Goal: Task Accomplishment & Management: Manage account settings

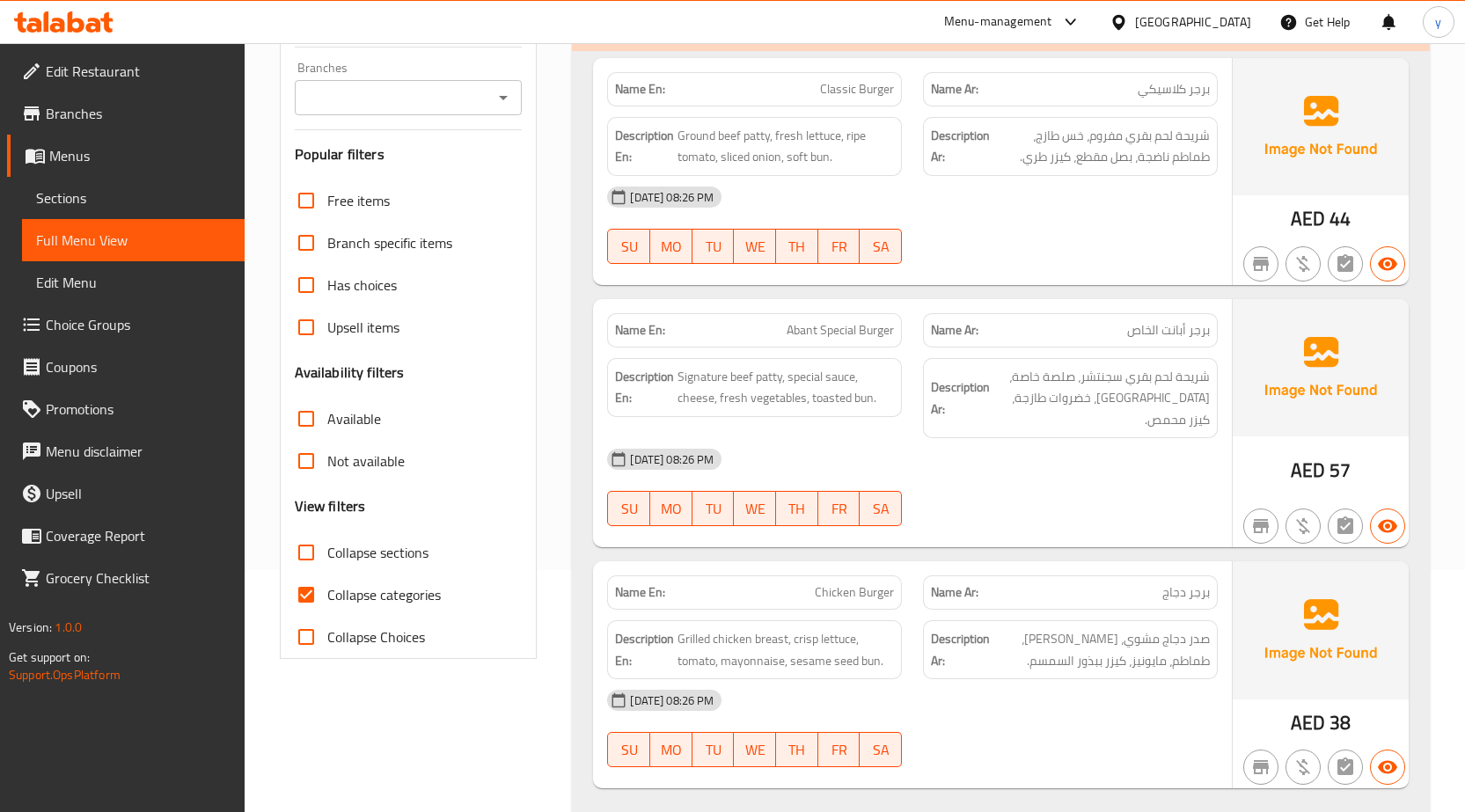
scroll to position [264, 0]
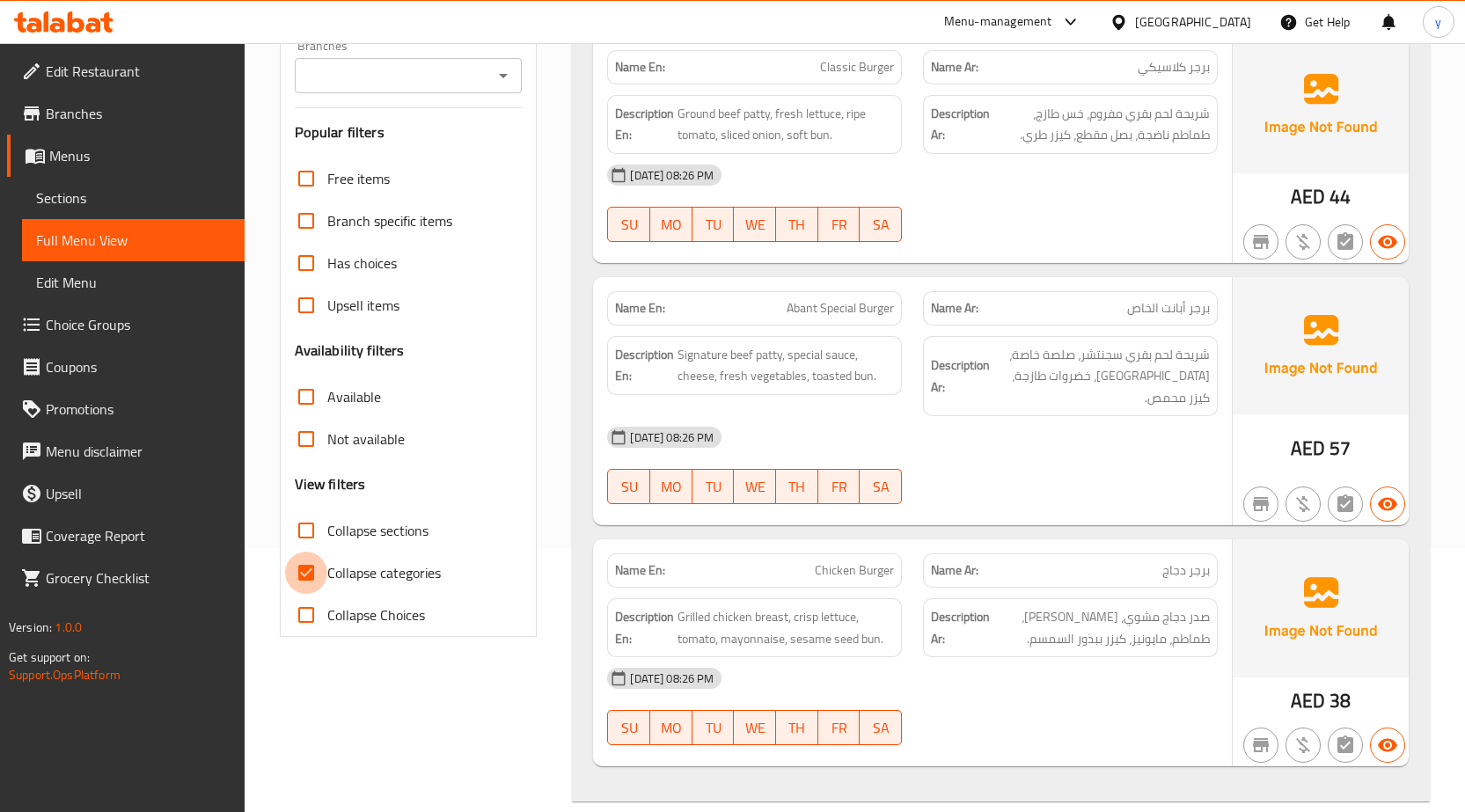
click at [303, 569] on input "Collapse categories" at bounding box center [306, 572] width 42 height 42
checkbox input "false"
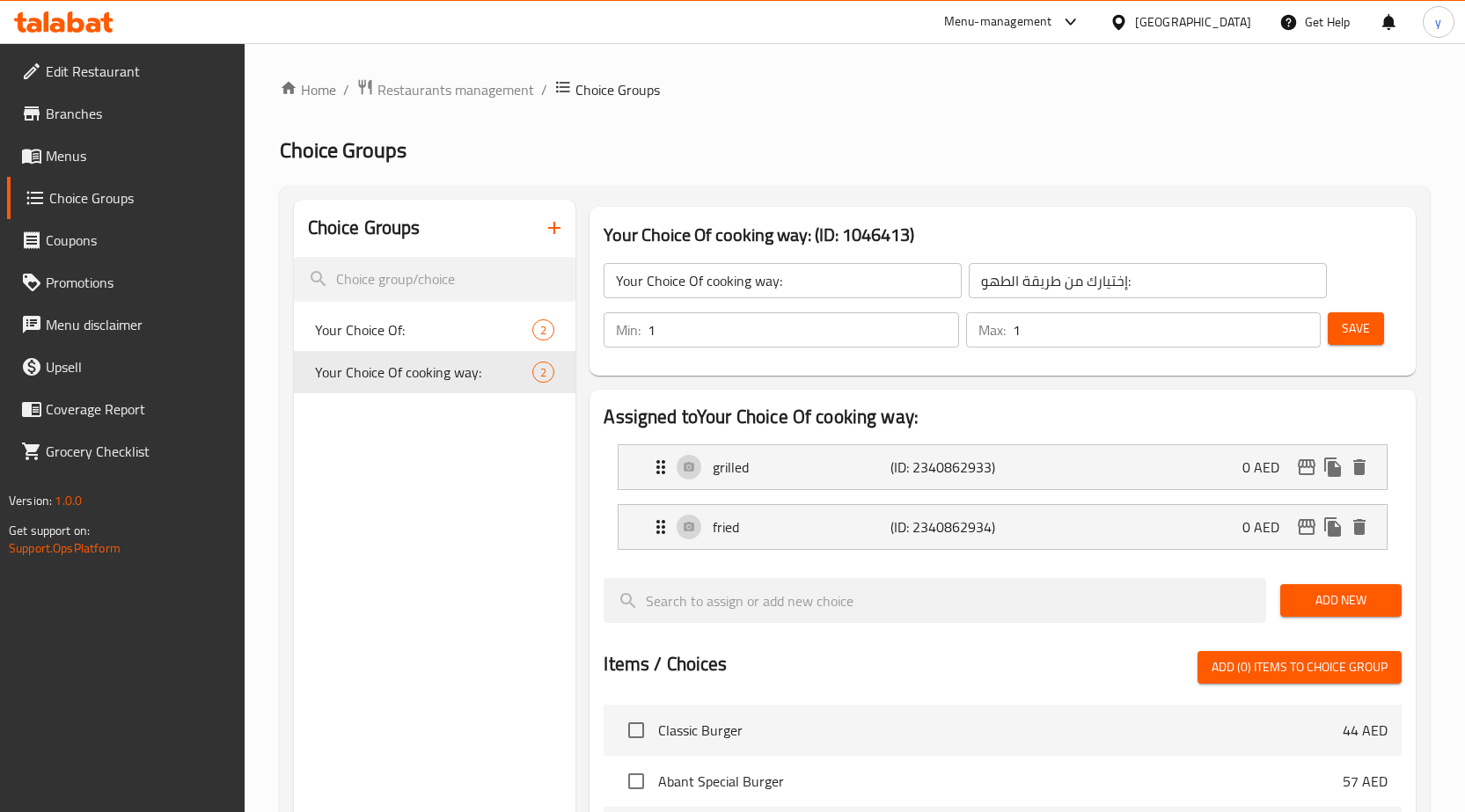
scroll to position [1144, 0]
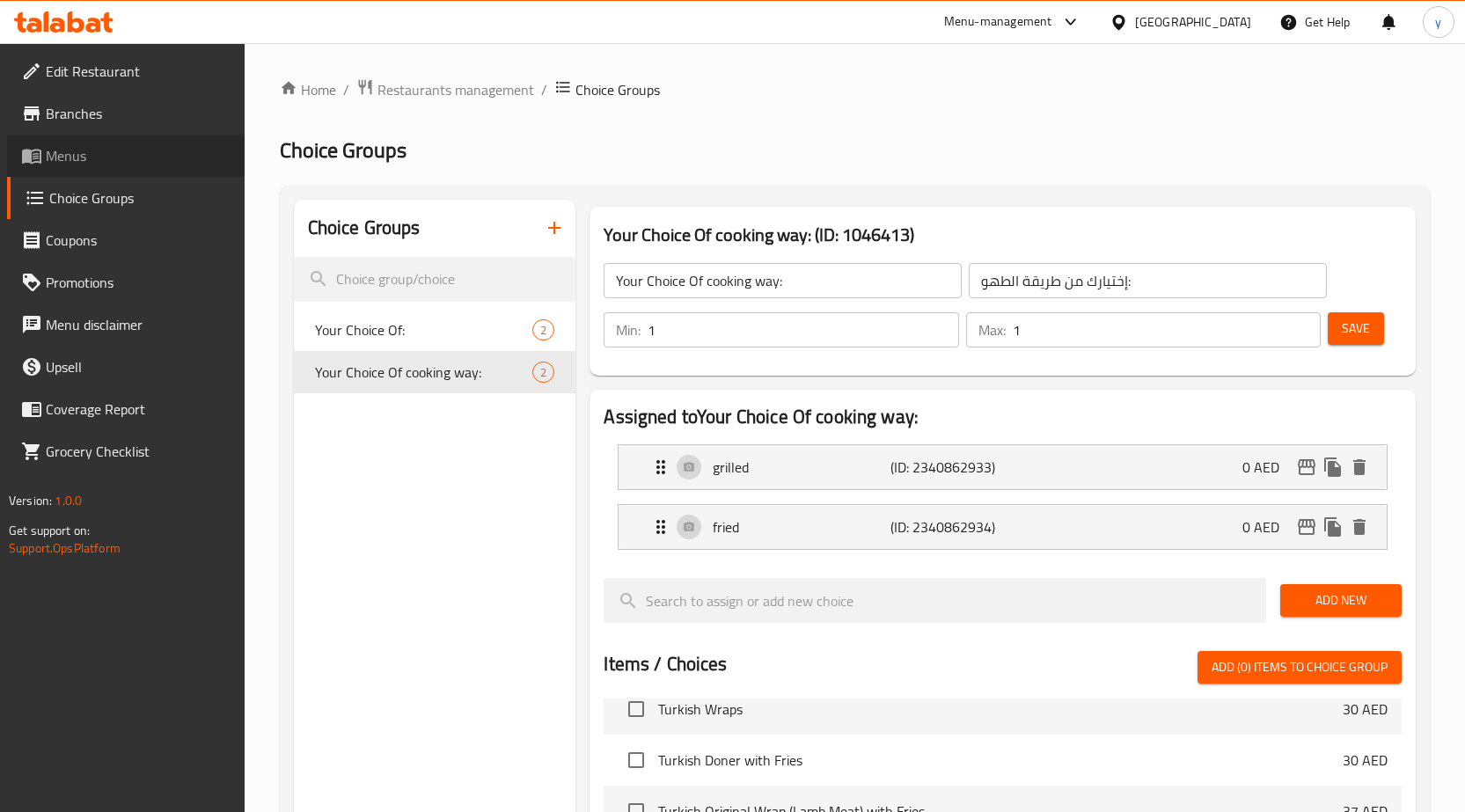
drag, startPoint x: 91, startPoint y: 168, endPoint x: 68, endPoint y: 163, distance: 23.5
click at [92, 168] on link "Menus" at bounding box center [125, 155] width 238 height 42
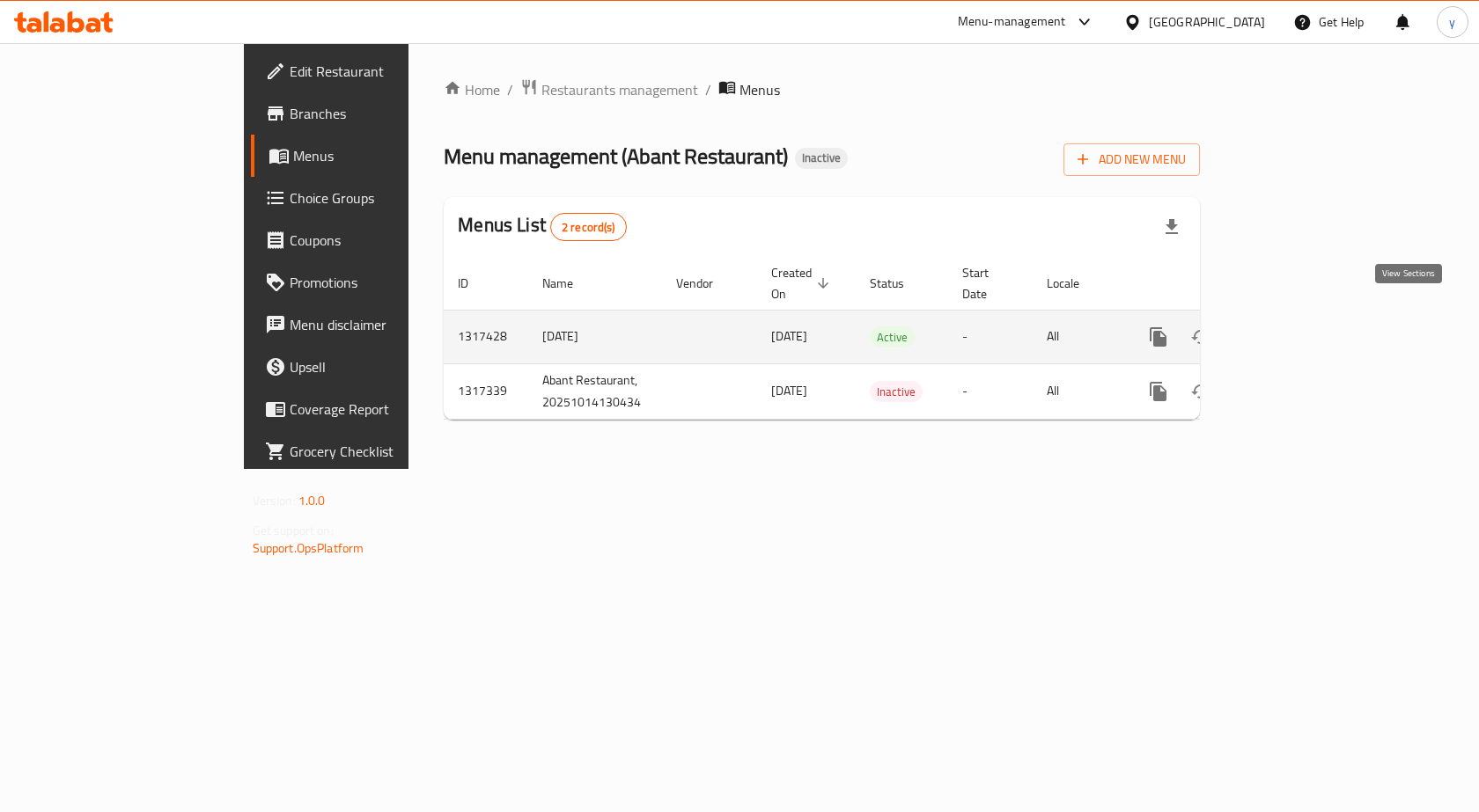
click at [1296, 326] on icon "enhanced table" at bounding box center [1285, 337] width 21 height 21
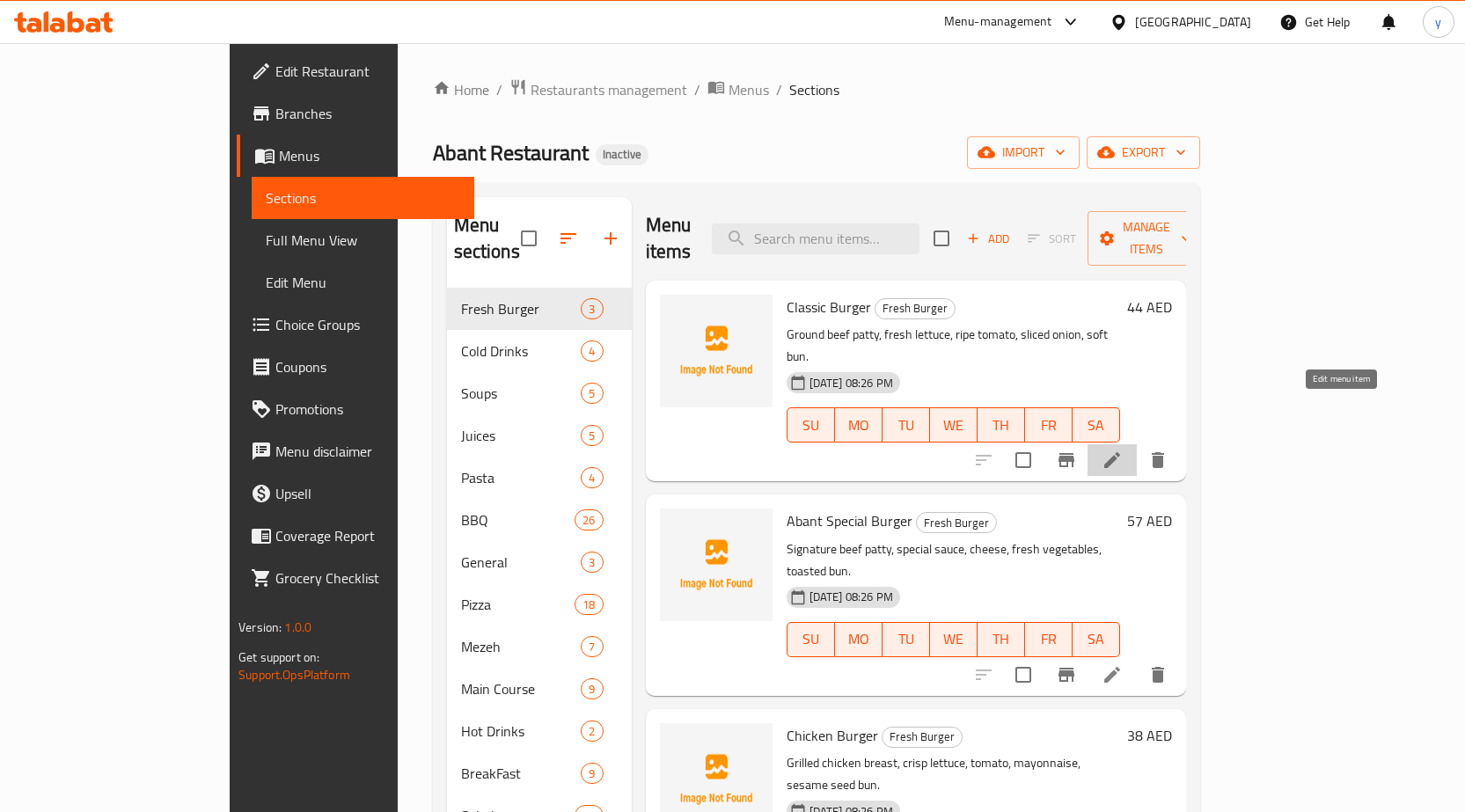
click at [1123, 450] on icon at bounding box center [1112, 460] width 21 height 21
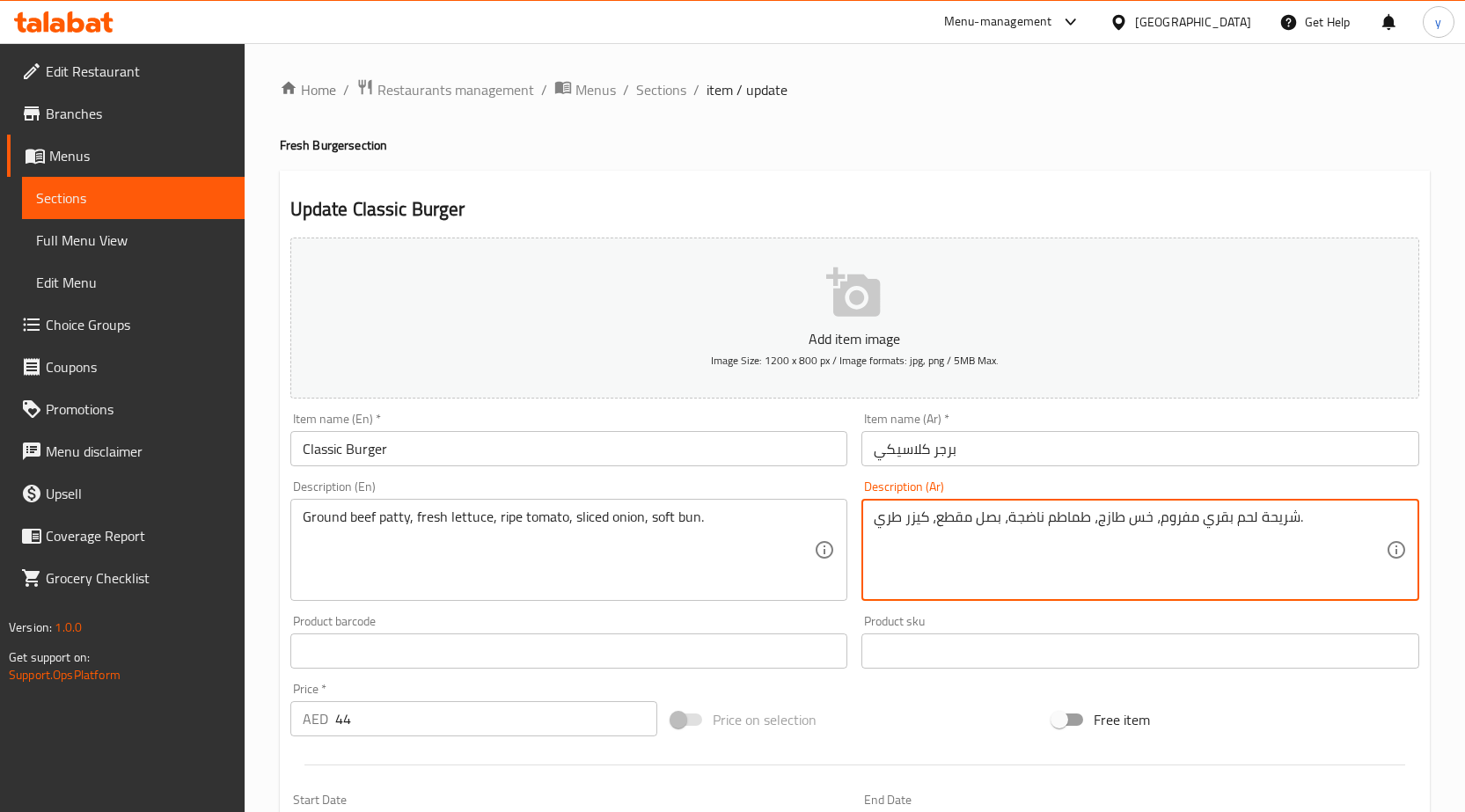
drag, startPoint x: 877, startPoint y: 517, endPoint x: 900, endPoint y: 521, distance: 23.3
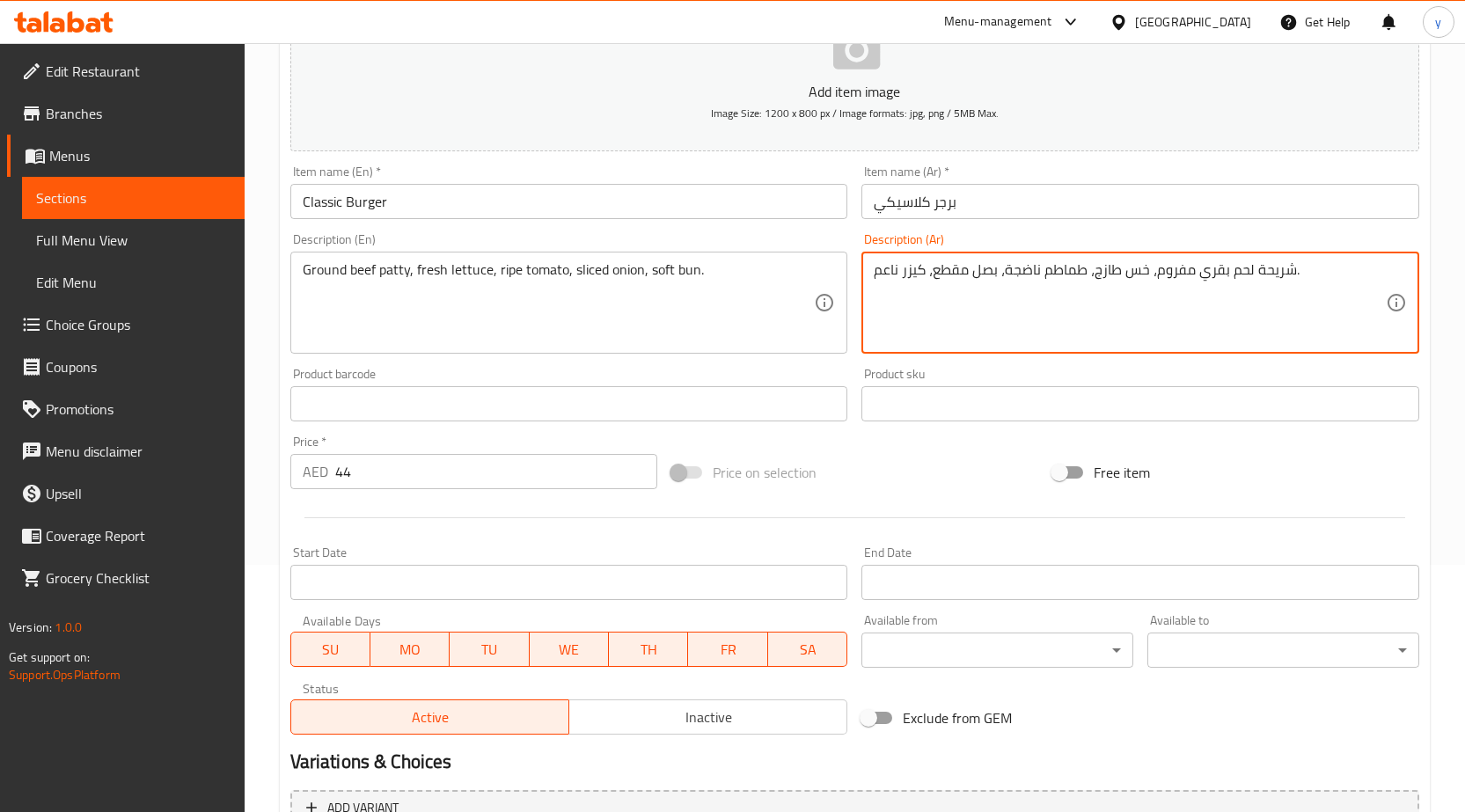
scroll to position [431, 0]
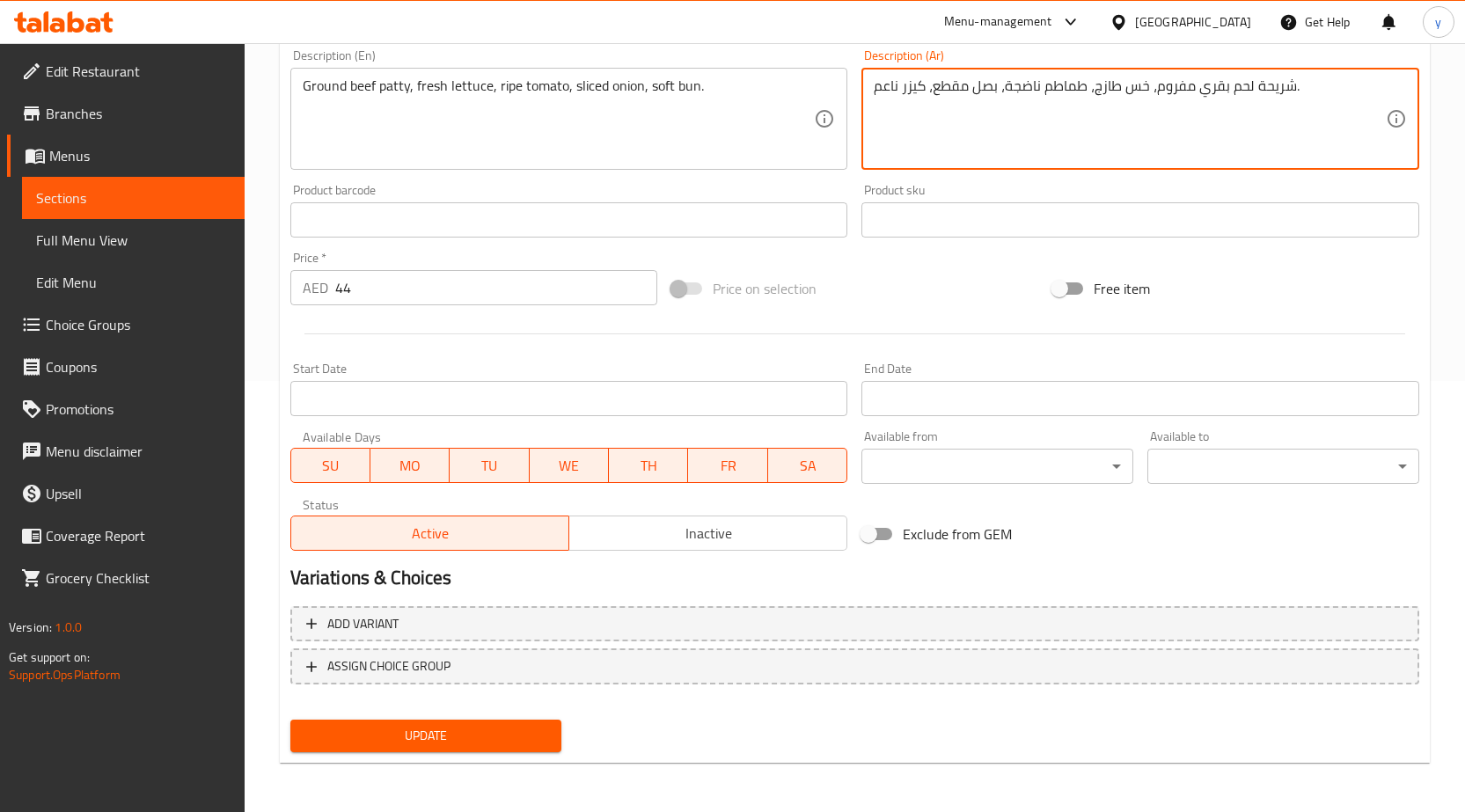
type textarea "شريحة لحم بقري مفروم، خس طازج، طماطم ناضجة، بصل مقطع، كيزر ناعم."
click at [491, 730] on span "Update" at bounding box center [426, 736] width 244 height 22
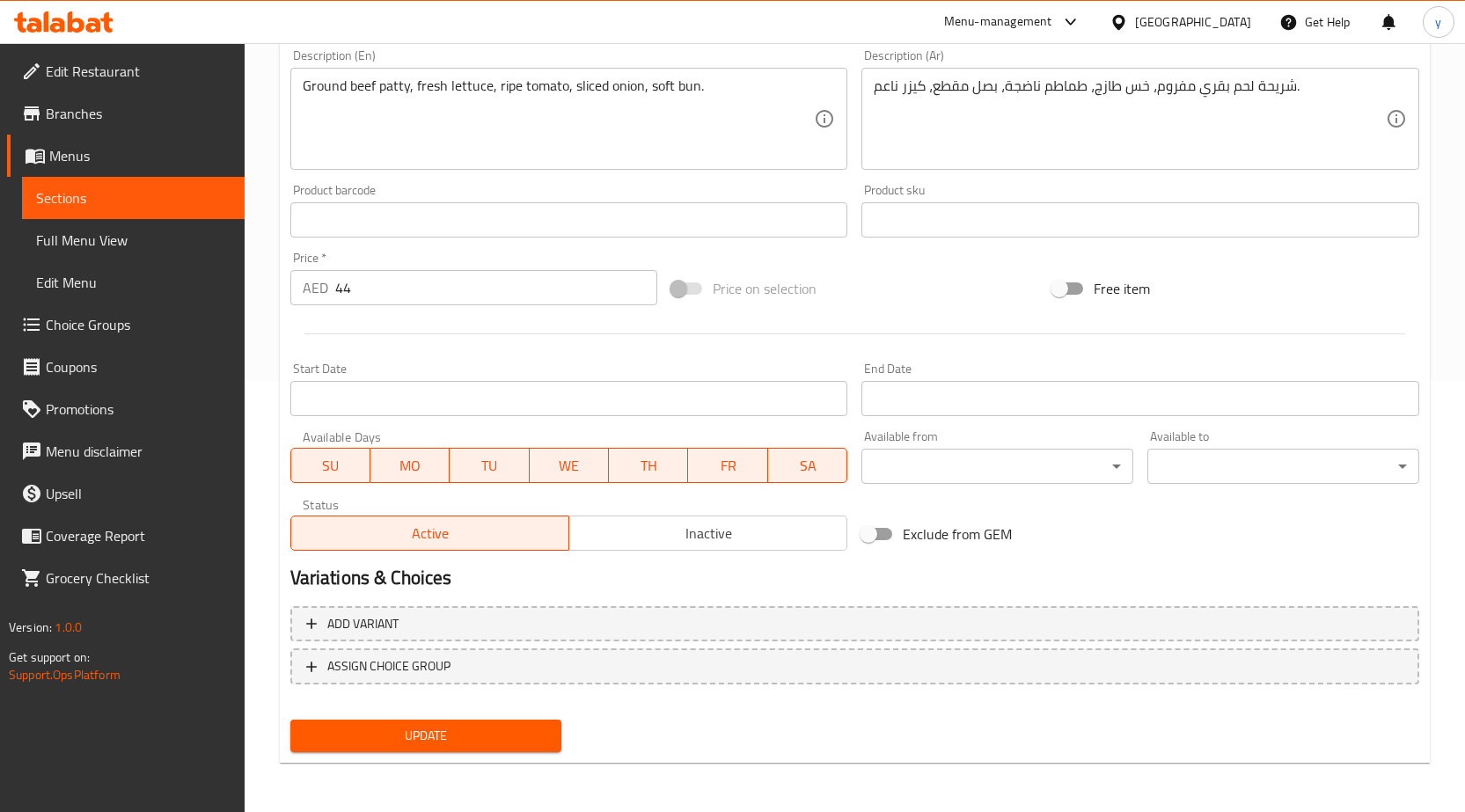
click at [115, 172] on link "Menus" at bounding box center [125, 155] width 238 height 42
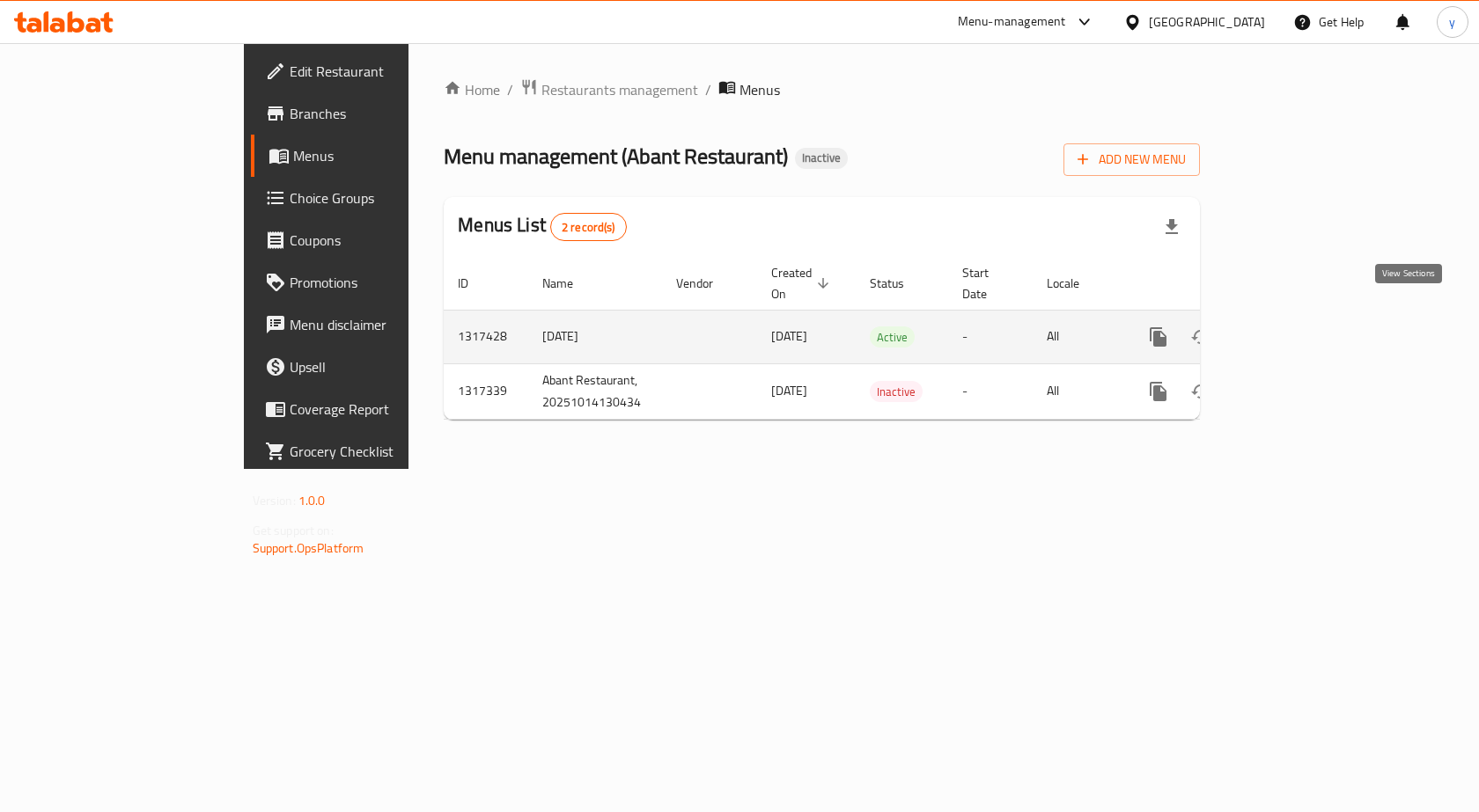
click at [1296, 326] on icon "enhanced table" at bounding box center [1285, 337] width 21 height 21
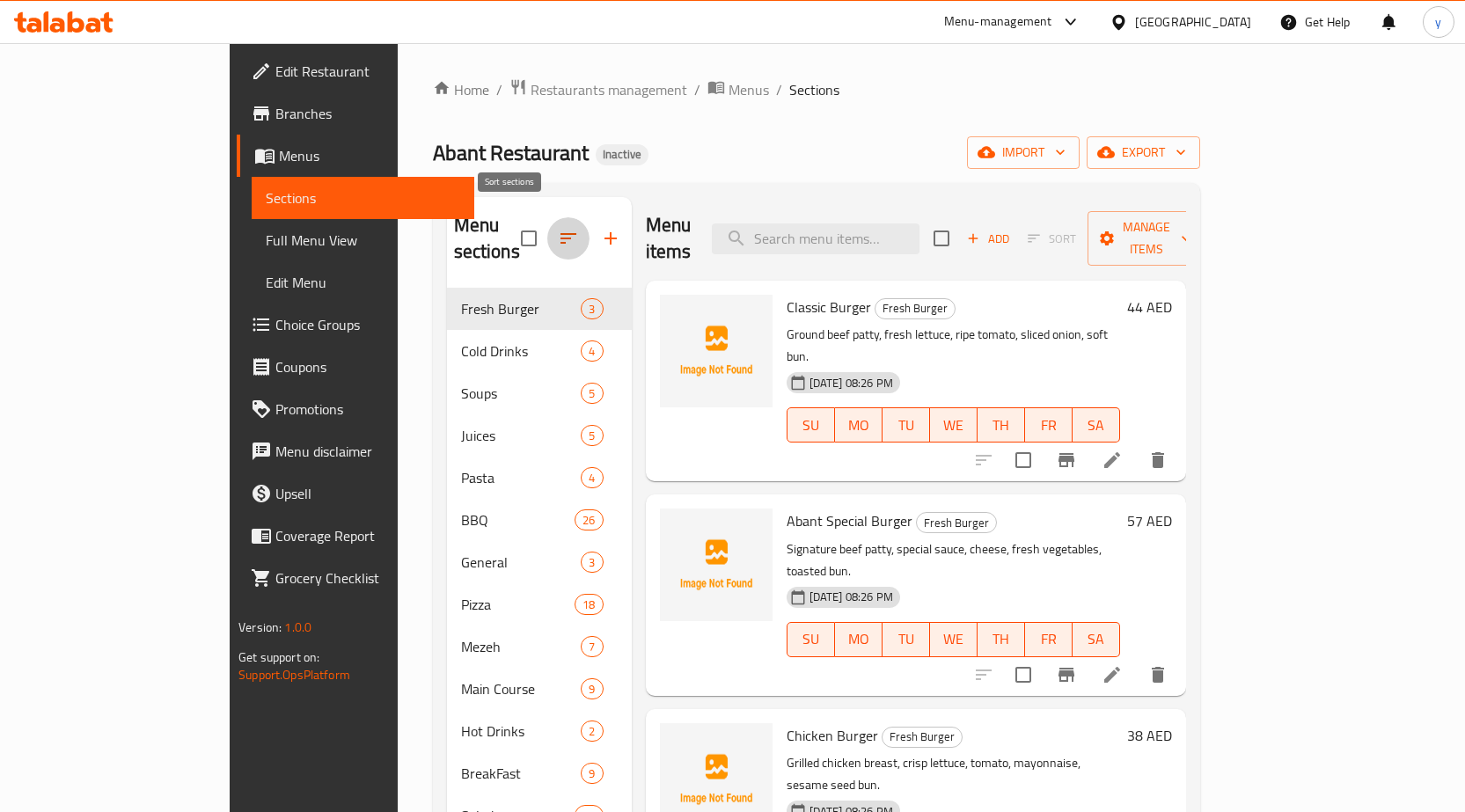
click at [548, 228] on button "button" at bounding box center [568, 238] width 42 height 42
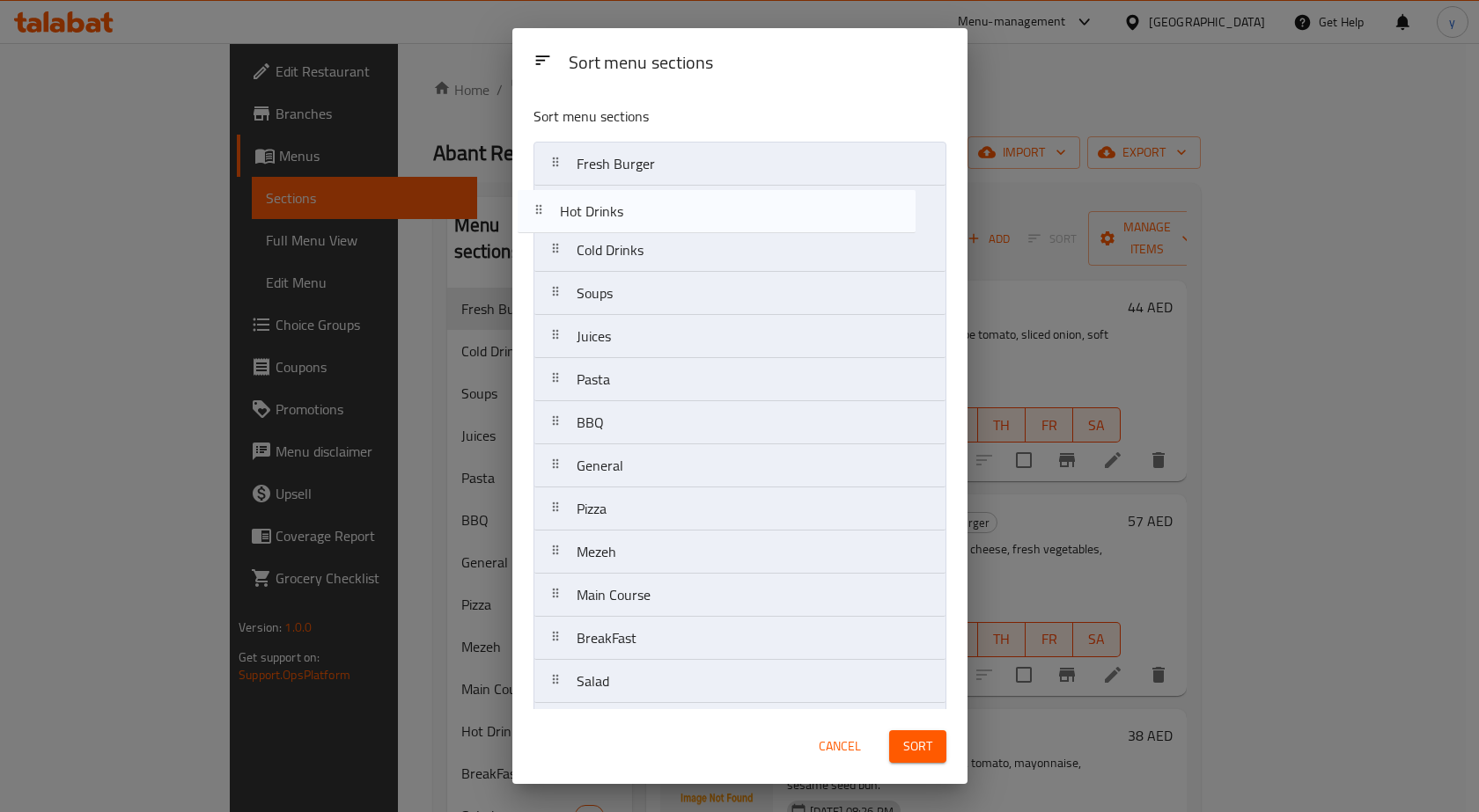
drag, startPoint x: 643, startPoint y: 557, endPoint x: 626, endPoint y: 203, distance: 354.4
click at [626, 203] on nav "Fresh Burger Cold Drinks Soups Juices Pasta BBQ General Pizza Mezeh Main Course…" at bounding box center [740, 444] width 413 height 605
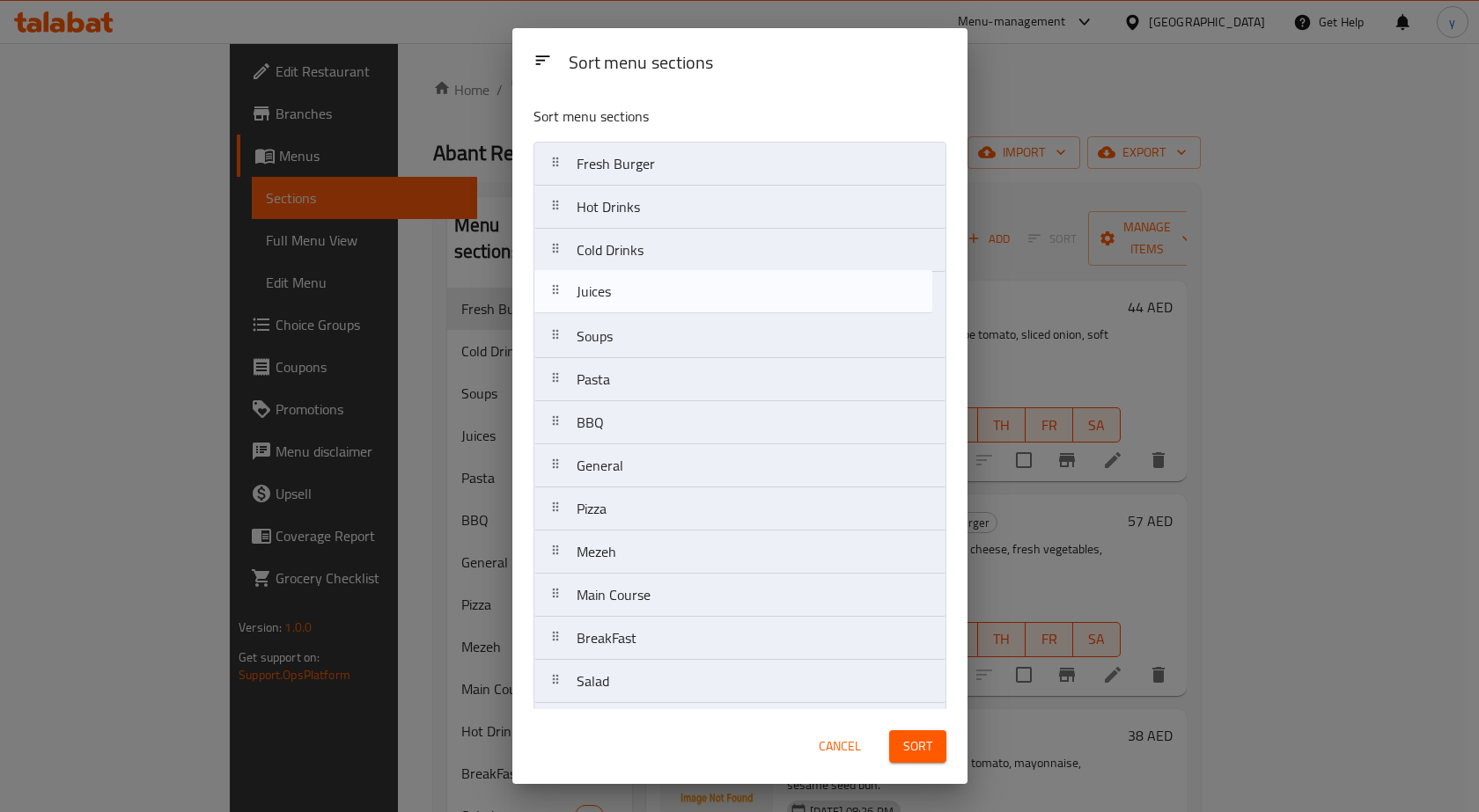
drag, startPoint x: 601, startPoint y: 344, endPoint x: 602, endPoint y: 291, distance: 53.0
click at [602, 291] on nav "Fresh Burger Hot Drinks Cold Drinks Soups Juices Pasta BBQ General Pizza Mezeh …" at bounding box center [740, 444] width 413 height 605
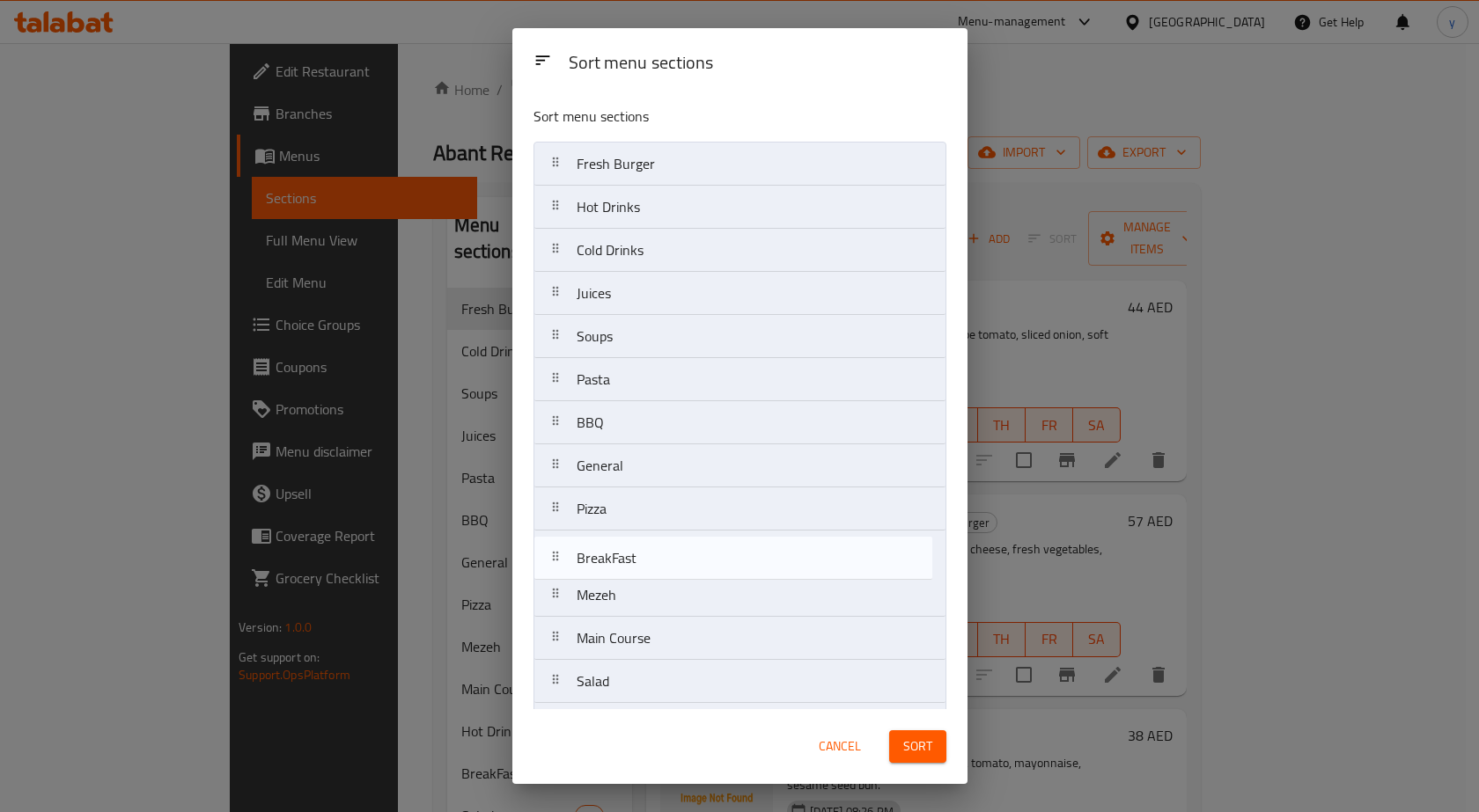
scroll to position [6, 0]
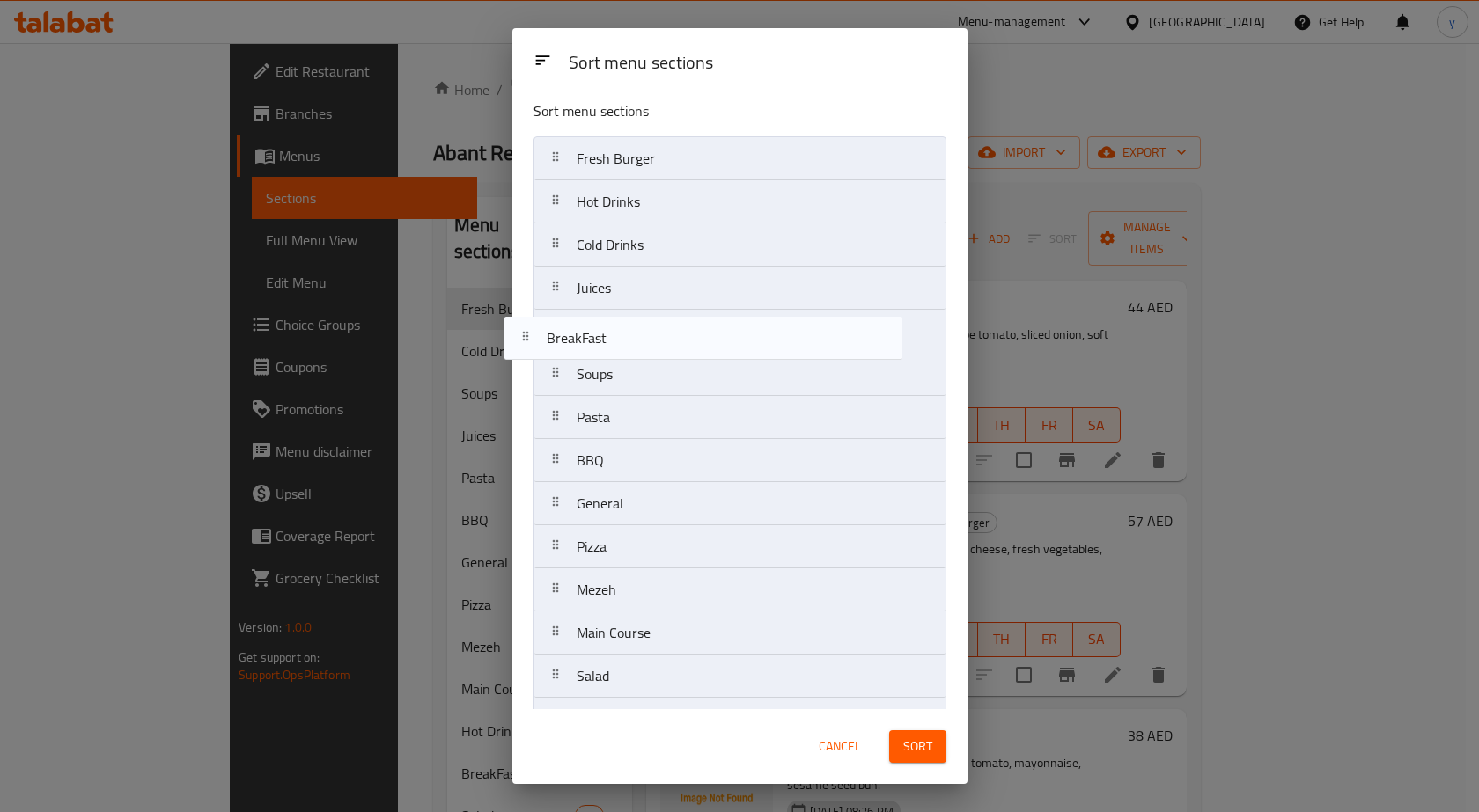
drag, startPoint x: 626, startPoint y: 637, endPoint x: 596, endPoint y: 332, distance: 306.5
click at [596, 332] on nav "Fresh Burger Hot Drinks Cold Drinks Juices Soups Pasta BBQ General Pizza Mezeh …" at bounding box center [740, 438] width 413 height 605
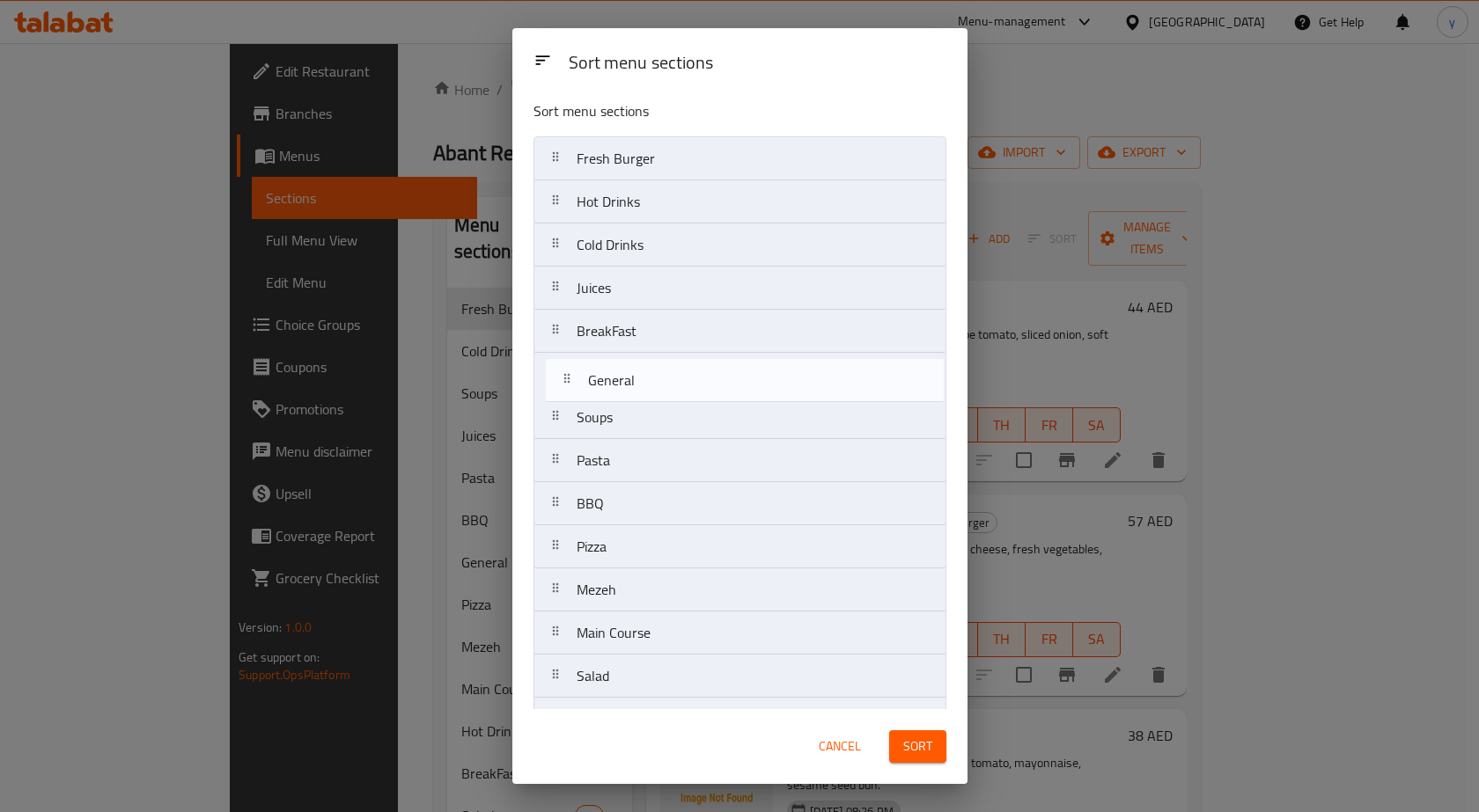
drag, startPoint x: 603, startPoint y: 514, endPoint x: 620, endPoint y: 387, distance: 128.1
click at [620, 387] on nav "Fresh Burger Hot Drinks Cold Drinks Juices BreakFast Soups Pasta BBQ General Pi…" at bounding box center [740, 438] width 413 height 605
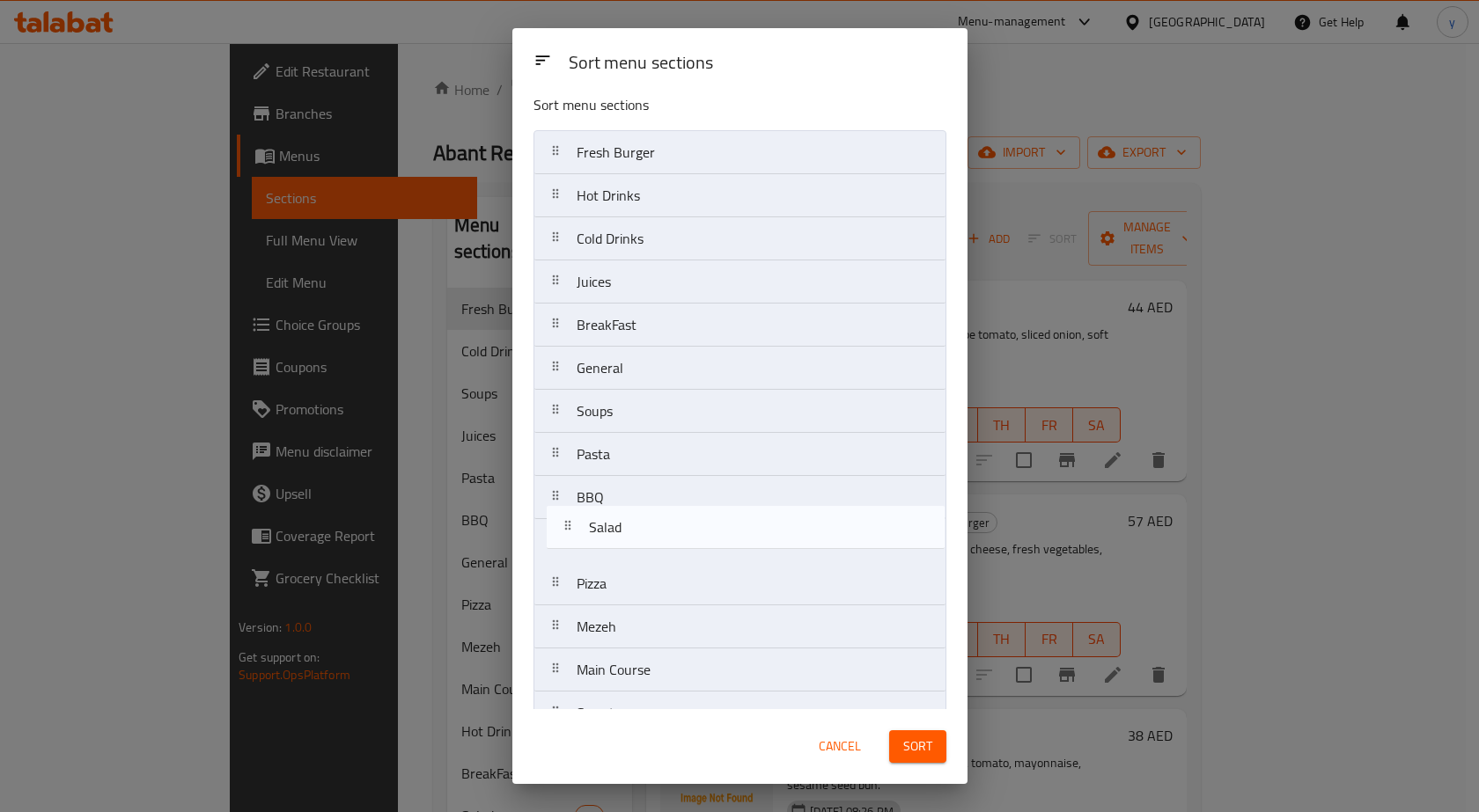
scroll to position [14, 0]
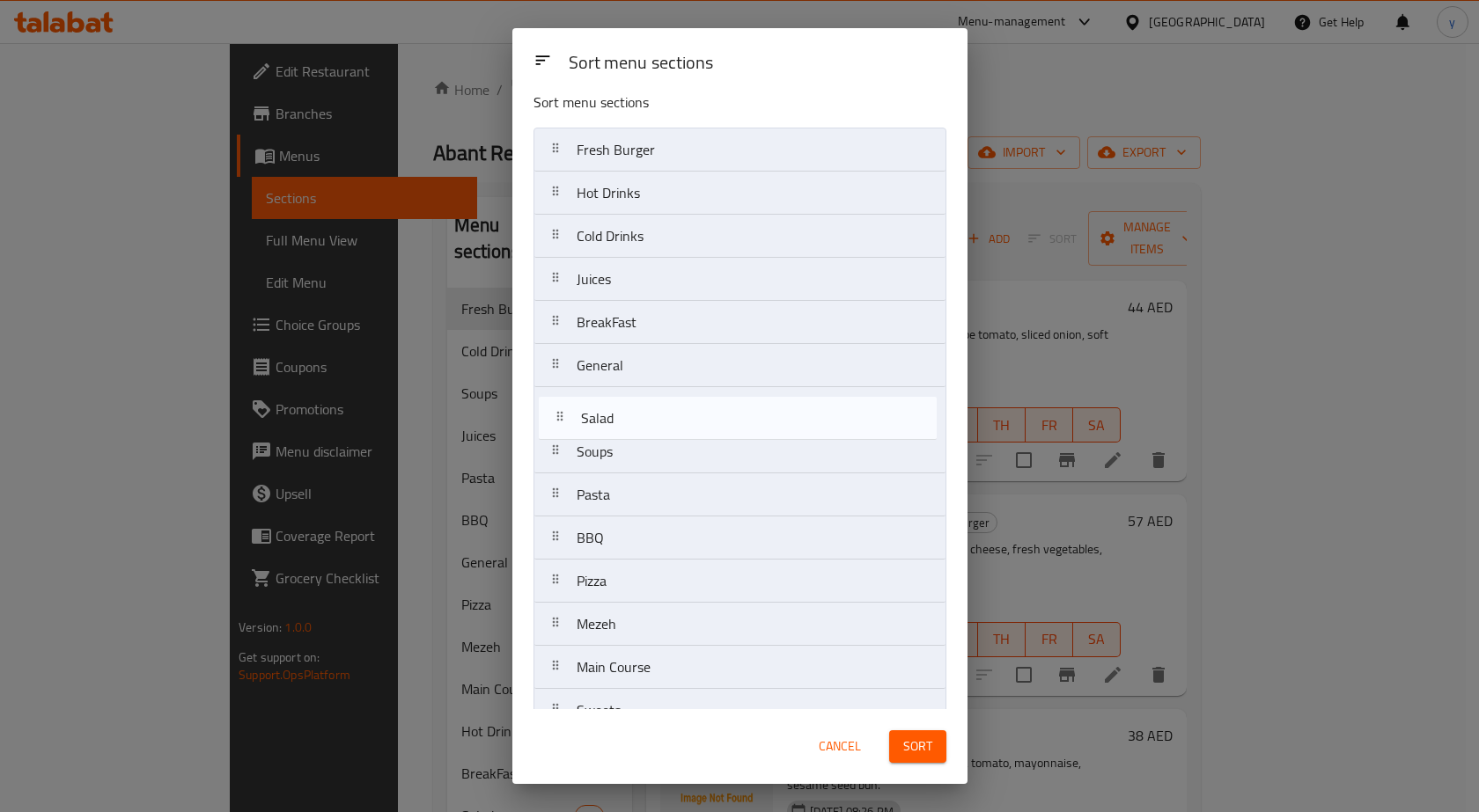
drag, startPoint x: 619, startPoint y: 674, endPoint x: 627, endPoint y: 416, distance: 258.1
click at [627, 416] on nav "Fresh Burger Hot Drinks Cold Drinks Juices BreakFast General Soups Pasta BBQ Pi…" at bounding box center [740, 430] width 413 height 605
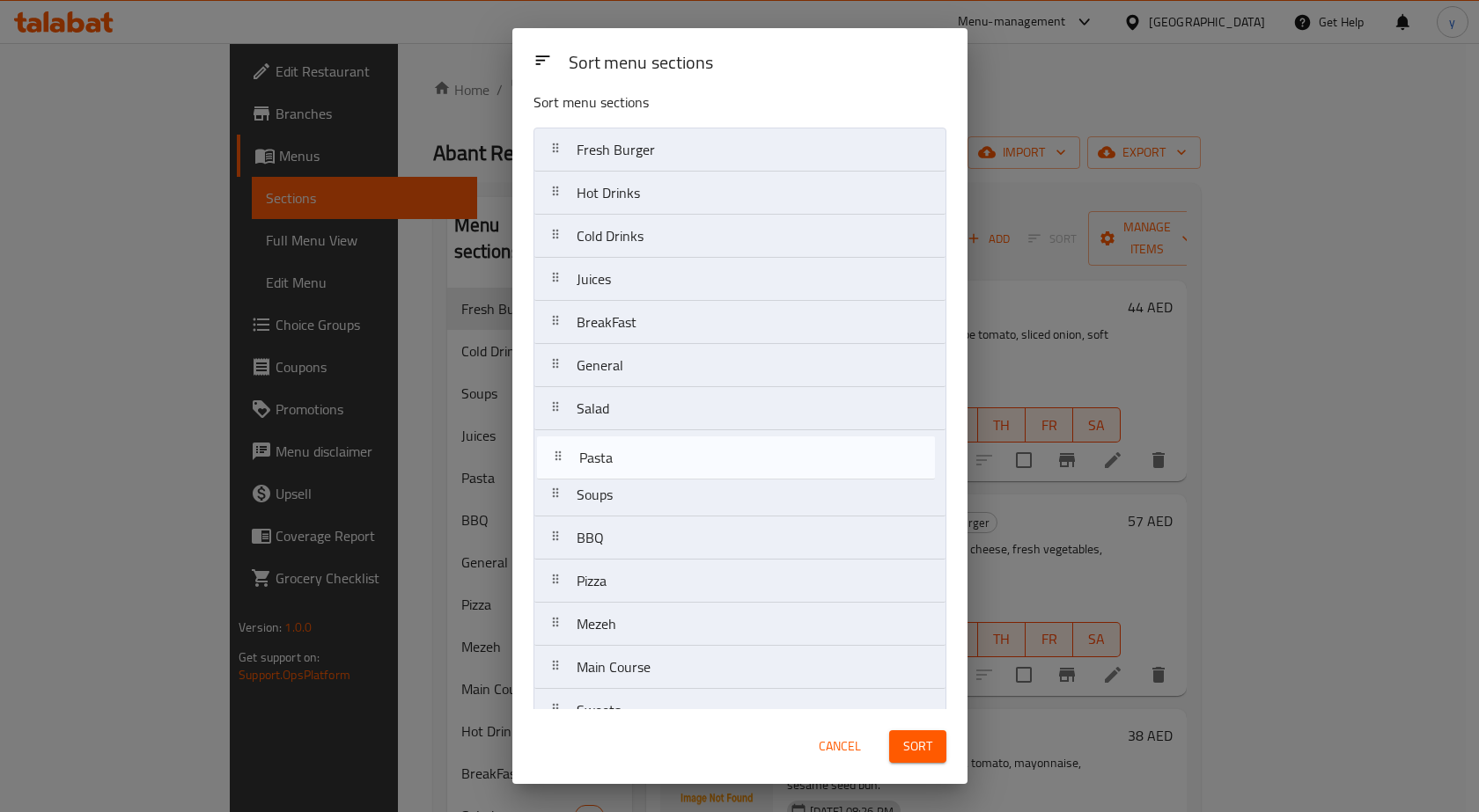
drag, startPoint x: 608, startPoint y: 498, endPoint x: 611, endPoint y: 453, distance: 45.1
click at [611, 453] on nav "Fresh Burger Hot Drinks Cold Drinks Juices BreakFast General Salad Soups Pasta …" at bounding box center [740, 430] width 413 height 605
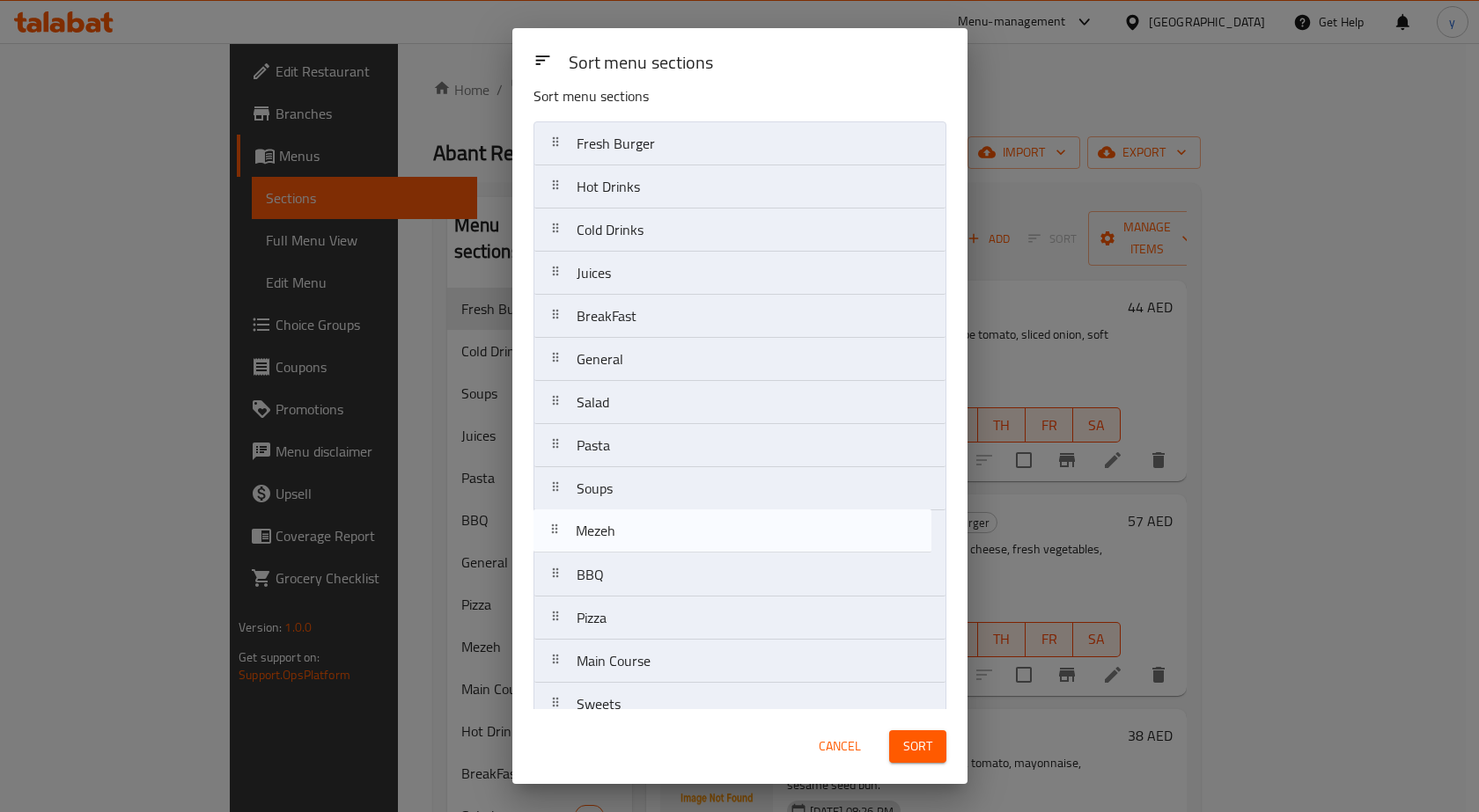
scroll to position [23, 0]
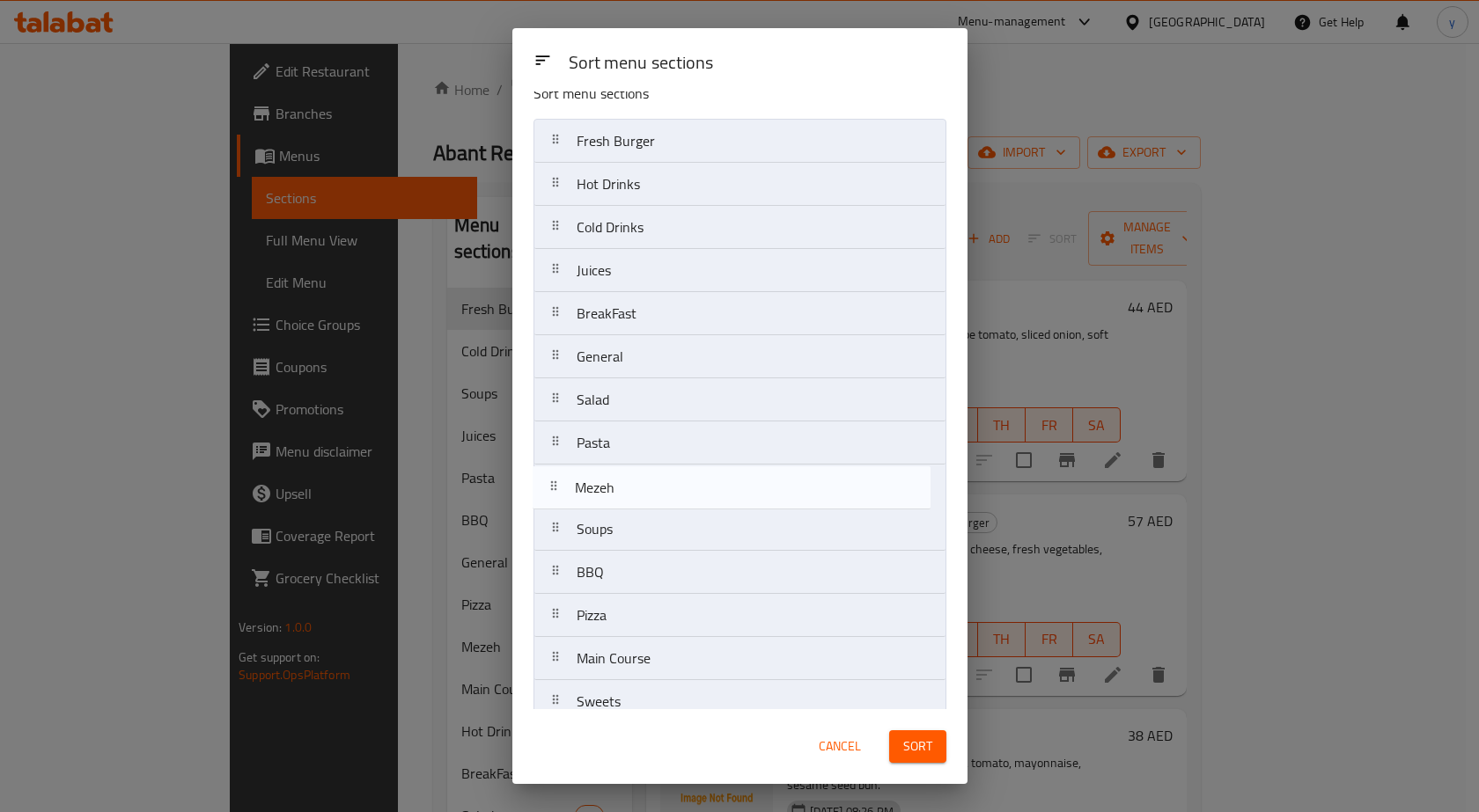
drag, startPoint x: 591, startPoint y: 633, endPoint x: 88, endPoint y: 582, distance: 505.6
click at [593, 497] on nav "Fresh Burger Hot Drinks Cold Drinks Juices BreakFast General Salad Pasta Soups …" at bounding box center [740, 421] width 413 height 605
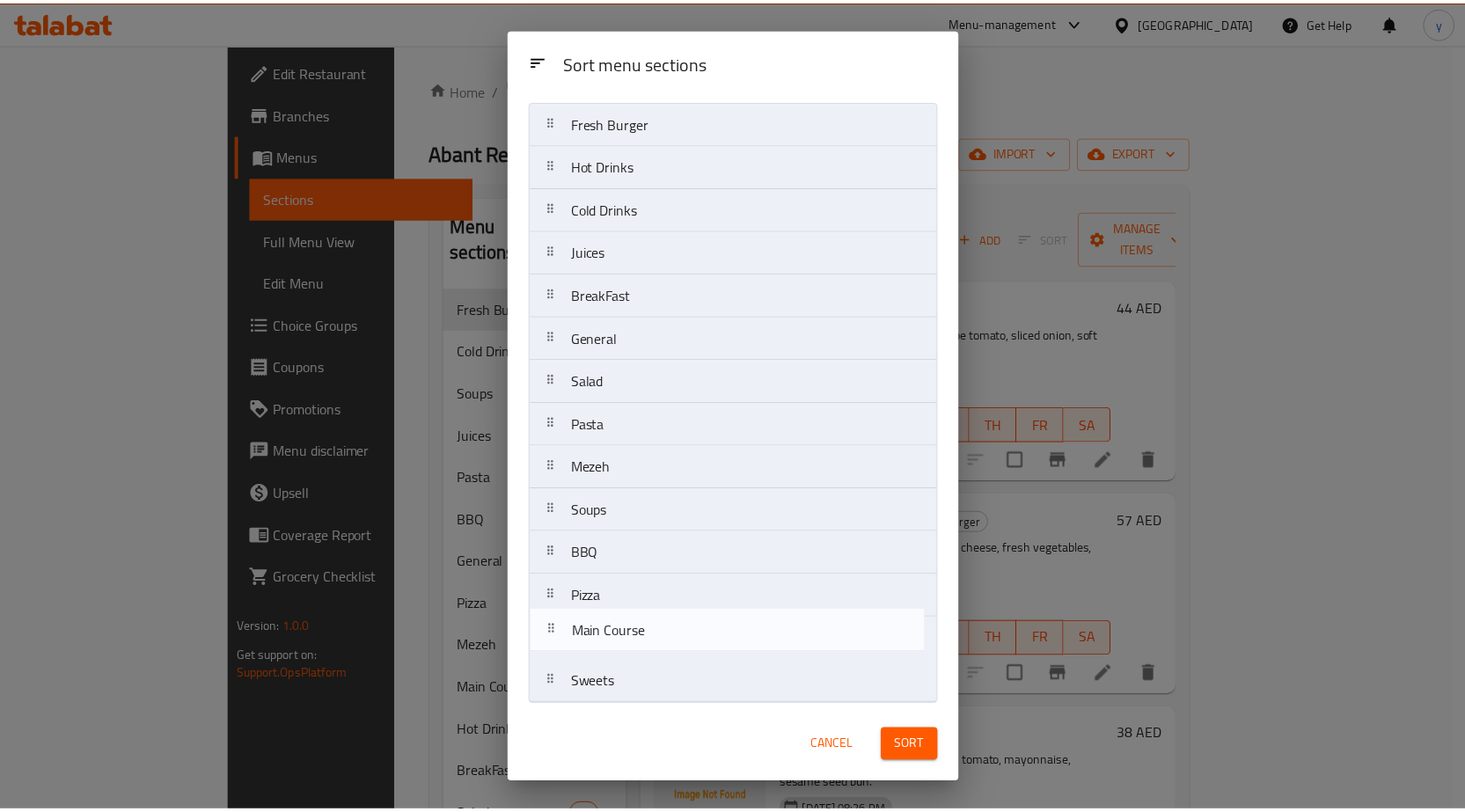
scroll to position [45, 0]
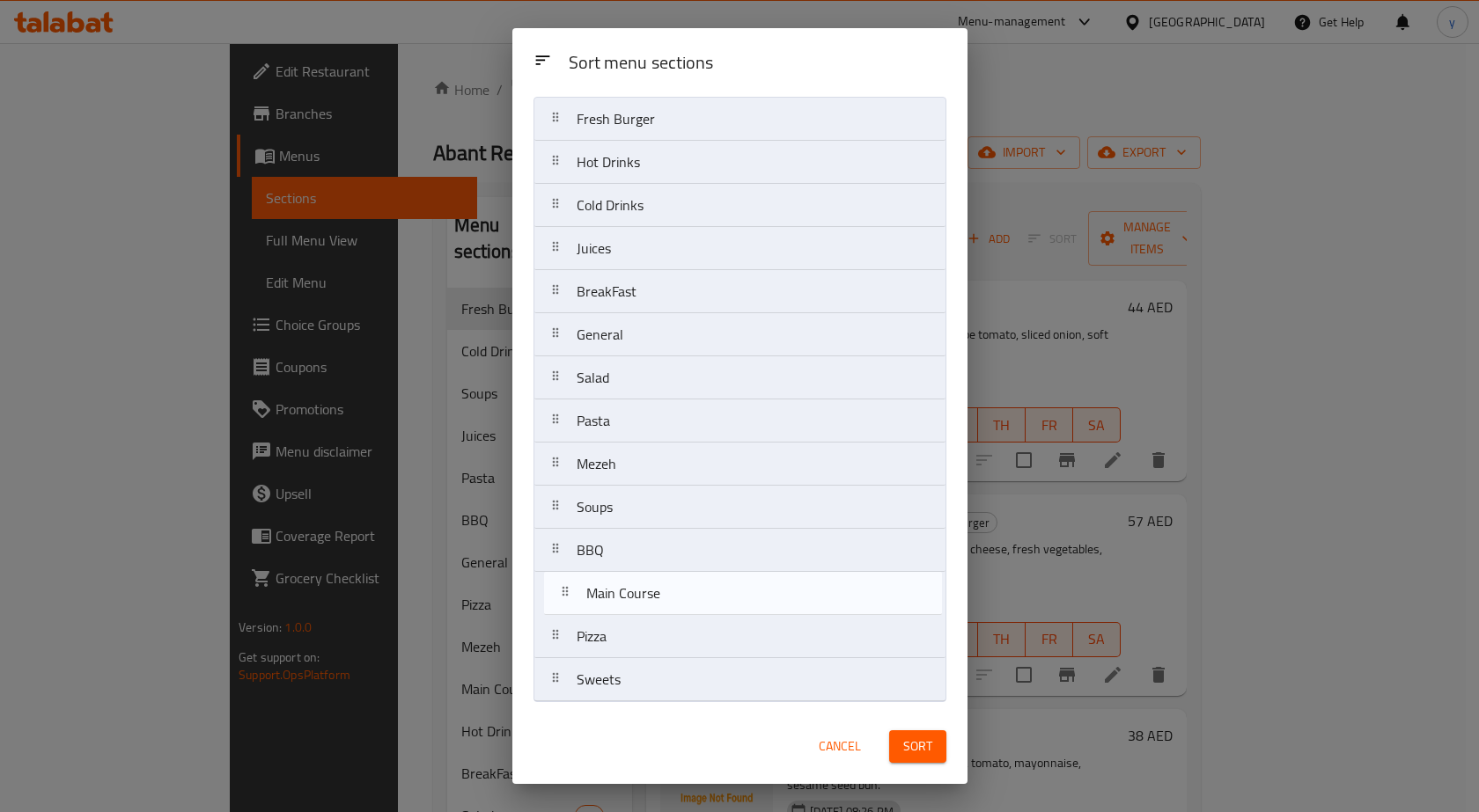
drag, startPoint x: 575, startPoint y: 655, endPoint x: 587, endPoint y: 585, distance: 71.0
click at [587, 585] on nav "Fresh Burger Hot Drinks Cold Drinks Juices BreakFast General Salad Pasta Mezeh …" at bounding box center [740, 399] width 413 height 605
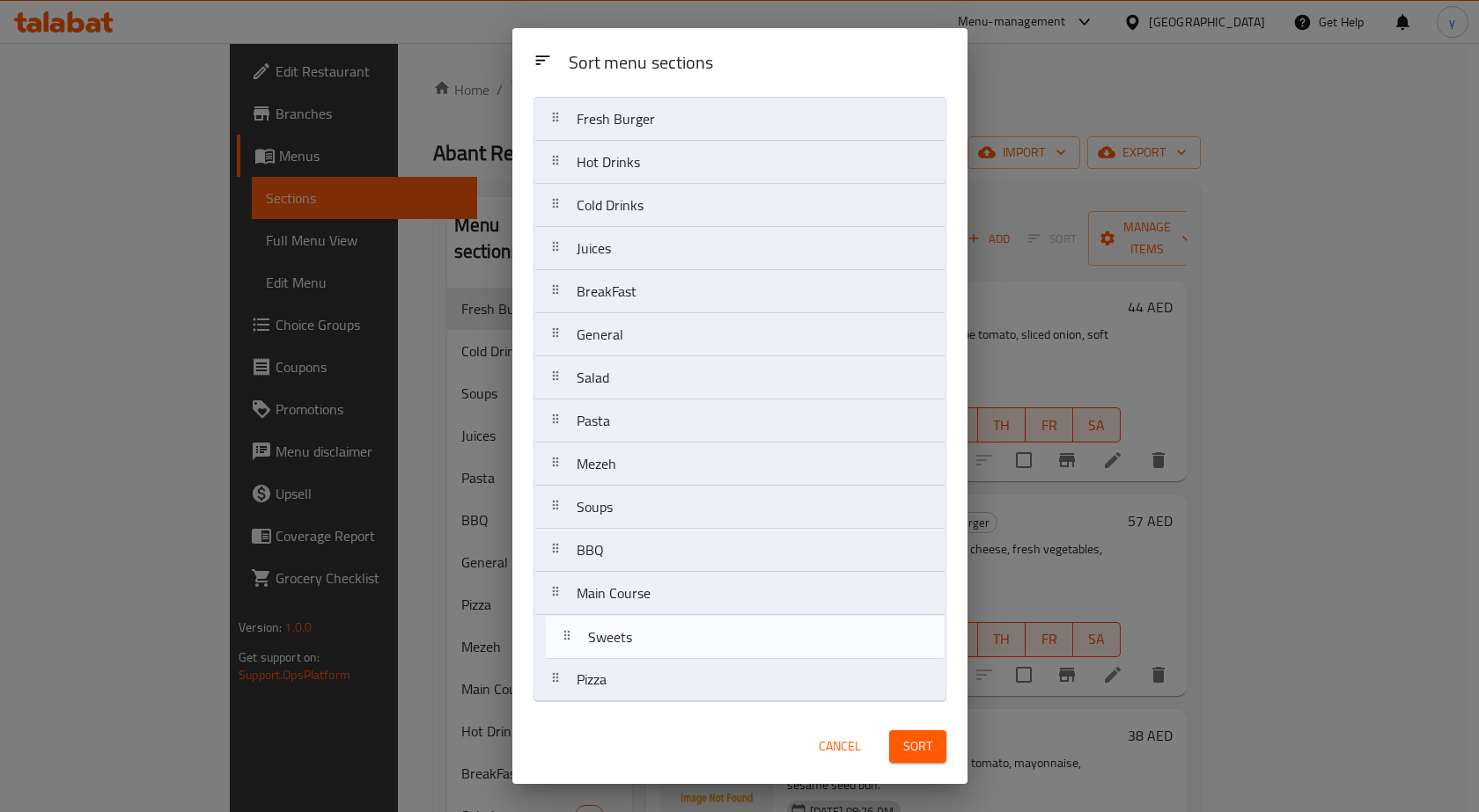
drag, startPoint x: 601, startPoint y: 686, endPoint x: 615, endPoint y: 643, distance: 45.2
click at [615, 643] on nav "Fresh Burger Hot Drinks Cold Drinks Juices BreakFast General Salad Pasta Mezeh …" at bounding box center [740, 399] width 413 height 605
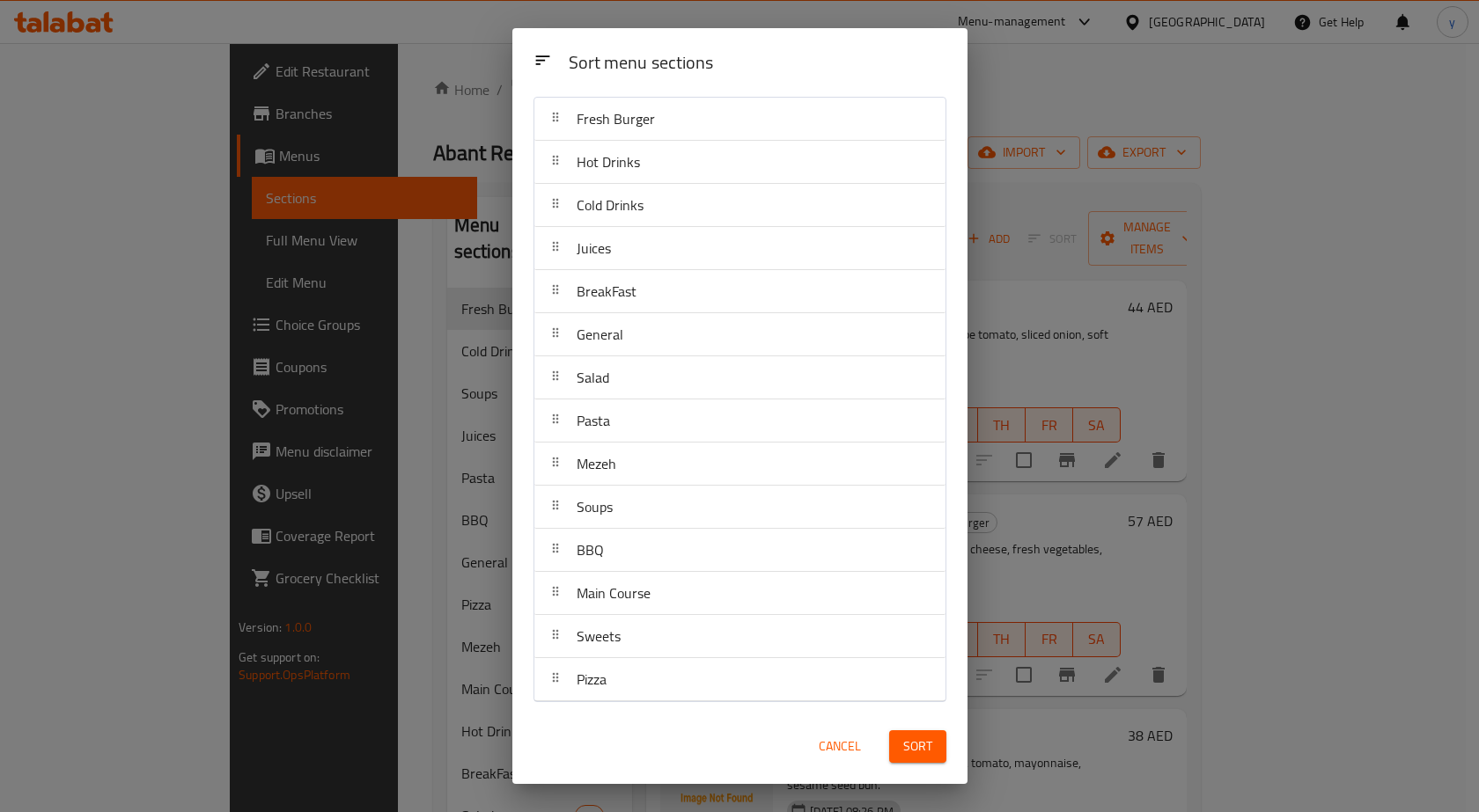
click at [920, 734] on button "Sort" at bounding box center [918, 746] width 57 height 33
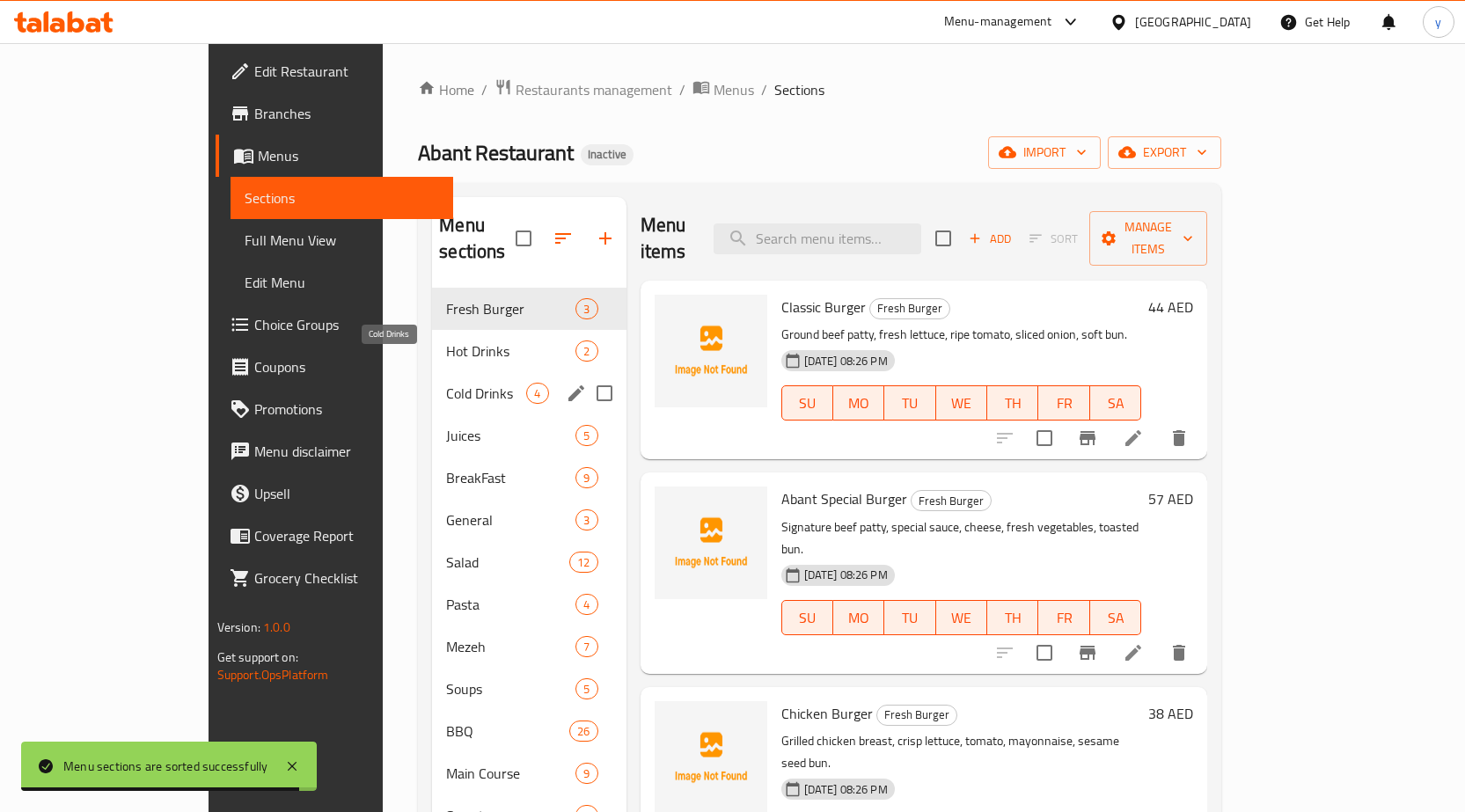
click at [446, 383] on span "Cold Drinks" at bounding box center [486, 393] width 80 height 21
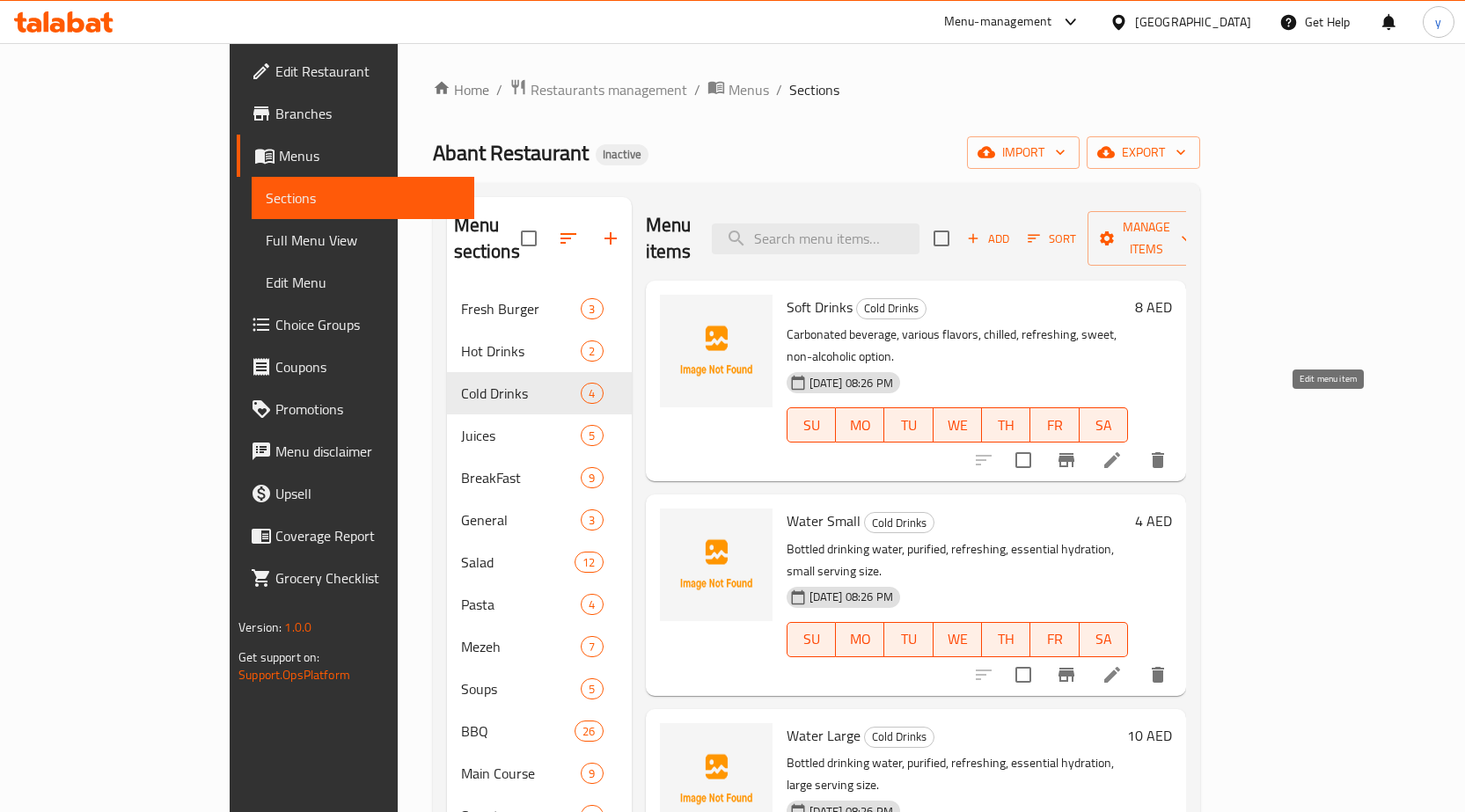
click at [1123, 450] on icon at bounding box center [1112, 460] width 21 height 21
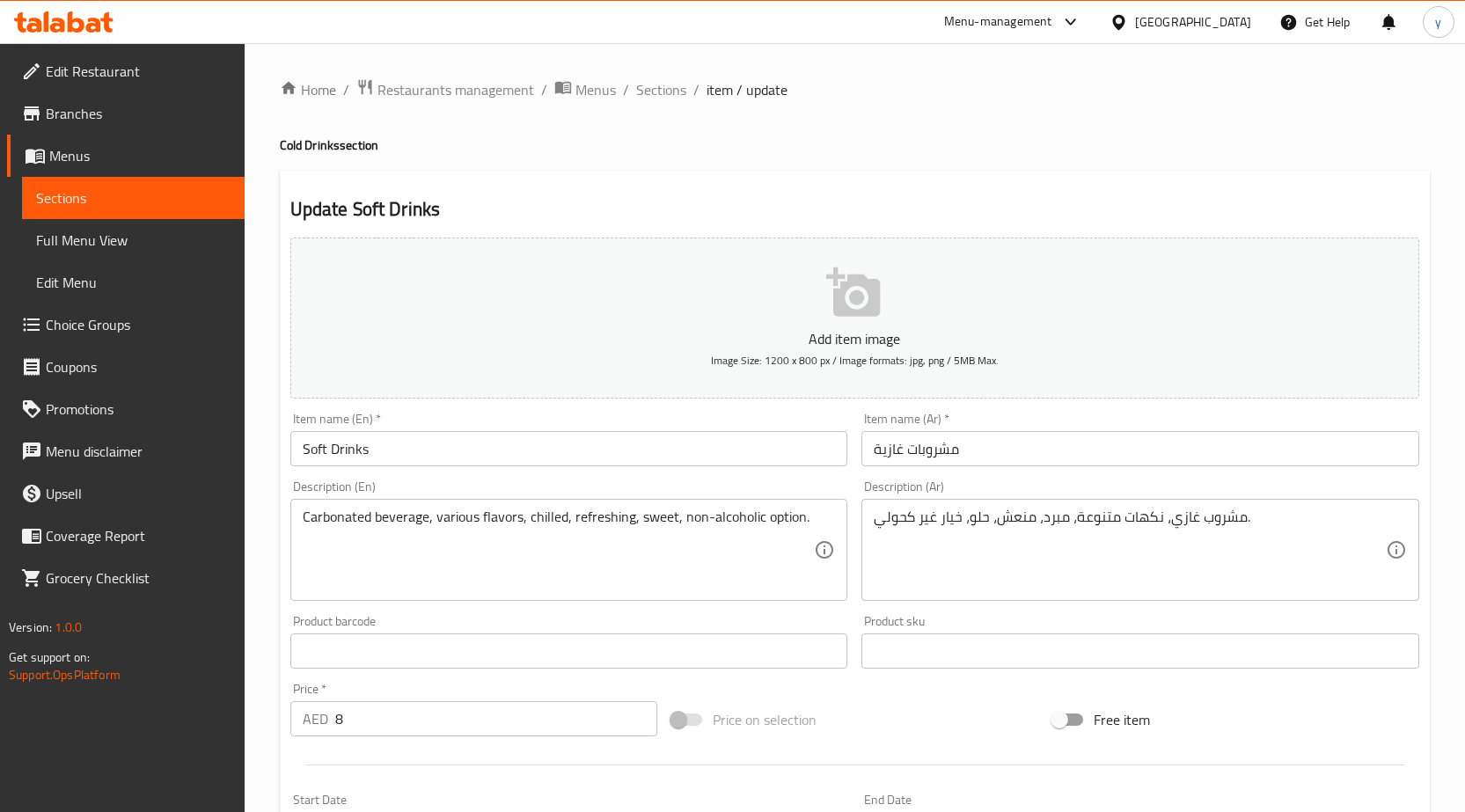
click at [658, 81] on span "Sections" at bounding box center [661, 89] width 50 height 21
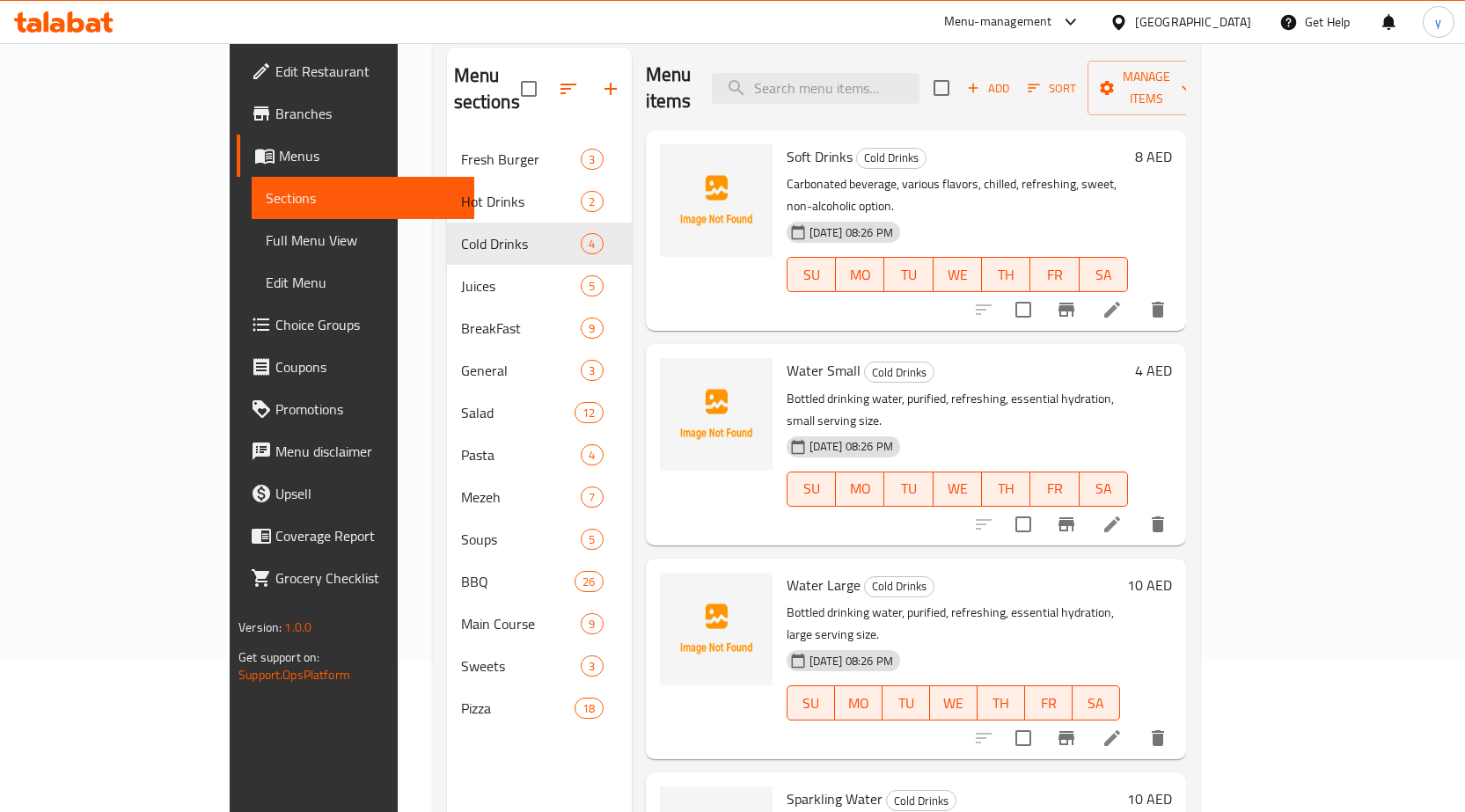
scroll to position [247, 0]
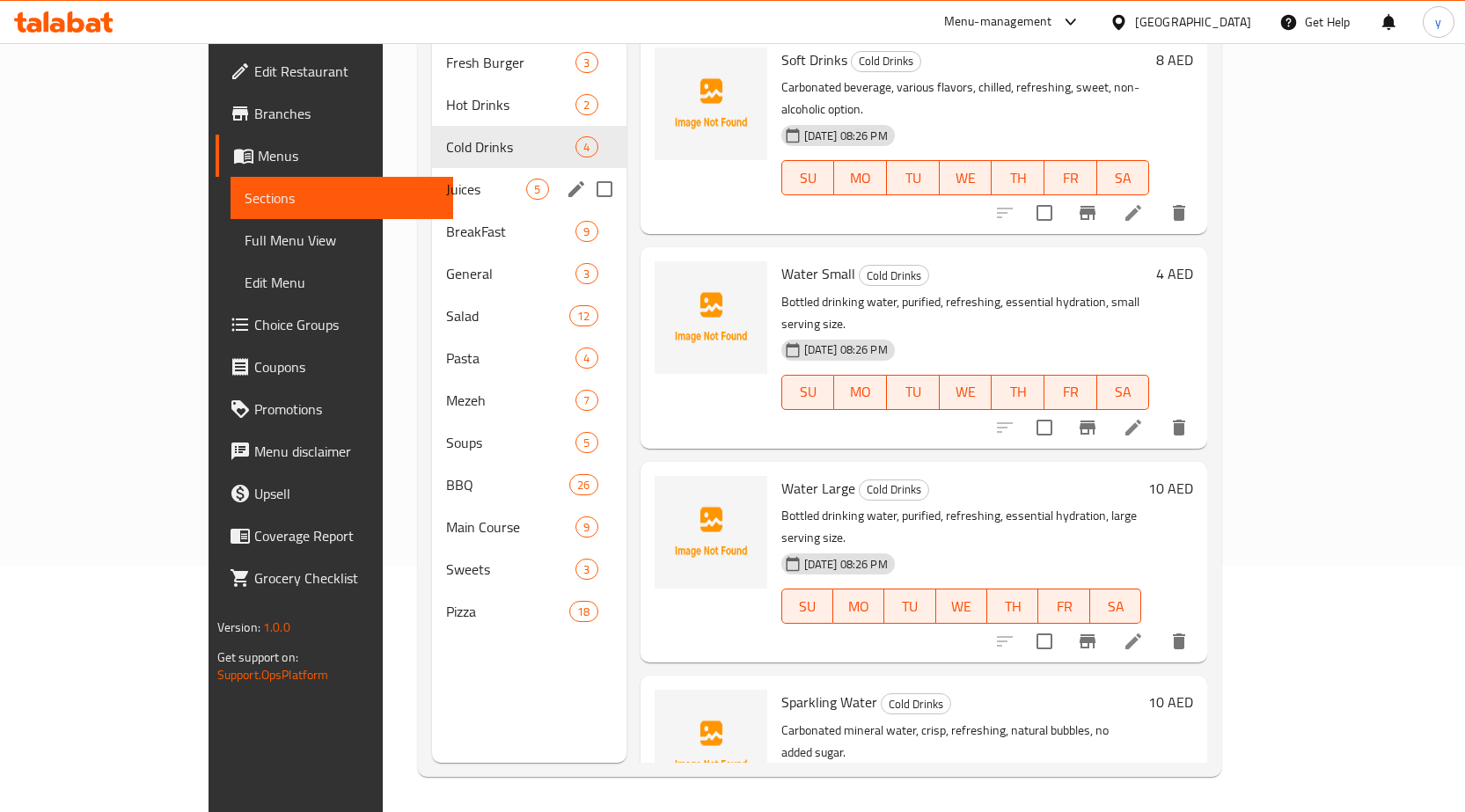
drag, startPoint x: 395, startPoint y: 172, endPoint x: 433, endPoint y: 182, distance: 39.3
click at [432, 174] on div "Juices 5" at bounding box center [529, 189] width 194 height 42
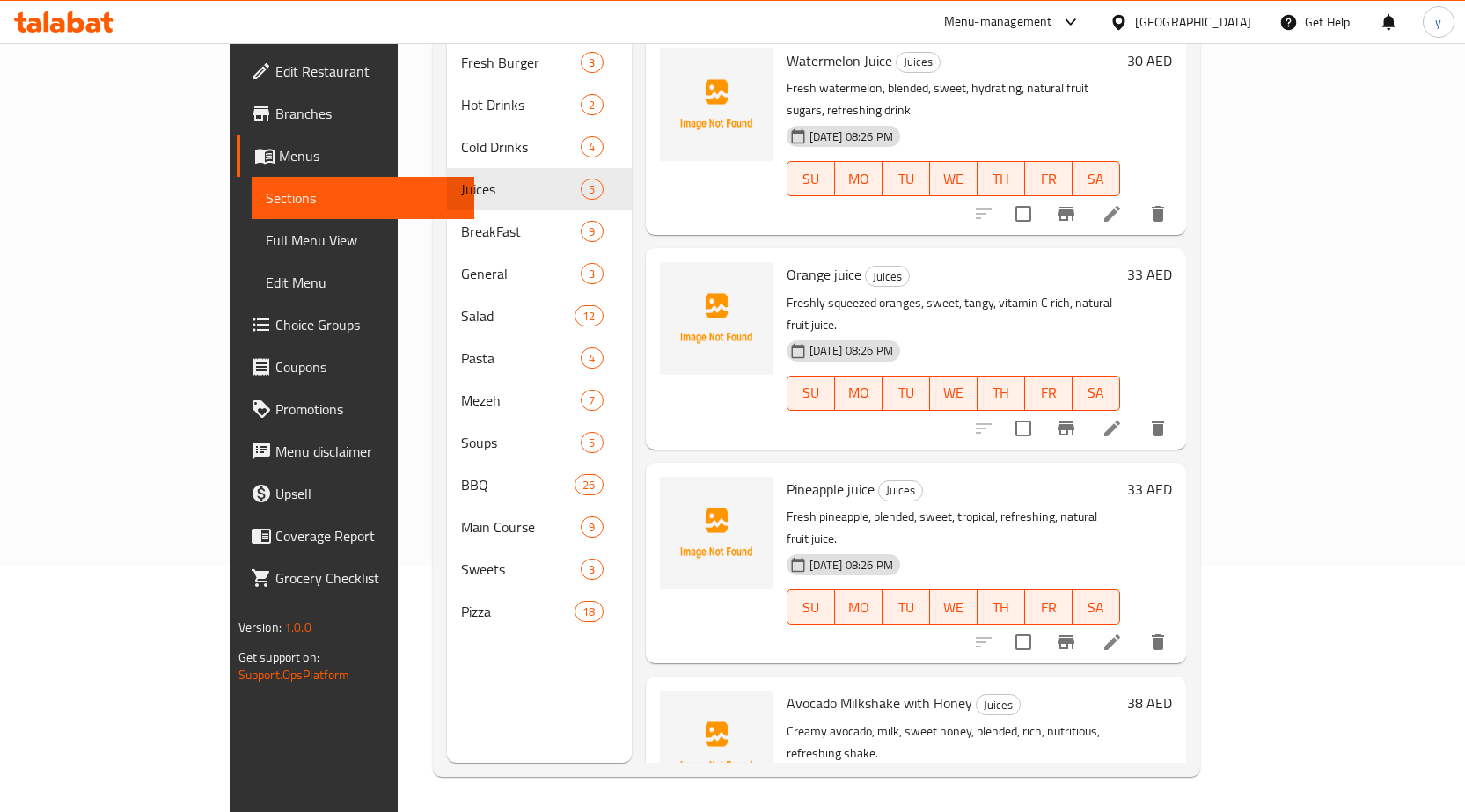
click at [1137, 413] on li at bounding box center [1112, 429] width 49 height 32
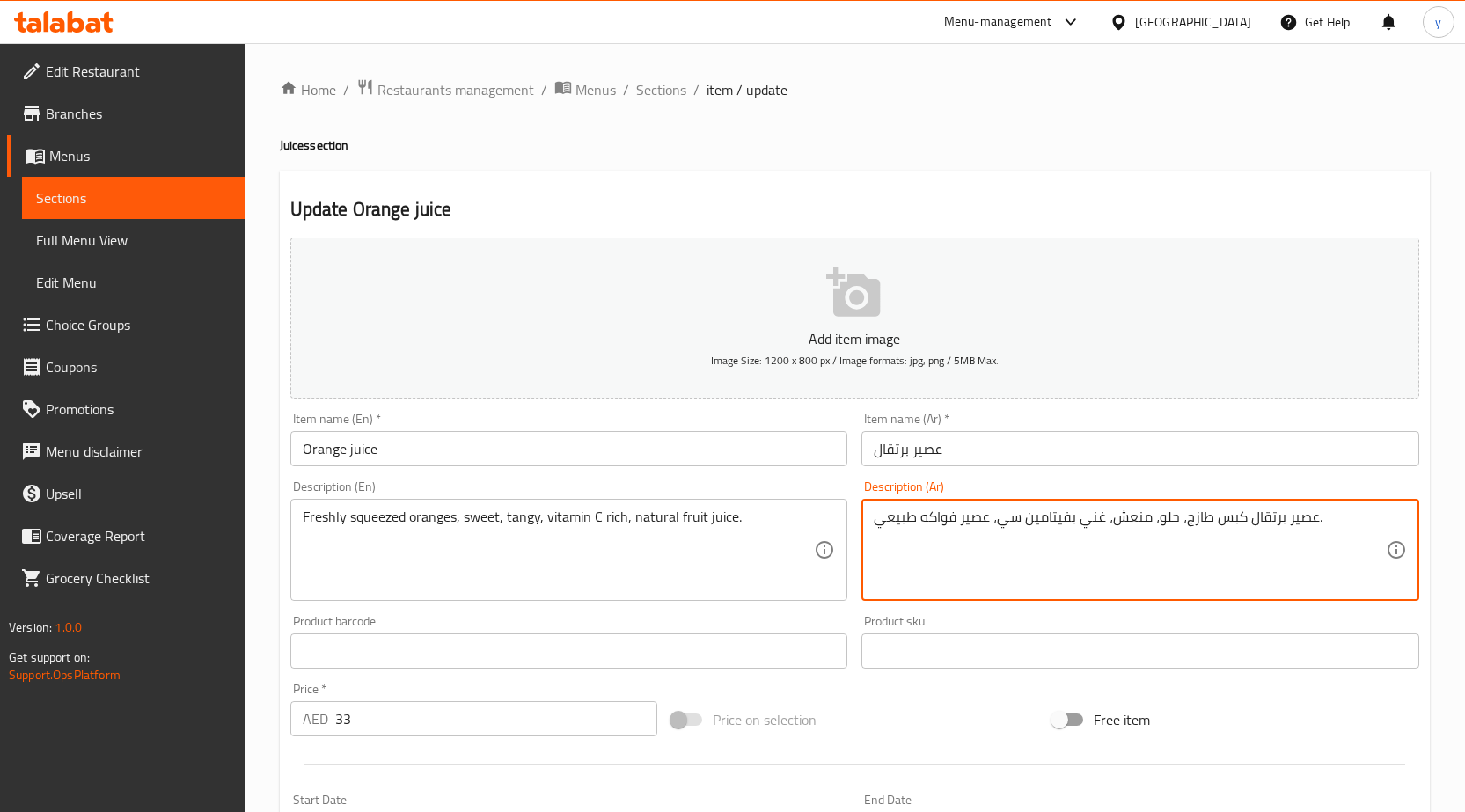
drag, startPoint x: 1285, startPoint y: 517, endPoint x: 1309, endPoint y: 525, distance: 25.3
click at [1279, 523] on textarea "عصير برتقال كبس طازج، حلو، منعش، غني بفيتامين سي، عصير فواكه طبيعي." at bounding box center [1130, 550] width 512 height 84
drag, startPoint x: 1285, startPoint y: 523, endPoint x: 1313, endPoint y: 519, distance: 28.3
click at [1313, 519] on textarea "عصير برتقال كبس طازج، حلو، منعش، غني بفيتامين سي، عصير فواكه طبيعي." at bounding box center [1130, 550] width 512 height 84
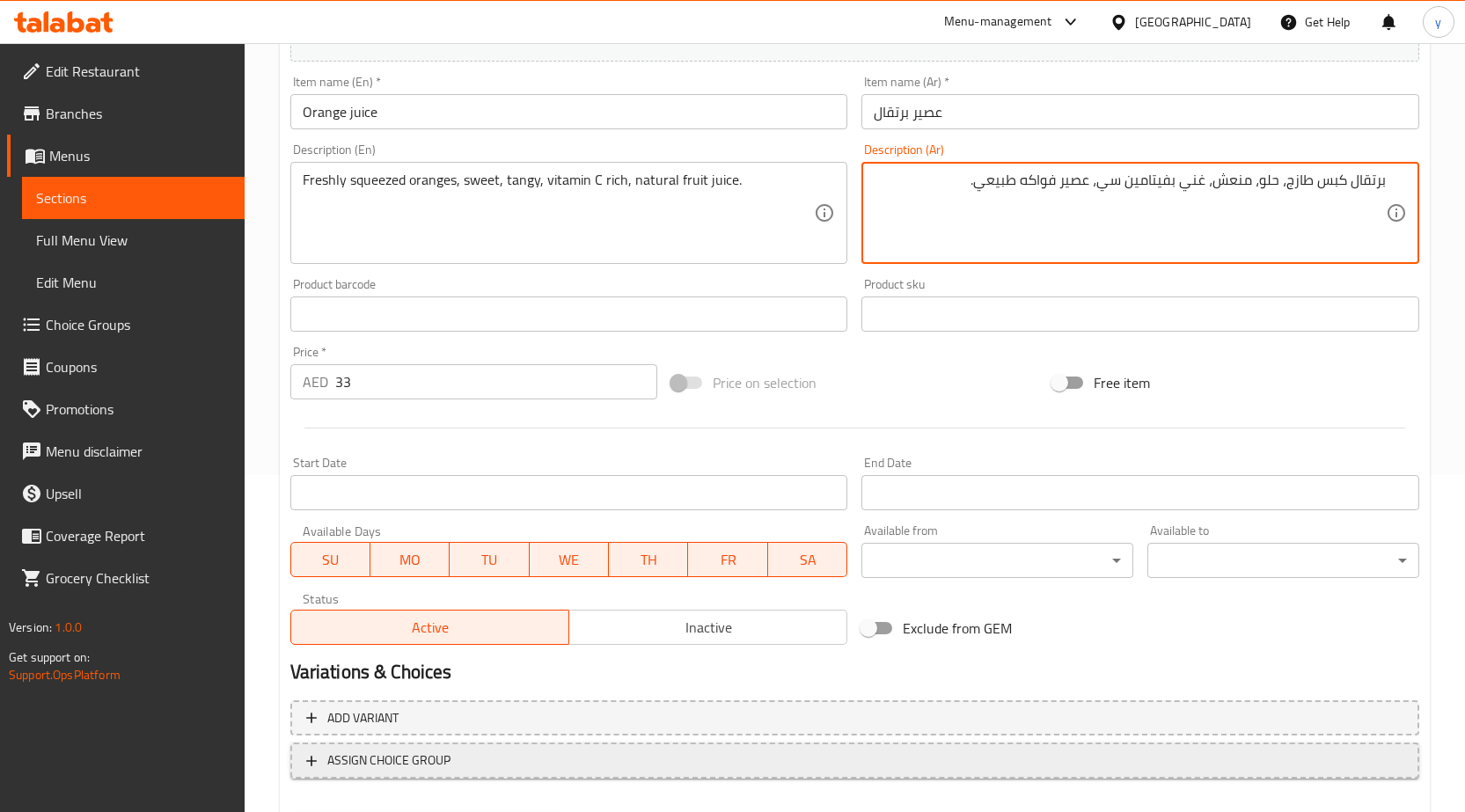
scroll to position [352, 0]
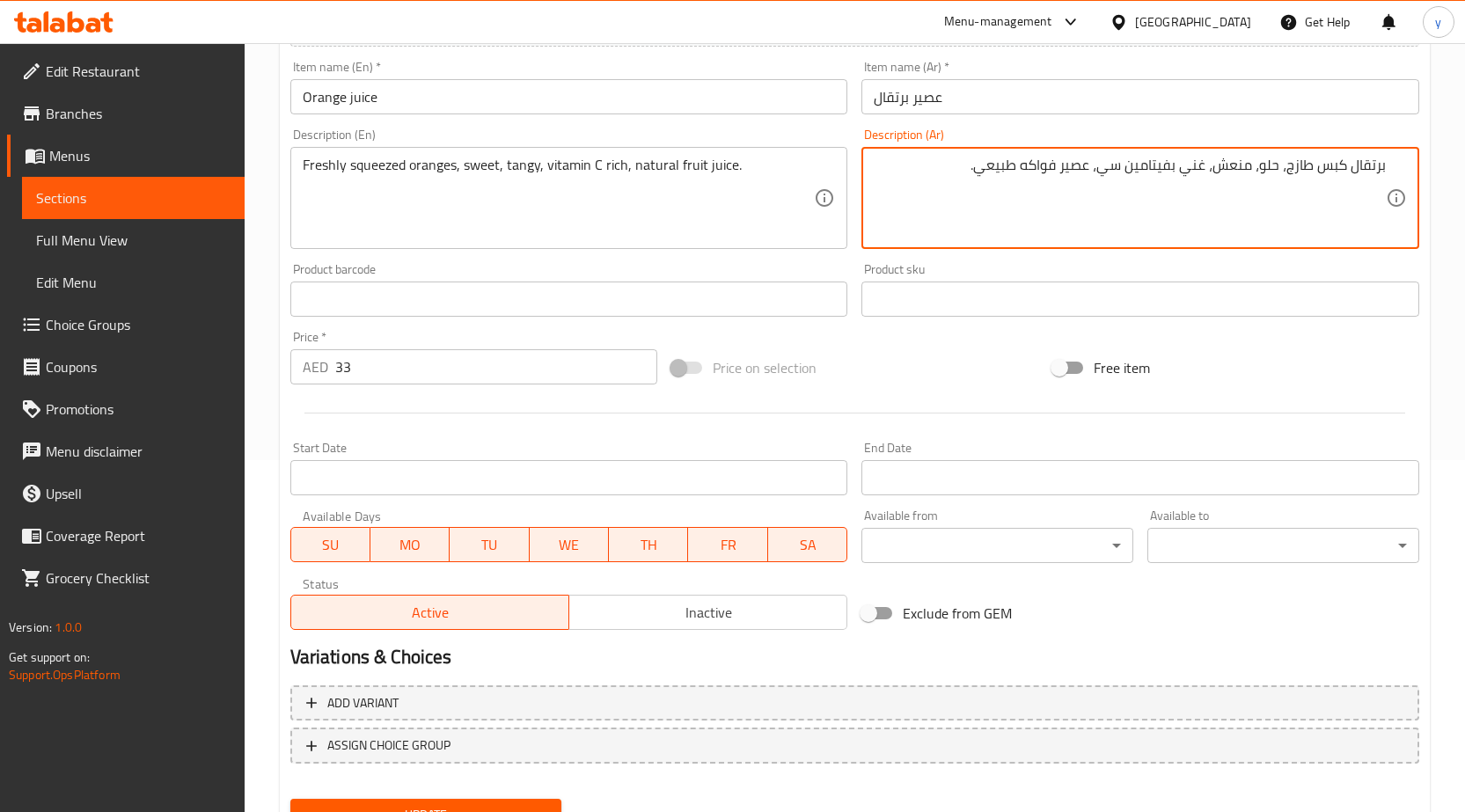
type textarea "برتقال كبس طازج، حلو، منعش، غني بفيتامين سي، عصير فواكه طبيعي."
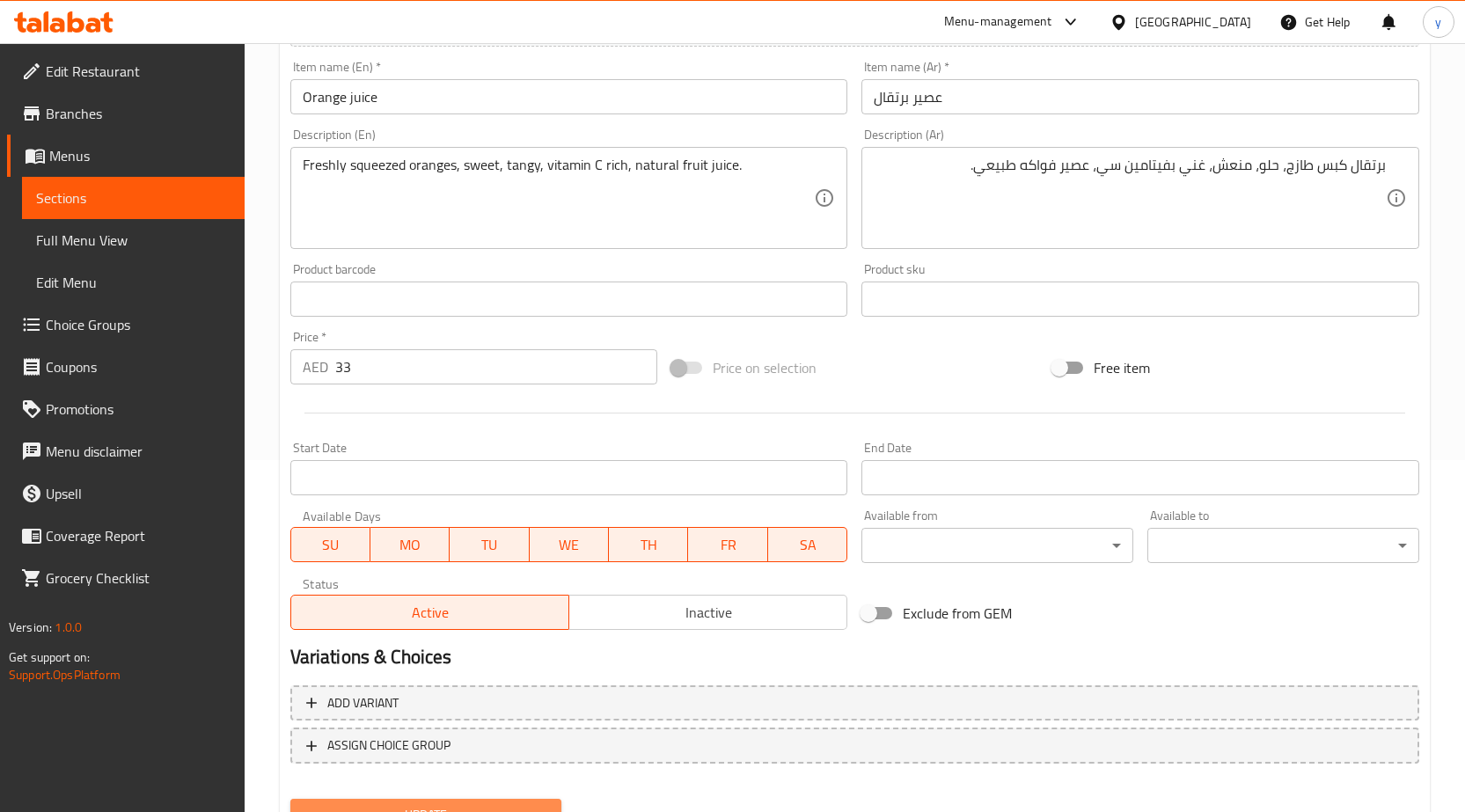
click at [462, 804] on span "Update" at bounding box center [426, 815] width 244 height 22
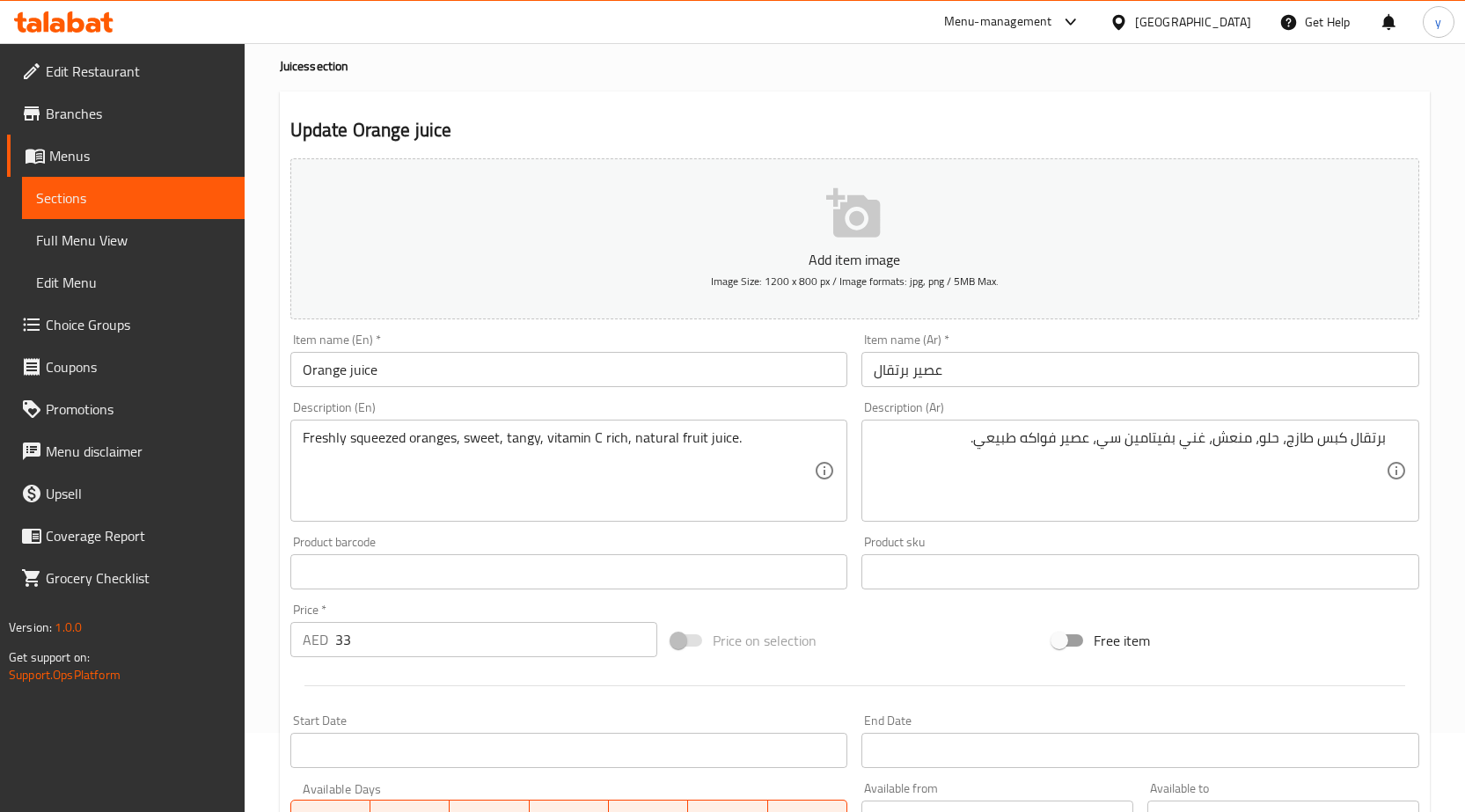
scroll to position [0, 0]
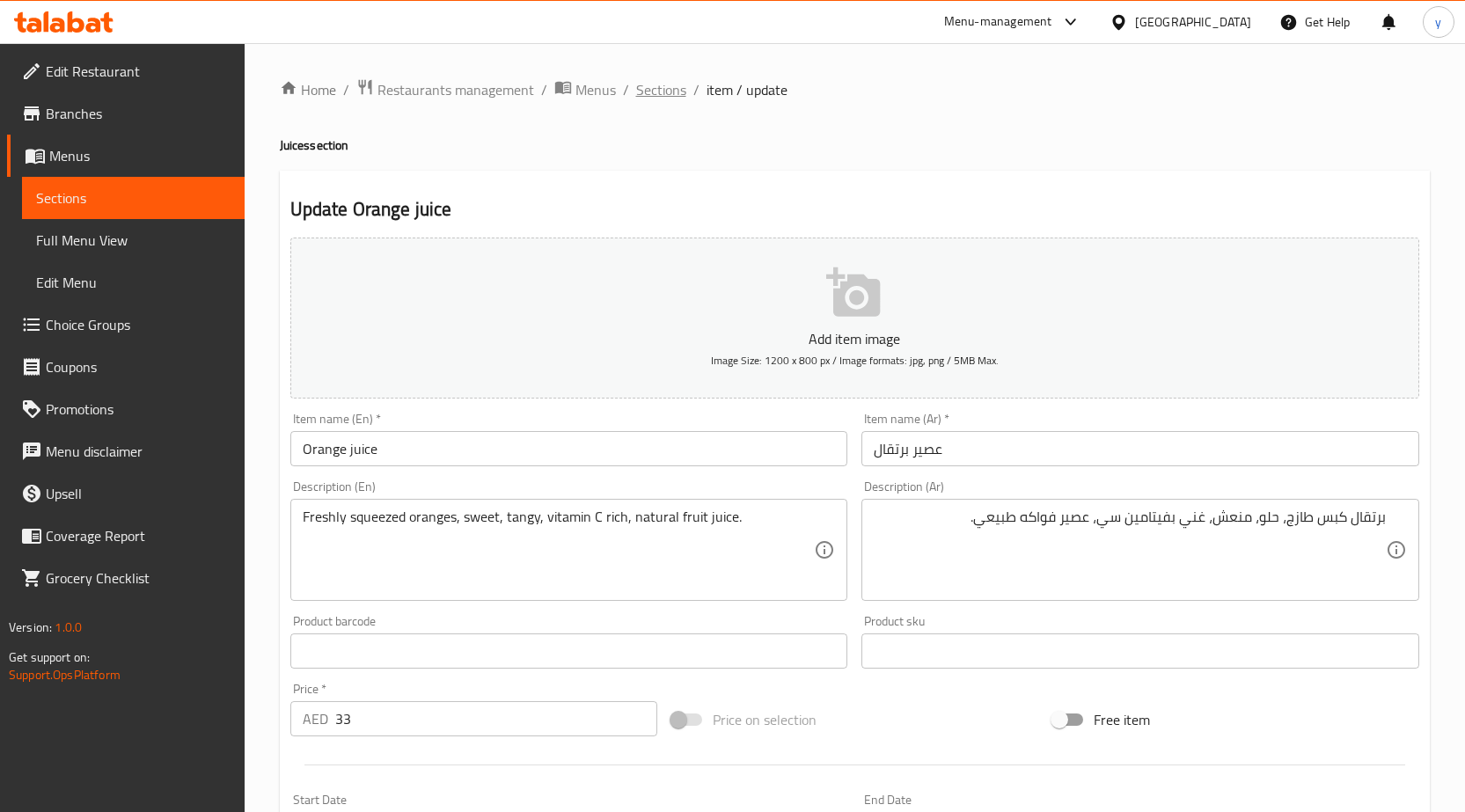
click at [654, 95] on span "Sections" at bounding box center [661, 89] width 50 height 21
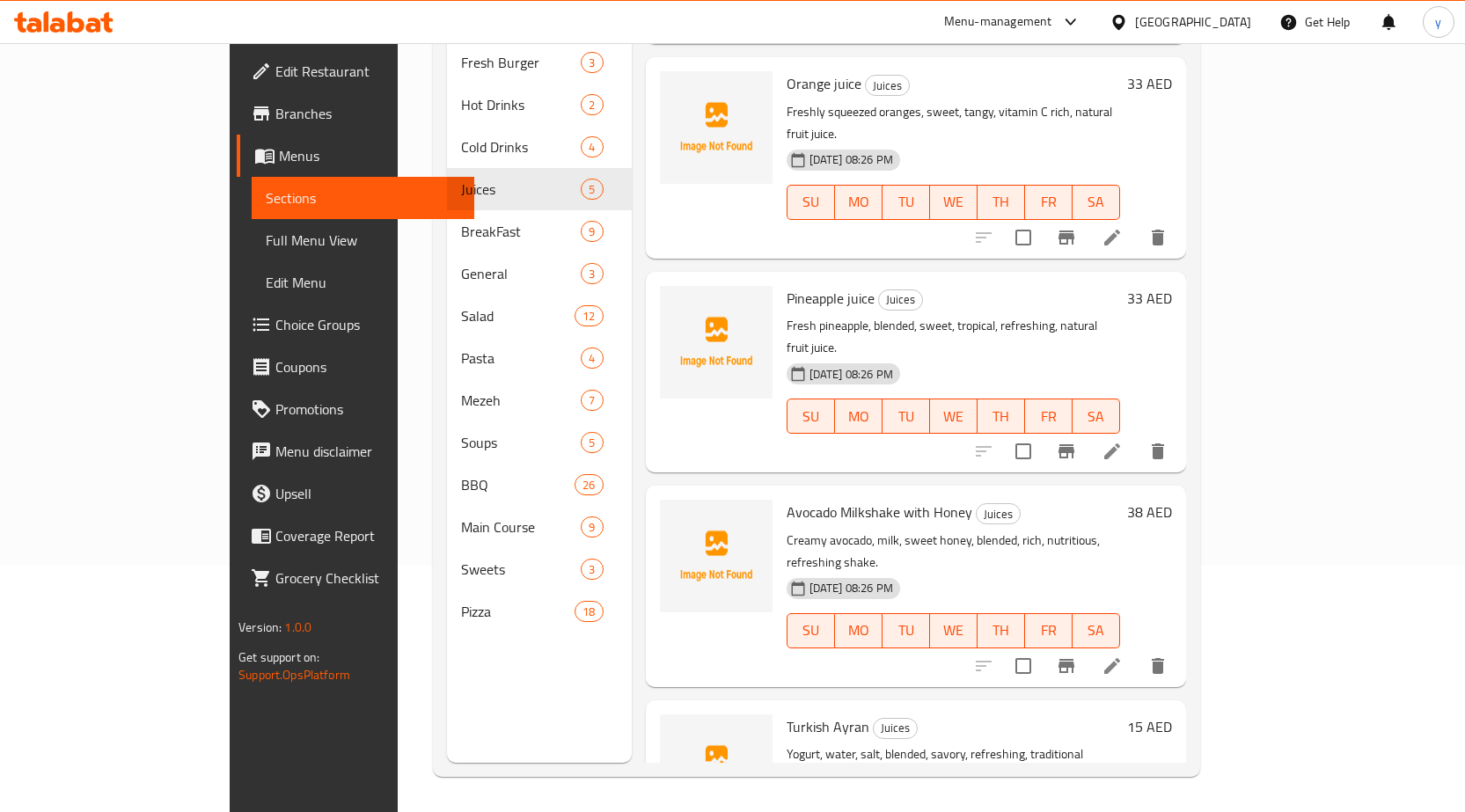
scroll to position [193, 0]
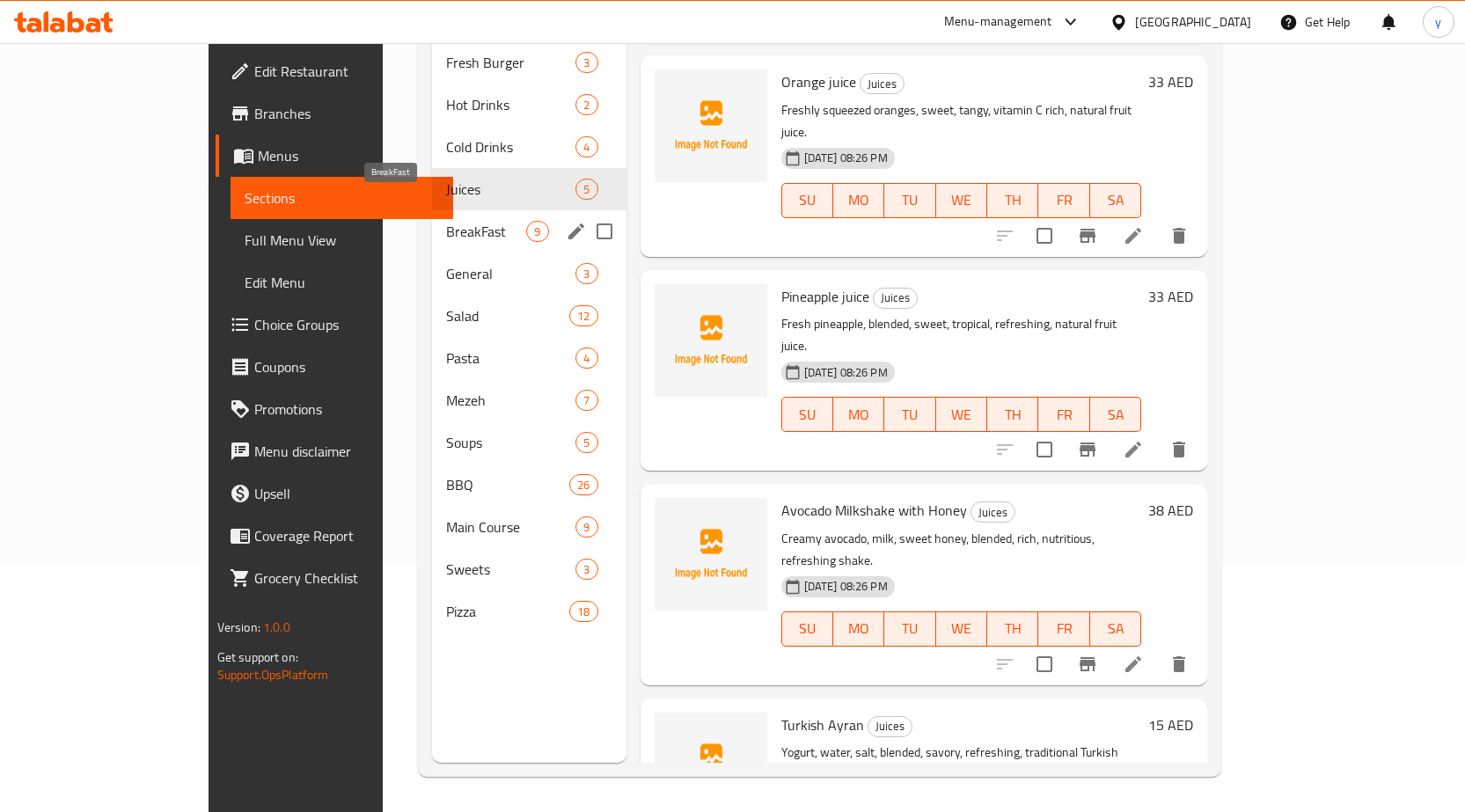
click at [446, 221] on span "BreakFast" at bounding box center [486, 231] width 80 height 21
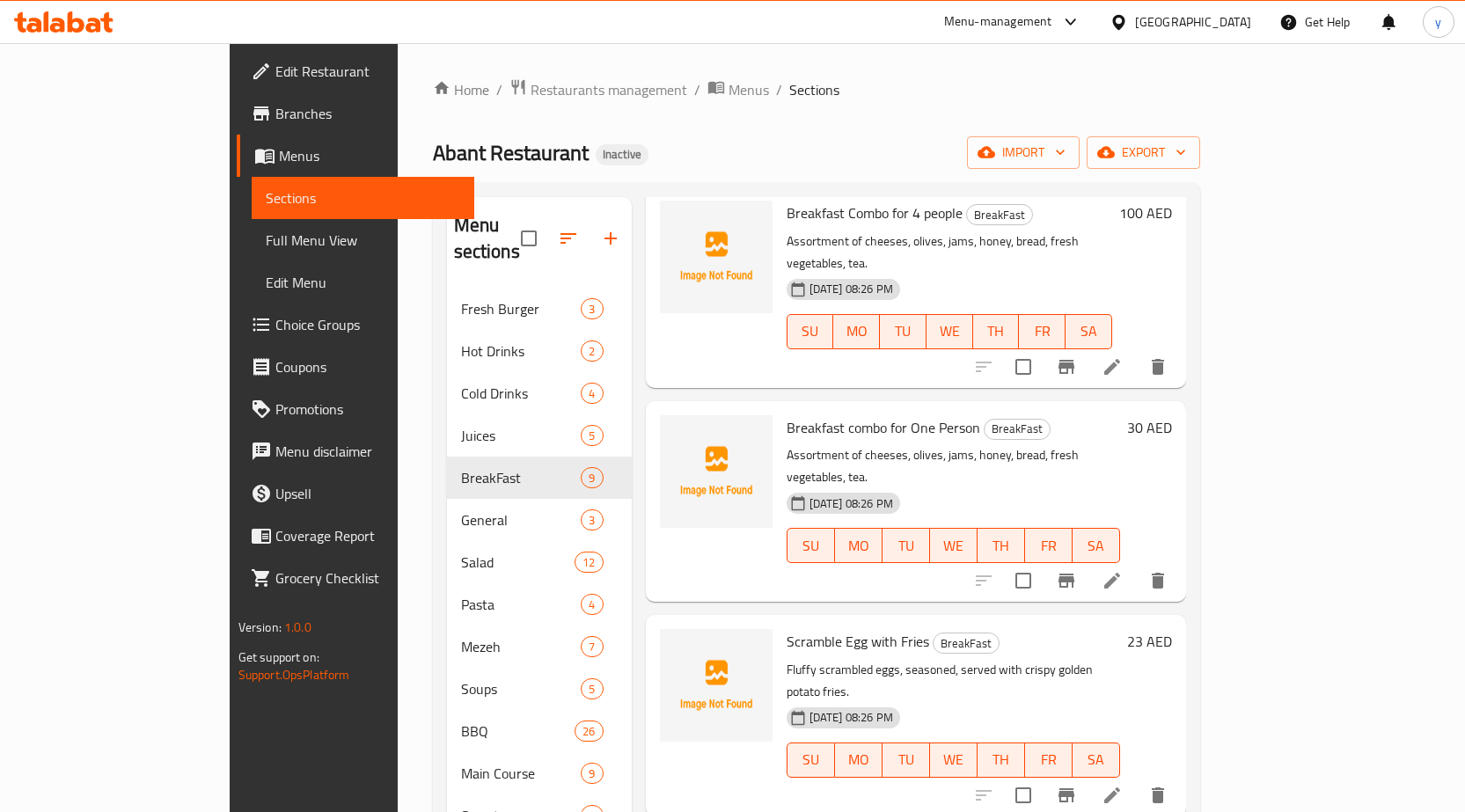
scroll to position [440, 0]
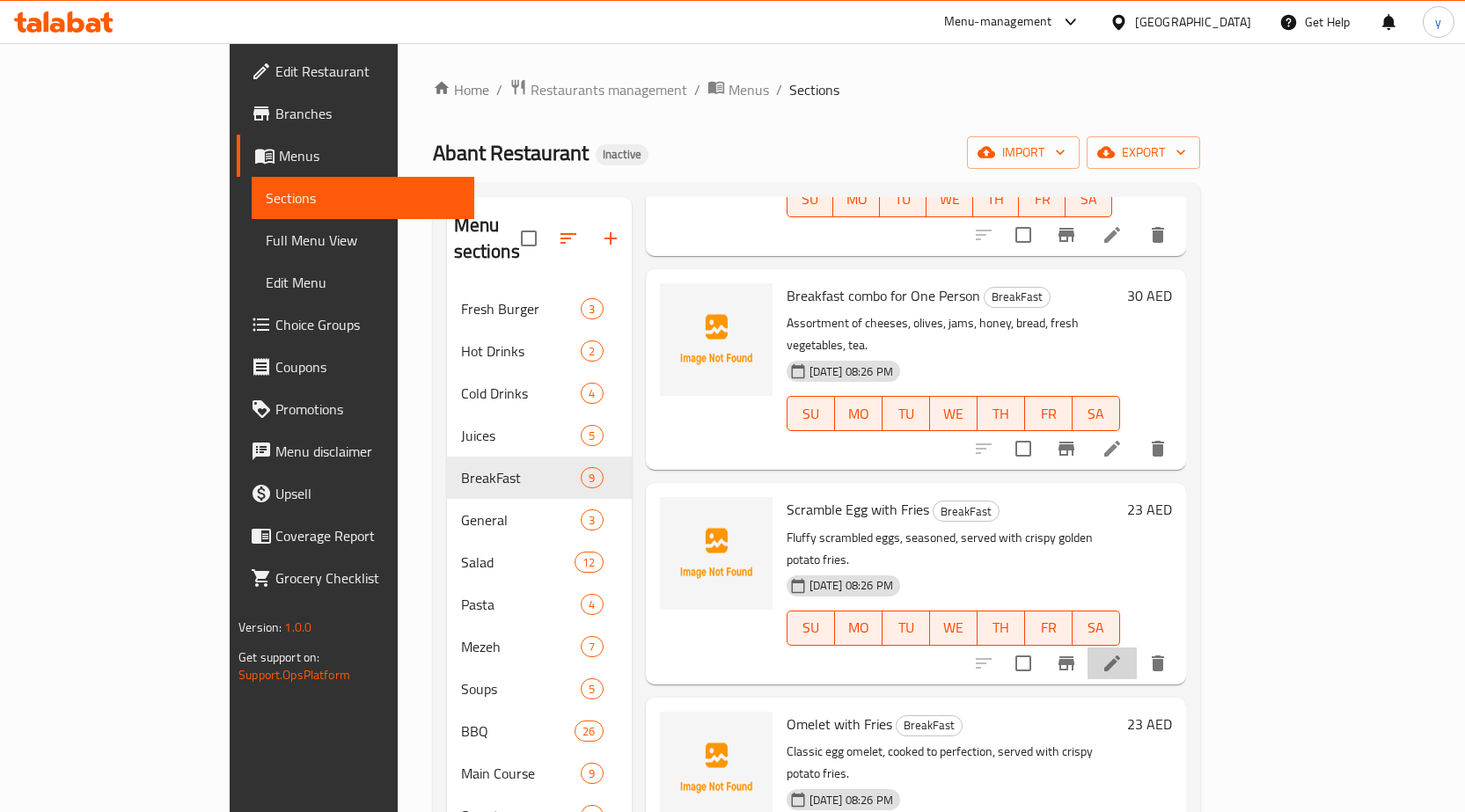
click at [1137, 647] on li at bounding box center [1112, 663] width 49 height 32
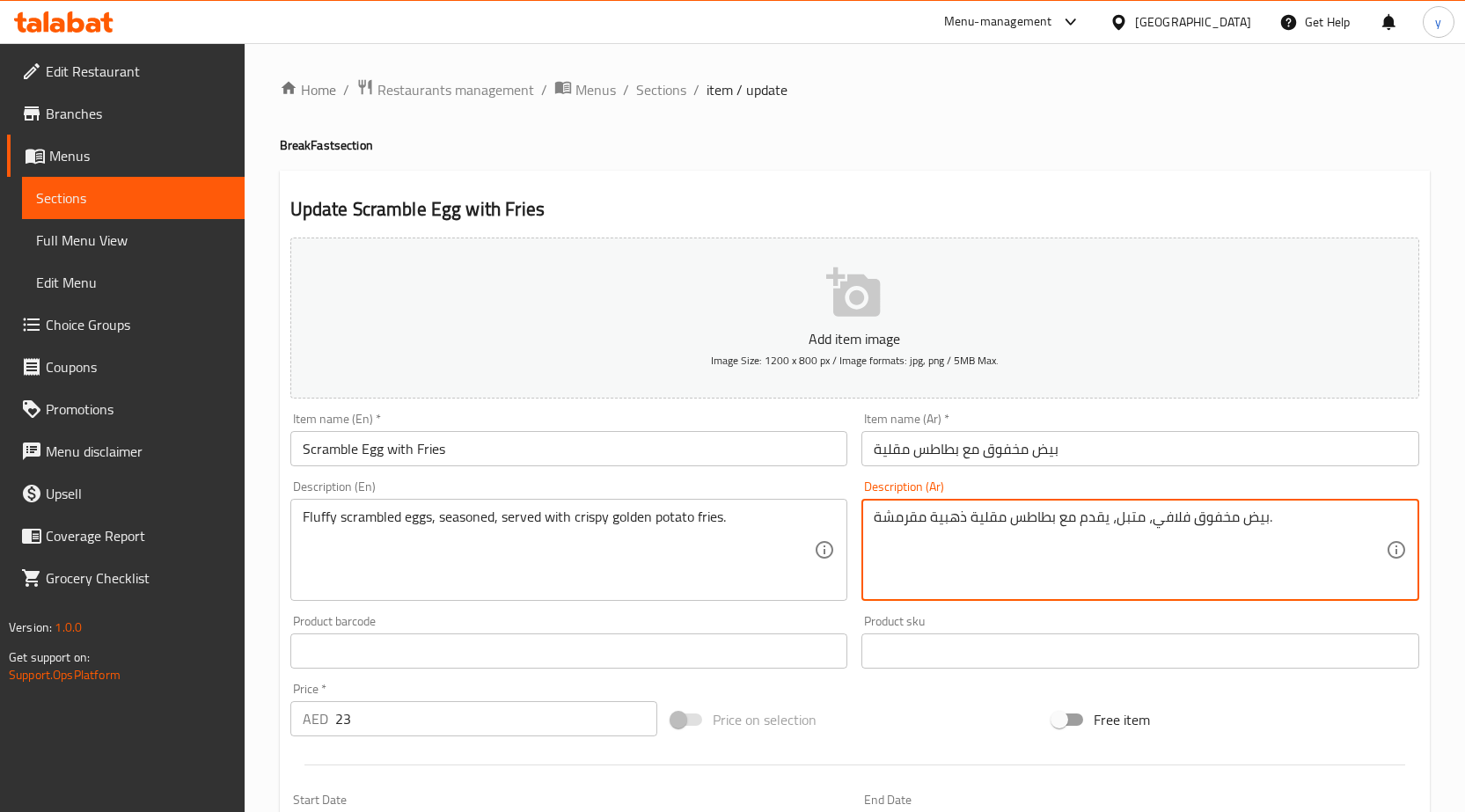
drag, startPoint x: 1155, startPoint y: 519, endPoint x: 1185, endPoint y: 529, distance: 31.6
type textarea "بيض مخفوق رقيق، متبل، يقدم مع بطاطس مقلية ذهبية مقرمشة."
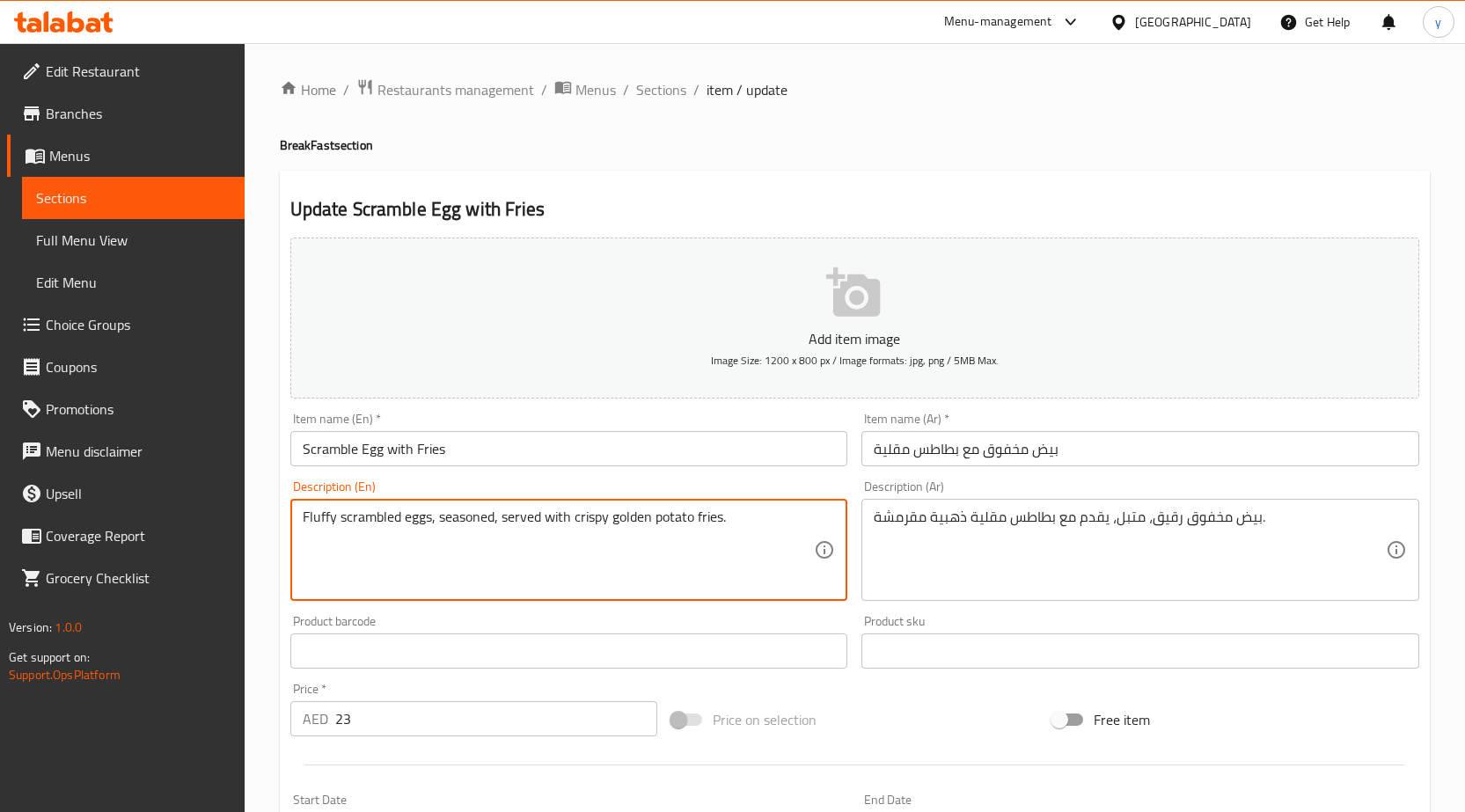
click at [325, 513] on textarea "Fluffy scrambled eggs, seasoned, served with crispy golden potato fries." at bounding box center [559, 550] width 512 height 84
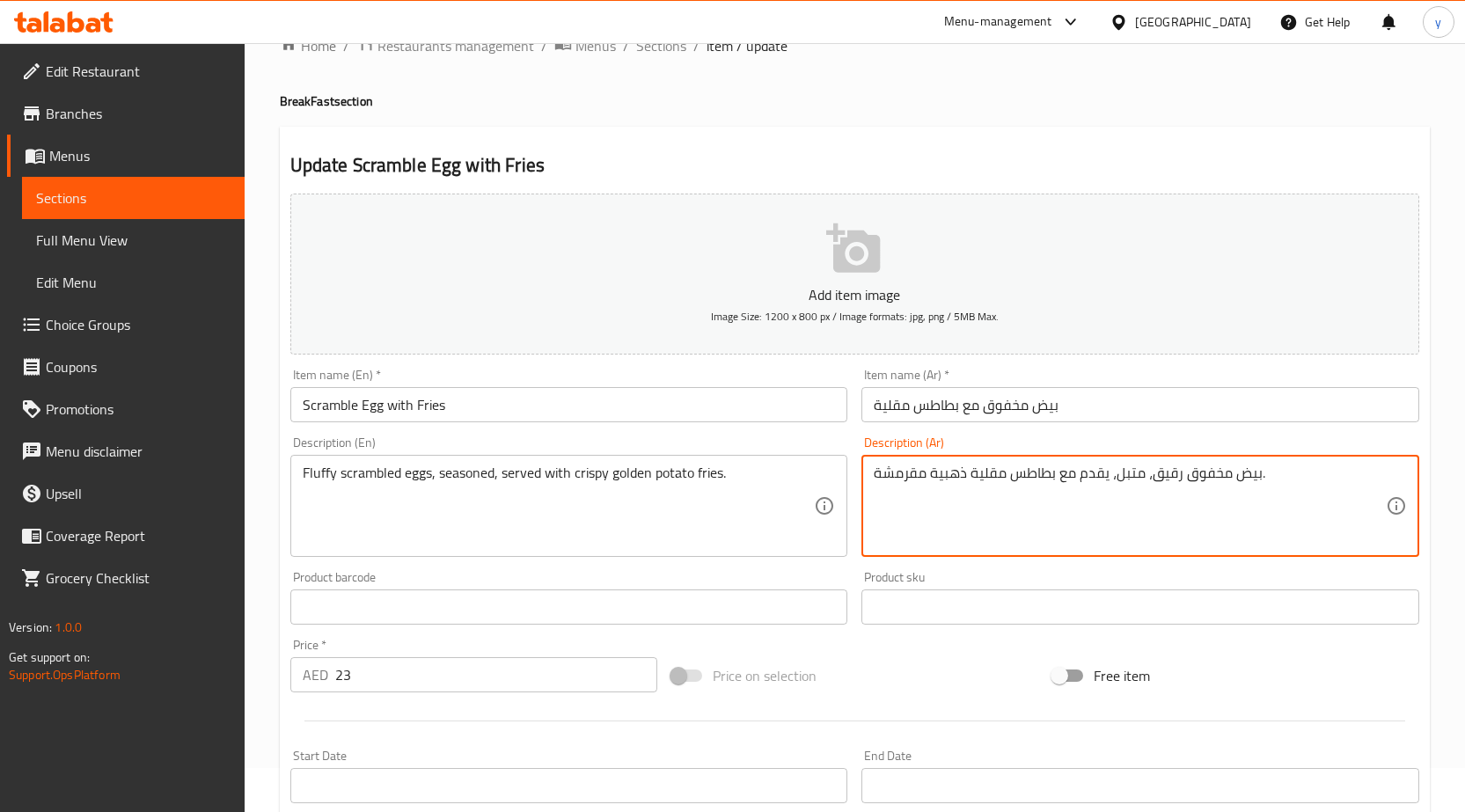
scroll to position [431, 0]
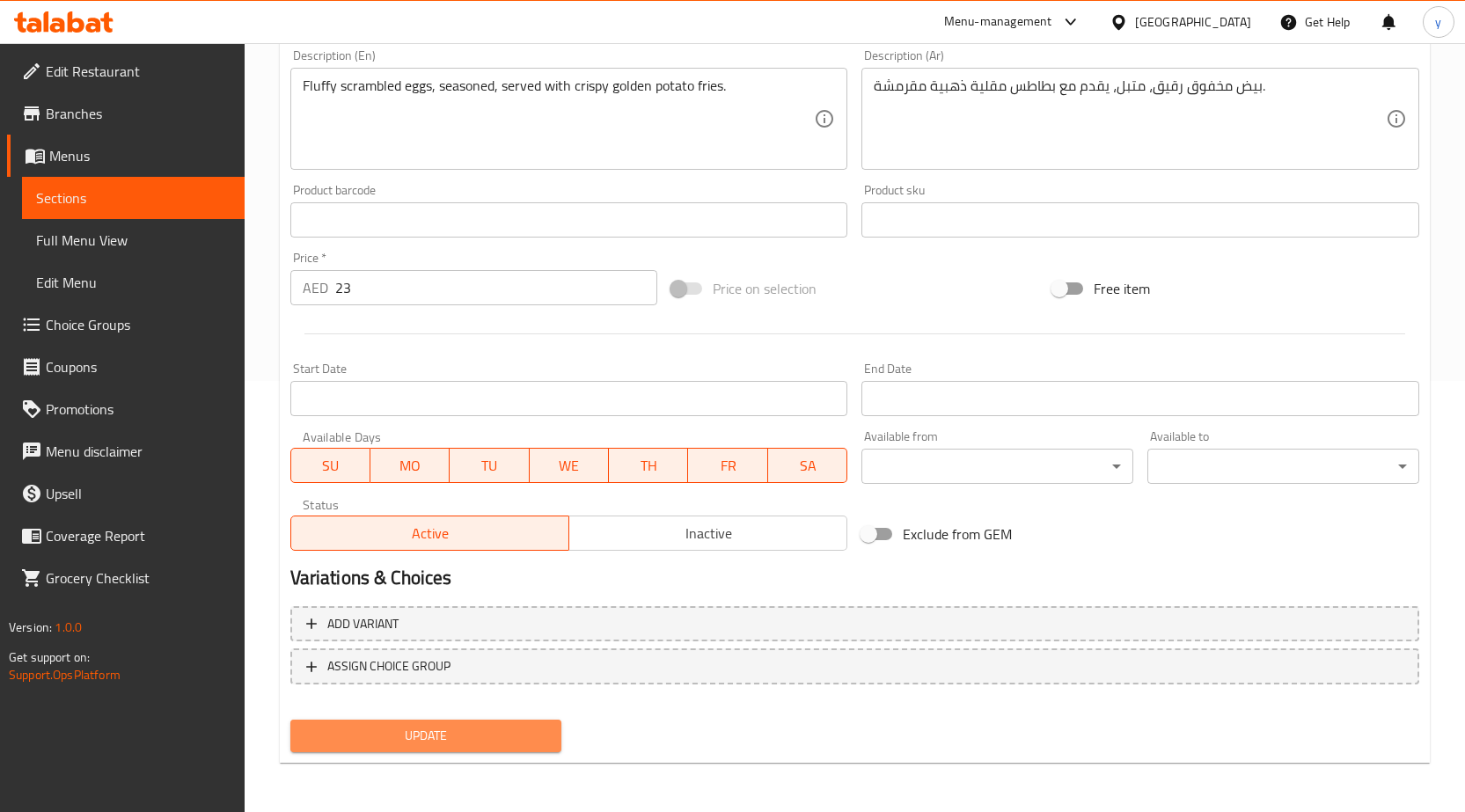
click at [451, 746] on span "Update" at bounding box center [426, 736] width 244 height 22
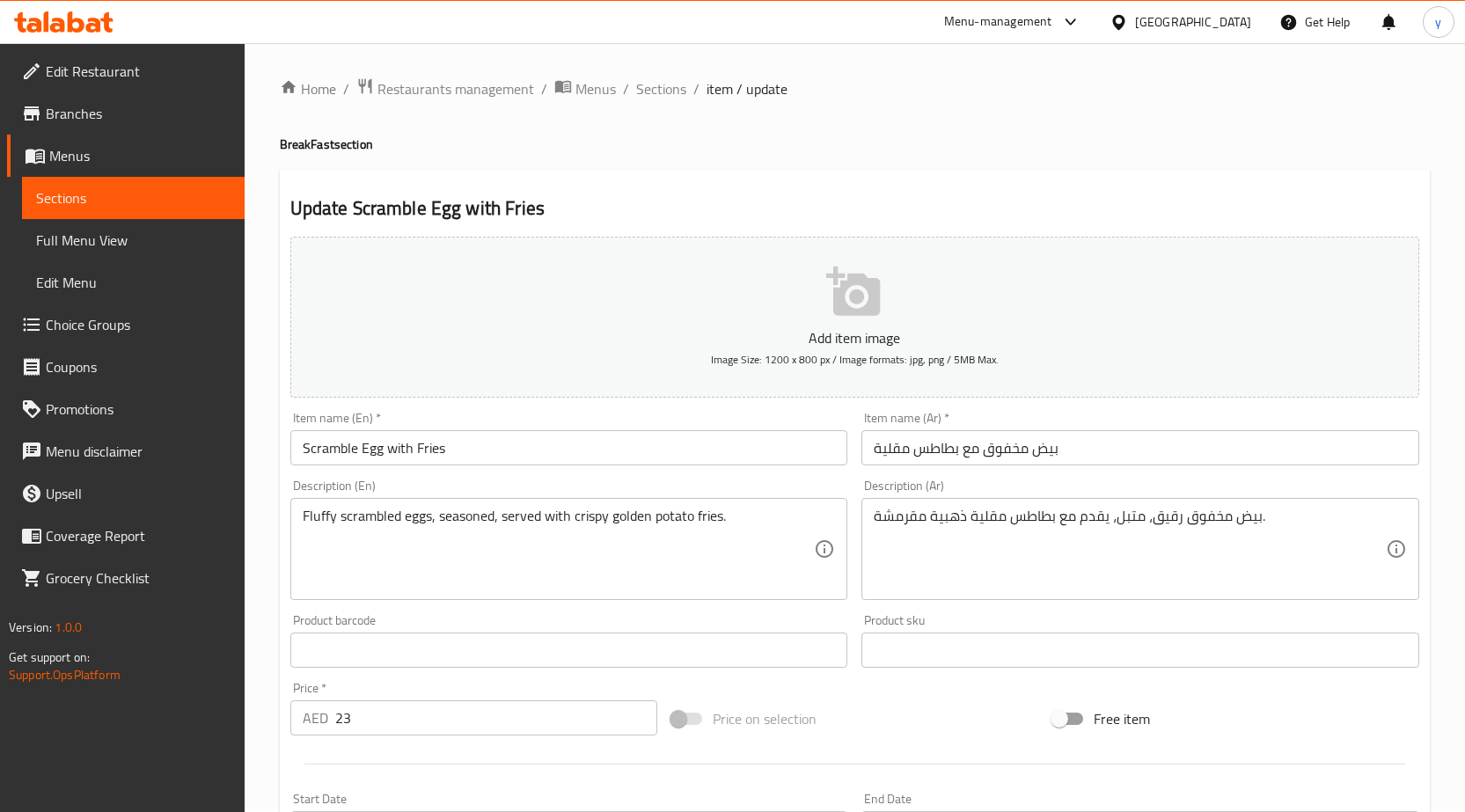
scroll to position [0, 0]
click at [660, 96] on span "Sections" at bounding box center [661, 89] width 50 height 21
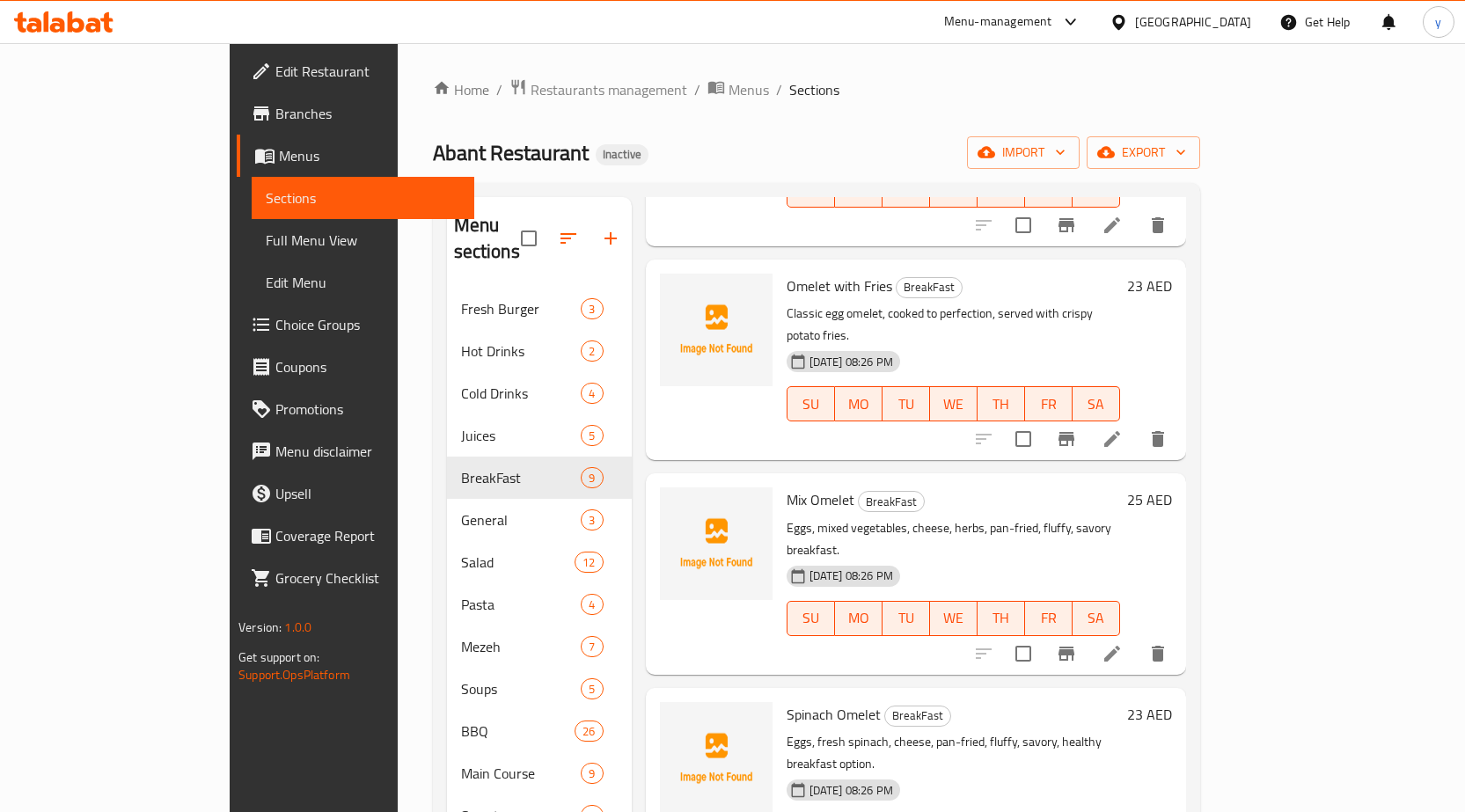
scroll to position [962, 0]
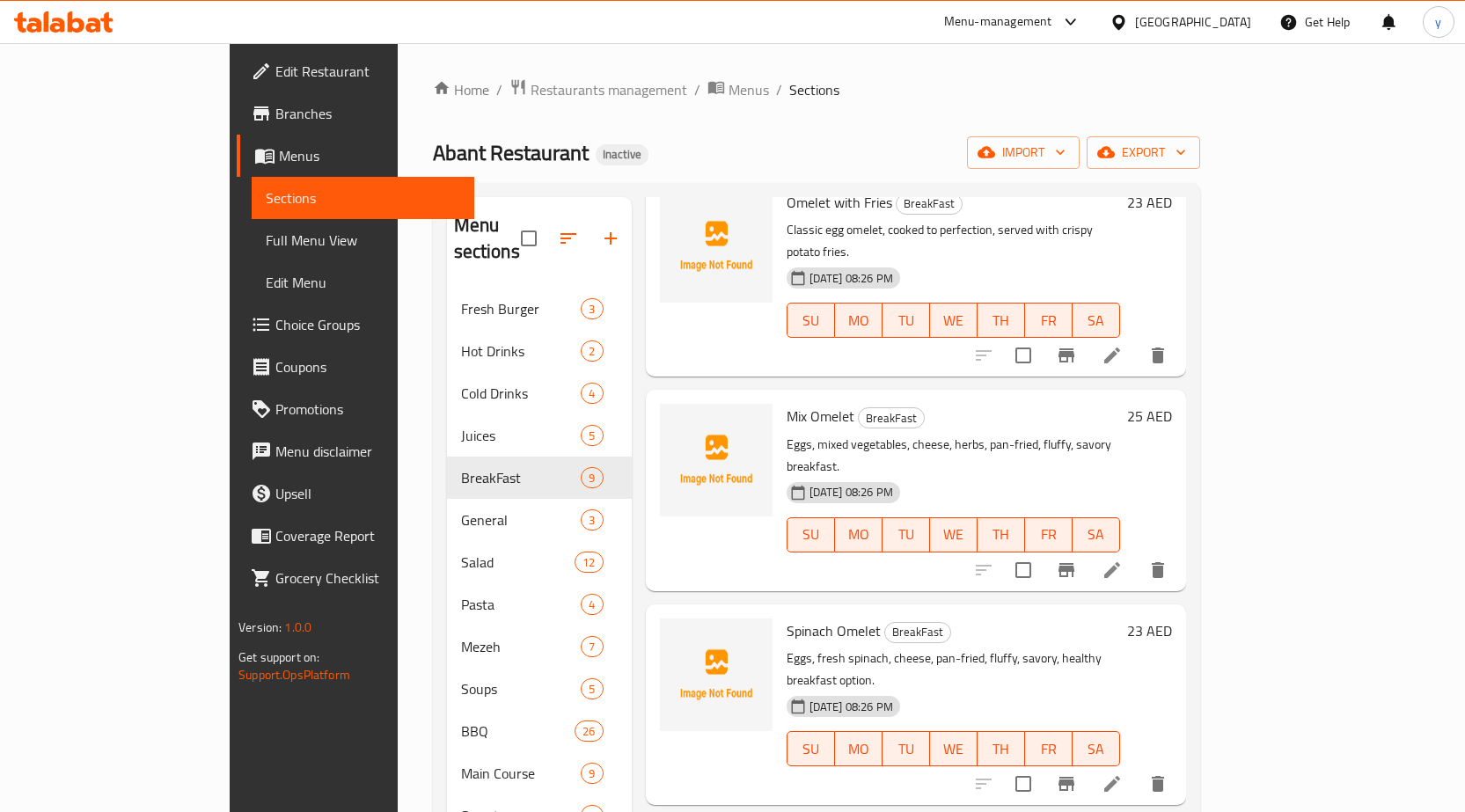
click at [1123, 560] on icon at bounding box center [1112, 570] width 21 height 21
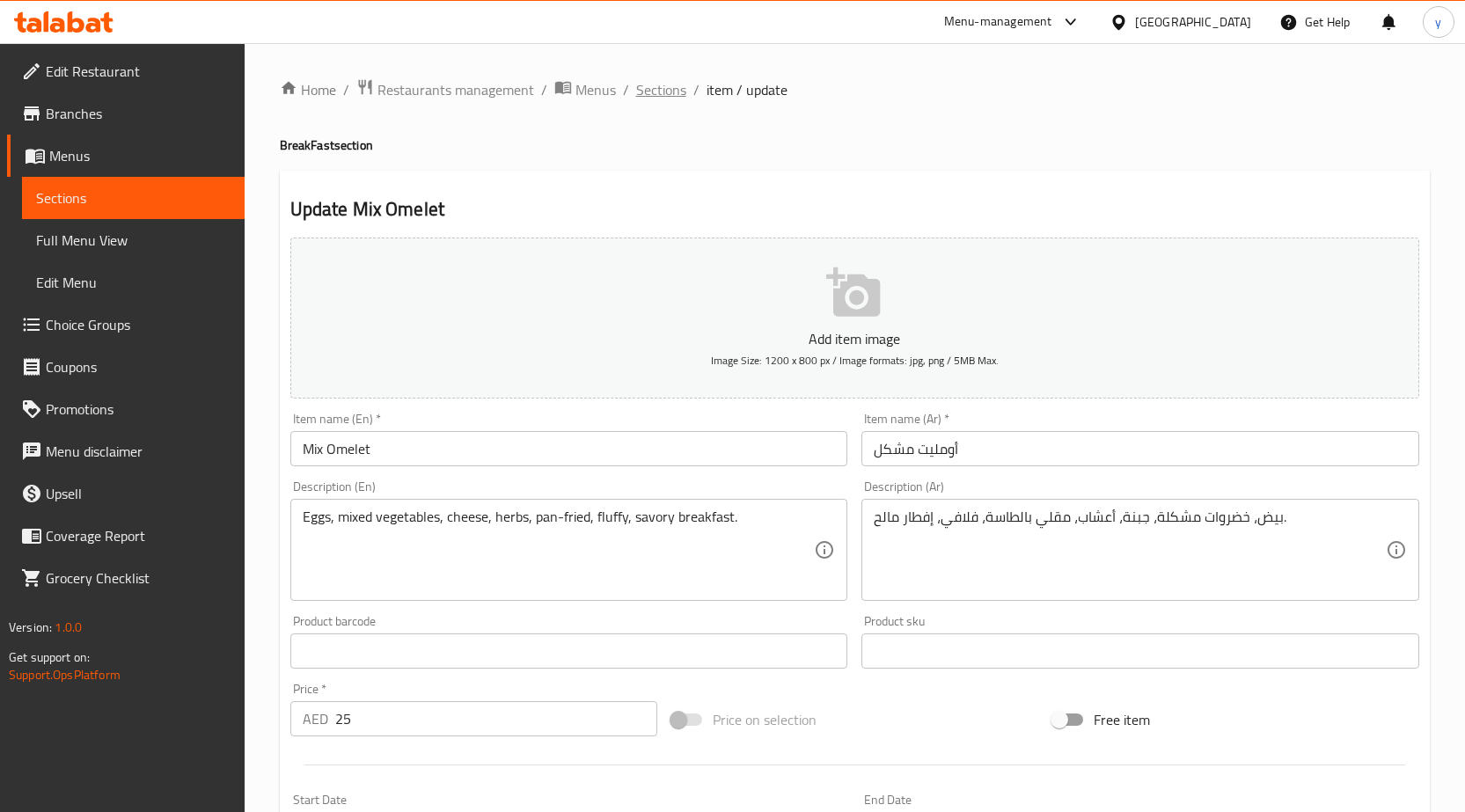
click at [649, 80] on span "Sections" at bounding box center [661, 89] width 50 height 21
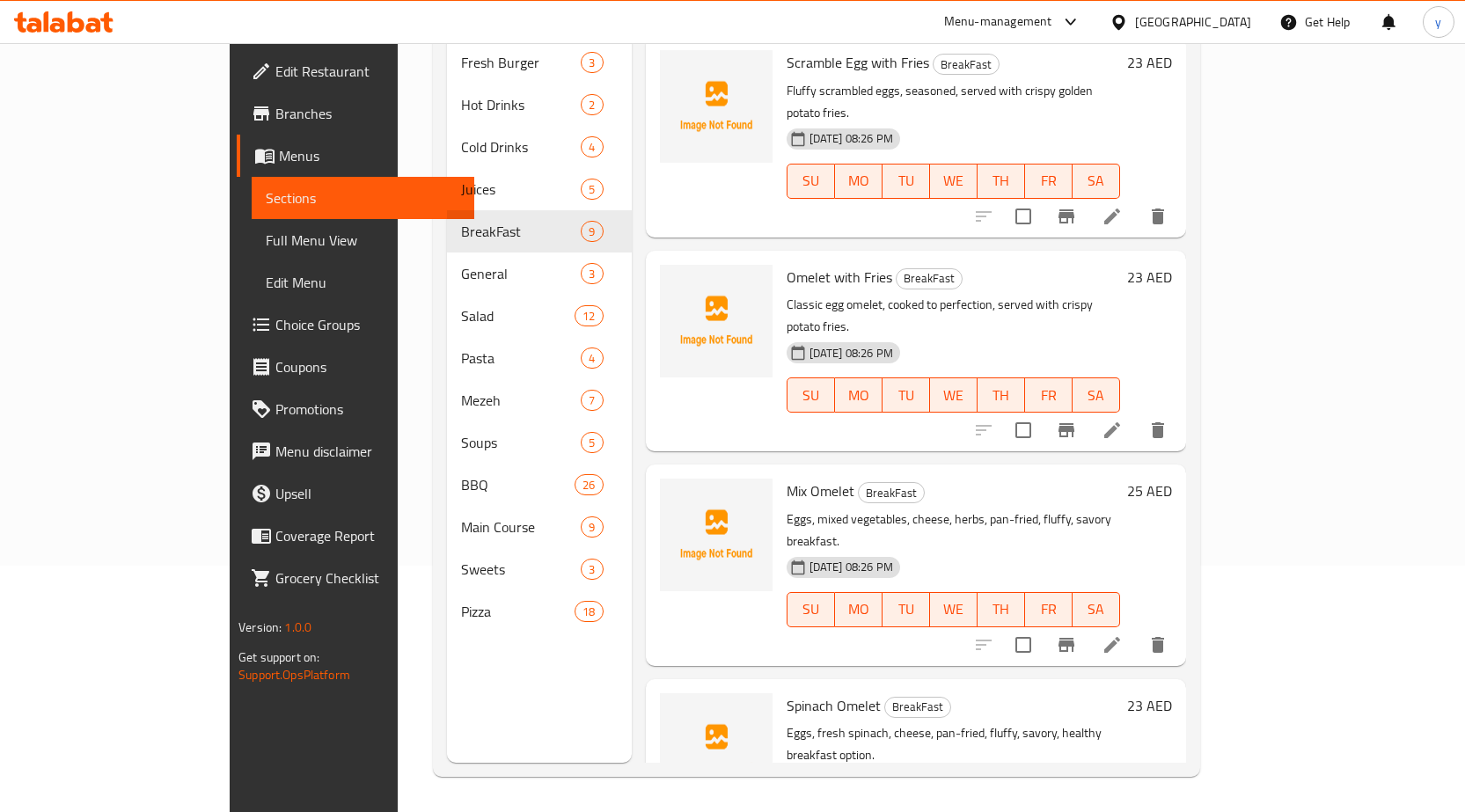
scroll to position [610, 0]
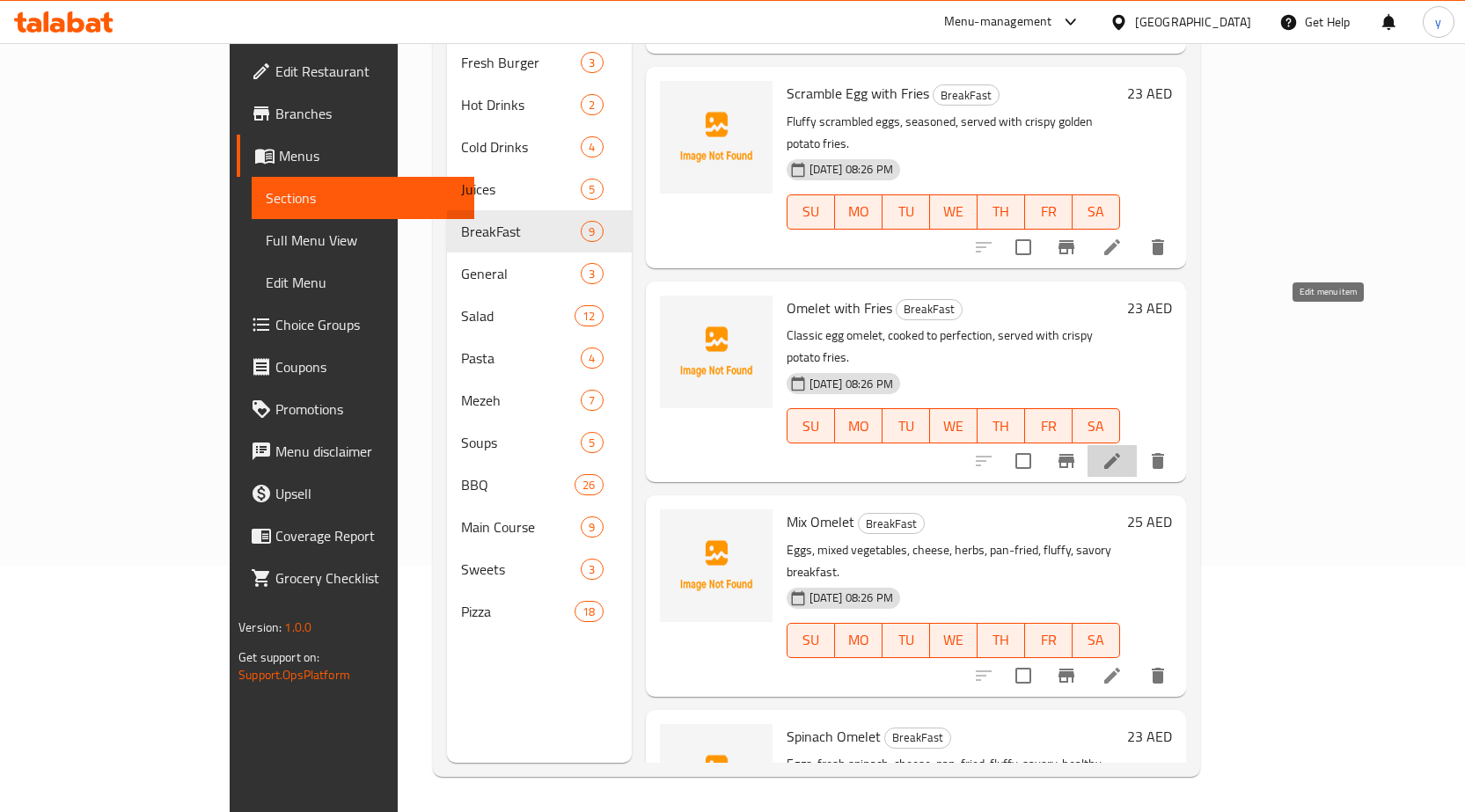
click at [1123, 451] on icon at bounding box center [1112, 461] width 21 height 21
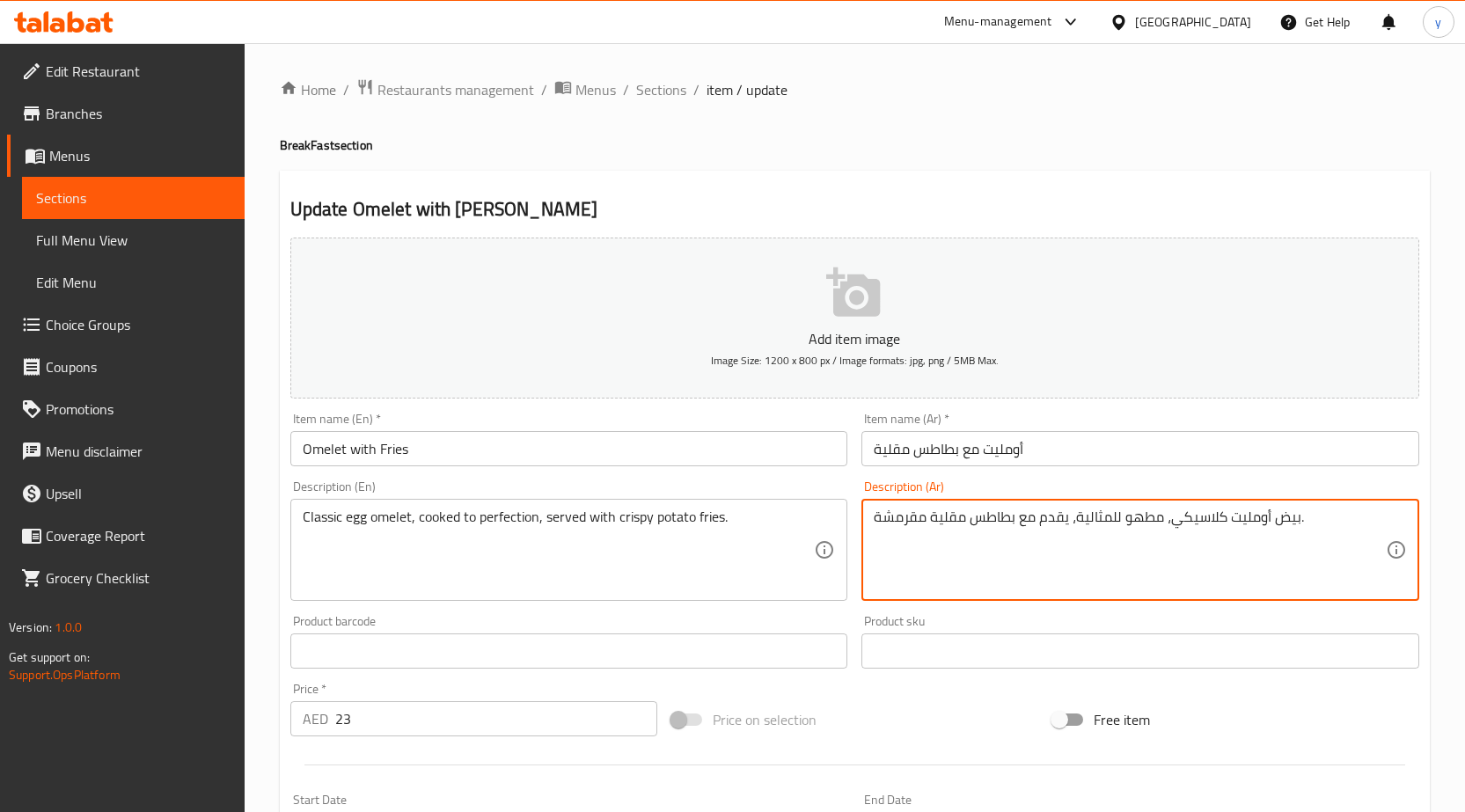
drag, startPoint x: 1074, startPoint y: 514, endPoint x: 1163, endPoint y: 510, distance: 89.1
paste textarea "بشكل مثالي"
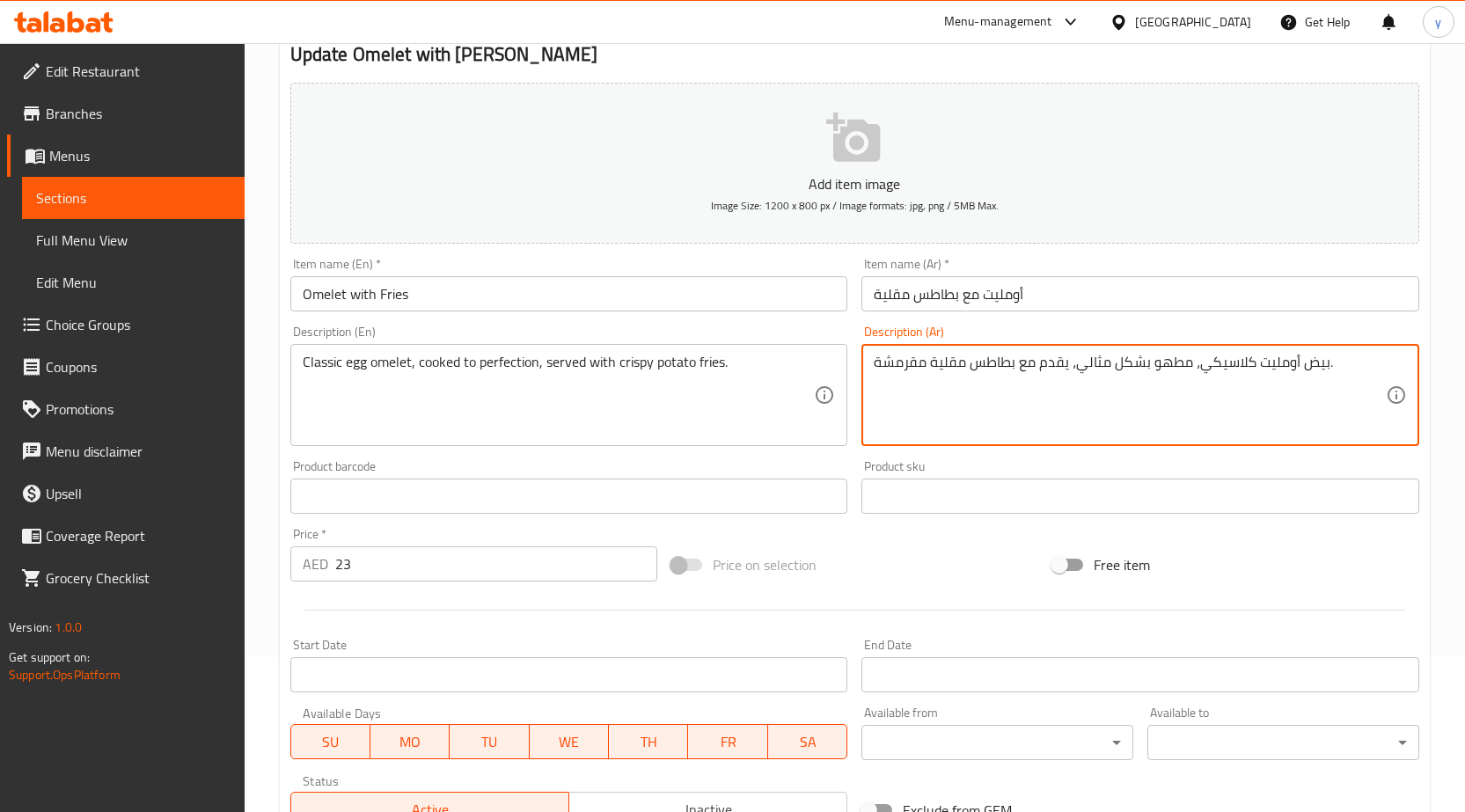
scroll to position [431, 0]
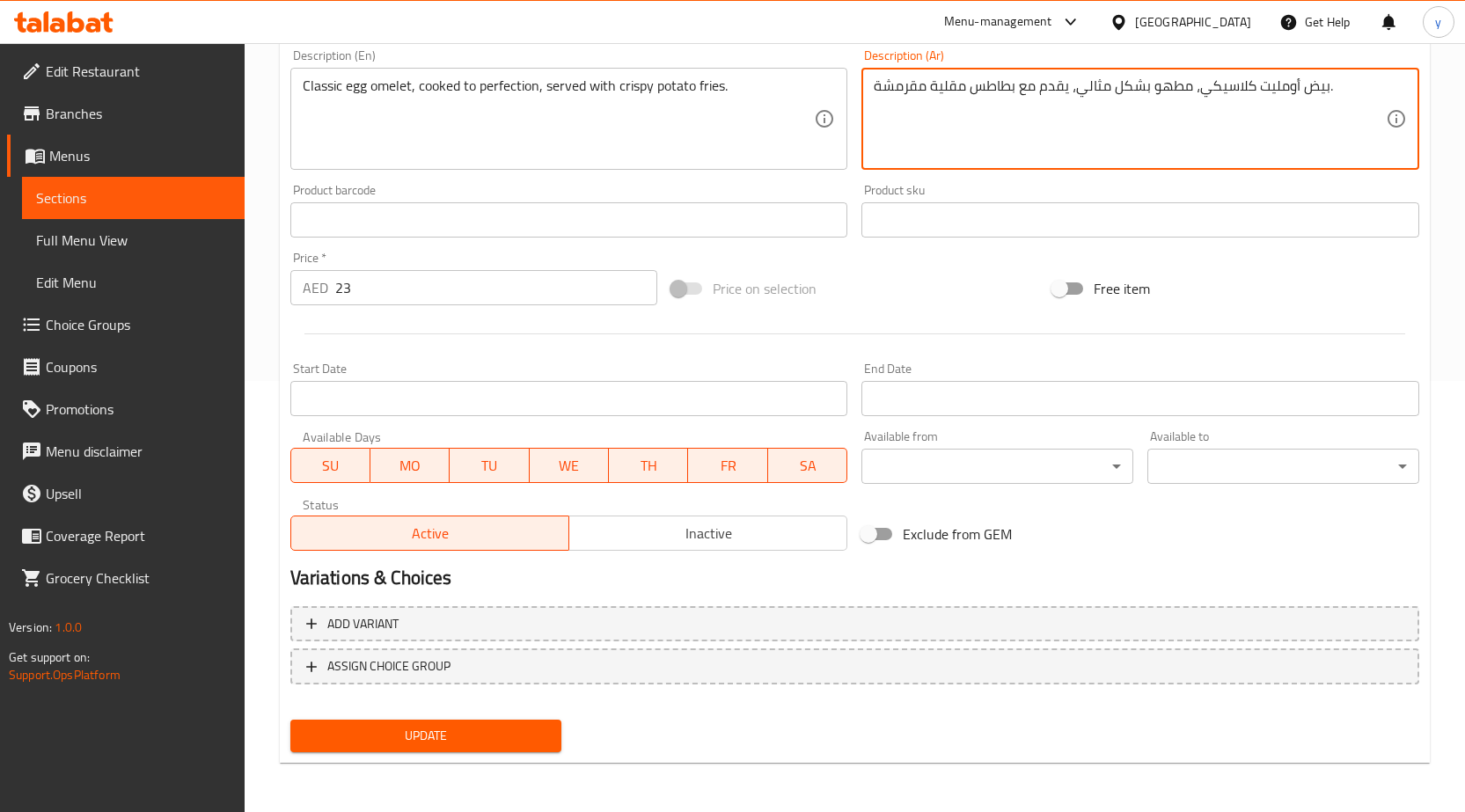
type textarea "بيض أومليت كلاسيكي، مطهو بشكل مثالي، يقدم مع بطاطس مقلية مقرمشة."
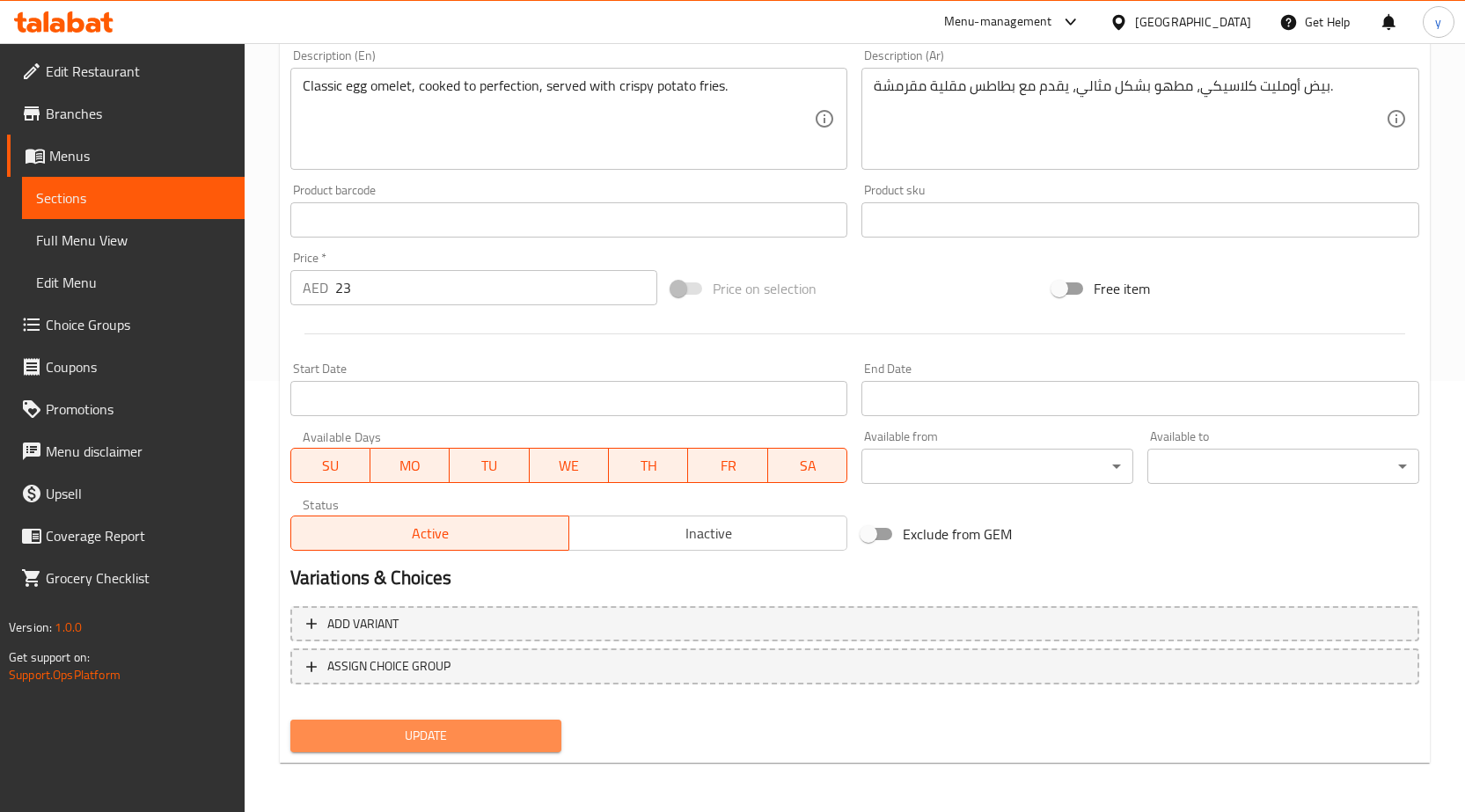
click at [461, 727] on span "Update" at bounding box center [426, 736] width 244 height 22
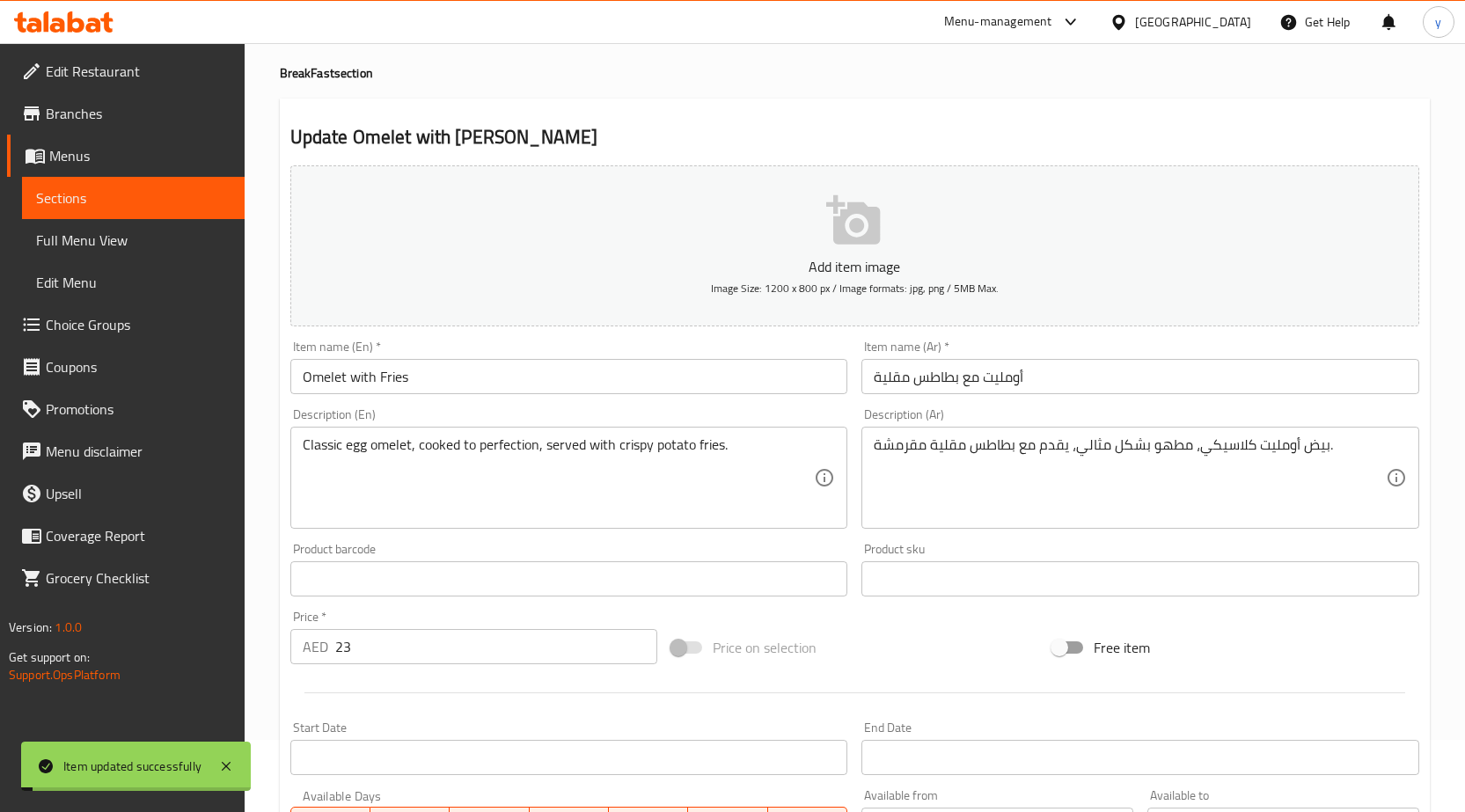
scroll to position [0, 0]
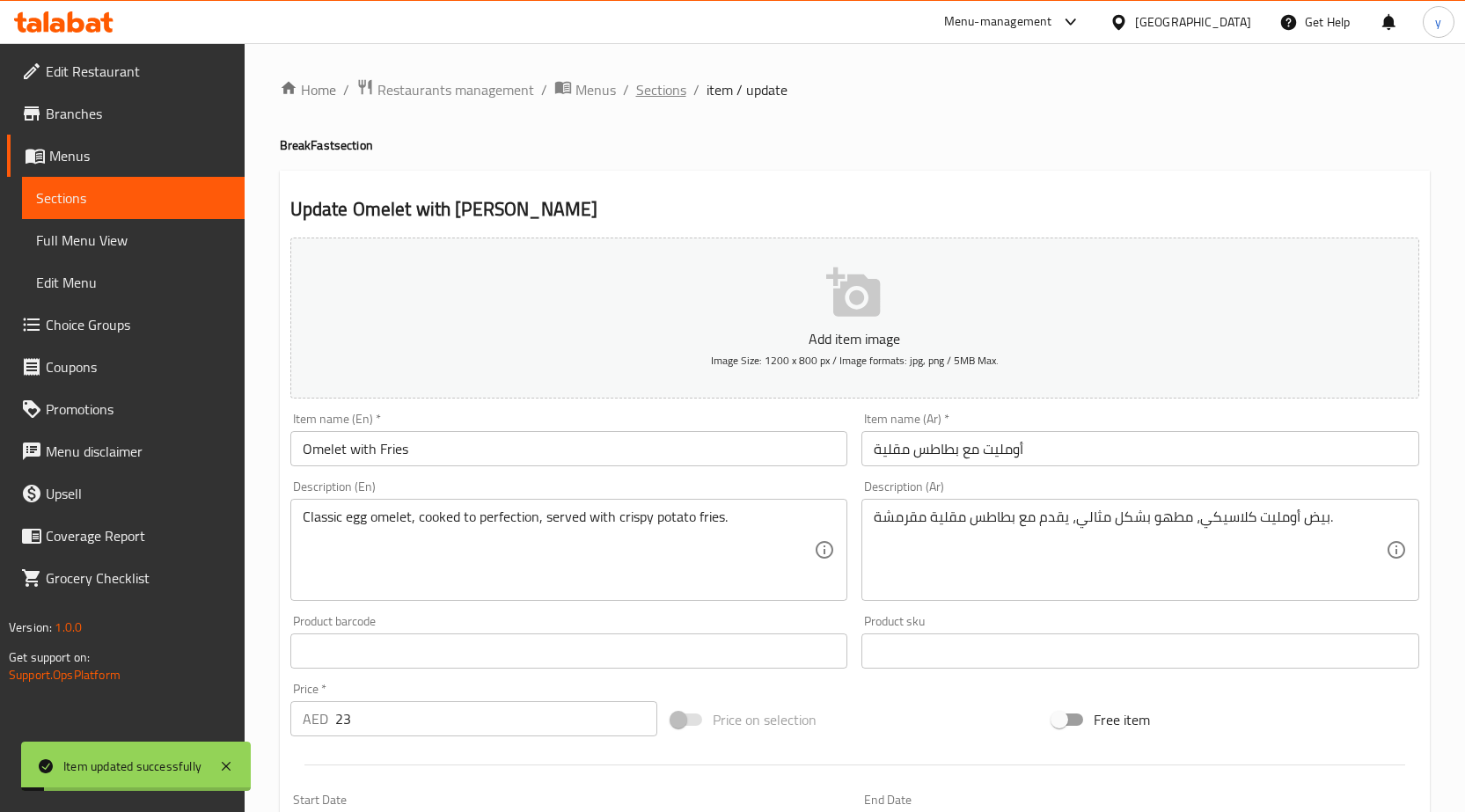
click at [658, 90] on span "Sections" at bounding box center [661, 89] width 50 height 21
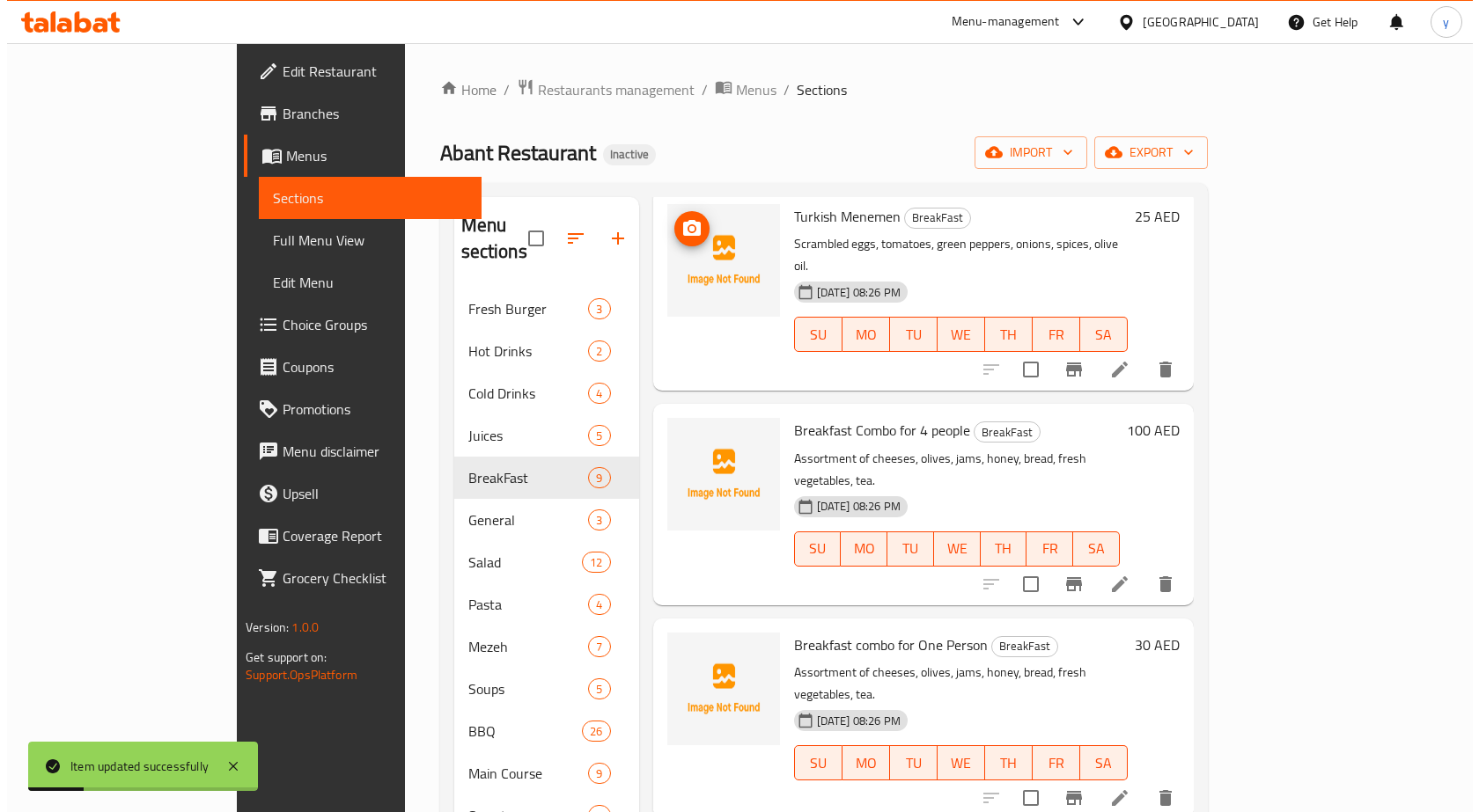
scroll to position [176, 0]
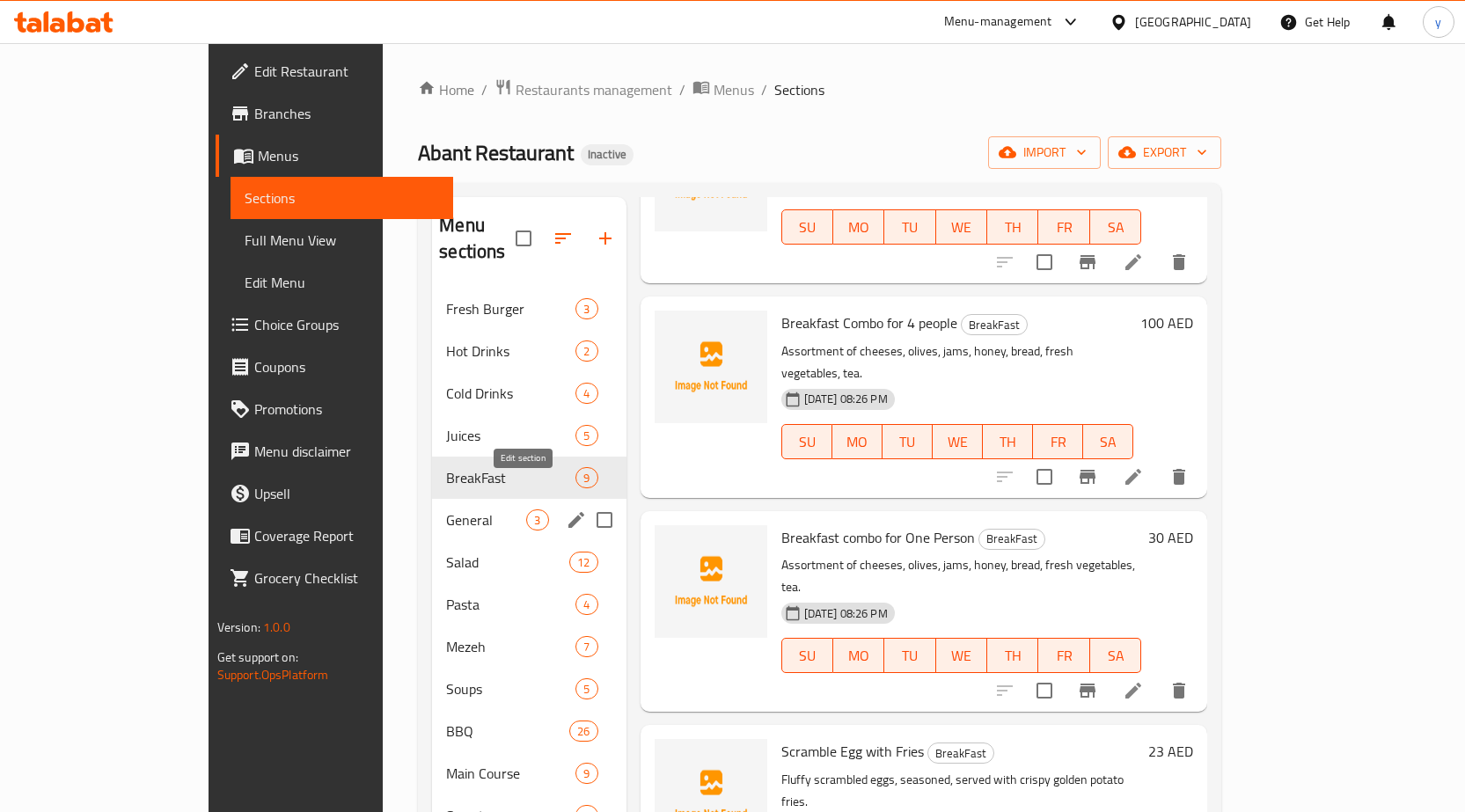
click at [565, 510] on icon "edit" at bounding box center [576, 520] width 21 height 21
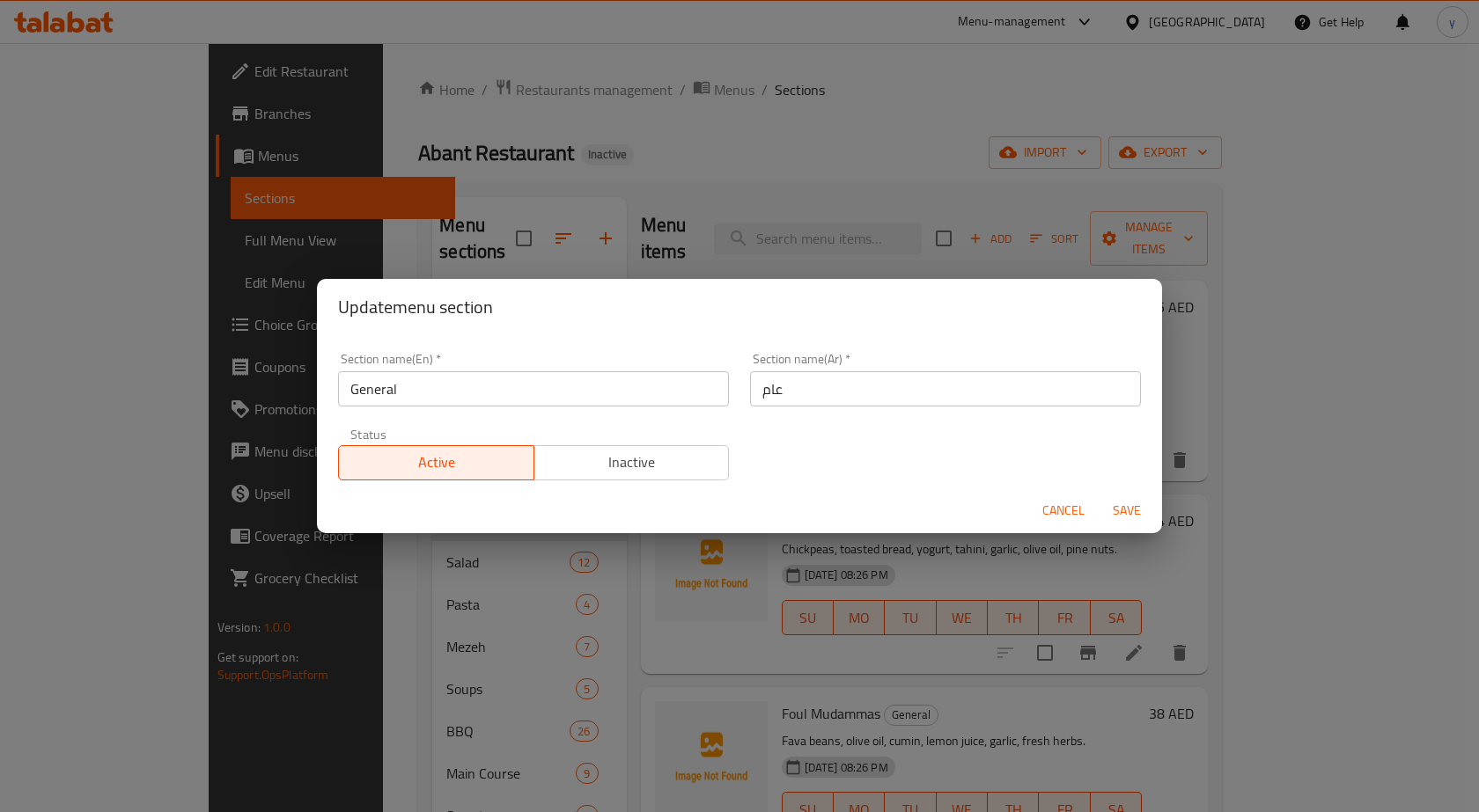
click at [792, 391] on input "عام" at bounding box center [945, 389] width 391 height 35
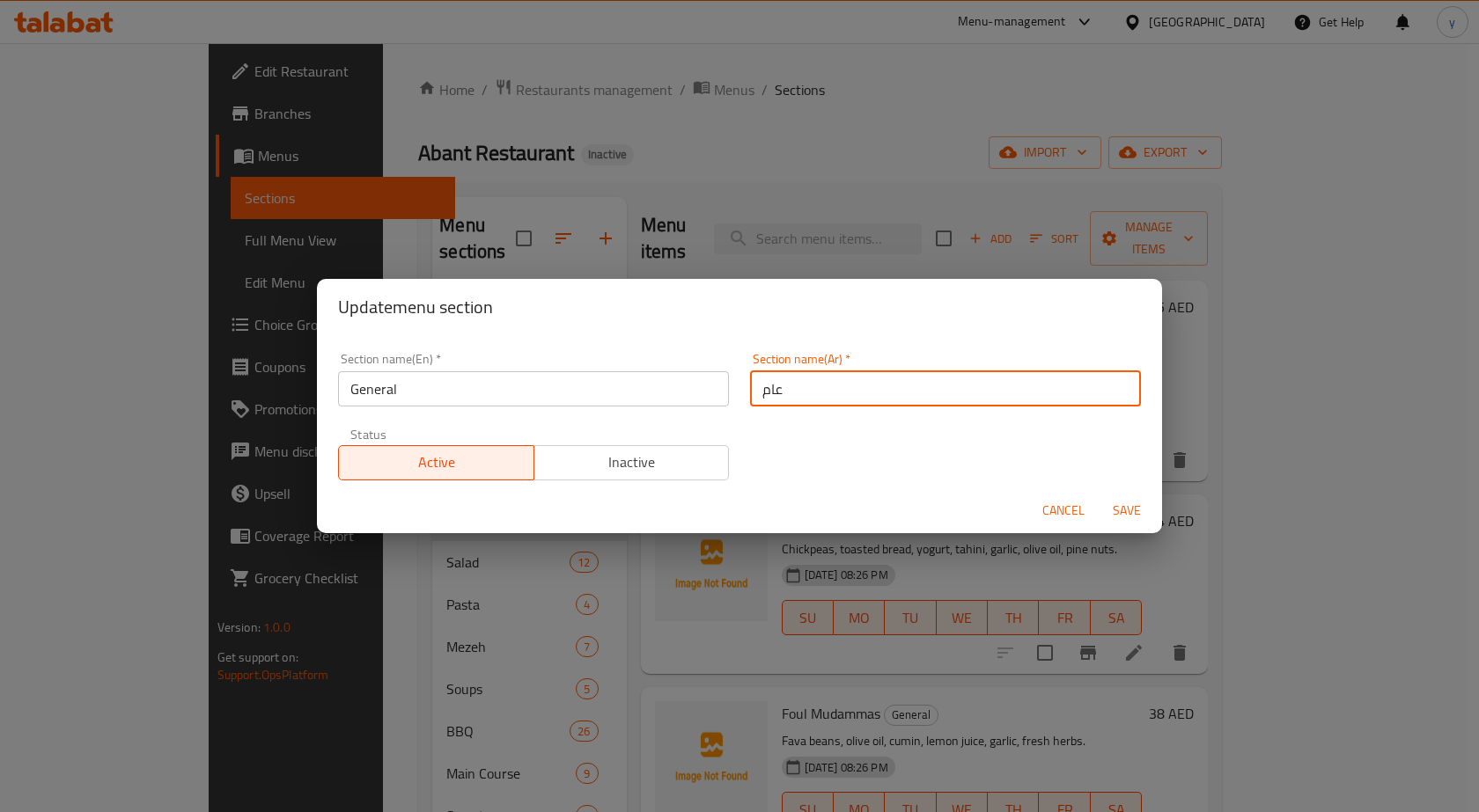
click at [792, 391] on input "عام" at bounding box center [945, 389] width 391 height 35
type input "جينرال"
click at [1117, 498] on button "Save" at bounding box center [1127, 511] width 56 height 33
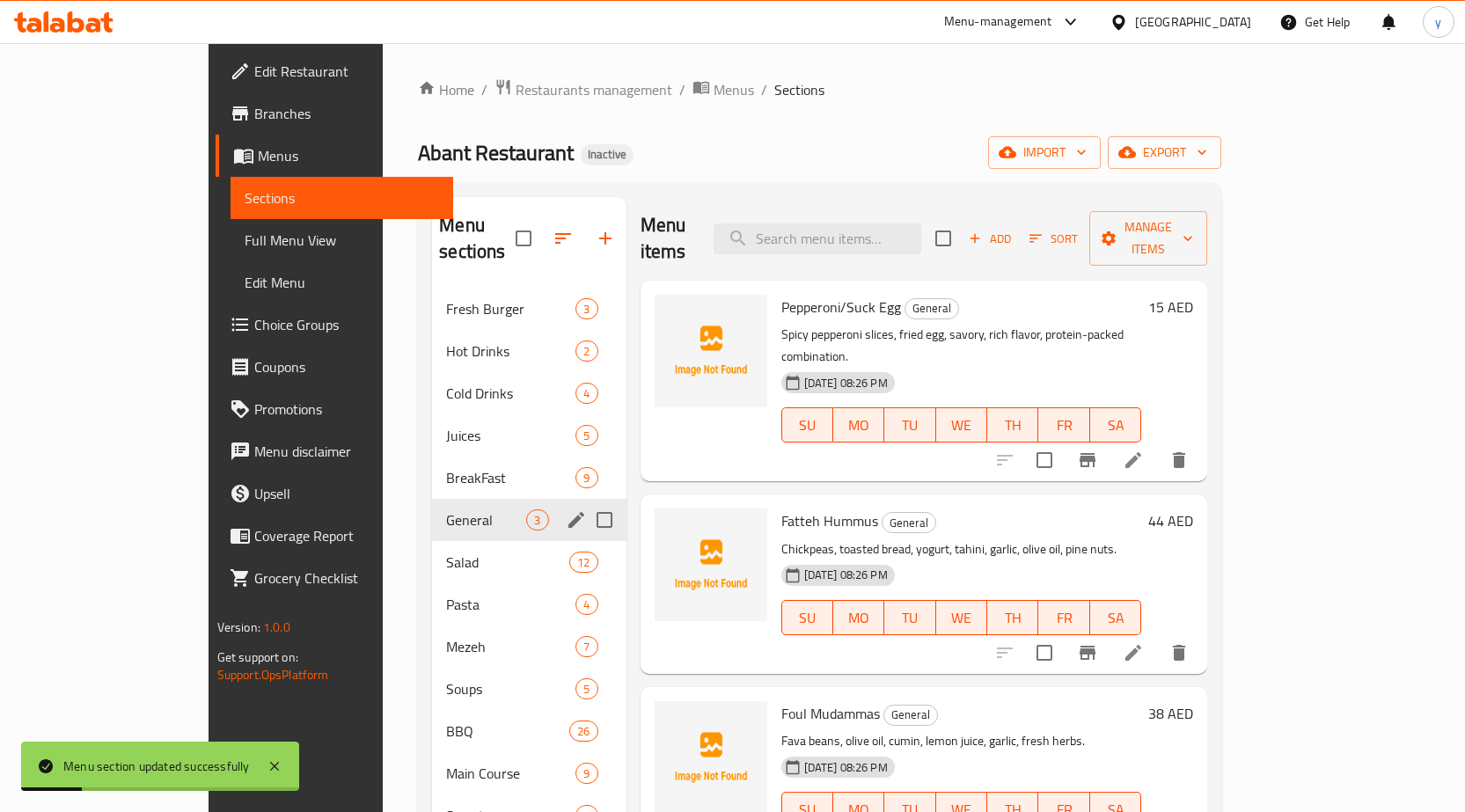
click at [565, 510] on icon "edit" at bounding box center [576, 520] width 21 height 21
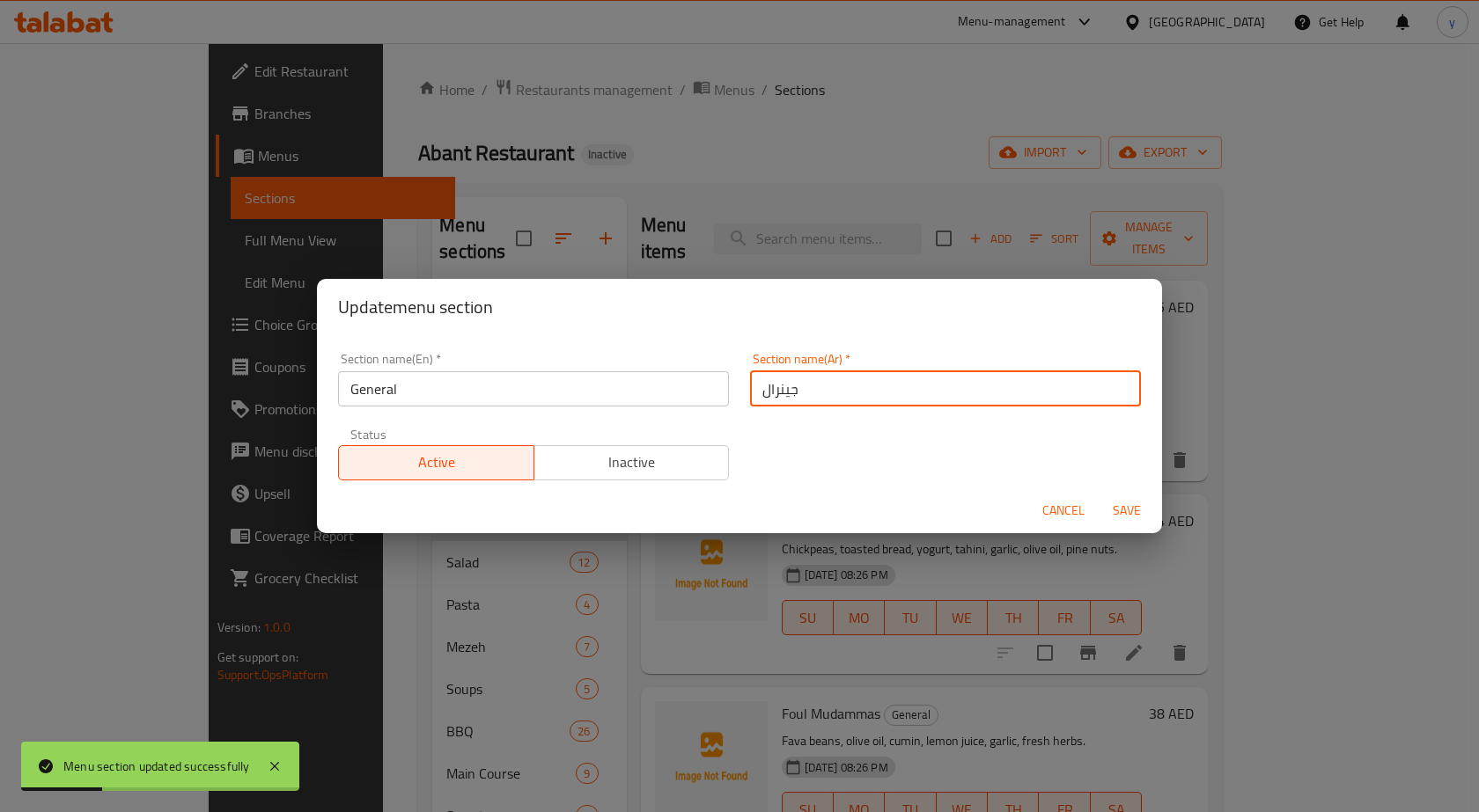
click at [832, 395] on input "جينرال" at bounding box center [945, 389] width 391 height 35
type input "عام"
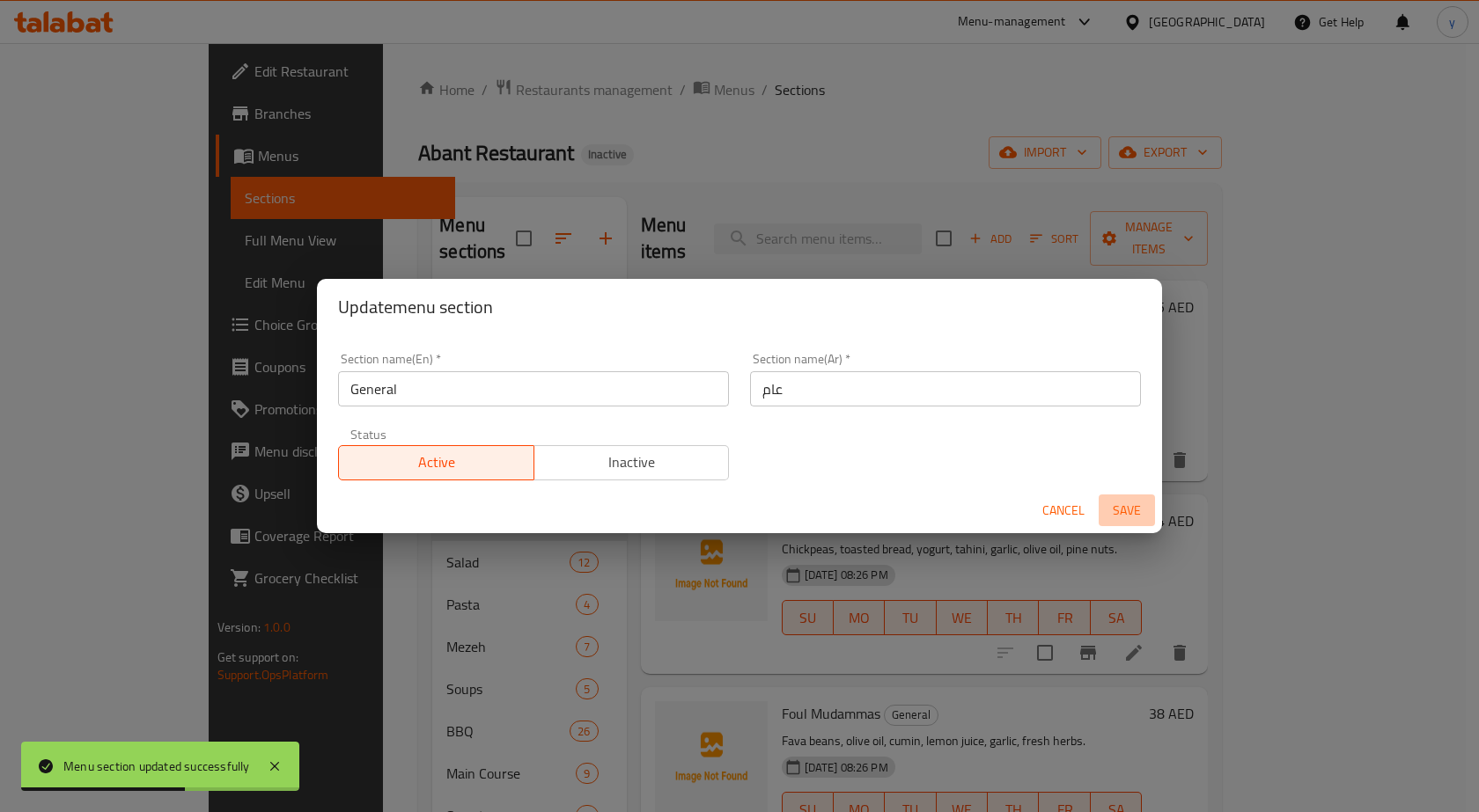
click at [1124, 513] on span "Save" at bounding box center [1127, 510] width 42 height 22
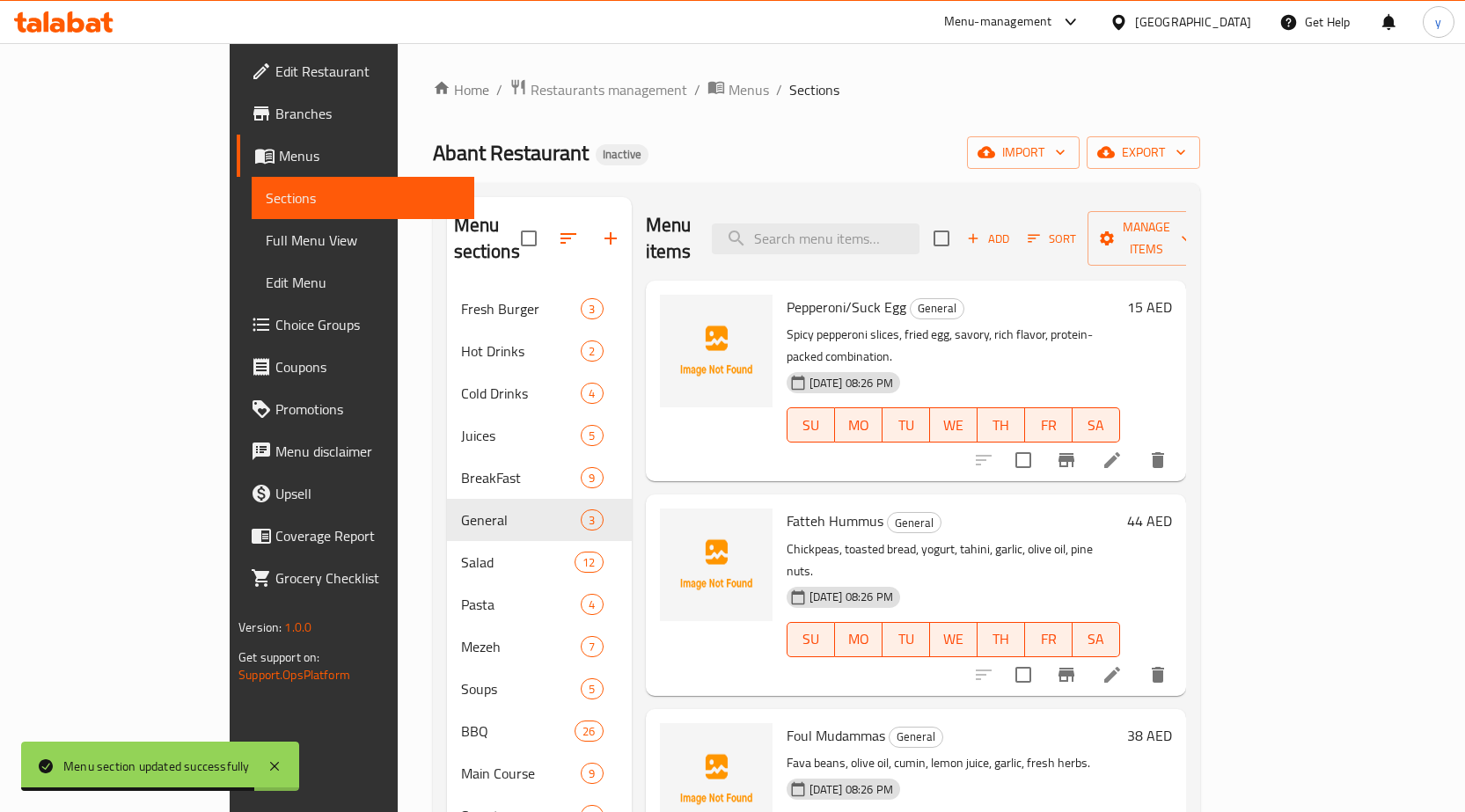
click at [1123, 450] on icon at bounding box center [1112, 460] width 21 height 21
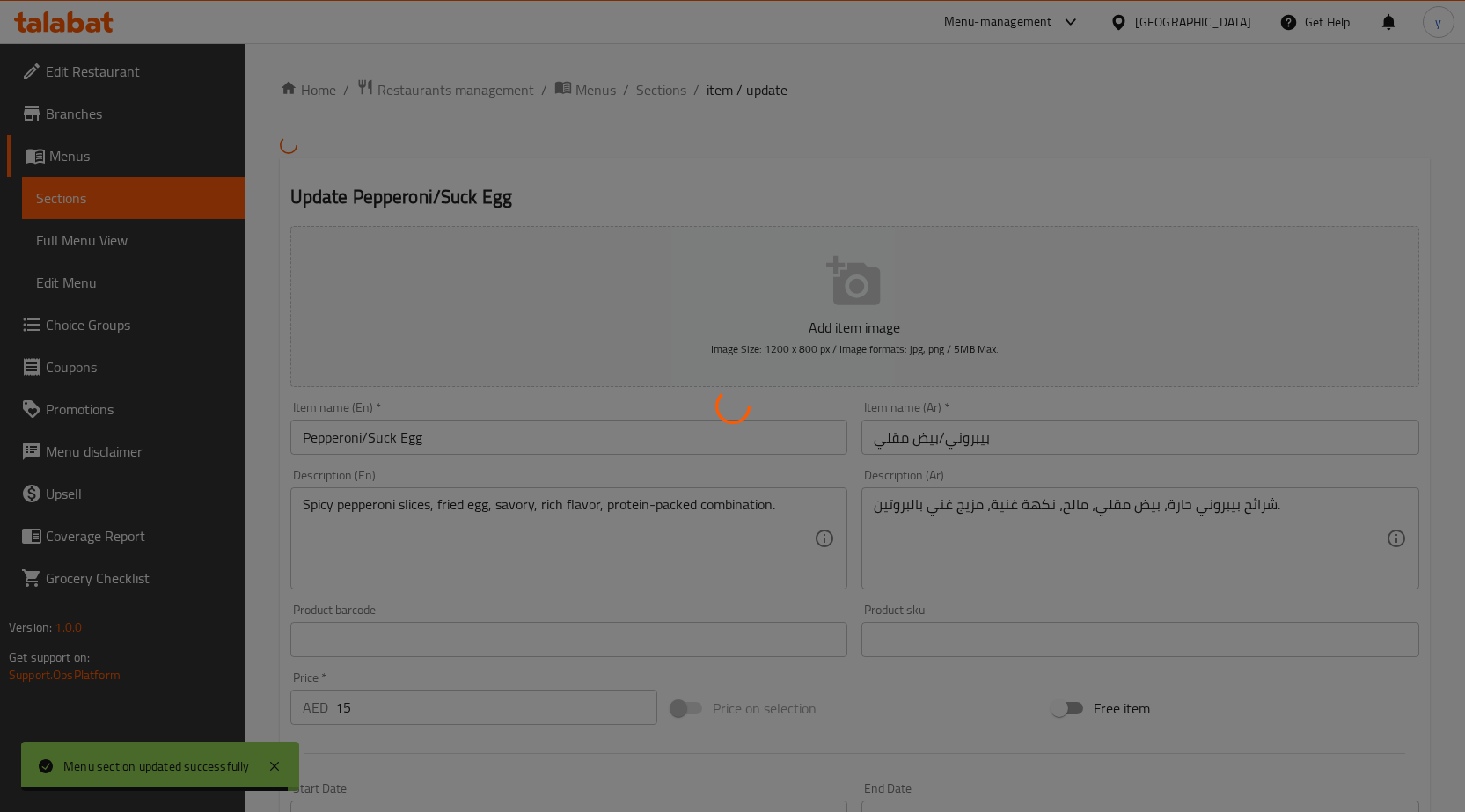
click at [391, 428] on div at bounding box center [732, 406] width 1465 height 812
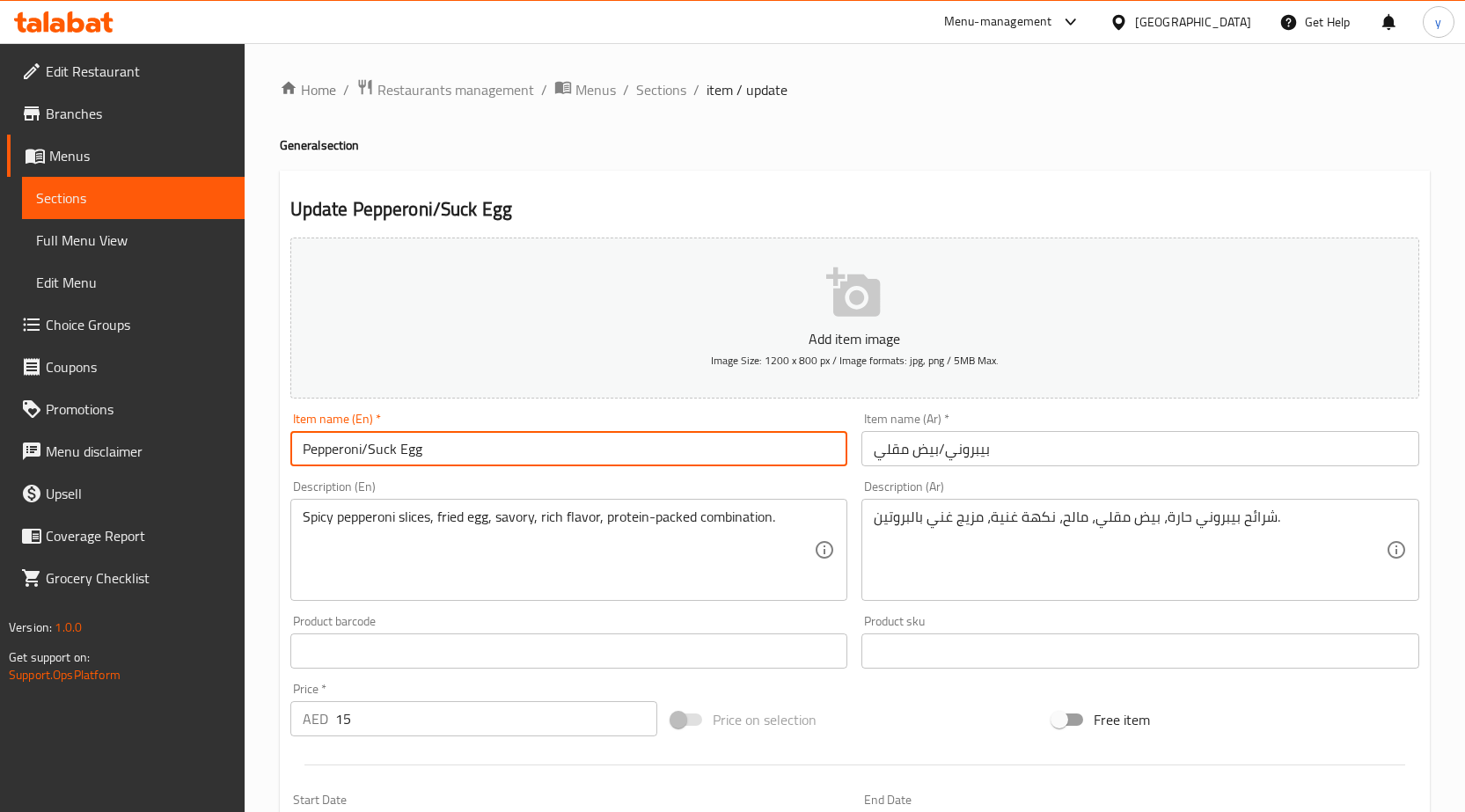
drag, startPoint x: 397, startPoint y: 454, endPoint x: 368, endPoint y: 454, distance: 29.0
click at [368, 454] on input "Pepperoni/Suck Egg" at bounding box center [569, 448] width 558 height 35
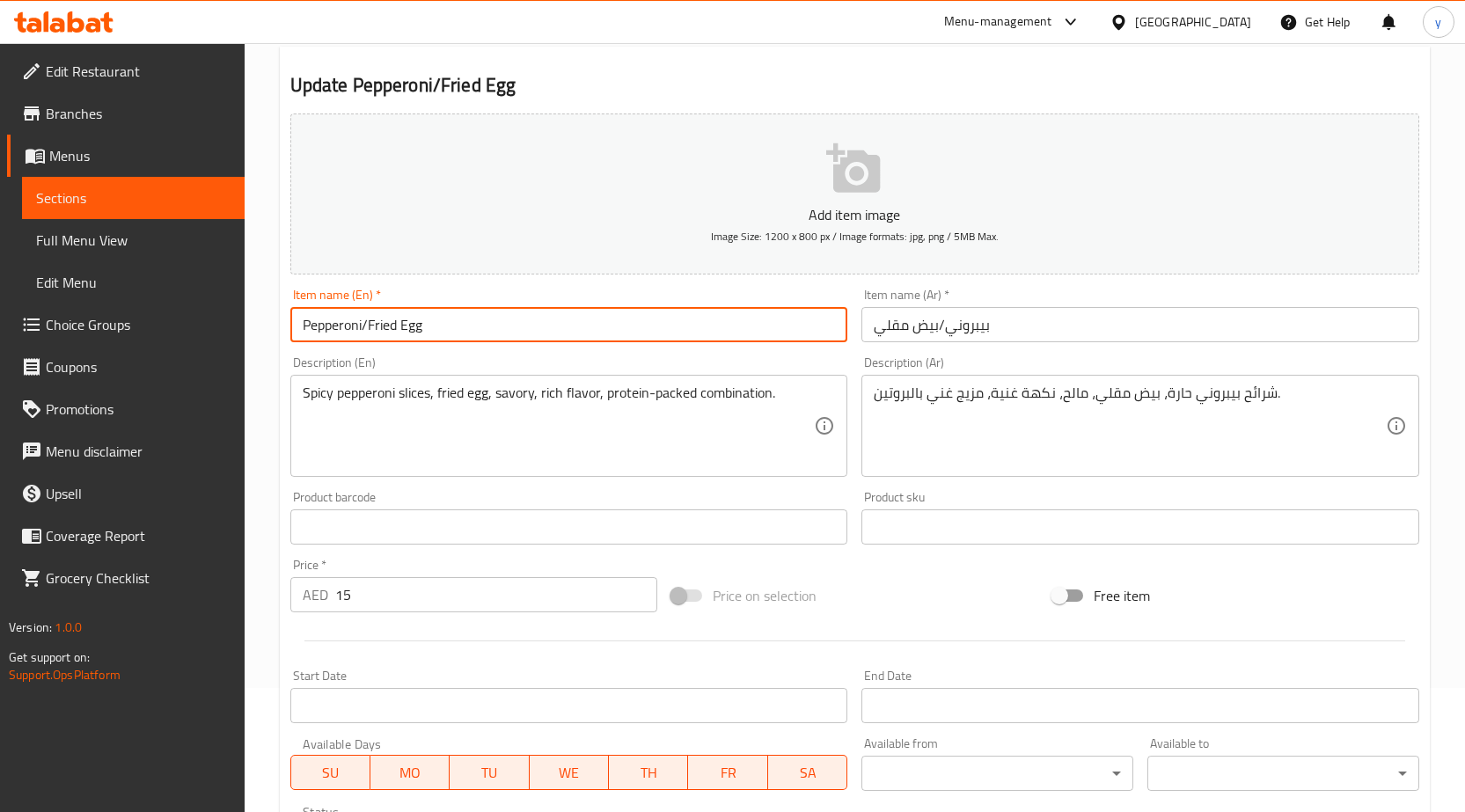
scroll to position [431, 0]
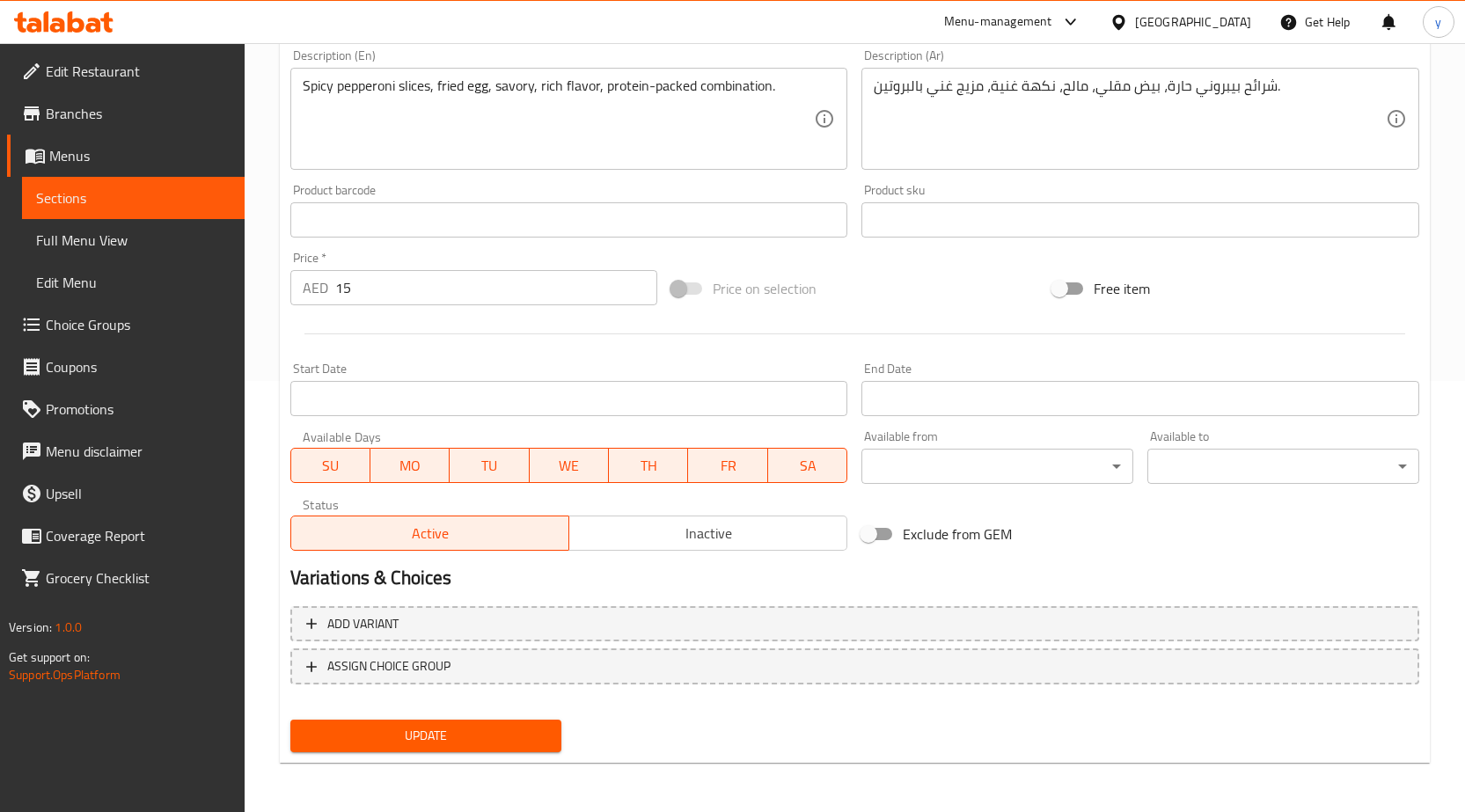
type input "Pepperoni/Fried Egg"
click at [435, 723] on button "Update" at bounding box center [426, 736] width 272 height 33
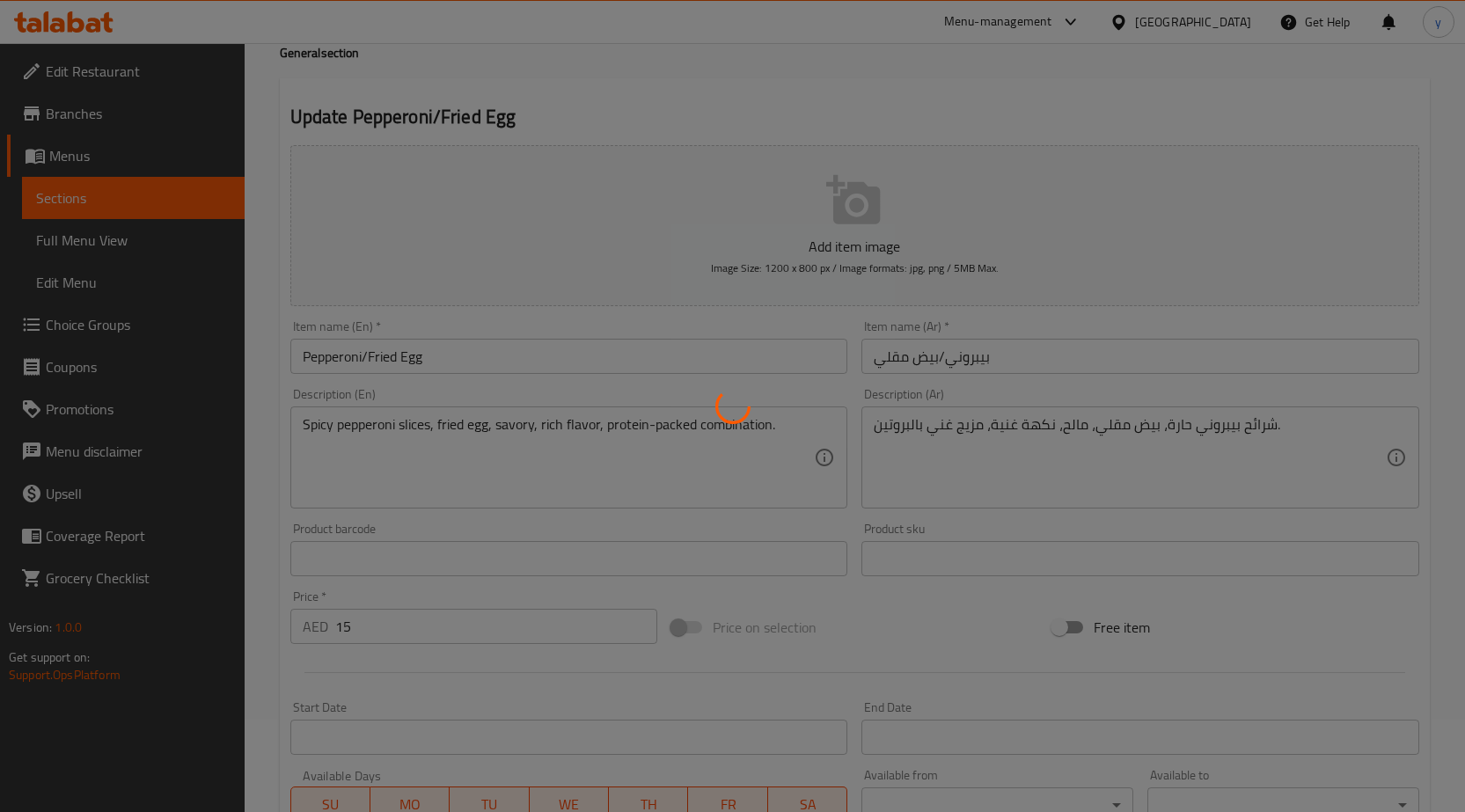
scroll to position [0, 0]
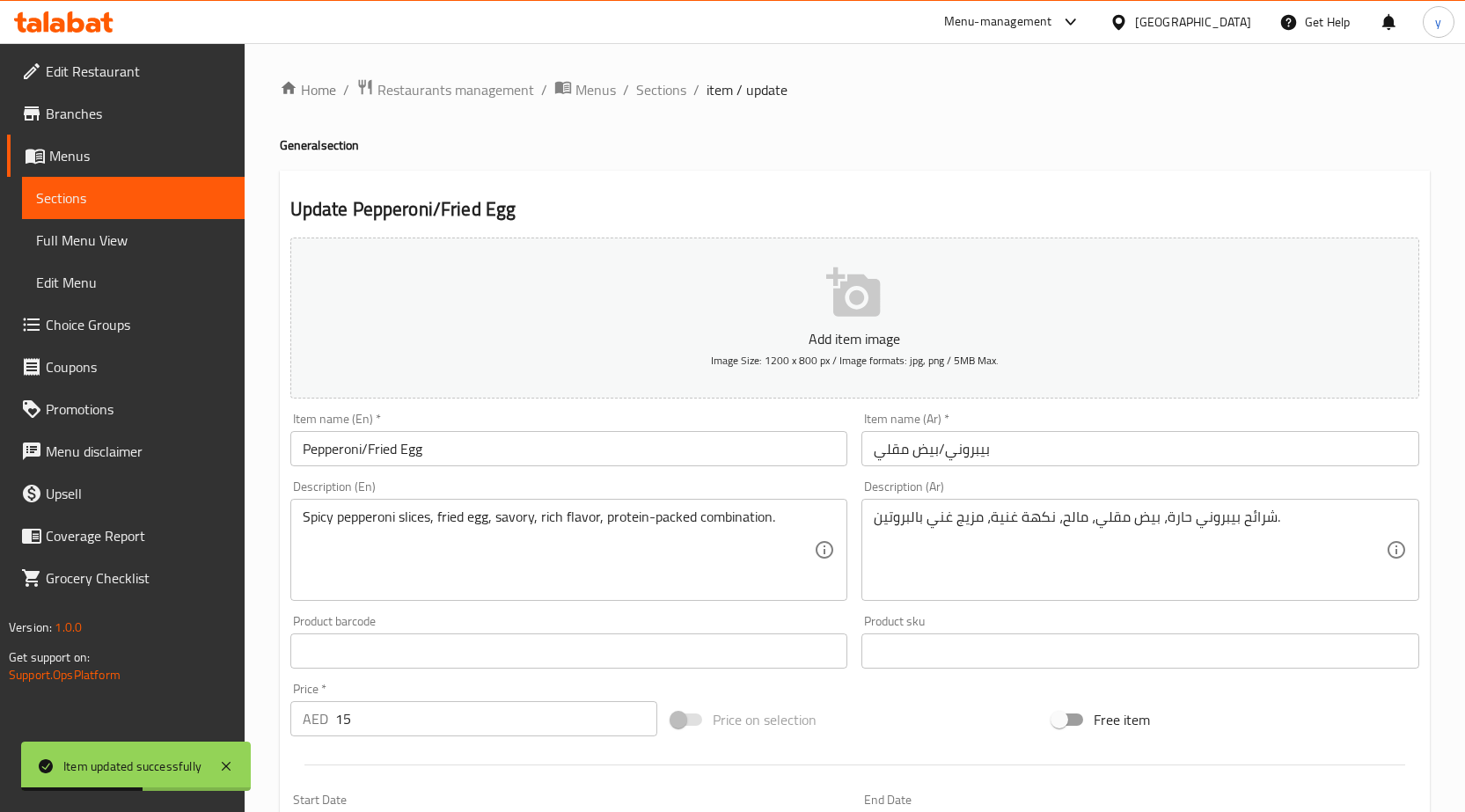
click at [623, 90] on li "/" at bounding box center [626, 89] width 7 height 21
click at [659, 85] on span "Sections" at bounding box center [661, 89] width 50 height 21
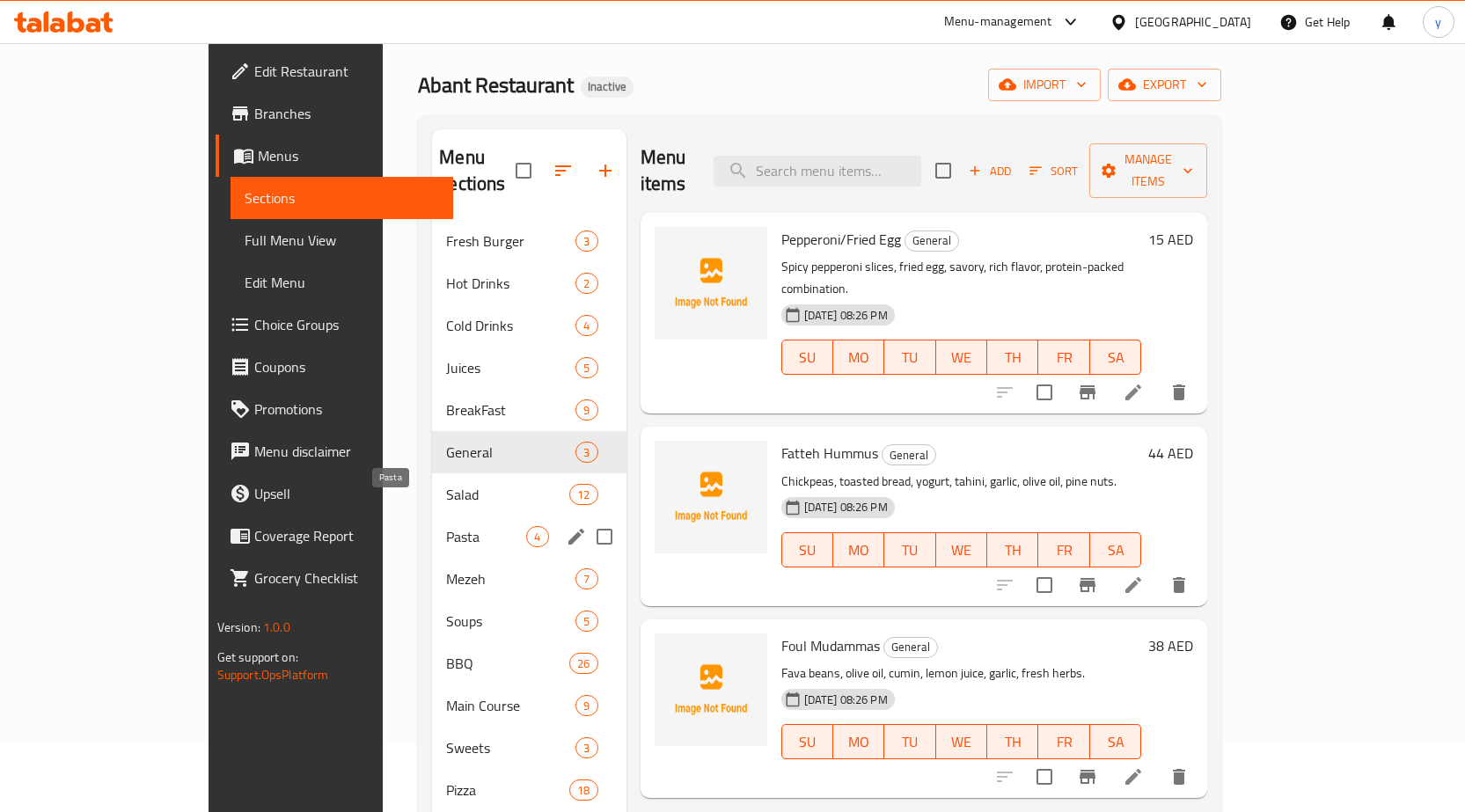
scroll to position [88, 0]
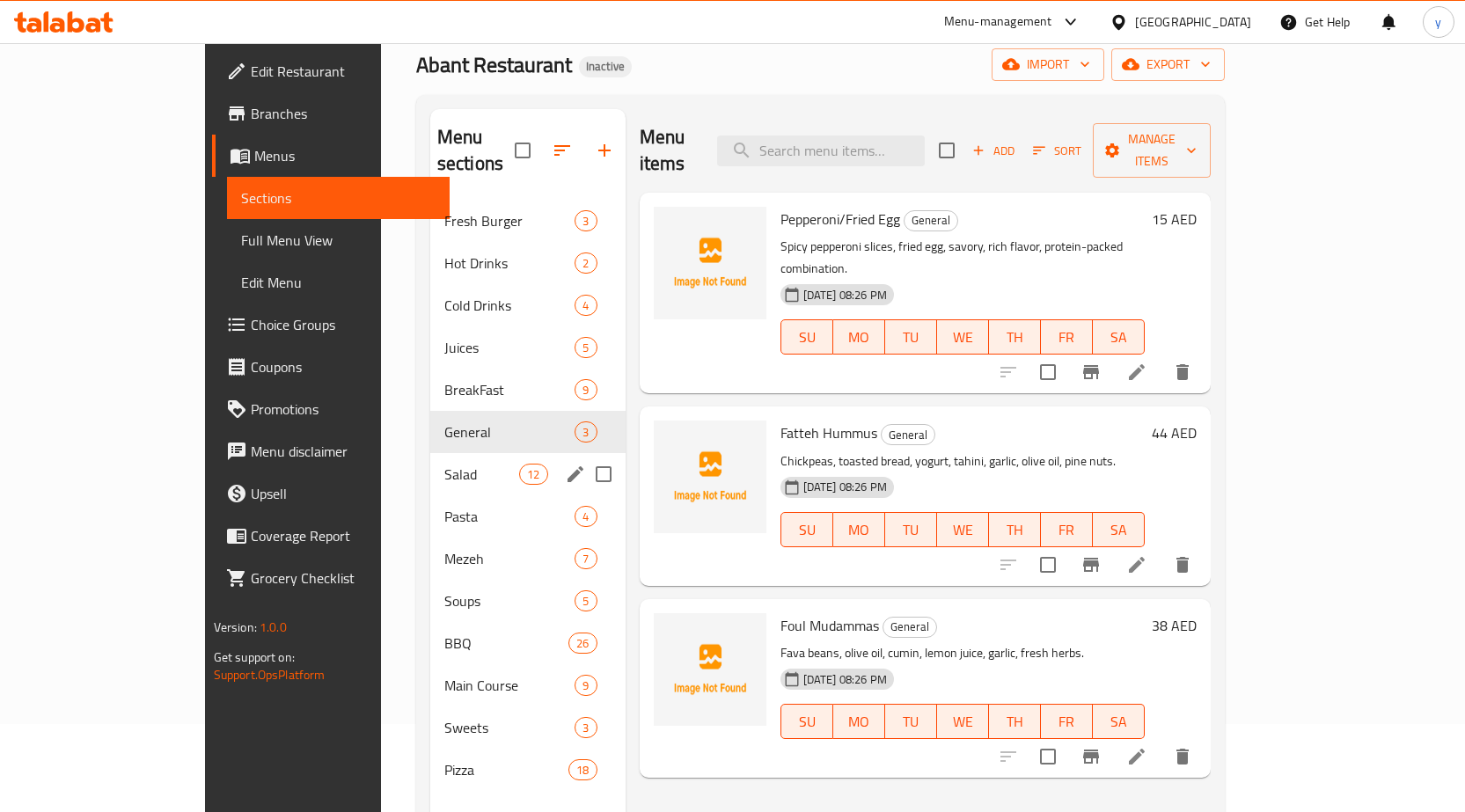
click at [430, 459] on div "Salad 12" at bounding box center [528, 474] width 196 height 42
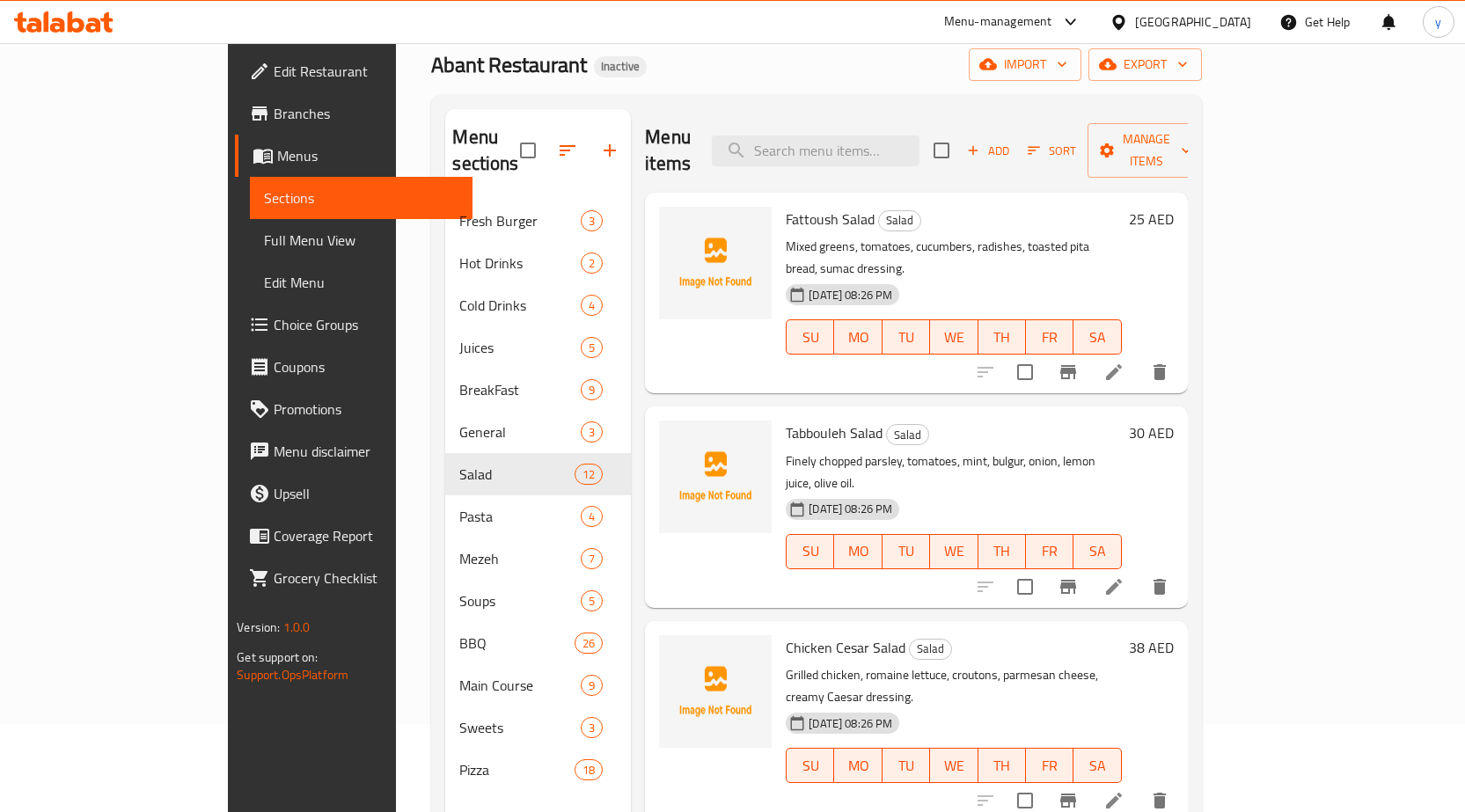
click at [1139, 357] on li at bounding box center [1114, 373] width 49 height 32
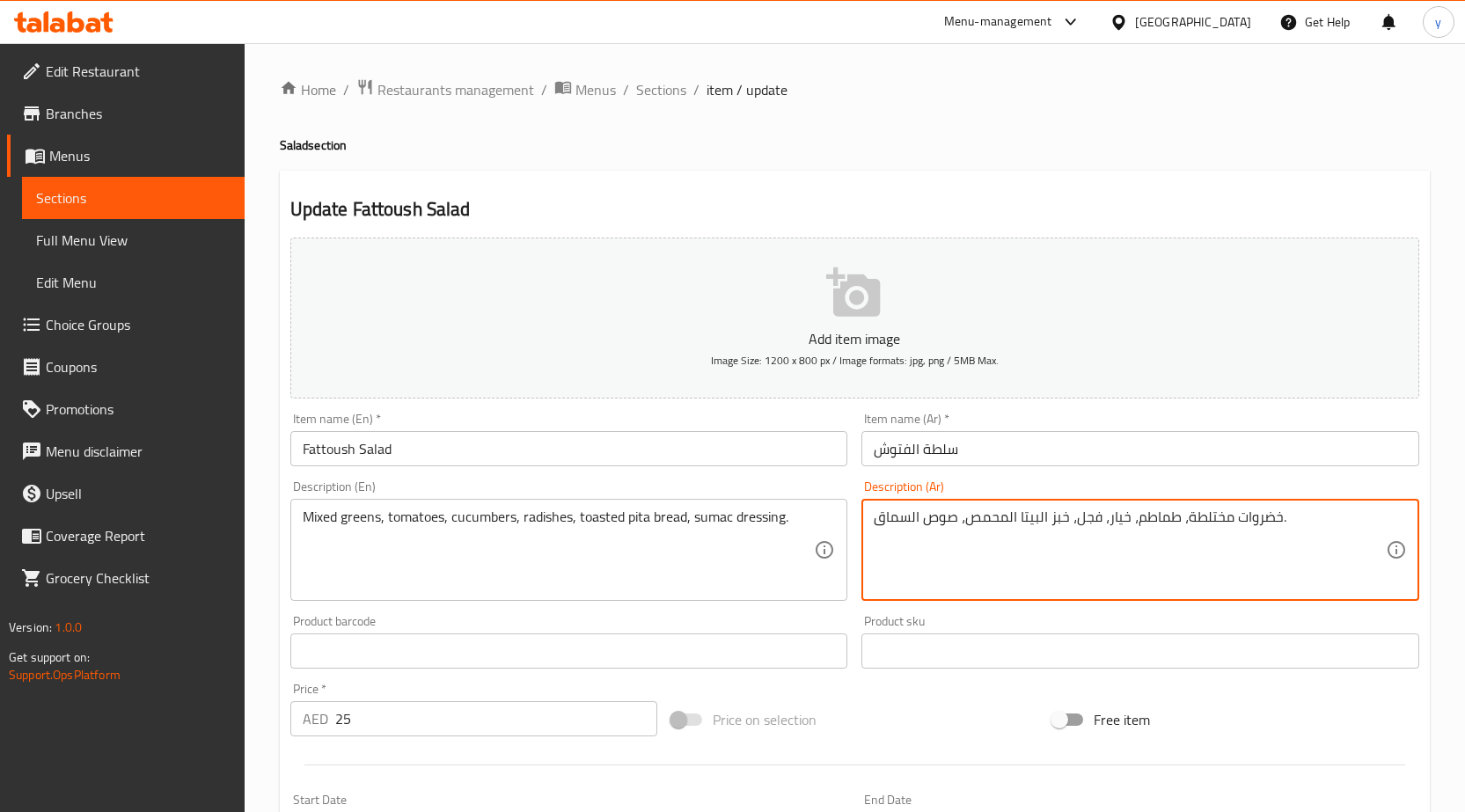
drag, startPoint x: 1236, startPoint y: 522, endPoint x: 1257, endPoint y: 528, distance: 21.8
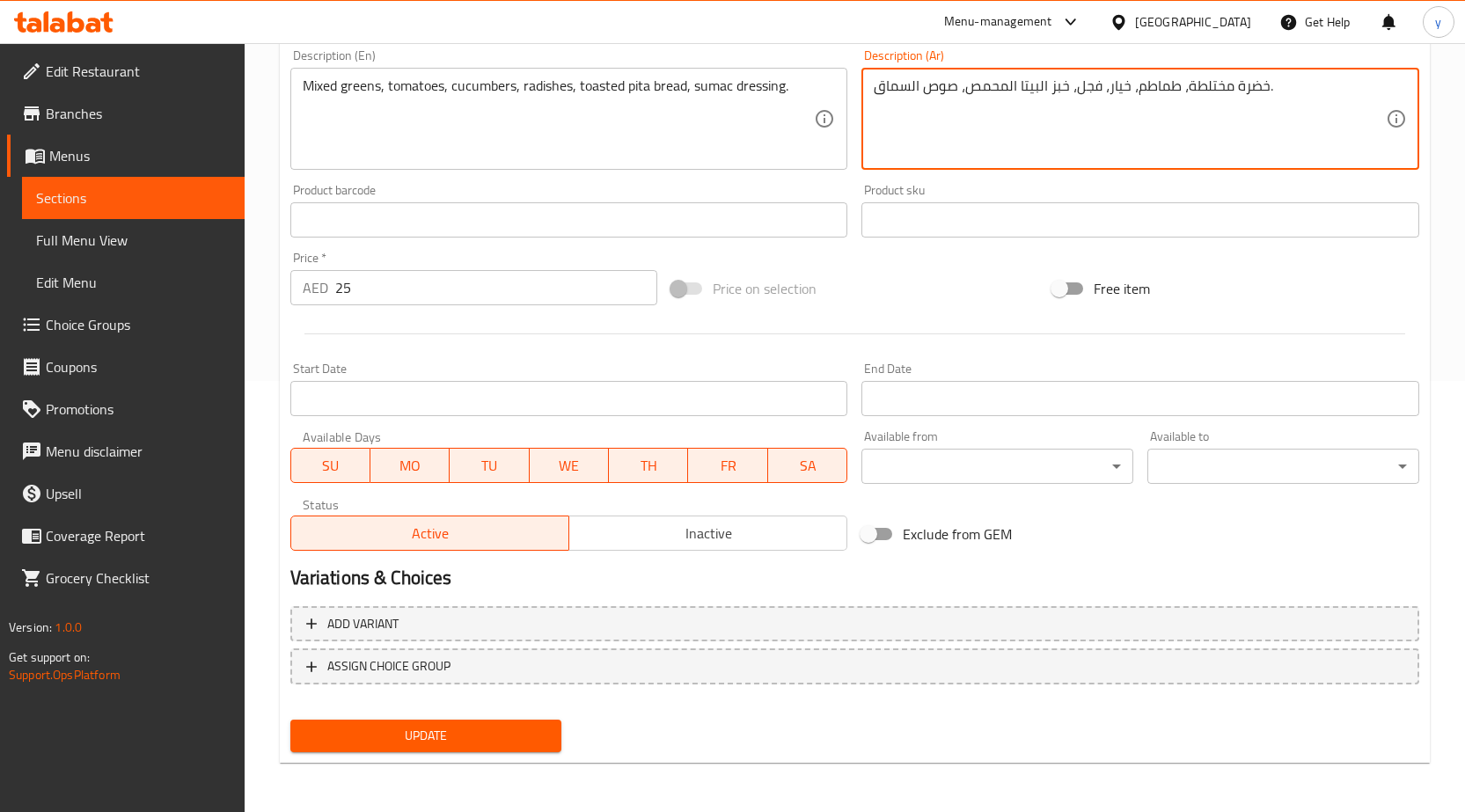
type textarea "خضرة مختلطة، طماطم، خيار، فجل، خبز البيتا المحمص، صوص السماق."
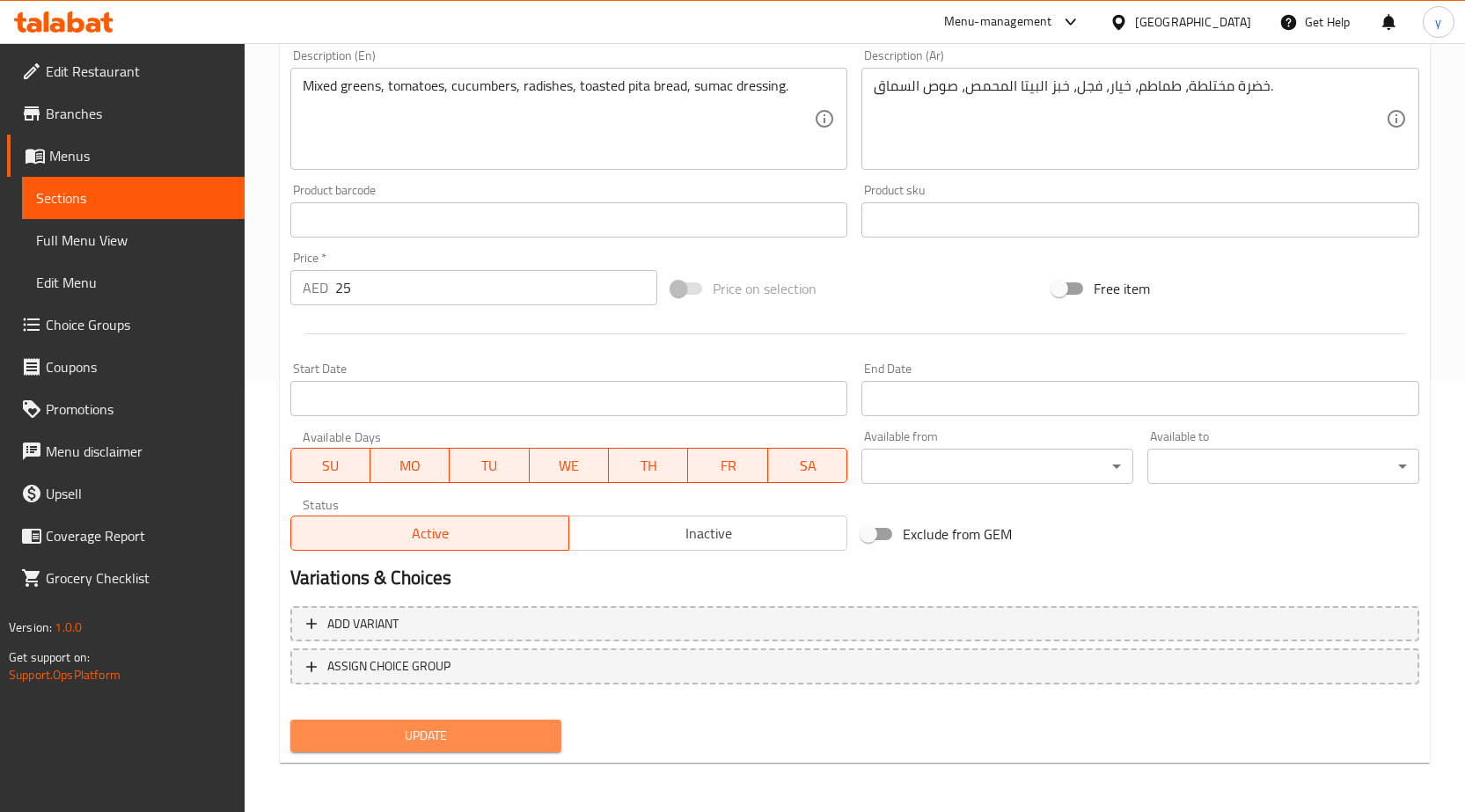
click at [471, 727] on span "Update" at bounding box center [426, 736] width 244 height 22
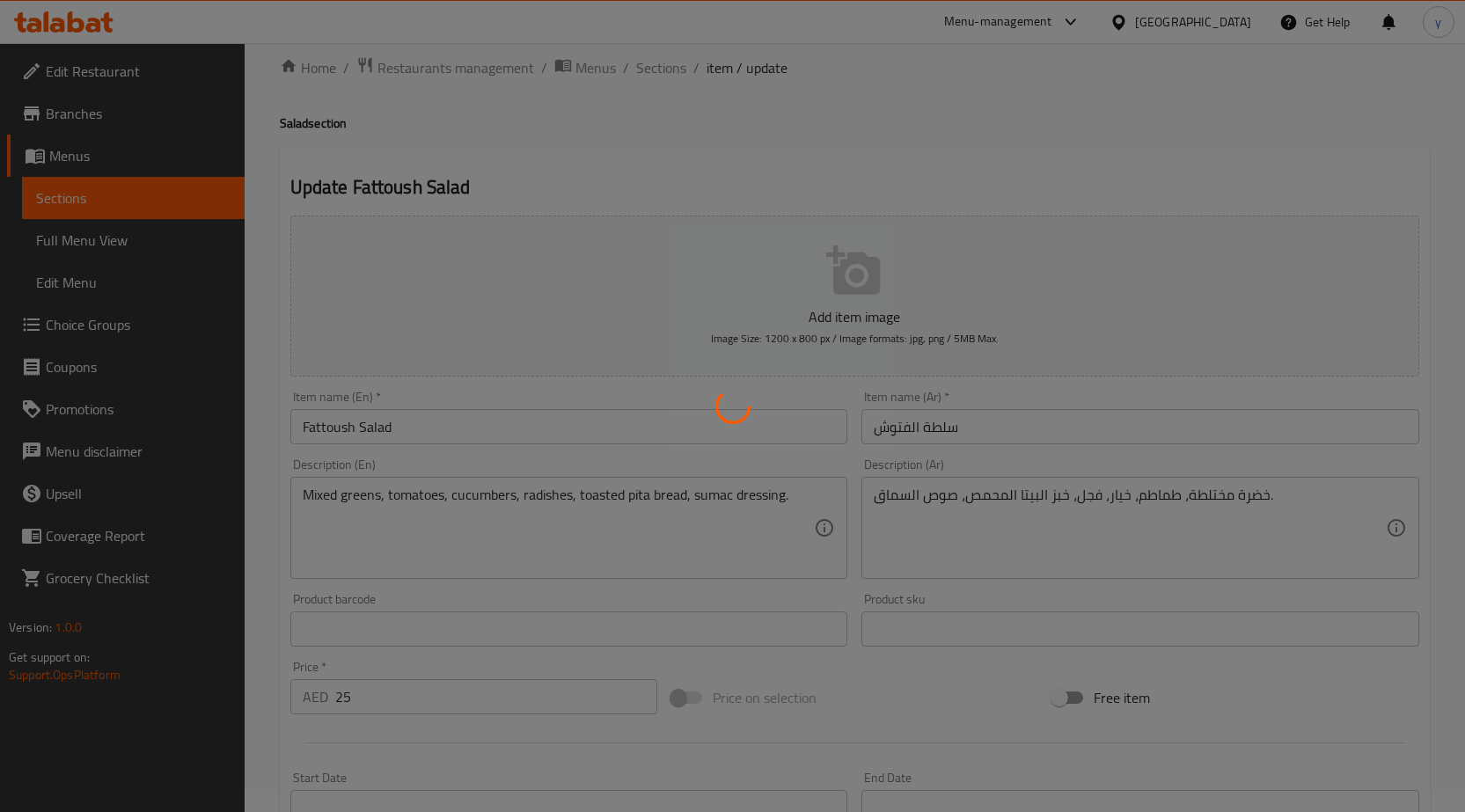
scroll to position [0, 0]
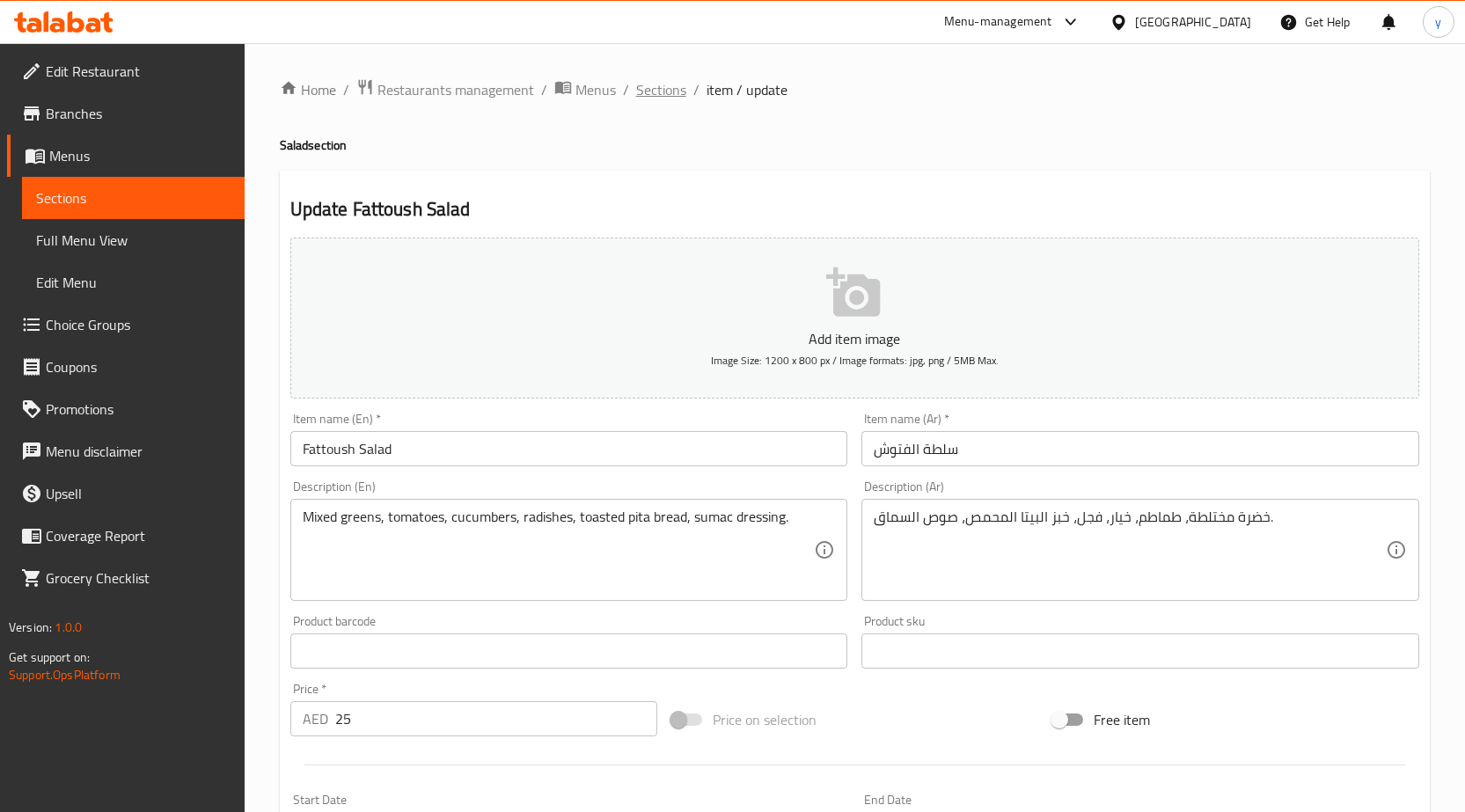
click at [665, 95] on span "Sections" at bounding box center [661, 89] width 50 height 21
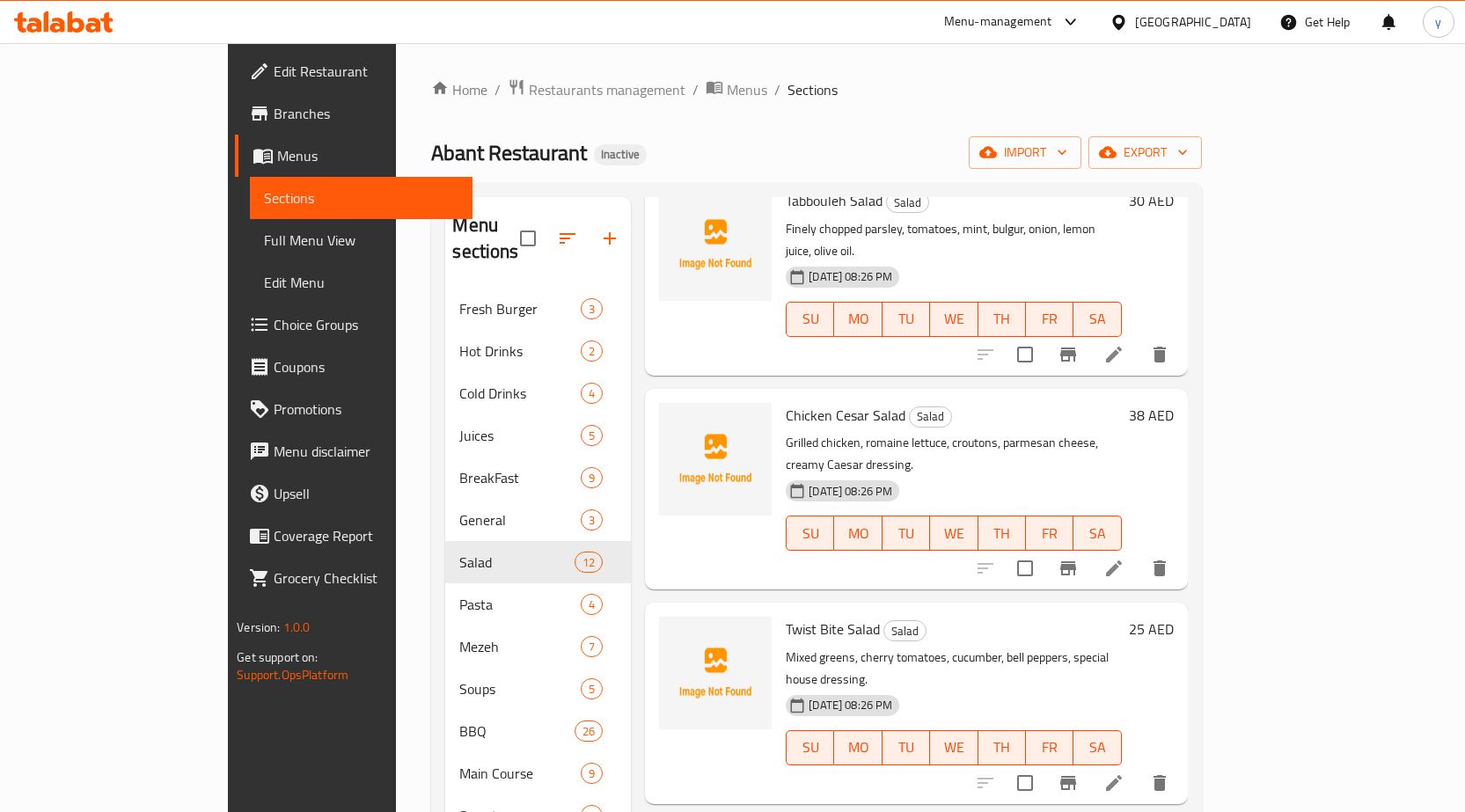
scroll to position [352, 0]
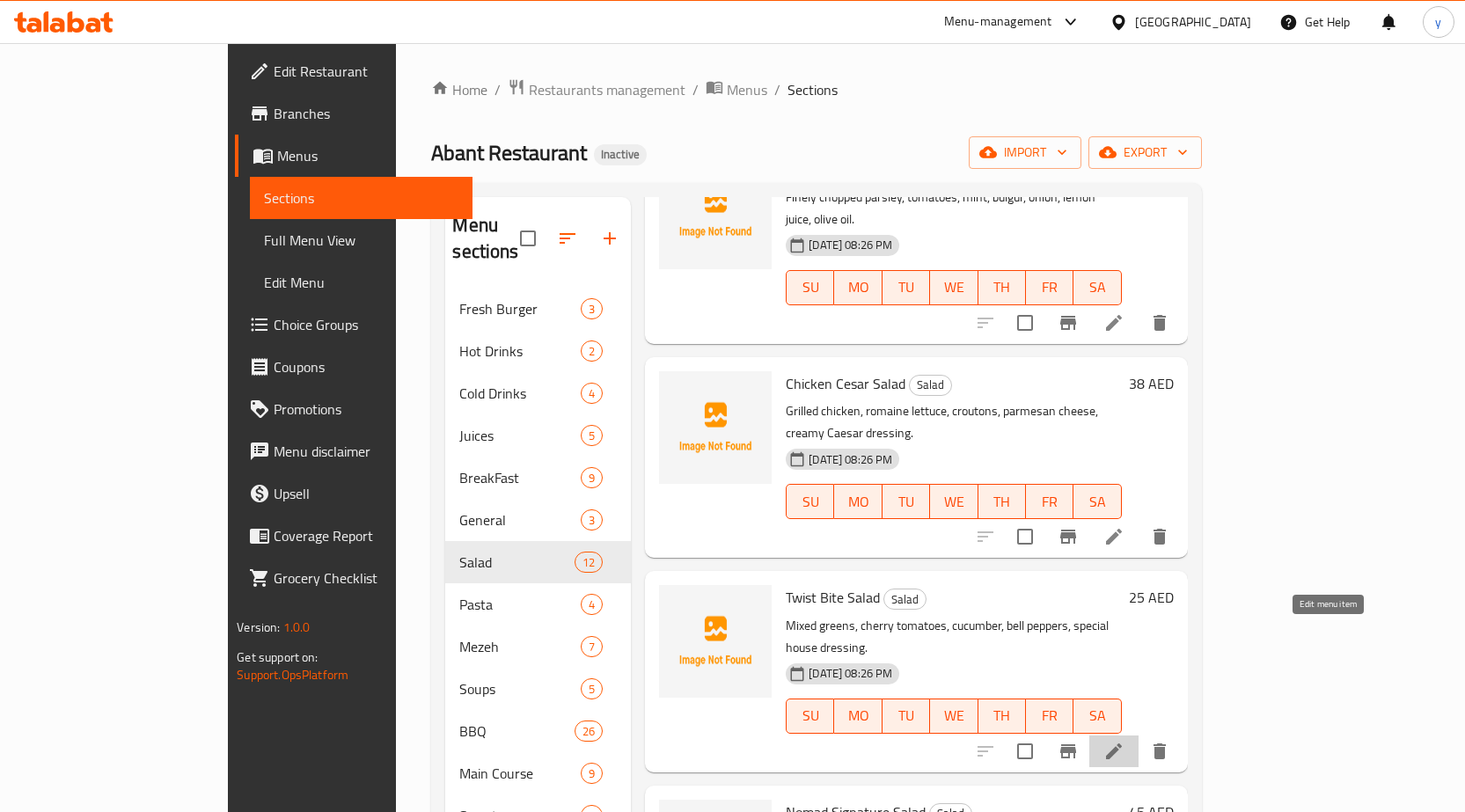
click at [1124, 741] on icon at bounding box center [1114, 752] width 21 height 21
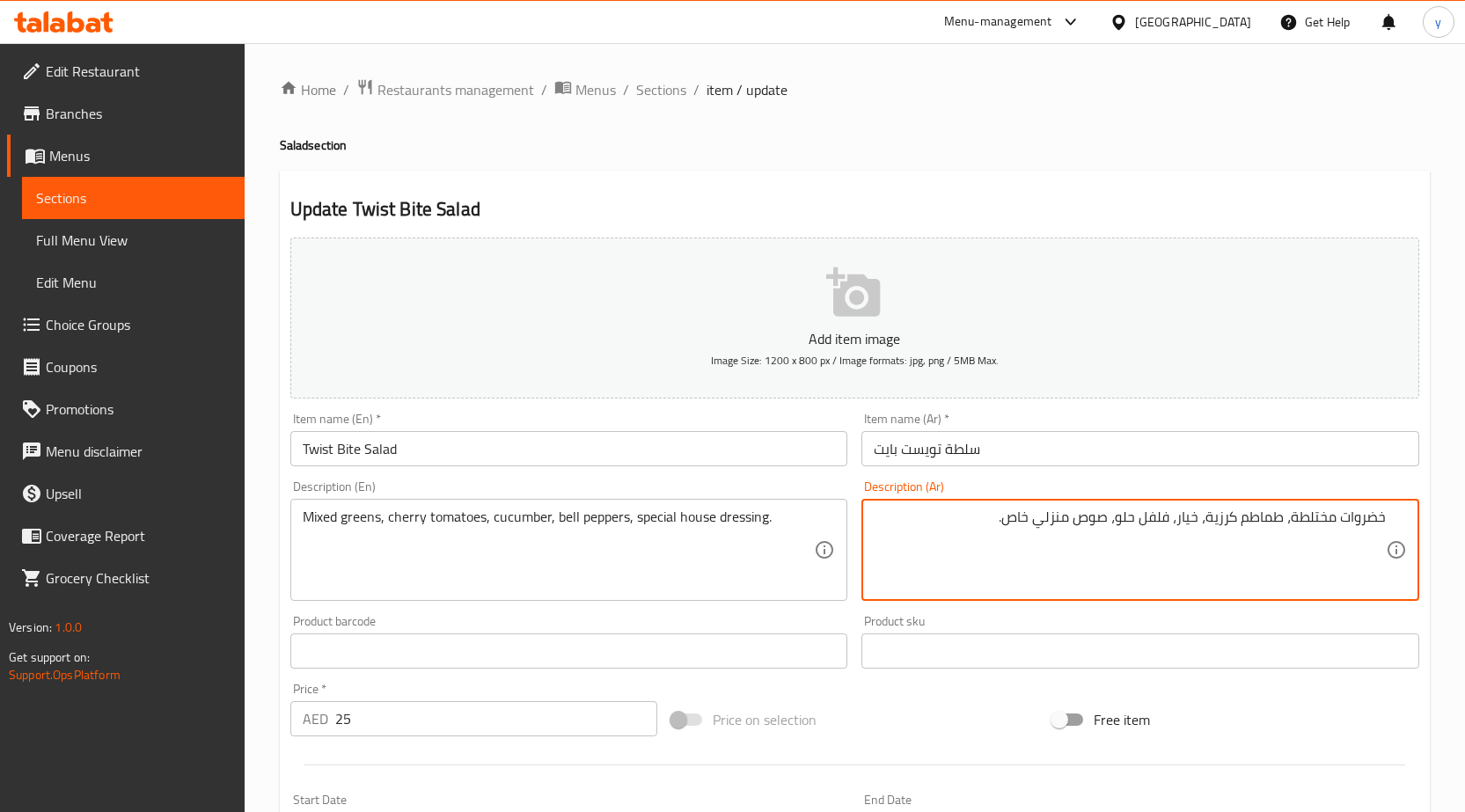
click at [1361, 523] on textarea "خضروات مختلطة، طماطم كرزية، خيار، فلفل حلو، صوص منزلي خاص." at bounding box center [1130, 550] width 512 height 84
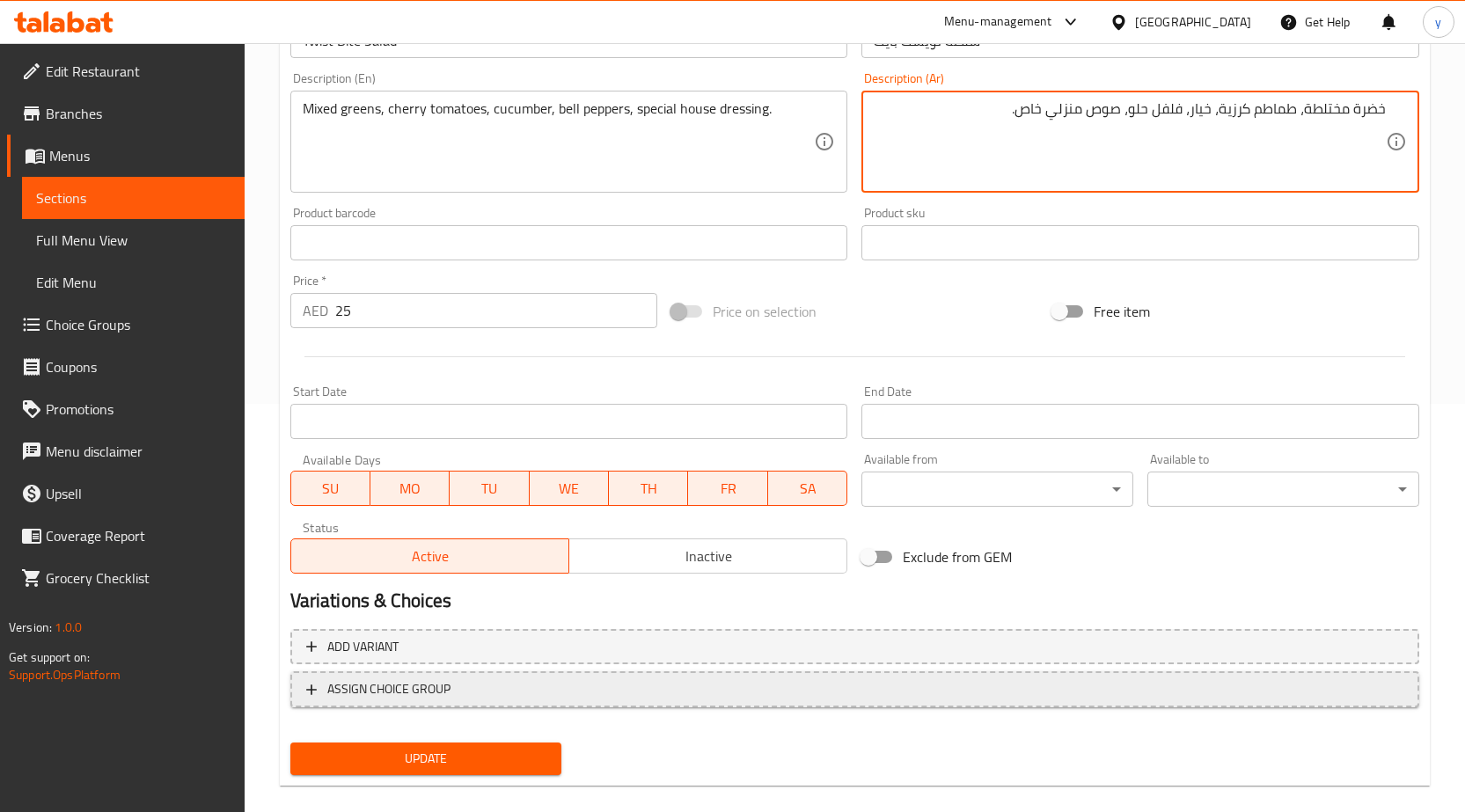
scroll to position [431, 0]
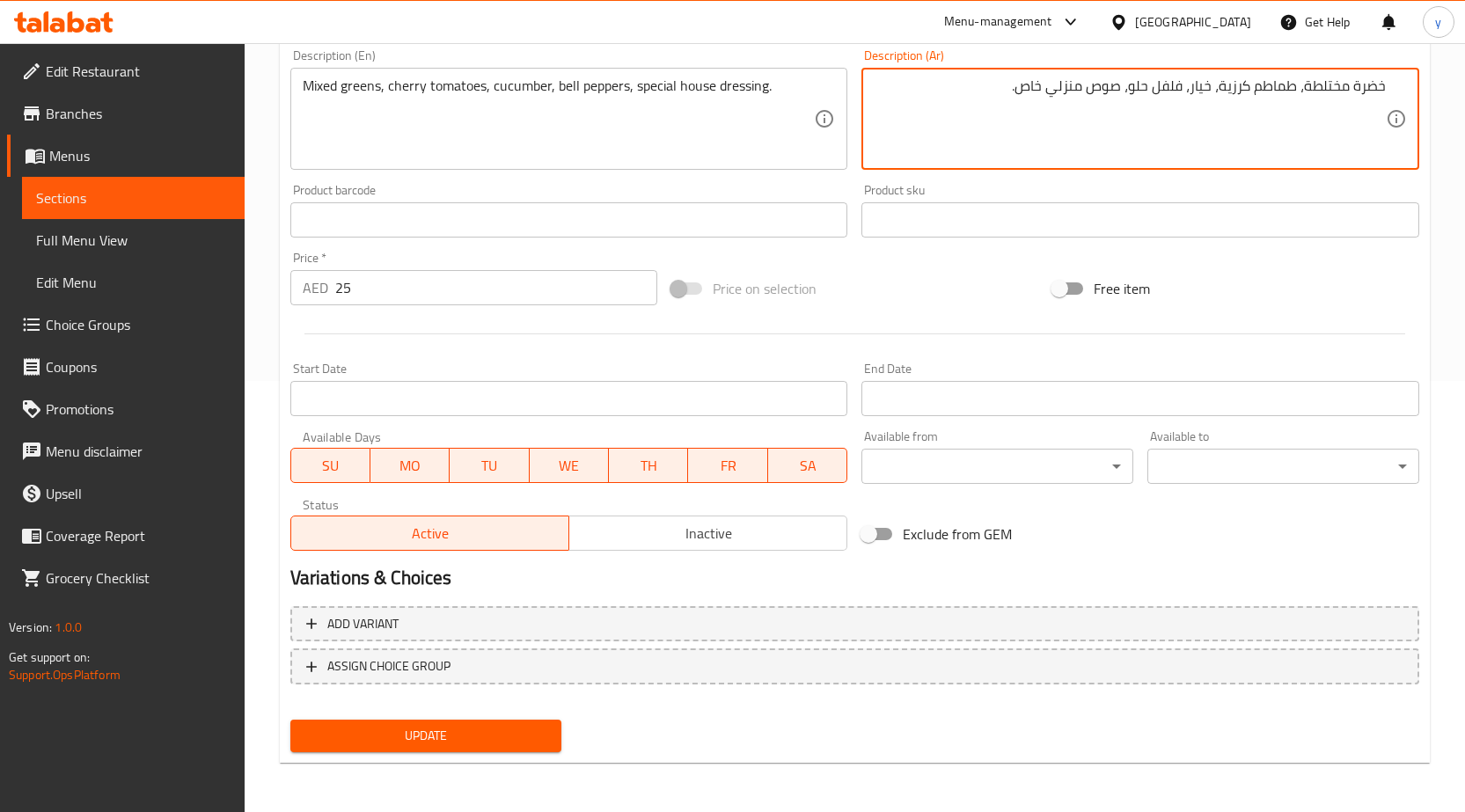
type textarea "خضرة مختلطة، طماطم كرزية، خيار، فلفل حلو، صوص منزلي خاص."
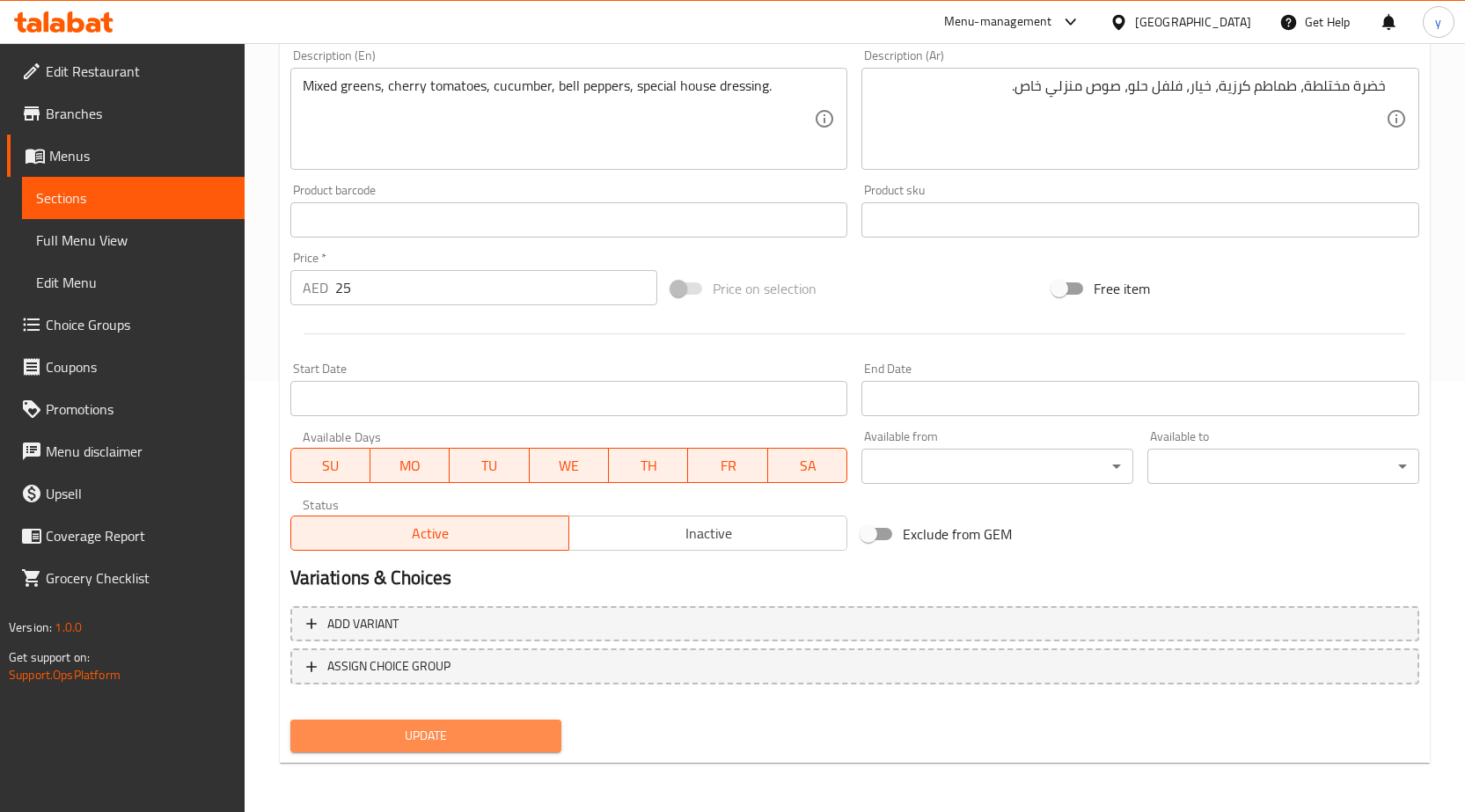
click at [383, 727] on span "Update" at bounding box center [426, 736] width 244 height 22
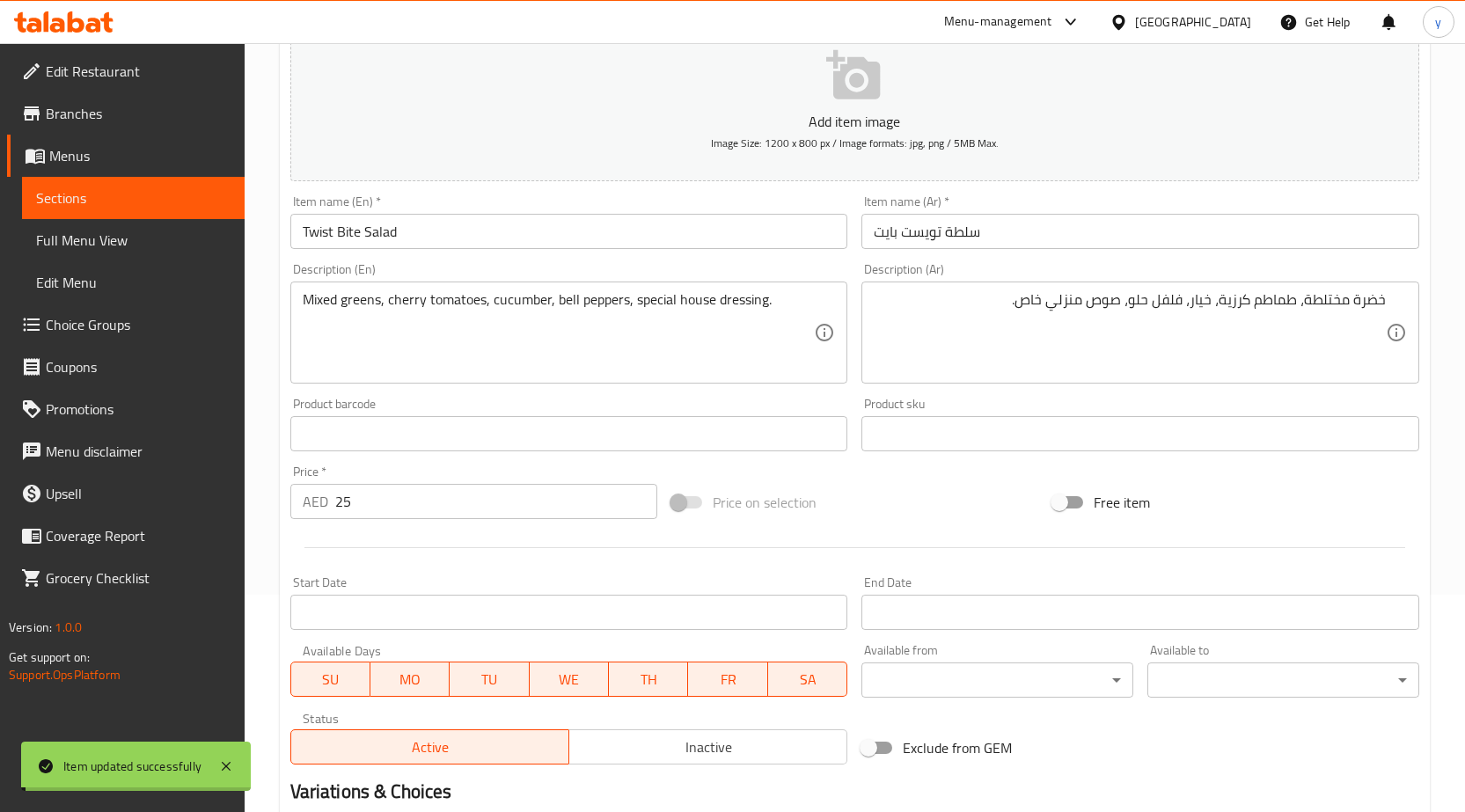
scroll to position [0, 0]
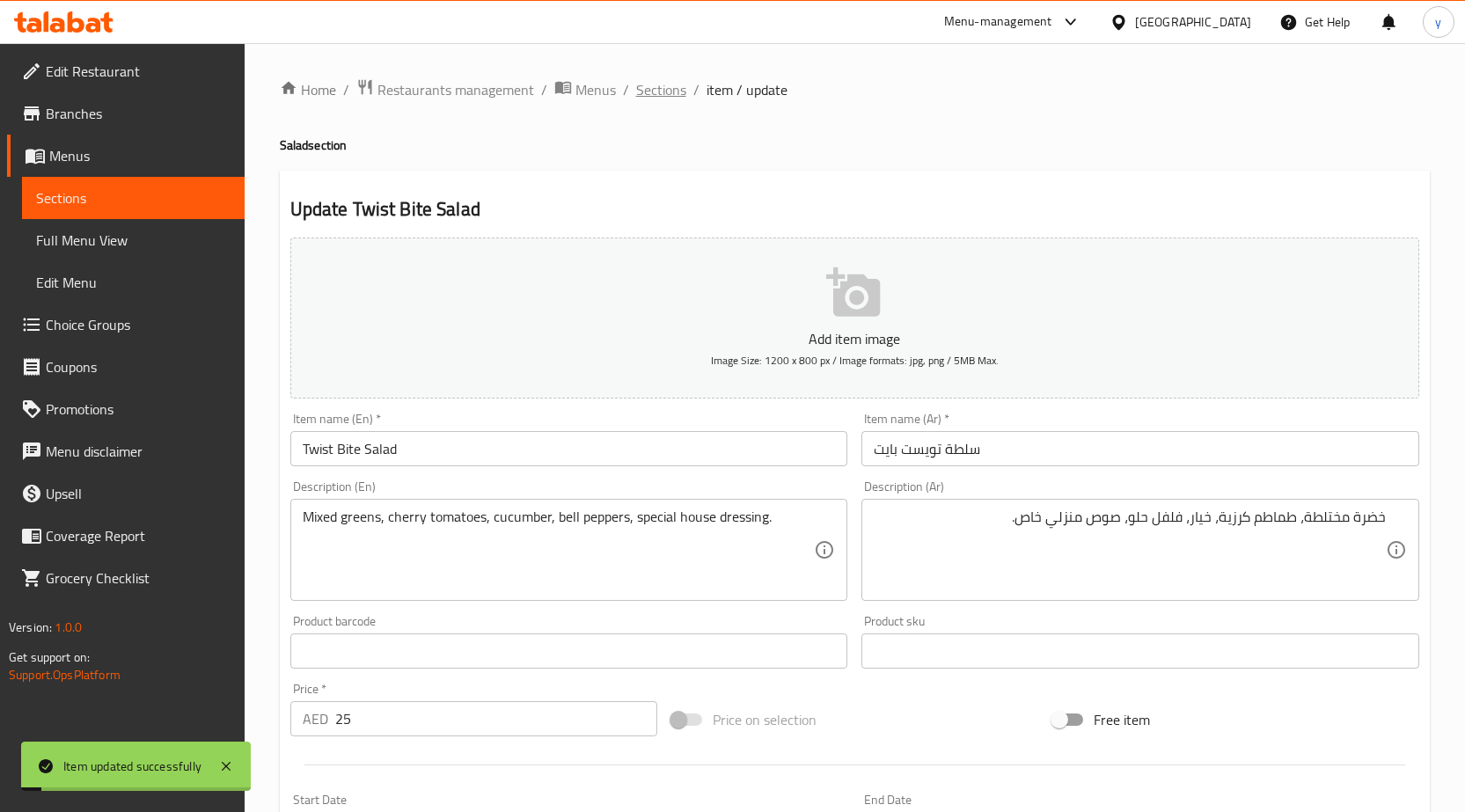
click at [646, 88] on span "Sections" at bounding box center [661, 89] width 50 height 21
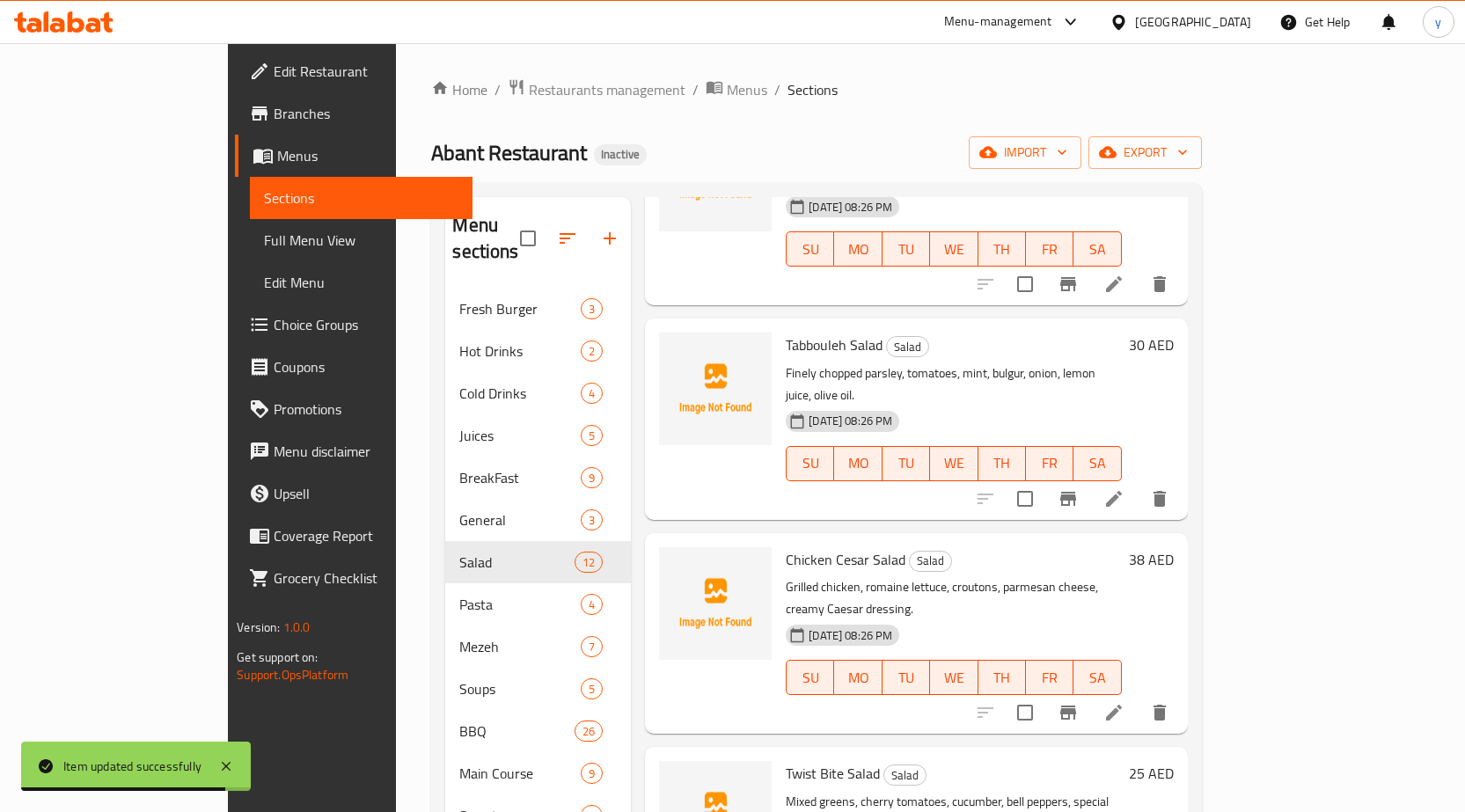
scroll to position [528, 0]
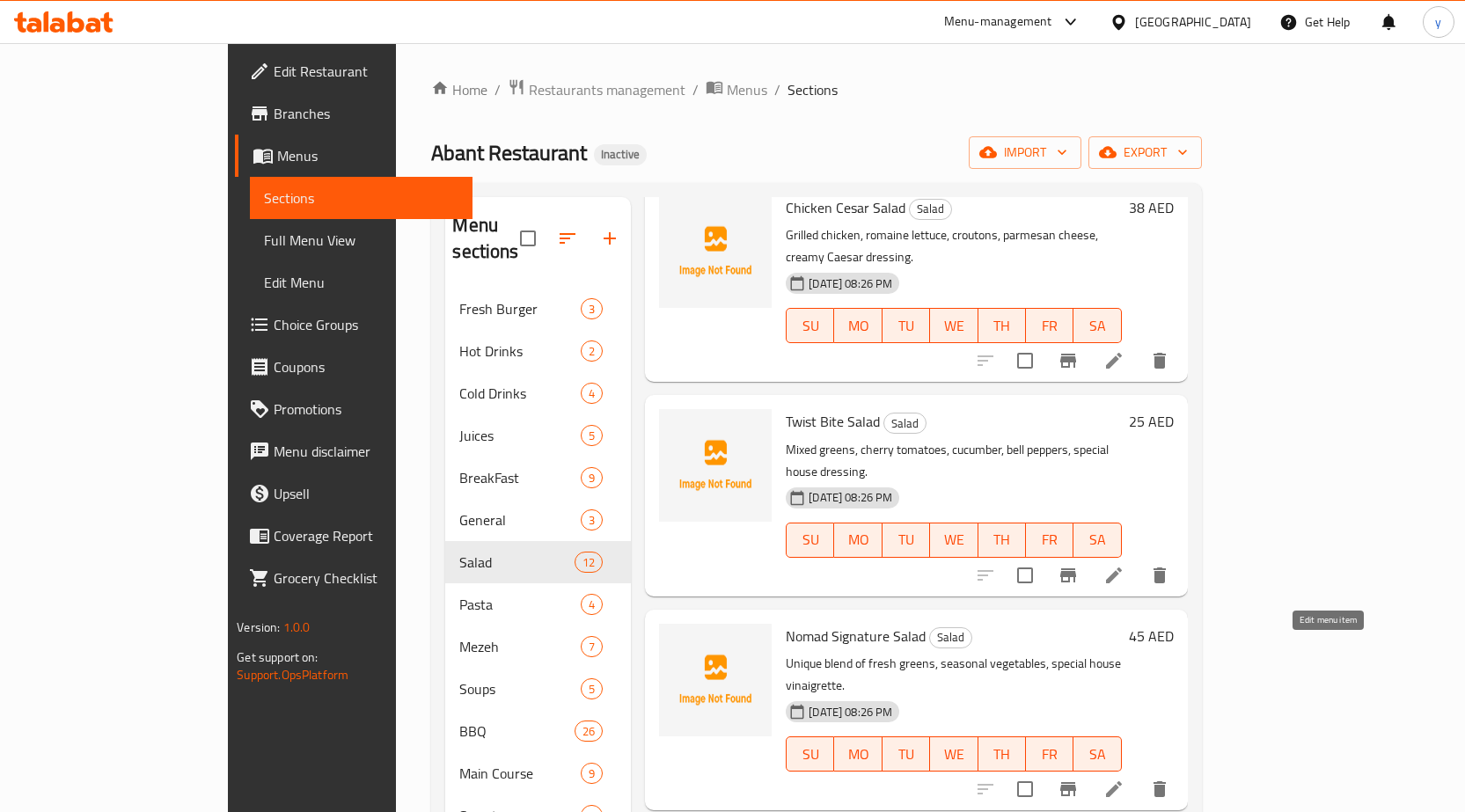
click at [1124, 779] on icon at bounding box center [1114, 789] width 21 height 21
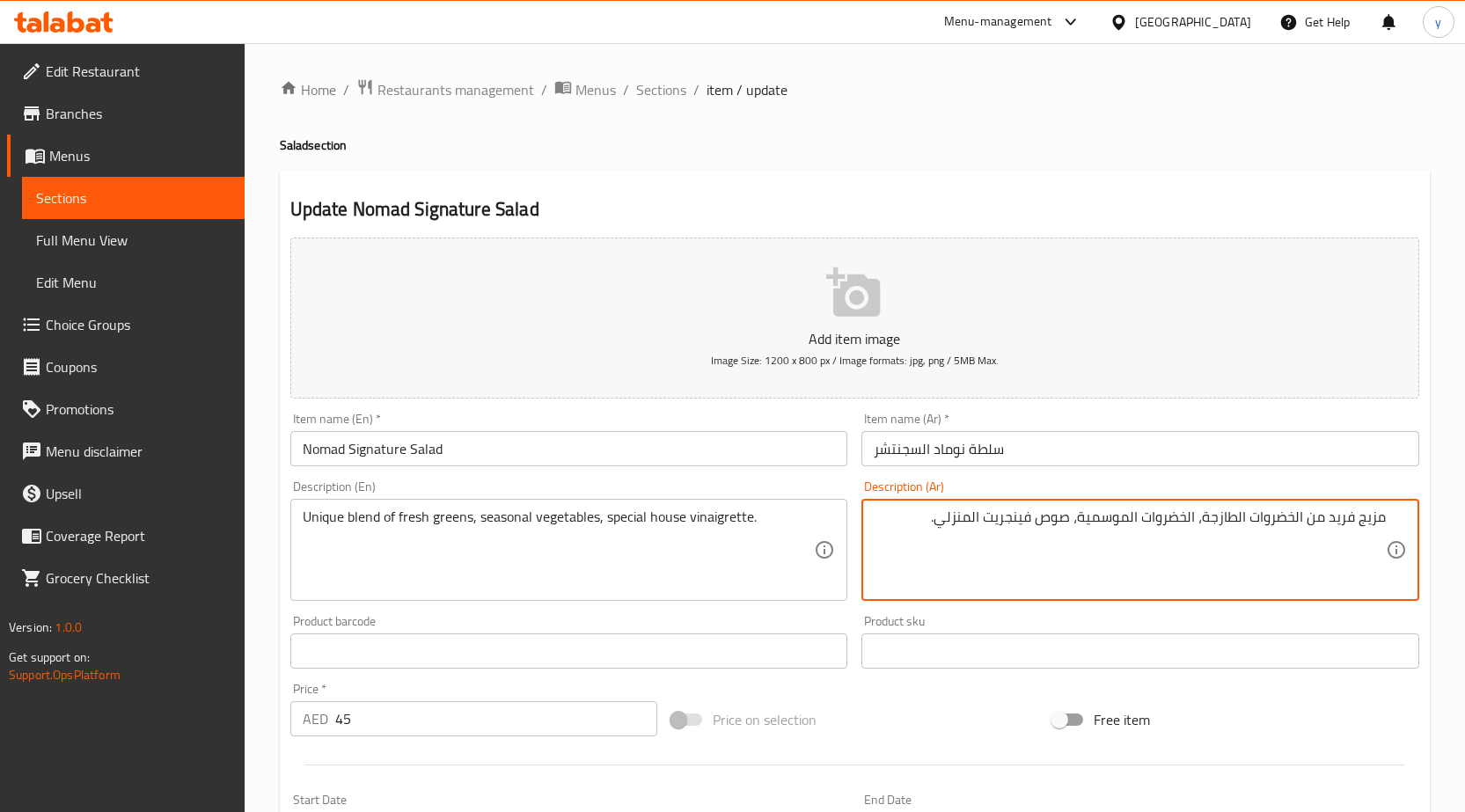
click at [1270, 514] on textarea "مزيج فريد من الخضروات الطازجة، الخضروات الموسمية، صوص فينجريت المنزلي." at bounding box center [1130, 550] width 512 height 84
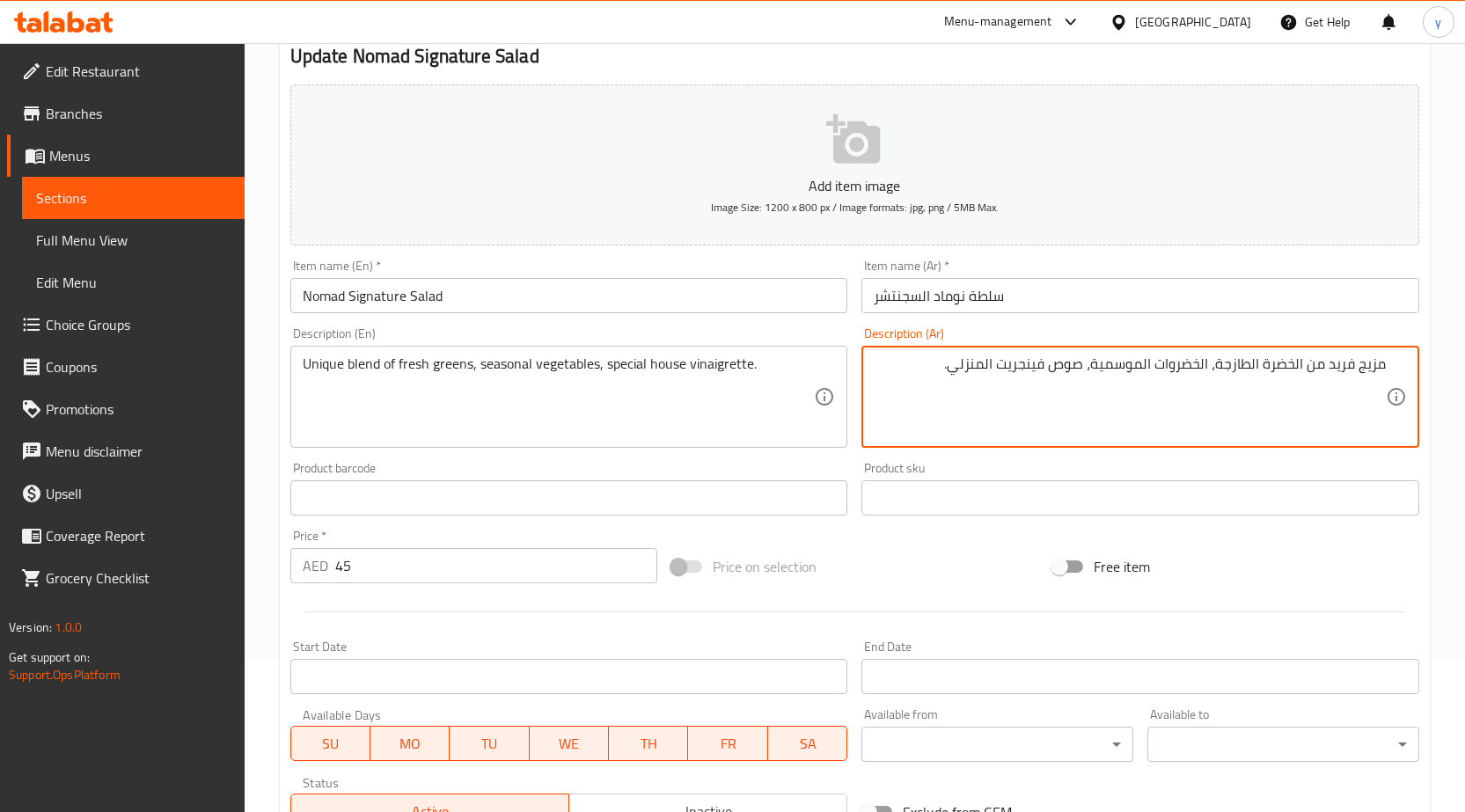
scroll to position [431, 0]
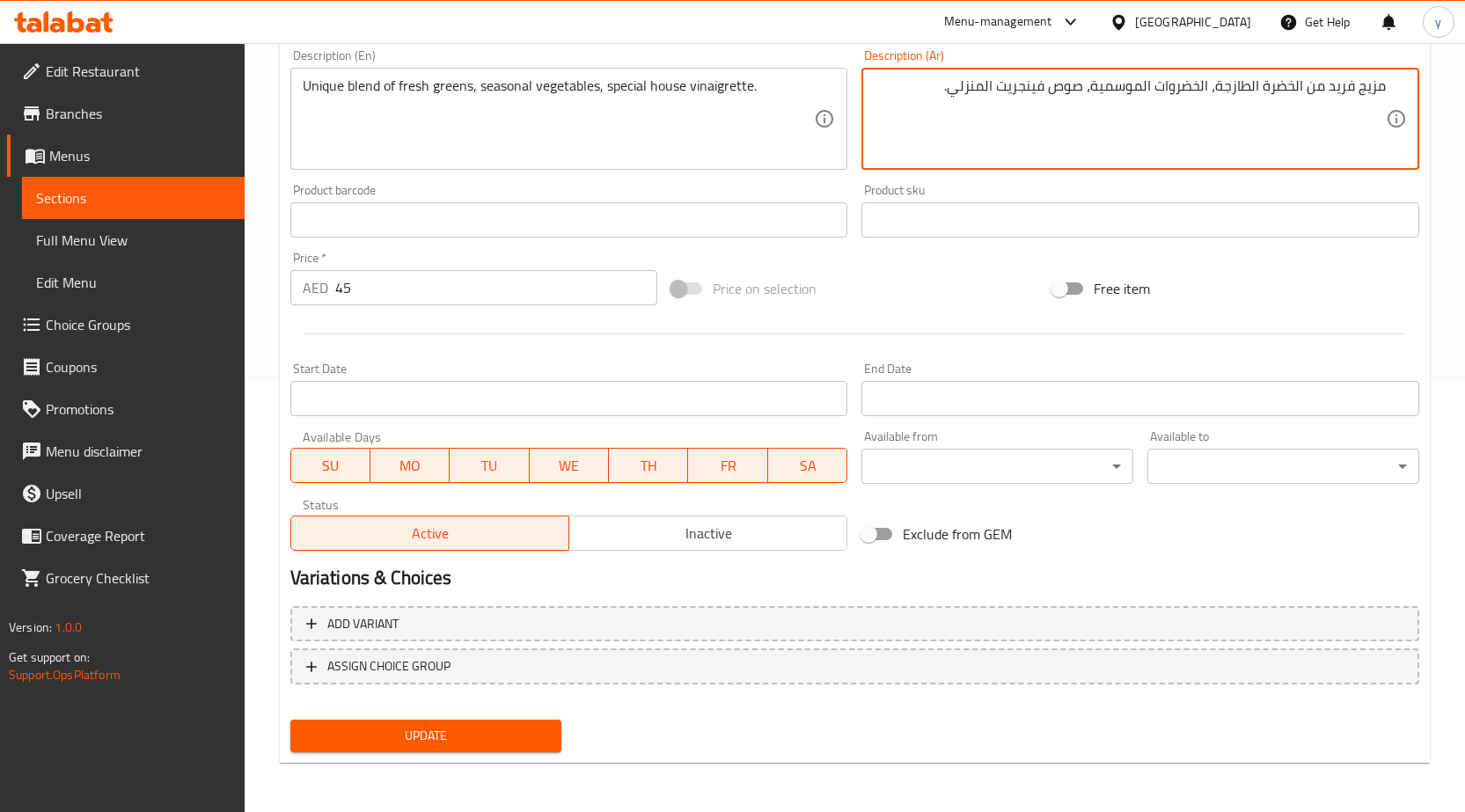
type textarea "مزيج فريد من الخضرة الطازجة، الخضروات الموسمية، صوص فينجريت المنزلي."
click at [494, 721] on button "Update" at bounding box center [426, 736] width 272 height 33
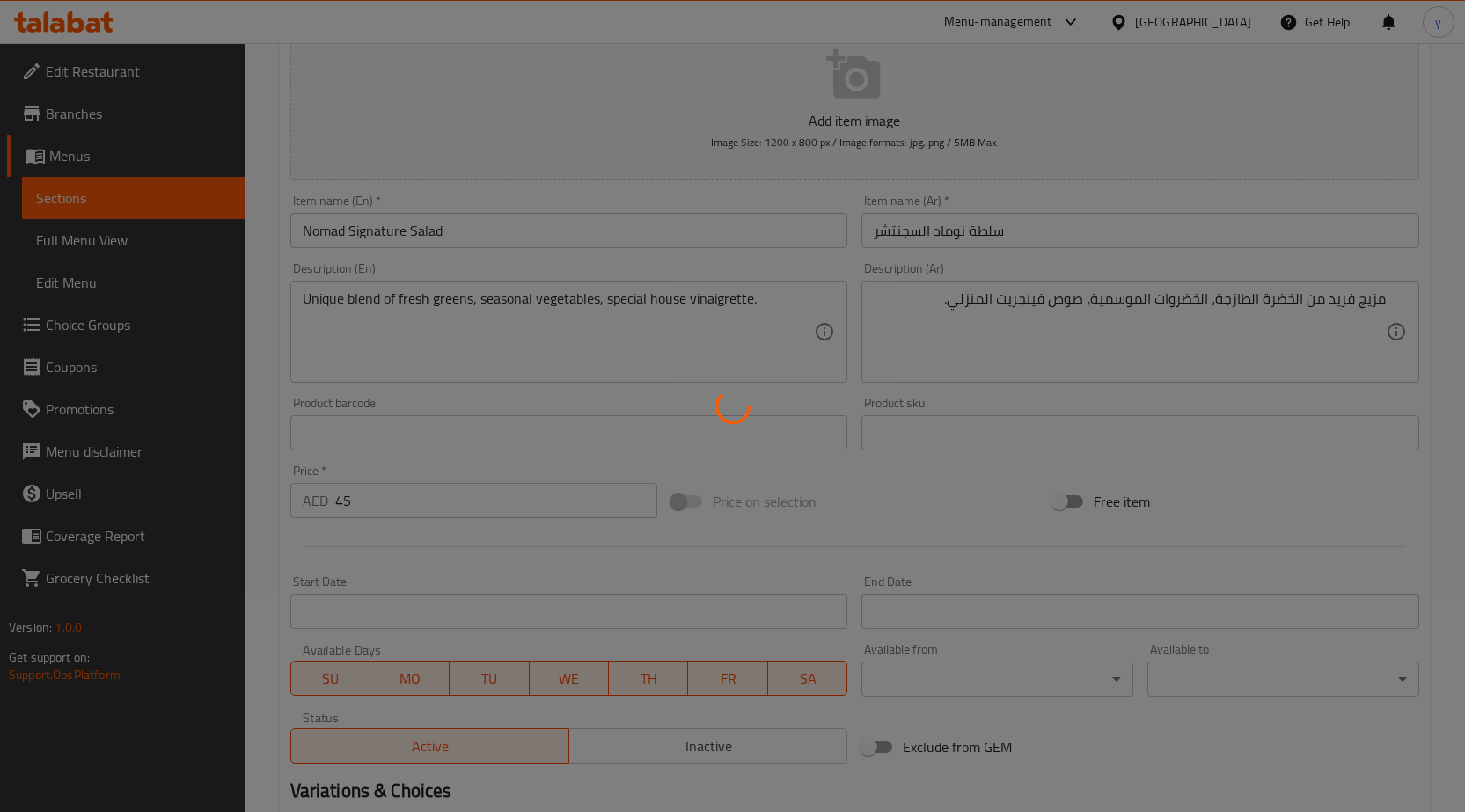
scroll to position [0, 0]
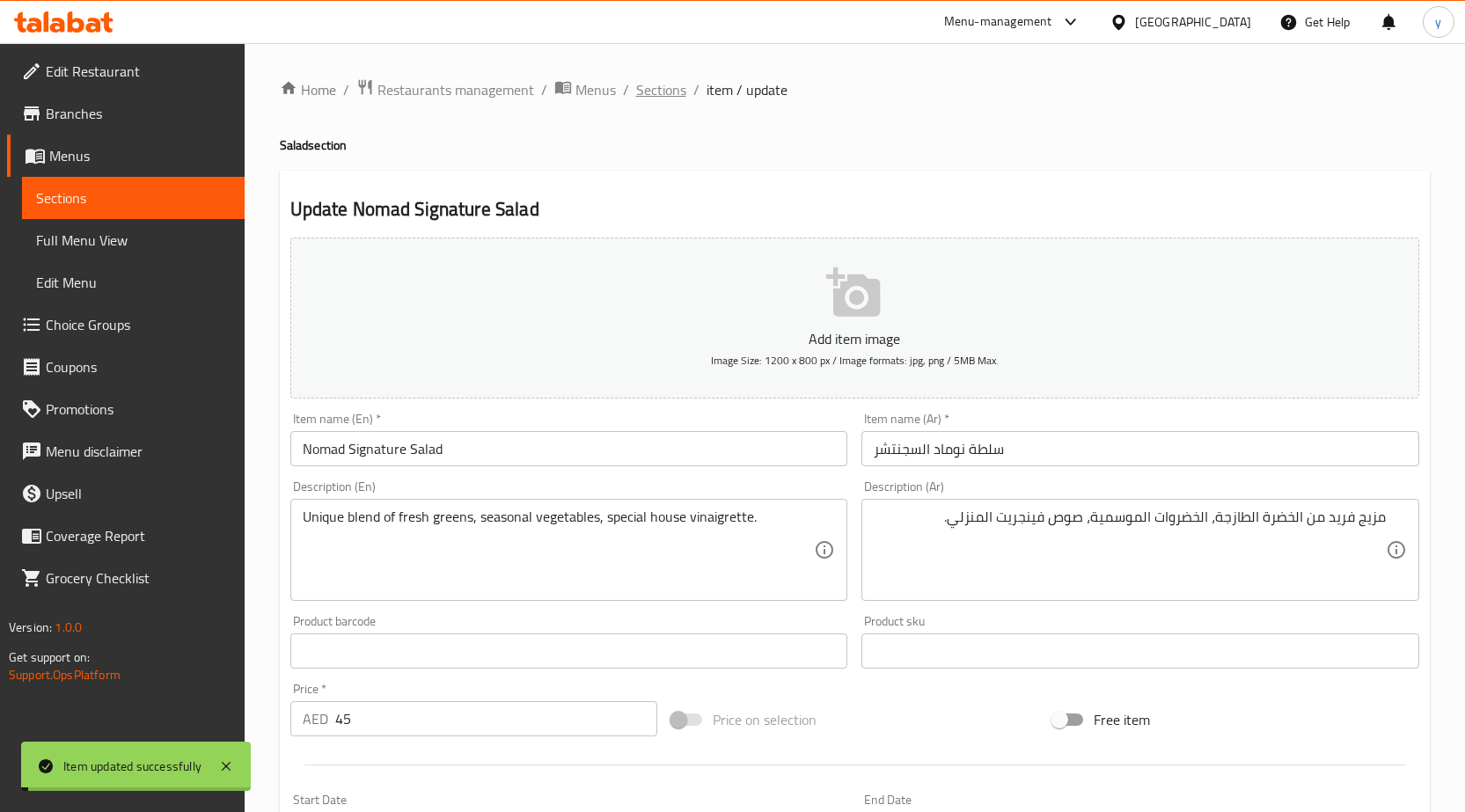
click at [660, 99] on span "Sections" at bounding box center [661, 89] width 50 height 21
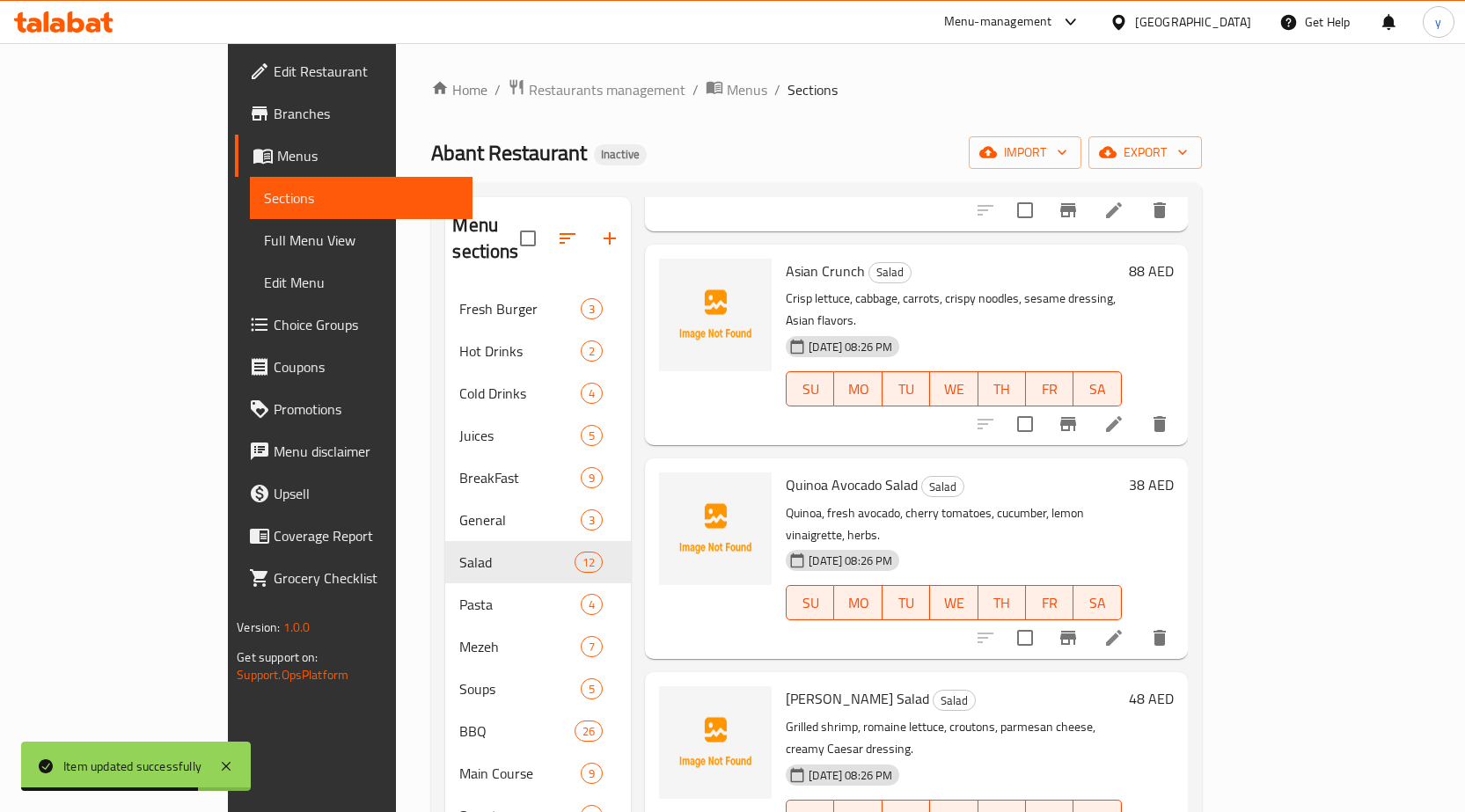
scroll to position [1496, 0]
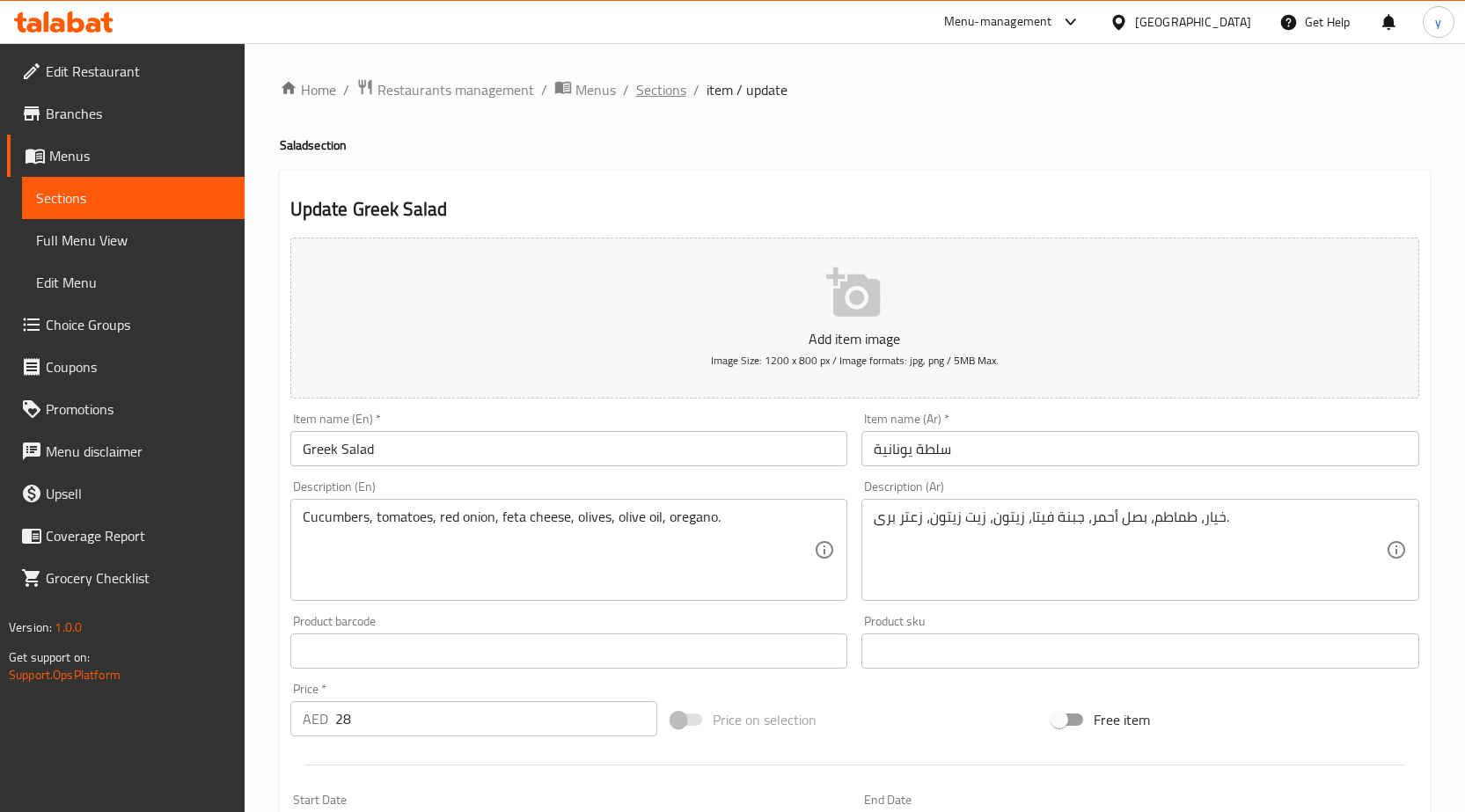
click at [660, 91] on span "Sections" at bounding box center [661, 89] width 50 height 21
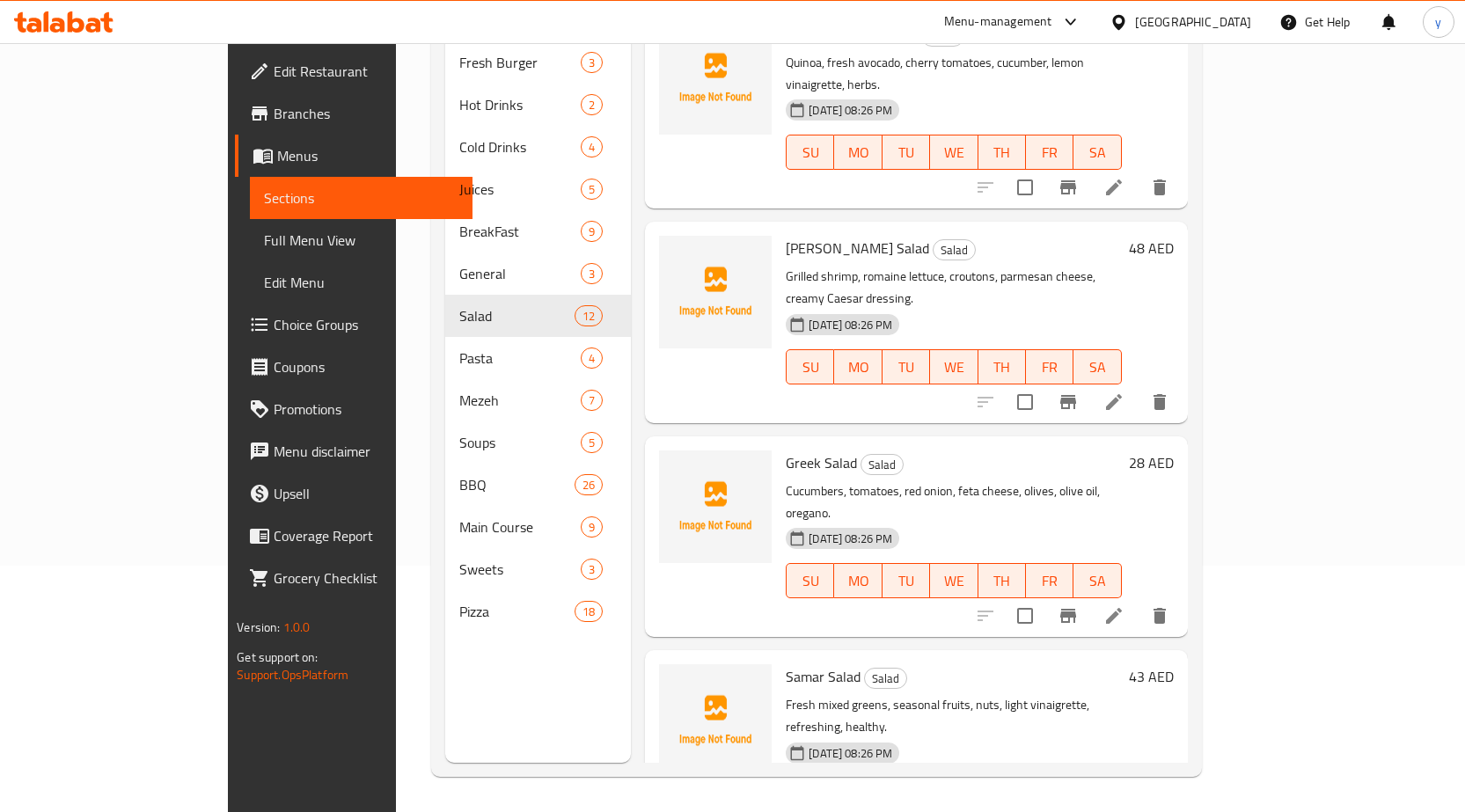
scroll to position [1538, 0]
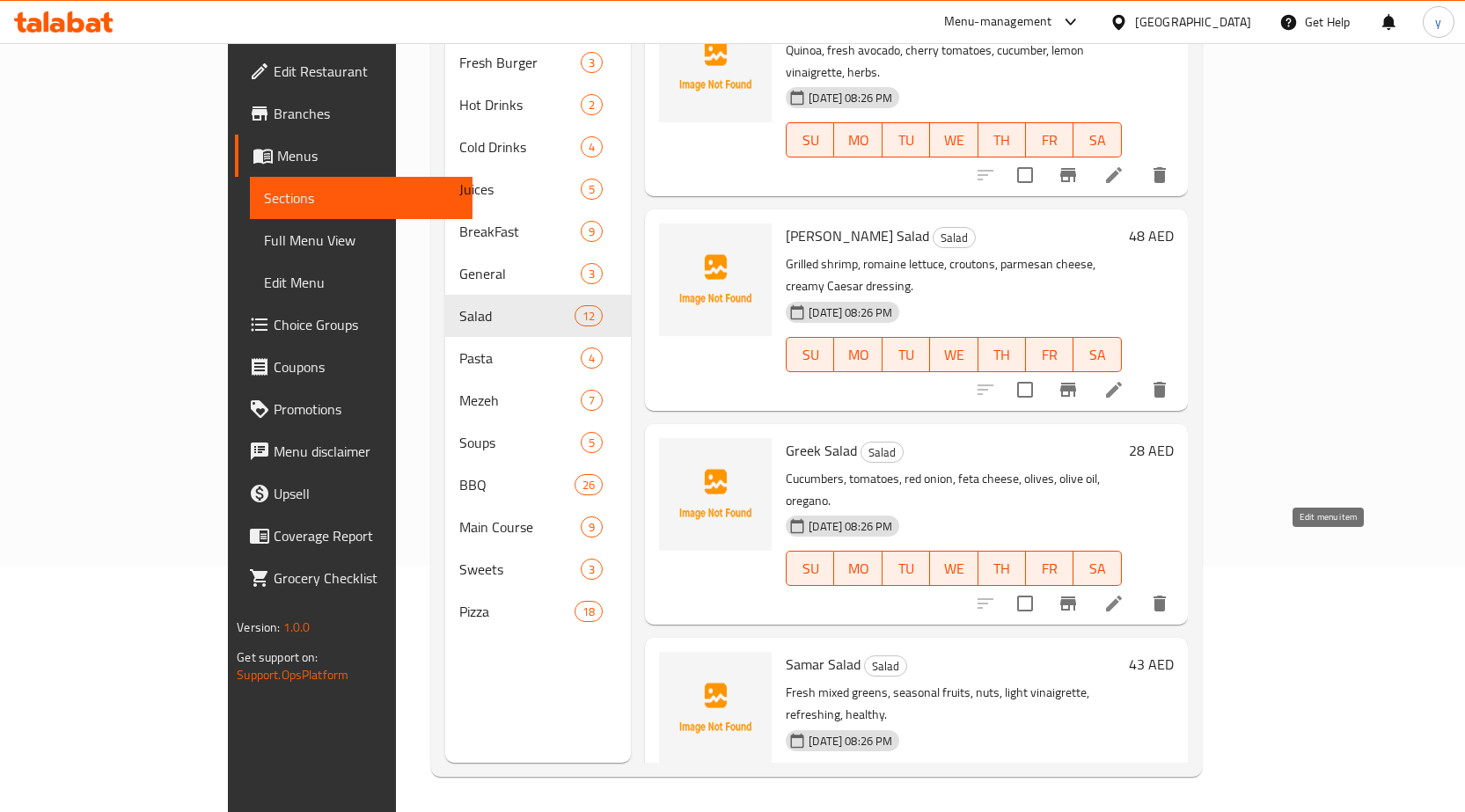
click at [1122, 810] on icon at bounding box center [1114, 818] width 16 height 16
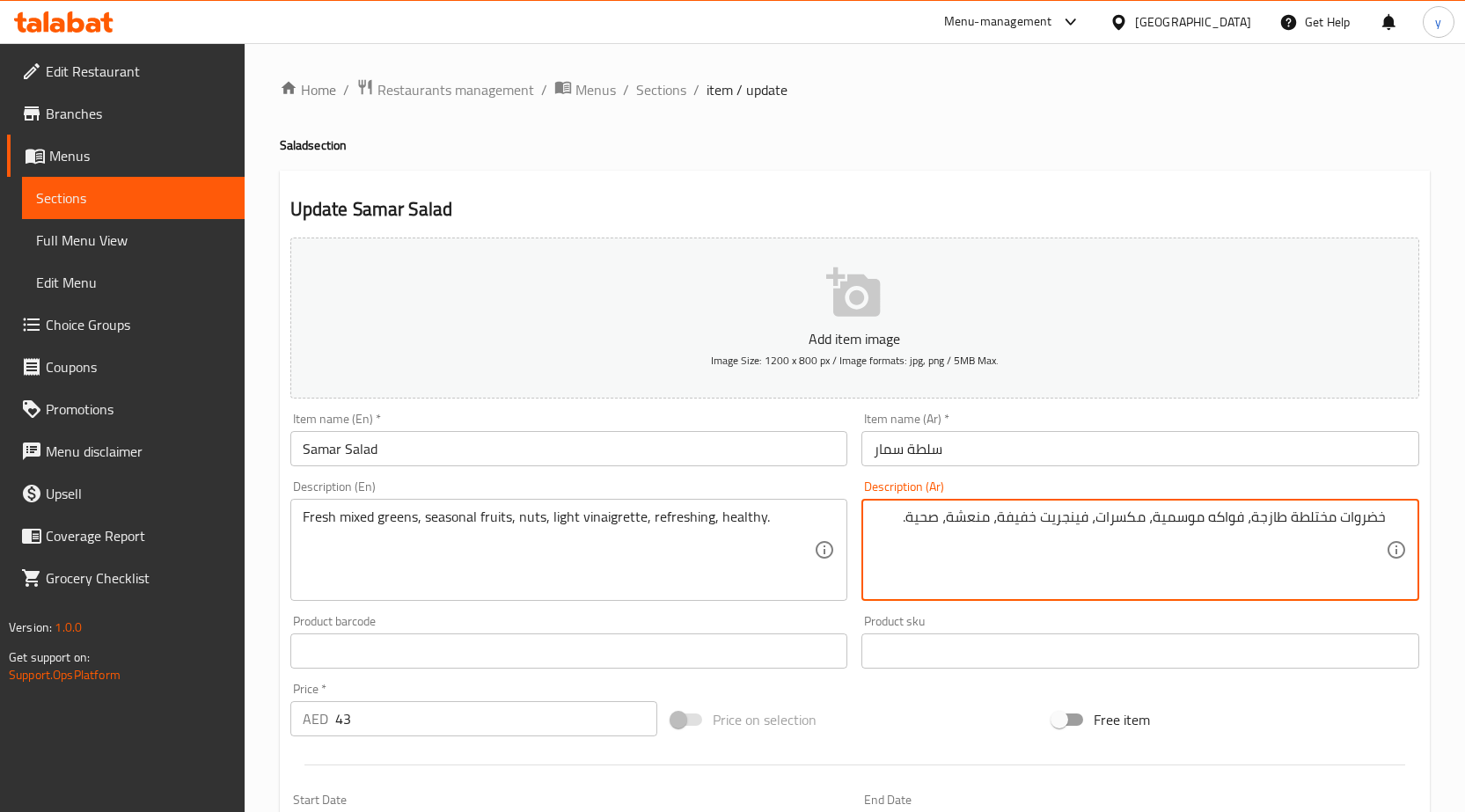
click at [1354, 523] on textarea "خضروات مختلطة طازجة، فواكه موسمية، مكسرات، فينجريت خفيفة، منعشة، صحية." at bounding box center [1130, 550] width 512 height 84
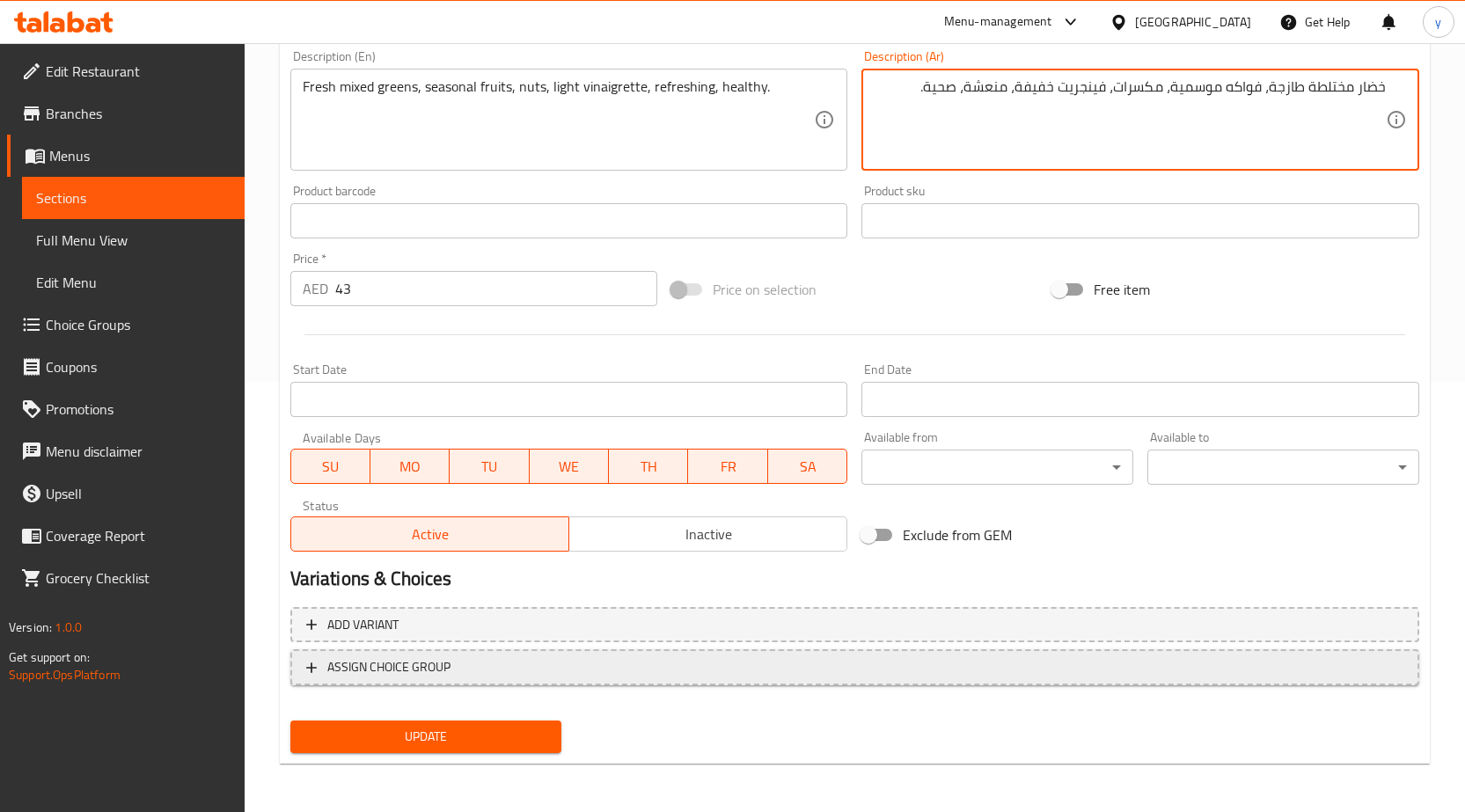
scroll to position [431, 0]
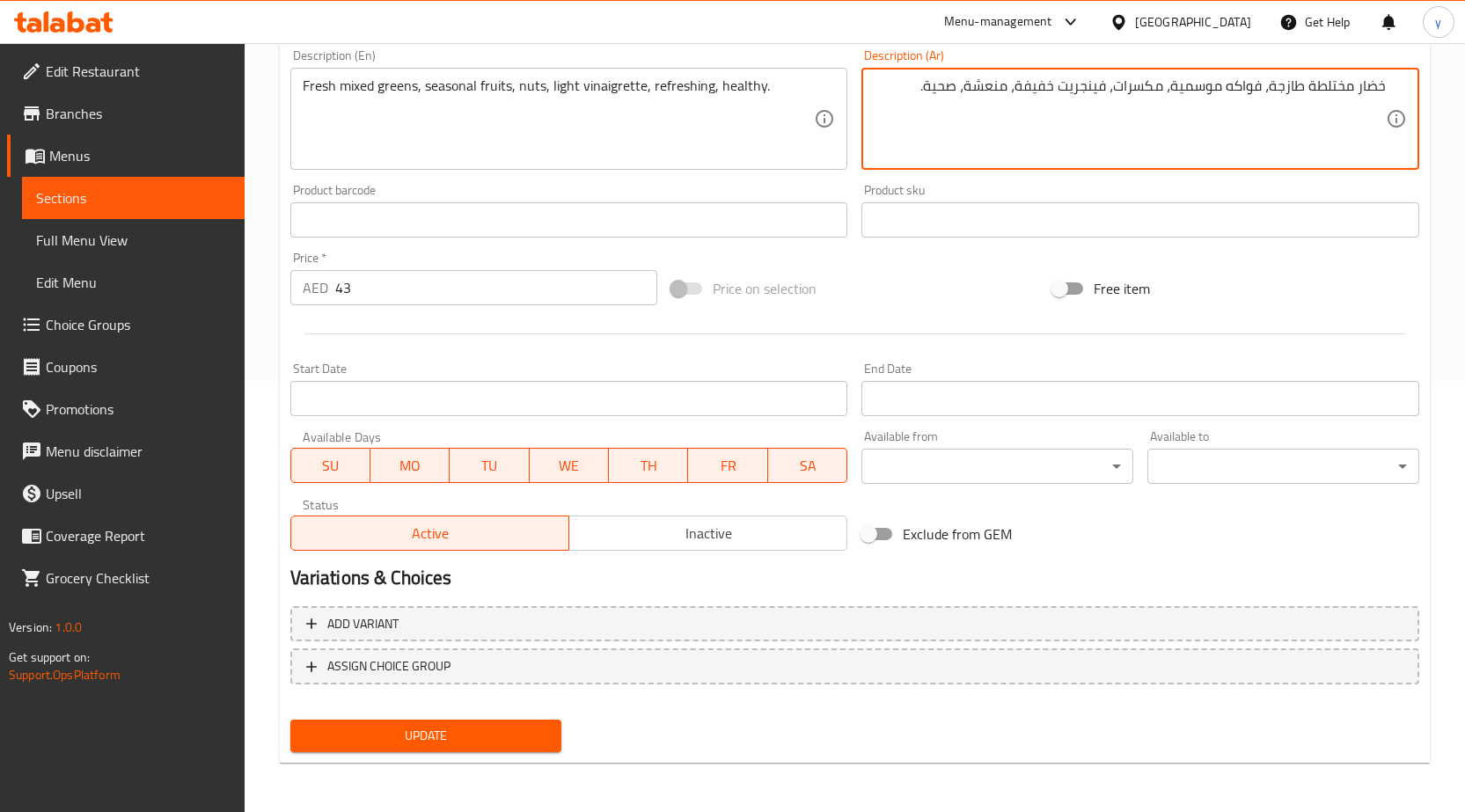
click at [1372, 88] on textarea "خضار مختلطة طازجة، فواكه موسمية، مكسرات، فينجريت خفيفة، منعشة، صحية." at bounding box center [1130, 119] width 512 height 84
type textarea "خضرة مختلطة طازجة، فواكه موسمية، مكسرات، فينجريت خفيفة، منعشة، صحية."
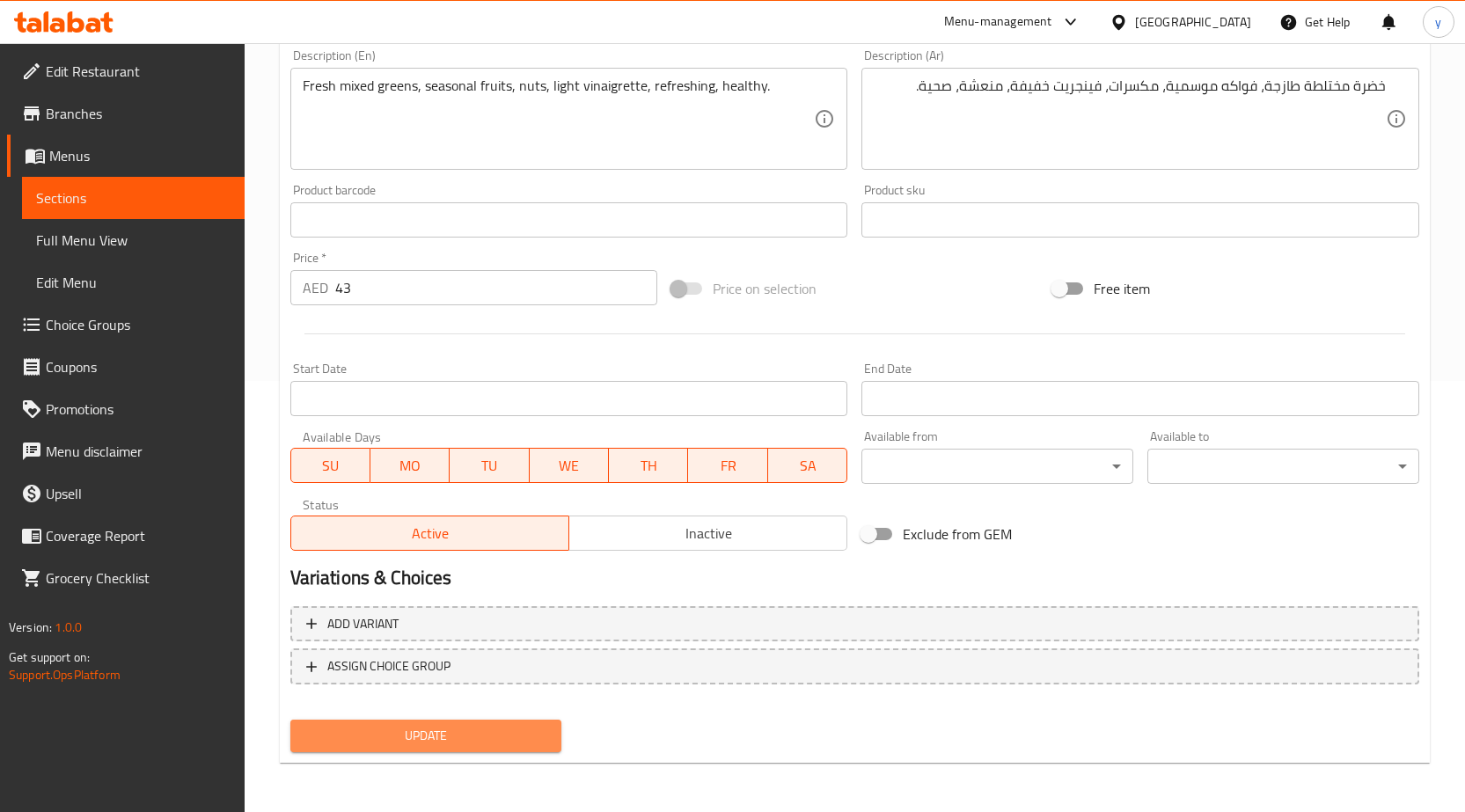
click at [495, 747] on span "Update" at bounding box center [426, 736] width 244 height 22
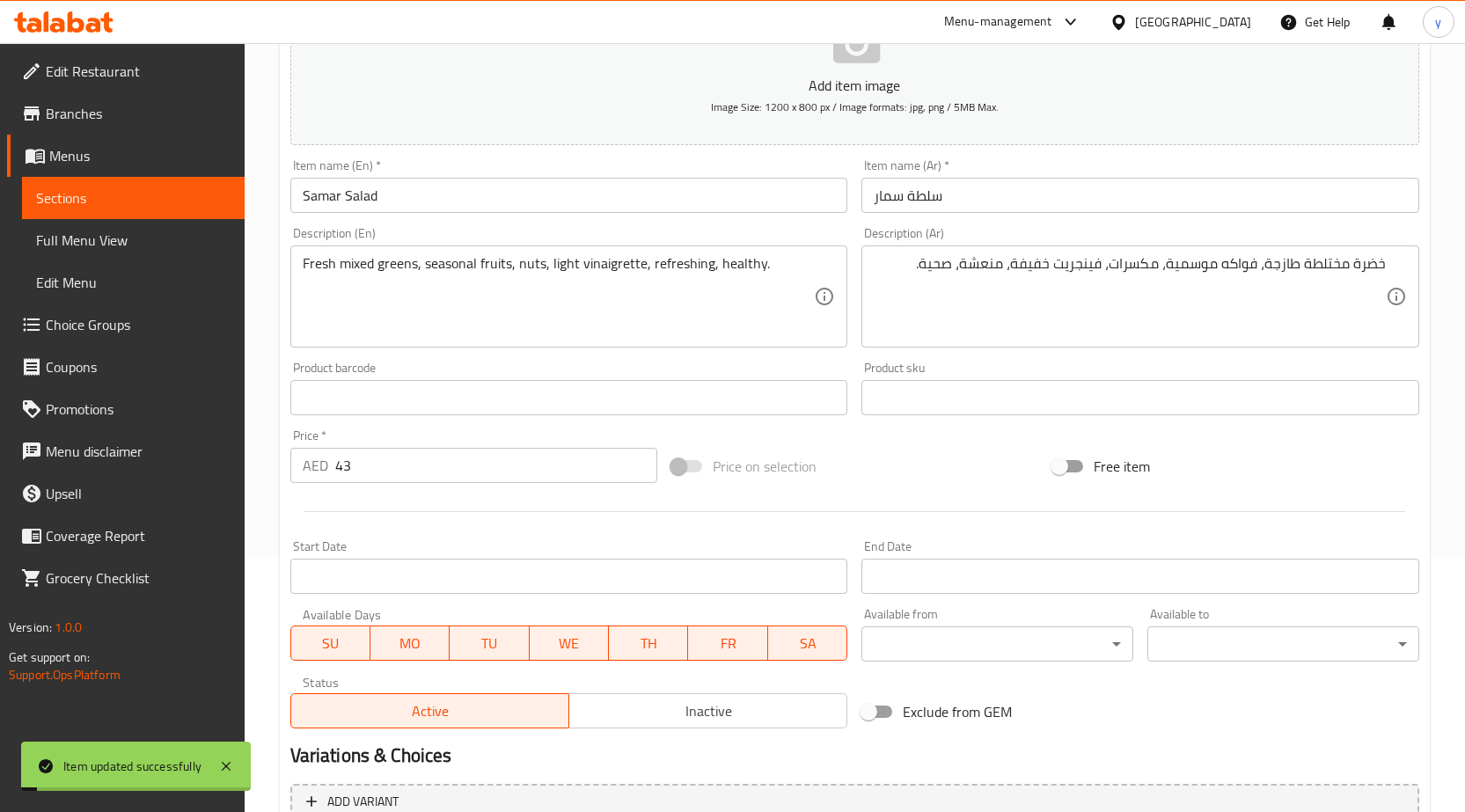
scroll to position [0, 0]
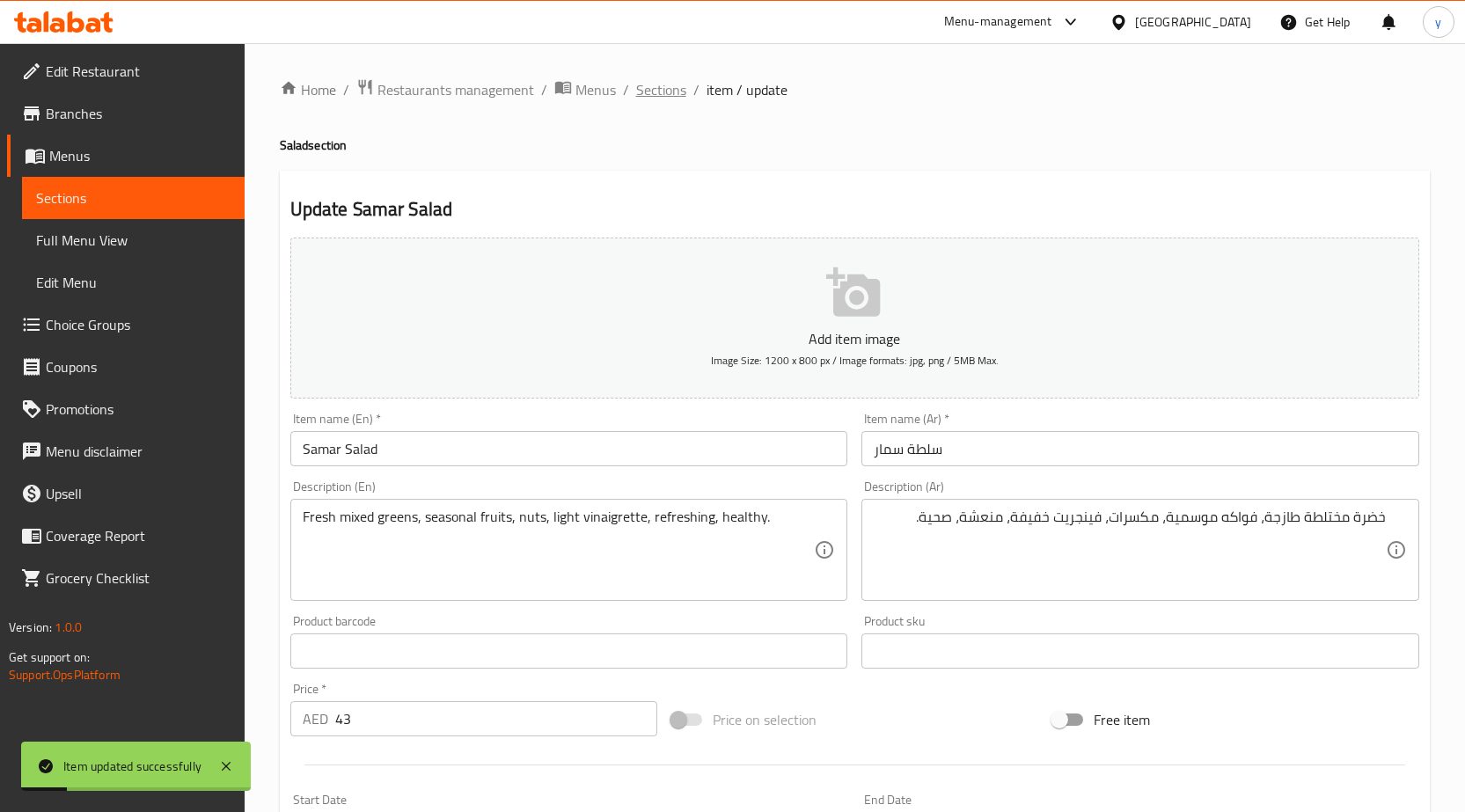
click at [670, 90] on span "Sections" at bounding box center [661, 89] width 50 height 21
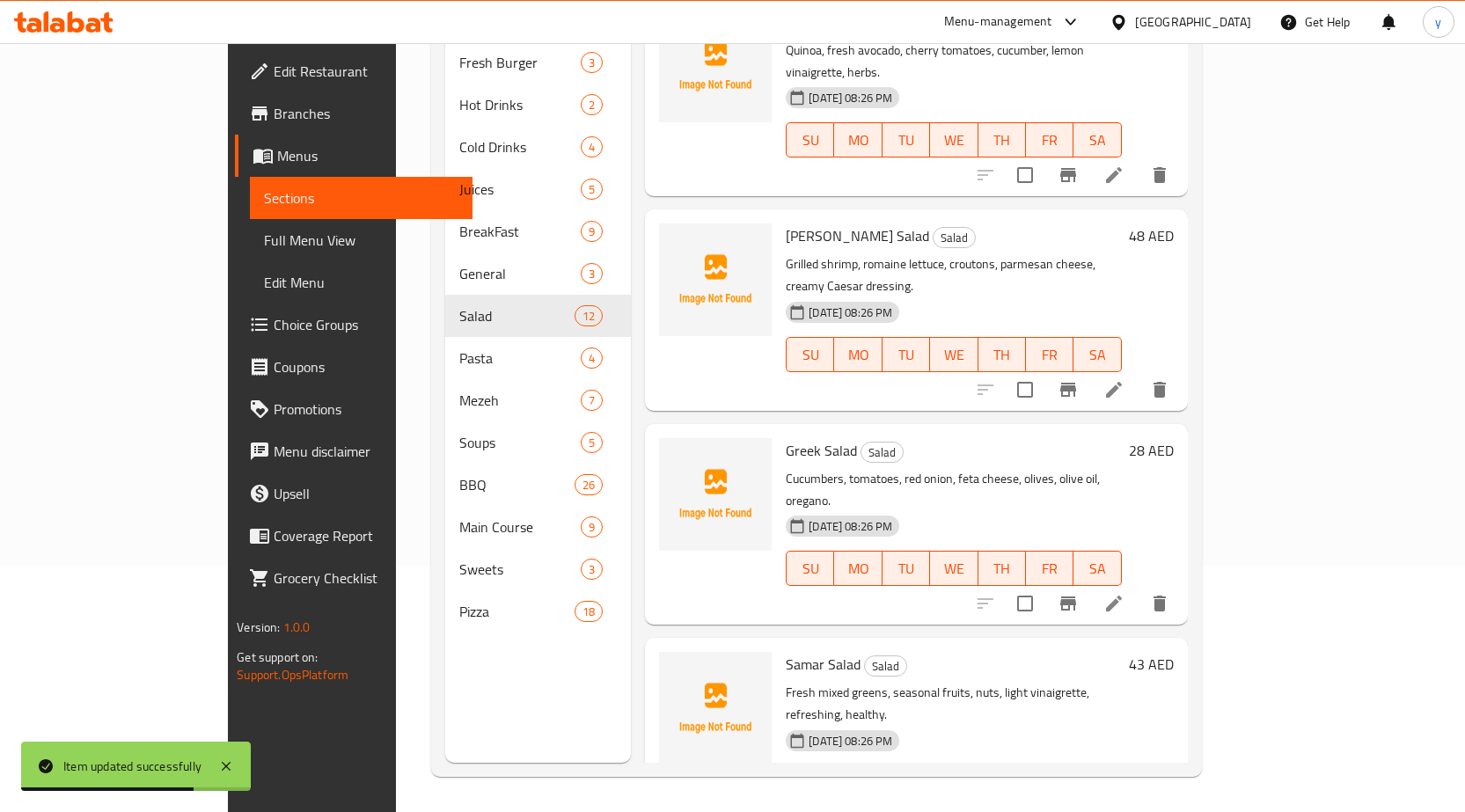
scroll to position [474, 0]
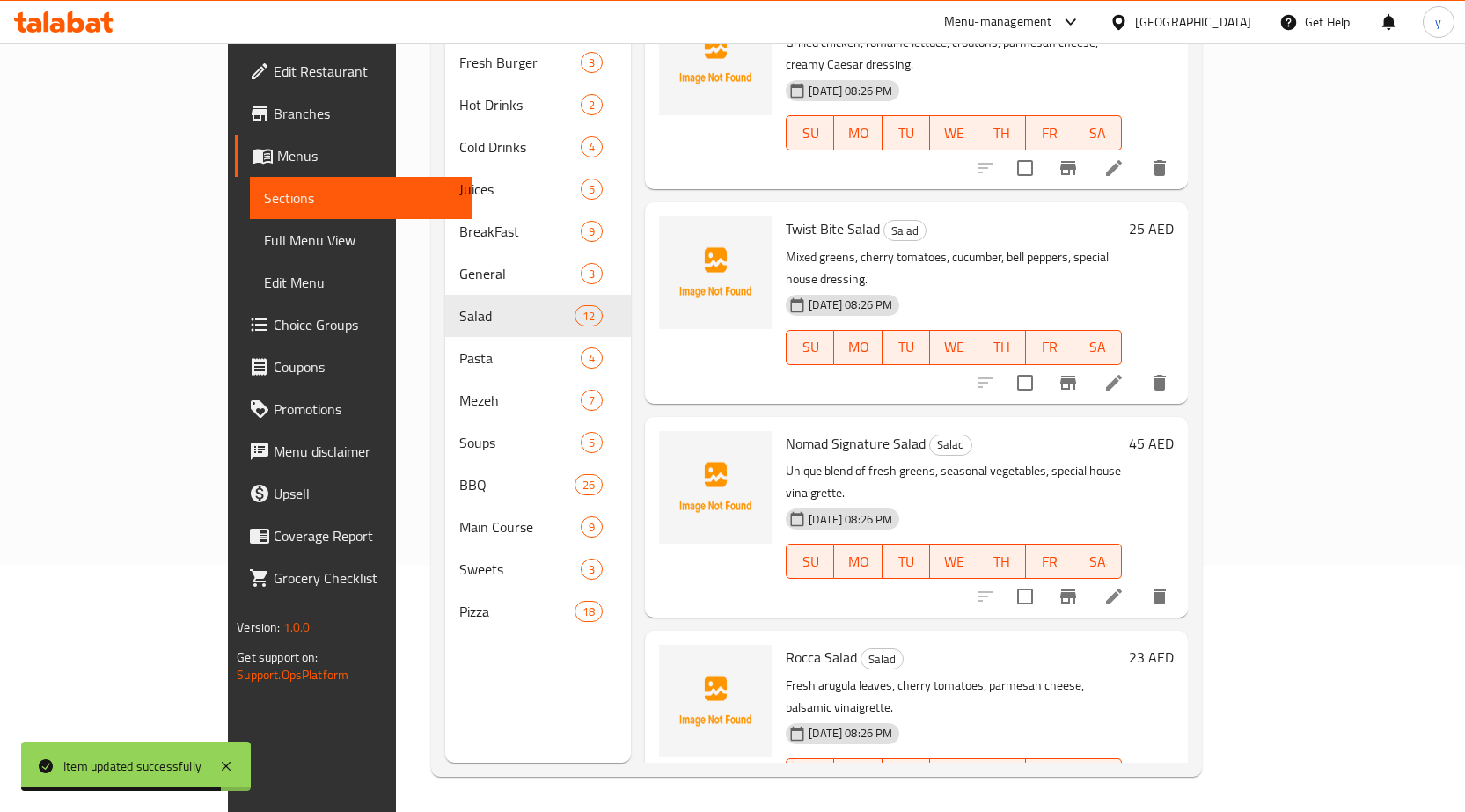
click at [1122, 374] on icon at bounding box center [1114, 382] width 16 height 16
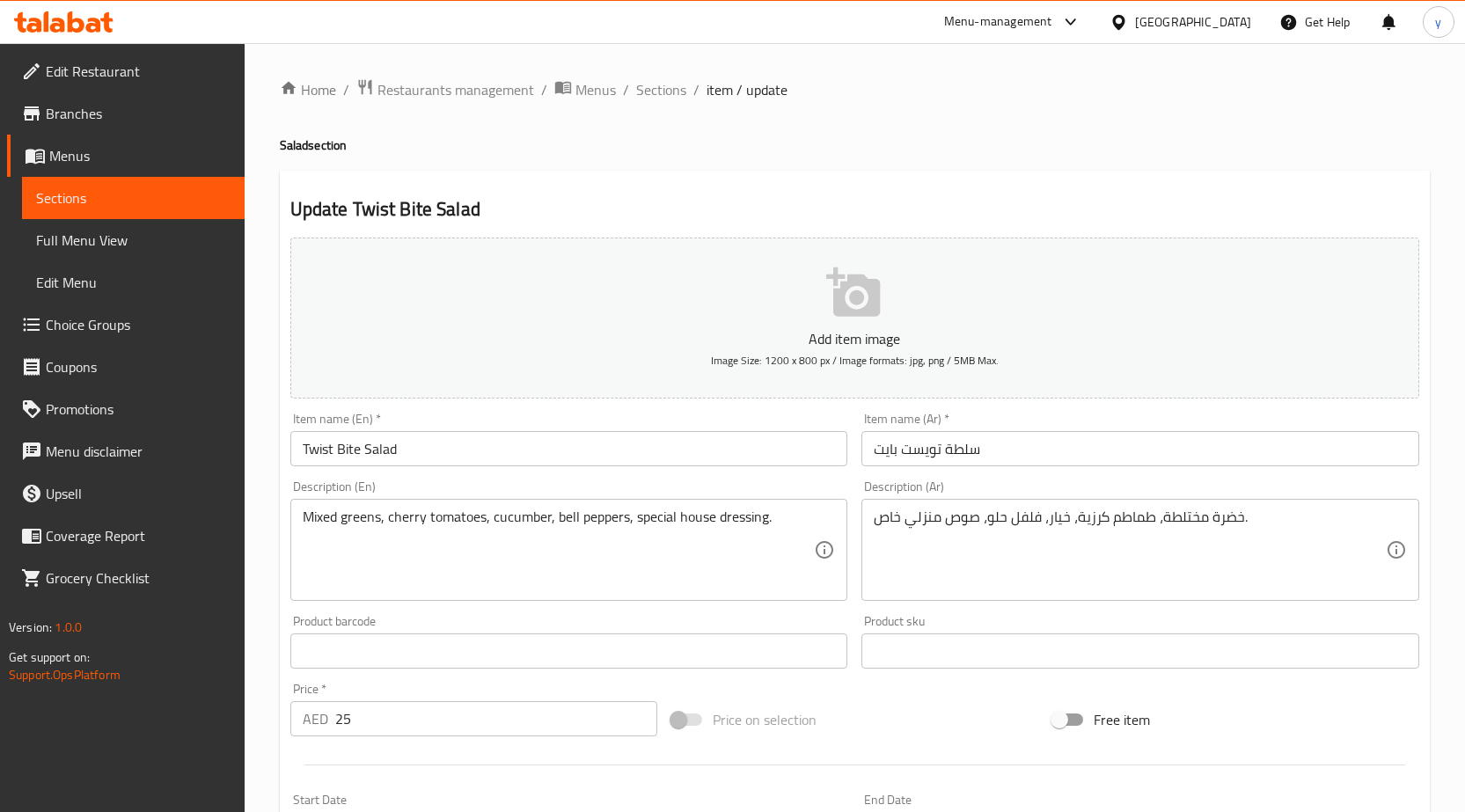
drag, startPoint x: 675, startPoint y: 88, endPoint x: 936, endPoint y: 57, distance: 262.8
click at [673, 88] on span "Sections" at bounding box center [661, 89] width 50 height 21
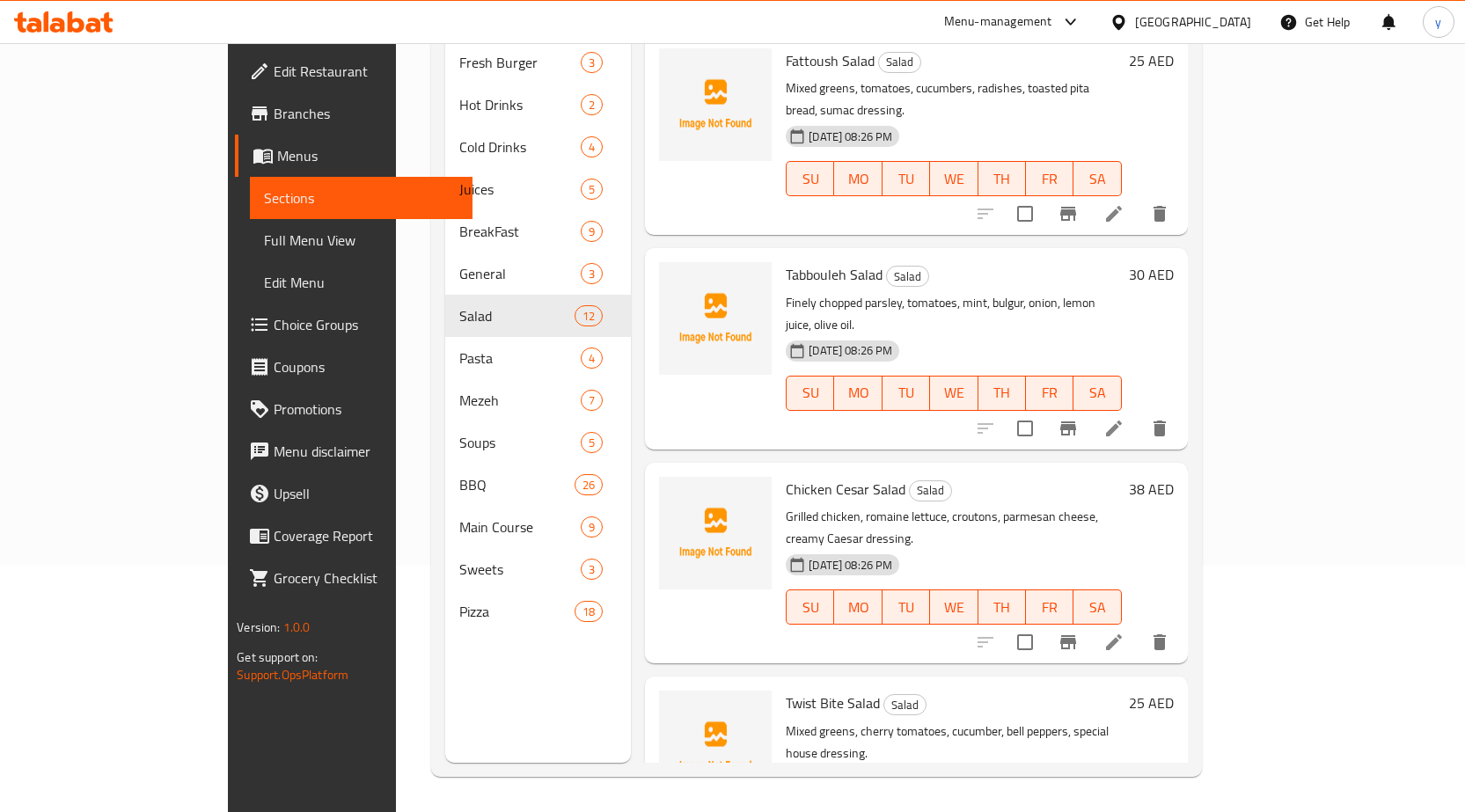
scroll to position [474, 0]
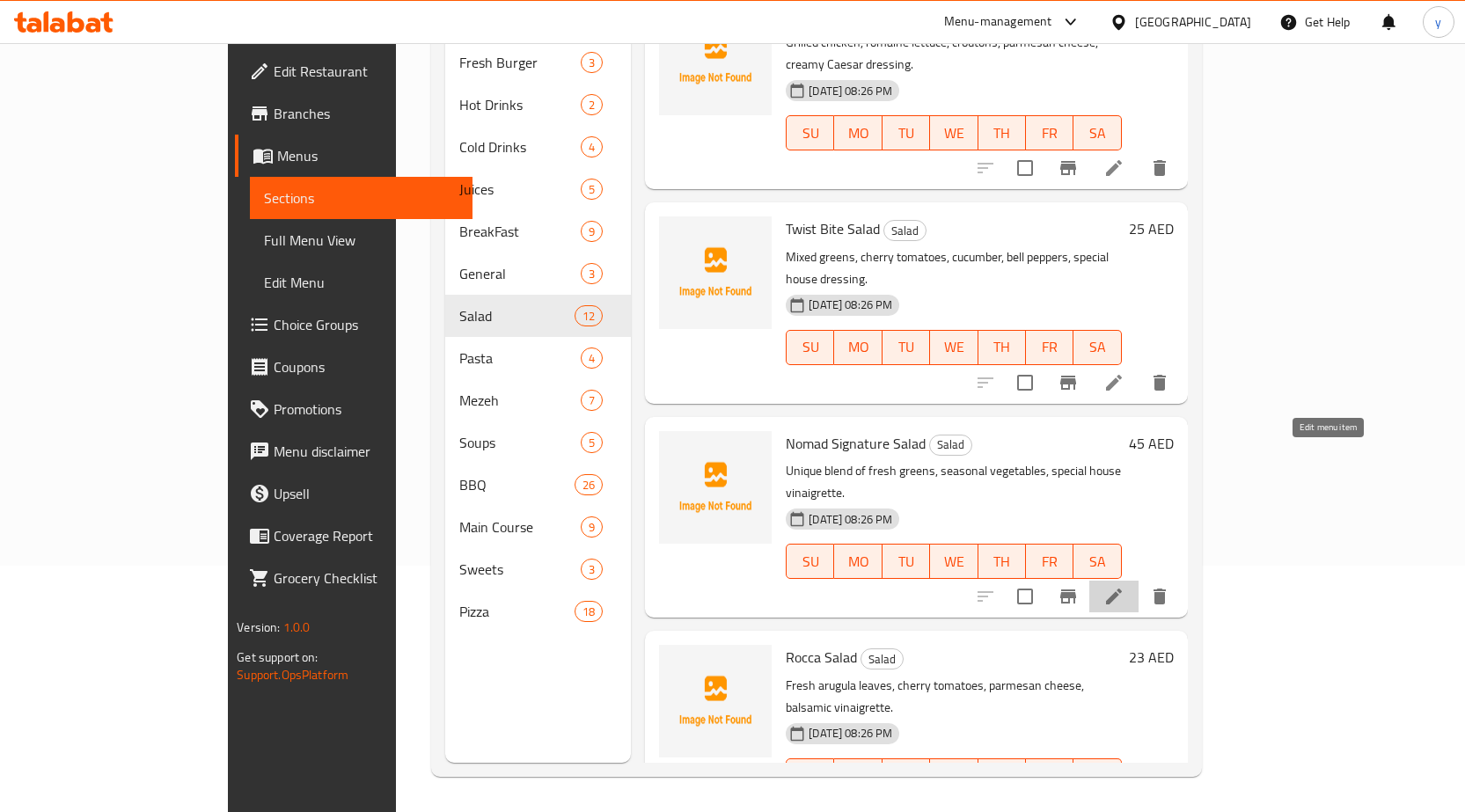
click at [1124, 586] on icon at bounding box center [1114, 597] width 21 height 21
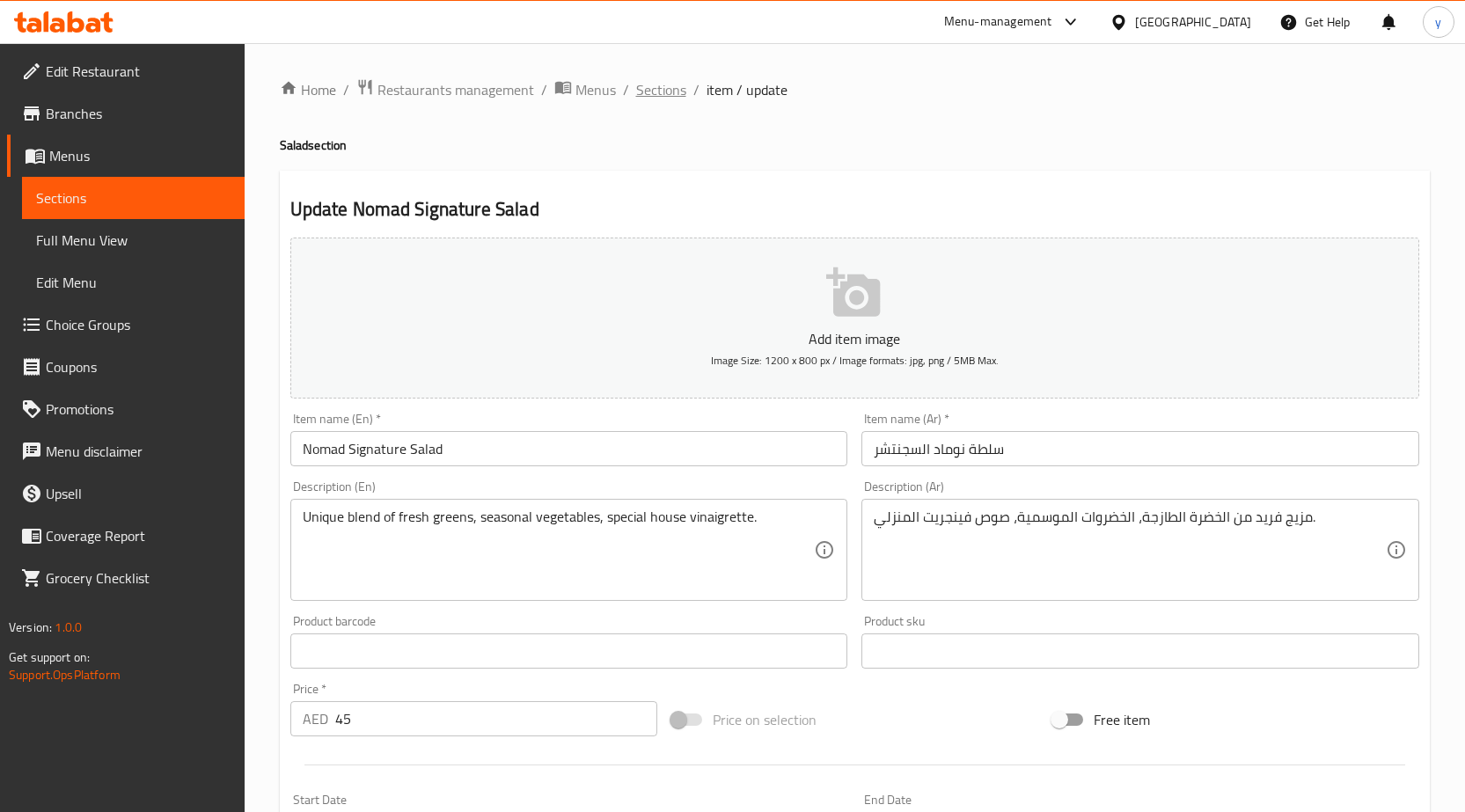
click at [664, 93] on span "Sections" at bounding box center [661, 89] width 50 height 21
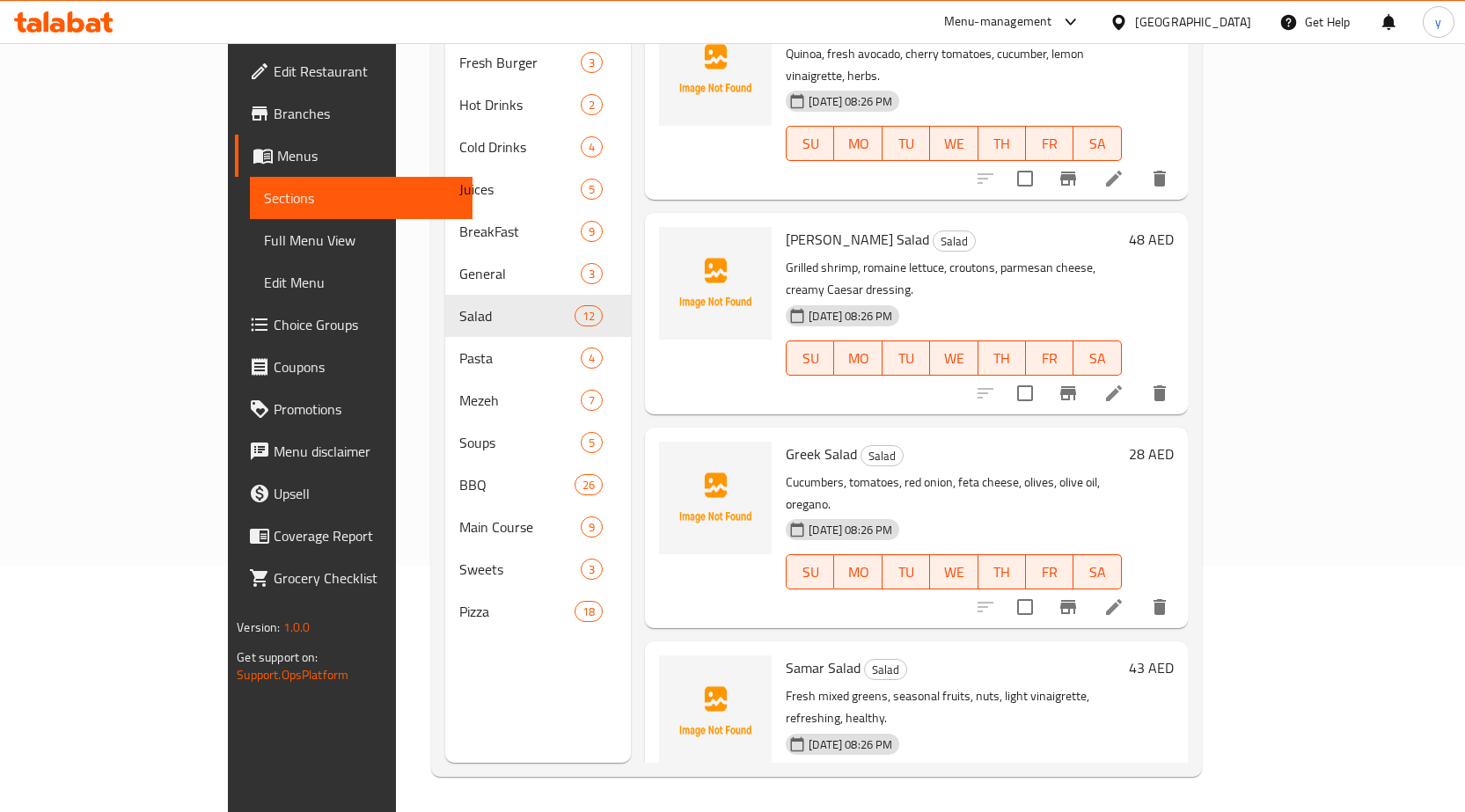
scroll to position [1538, 0]
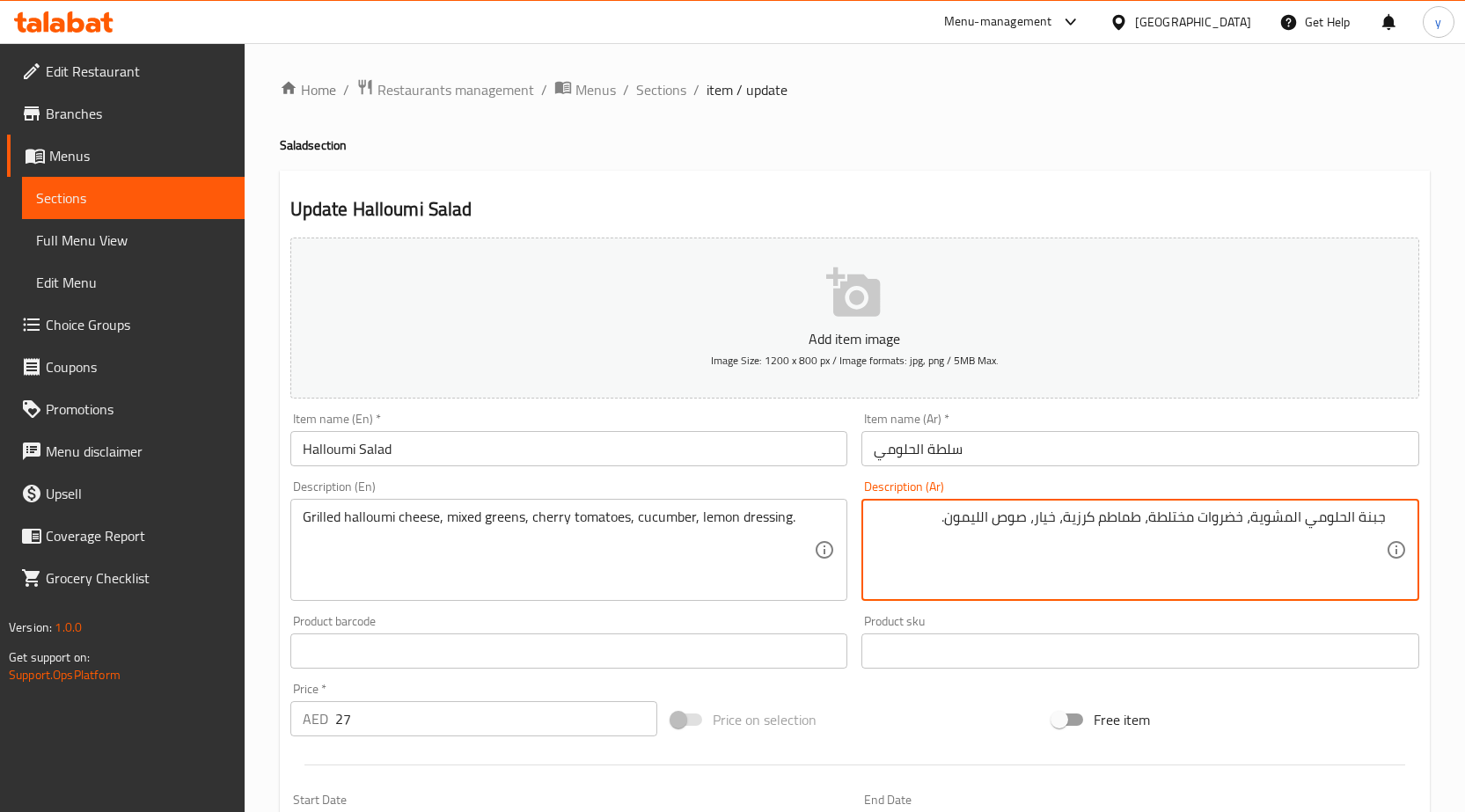
click at [1240, 525] on textarea "جبنة الحلومي المشوية، خضروات مختلطة، طماطم كرزية، خيار، صوص الليمون." at bounding box center [1130, 550] width 512 height 84
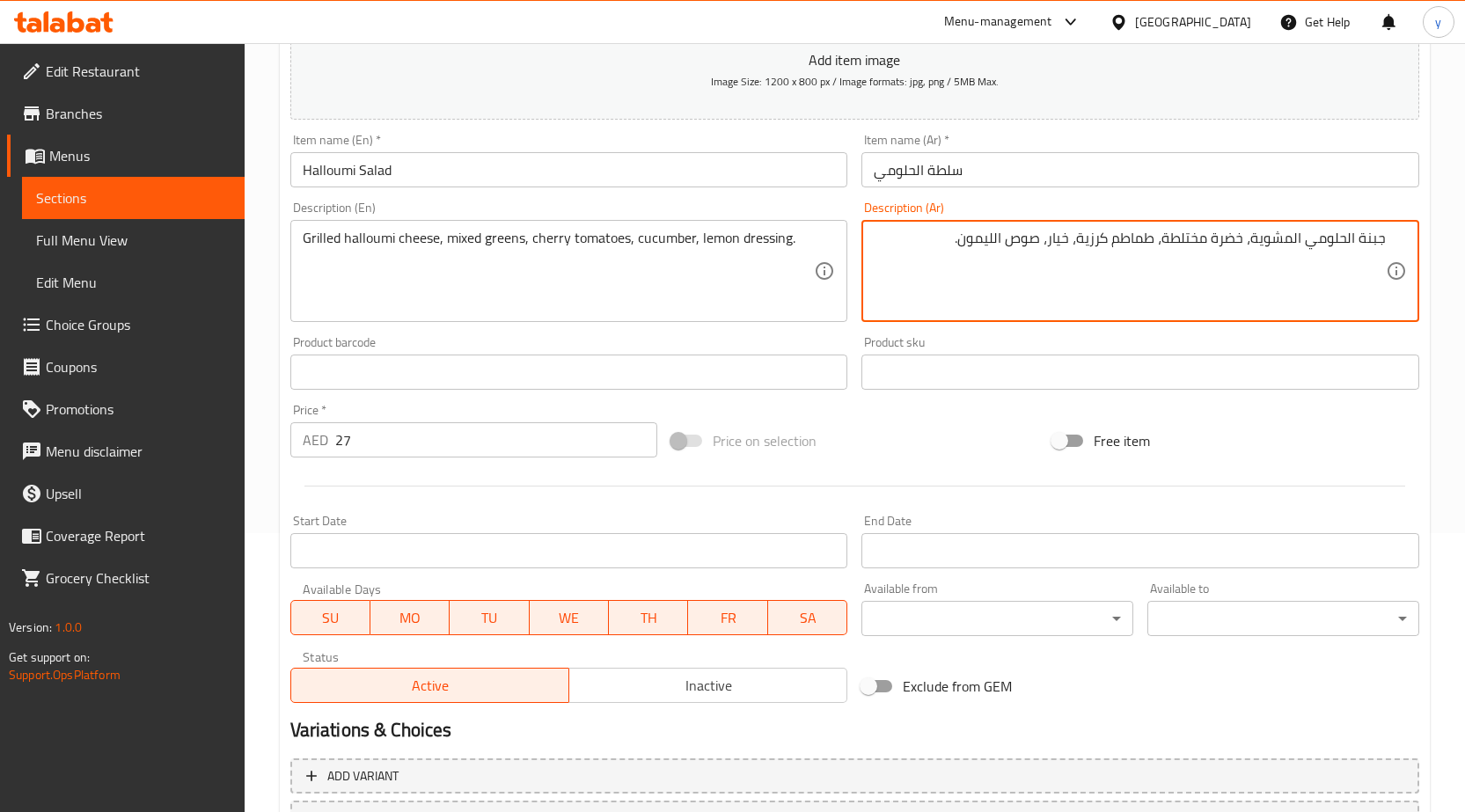
scroll to position [431, 0]
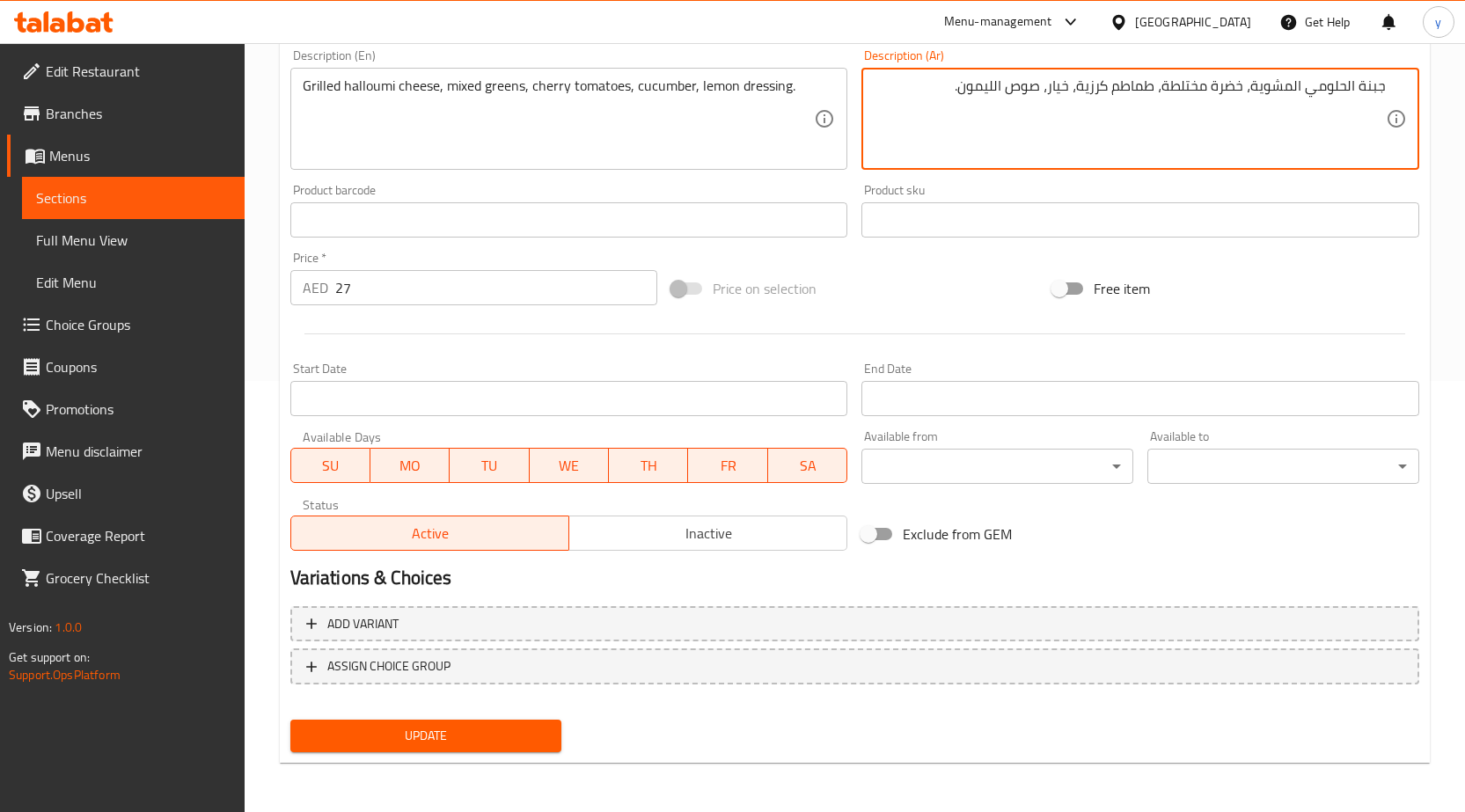
type textarea "جبنة الحلومي المشوية، خضرة مختلطة، طماطم كرزية، خيار، صوص الليمون."
click at [358, 741] on span "Update" at bounding box center [426, 736] width 244 height 22
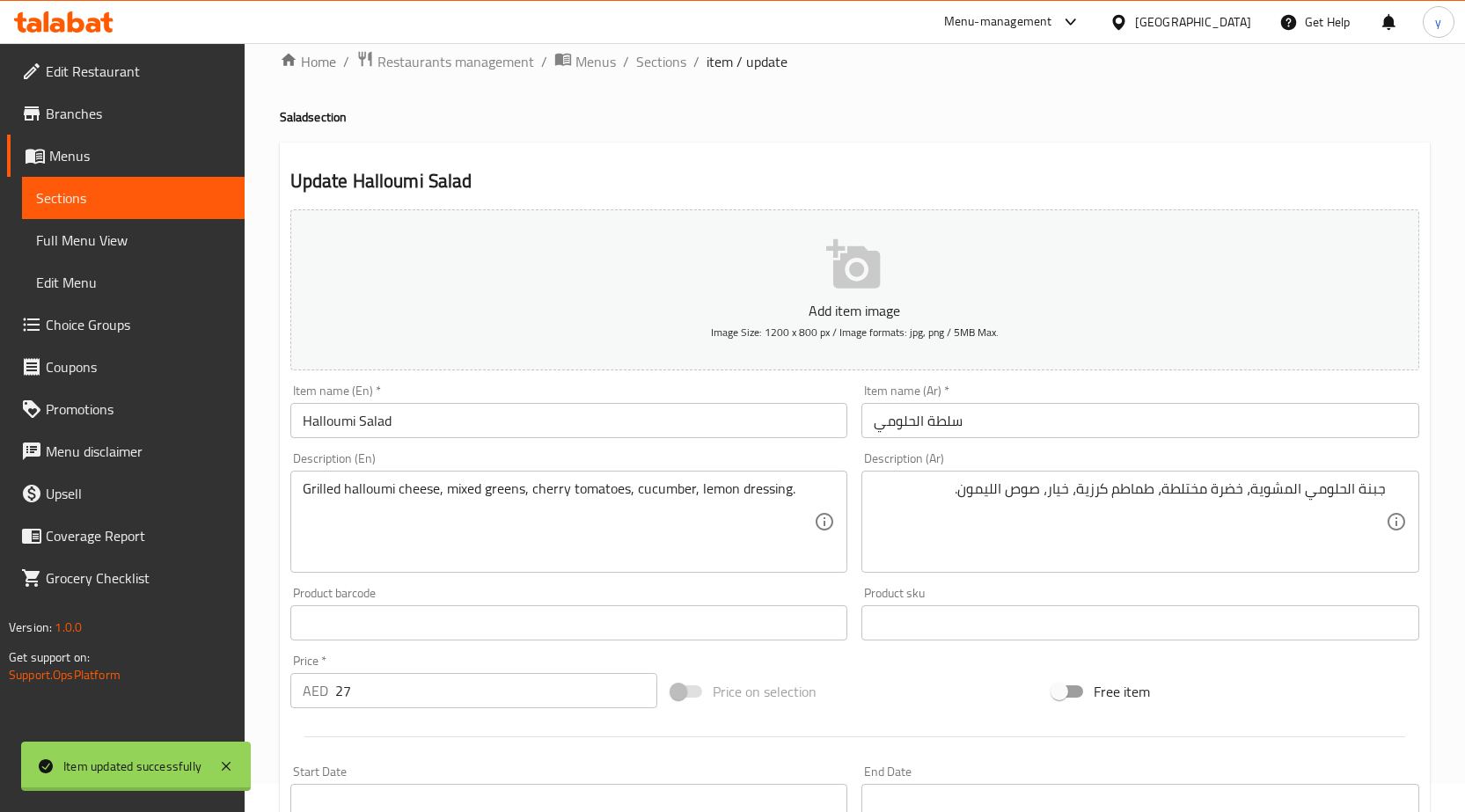
scroll to position [0, 0]
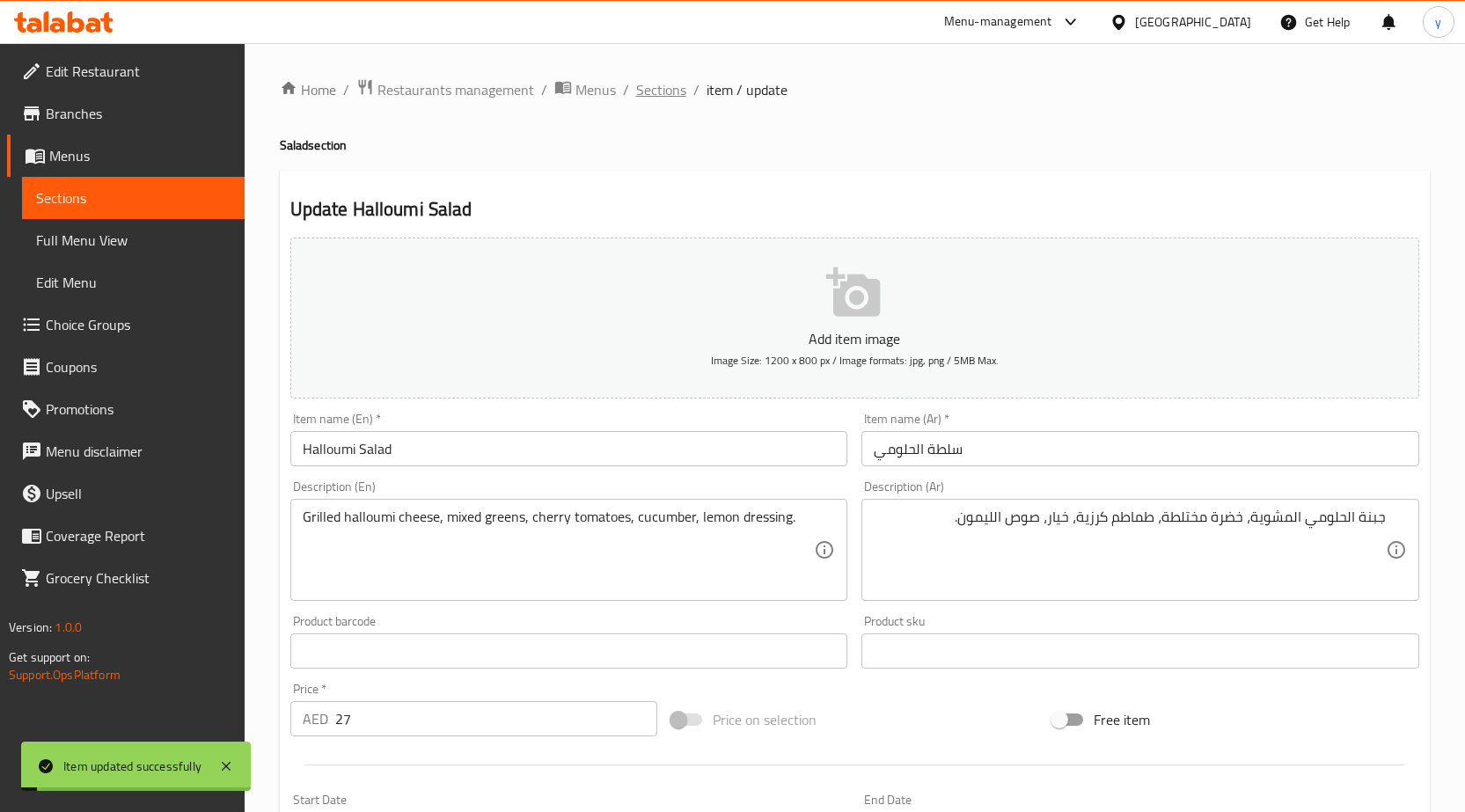
click at [671, 81] on span "Sections" at bounding box center [661, 89] width 50 height 21
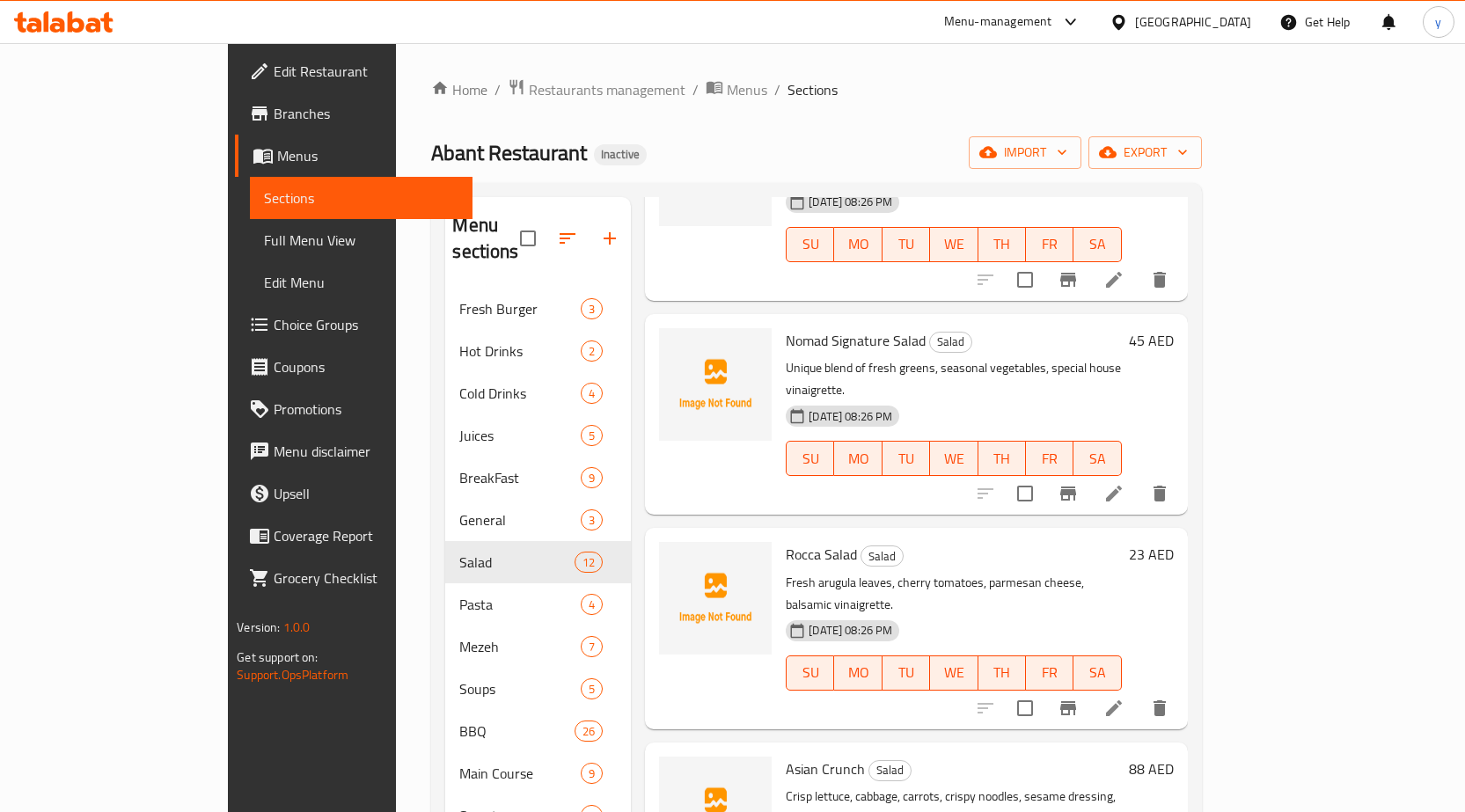
scroll to position [792, 0]
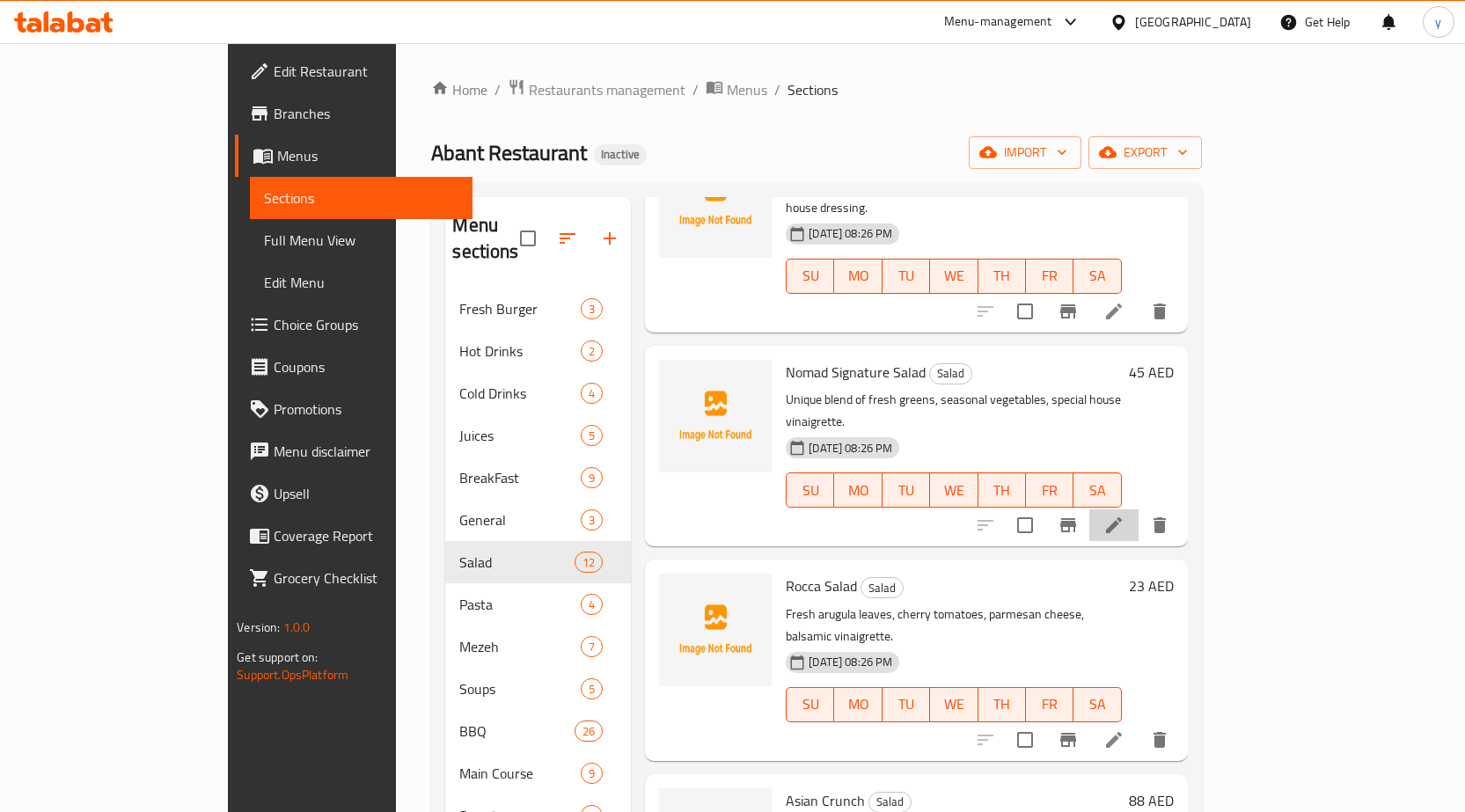
click at [1139, 510] on li at bounding box center [1114, 526] width 49 height 32
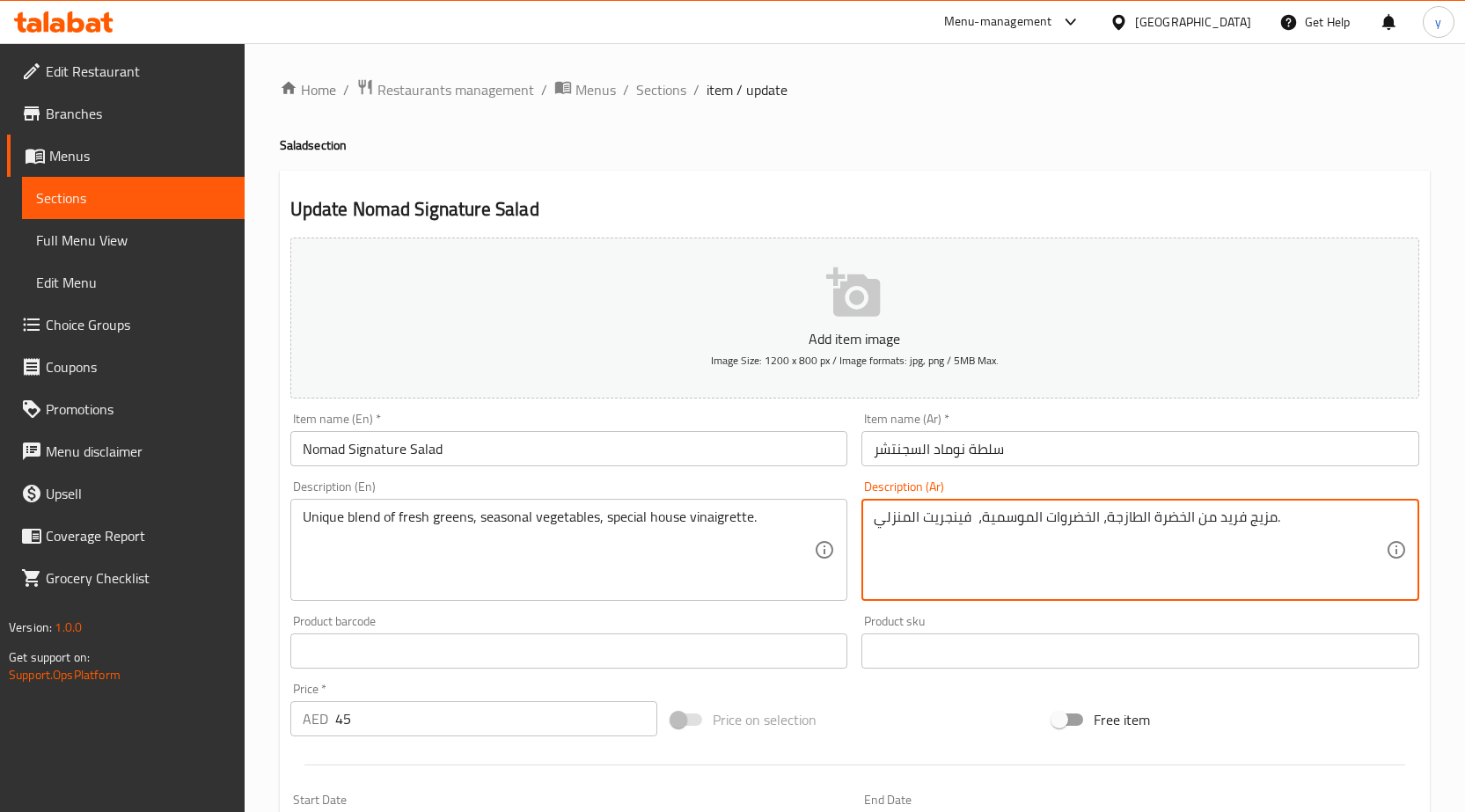
drag, startPoint x: 973, startPoint y: 517, endPoint x: 1006, endPoint y: 516, distance: 33.0
click at [973, 522] on textarea "مزيج فريد من الخضرة الطازجة، الخضروات الموسمية، فينجريت المنزلي." at bounding box center [1130, 550] width 512 height 84
click at [923, 522] on textarea "مزيج فريد من الخضرة الطازجة، الخضروات الموسمية، فينجريت المنزلي." at bounding box center [1130, 550] width 512 height 84
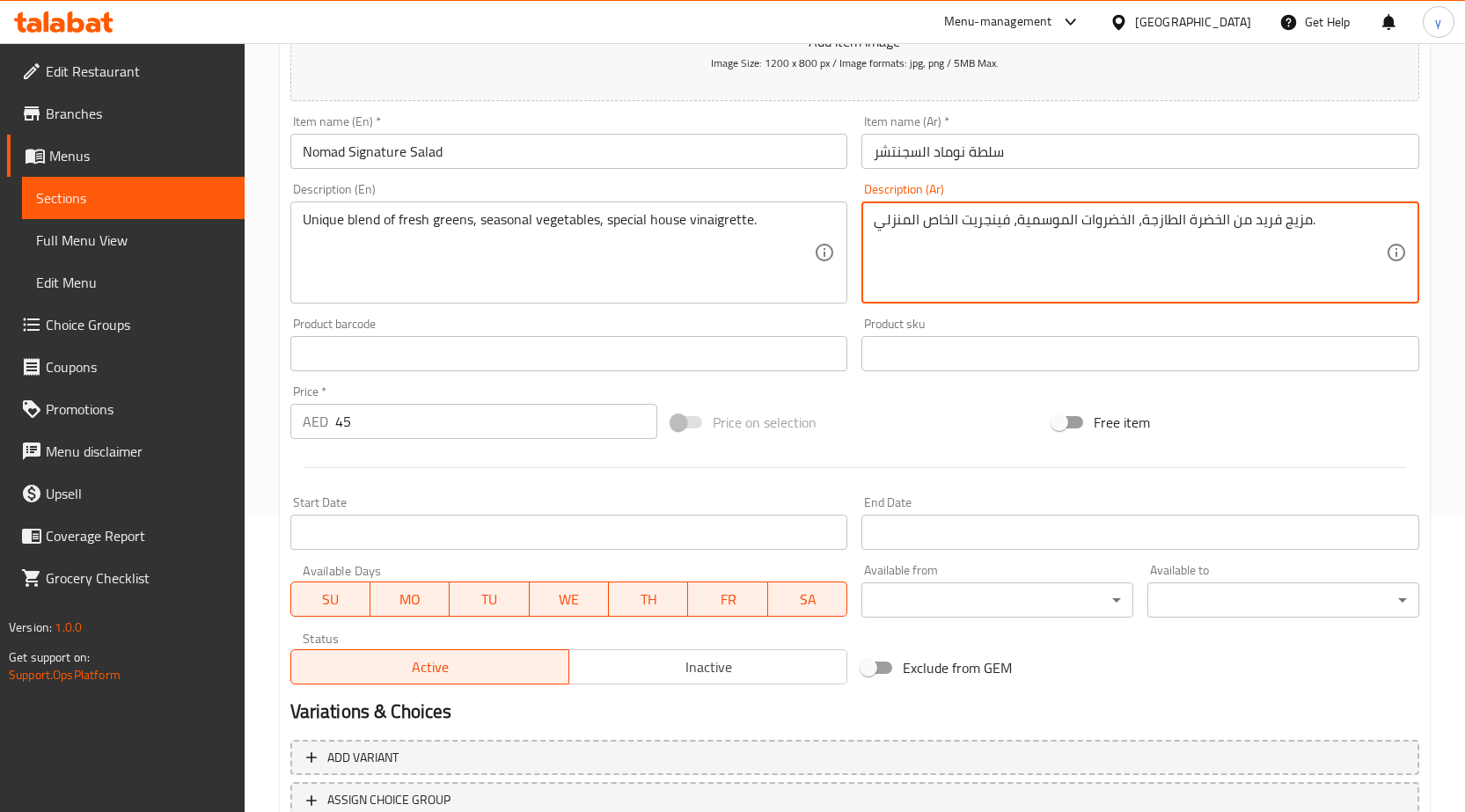
scroll to position [431, 0]
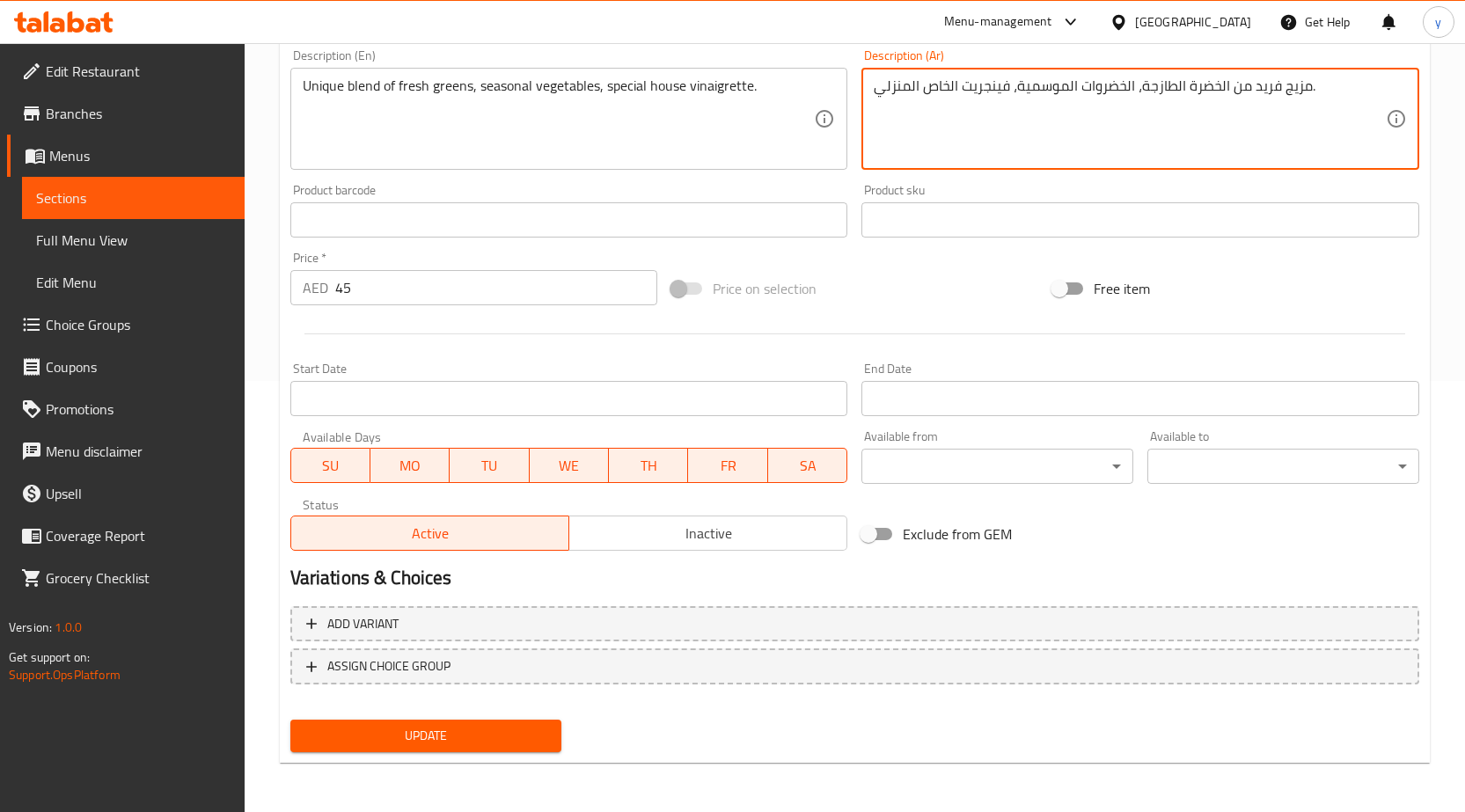
type textarea "مزيج فريد من الخضرة الطازجة، الخضروات الموسمية، فينجريت الخاص المنزلي."
click at [465, 746] on span "Update" at bounding box center [426, 736] width 244 height 22
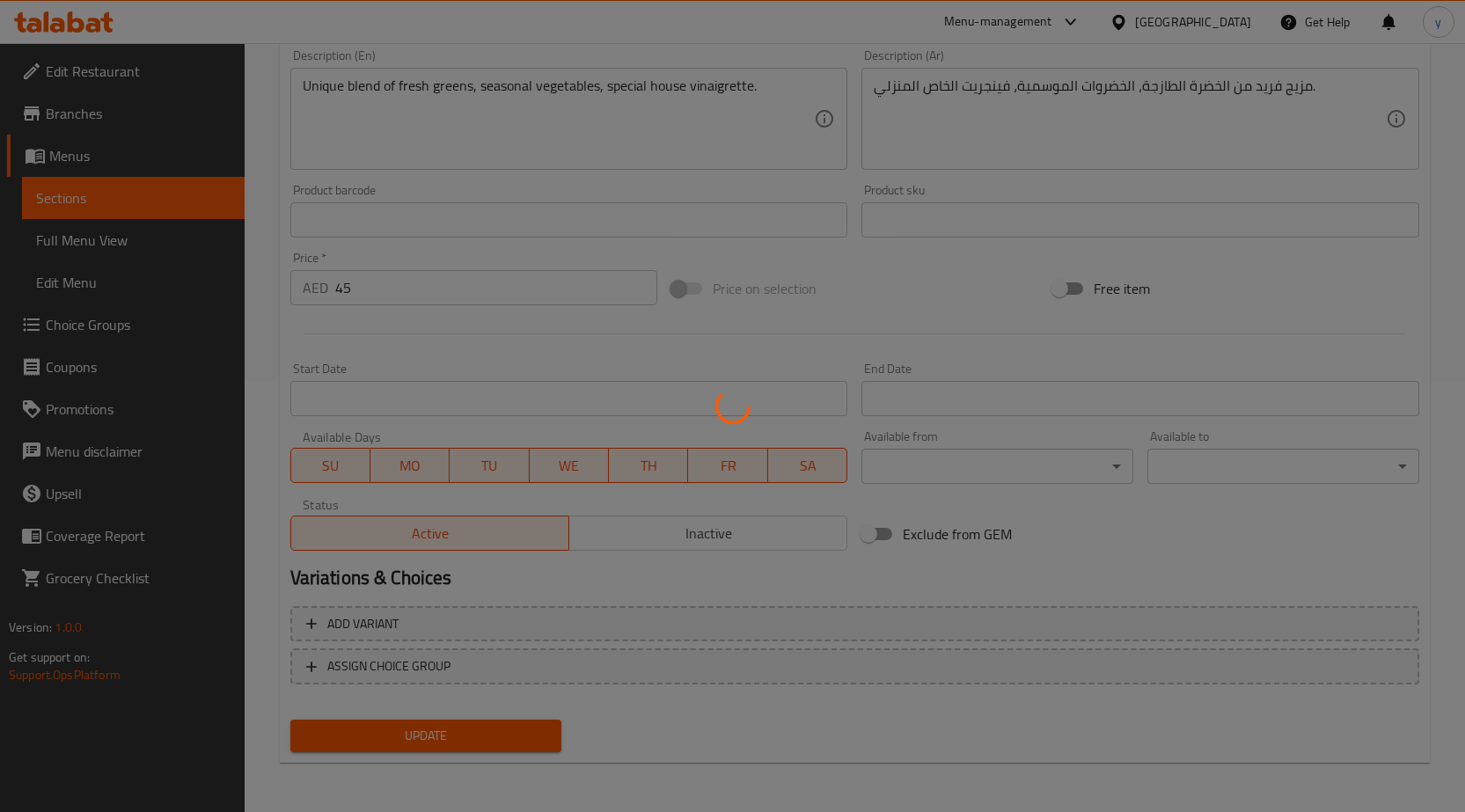
scroll to position [0, 0]
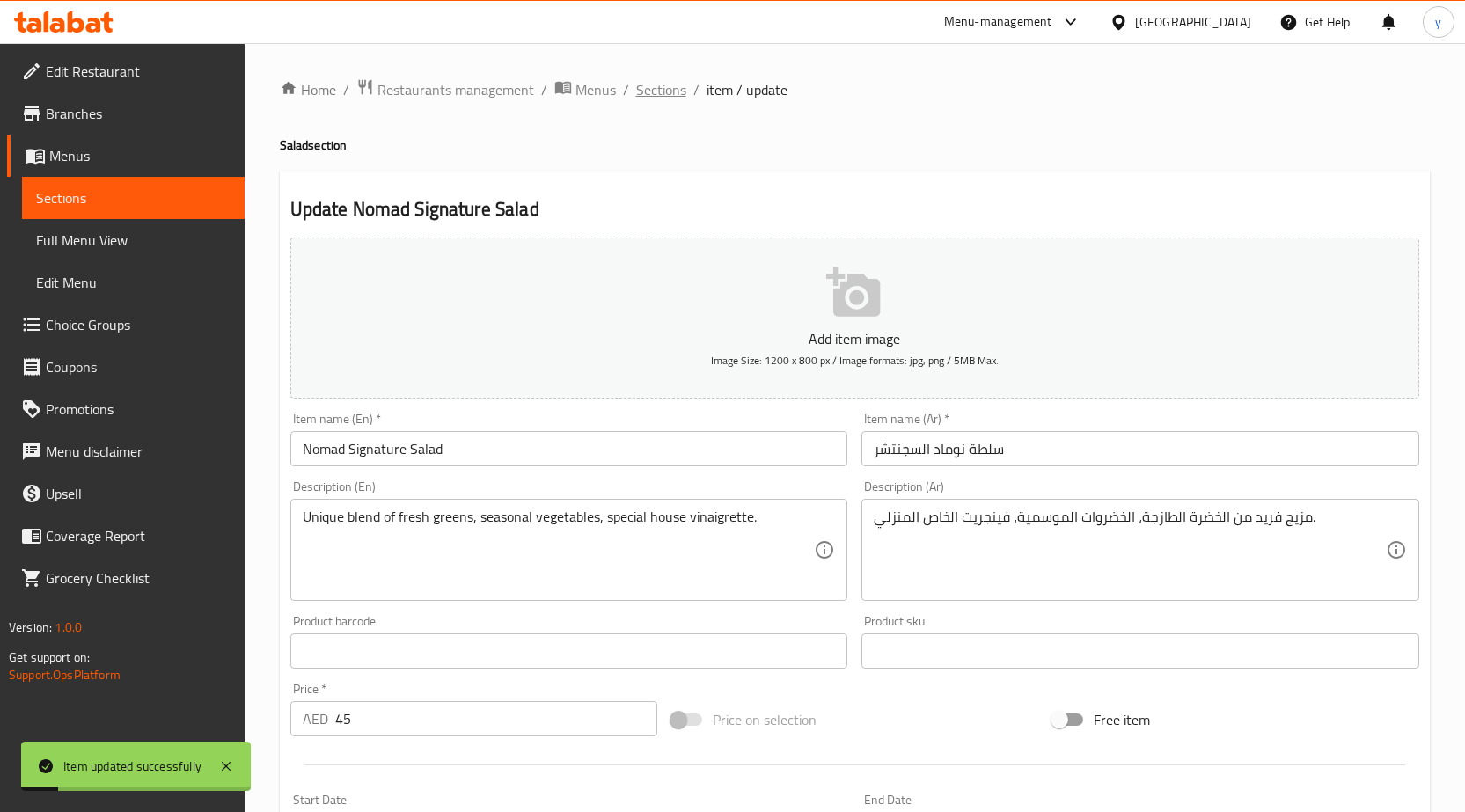
click at [661, 93] on span "Sections" at bounding box center [661, 89] width 50 height 21
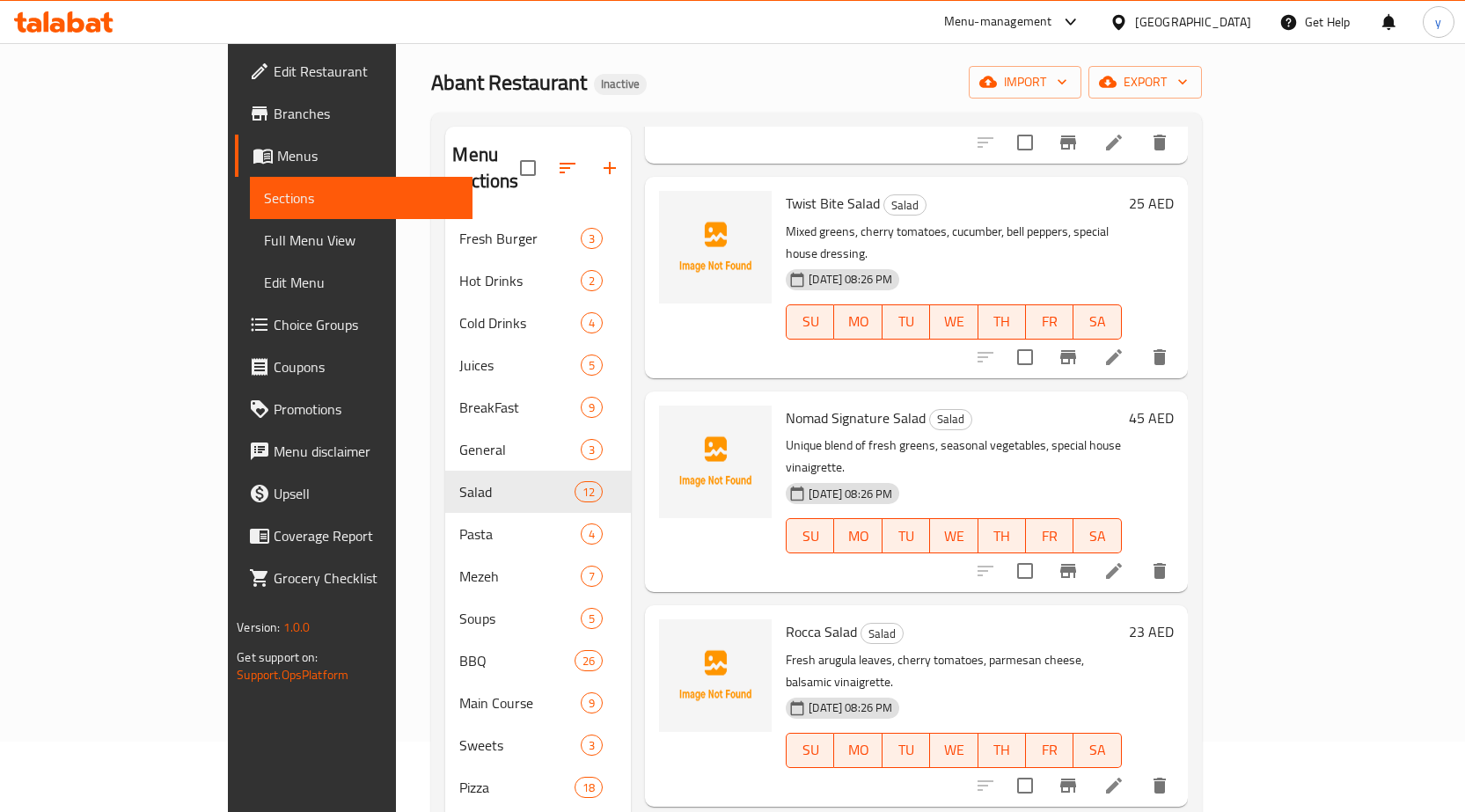
scroll to position [792, 0]
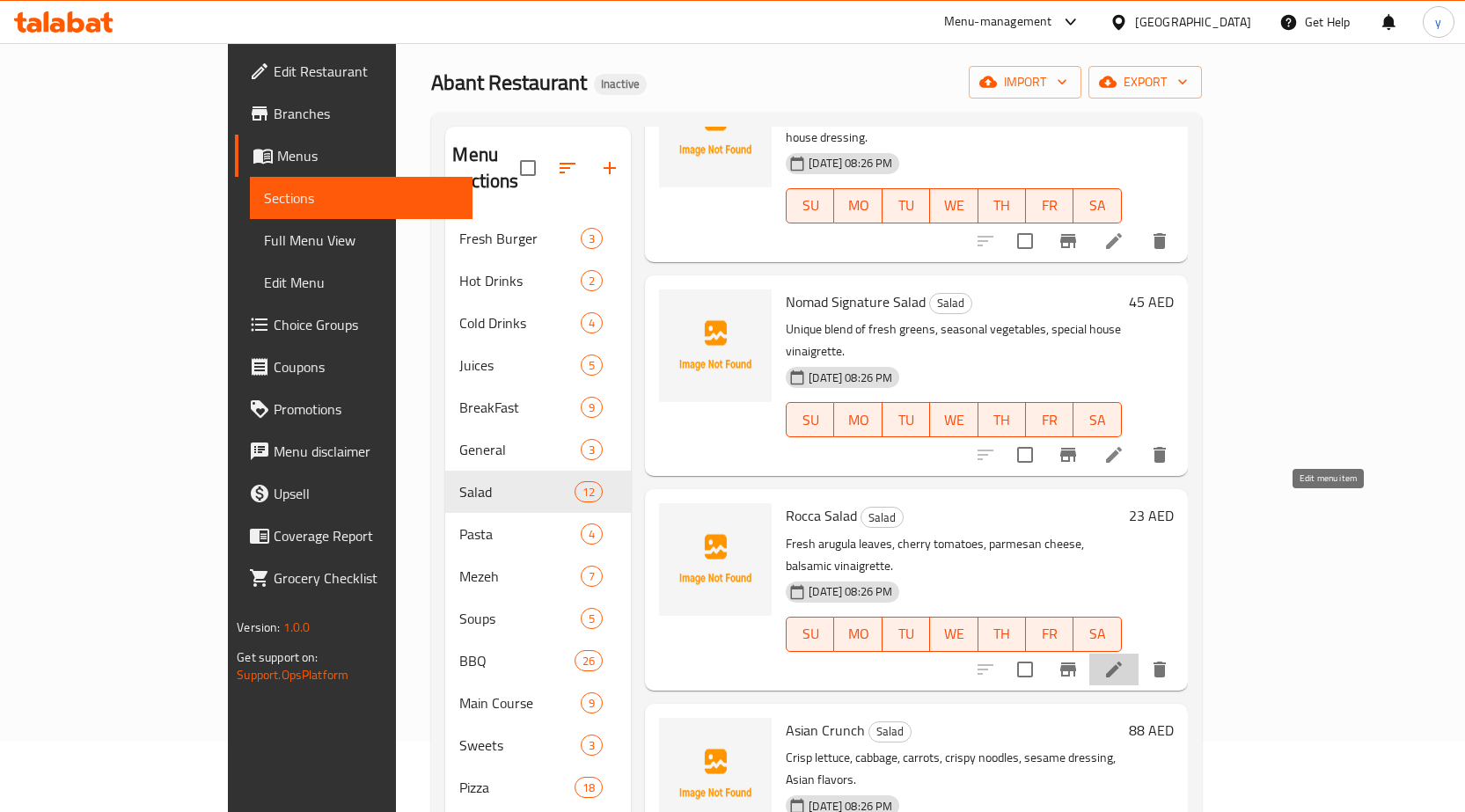
click at [1122, 661] on icon at bounding box center [1114, 669] width 16 height 16
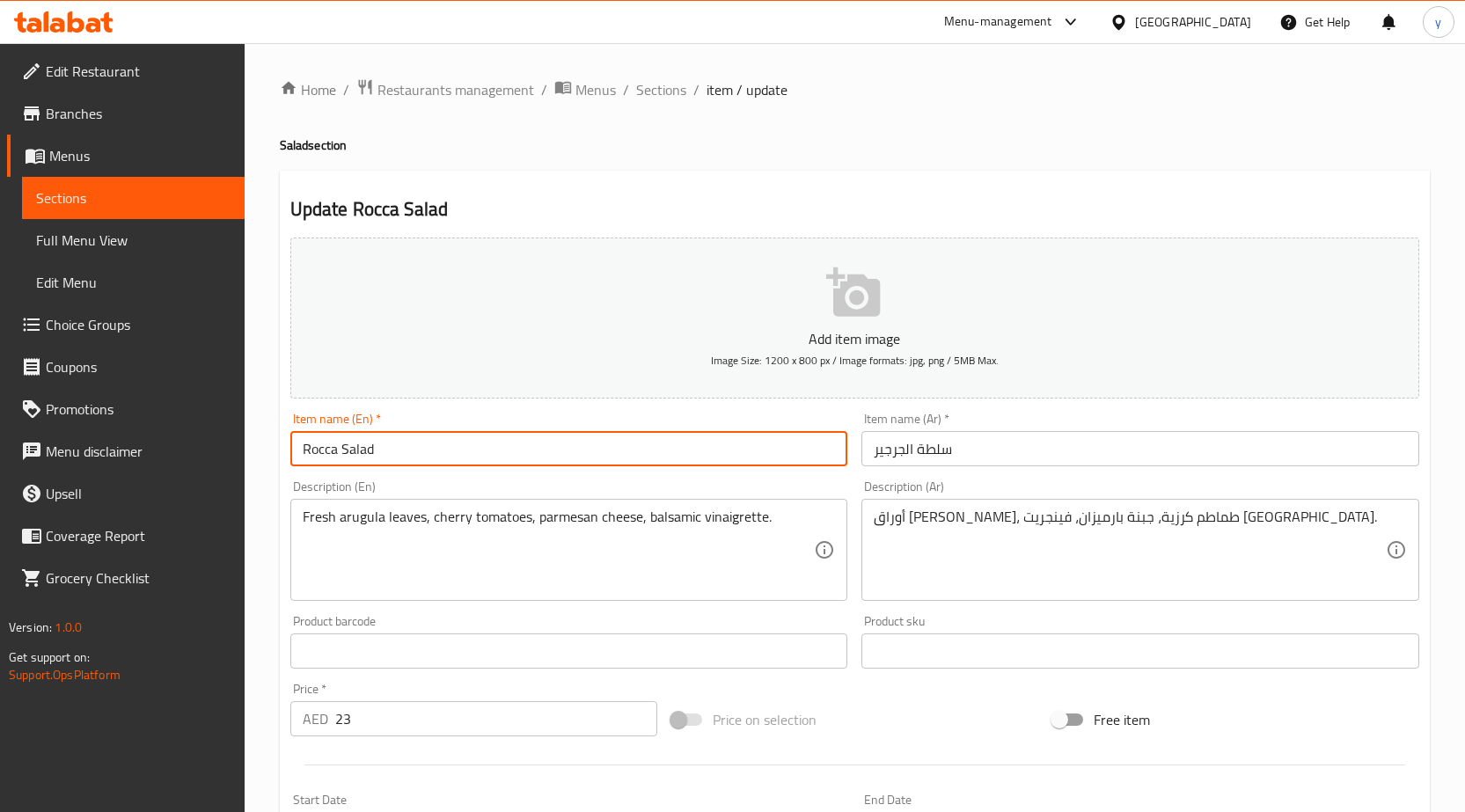
click at [335, 452] on input "Rocca Salad" at bounding box center [569, 448] width 558 height 35
click at [333, 450] on input "Rocca Salad" at bounding box center [569, 448] width 558 height 35
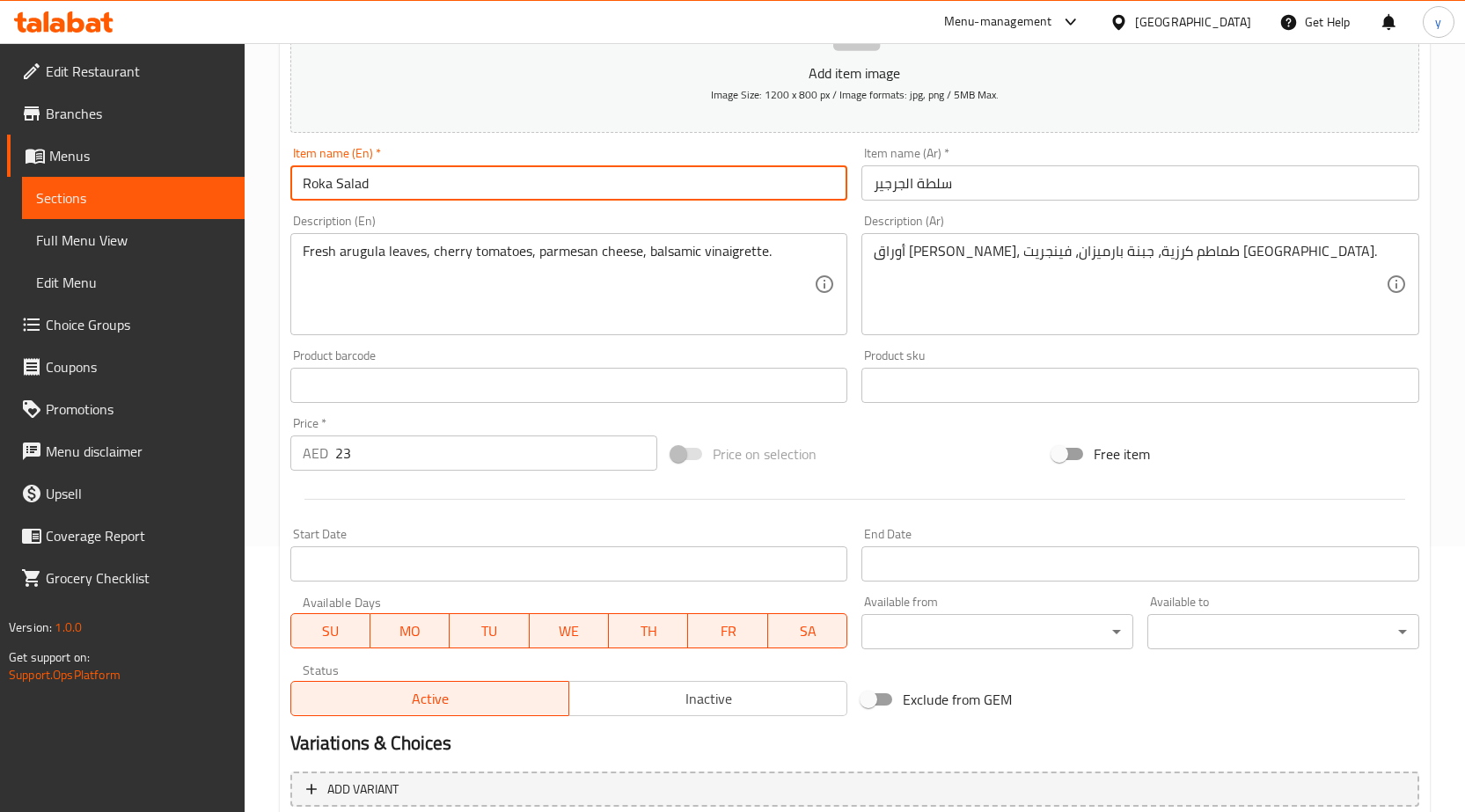
scroll to position [431, 0]
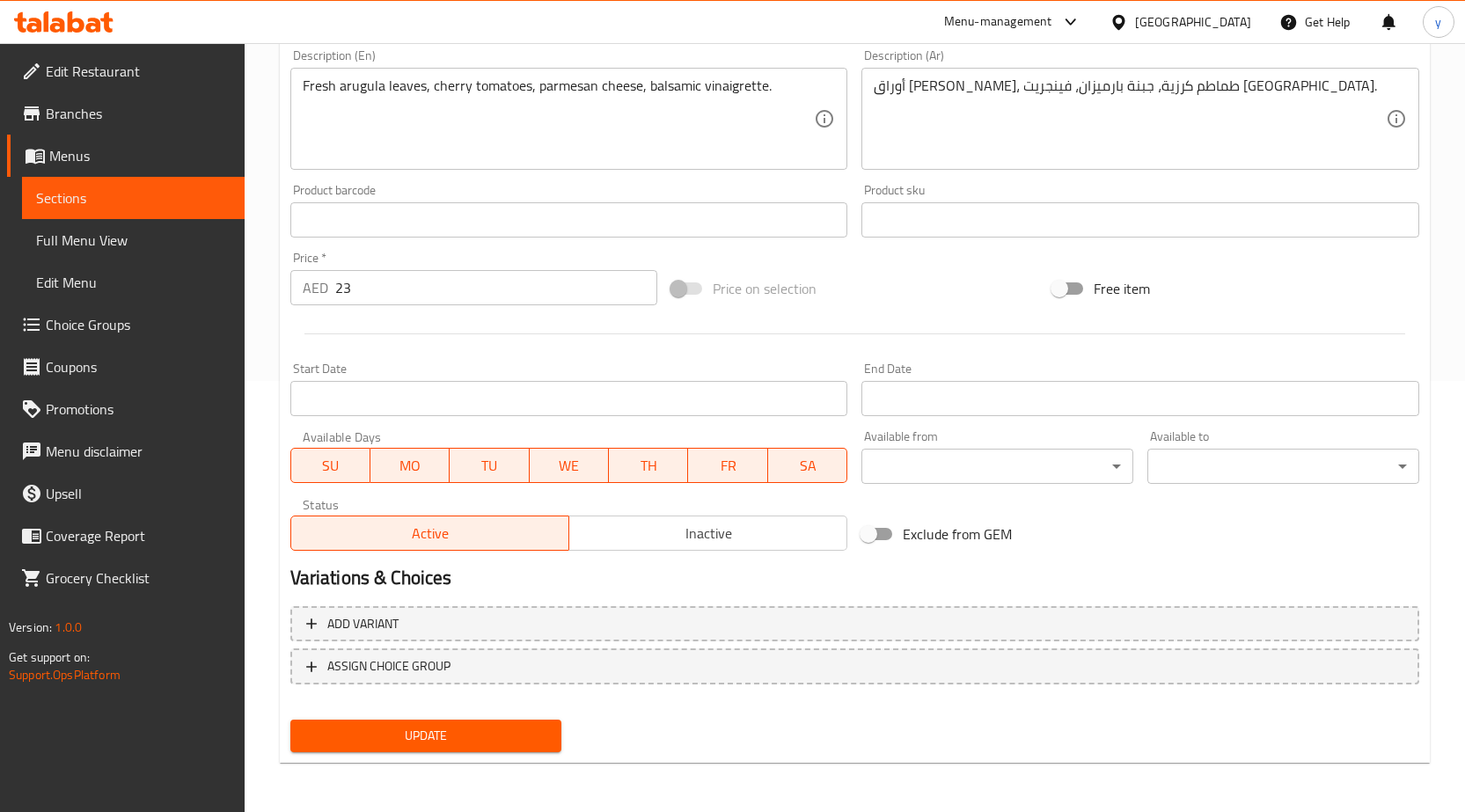
type input "Roka Salad"
click at [440, 727] on span "Update" at bounding box center [426, 736] width 244 height 22
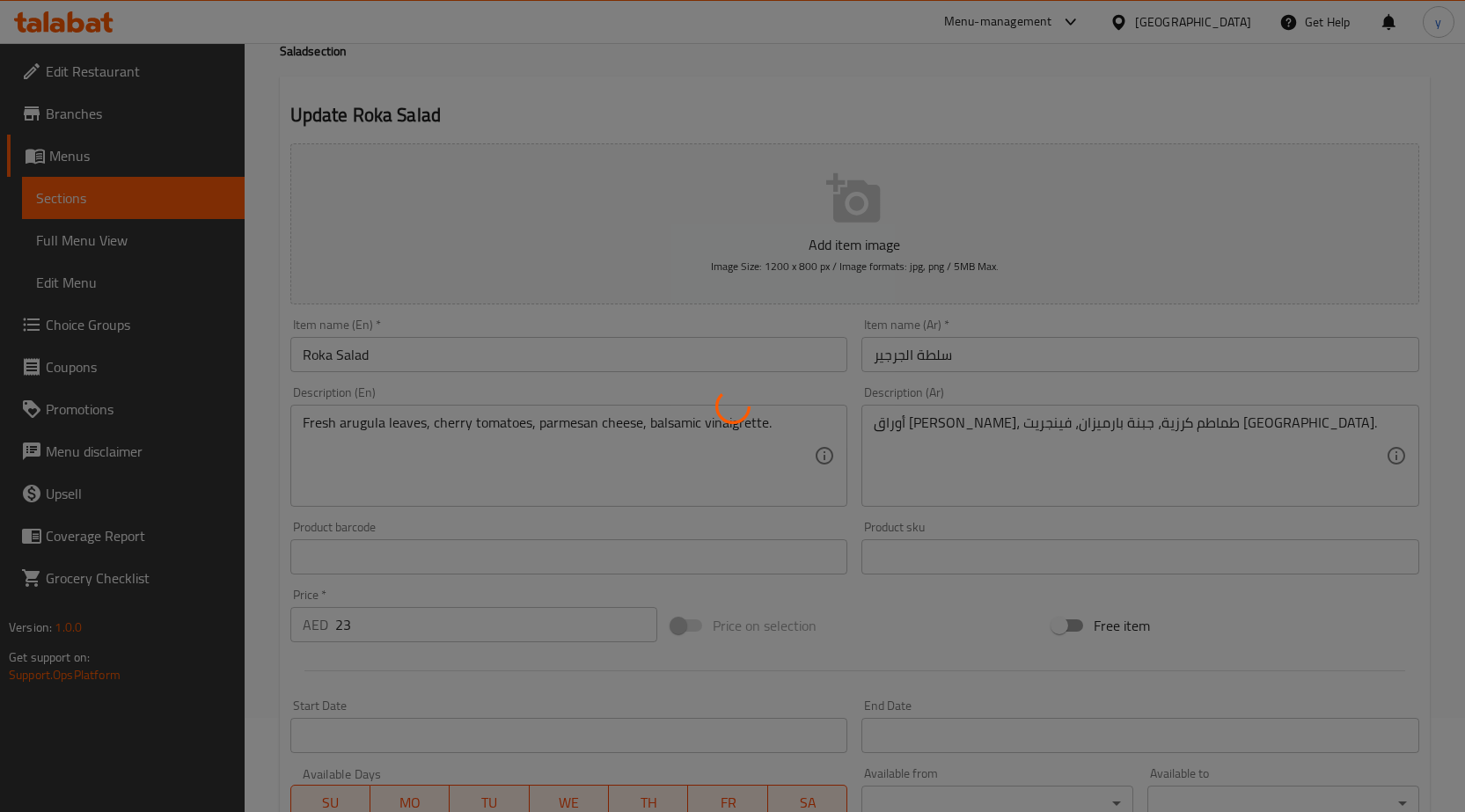
scroll to position [0, 0]
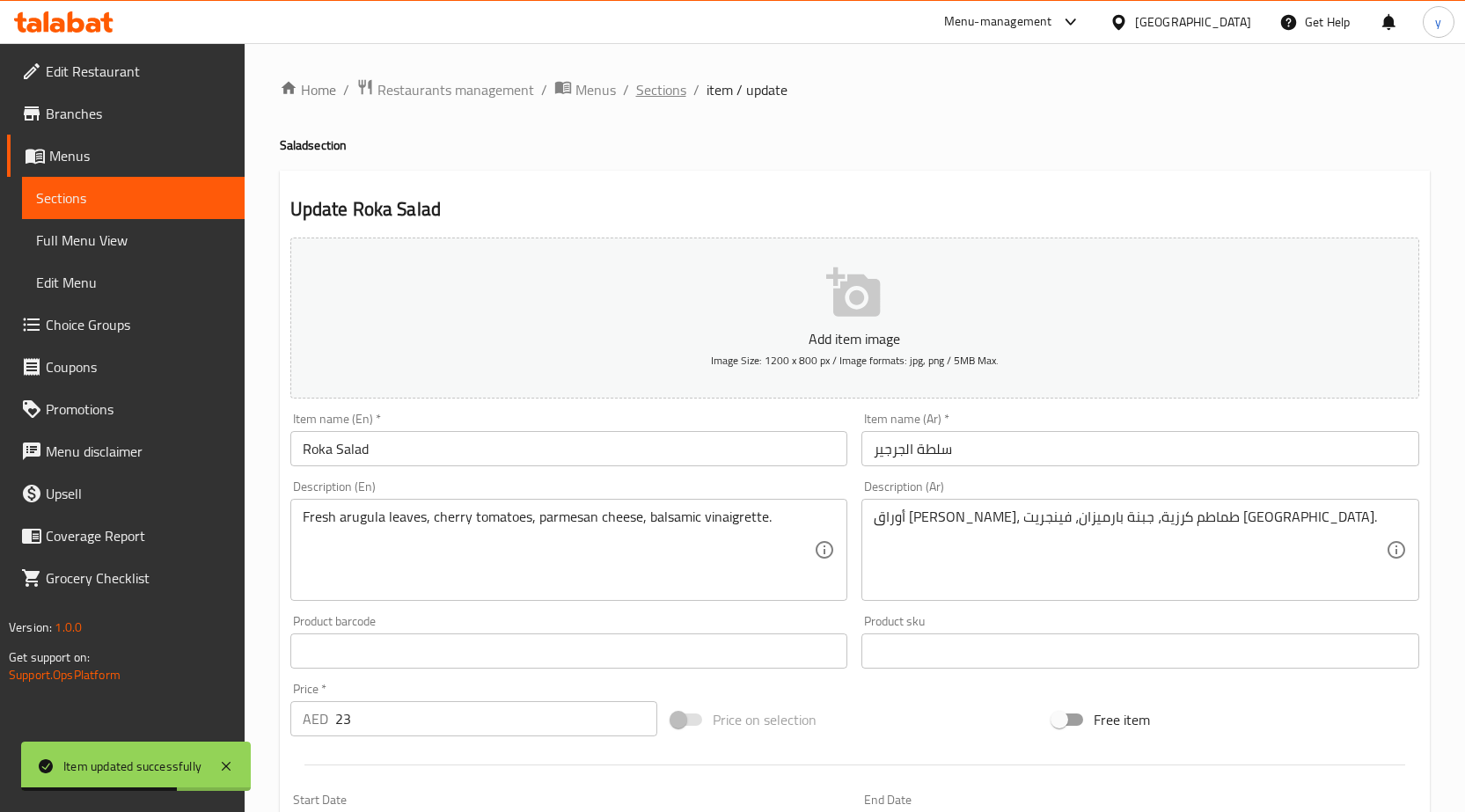
click at [668, 93] on span "Sections" at bounding box center [661, 89] width 50 height 21
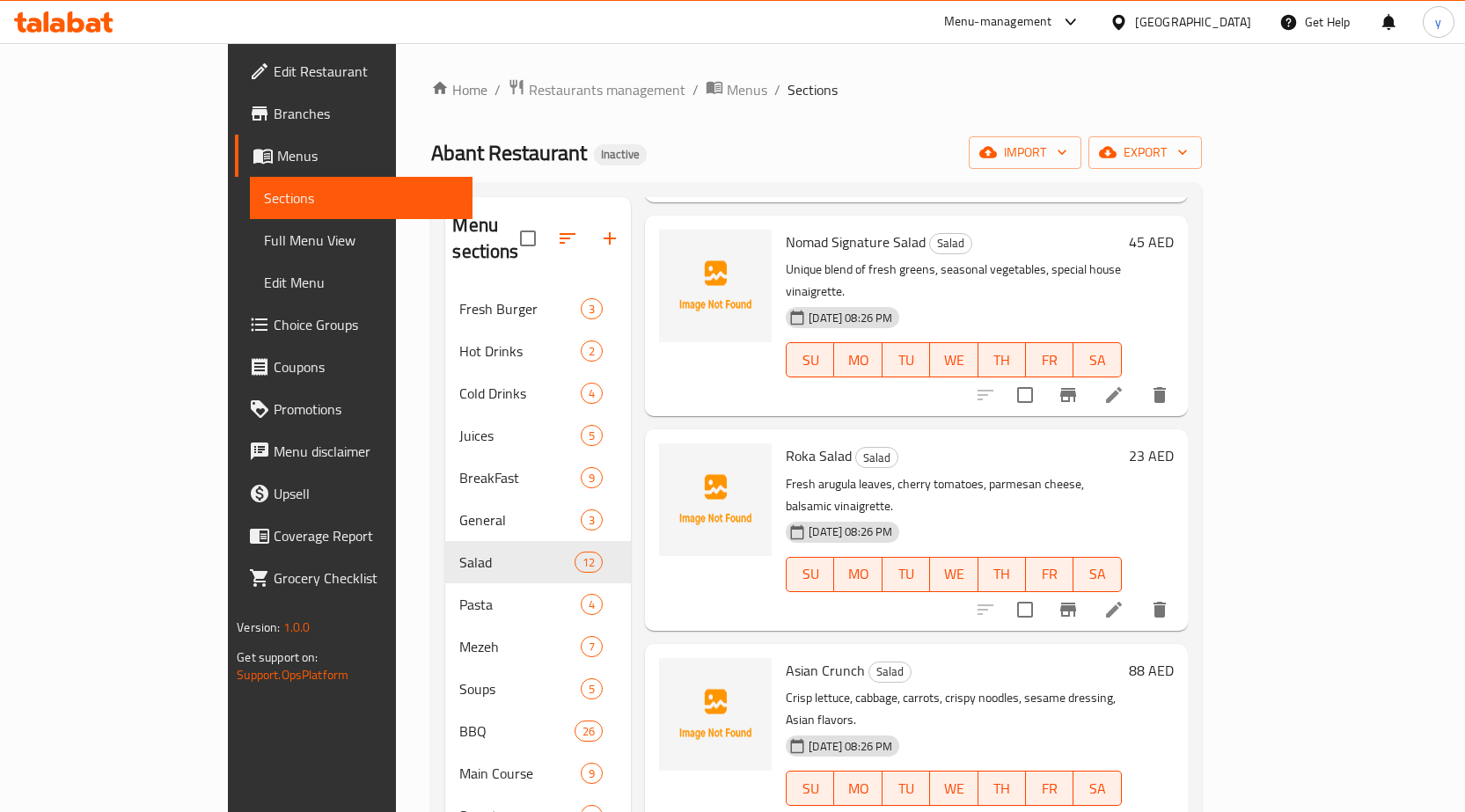
scroll to position [835, 0]
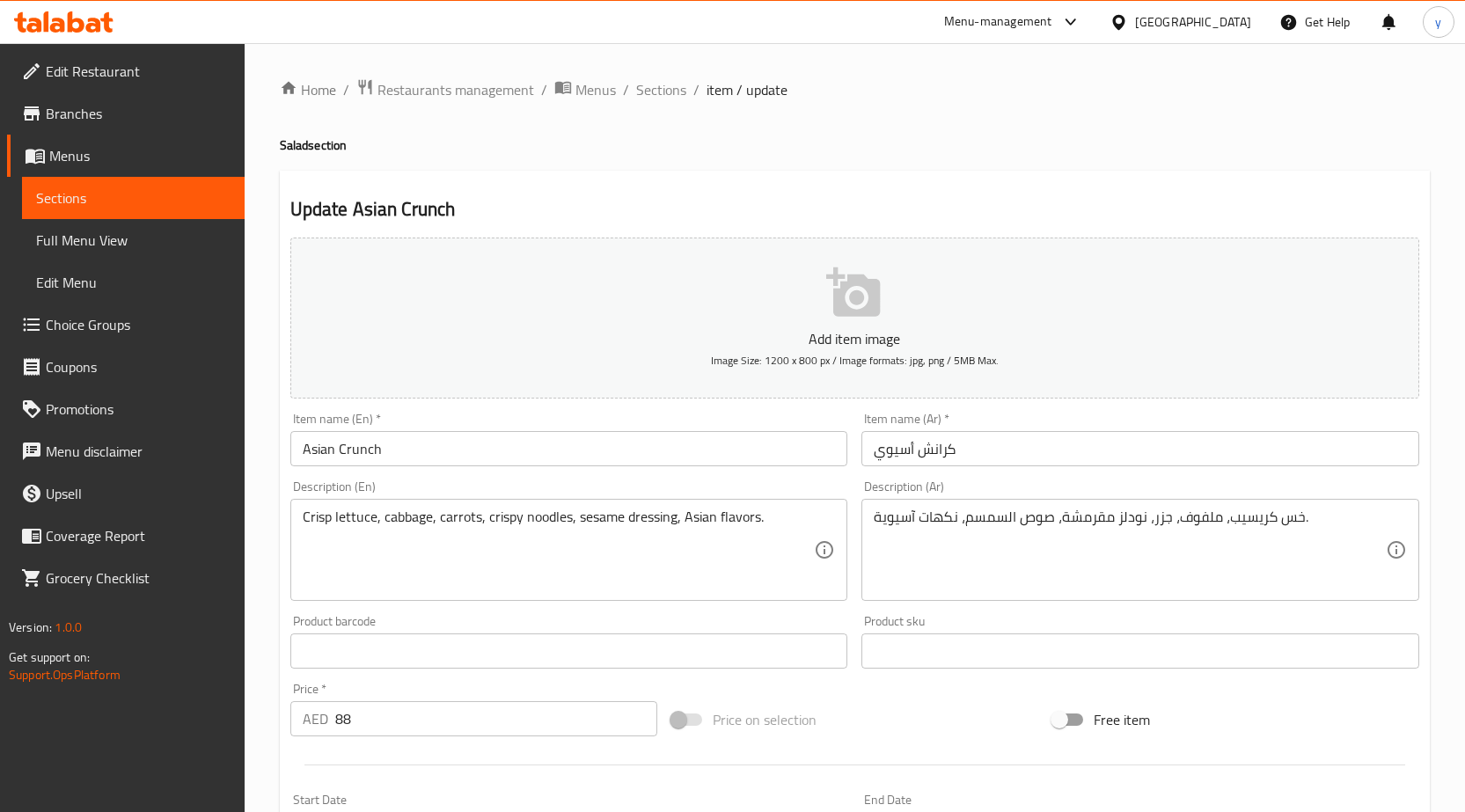
click at [880, 462] on input "كرانش أسيوي" at bounding box center [1140, 448] width 558 height 35
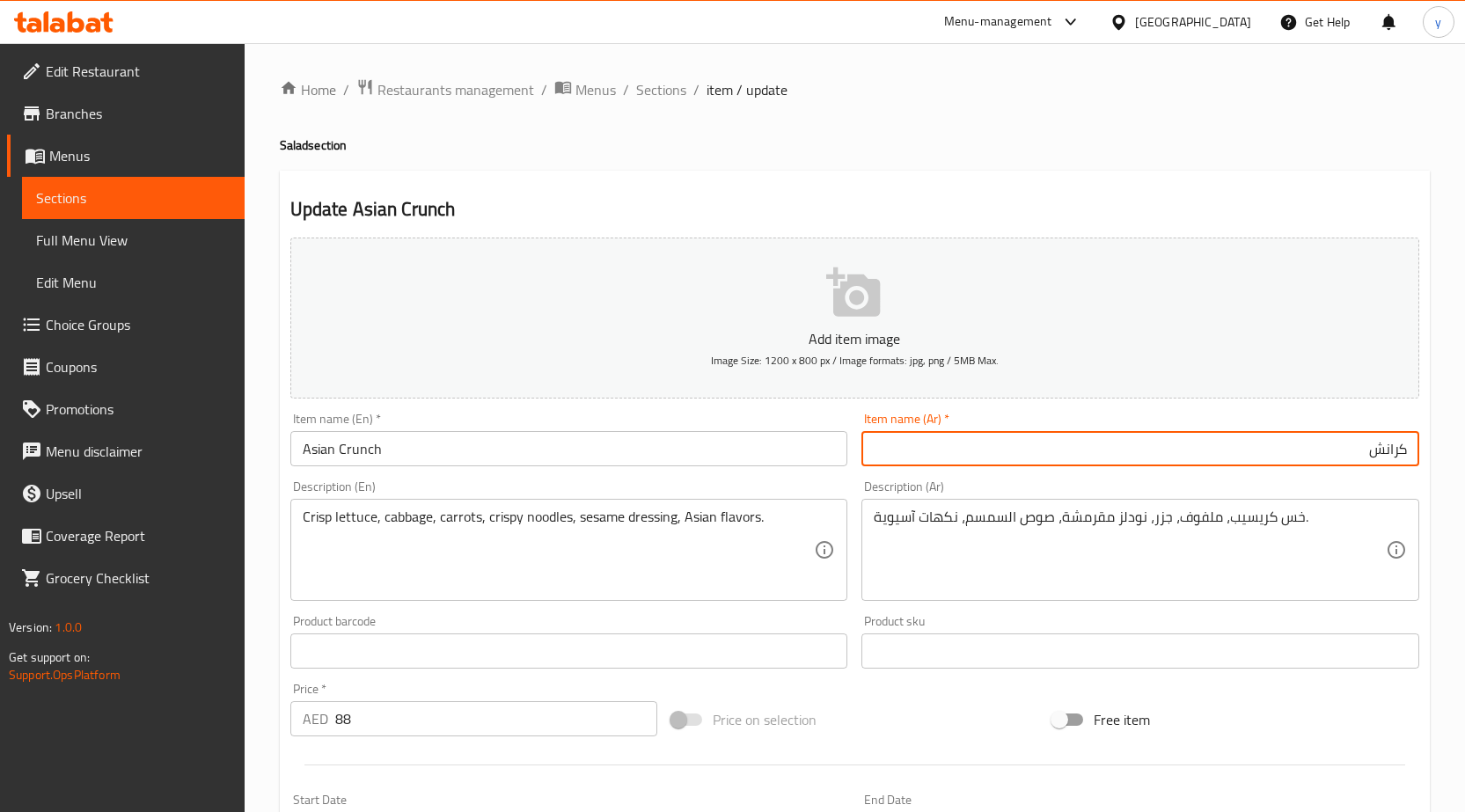
drag, startPoint x: 1321, startPoint y: 454, endPoint x: 1368, endPoint y: 455, distance: 47.0
click at [1370, 455] on input "كرانش" at bounding box center [1140, 448] width 558 height 35
click at [1406, 453] on input "كرانش" at bounding box center [1140, 448] width 558 height 35
paste input "آسيان"
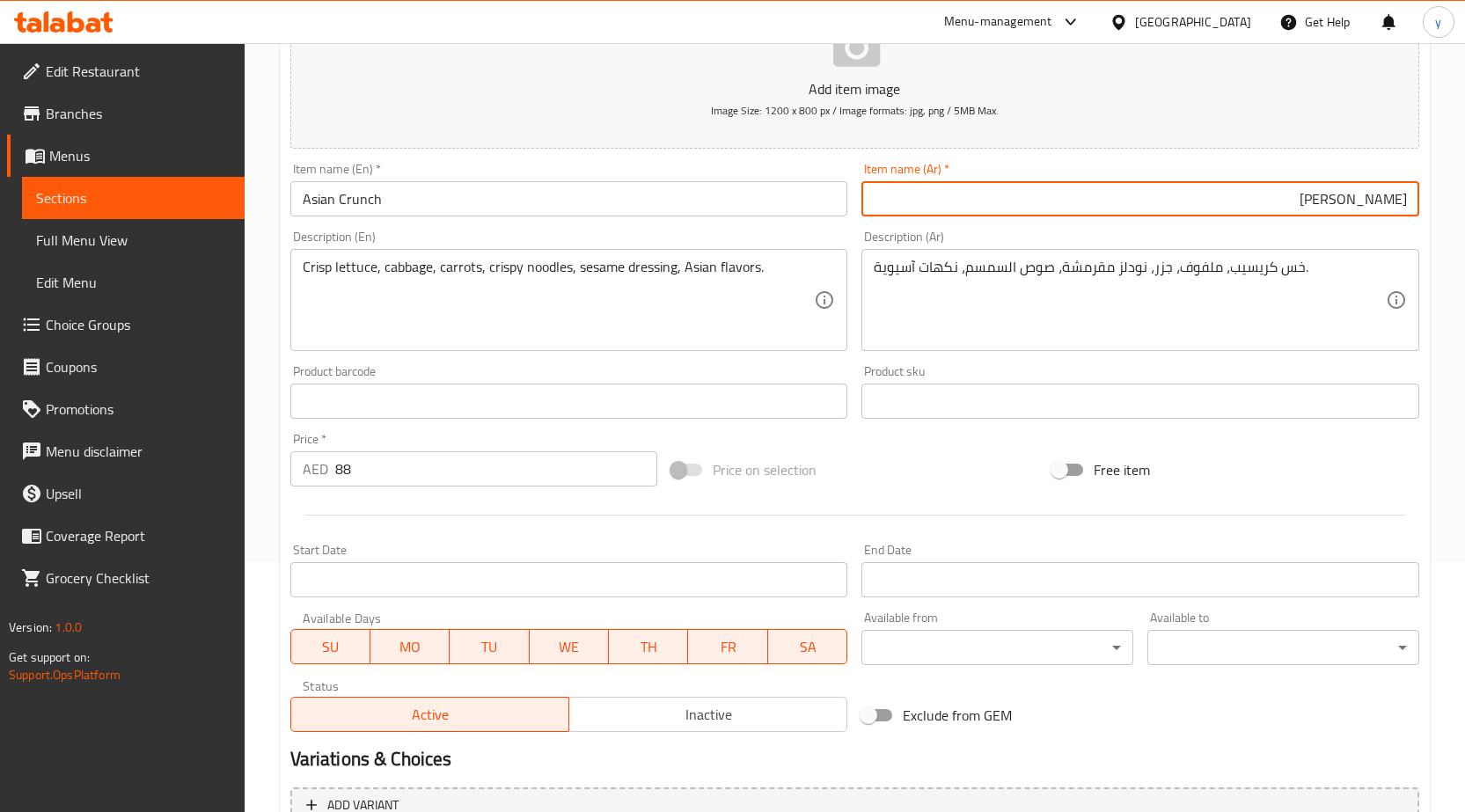
scroll to position [431, 0]
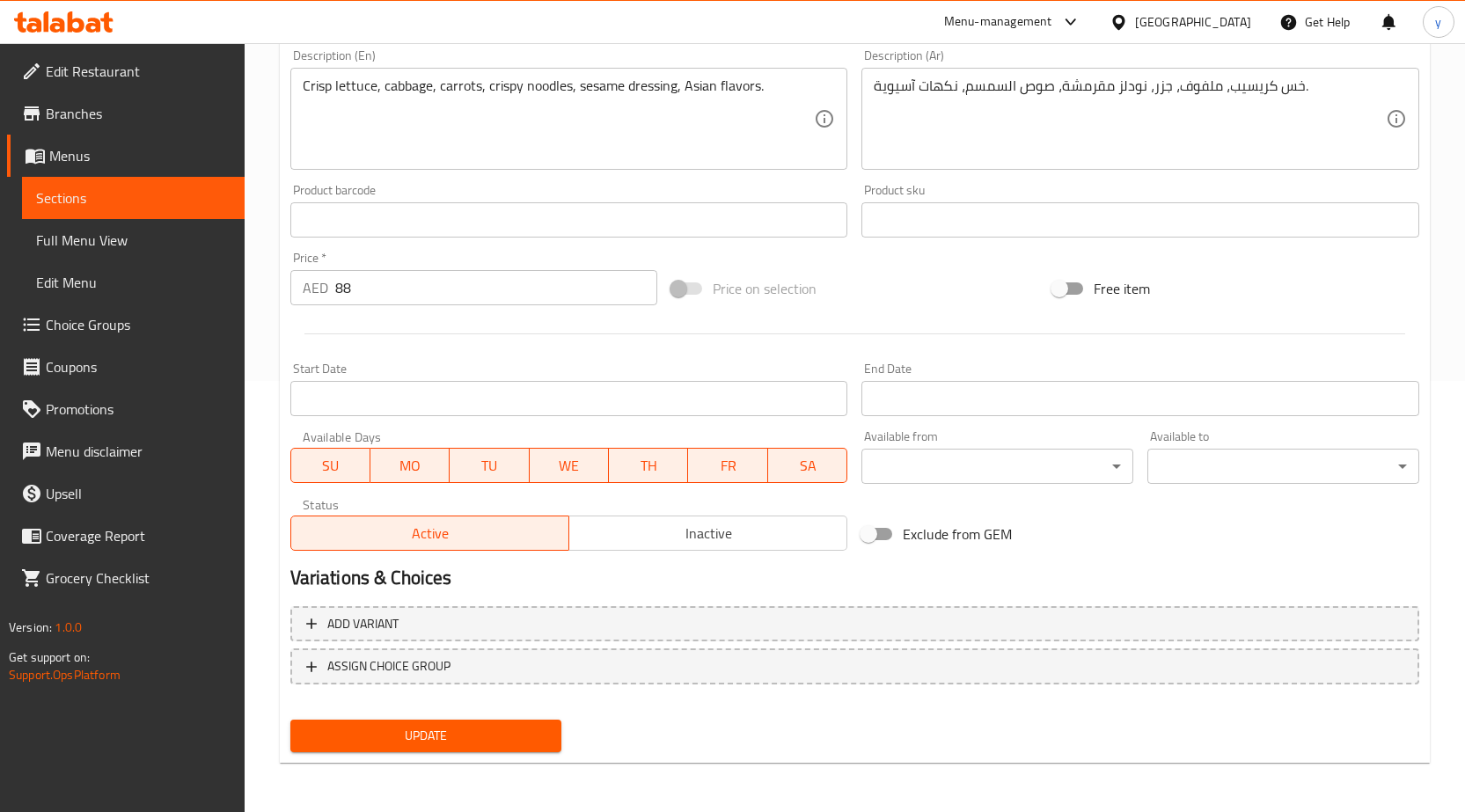
type input "[PERSON_NAME]"
click at [388, 748] on button "Update" at bounding box center [426, 736] width 272 height 33
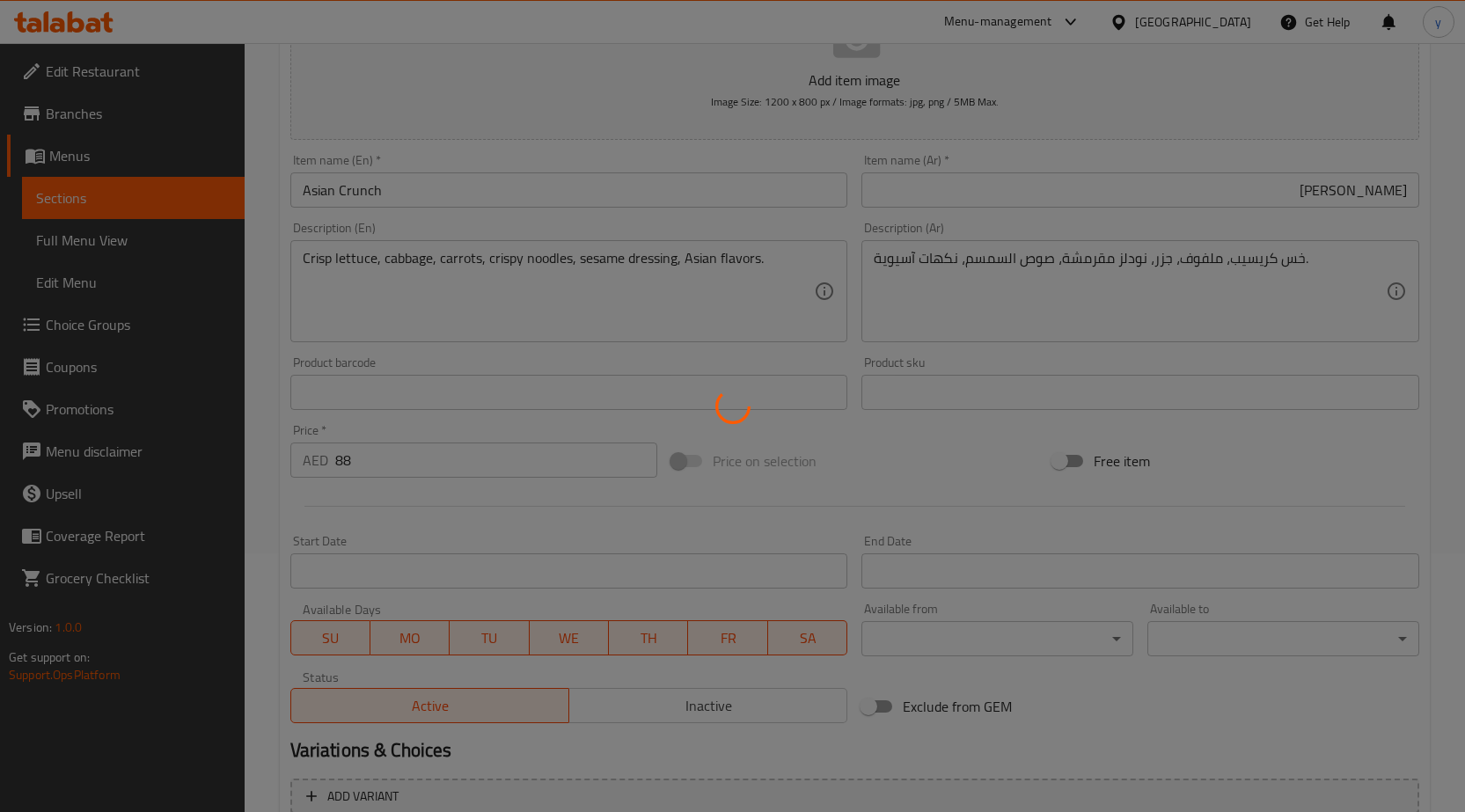
scroll to position [0, 0]
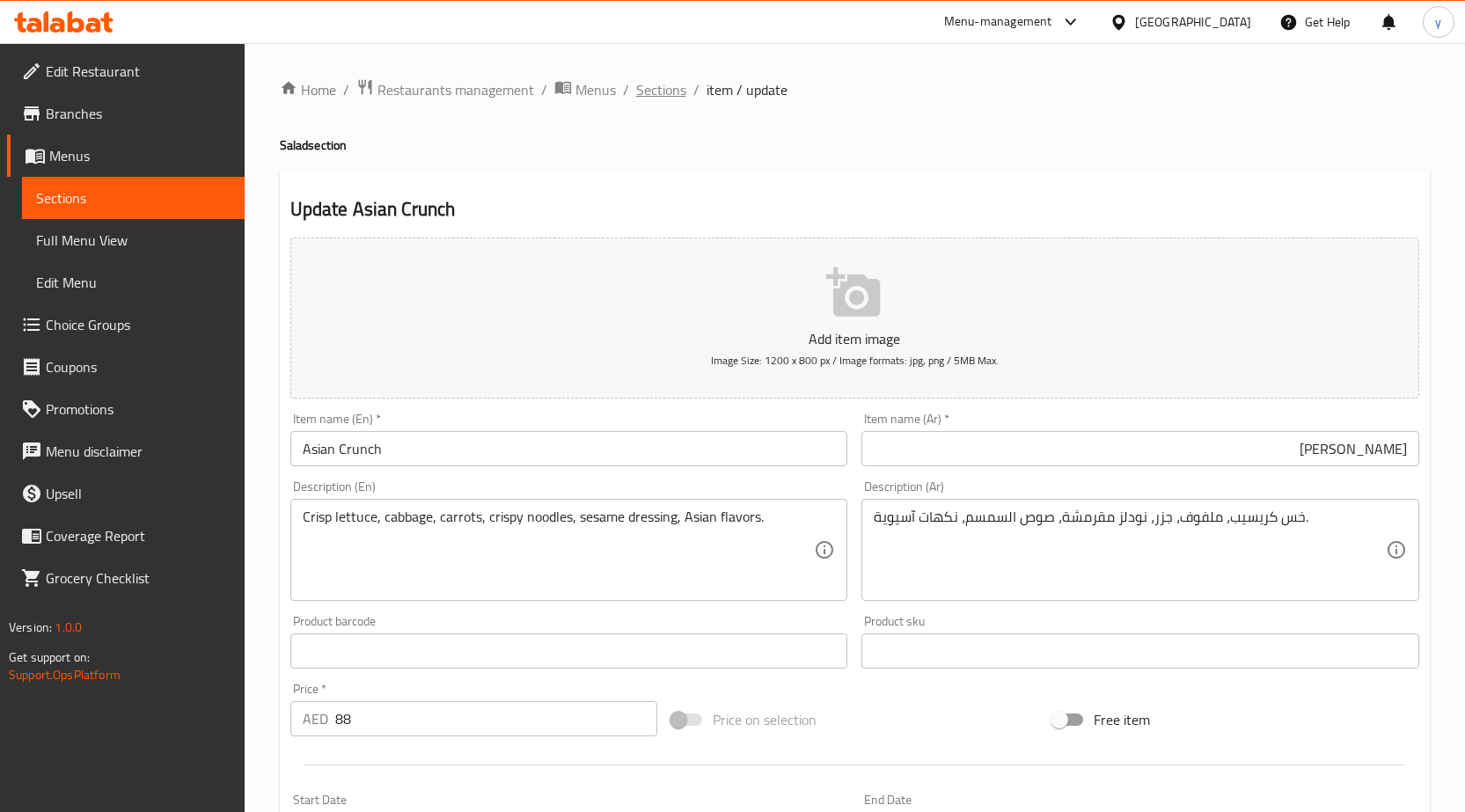
click at [656, 84] on span "Sections" at bounding box center [661, 89] width 50 height 21
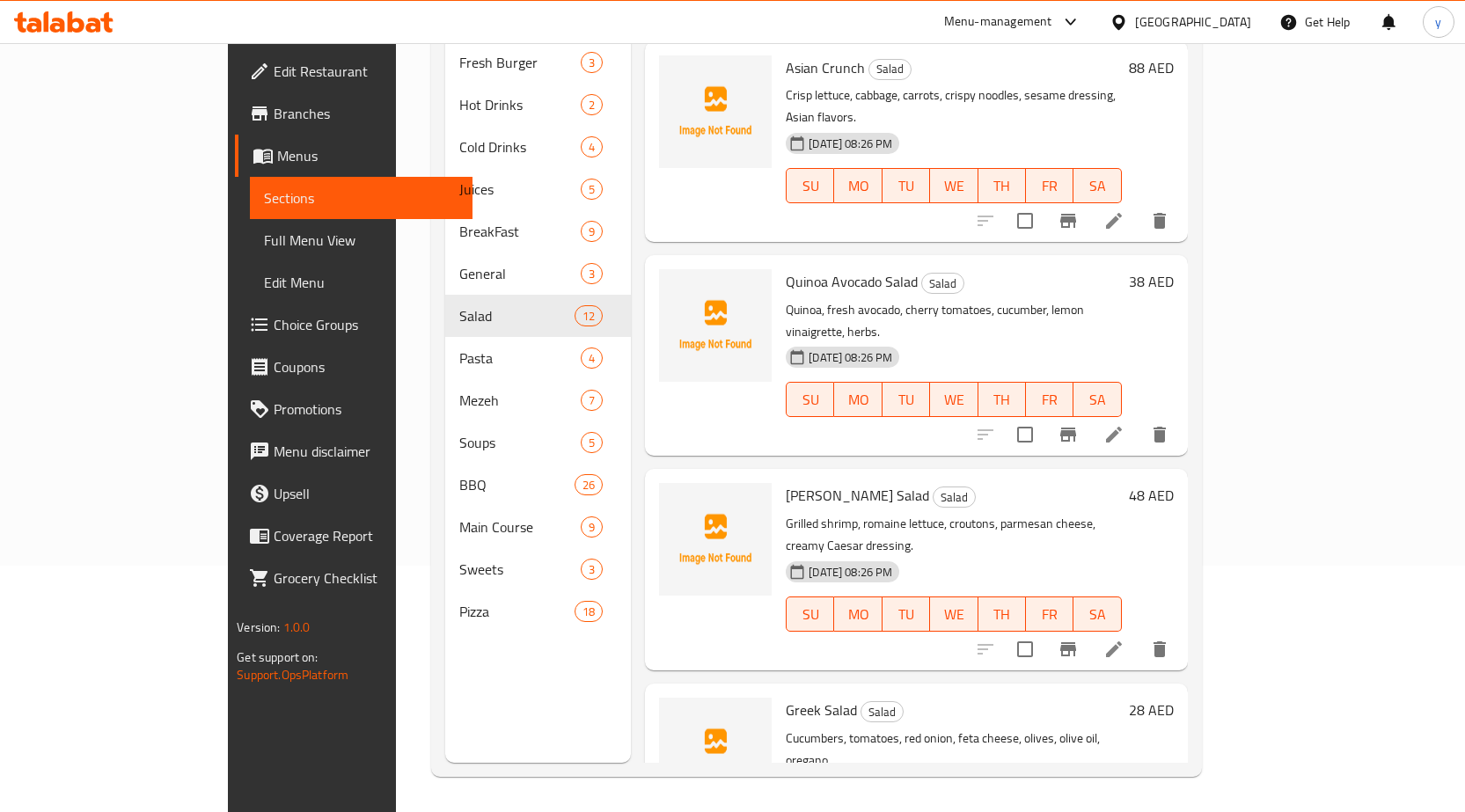
scroll to position [1408, 0]
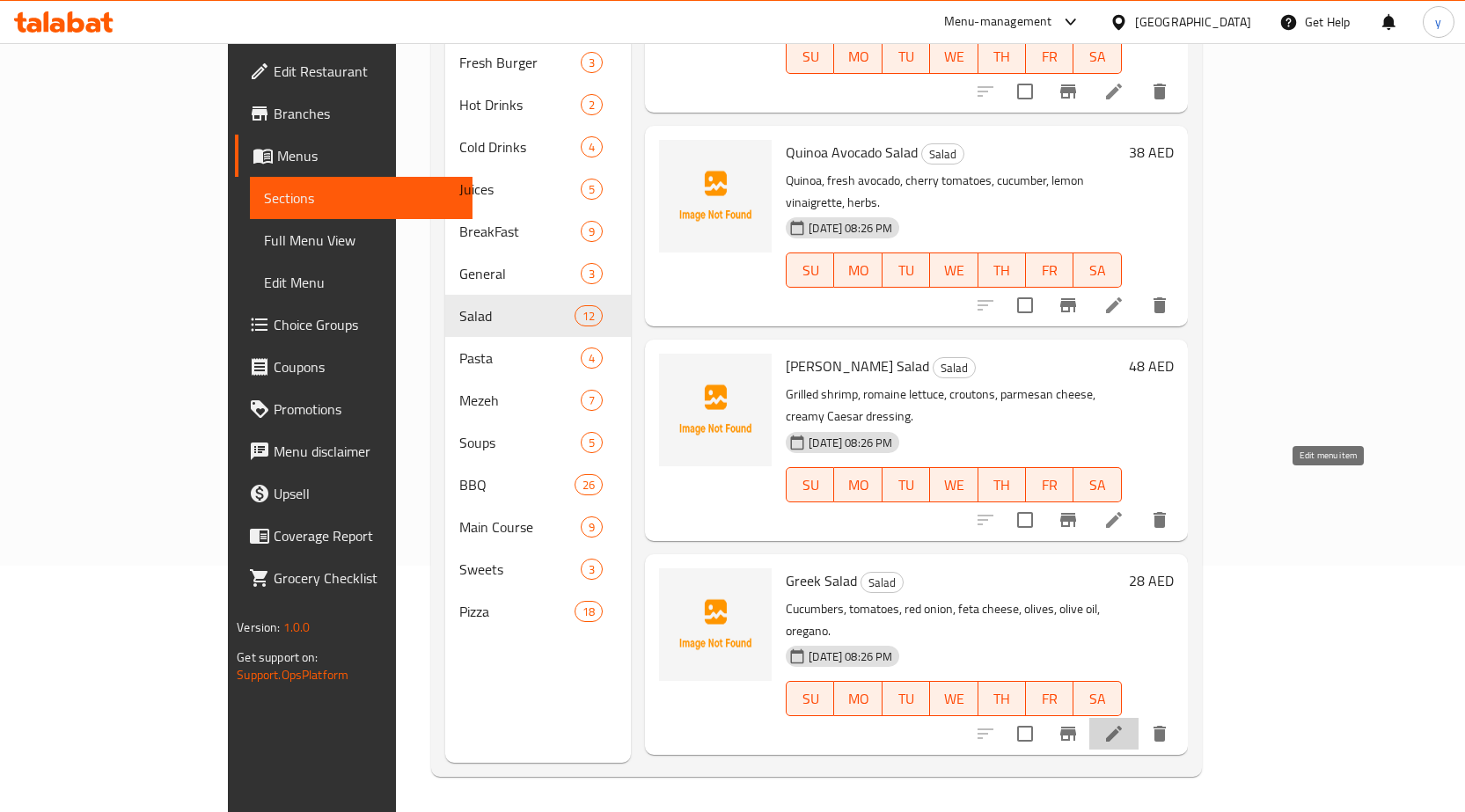
click at [1124, 724] on icon at bounding box center [1114, 734] width 21 height 21
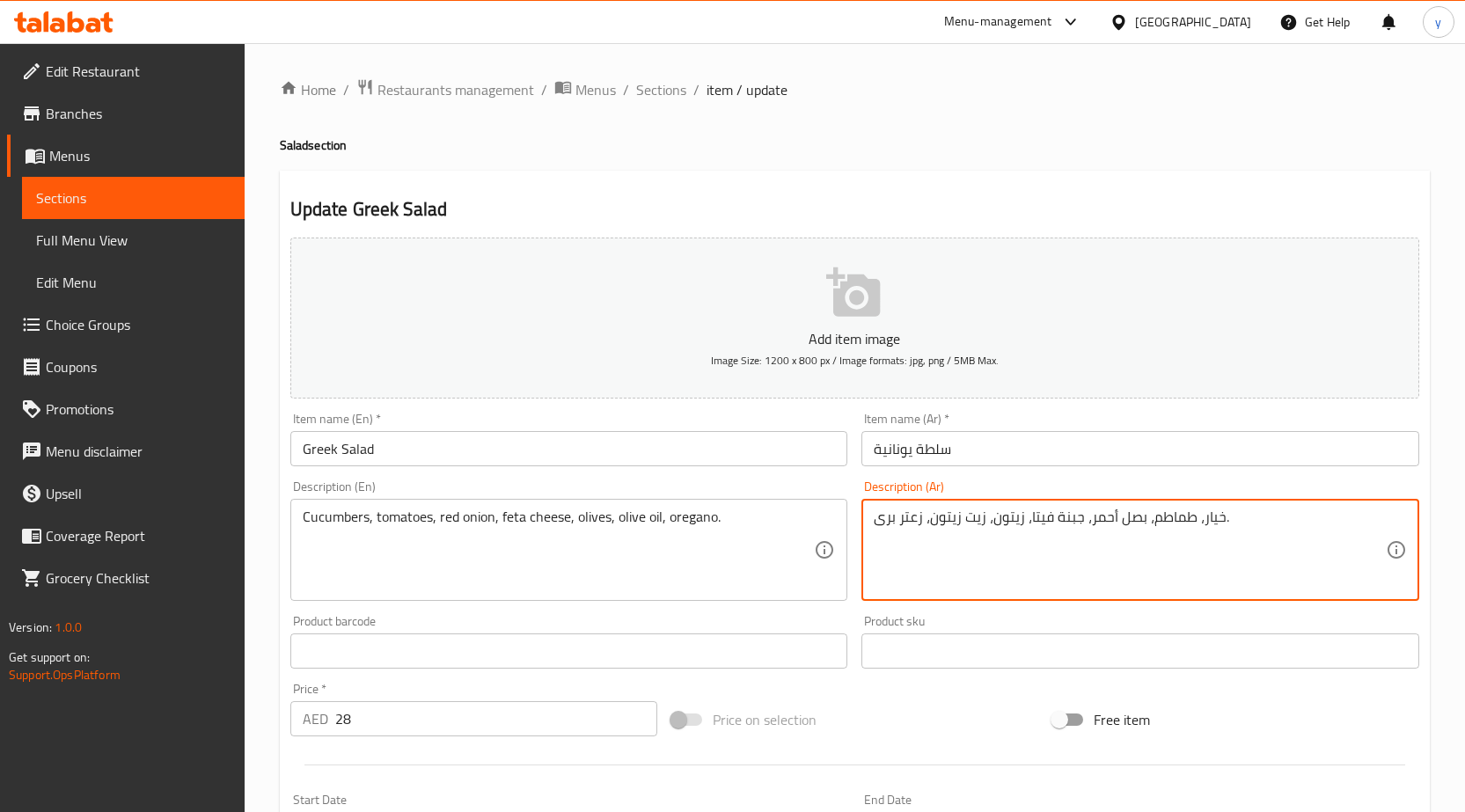
drag, startPoint x: 877, startPoint y: 520, endPoint x: 921, endPoint y: 524, distance: 44.2
paste textarea "وريغانو"
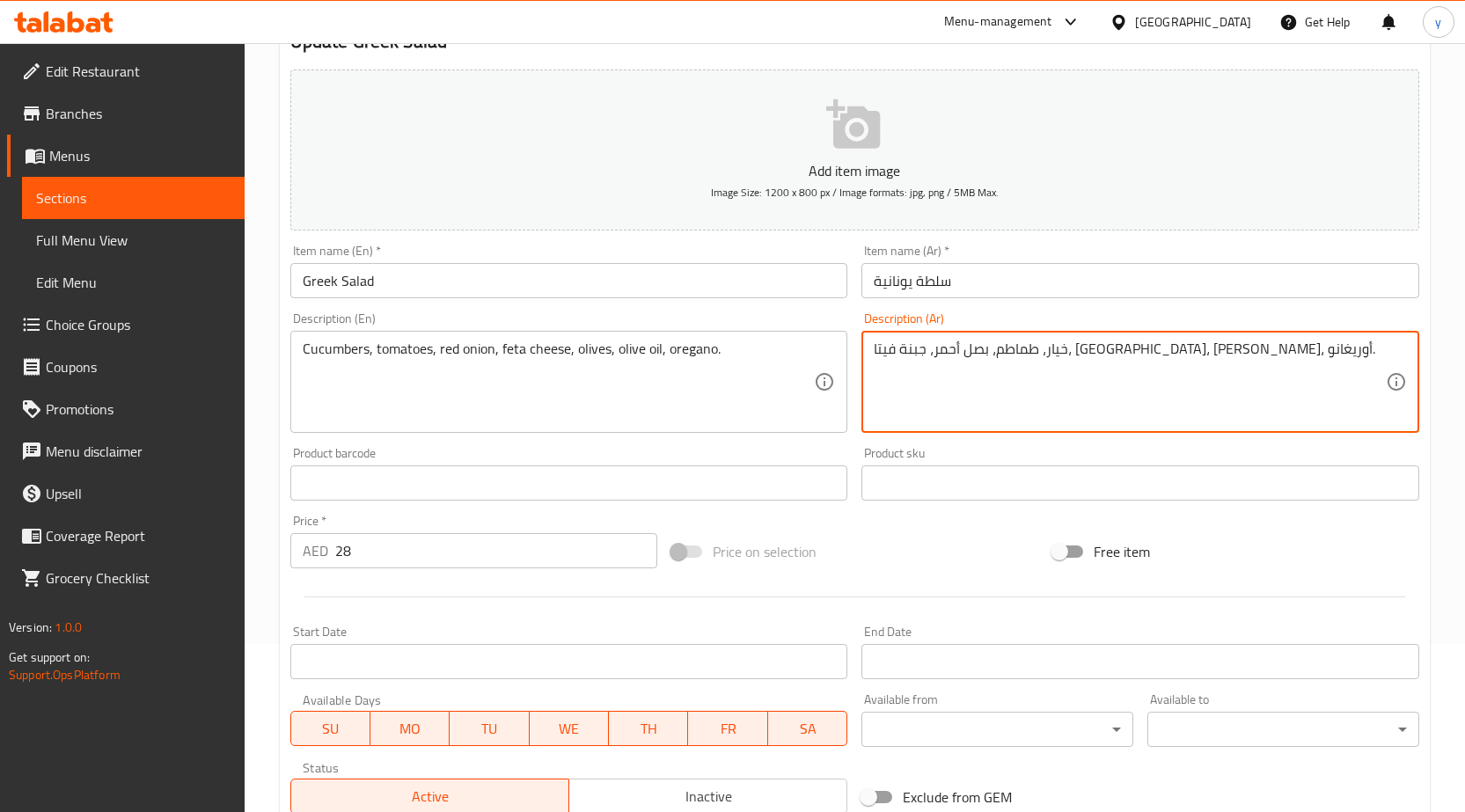
scroll to position [431, 0]
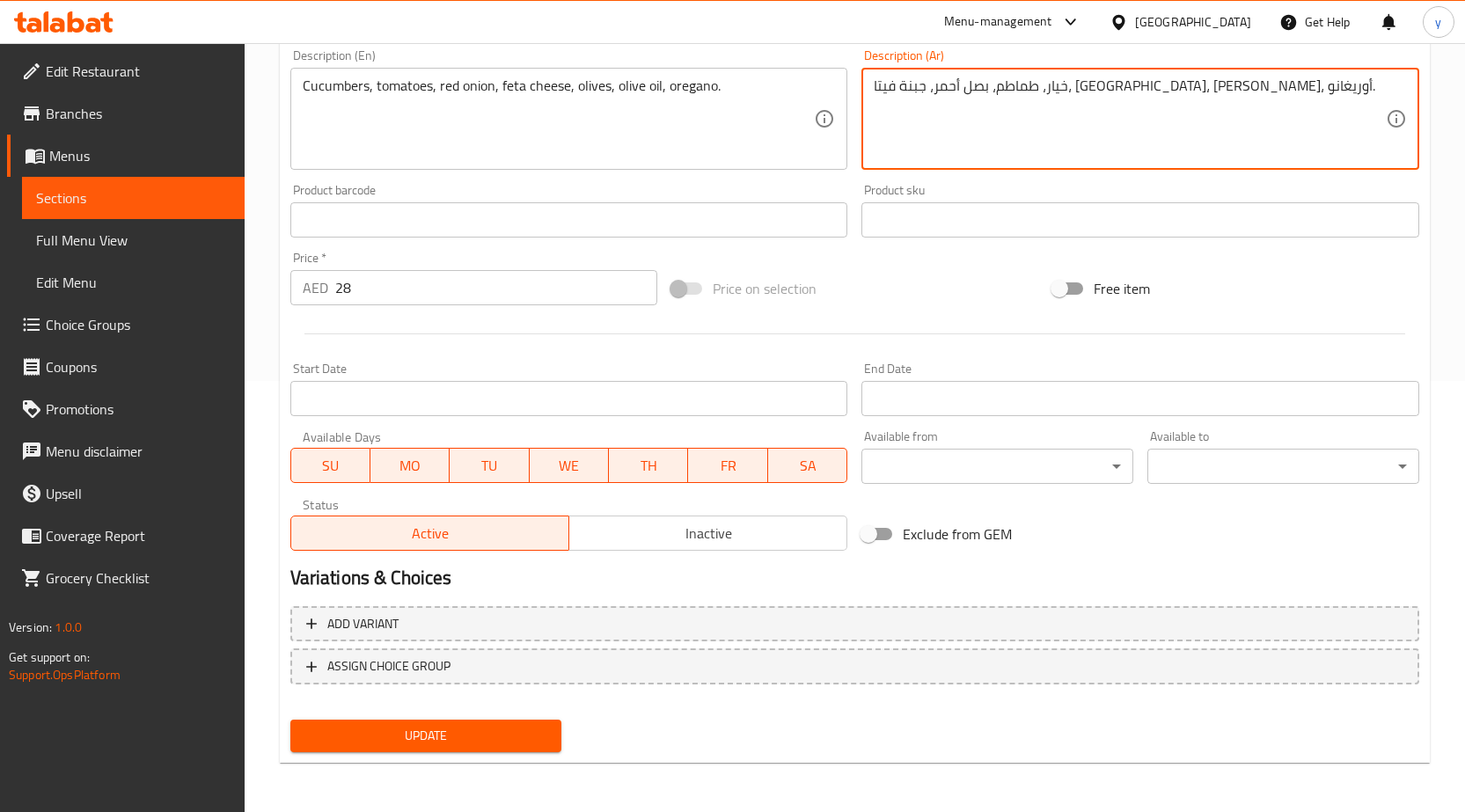
type textarea "خيار، طماطم، بصل أحمر، جبنة فيتا، [GEOGRAPHIC_DATA]، [PERSON_NAME]، أوريغانو."
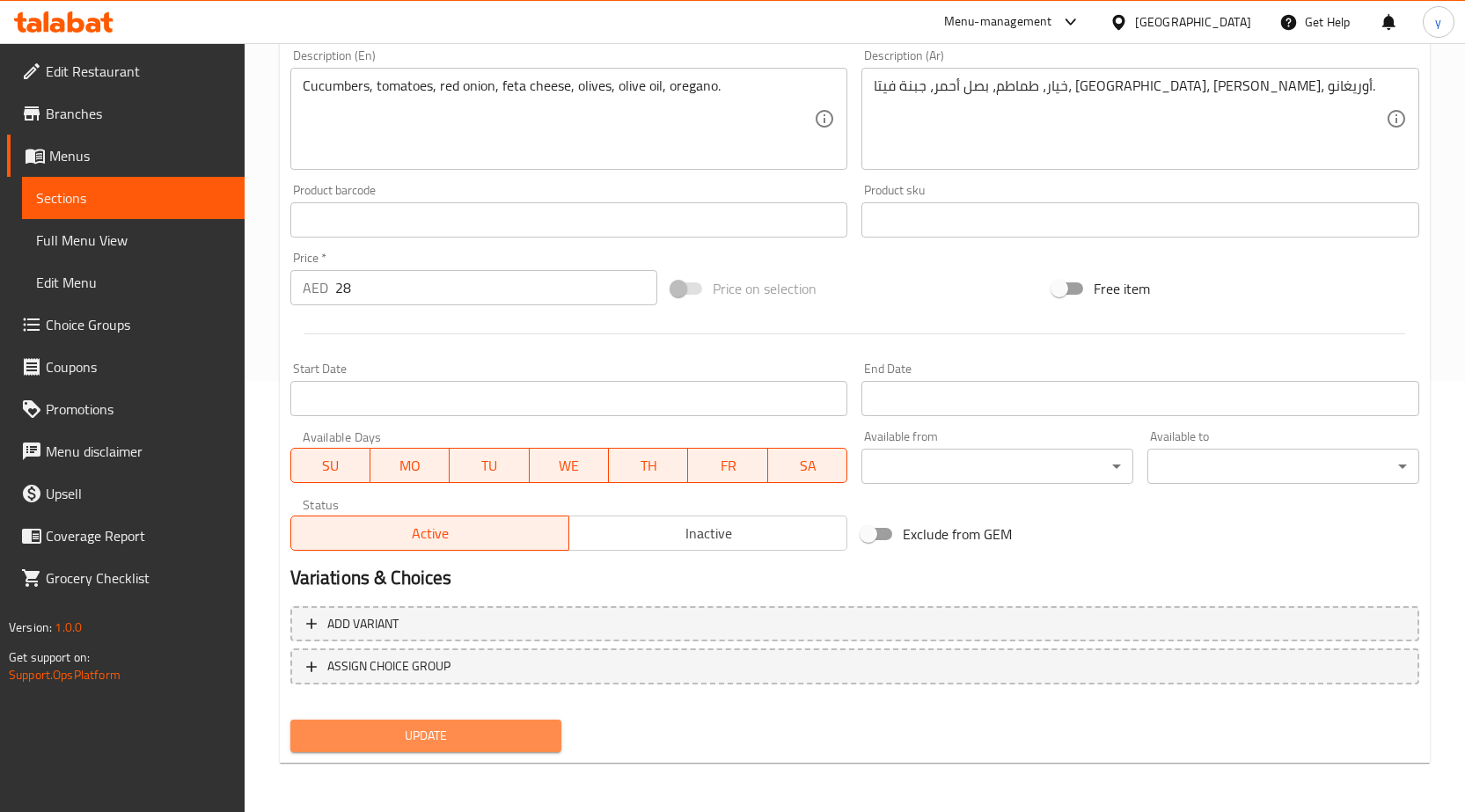
drag, startPoint x: 516, startPoint y: 725, endPoint x: 517, endPoint y: 629, distance: 96.0
click at [511, 724] on button "Update" at bounding box center [426, 736] width 272 height 33
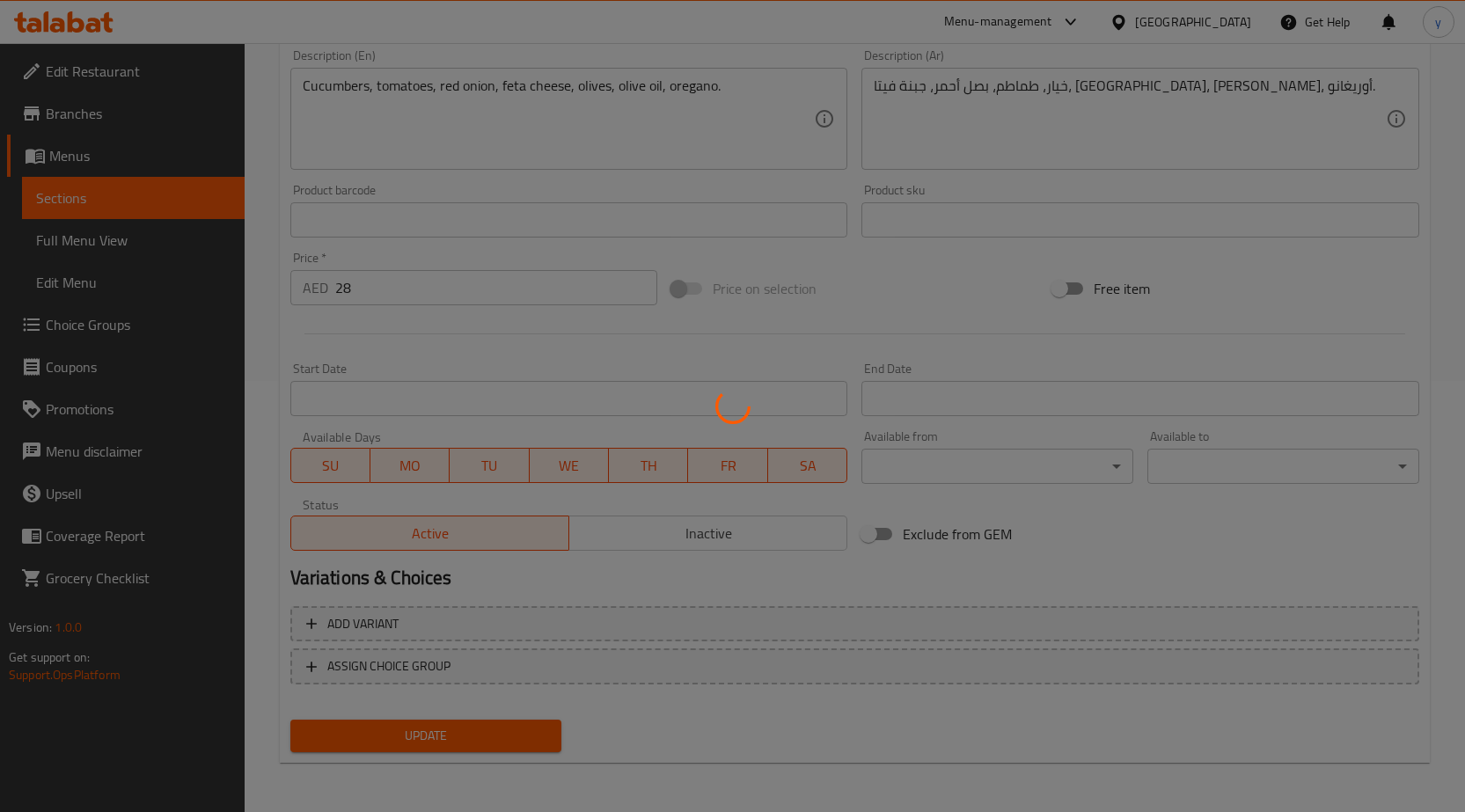
scroll to position [0, 0]
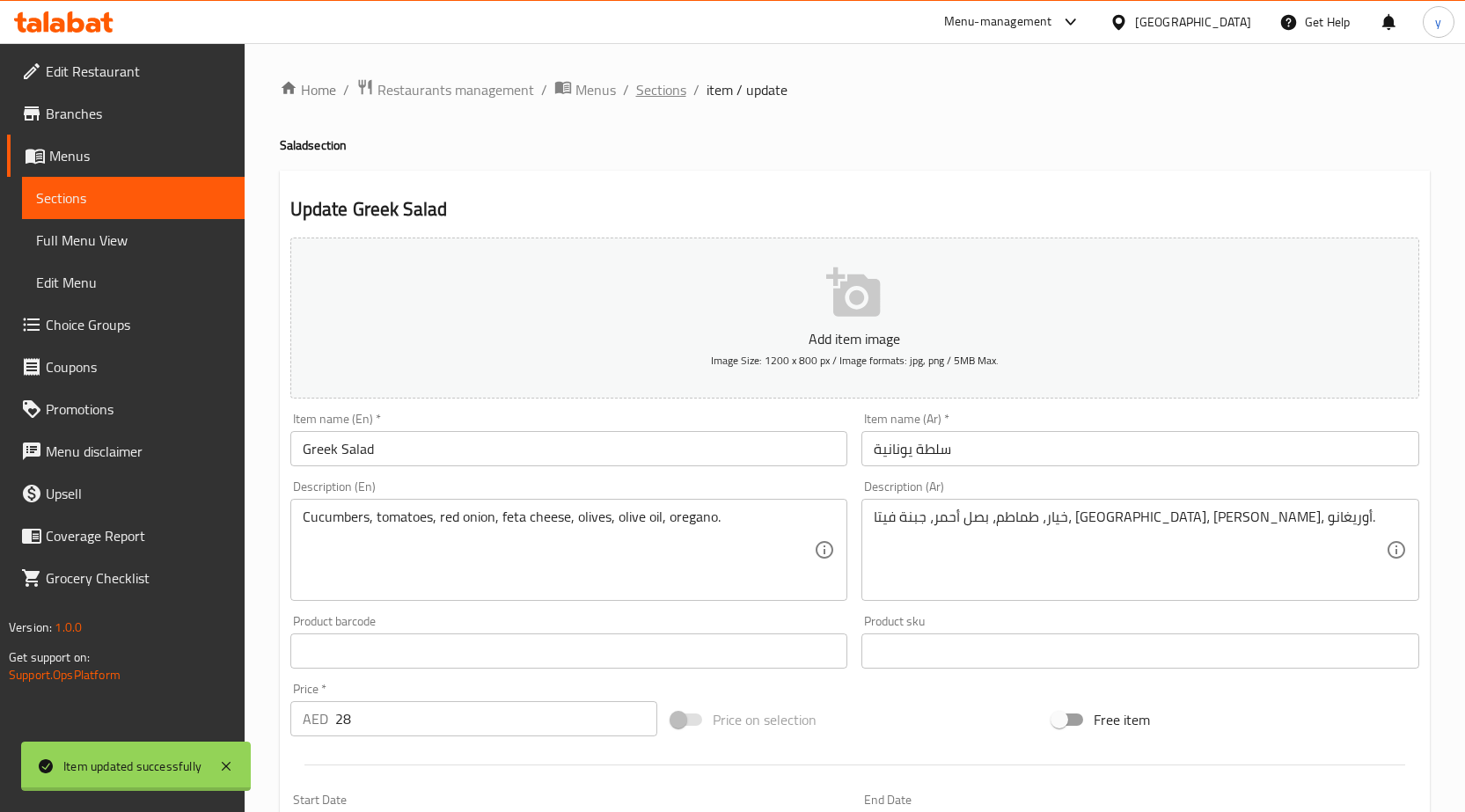
click at [636, 90] on span "Sections" at bounding box center [661, 89] width 50 height 21
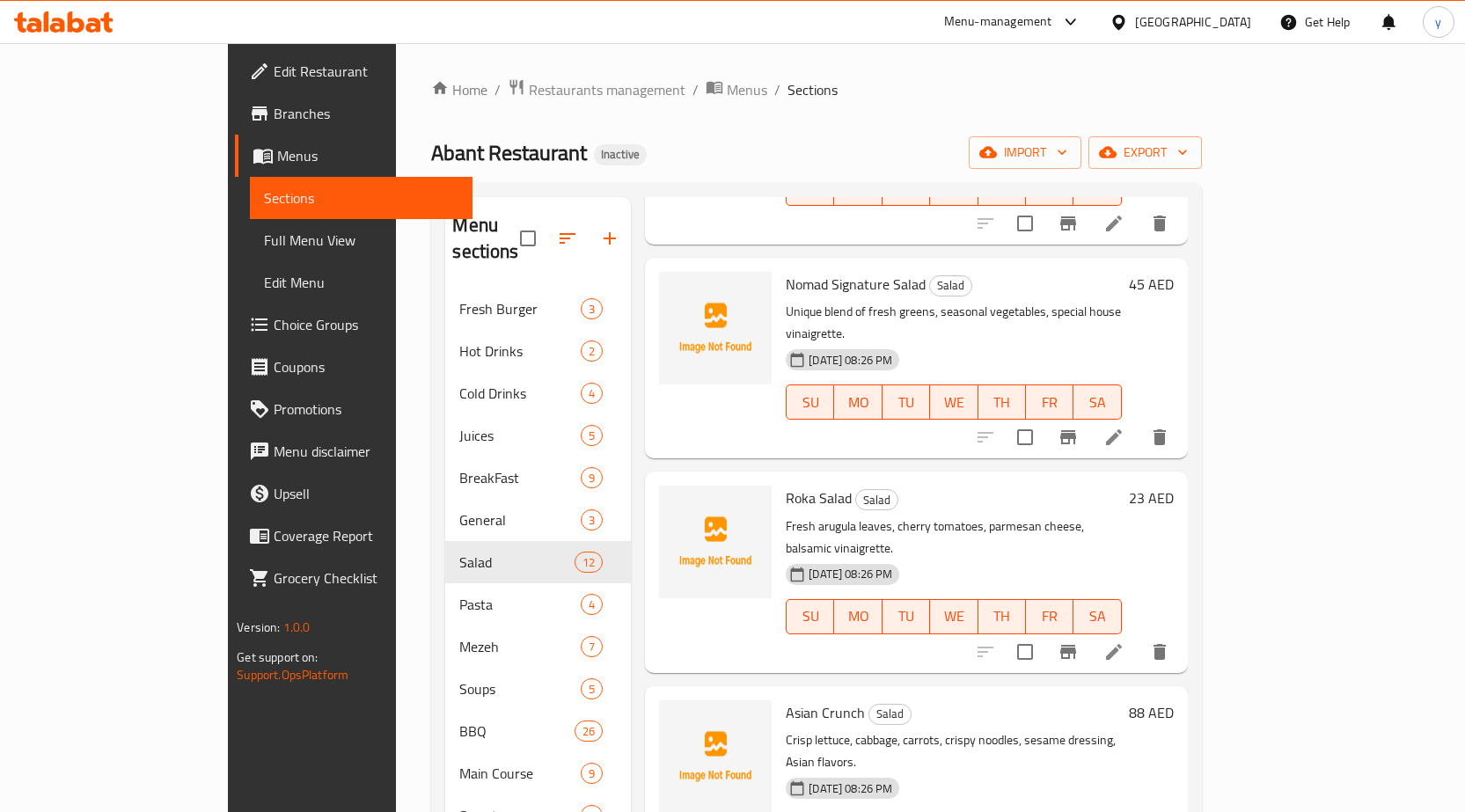
scroll to position [440, 0]
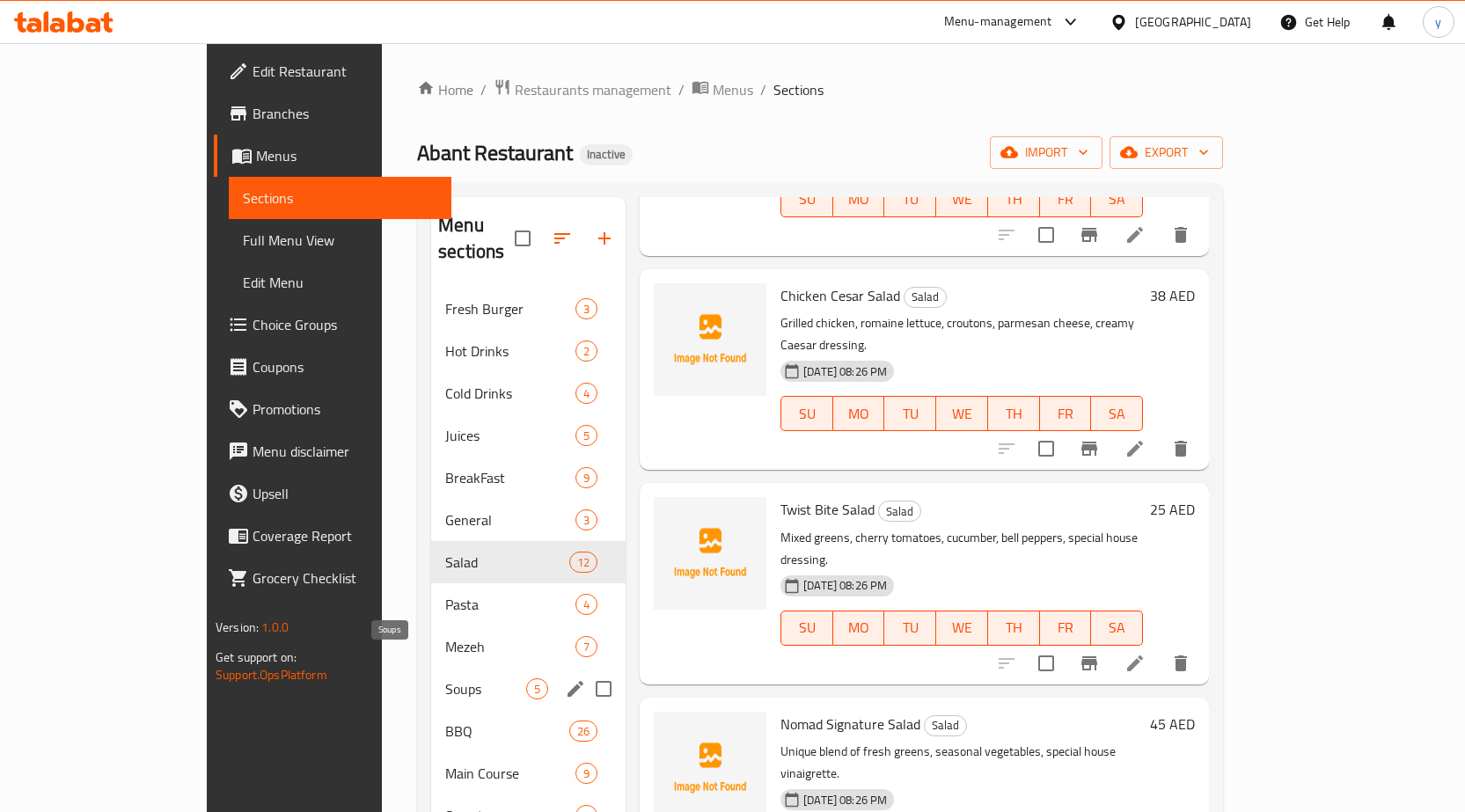
click at [445, 678] on span "Soups" at bounding box center [486, 689] width 81 height 21
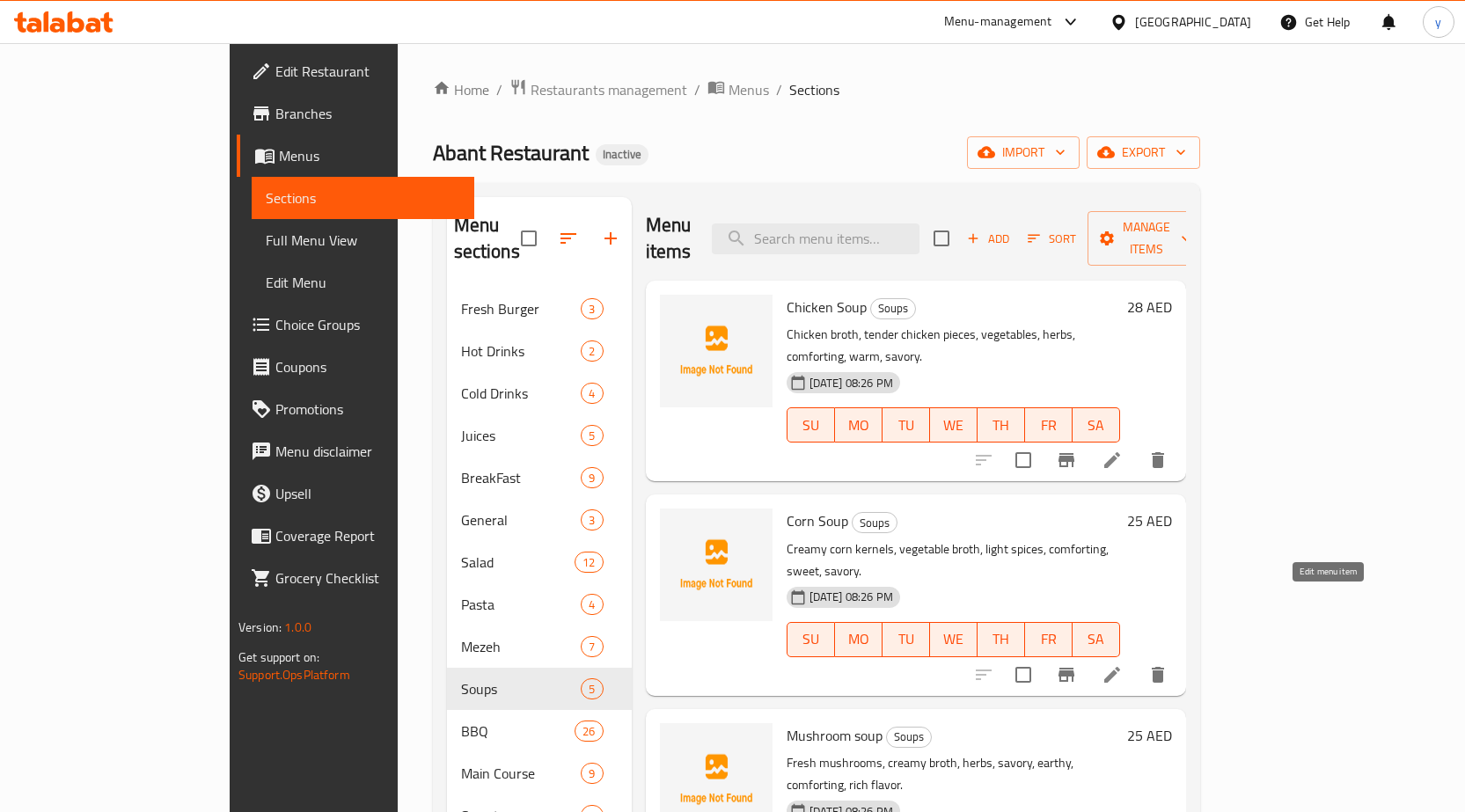
click at [1121, 667] on icon at bounding box center [1112, 675] width 16 height 16
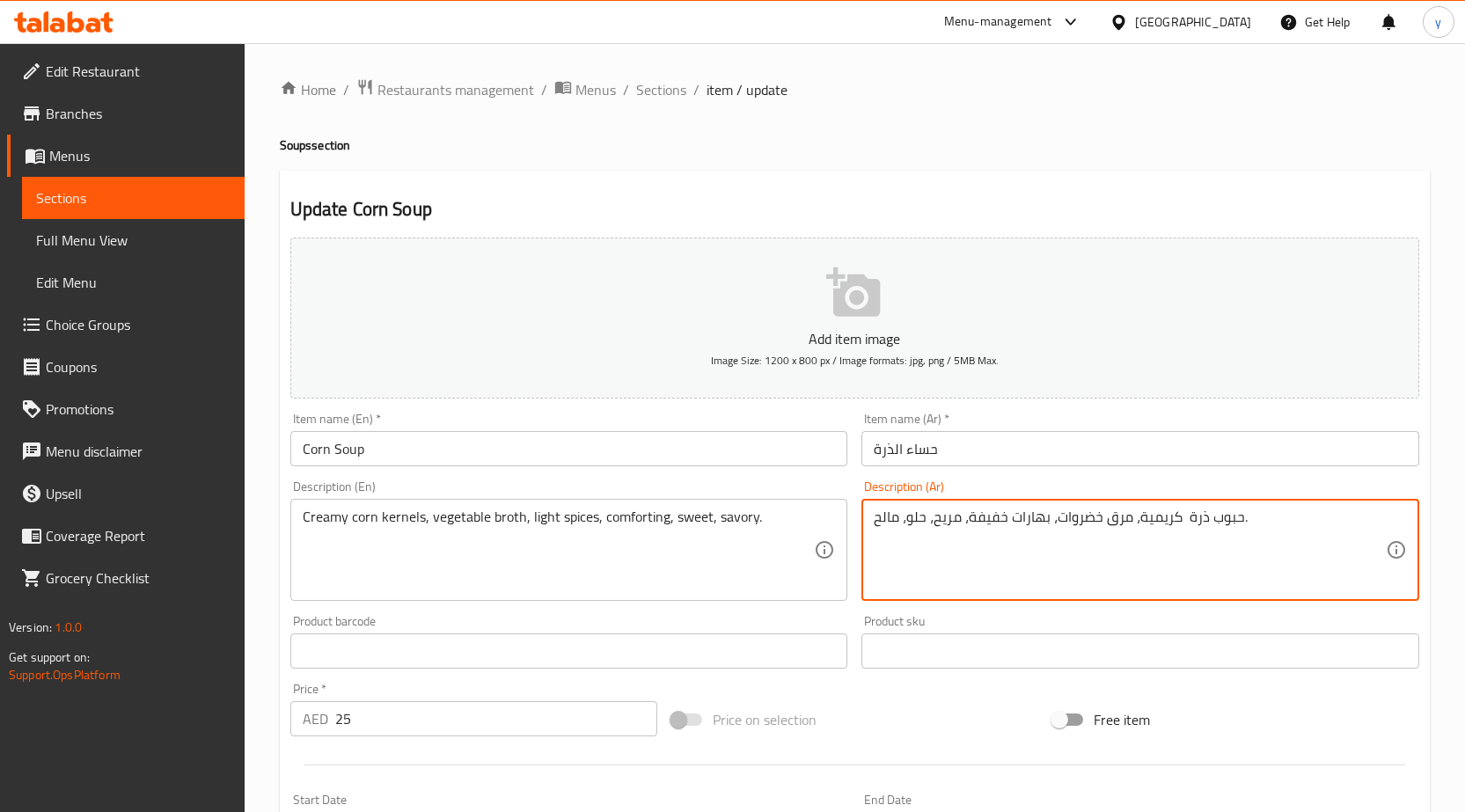
drag, startPoint x: 1181, startPoint y: 522, endPoint x: 1211, endPoint y: 528, distance: 30.6
click at [1185, 539] on textarea "حبوب ذرة كريمية، مرق خضروات، بهارات خفيفة، مريح، حلو، مالح." at bounding box center [1130, 550] width 512 height 84
type textarea "حبوب ذرة كريمية، مرق خضروات، بهارات خفيفة، مريح، حلو، مالح."
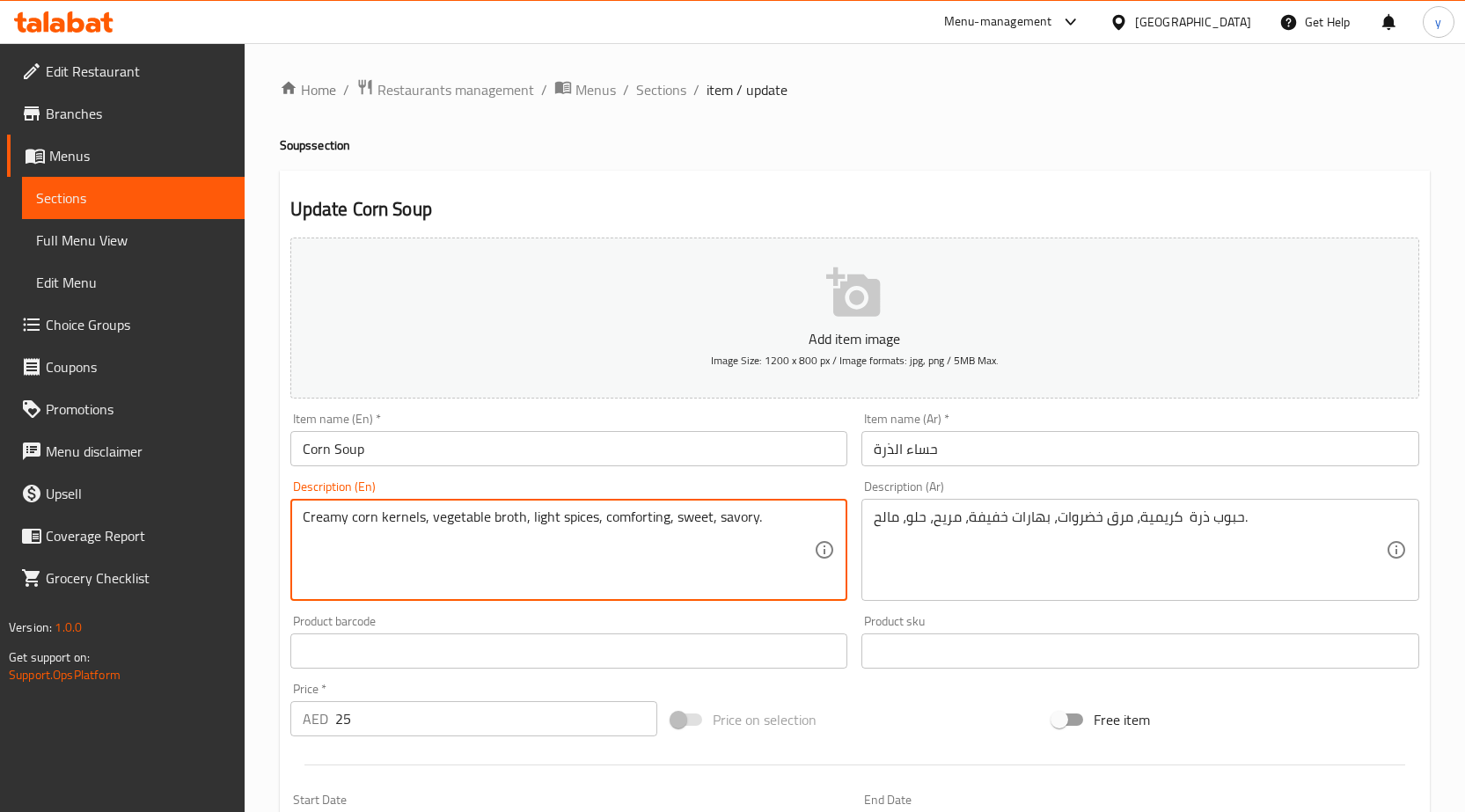
click at [401, 520] on textarea "Creamy corn kernels, vegetable broth, light spices, comforting, sweet, savory." at bounding box center [559, 550] width 512 height 84
click at [403, 513] on textarea "Creamy corn kernels, vegetable broth, light spices, comforting, sweet, savory." at bounding box center [559, 550] width 512 height 84
click at [422, 516] on textarea "Creamy corn kernels, vegetable broth, light spices, comforting, sweet, savory." at bounding box center [559, 550] width 512 height 84
drag, startPoint x: 421, startPoint y: 518, endPoint x: 352, endPoint y: 515, distance: 69.1
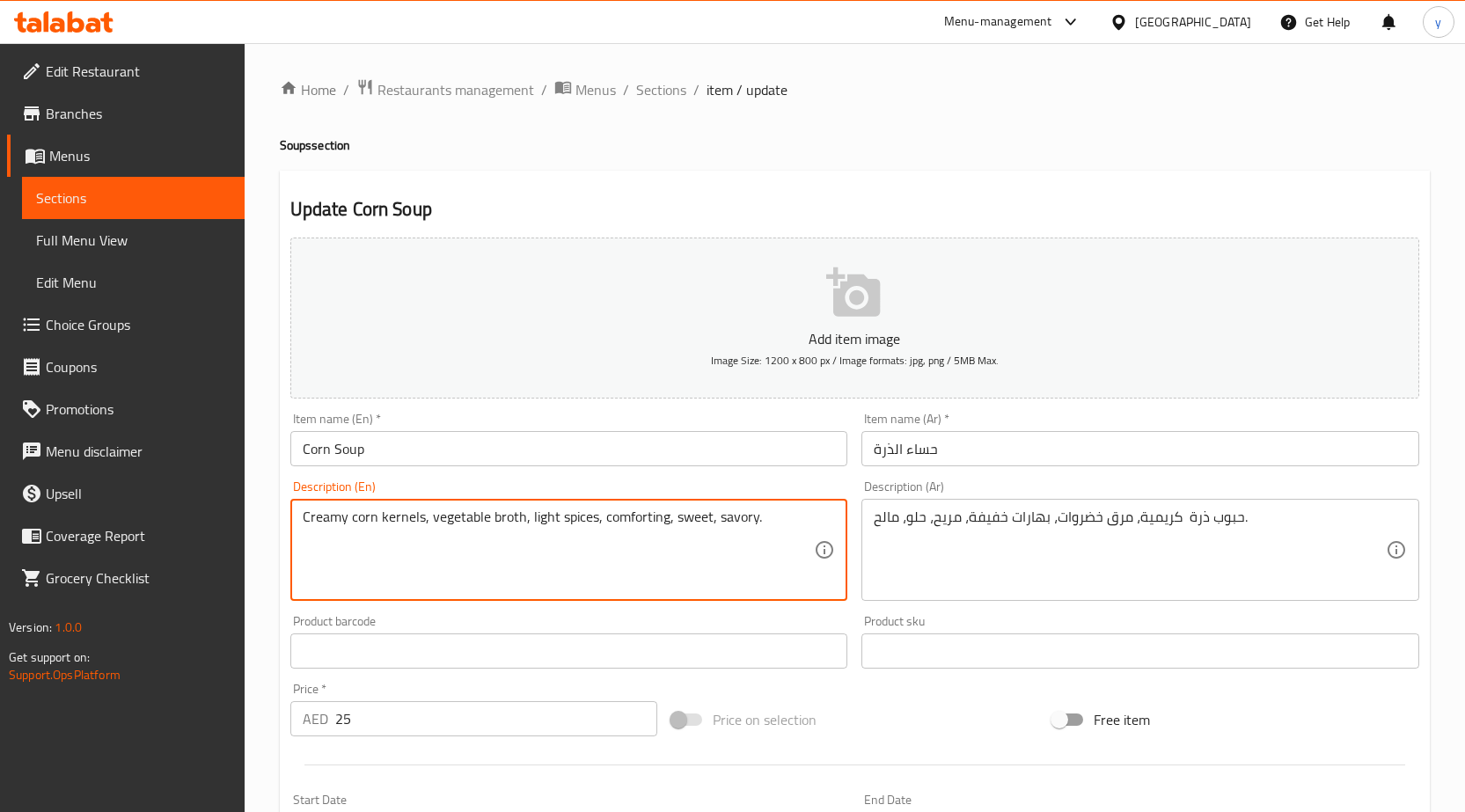
click at [352, 515] on textarea "Creamy corn kernels, vegetable broth, light spices, comforting, sweet, savory." at bounding box center [559, 550] width 512 height 84
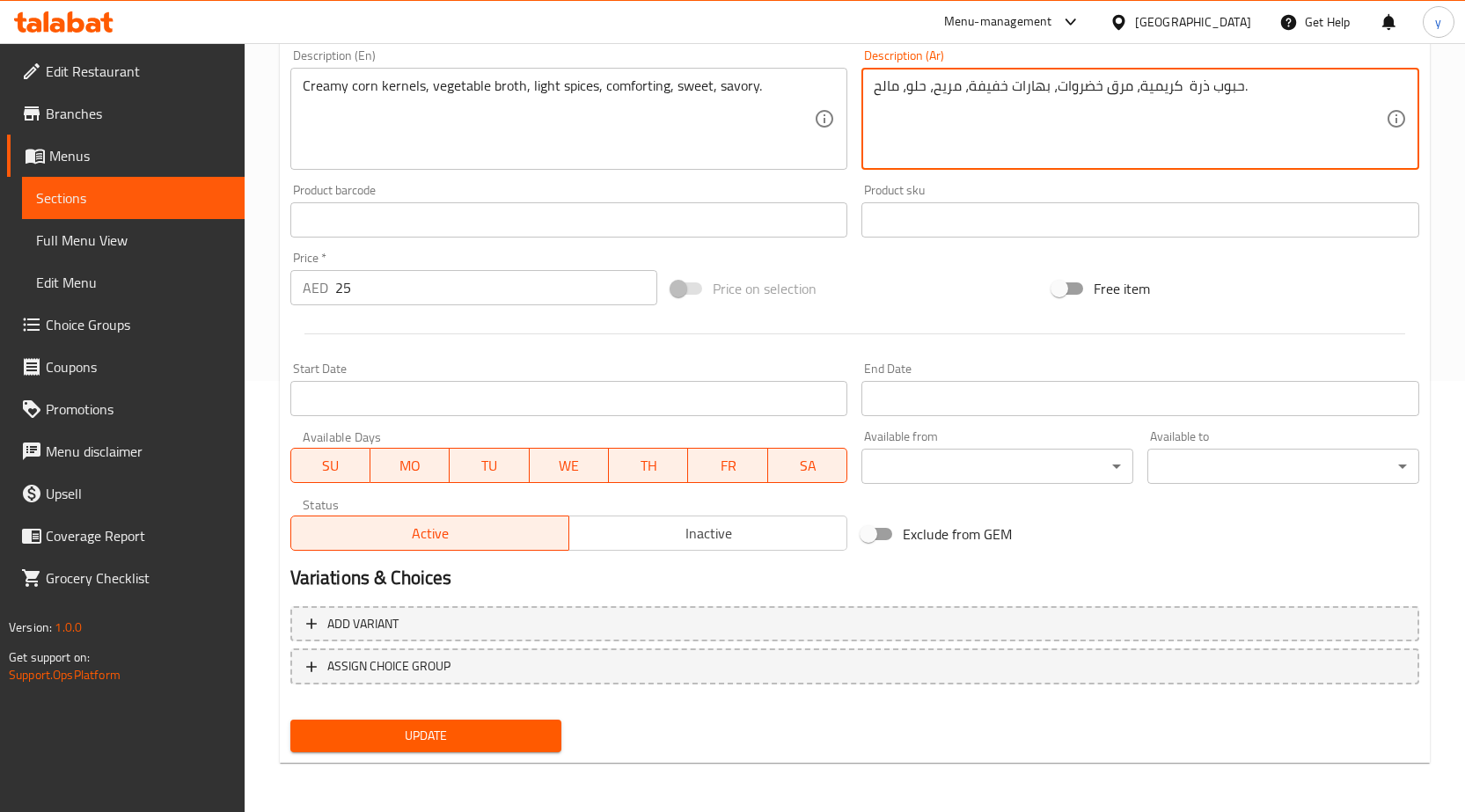
click at [438, 746] on span "Update" at bounding box center [426, 736] width 244 height 22
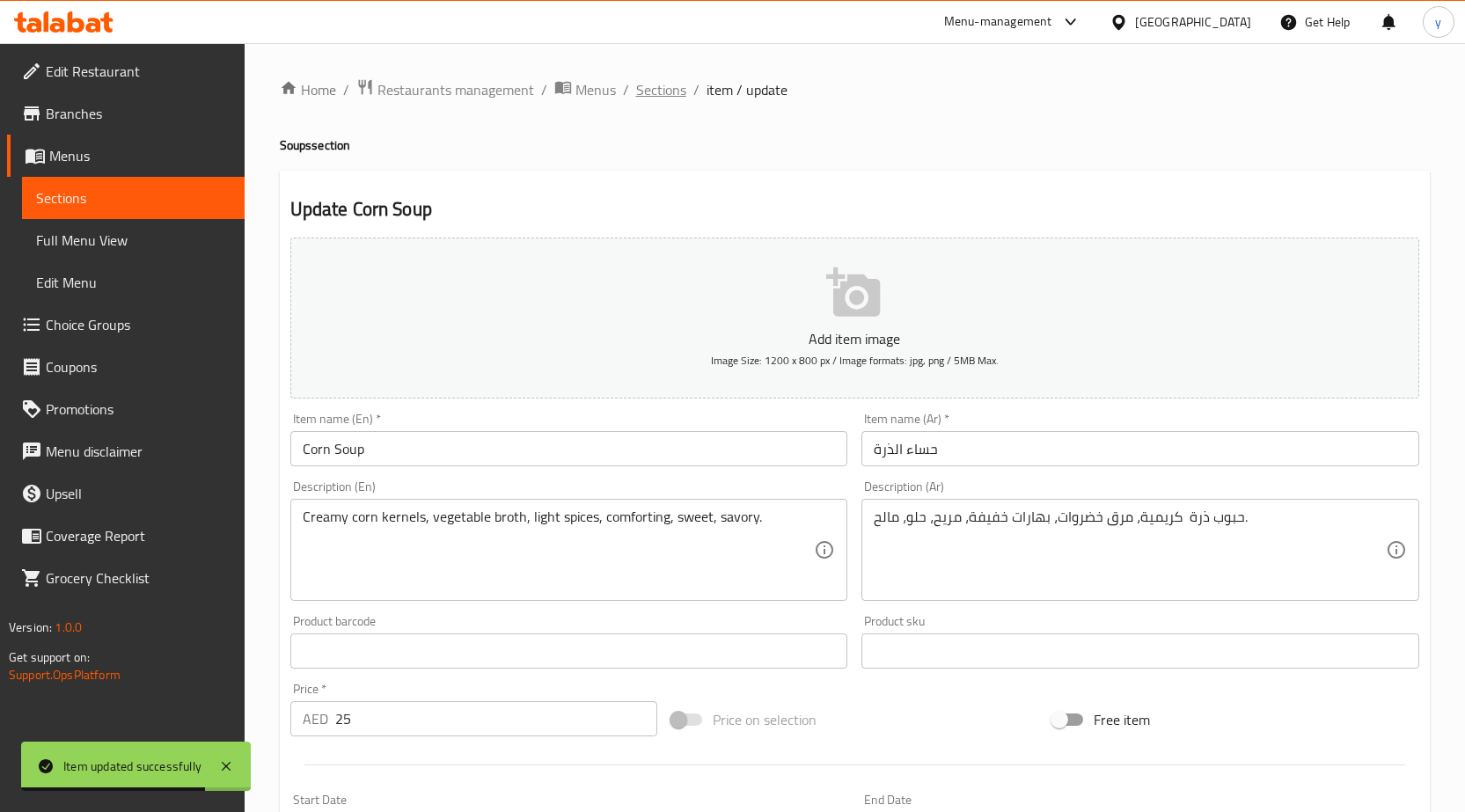
click at [652, 94] on span "Sections" at bounding box center [661, 89] width 50 height 21
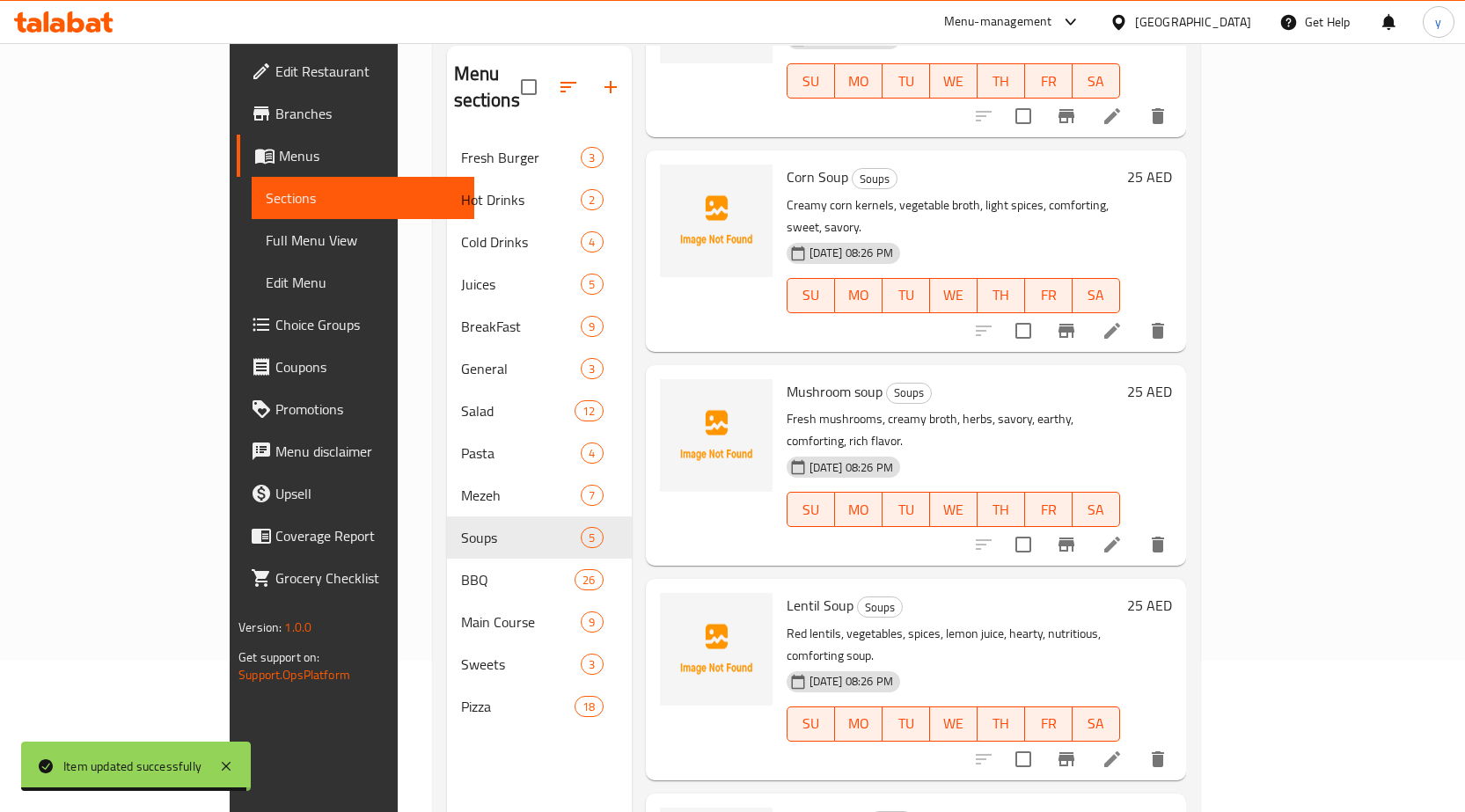
scroll to position [247, 0]
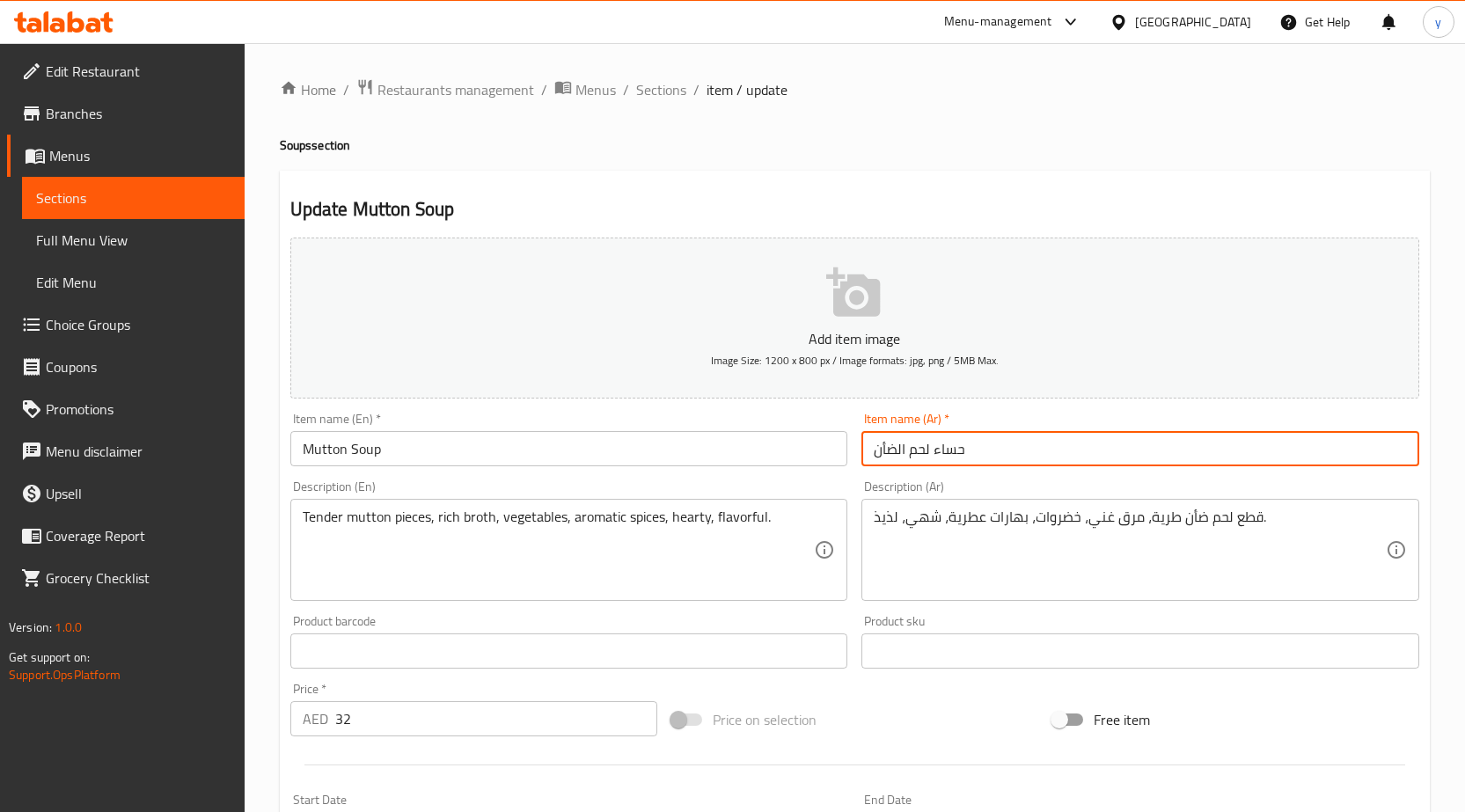
drag, startPoint x: 880, startPoint y: 453, endPoint x: 899, endPoint y: 459, distance: 19.9
click at [899, 459] on input "حساء لحم الضأن" at bounding box center [1140, 448] width 558 height 35
type input "حساء لحم الغنم"
click at [636, 83] on span "Sections" at bounding box center [661, 89] width 50 height 21
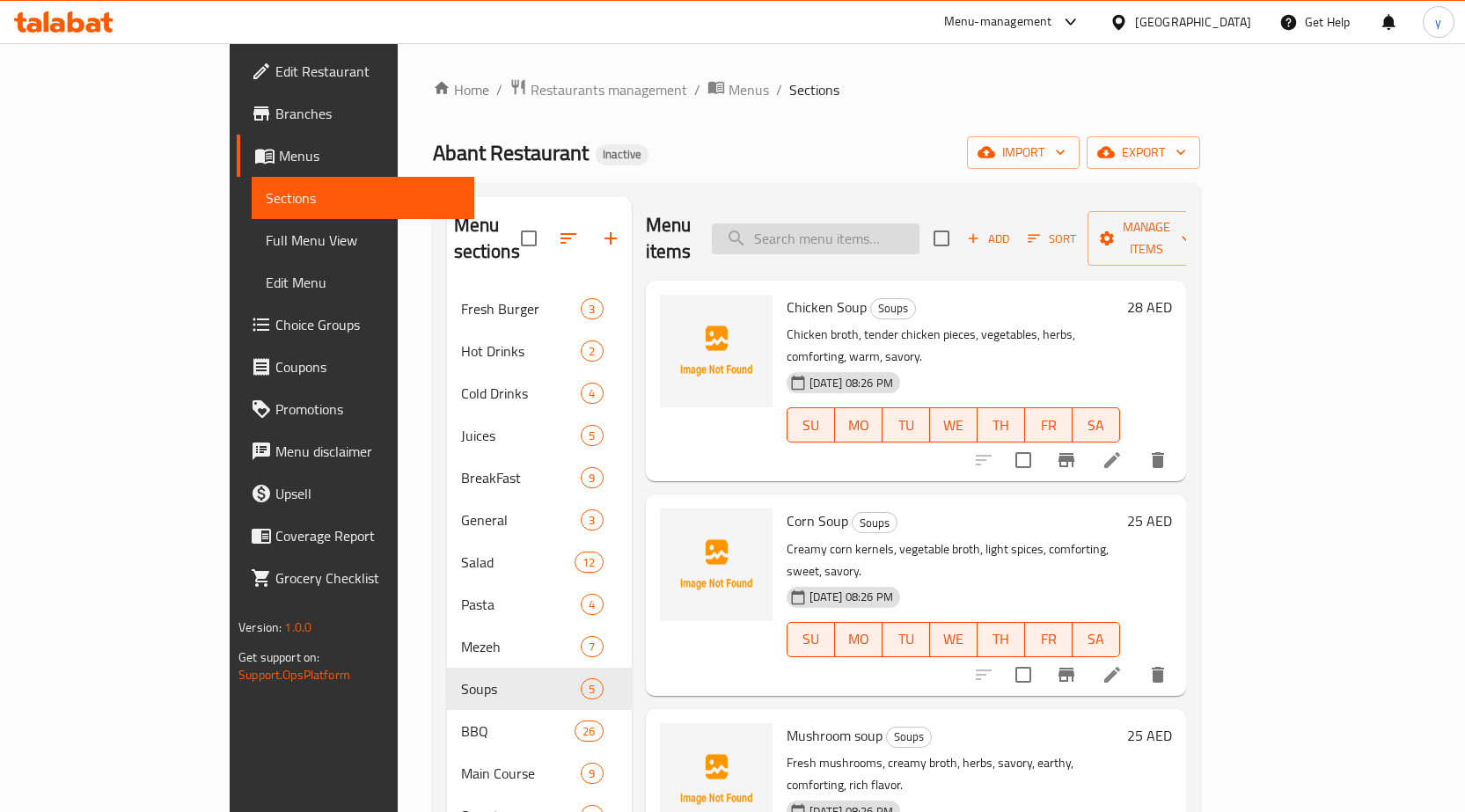
click at [848, 224] on input "search" at bounding box center [816, 239] width 208 height 31
paste input "Mutton Kabab"
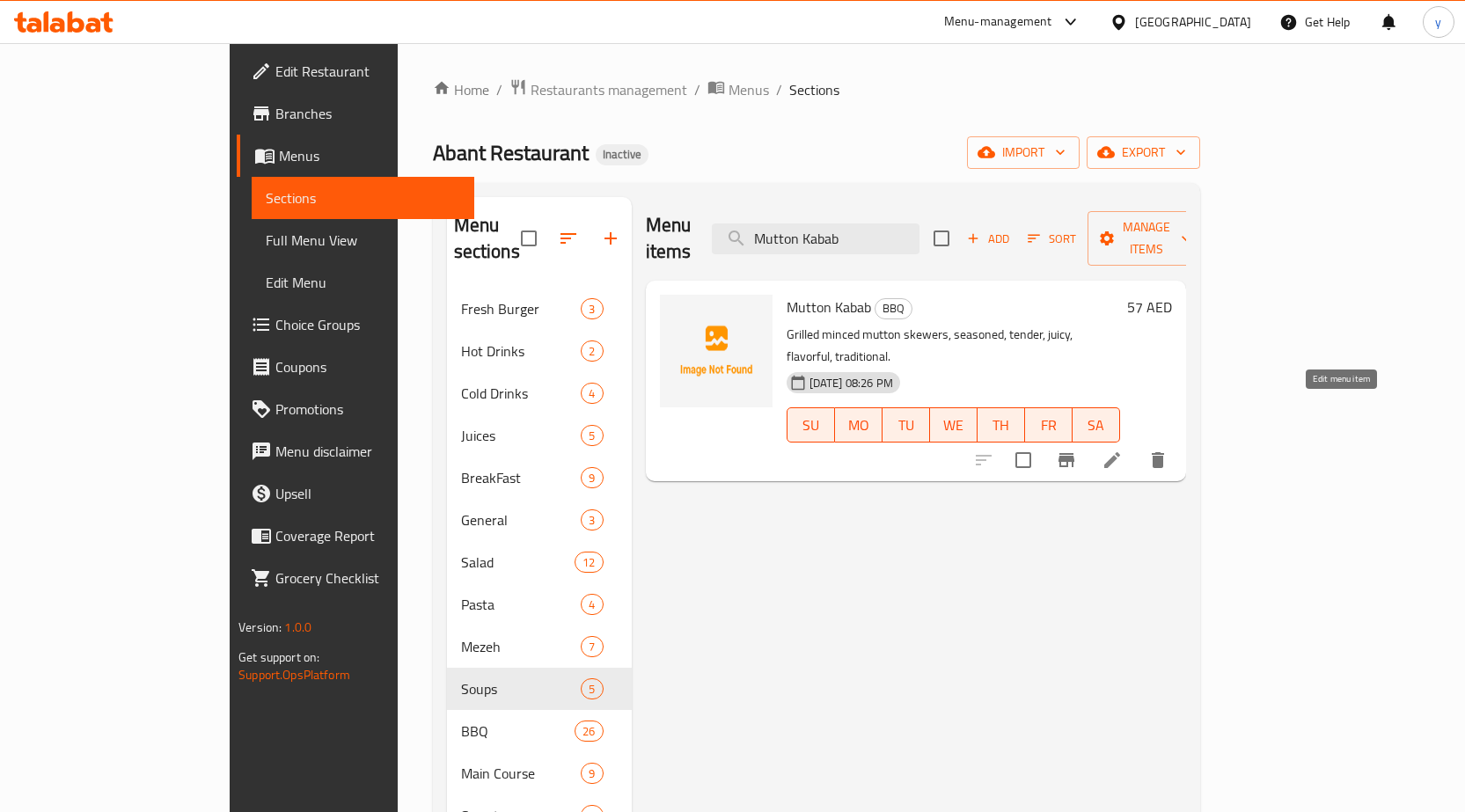
type input "Mutton Kabab"
click at [1123, 450] on icon at bounding box center [1112, 460] width 21 height 21
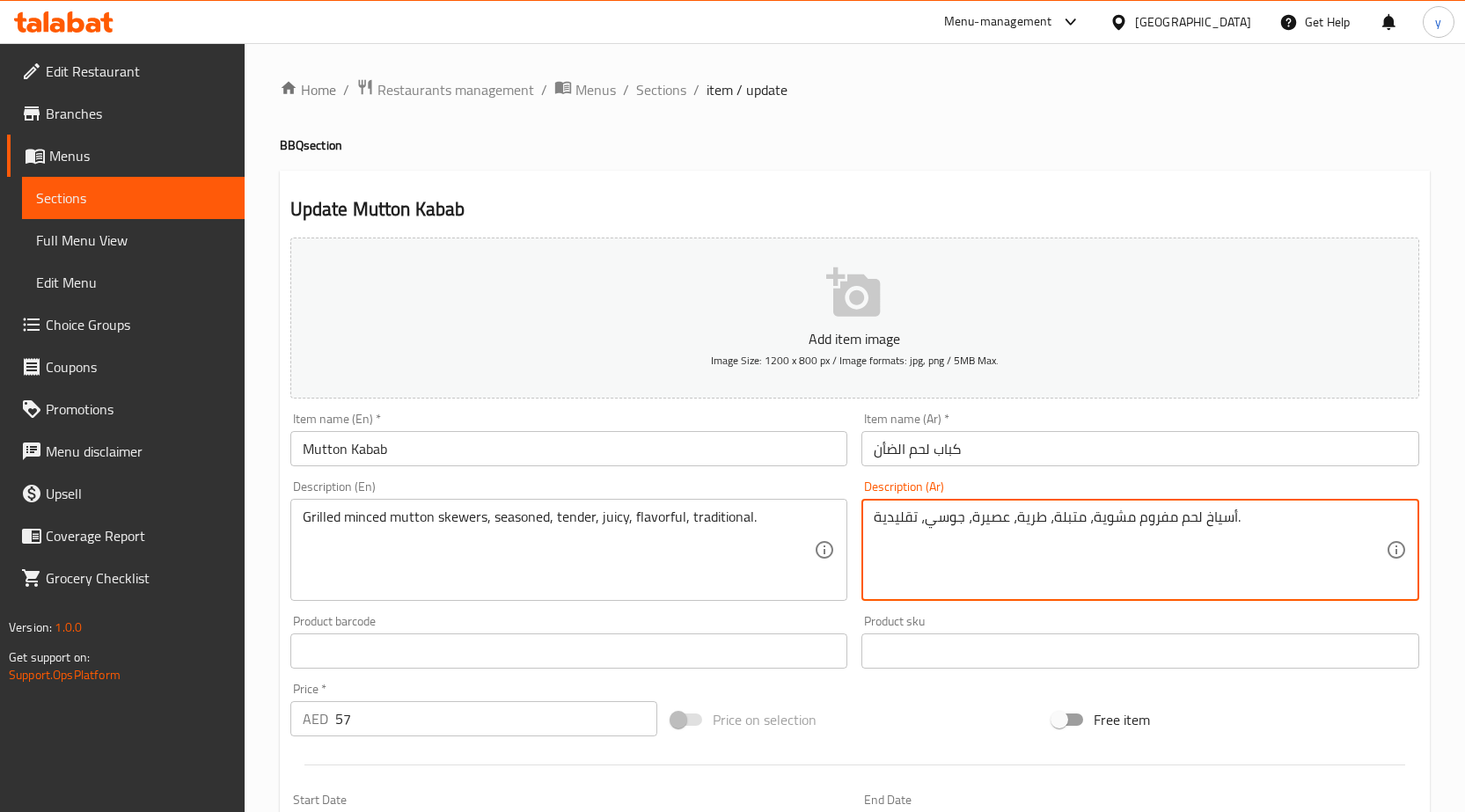
drag, startPoint x: 971, startPoint y: 517, endPoint x: 1012, endPoint y: 522, distance: 41.3
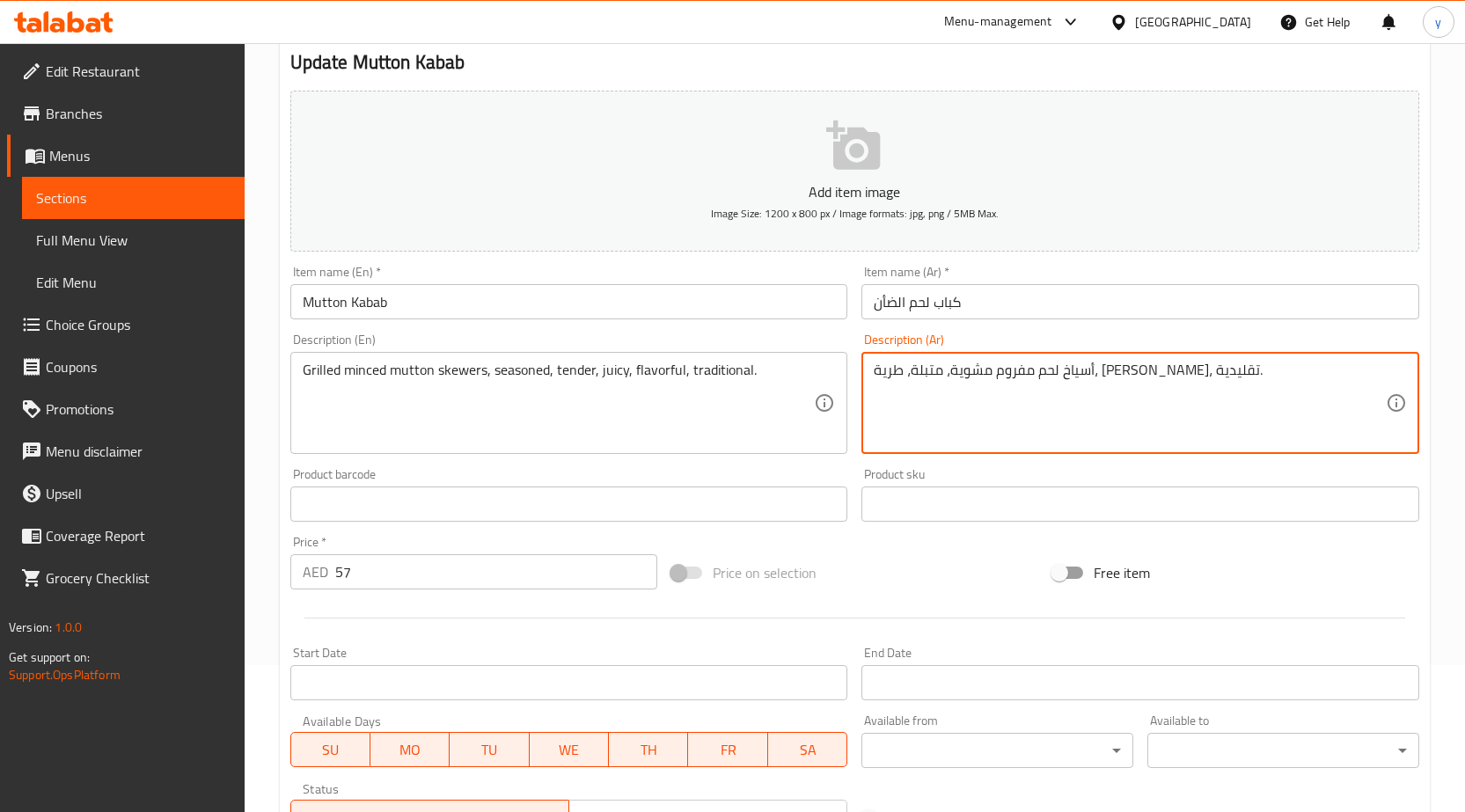
scroll to position [431, 0]
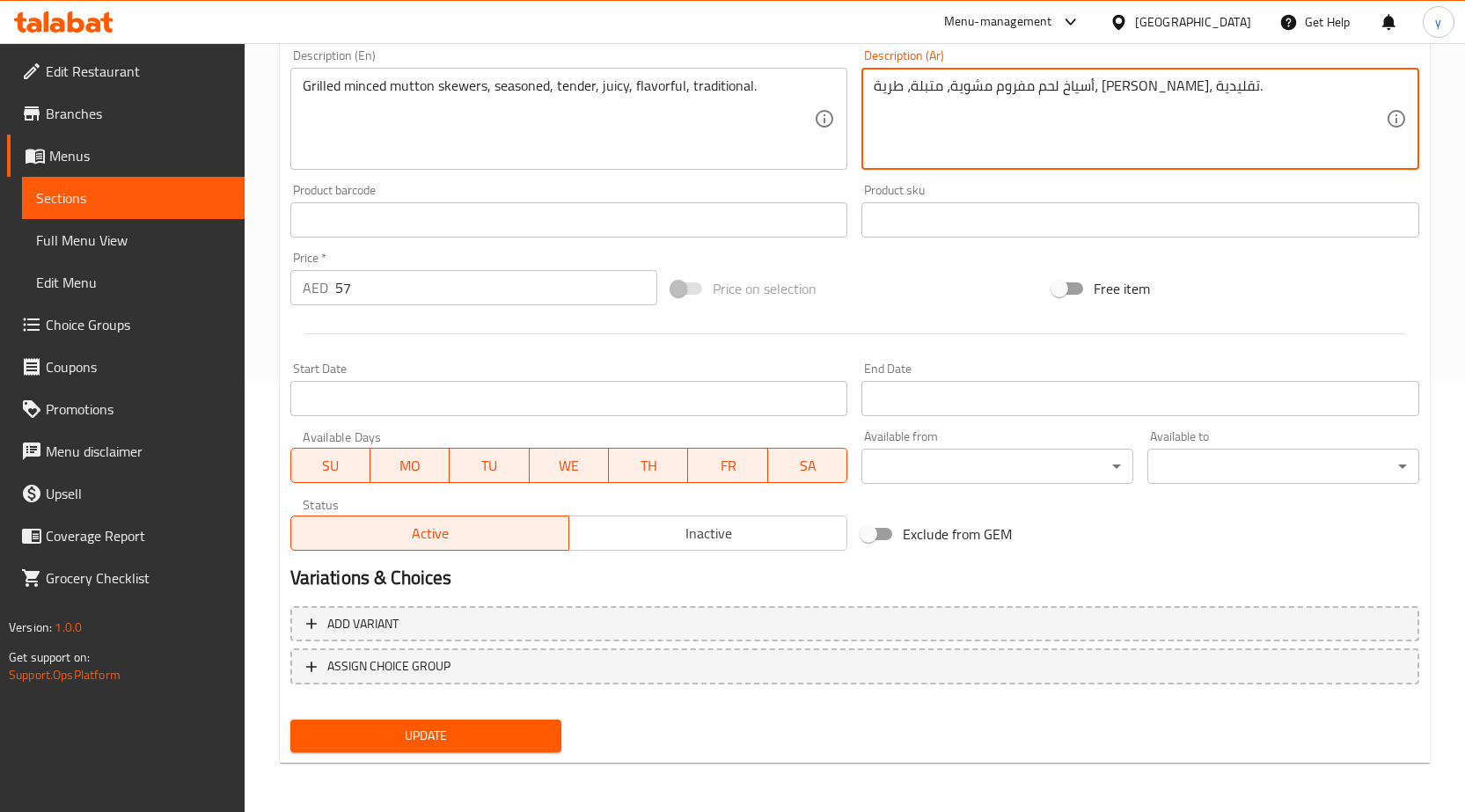
type textarea "أسياخ لحم مفروم مشوية، متبلة، طرية، [PERSON_NAME]، تقليدية."
click at [475, 720] on button "Update" at bounding box center [426, 736] width 272 height 33
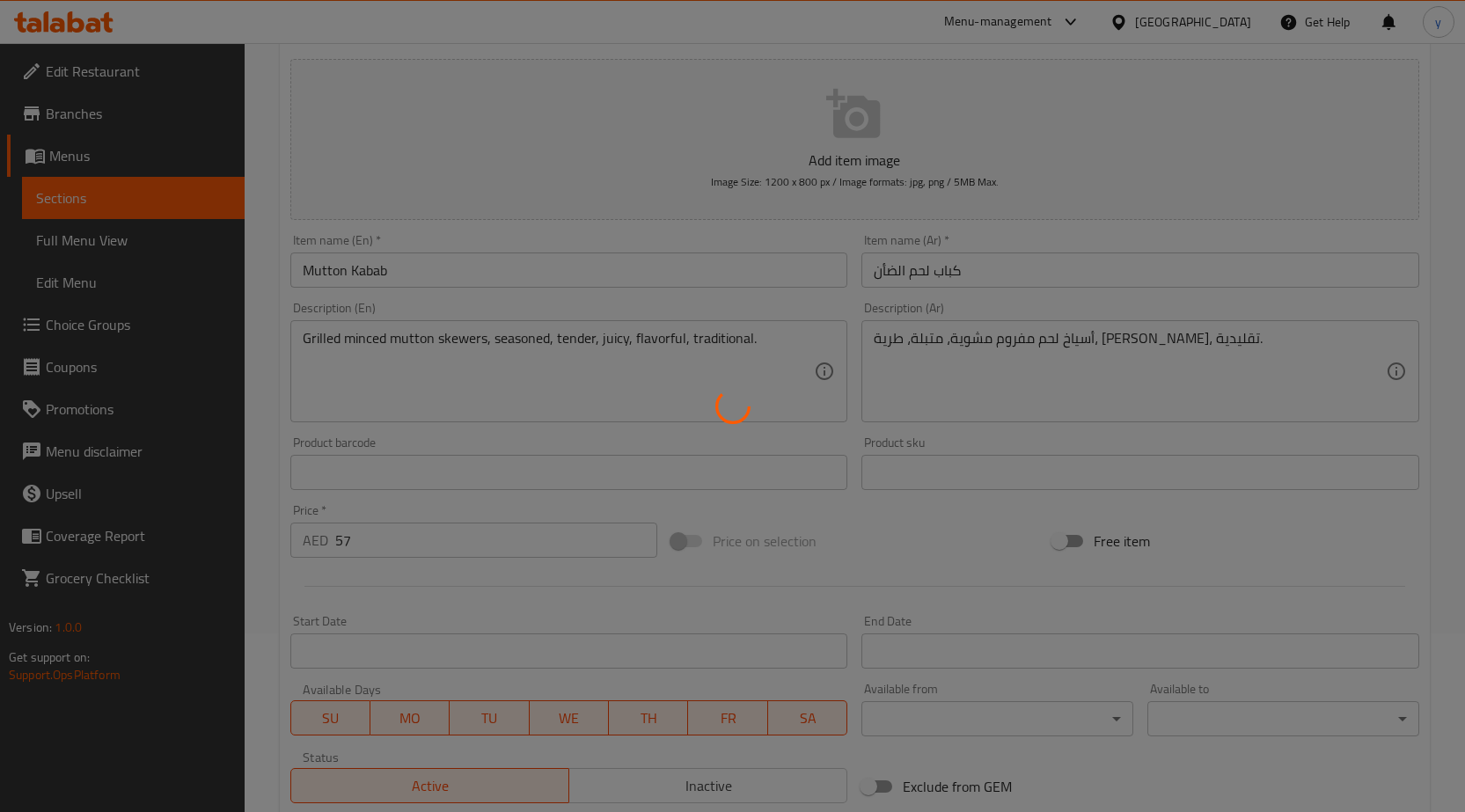
scroll to position [0, 0]
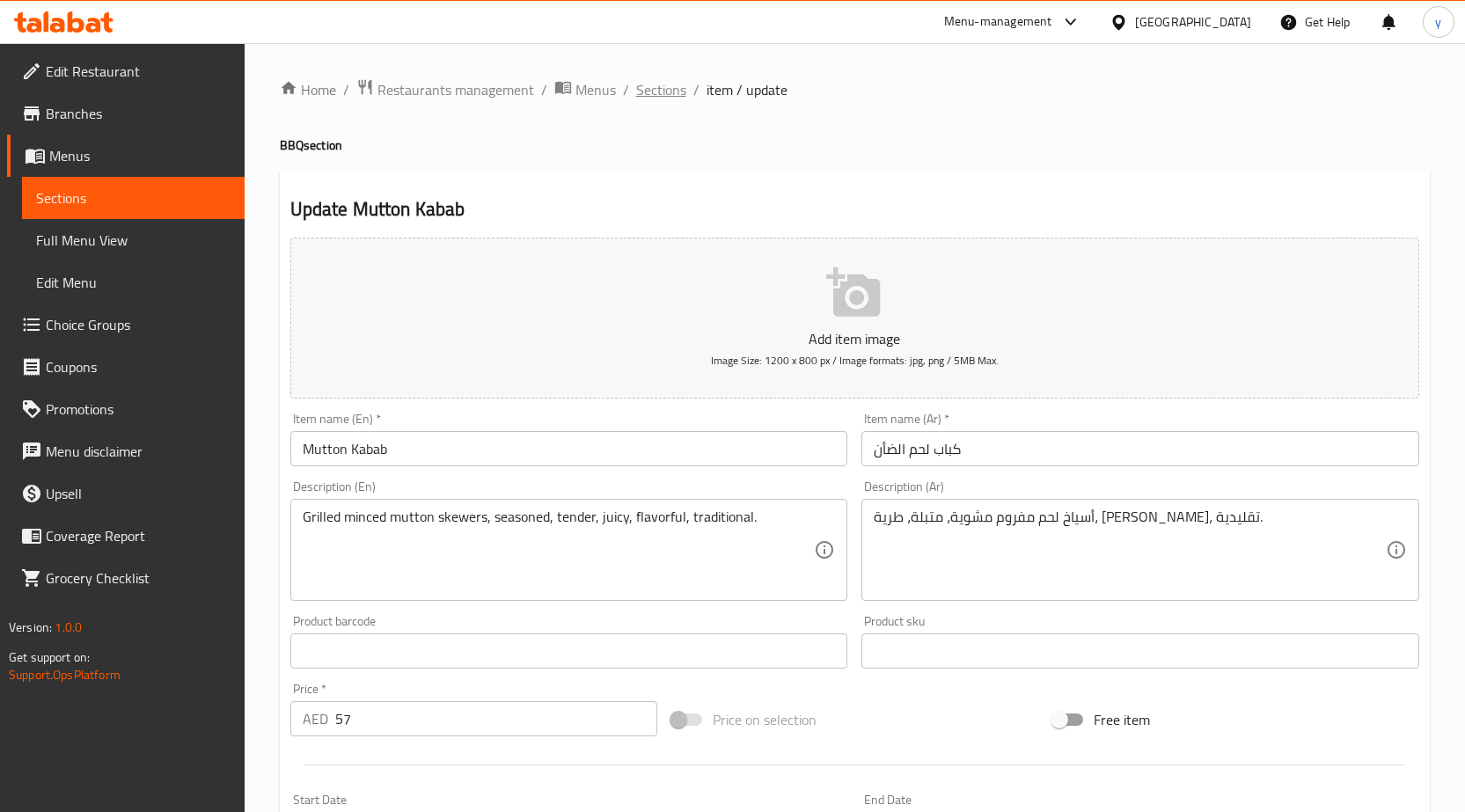
click at [646, 84] on span "Sections" at bounding box center [661, 89] width 50 height 21
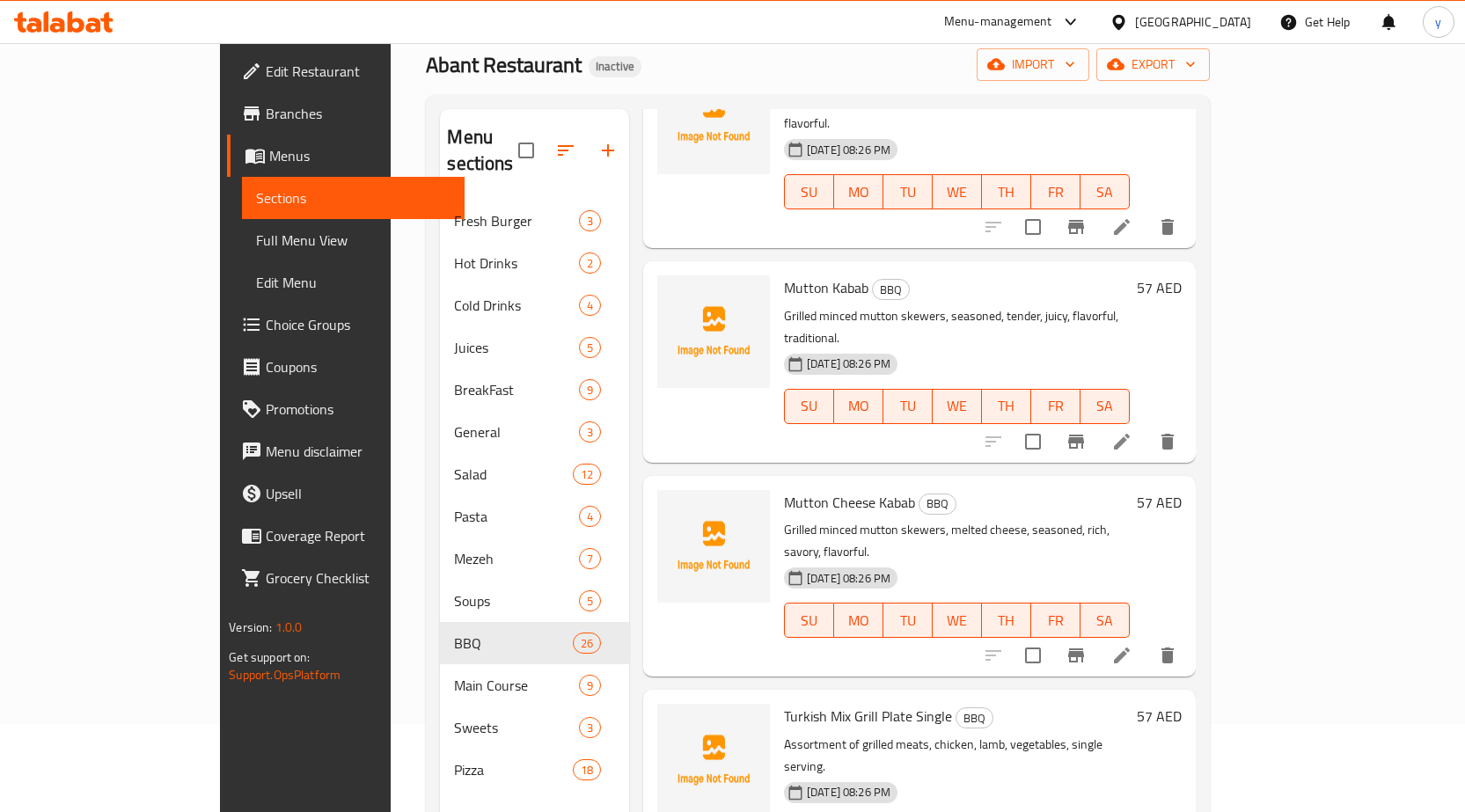
scroll to position [2910, 0]
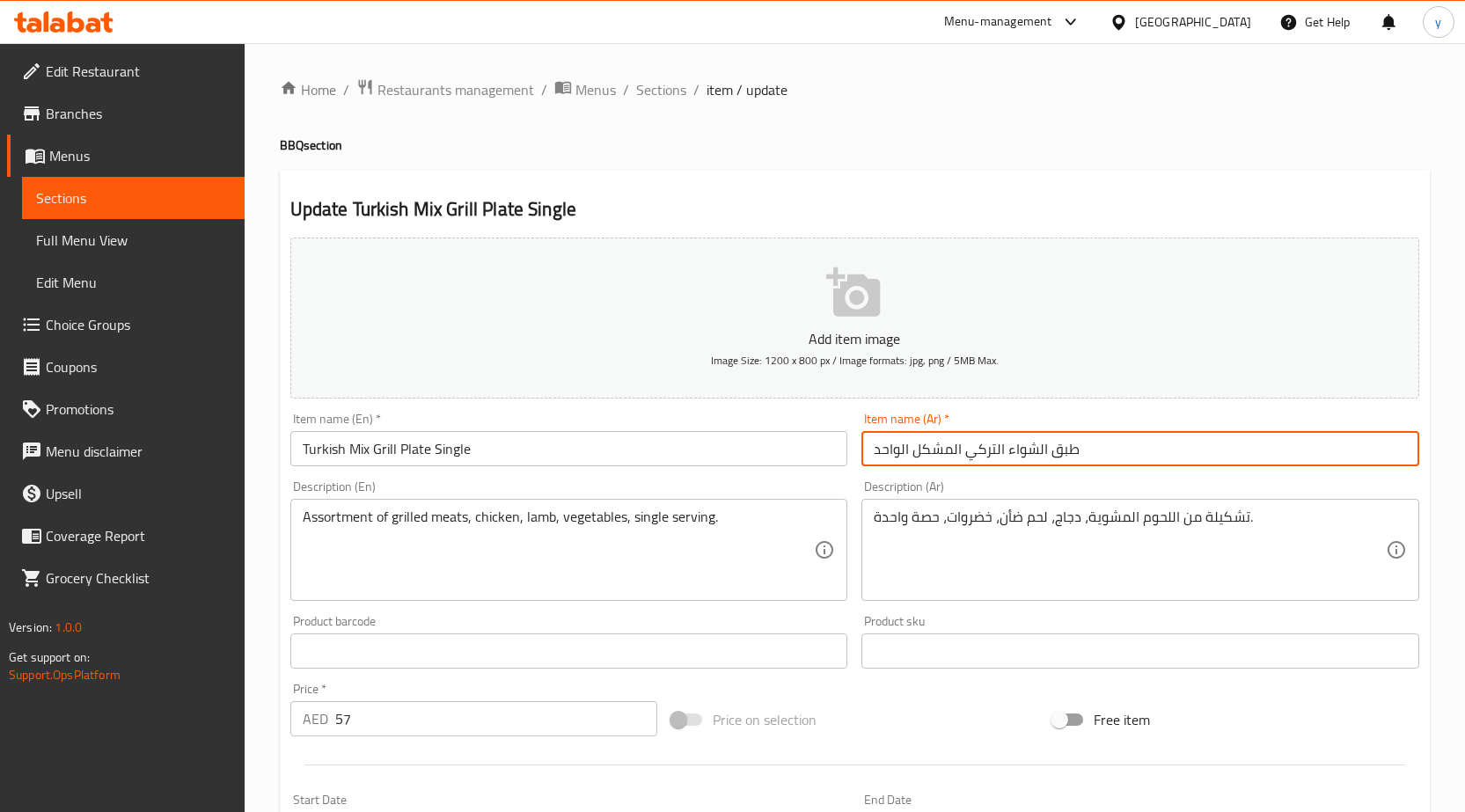
drag, startPoint x: 873, startPoint y: 455, endPoint x: 900, endPoint y: 458, distance: 27.2
click at [900, 458] on input "طبق الشواء التركي المشكل الواحد" at bounding box center [1140, 448] width 558 height 35
paste input "سينجل"
type input "طبق الشواء التركي المشكل السينجل"
click at [726, 592] on div "Assortment of grilled meats, chicken, lamb, vegetables, single serving. Descrip…" at bounding box center [569, 549] width 558 height 102
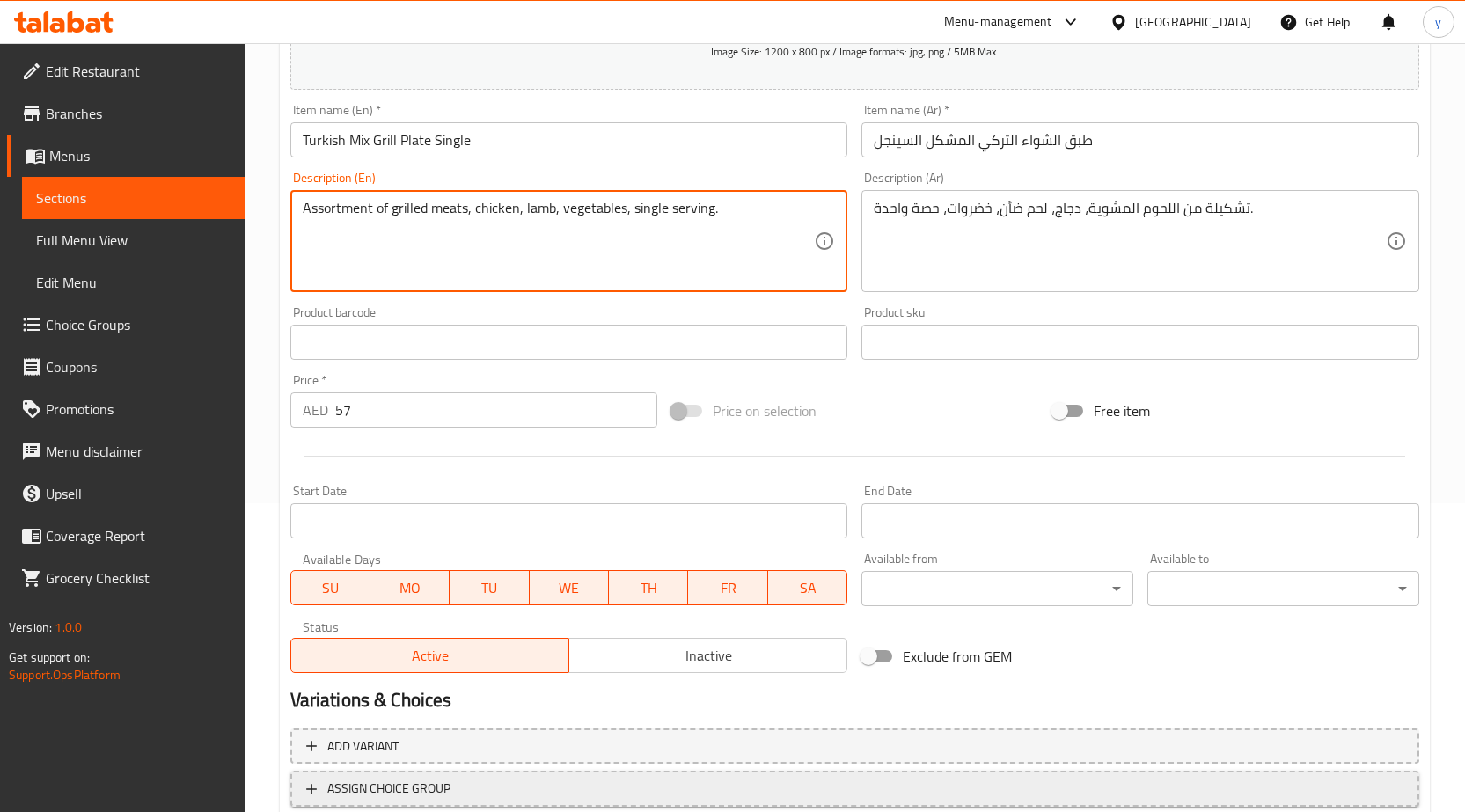
scroll to position [431, 0]
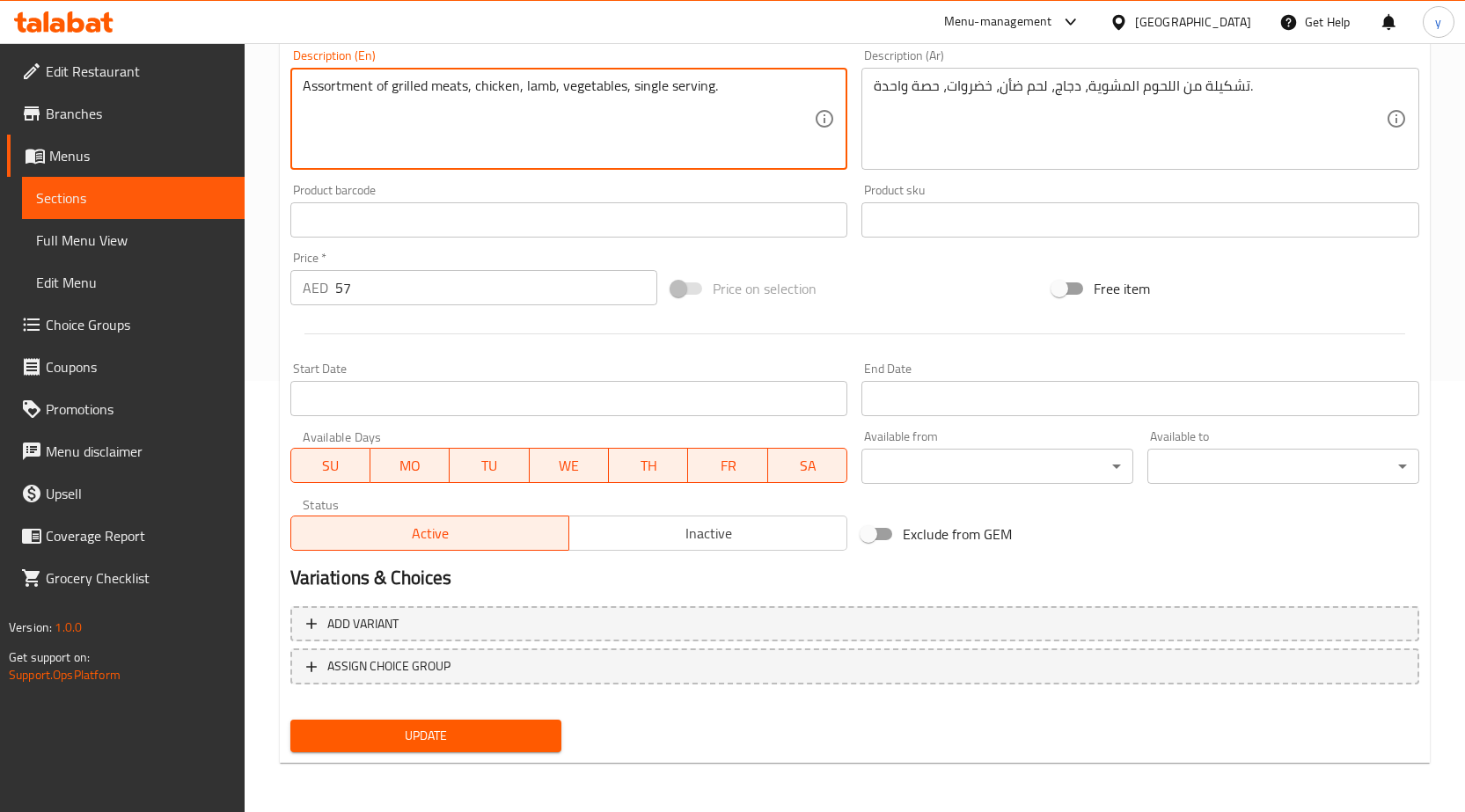
click at [441, 750] on button "Update" at bounding box center [426, 736] width 272 height 33
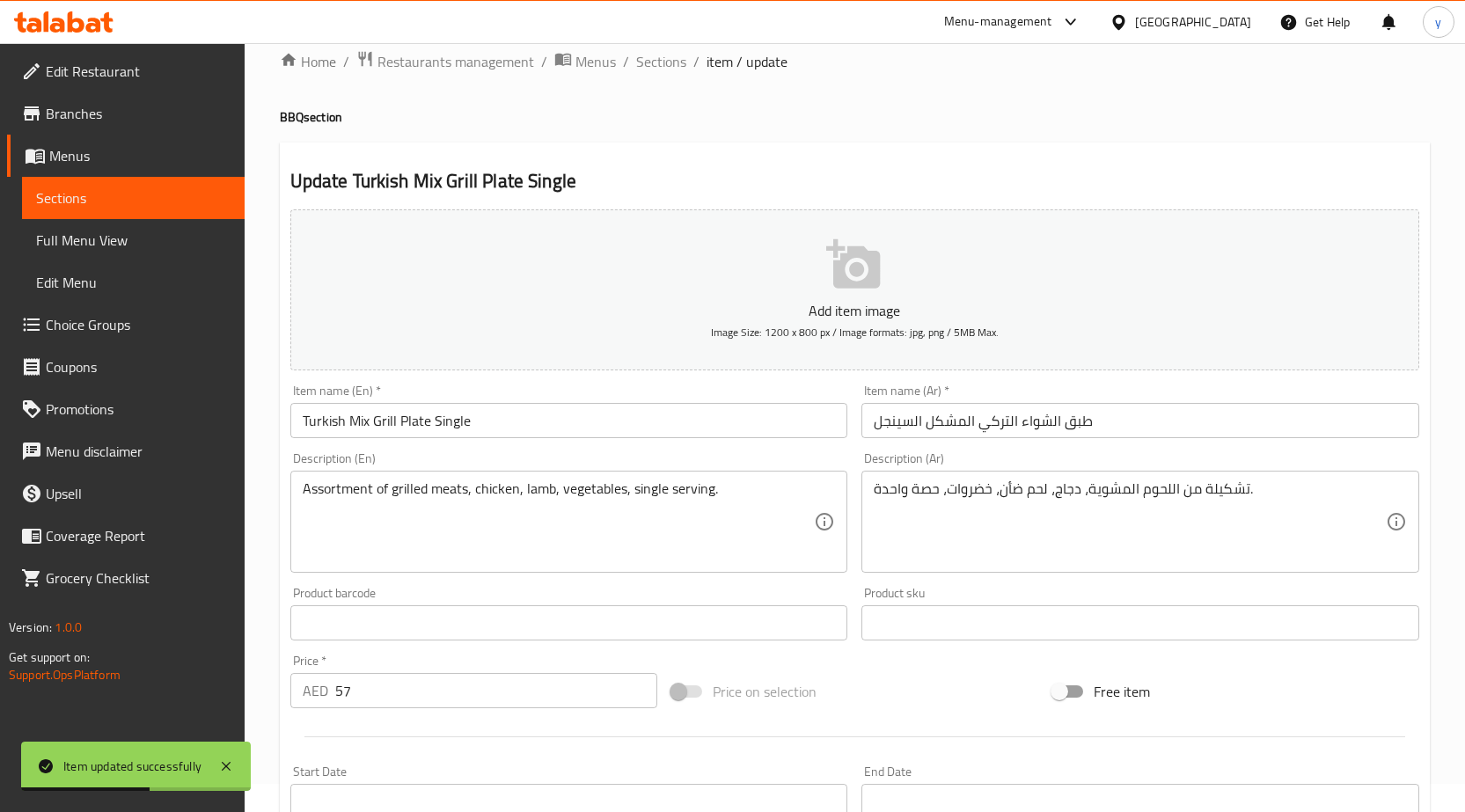
scroll to position [0, 0]
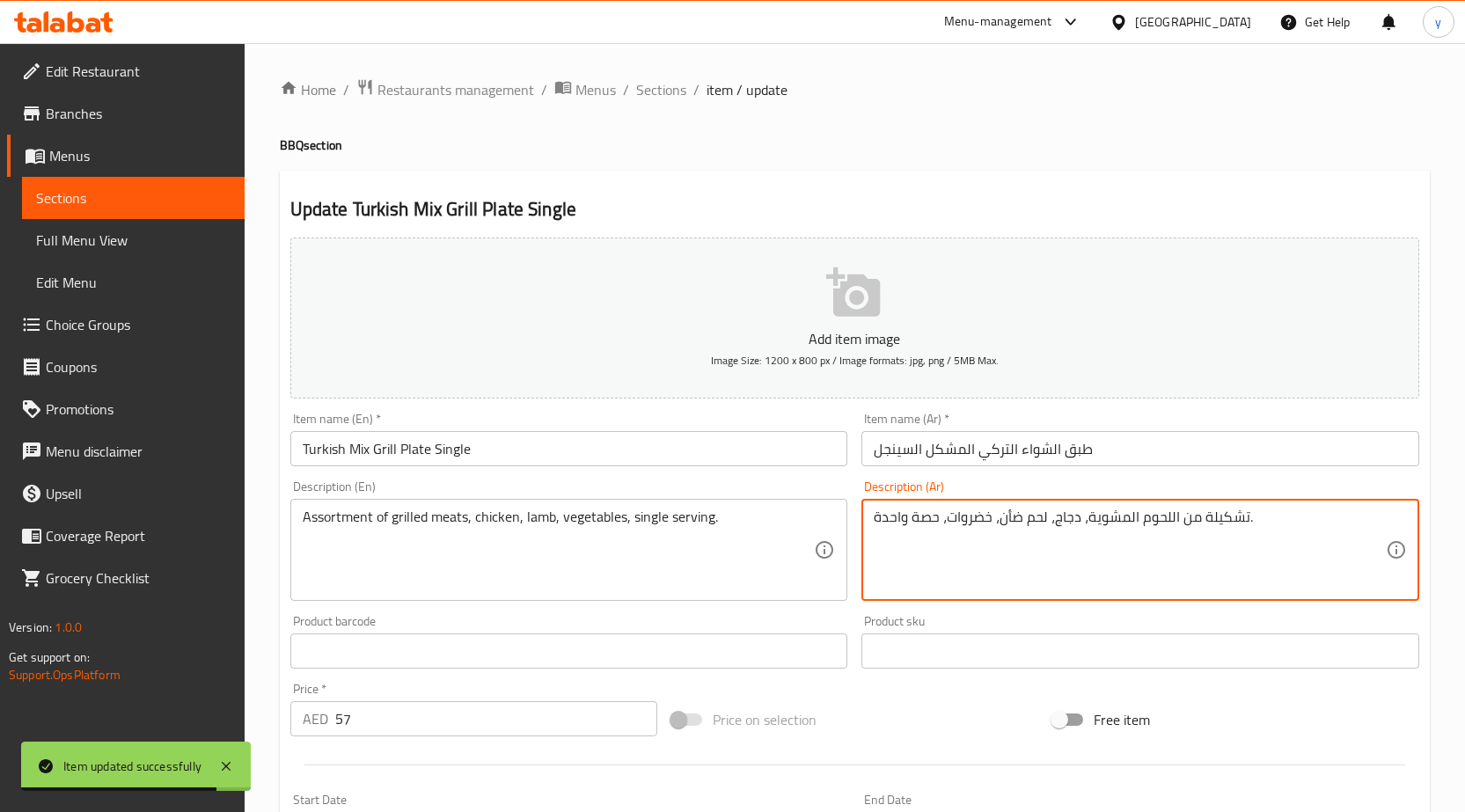
drag, startPoint x: 875, startPoint y: 519, endPoint x: 904, endPoint y: 527, distance: 30.1
paste textarea "سينجل"
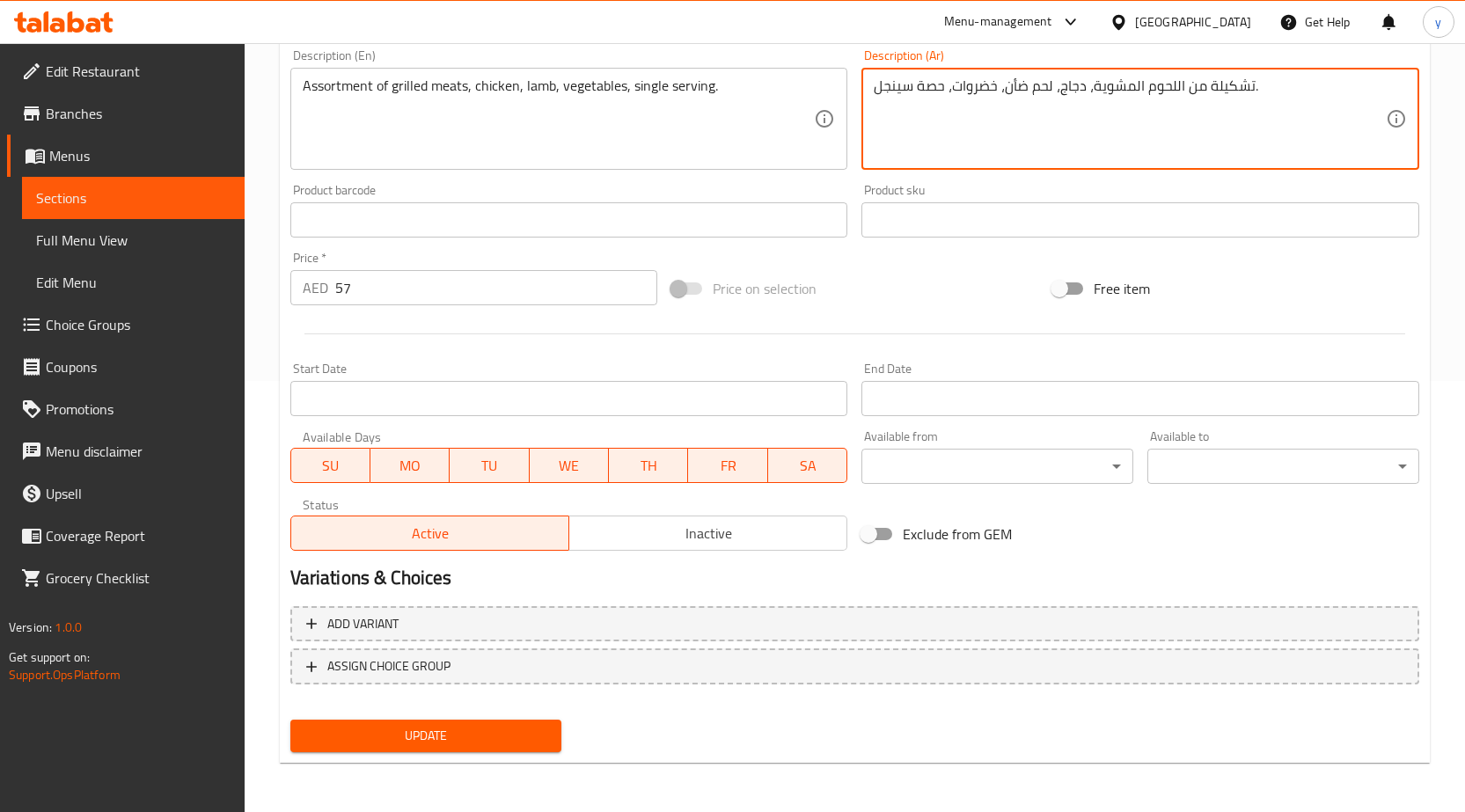
type textarea "تشكيلة من اللحوم المشوية، دجاج، لحم ضأن، خضروات، حصة سينجل."
click at [429, 724] on button "Update" at bounding box center [426, 736] width 272 height 33
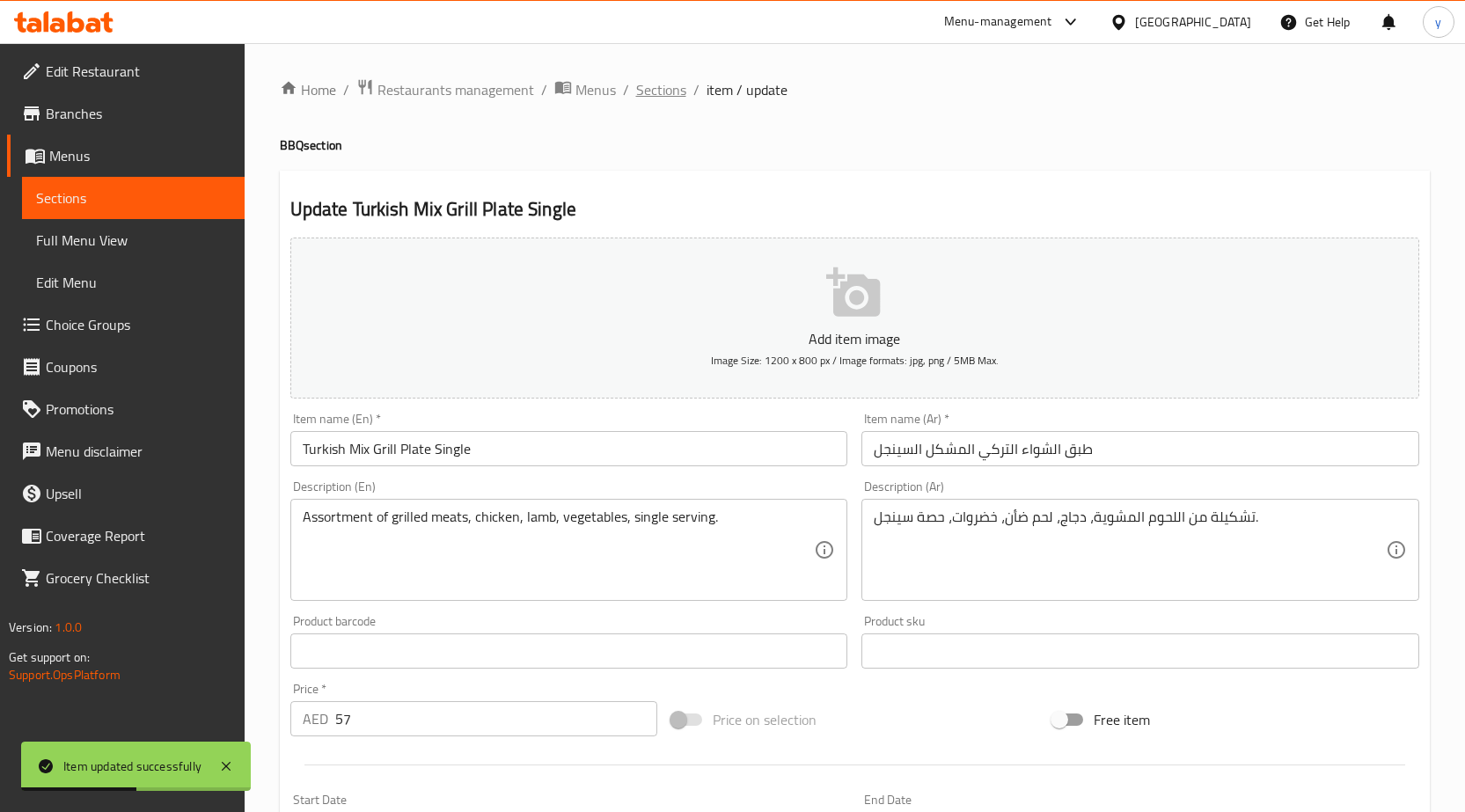
click at [663, 79] on span "Sections" at bounding box center [661, 89] width 50 height 21
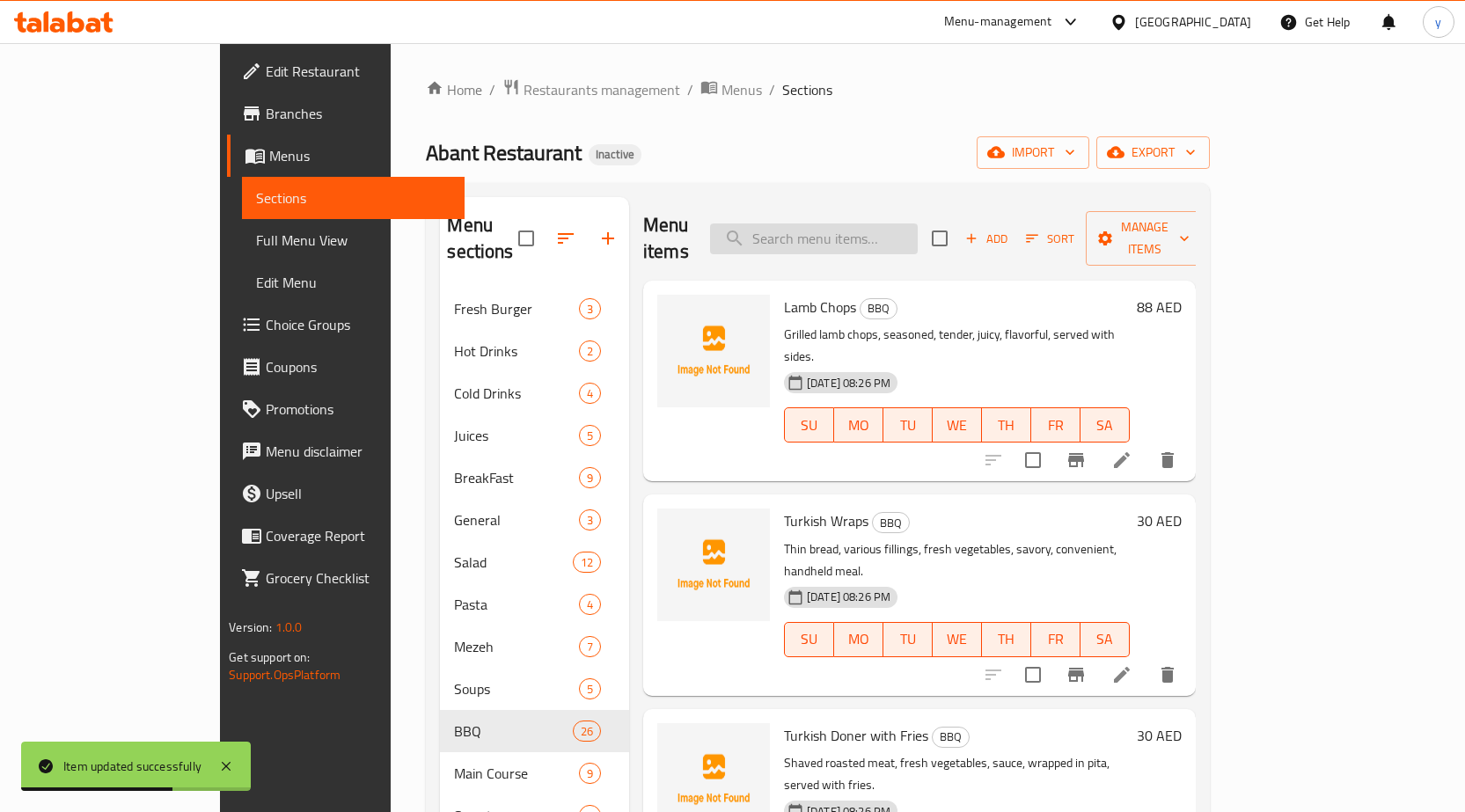
click at [881, 225] on input "search" at bounding box center [814, 239] width 208 height 31
paste input "Turkish Mix Grill Plate Half"
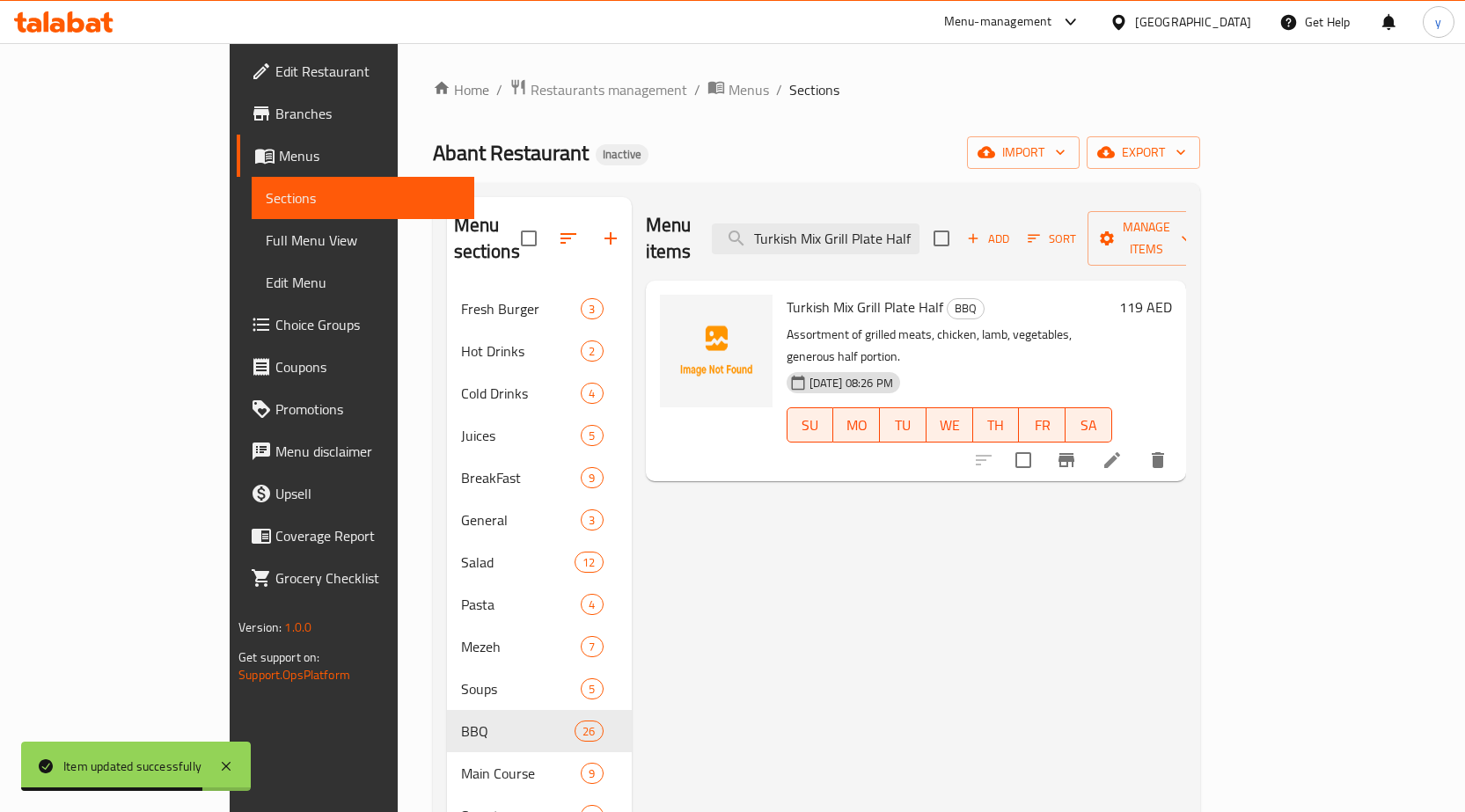
type input "Turkish Mix Grill Plate Half"
click at [1123, 450] on icon at bounding box center [1112, 460] width 21 height 21
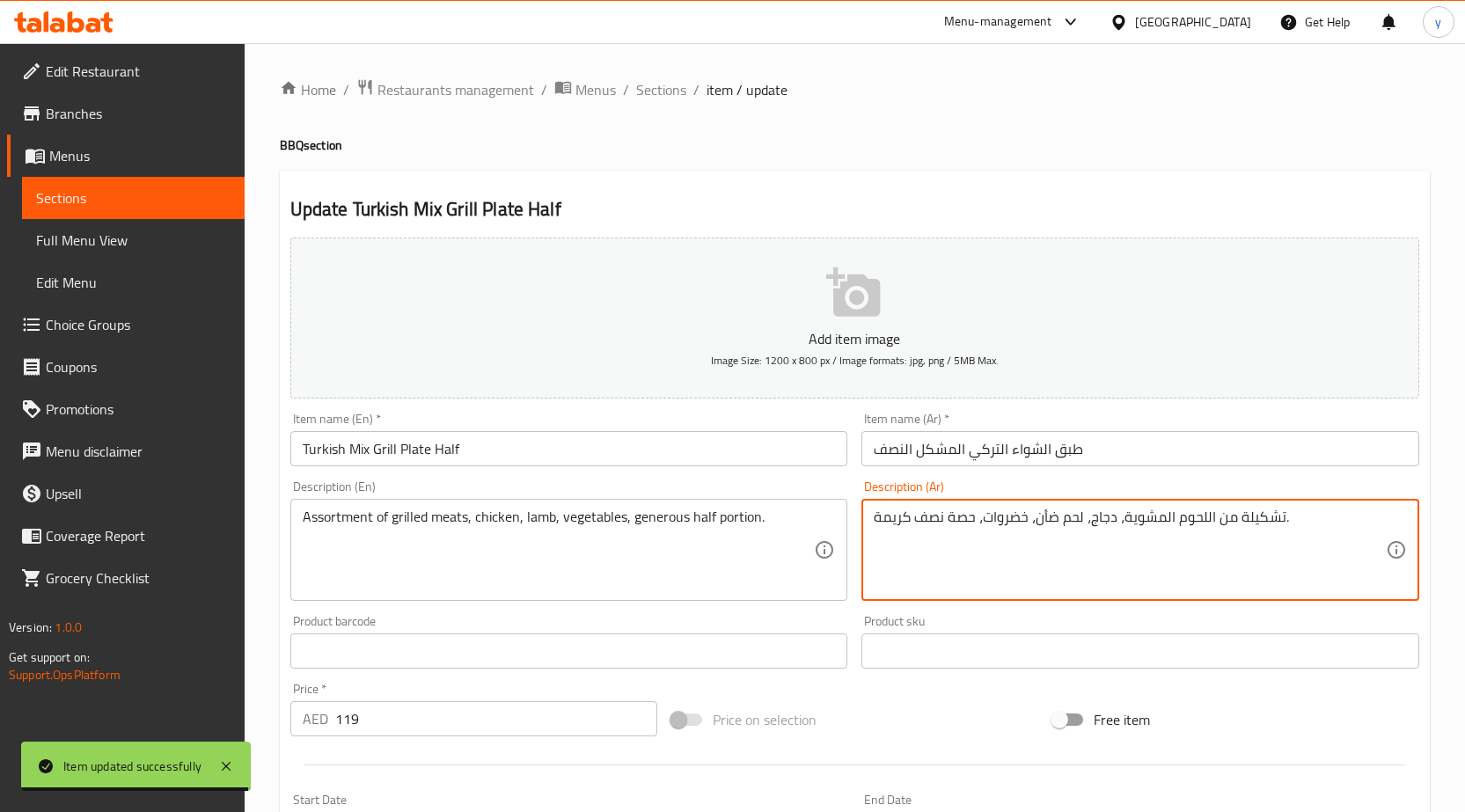
drag, startPoint x: 877, startPoint y: 523, endPoint x: 910, endPoint y: 524, distance: 33.0
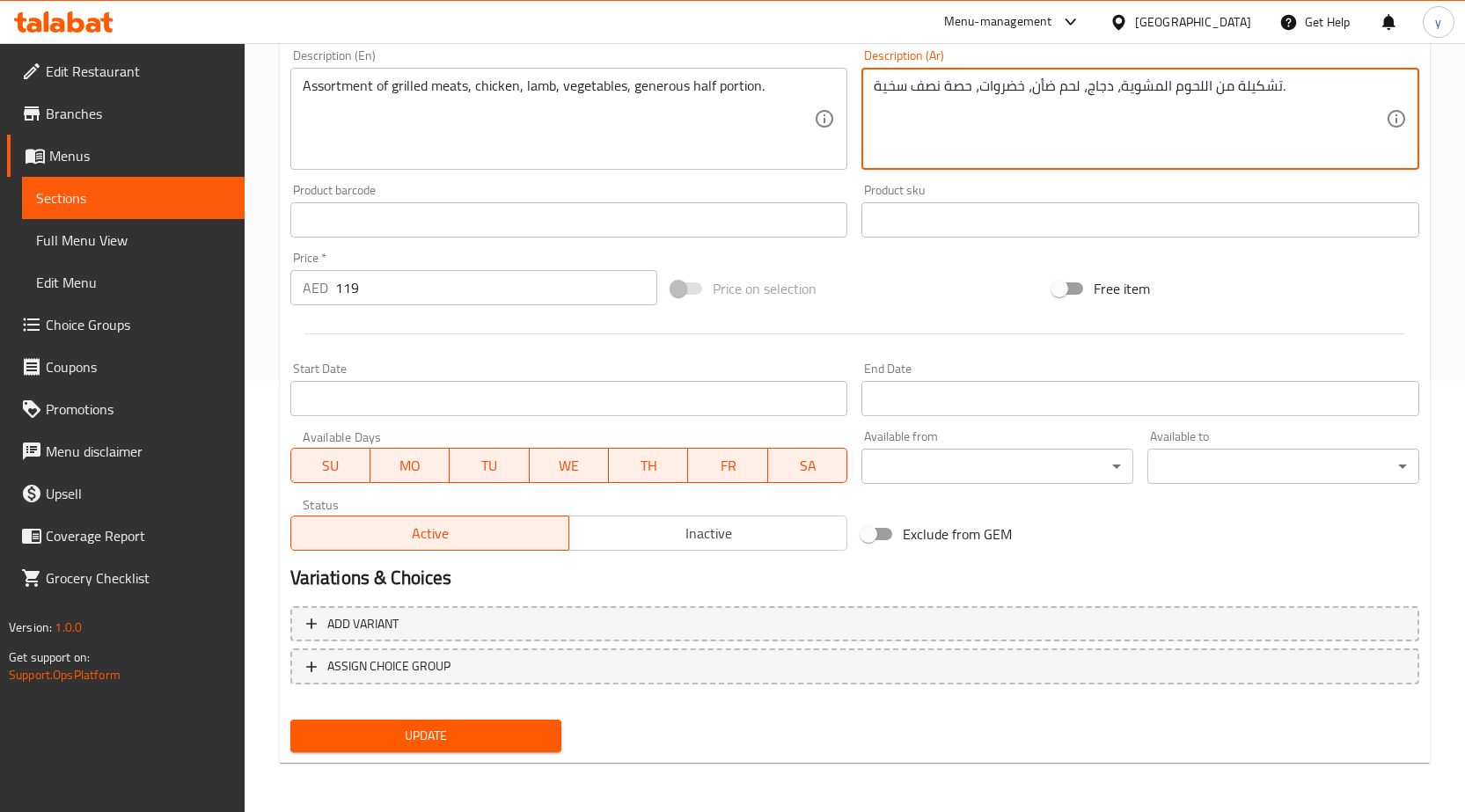
type textarea "تشكيلة من اللحوم المشوية، دجاج، لحم ضأن، خضروات، حصة نصف سخية."
click at [470, 738] on span "Update" at bounding box center [426, 736] width 244 height 22
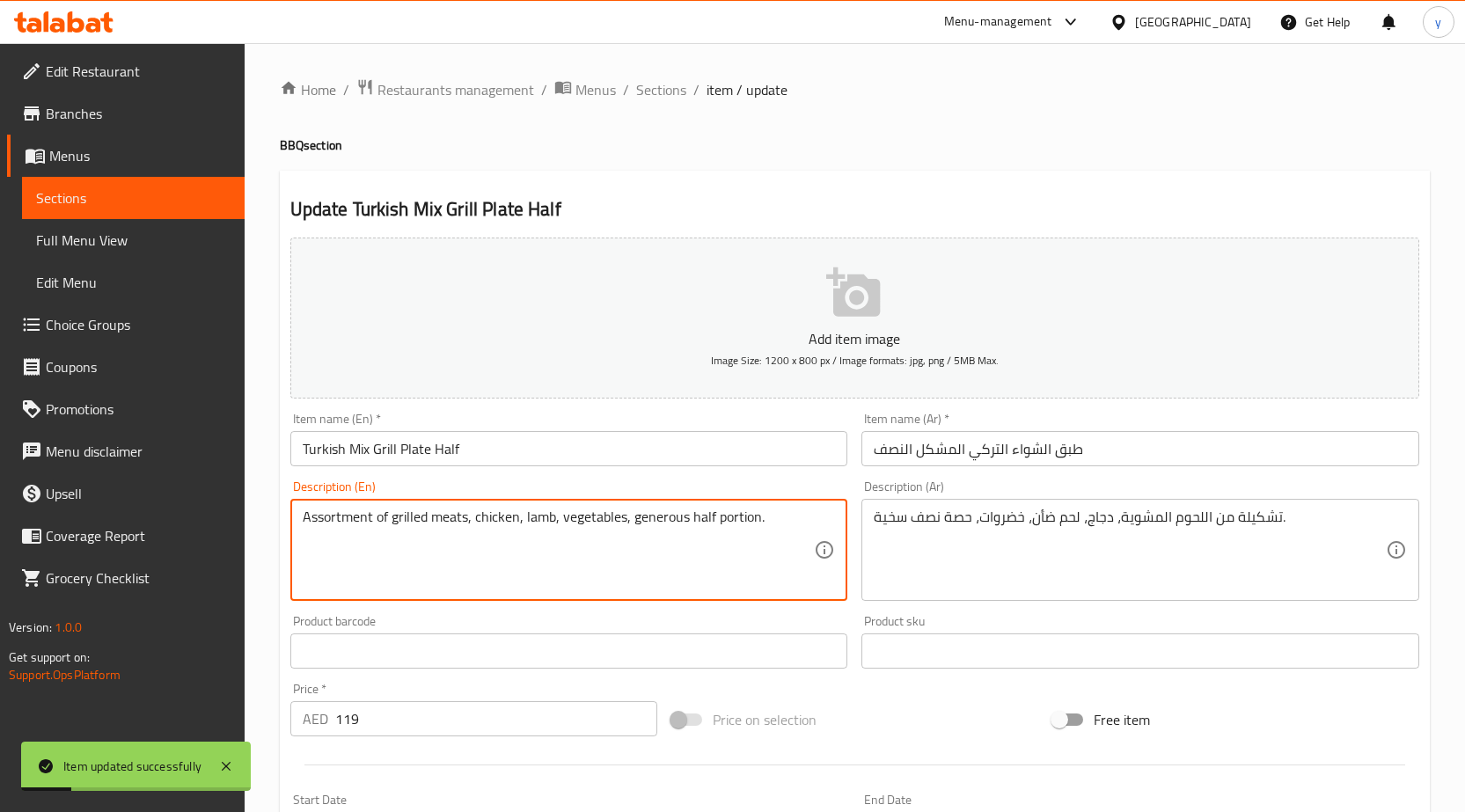
drag, startPoint x: 637, startPoint y: 518, endPoint x: 755, endPoint y: 515, distance: 118.0
click at [677, 87] on span "Sections" at bounding box center [661, 89] width 50 height 21
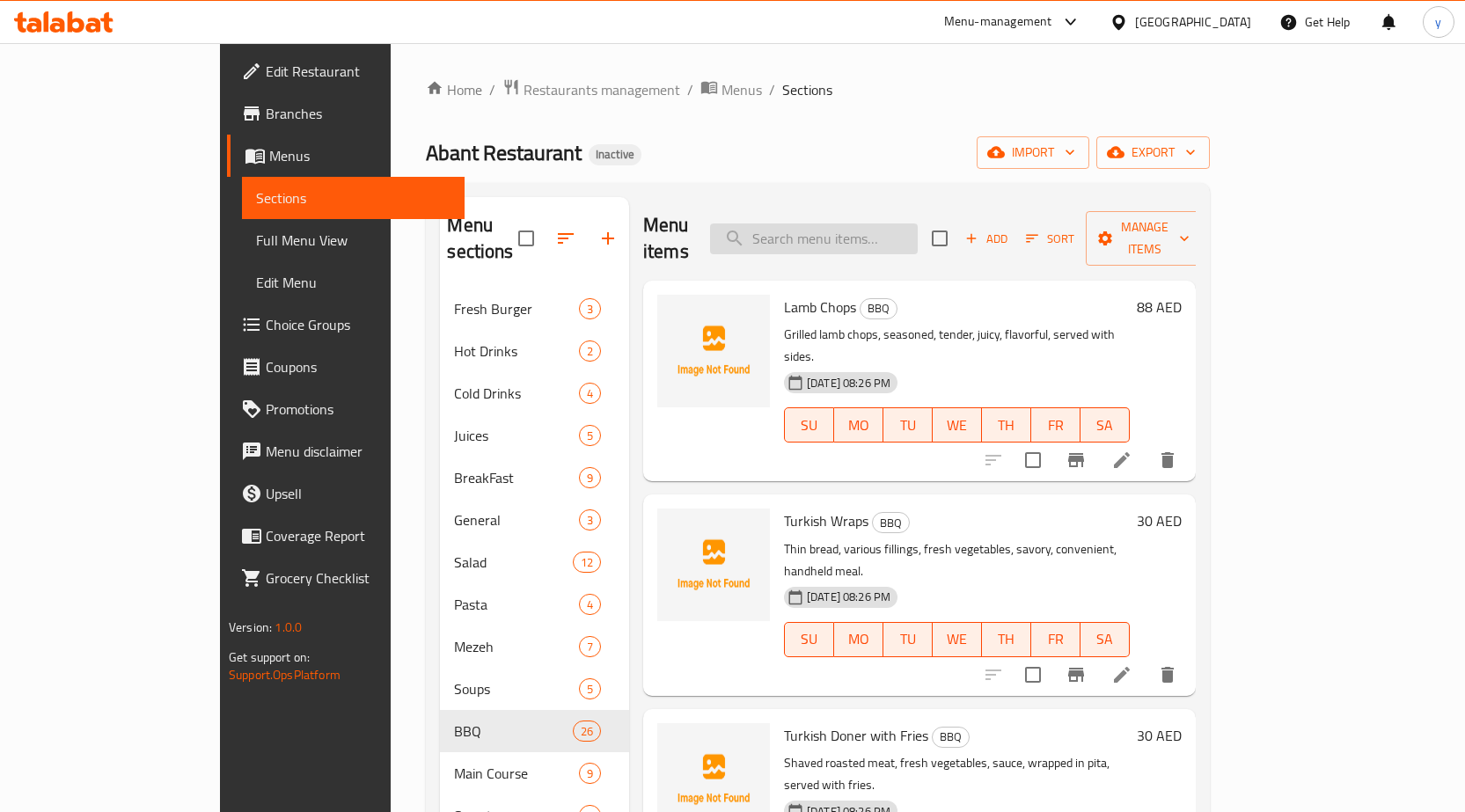
click at [851, 231] on input "search" at bounding box center [814, 239] width 208 height 31
paste input "Sea Bream"
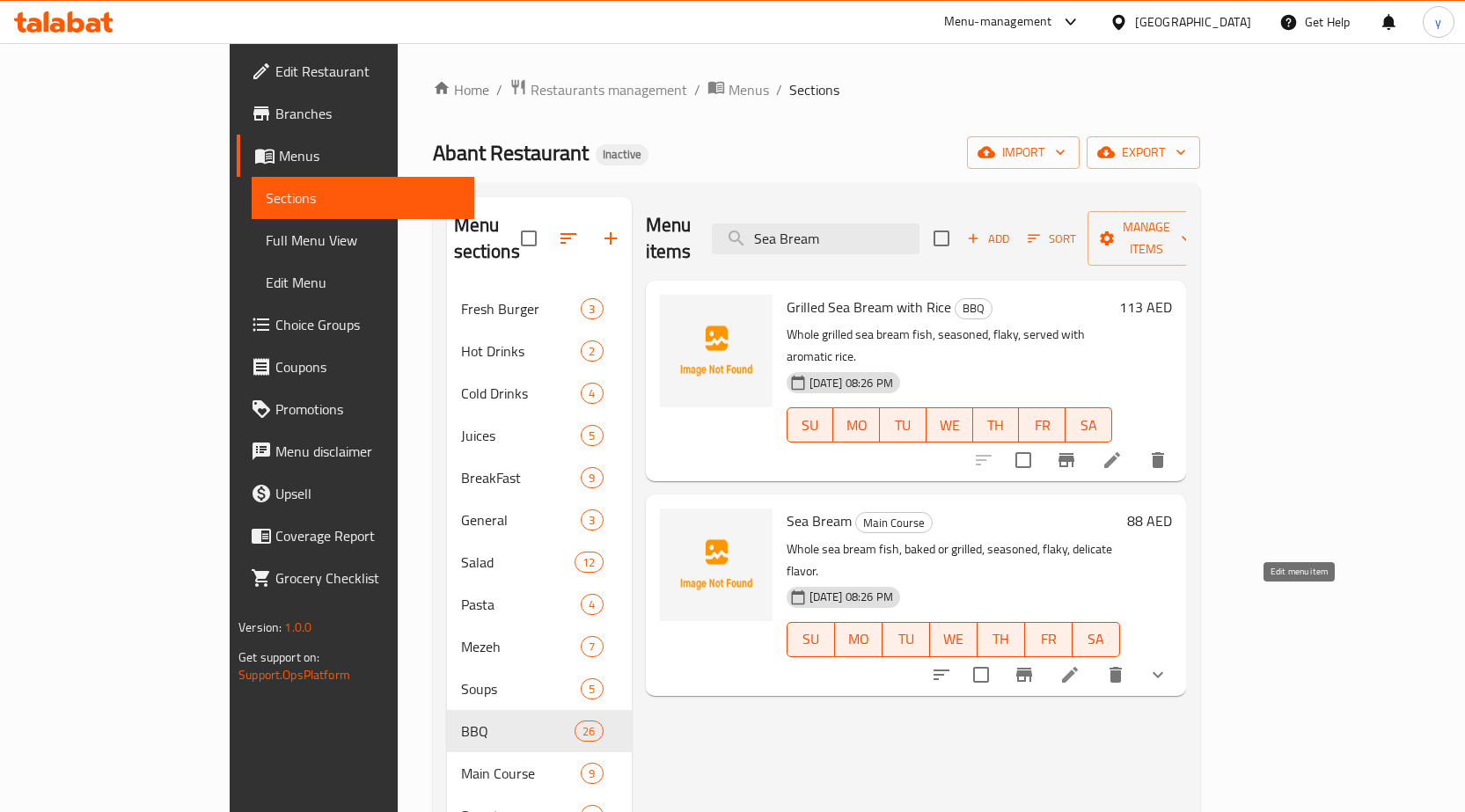
type input "Sea Bream"
click at [1081, 664] on icon at bounding box center [1070, 675] width 21 height 21
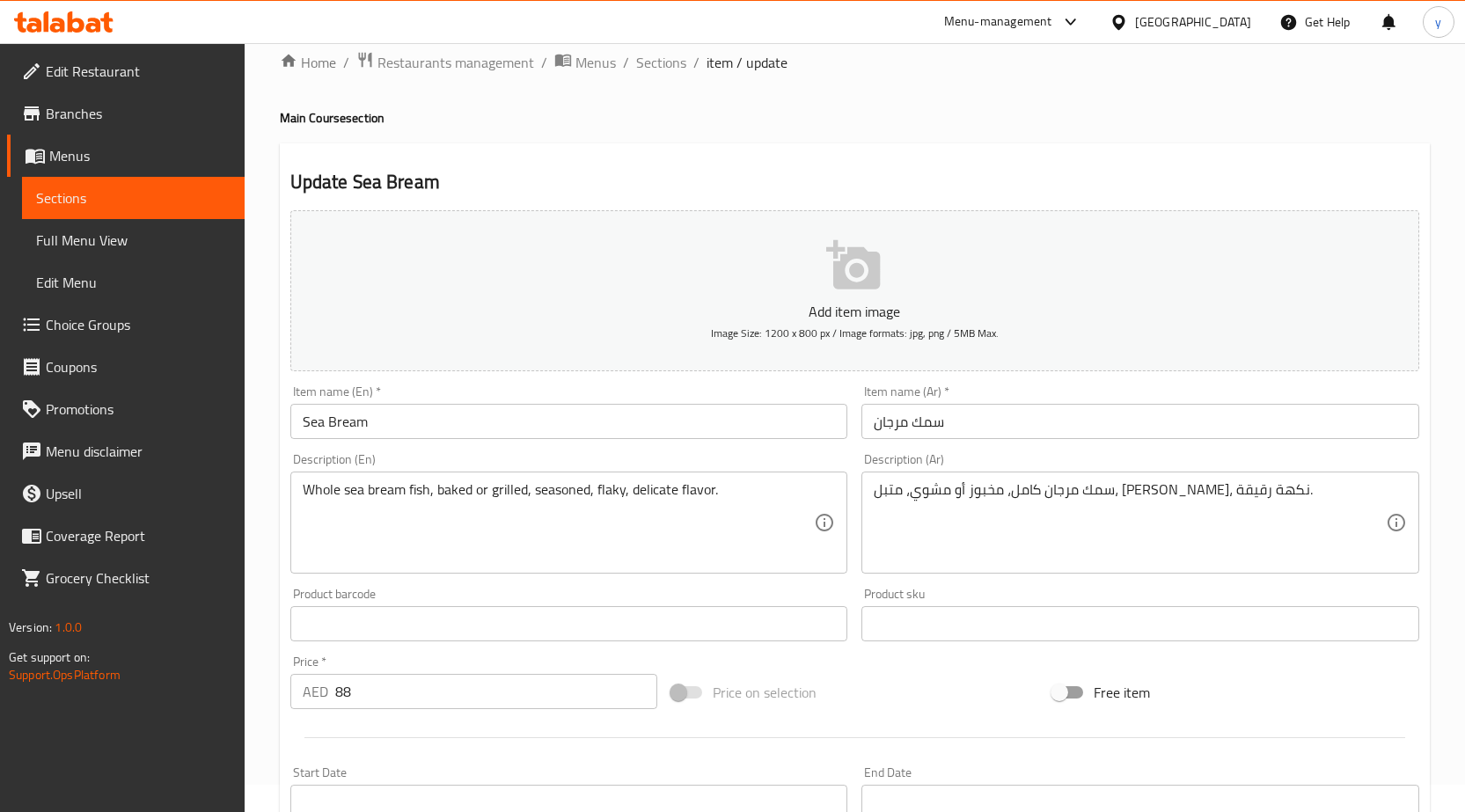
scroll to position [21, 0]
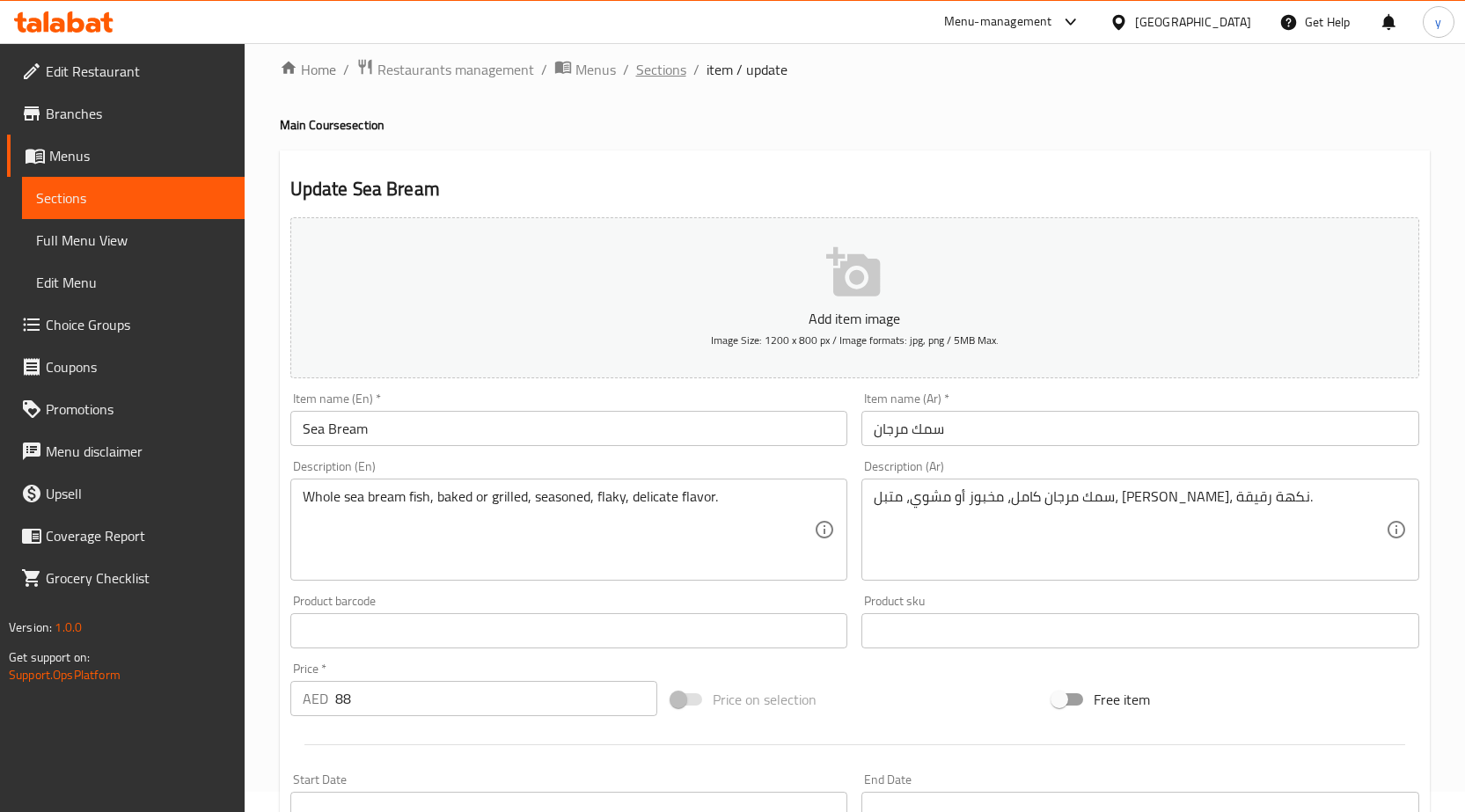
click at [646, 79] on span "Sections" at bounding box center [661, 70] width 50 height 21
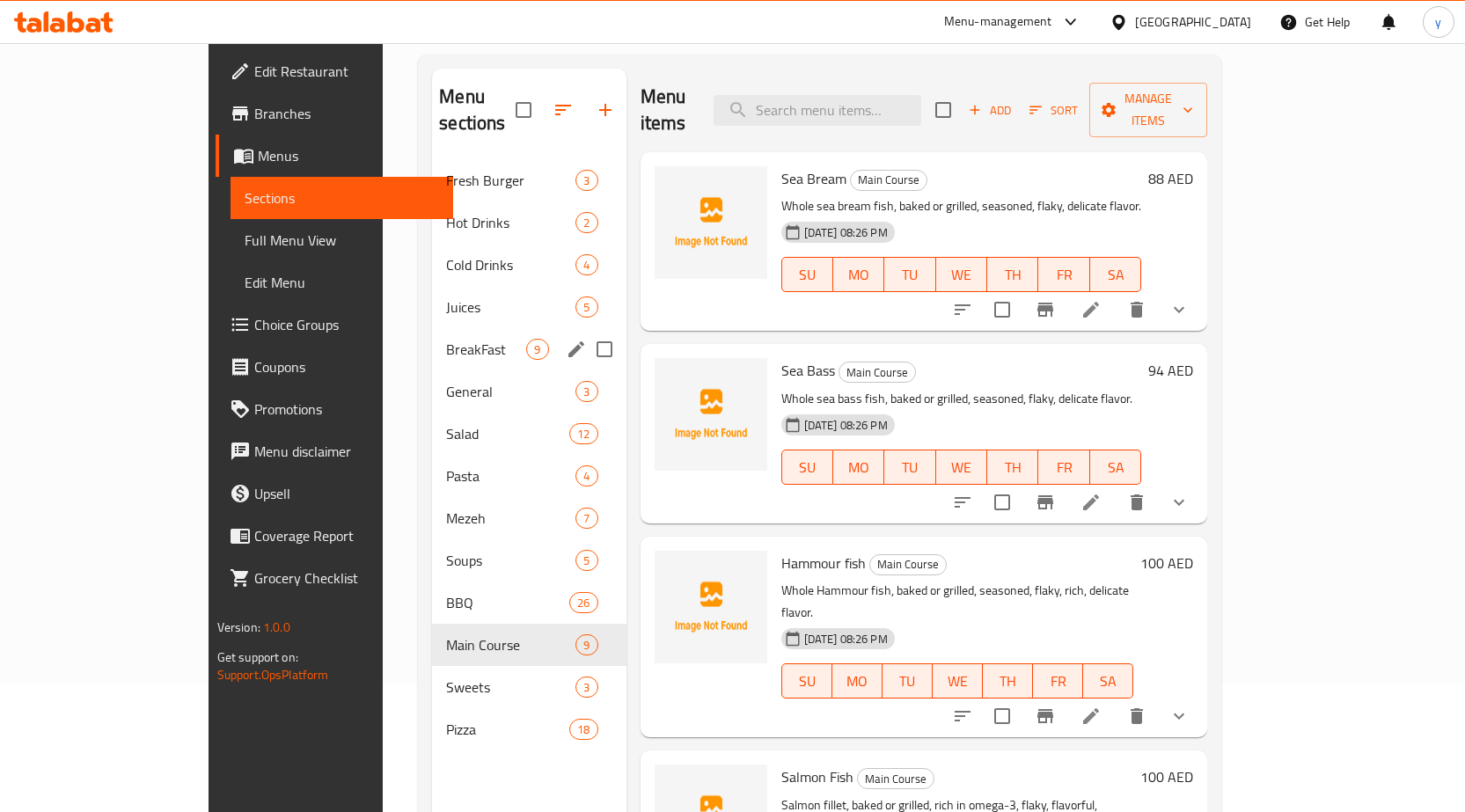
scroll to position [247, 0]
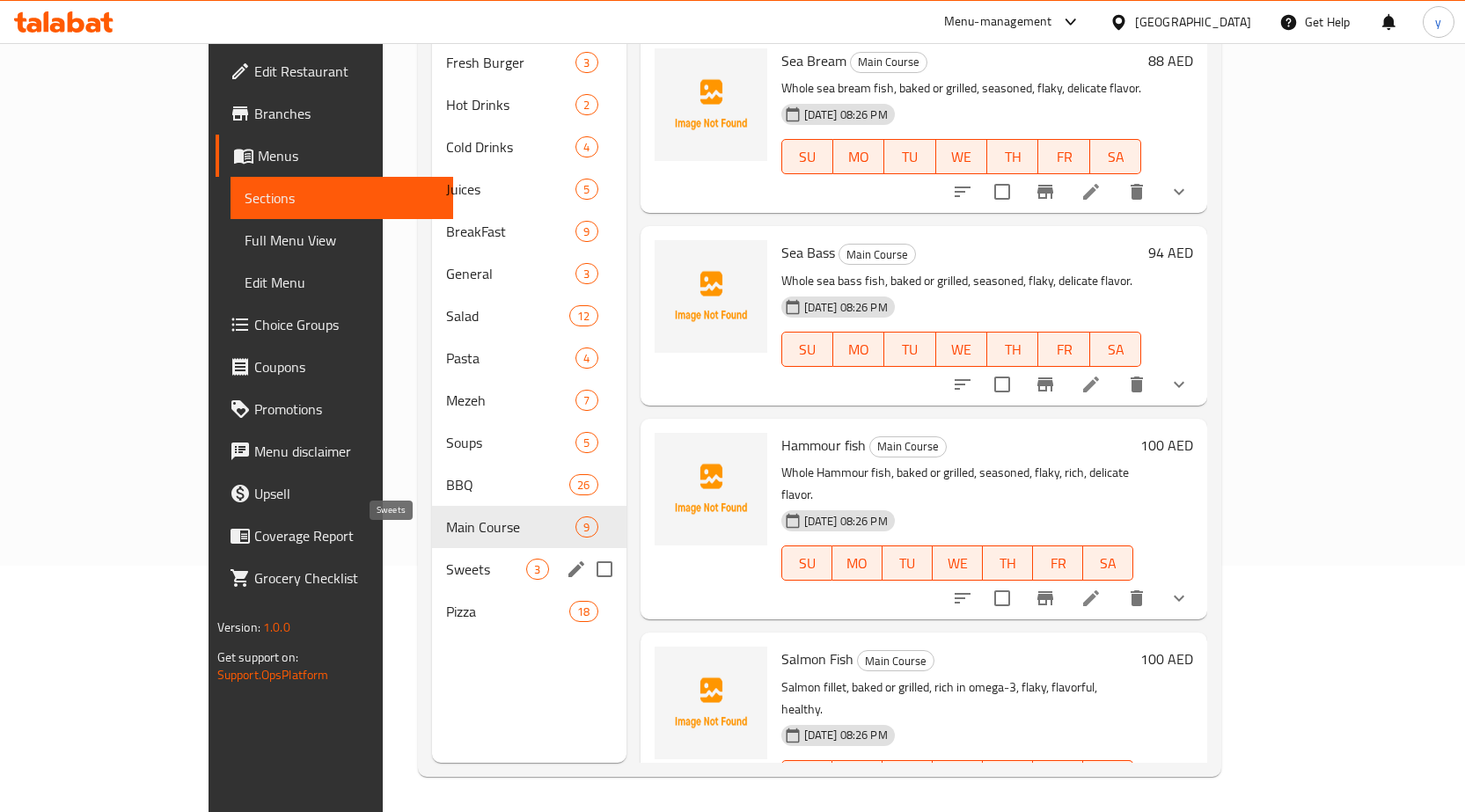
click at [446, 559] on span "Sweets" at bounding box center [486, 569] width 80 height 21
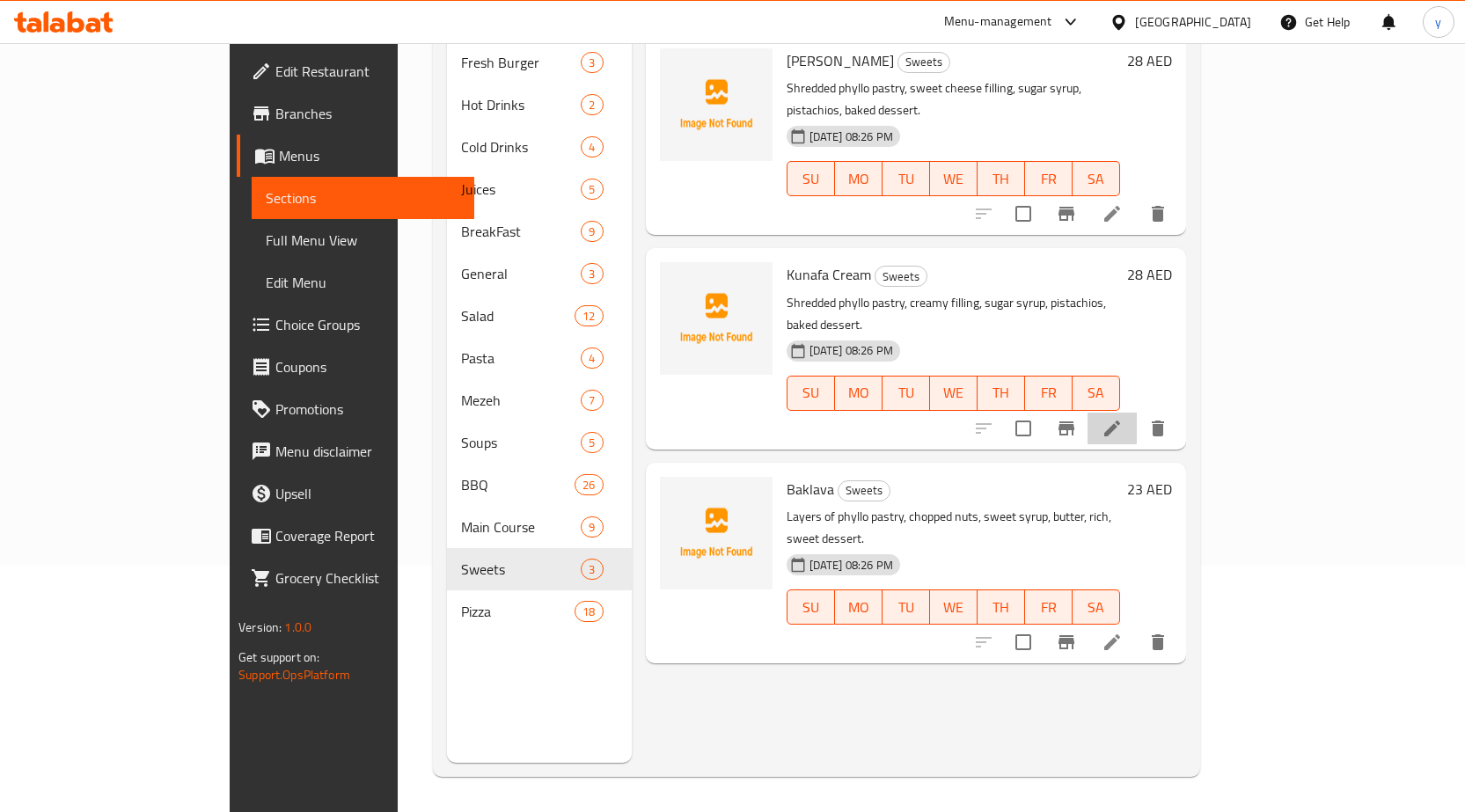
click at [1137, 413] on li at bounding box center [1112, 429] width 49 height 32
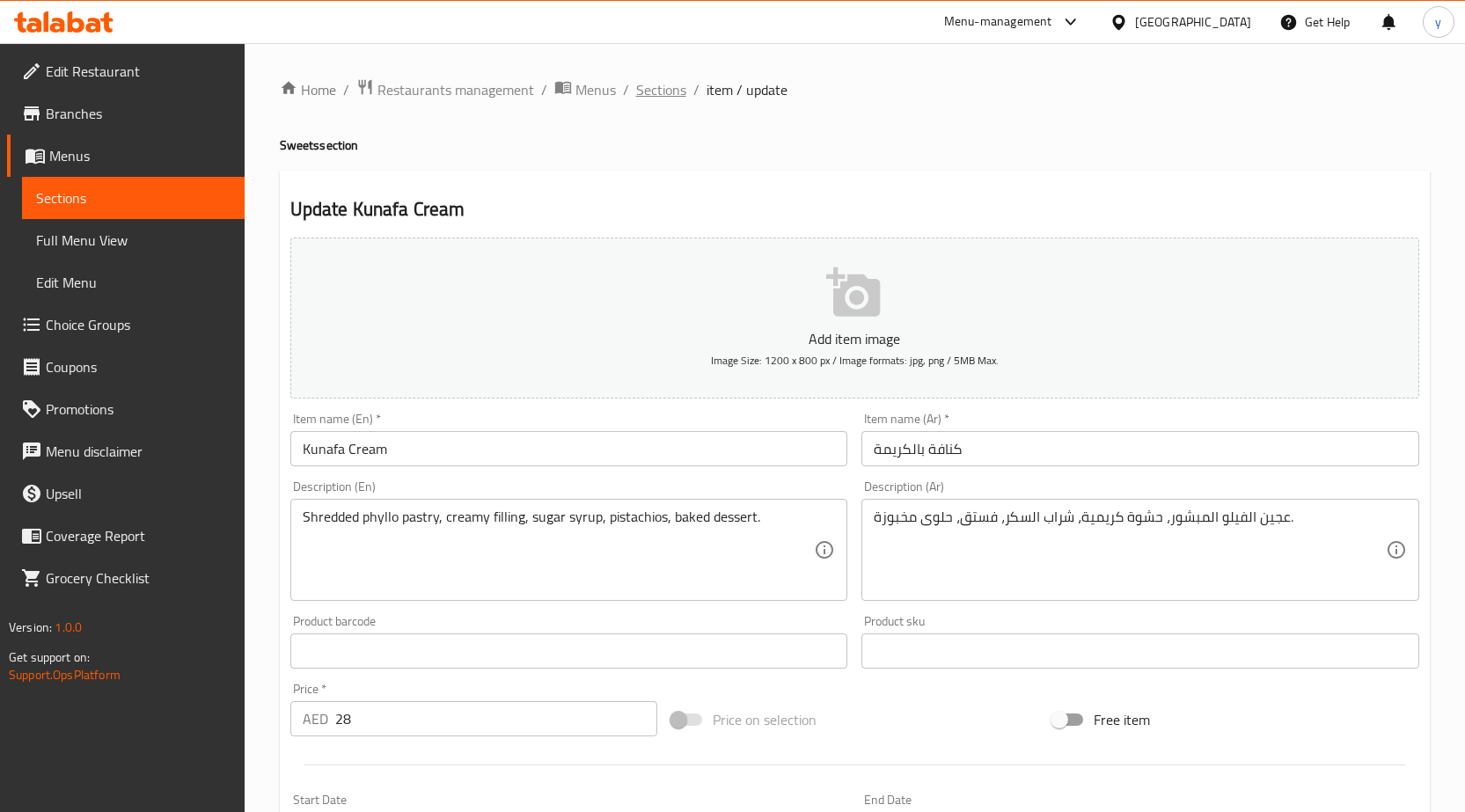
click at [673, 95] on span "Sections" at bounding box center [661, 89] width 50 height 21
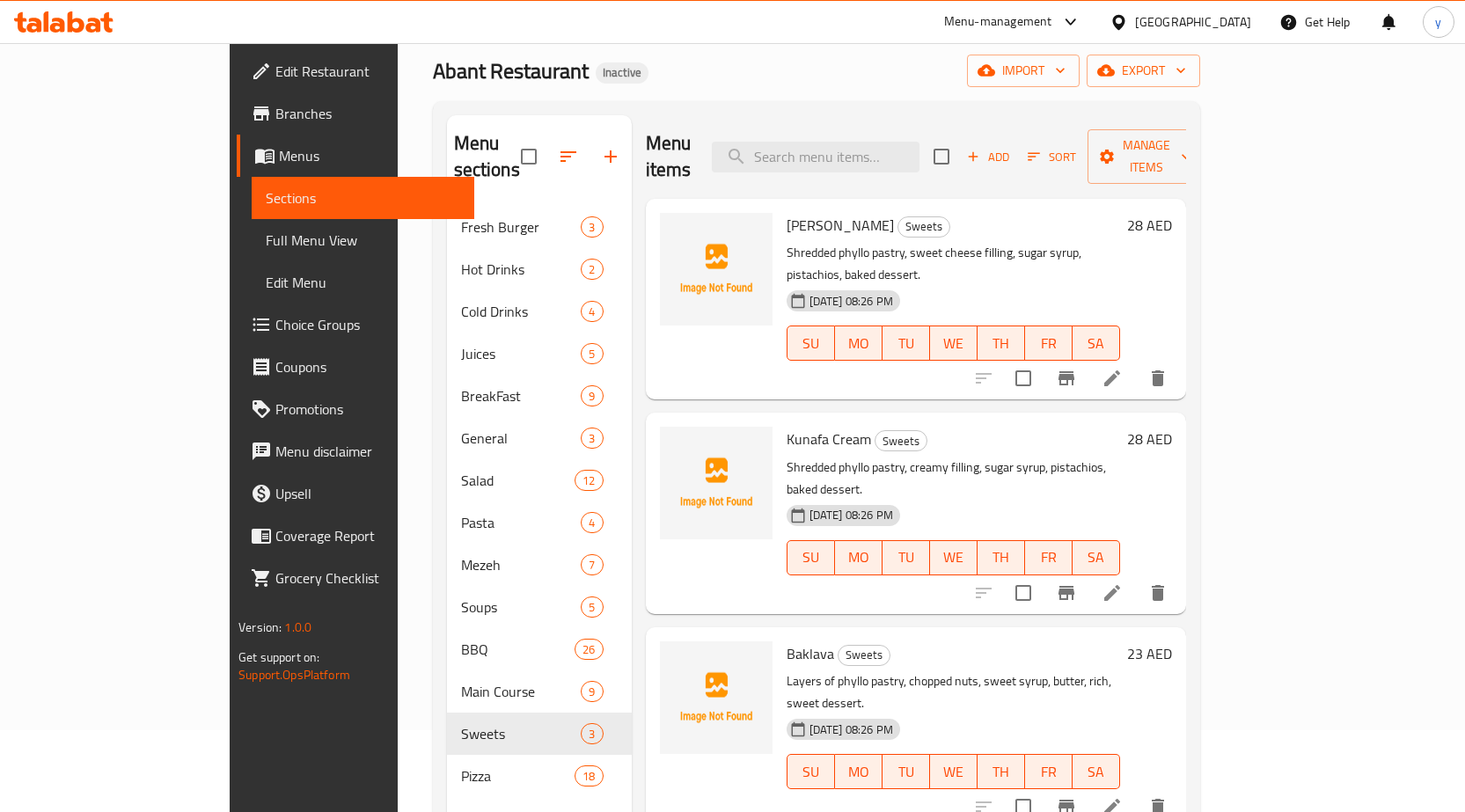
scroll to position [71, 0]
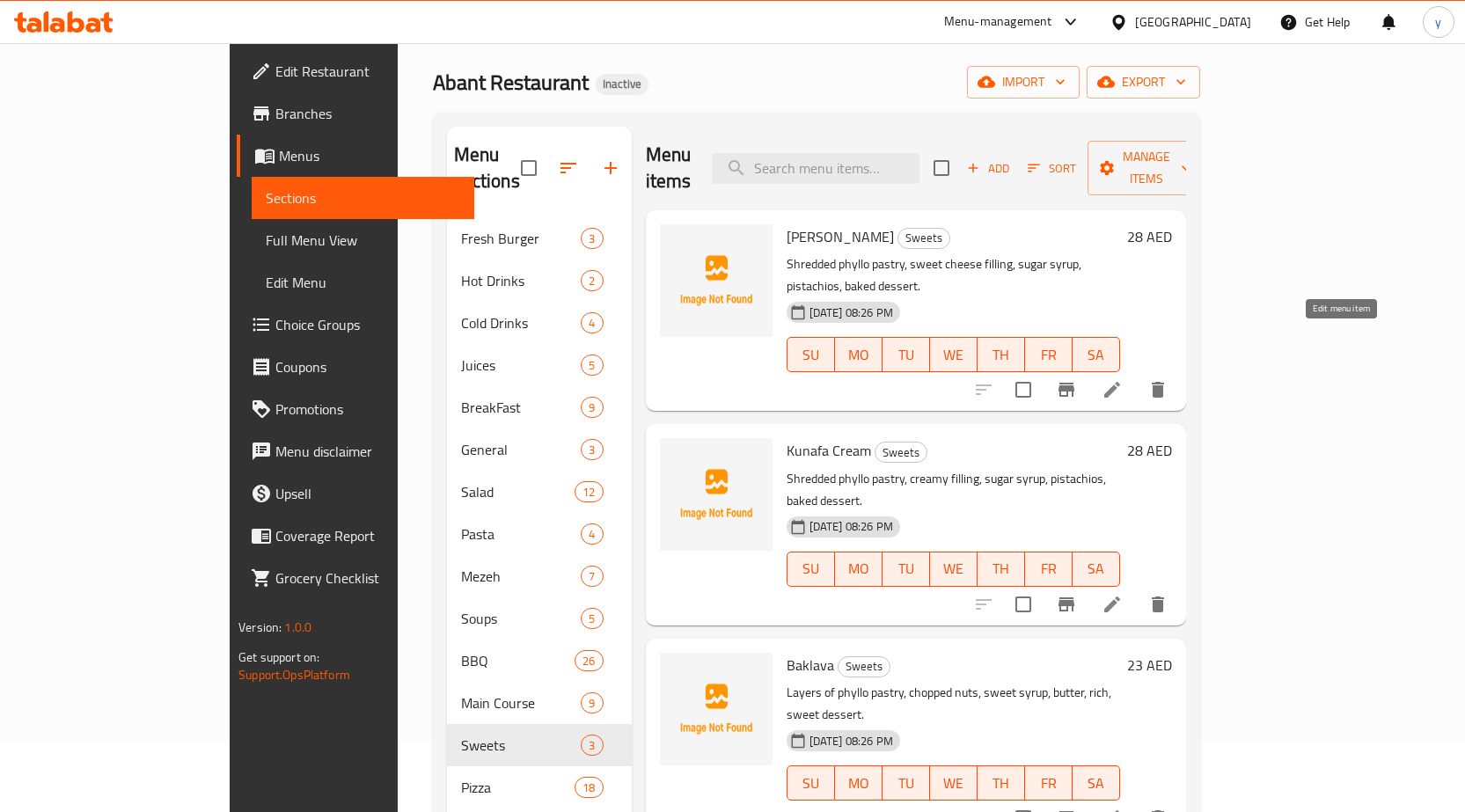
click at [1123, 379] on icon at bounding box center [1112, 390] width 21 height 21
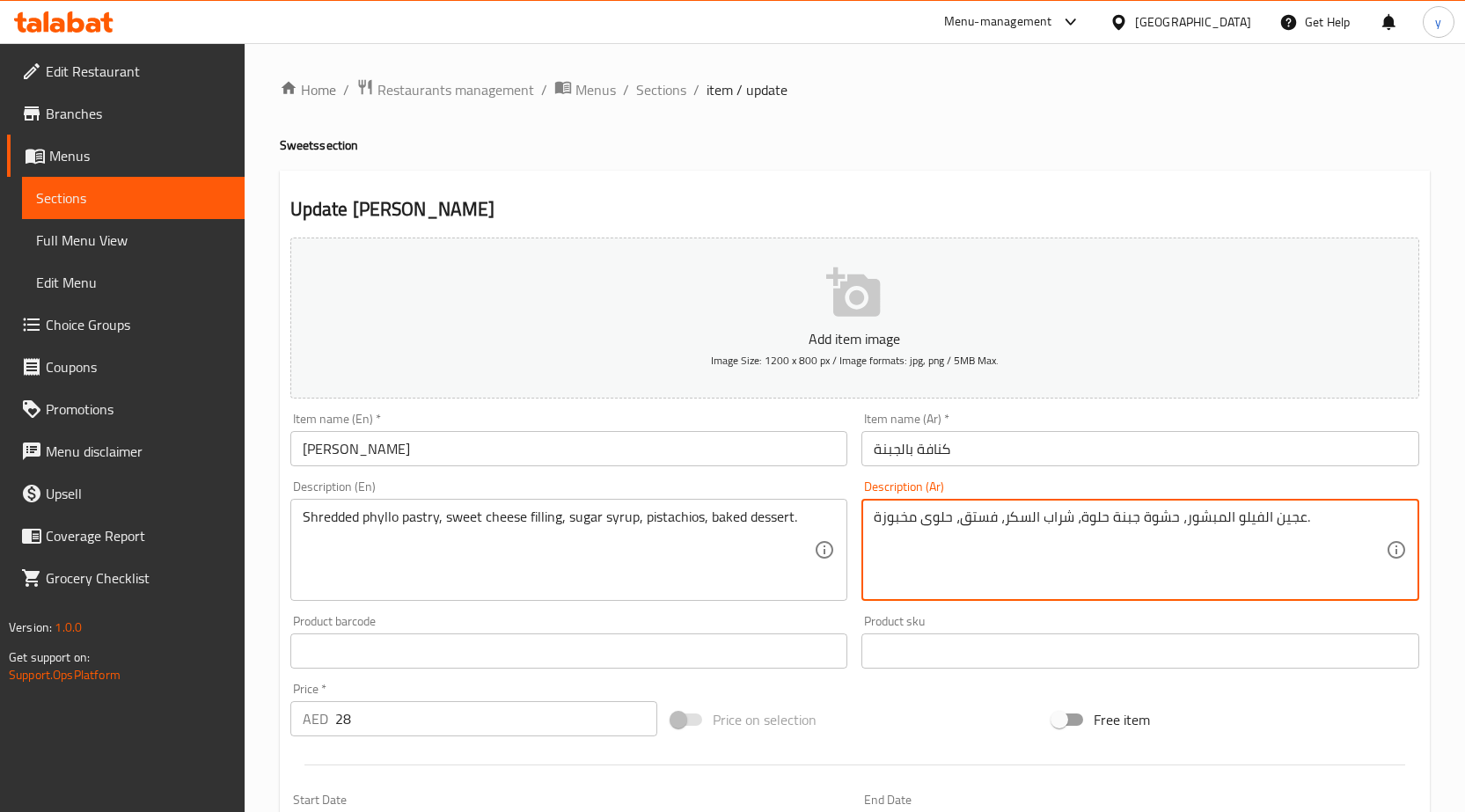
click at [1269, 528] on textarea "عجين الفيلو المبشور، حشوة جبنة حلوة، شراب السكر، فستق، حلوى مخبوزة." at bounding box center [1130, 550] width 512 height 84
click at [1289, 538] on textarea "عجين.الفيلو المبشور، حشوة جبنة حلوة، شراب السكر، فستق، حلوى مخبوزة." at bounding box center [1130, 550] width 512 height 84
click at [1361, 527] on textarea "عجين.الفيلو المبشور، حشوة جبنة حلوة، شراب السكر، فستق، حلوى مخبوزة." at bounding box center [1130, 550] width 512 height 84
drag, startPoint x: 1361, startPoint y: 527, endPoint x: 1369, endPoint y: 531, distance: 8.9
click at [1365, 528] on textarea "عجين.الفيلو المبشور، حشوة جبنة حلوة، شراب السكر، فستق، حلوى مخبوزة." at bounding box center [1130, 550] width 512 height 84
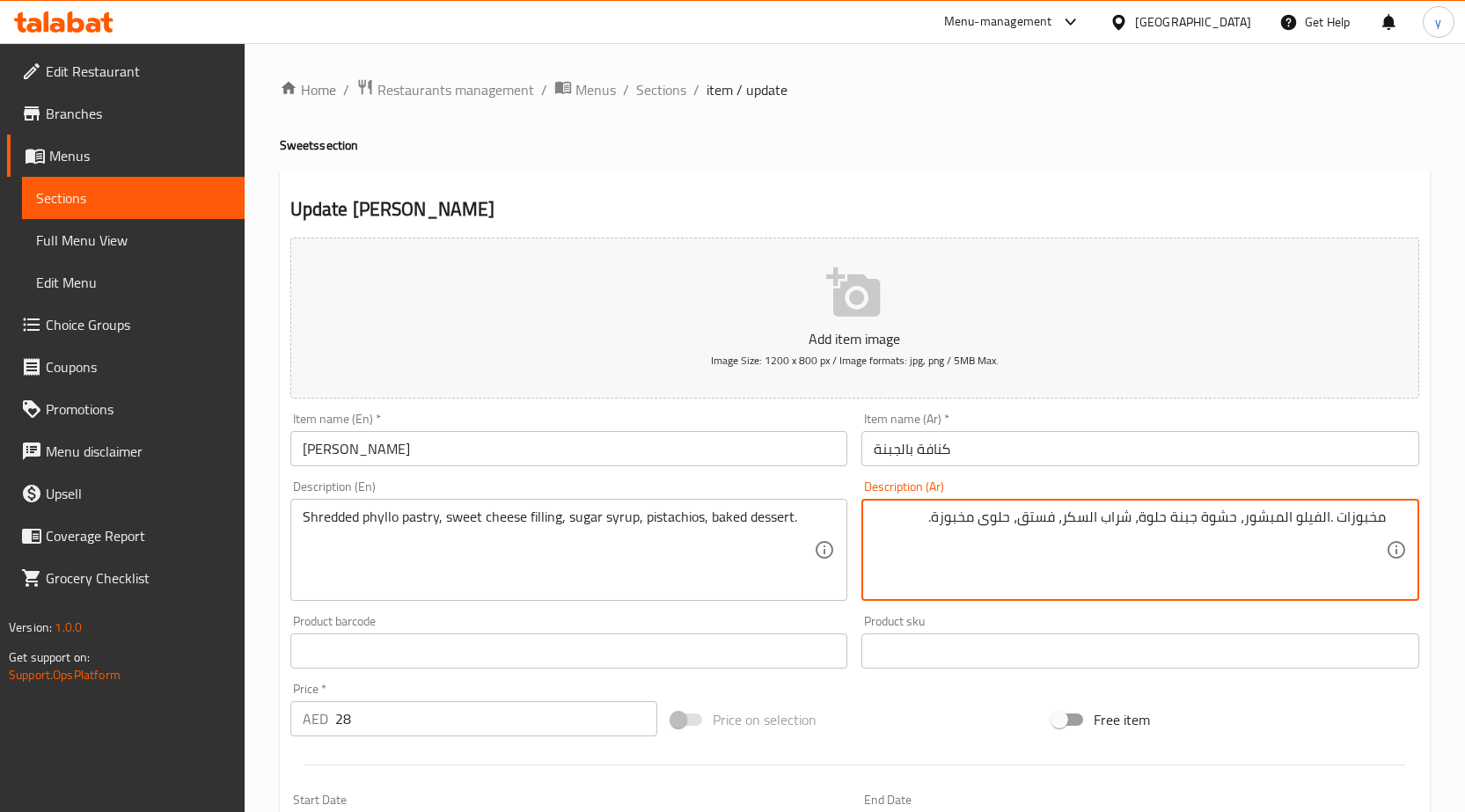
click at [1330, 522] on textarea "مخبوزات .الفيلو المبشور، حشوة جبنة حلوة، شراب السكر، فستق، حلوى مخبوزة." at bounding box center [1130, 550] width 512 height 84
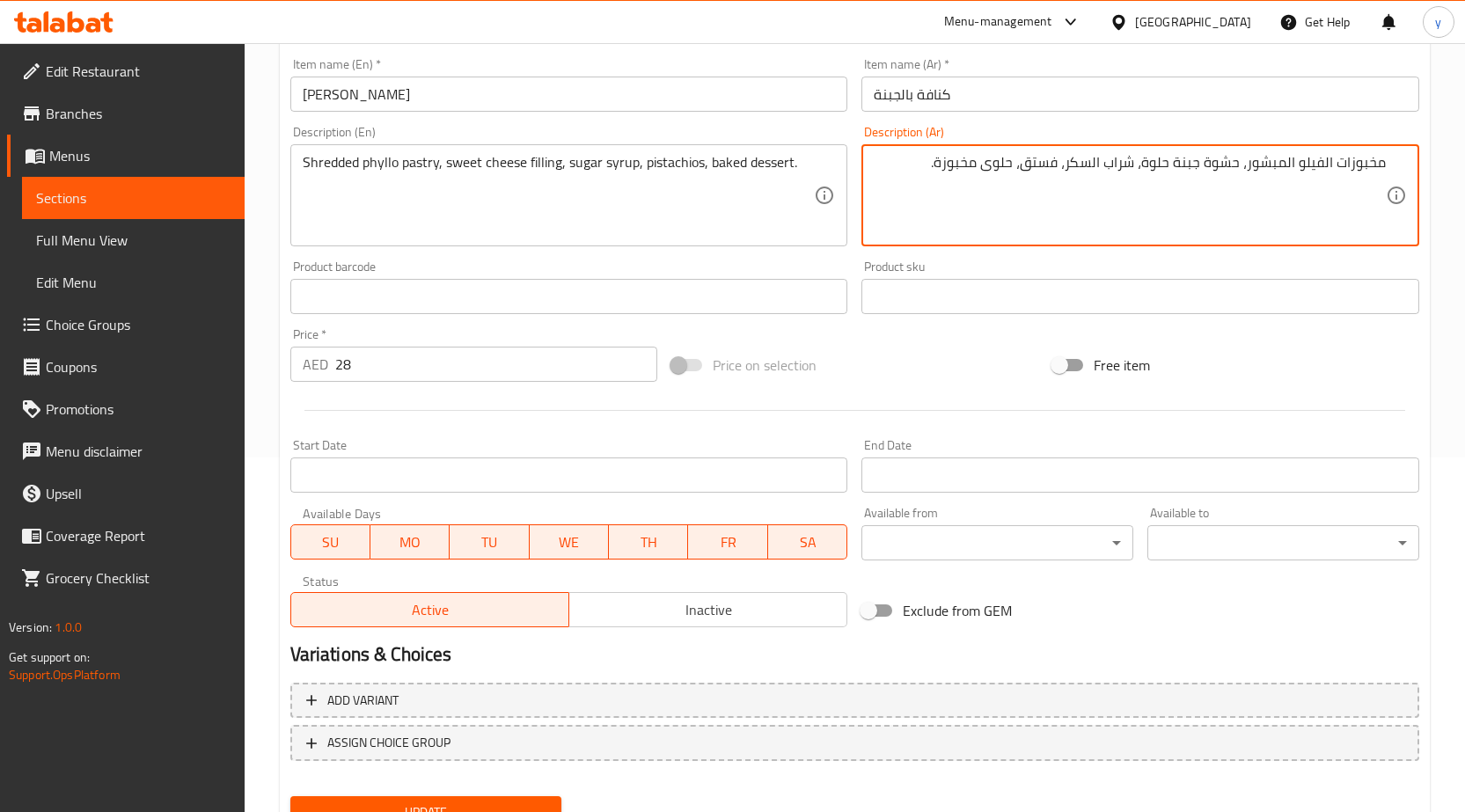
scroll to position [431, 0]
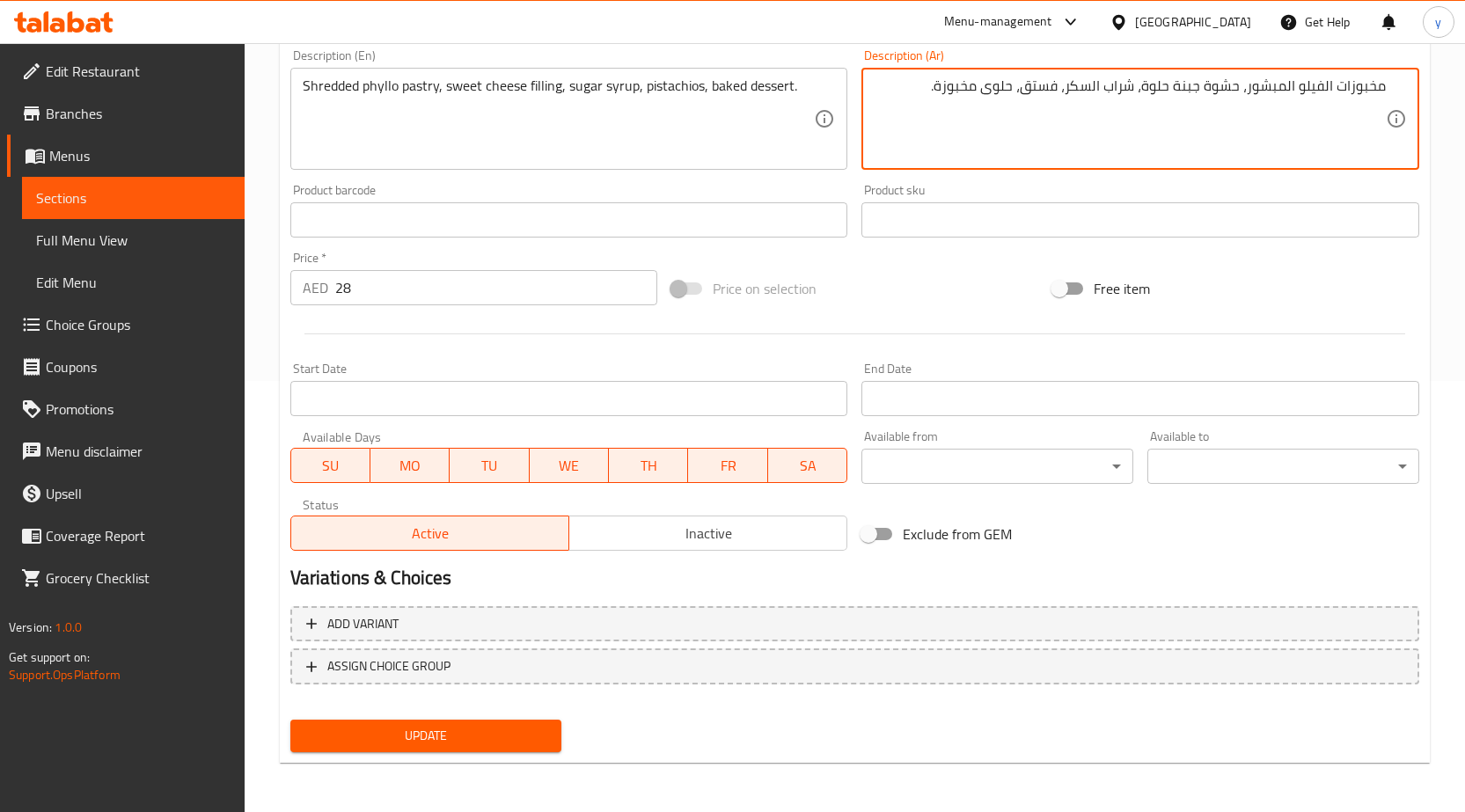
type textarea "مخبوزات الفيلو المبشور، حشوة جبنة حلوة، شراب السكر، فستق، حلوى مخبوزة."
click at [486, 726] on span "Update" at bounding box center [426, 736] width 244 height 22
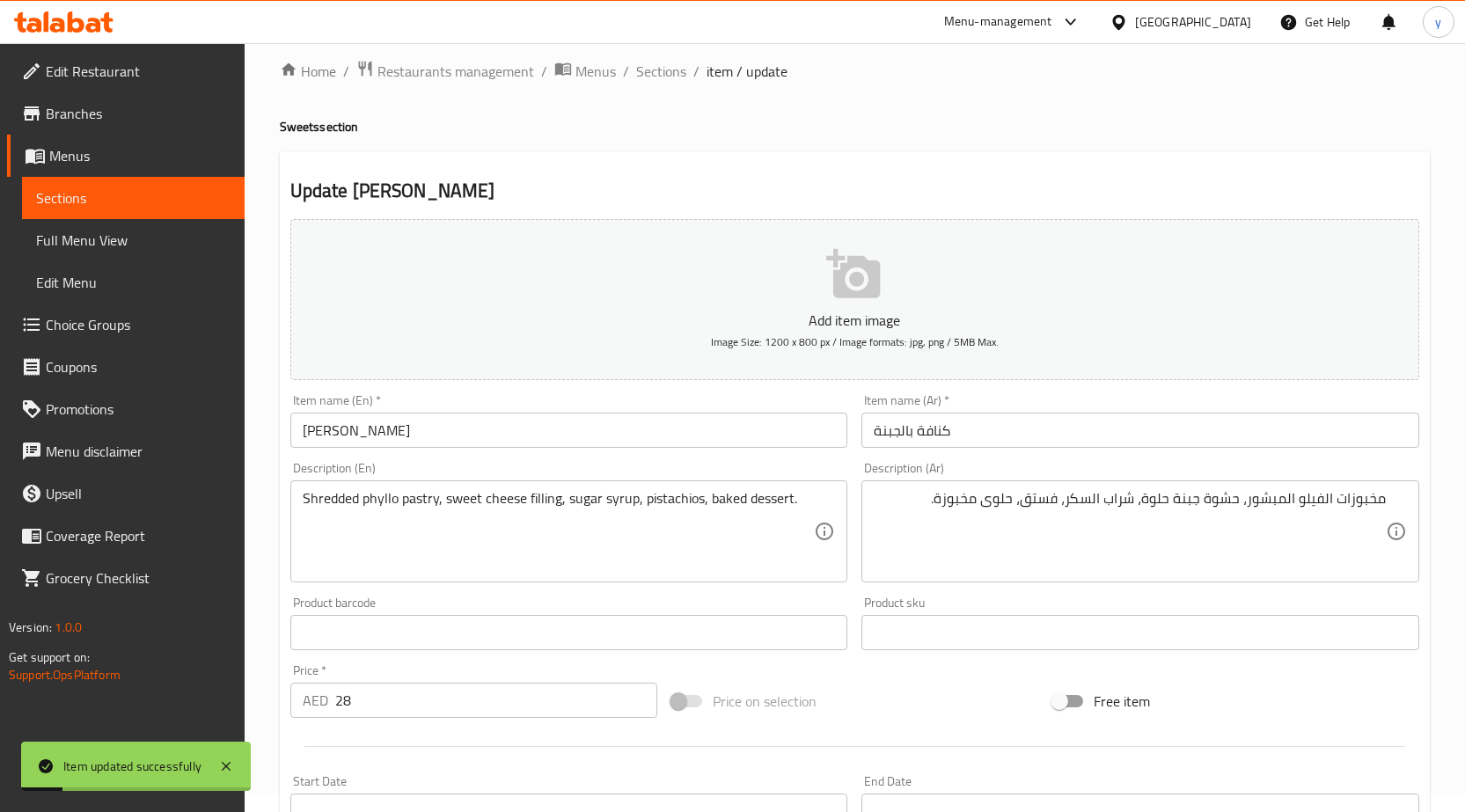
scroll to position [0, 0]
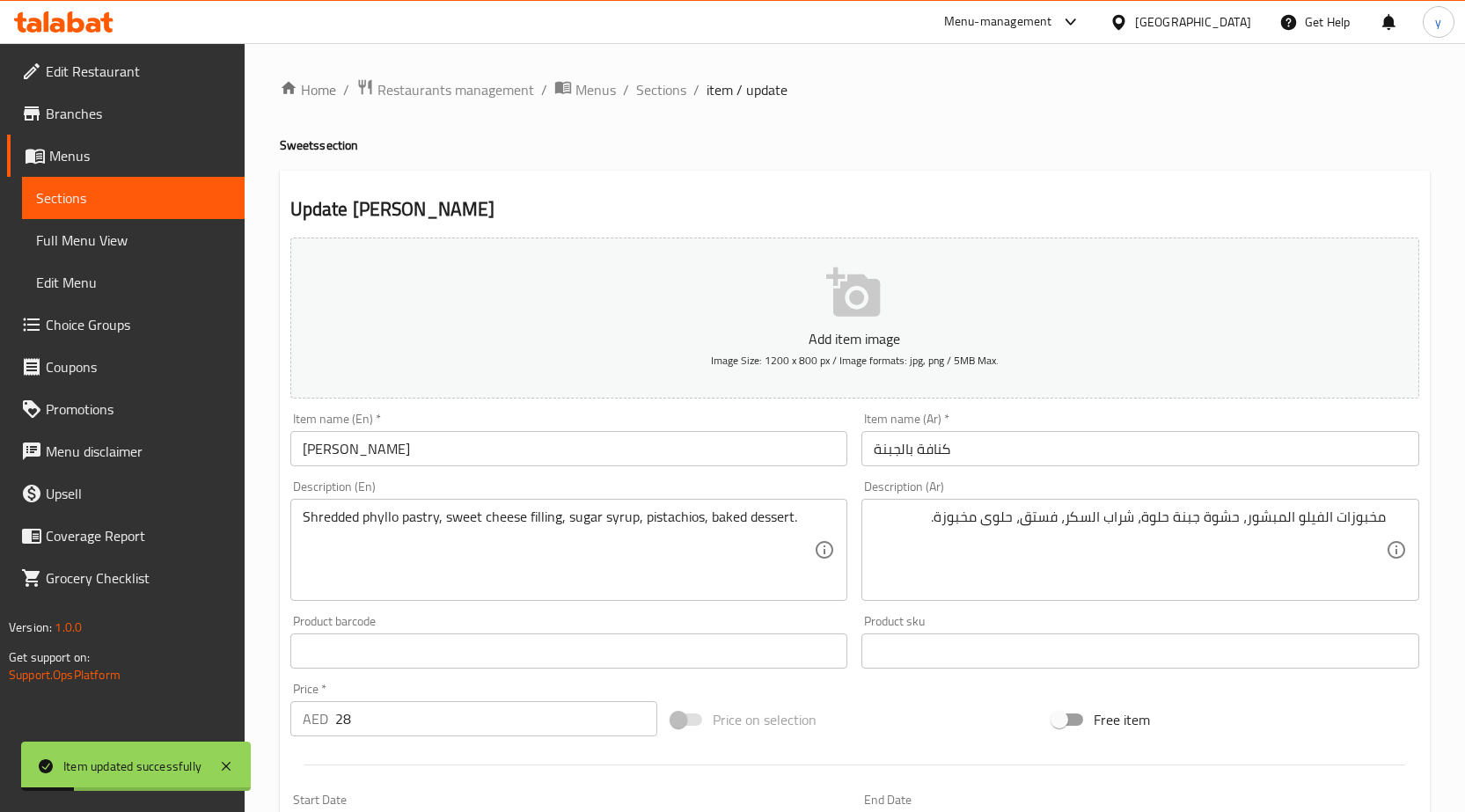
click at [650, 104] on div "Home / Restaurants management / Menus / Sections / item / update Sweets section…" at bounding box center [854, 643] width 1150 height 1130
click at [661, 96] on span "Sections" at bounding box center [661, 89] width 50 height 21
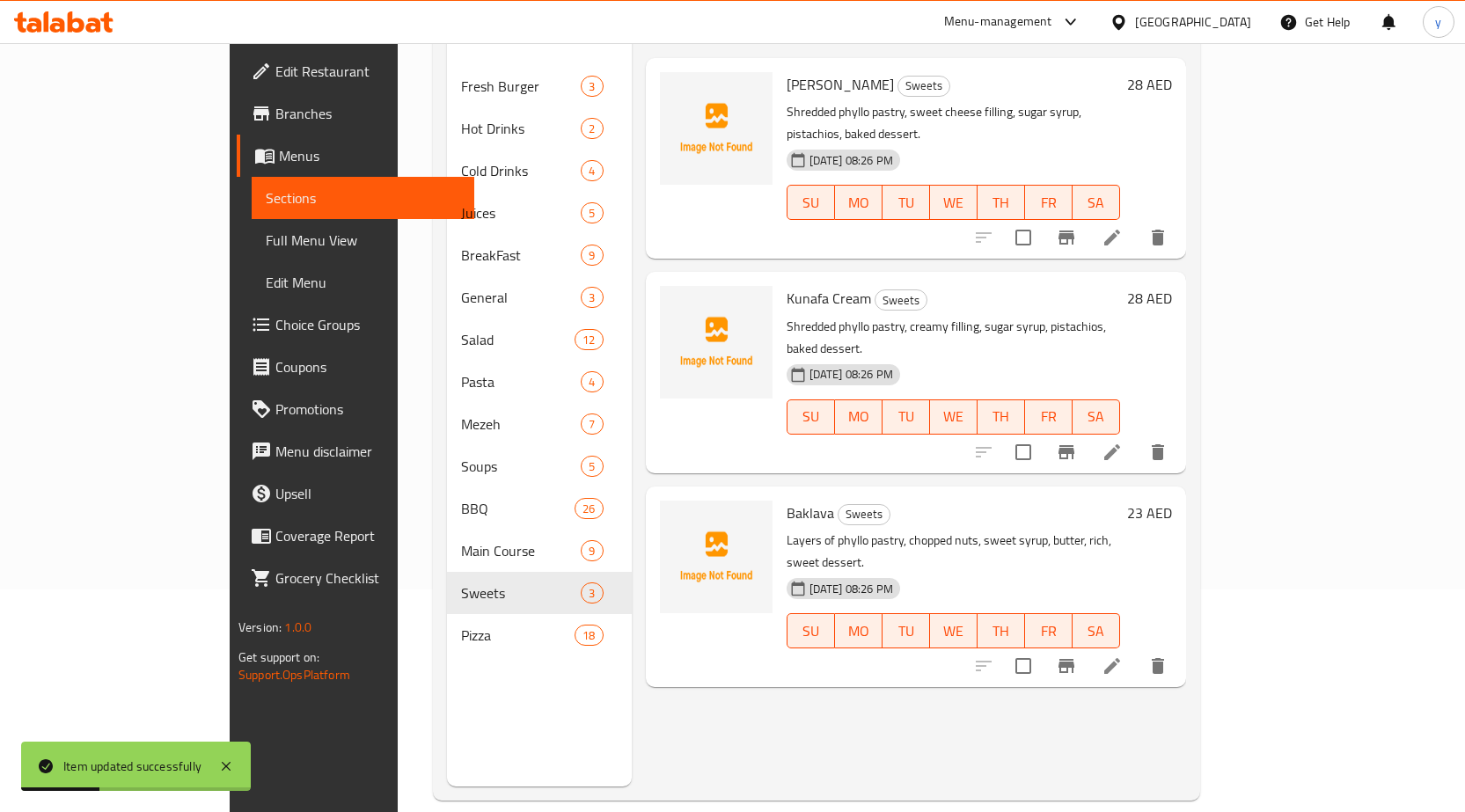
scroll to position [247, 0]
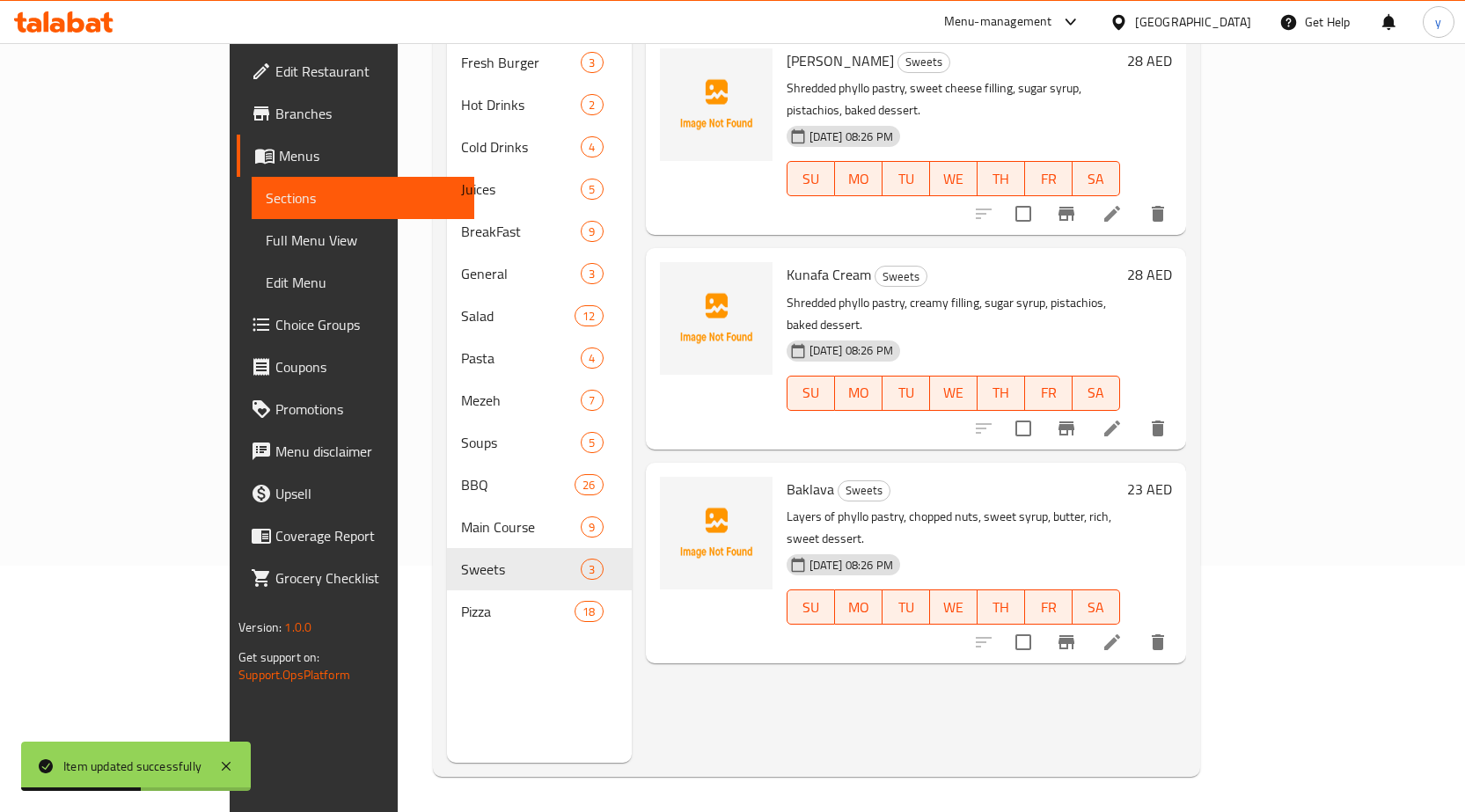
click at [1137, 413] on li at bounding box center [1112, 429] width 49 height 32
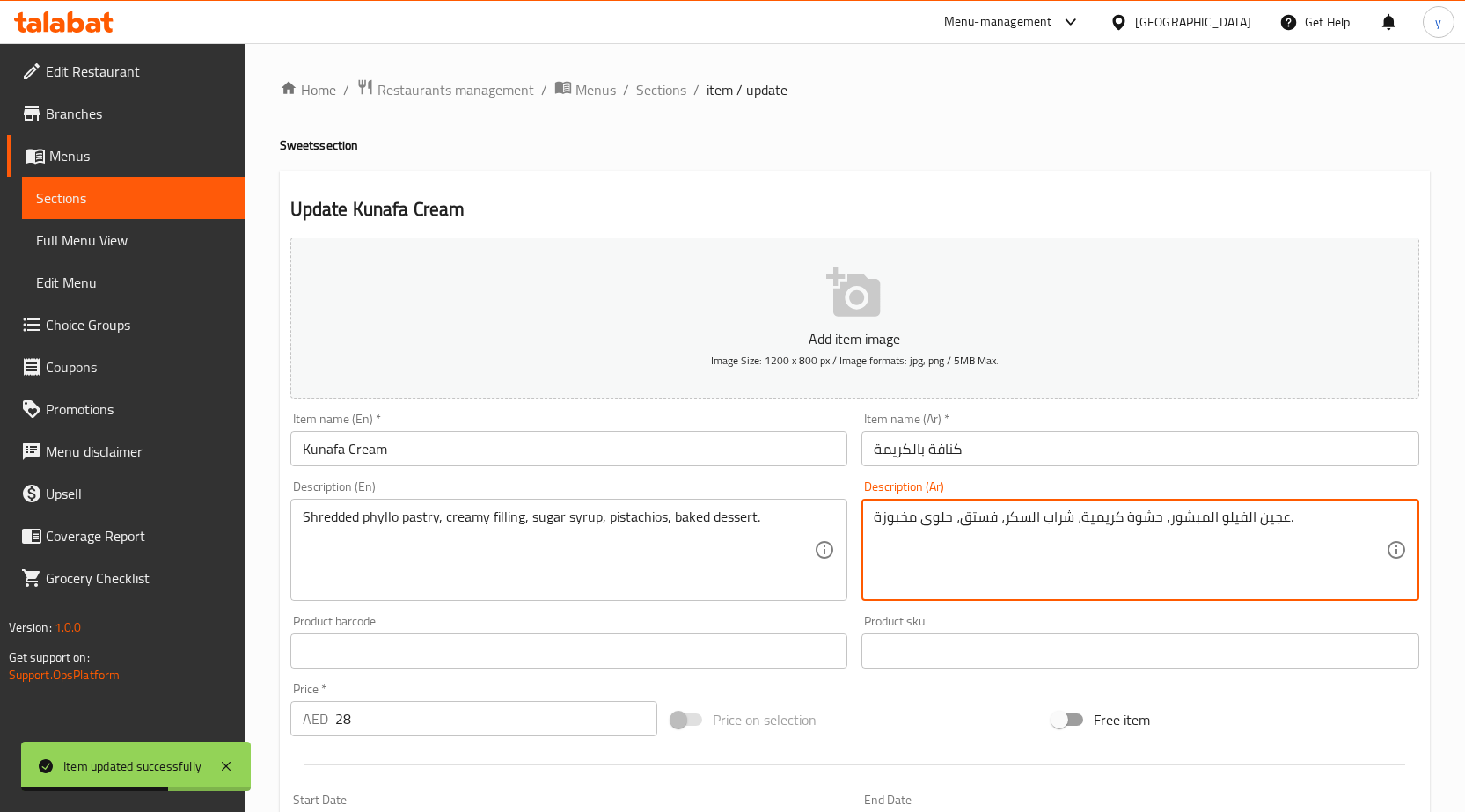
click at [1263, 510] on textarea "عجين الفيلو المبشور، حشوة كريمية، شراب السكر، فستق، حلوى مخبوزة." at bounding box center [1130, 550] width 512 height 84
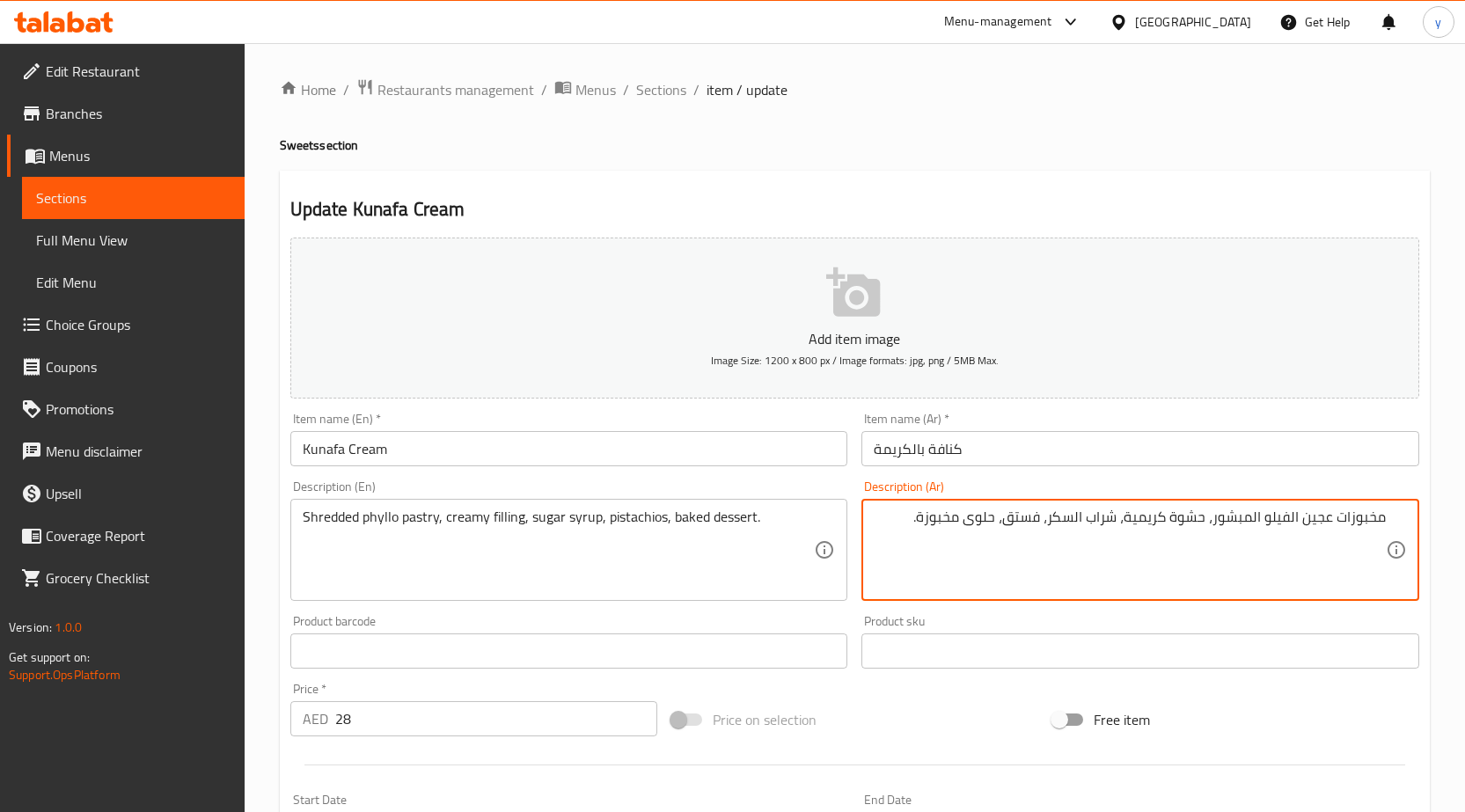
click at [1316, 525] on textarea "مخبوزات عجين الفيلو المبشور، حشوة كريمية، شراب السكر، فستق، حلوى مخبوزة." at bounding box center [1130, 550] width 512 height 84
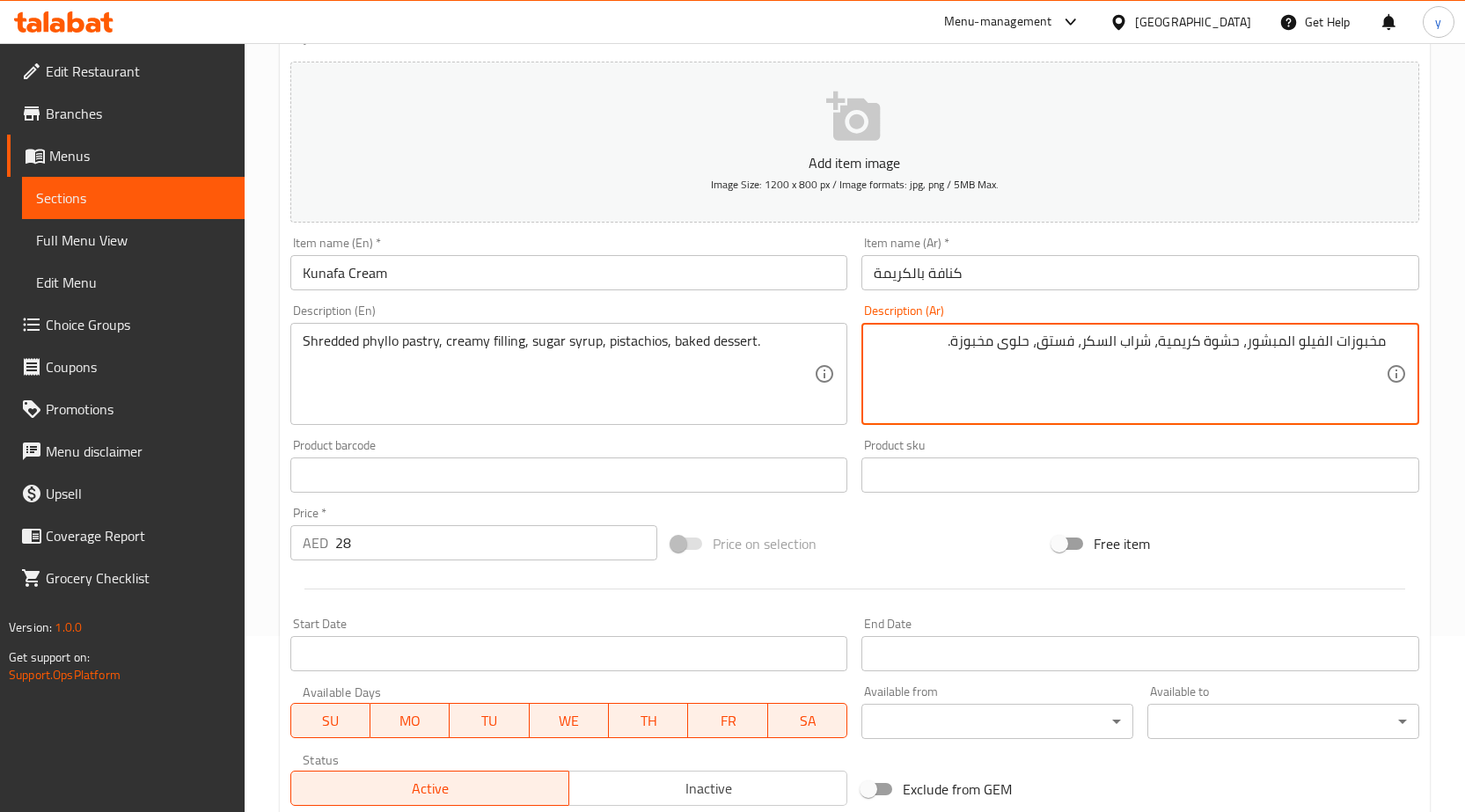
scroll to position [431, 0]
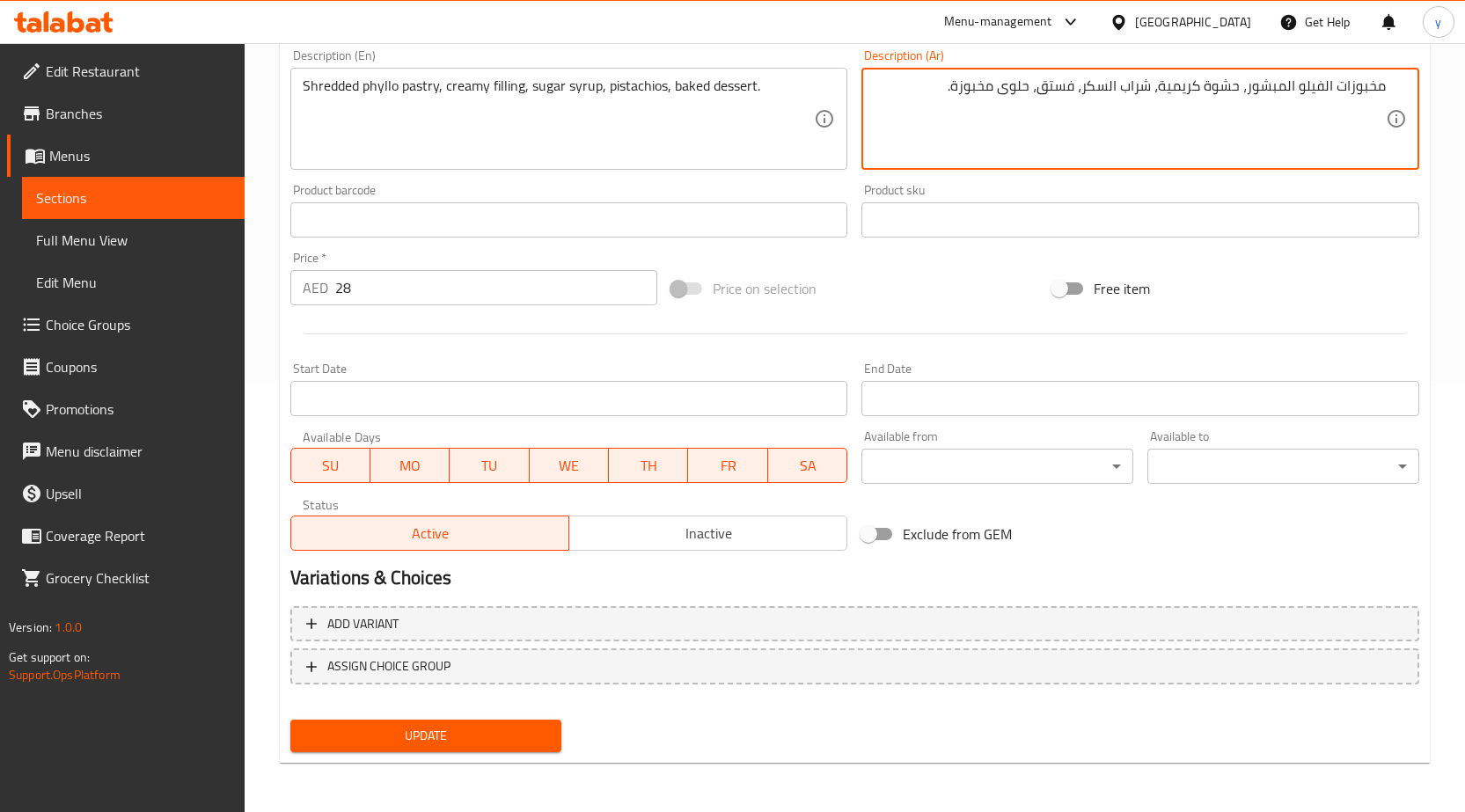
type textarea "مخبوزات الفيلو المبشور، حشوة كريمية، شراب السكر، فستق، حلوى مخبوزة."
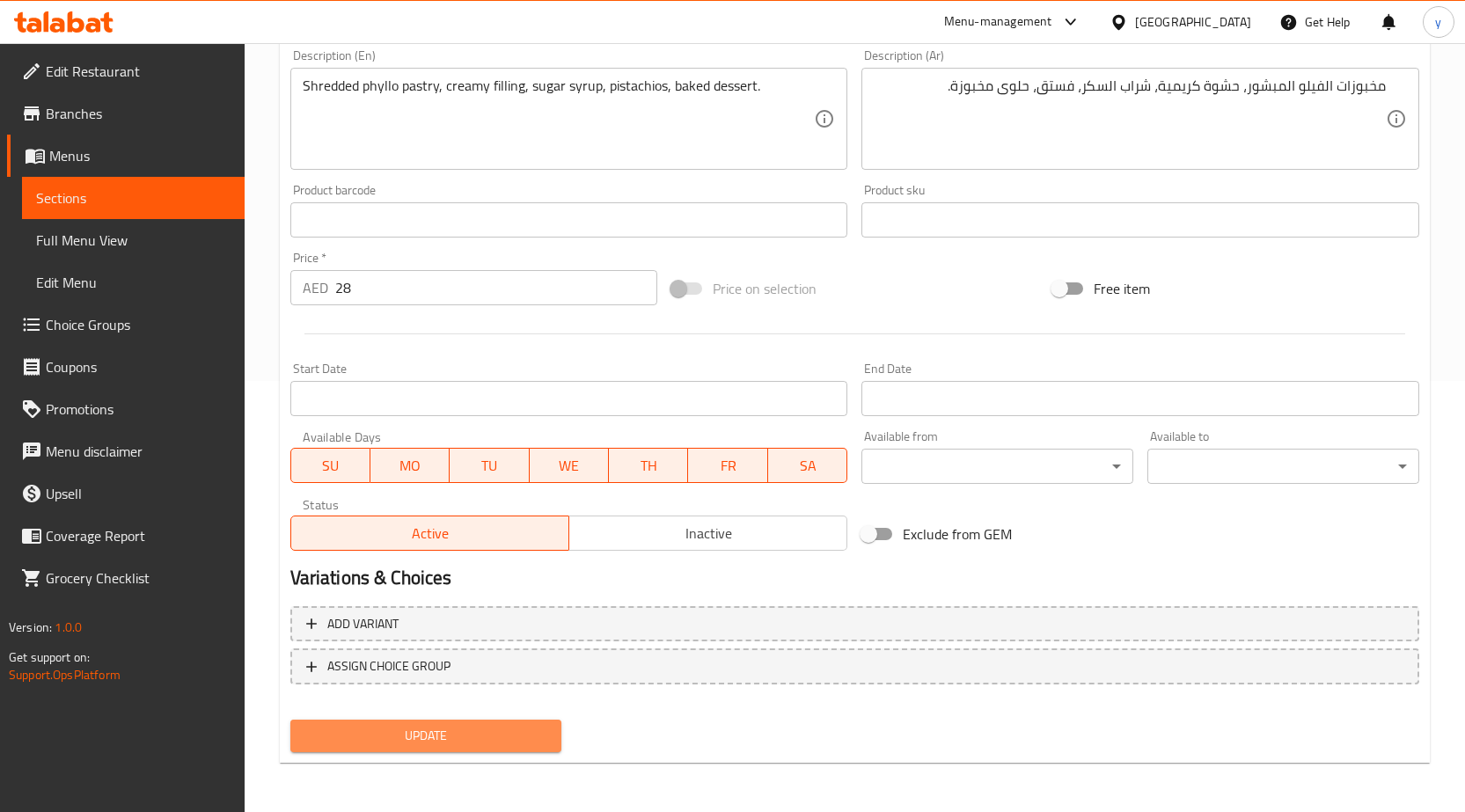
click at [490, 739] on span "Update" at bounding box center [426, 736] width 244 height 22
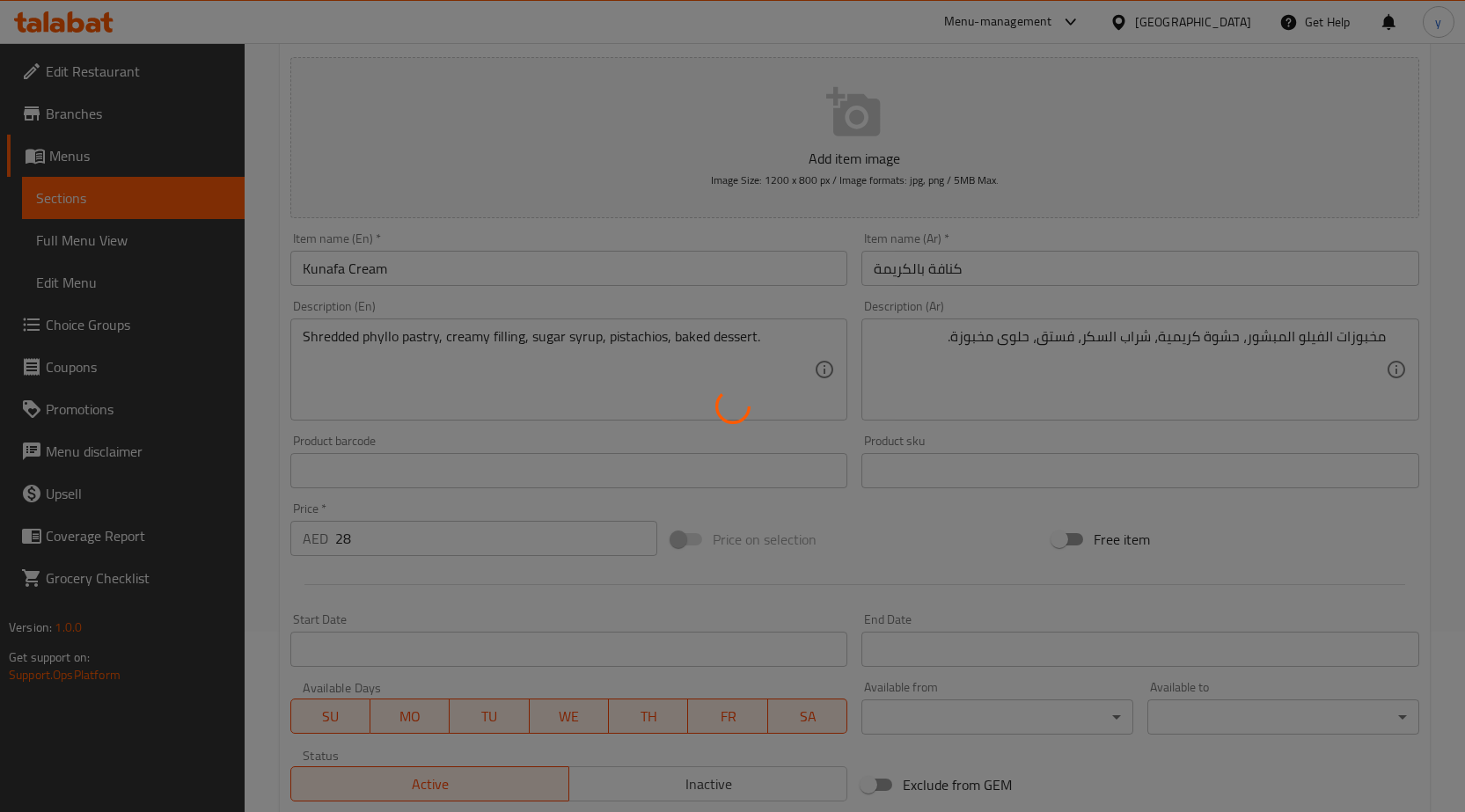
scroll to position [0, 0]
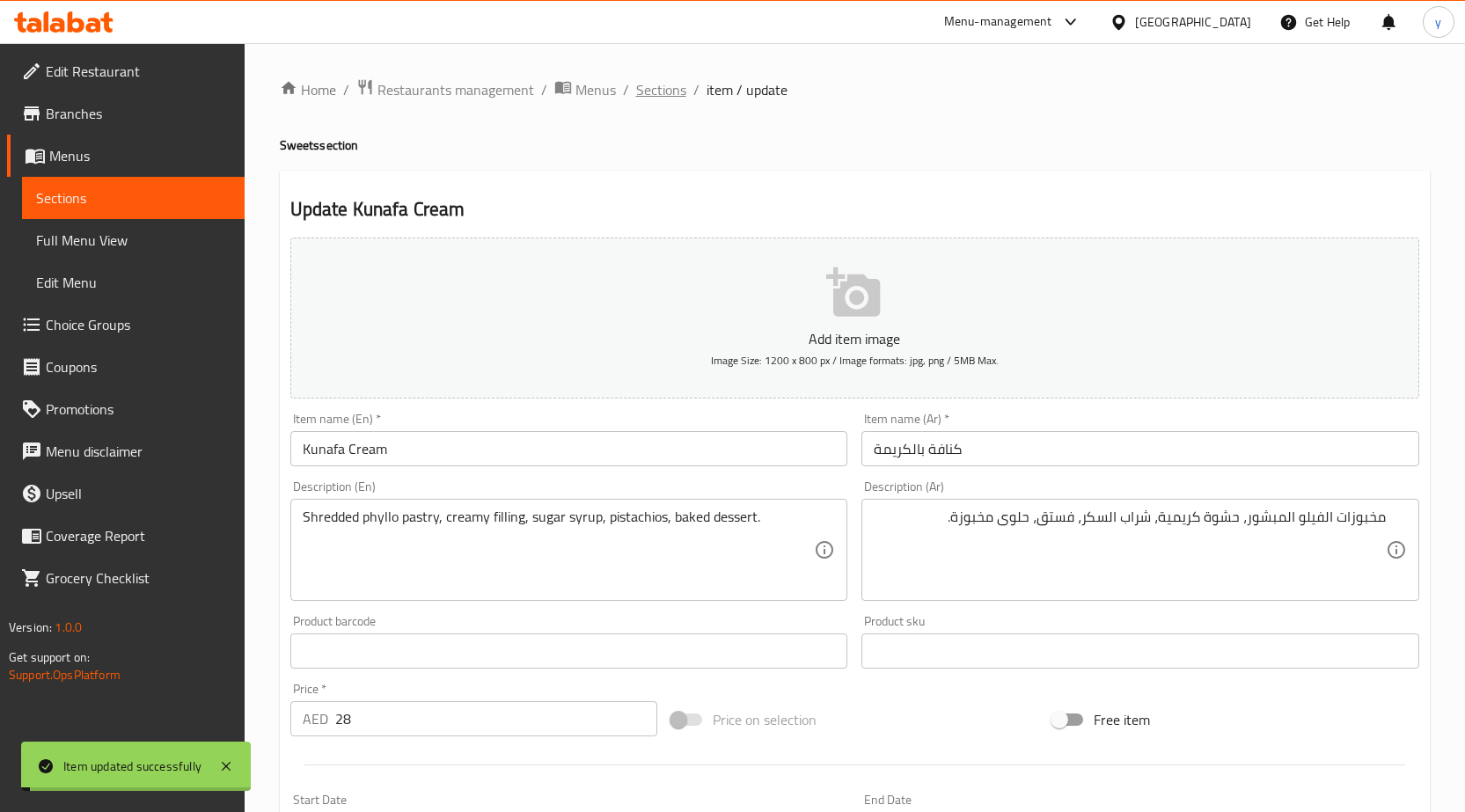
click at [657, 88] on span "Sections" at bounding box center [661, 89] width 50 height 21
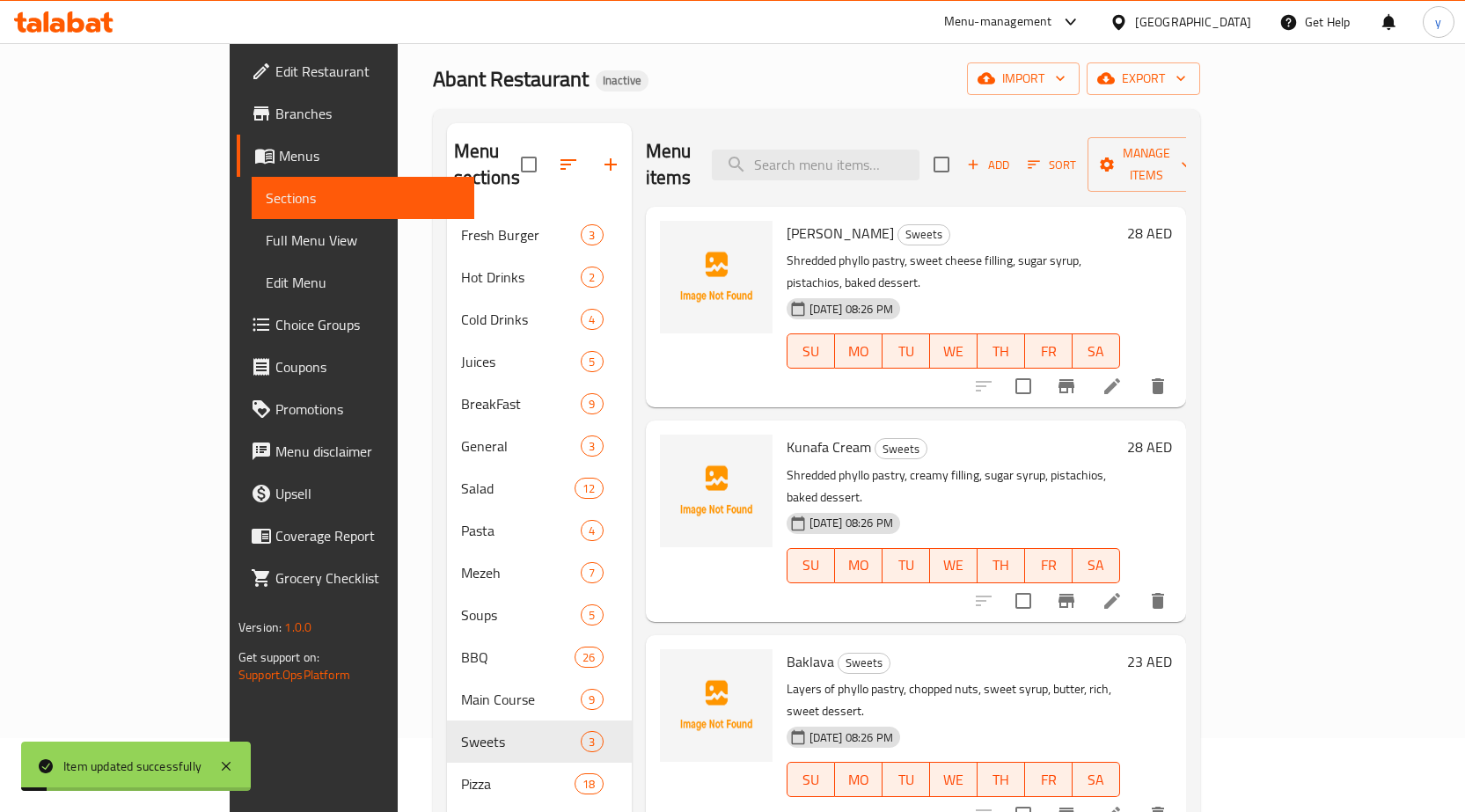
scroll to position [176, 0]
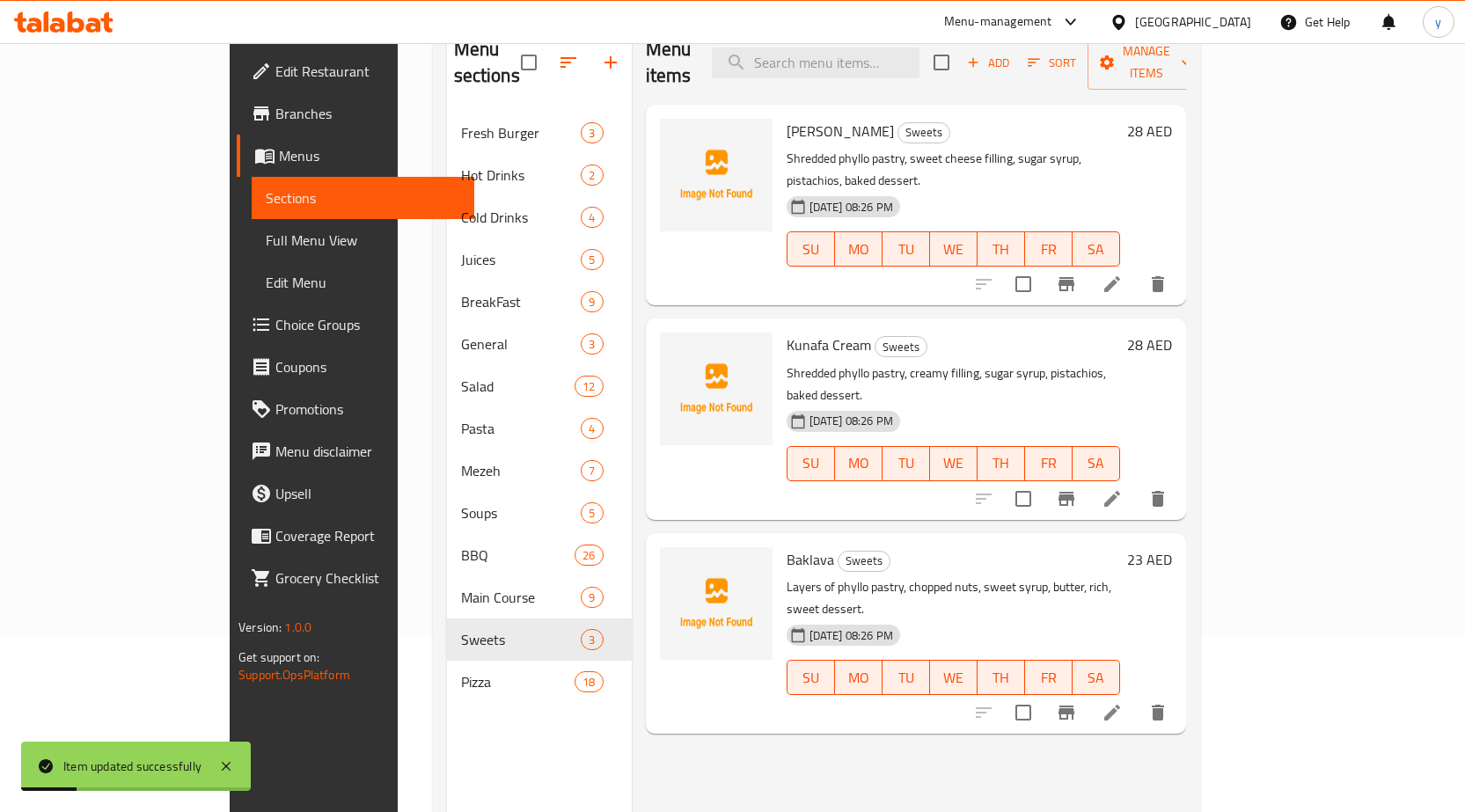
click at [1123, 702] on icon at bounding box center [1112, 712] width 21 height 21
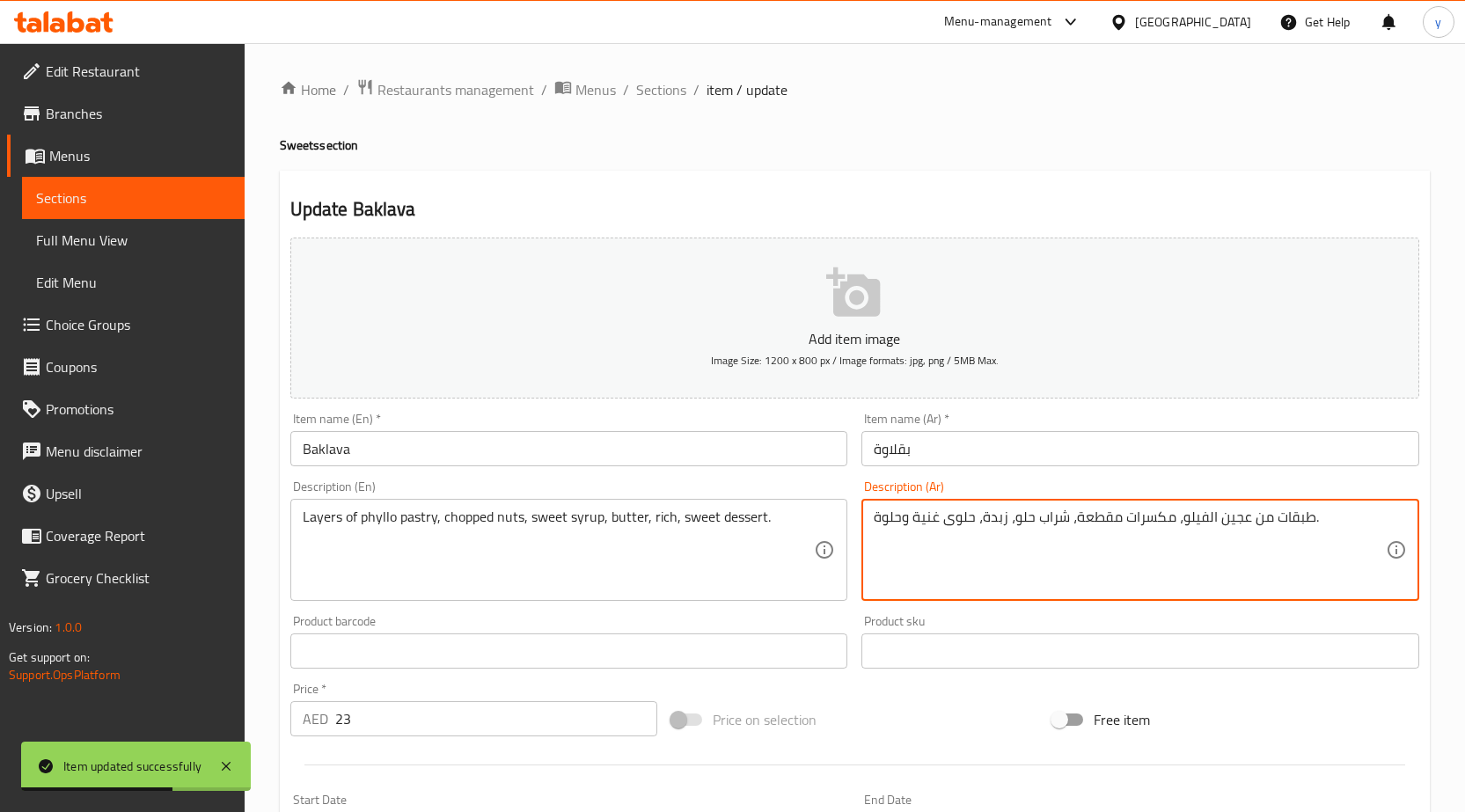
click at [1234, 525] on textarea "طبقات من عجين الفيلو، مكسرات مقطعة، شراب حلو، زبدة، حلوى غنية وحلوة." at bounding box center [1130, 550] width 512 height 84
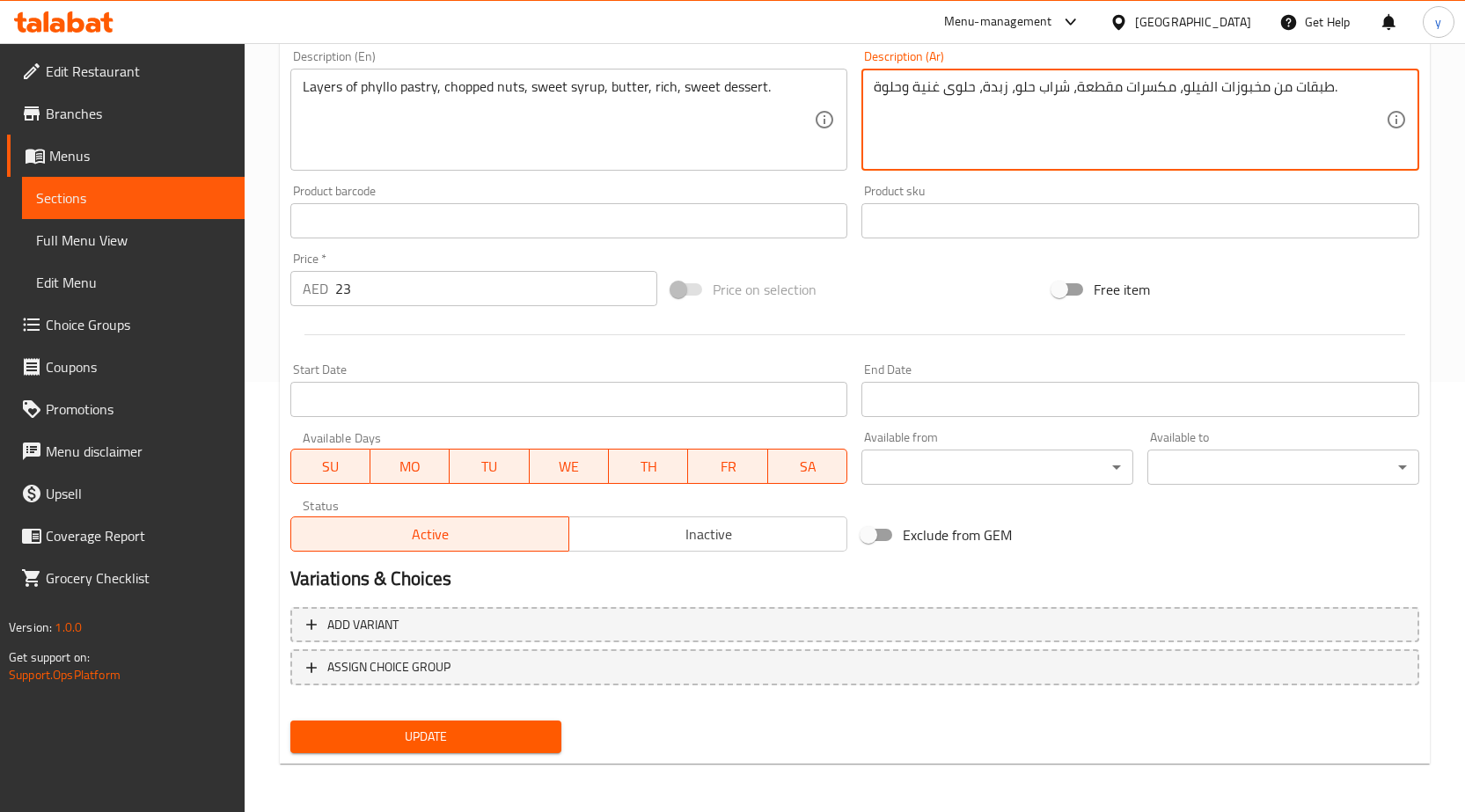
scroll to position [431, 0]
type textarea "طبقات من مخبوزات الفيلو، مكسرات مقطعة، شراب حلو، زبدة، حلوى غنية وحلوة."
click at [352, 737] on span "Update" at bounding box center [426, 736] width 244 height 22
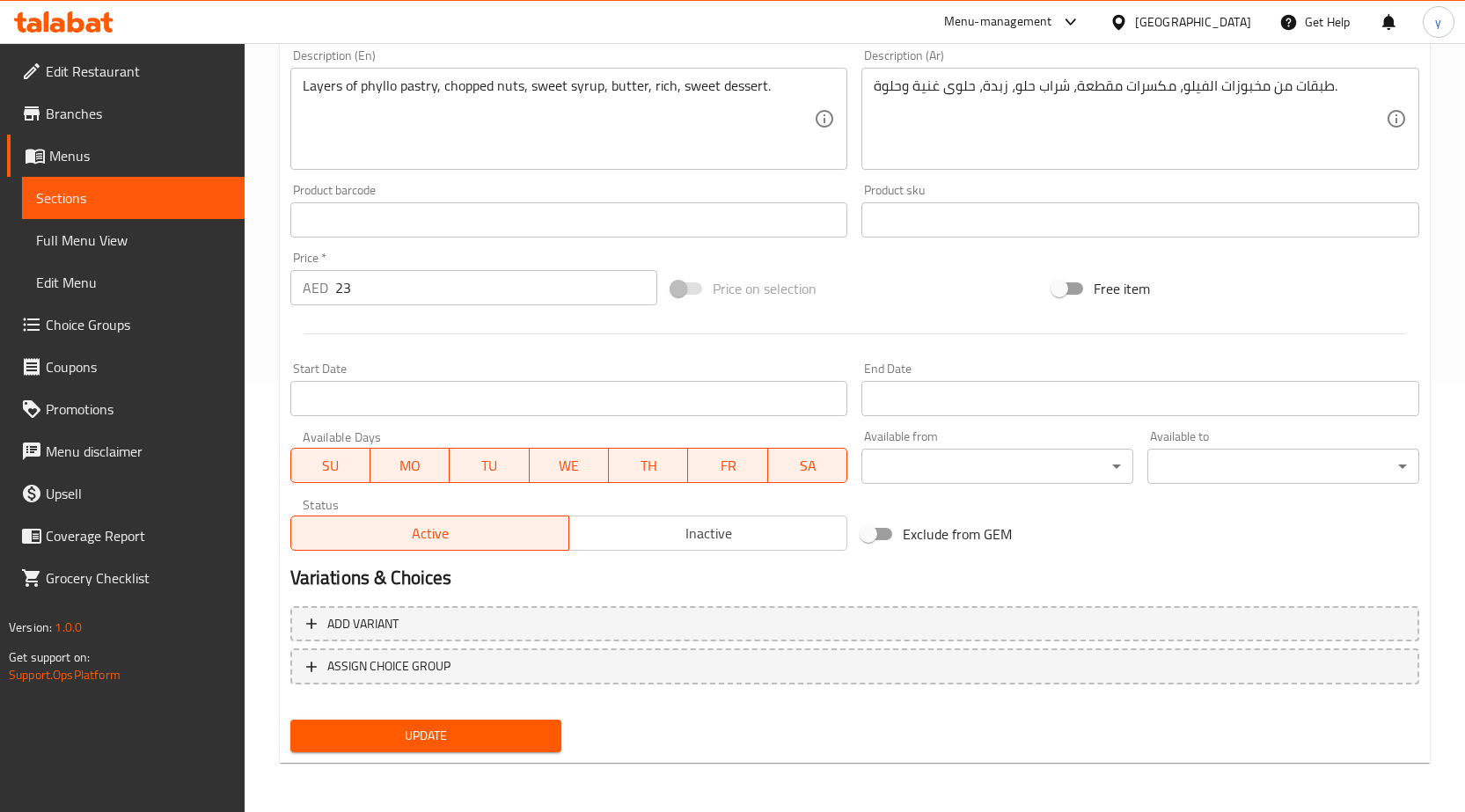
click at [417, 736] on span "Update" at bounding box center [426, 736] width 244 height 22
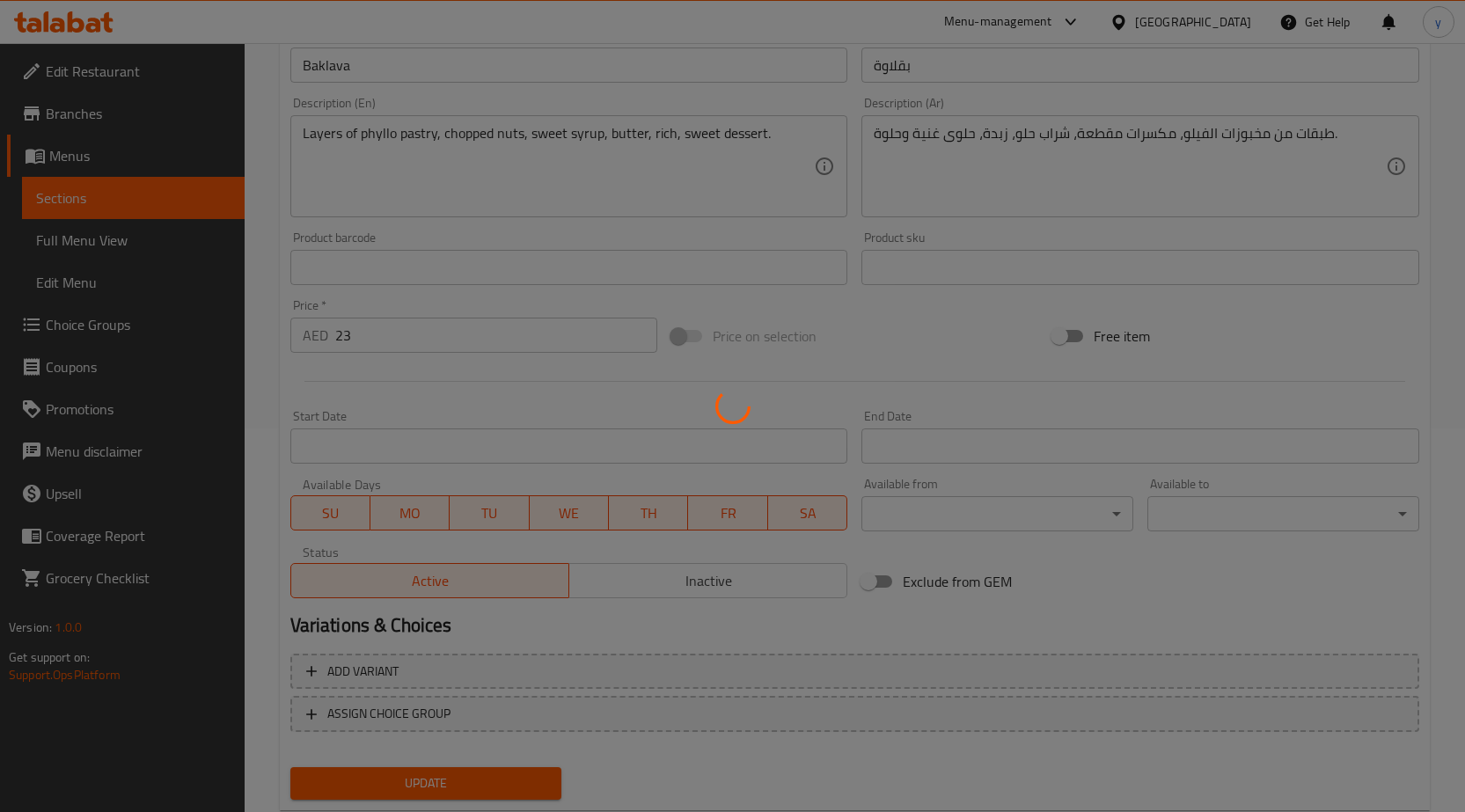
scroll to position [0, 0]
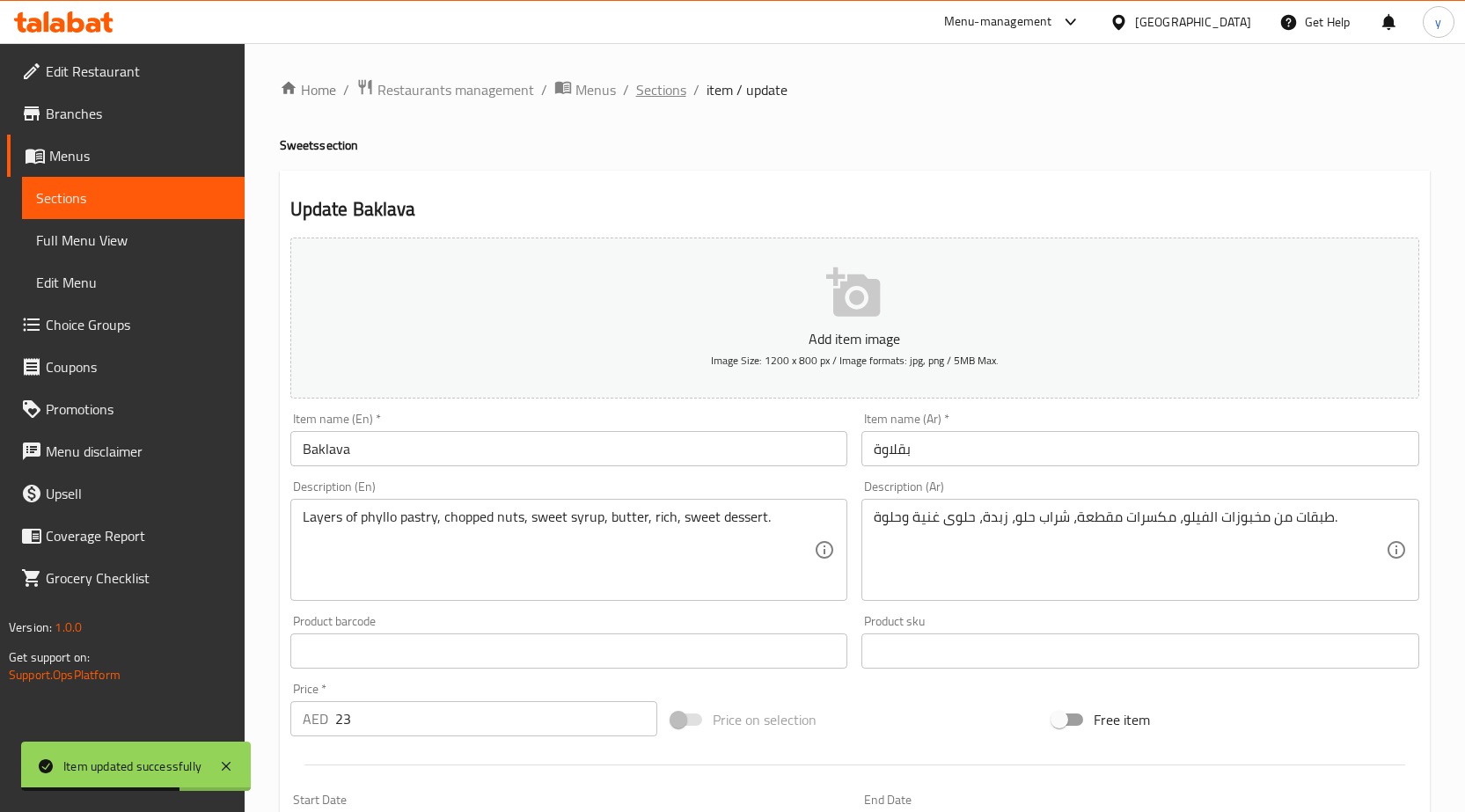
click at [678, 92] on span "Sections" at bounding box center [661, 89] width 50 height 21
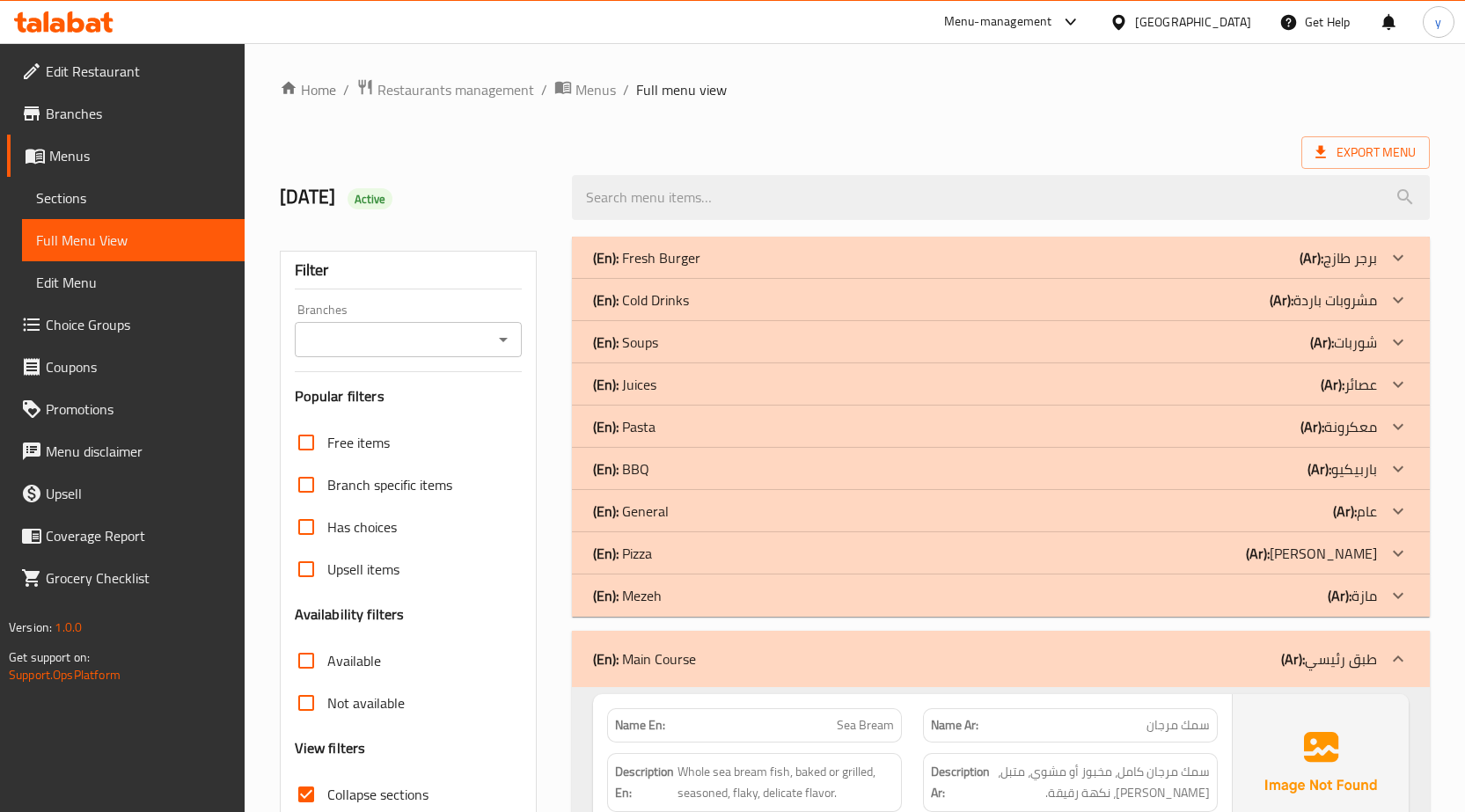
scroll to position [2526, 0]
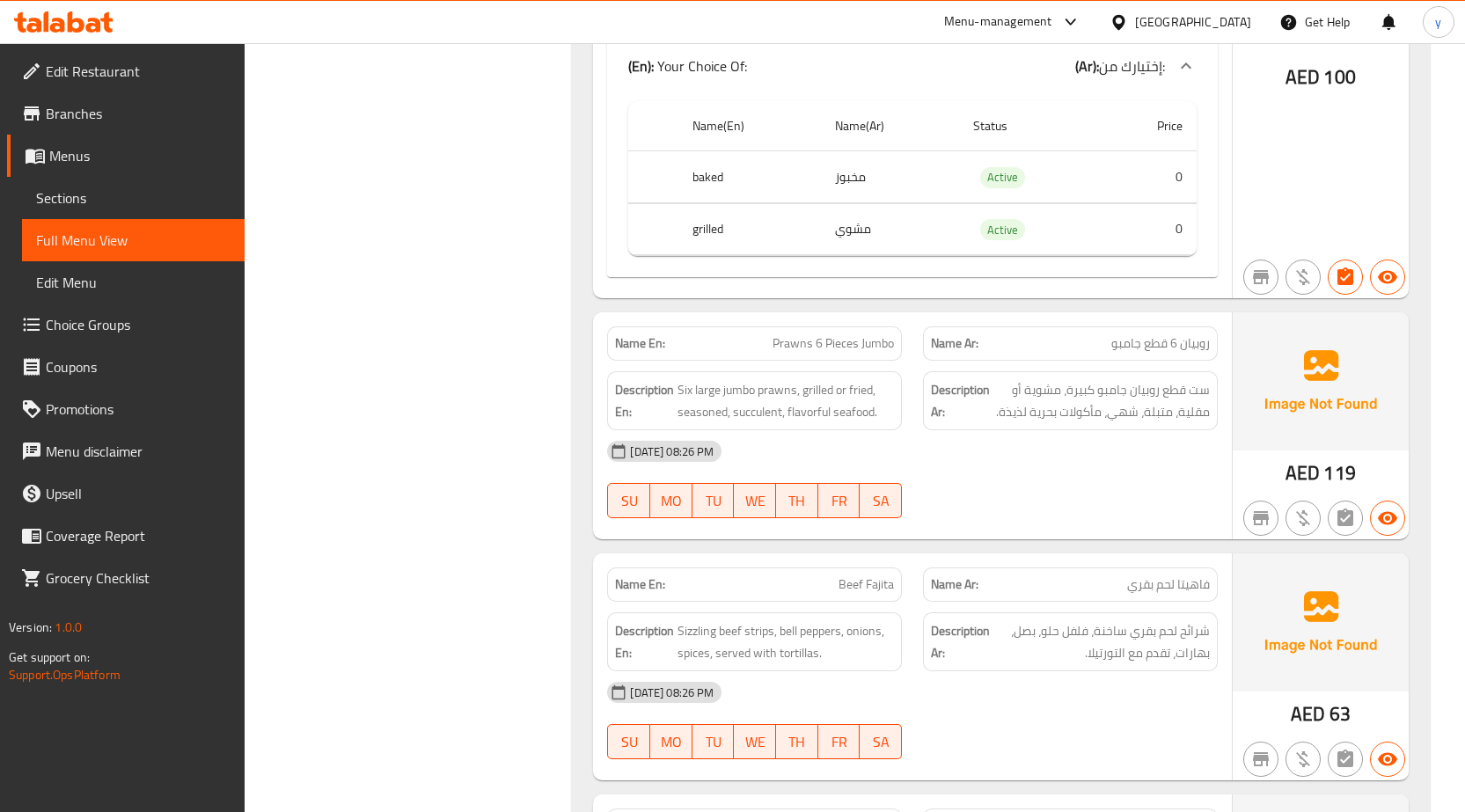
click at [94, 205] on span "Sections" at bounding box center [133, 198] width 195 height 21
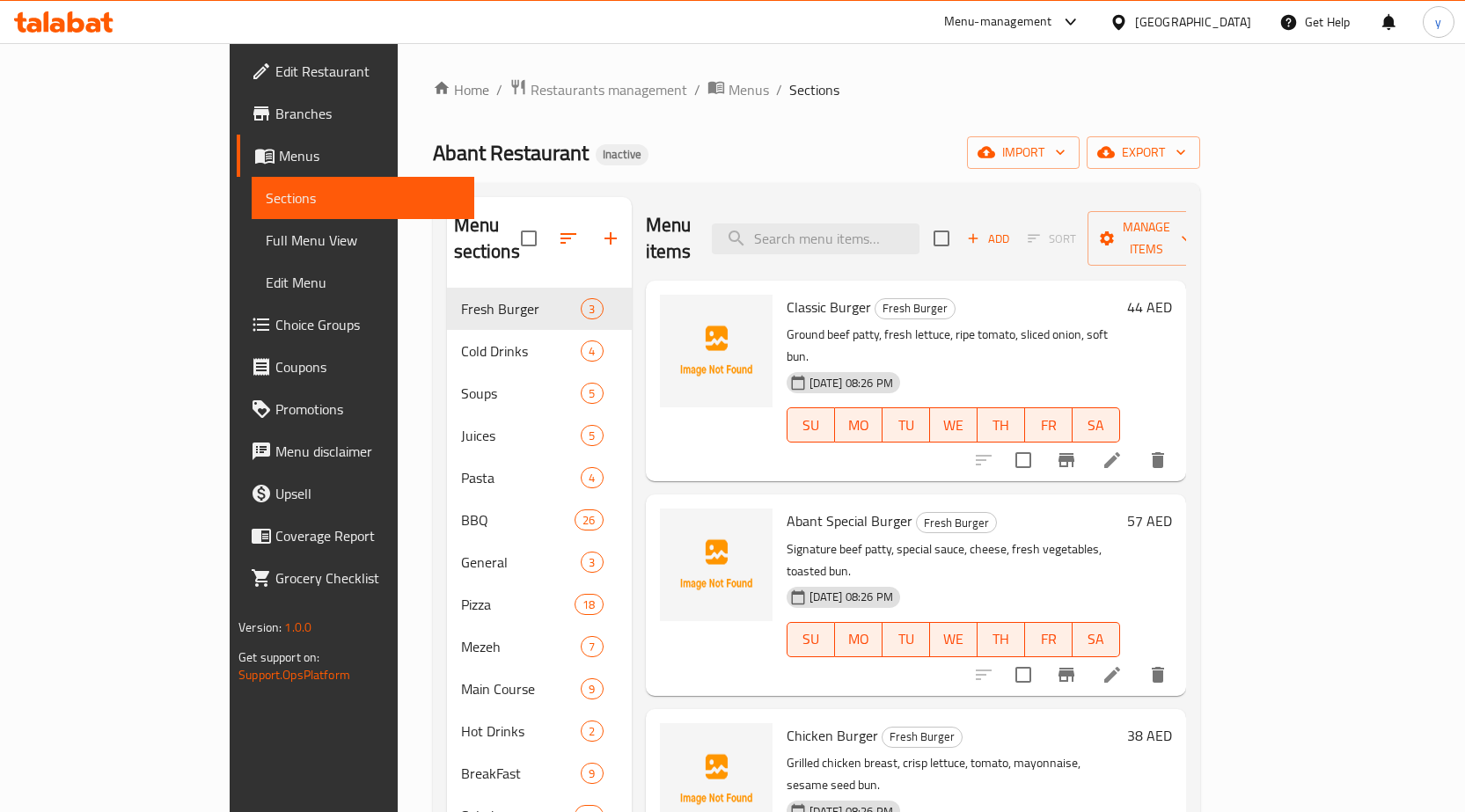
click at [1137, 660] on li at bounding box center [1112, 676] width 49 height 32
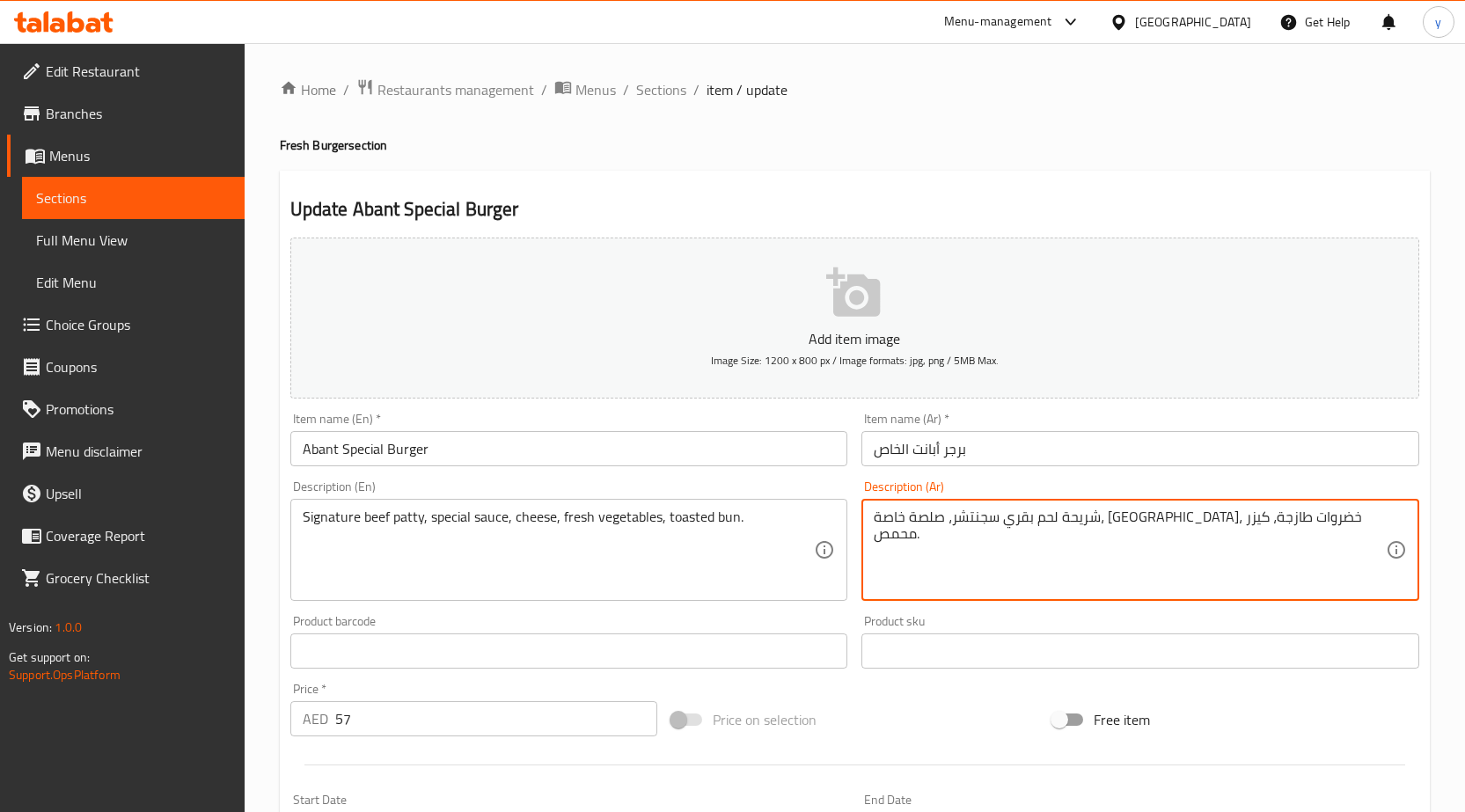
click at [1116, 515] on textarea "شريحة لحم بقري سجنتشر، صلصة خاصة، جبنة، خضروات طازجة، كيزر محمص." at bounding box center [1130, 550] width 512 height 84
click at [1075, 517] on textarea "شريحة لحم بقري سجنتشر، صوص خاصة، جبنة، خضروات طازجة، كيزر محمص." at bounding box center [1130, 550] width 512 height 84
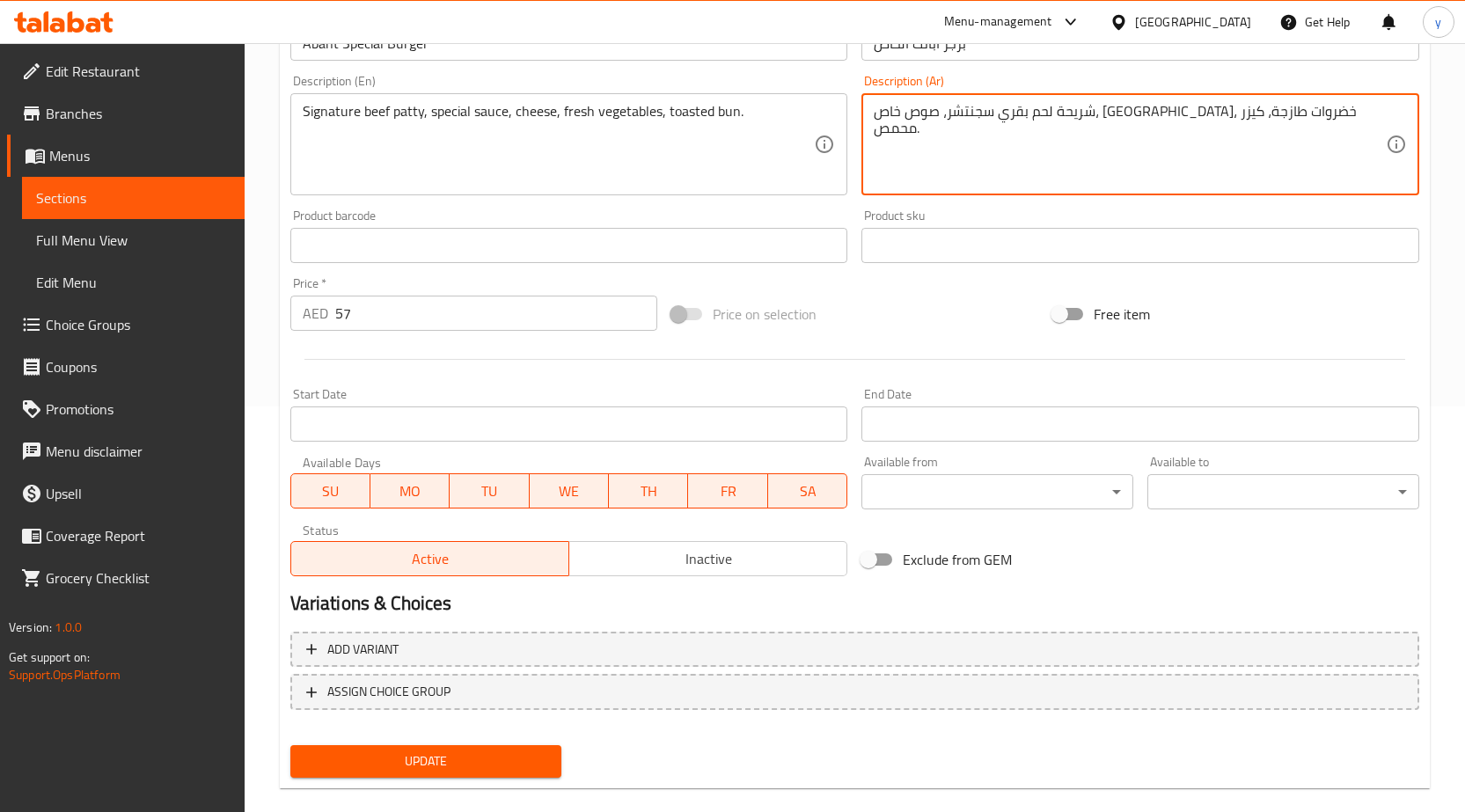
scroll to position [431, 0]
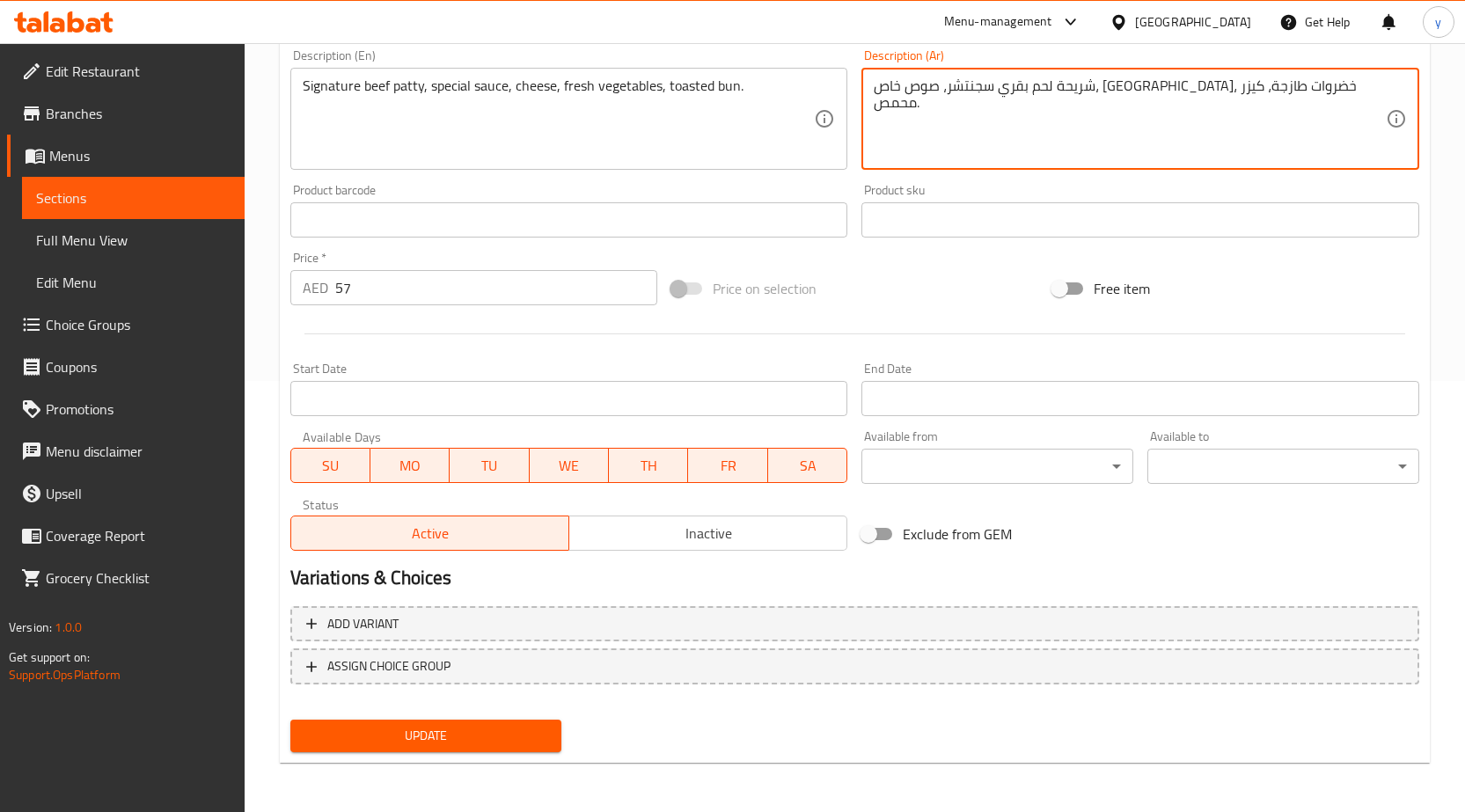
type textarea "شريحة لحم بقري سجنتشر، صوص خاص، جبنة، خضروات طازجة، كيزر محمص."
click at [513, 731] on span "Update" at bounding box center [426, 736] width 244 height 22
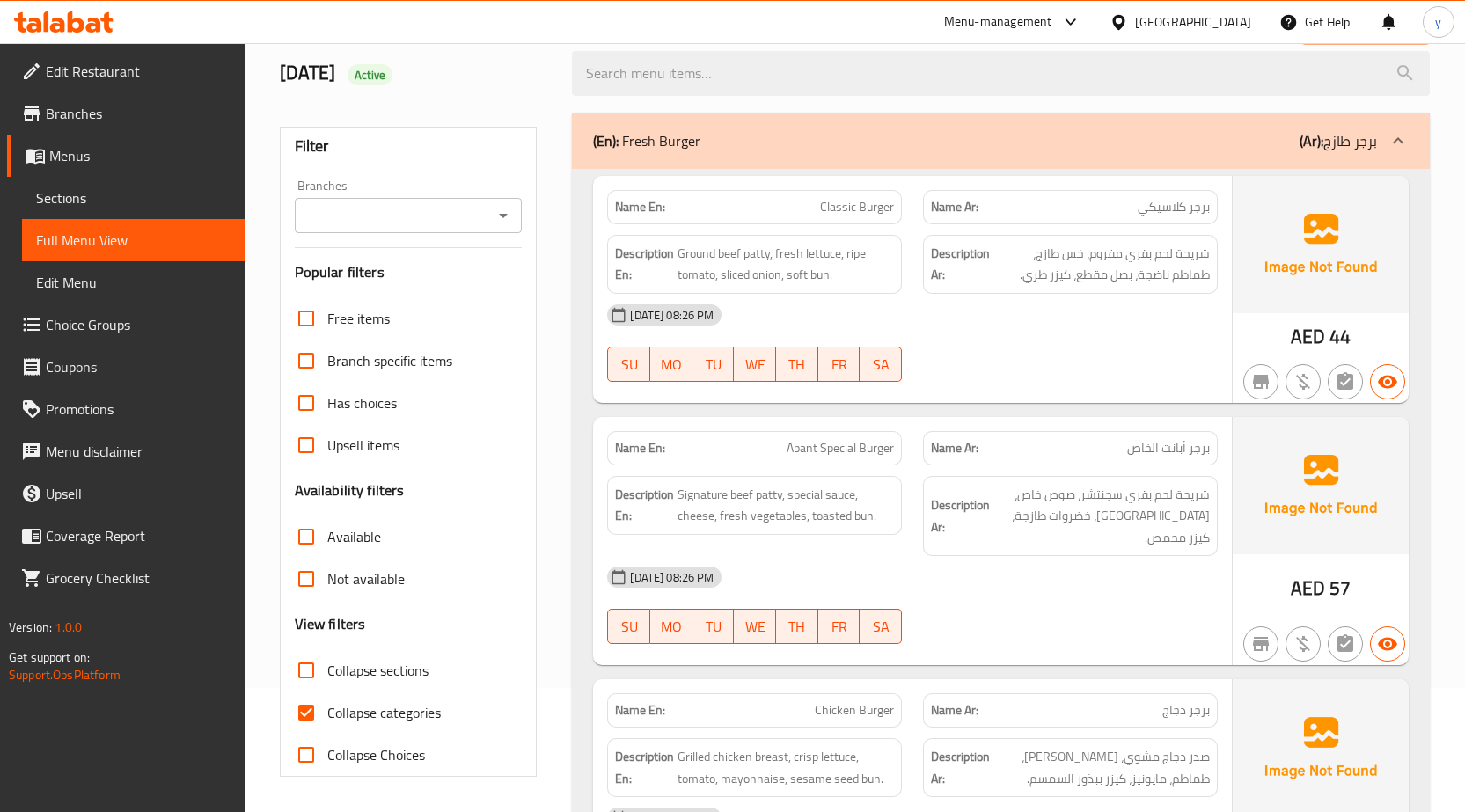
scroll to position [212, 0]
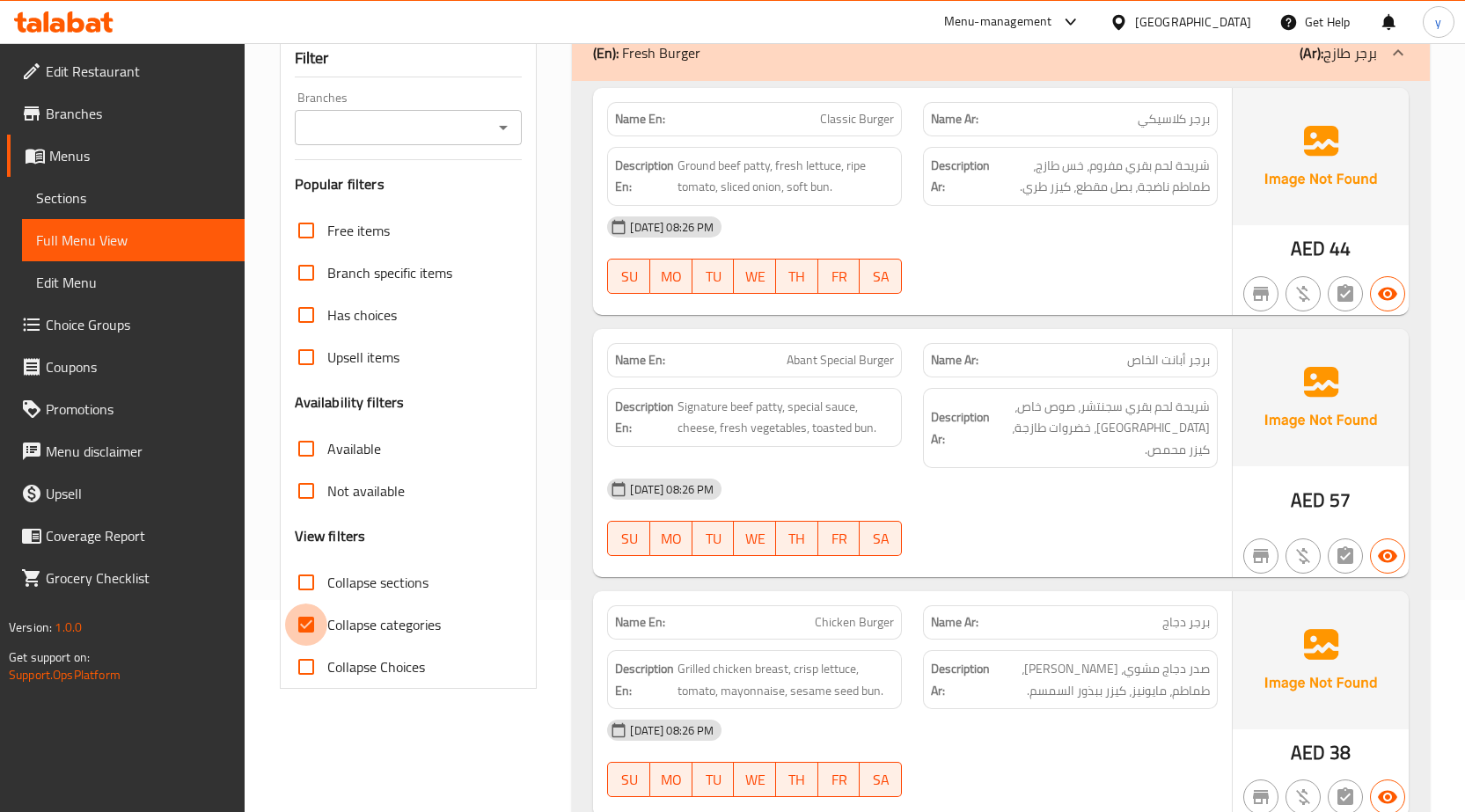
click at [295, 632] on input "Collapse categories" at bounding box center [306, 625] width 42 height 42
checkbox input "false"
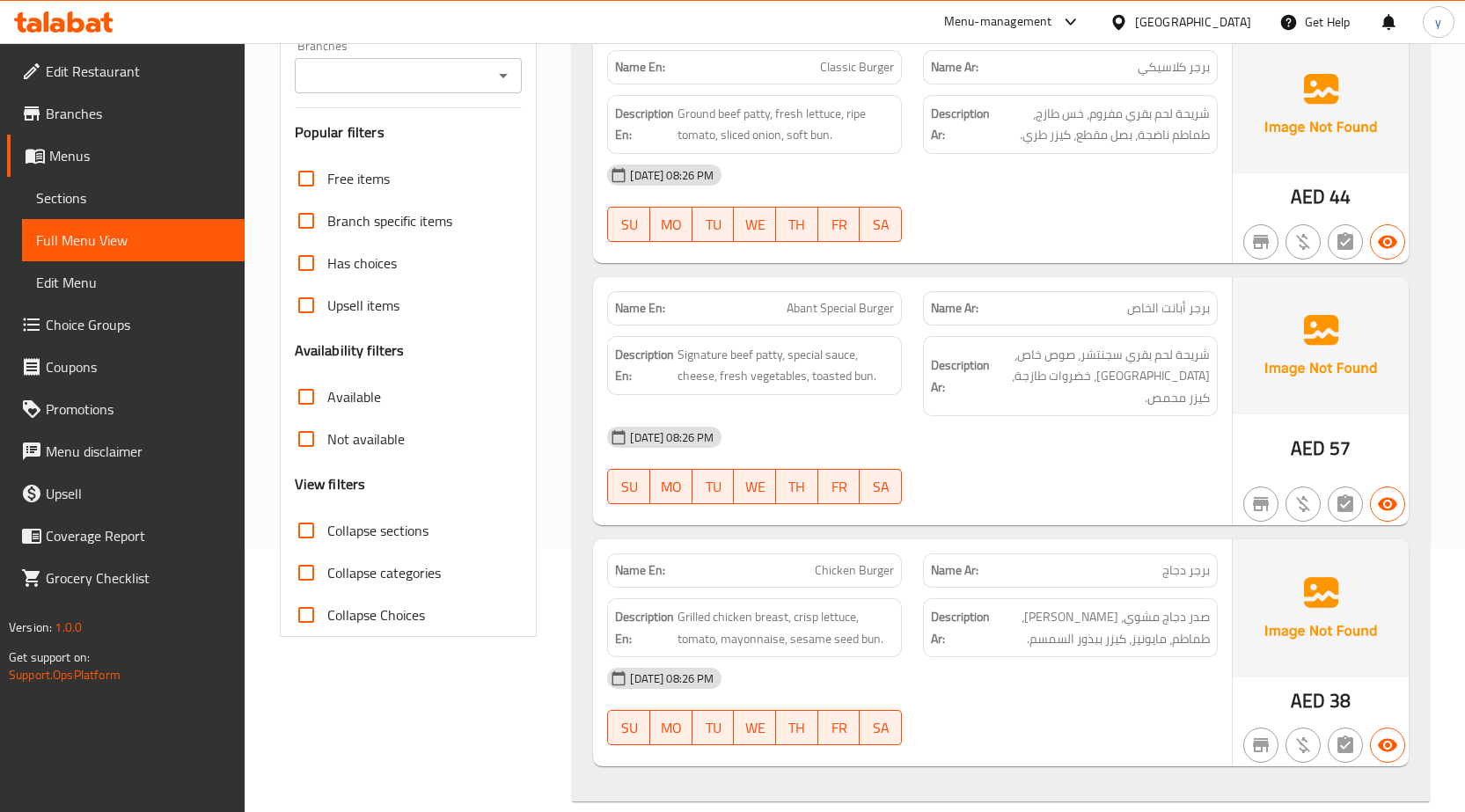
scroll to position [0, 0]
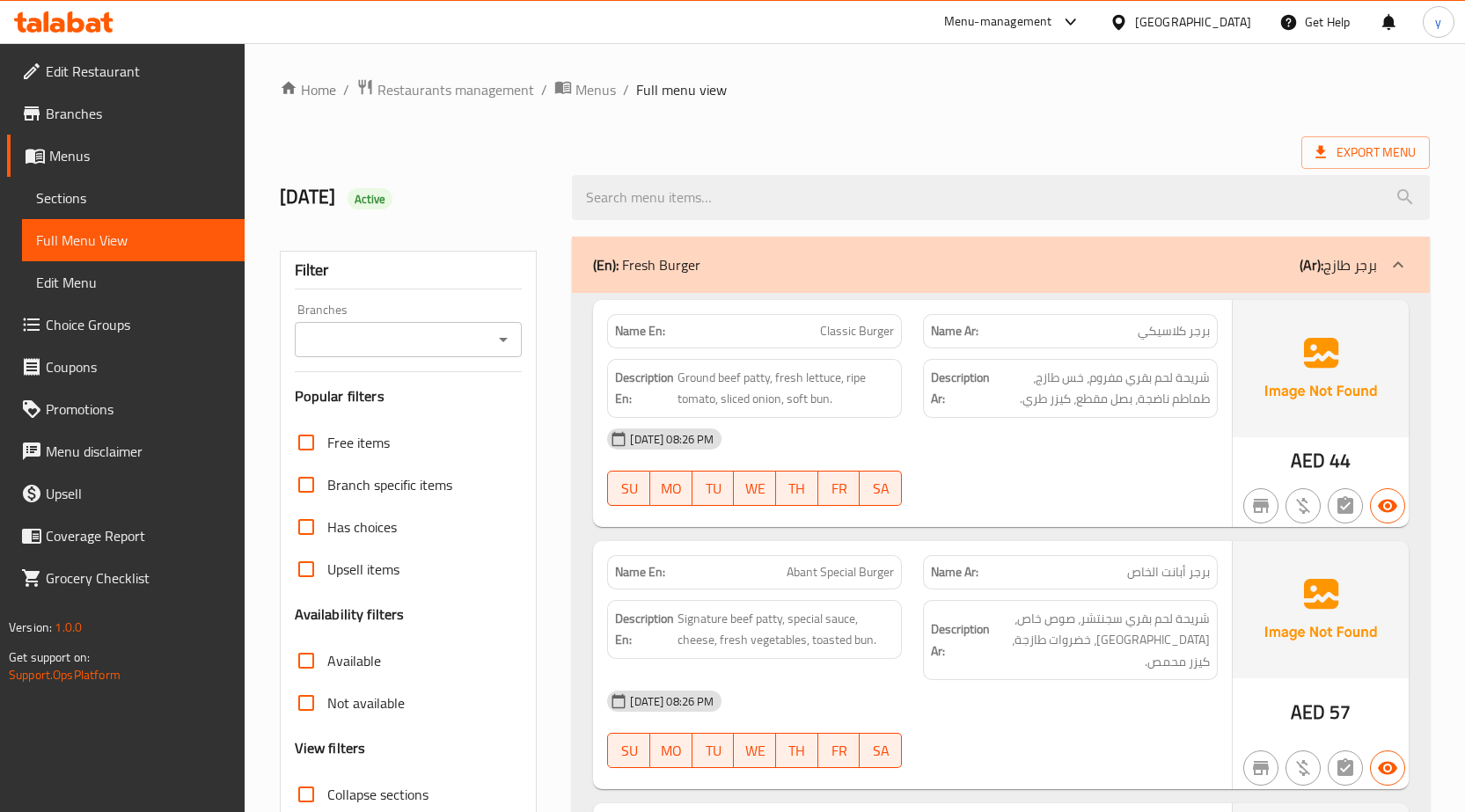
click at [1041, 449] on div "[DATE] 08:26 PM" at bounding box center [913, 438] width 632 height 42
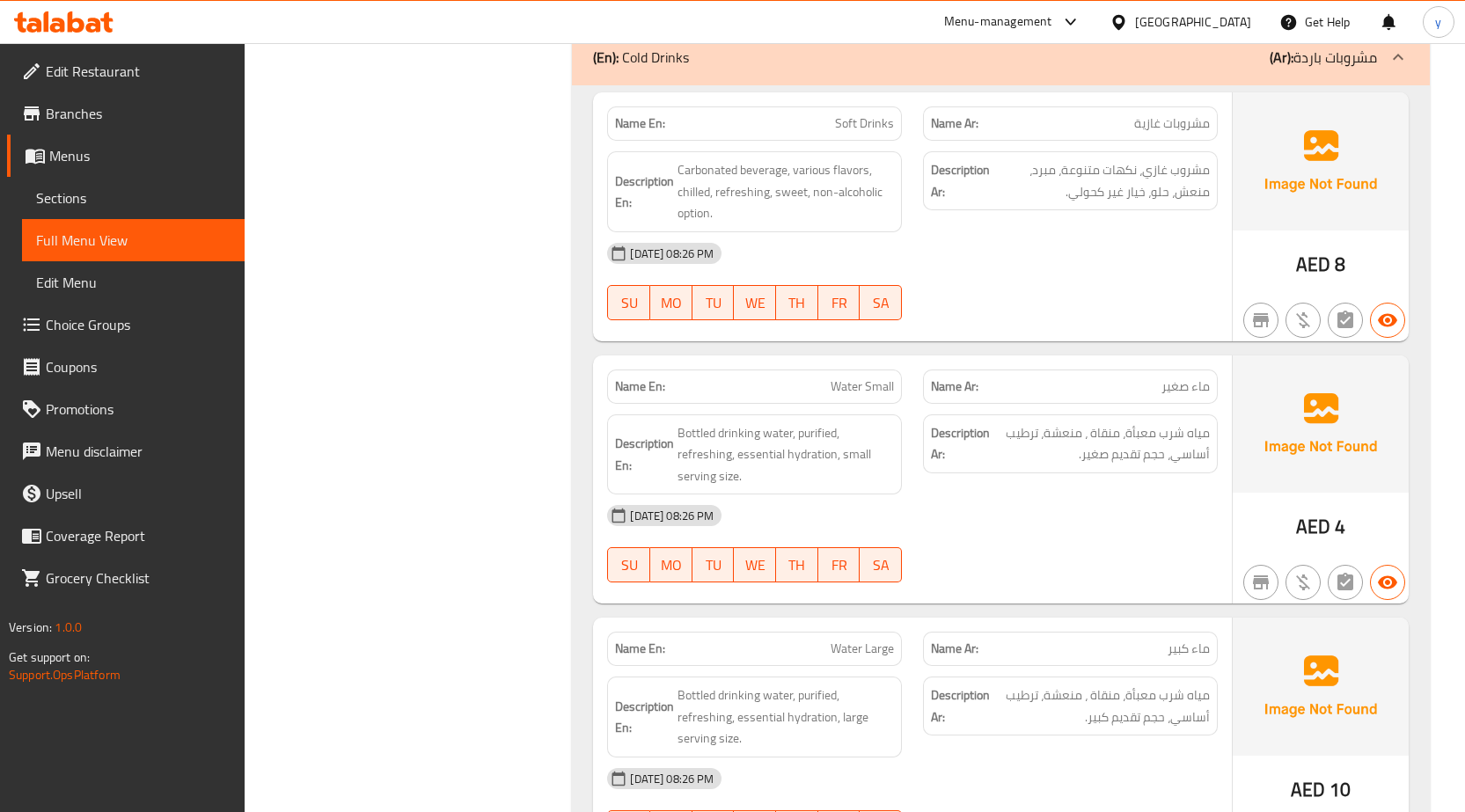
scroll to position [968, 0]
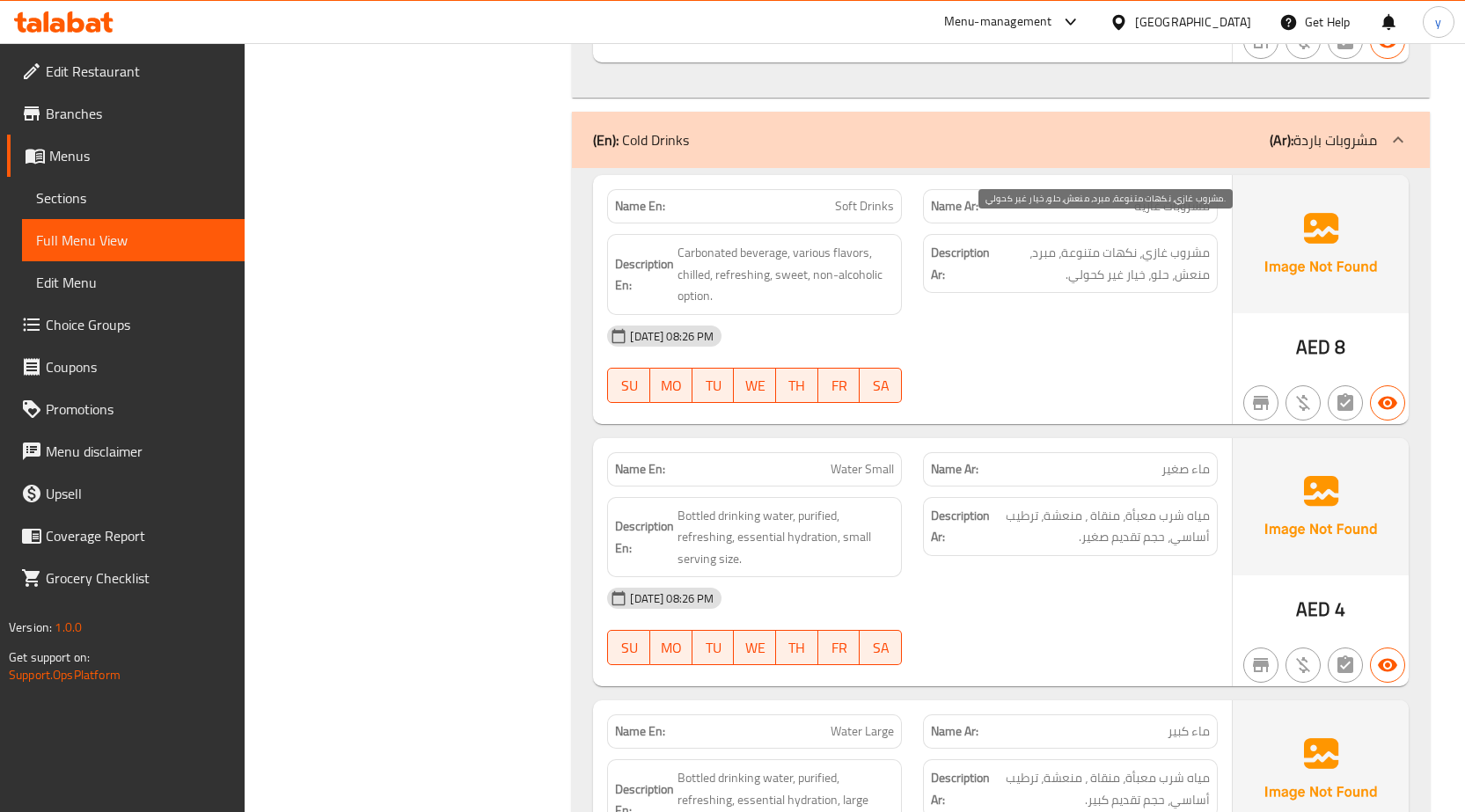
click at [1045, 242] on span "مشروب غازي، نكهات متنوعة، مبرد، منعش، حلو، خيار غير كحولي." at bounding box center [1102, 263] width 216 height 43
drag, startPoint x: 1045, startPoint y: 238, endPoint x: 1068, endPoint y: 240, distance: 23.1
click at [1044, 242] on span "مشروب غازي، نكهات متنوعة، مبرد، منعش، حلو، خيار غير كحولي." at bounding box center [1102, 263] width 216 height 43
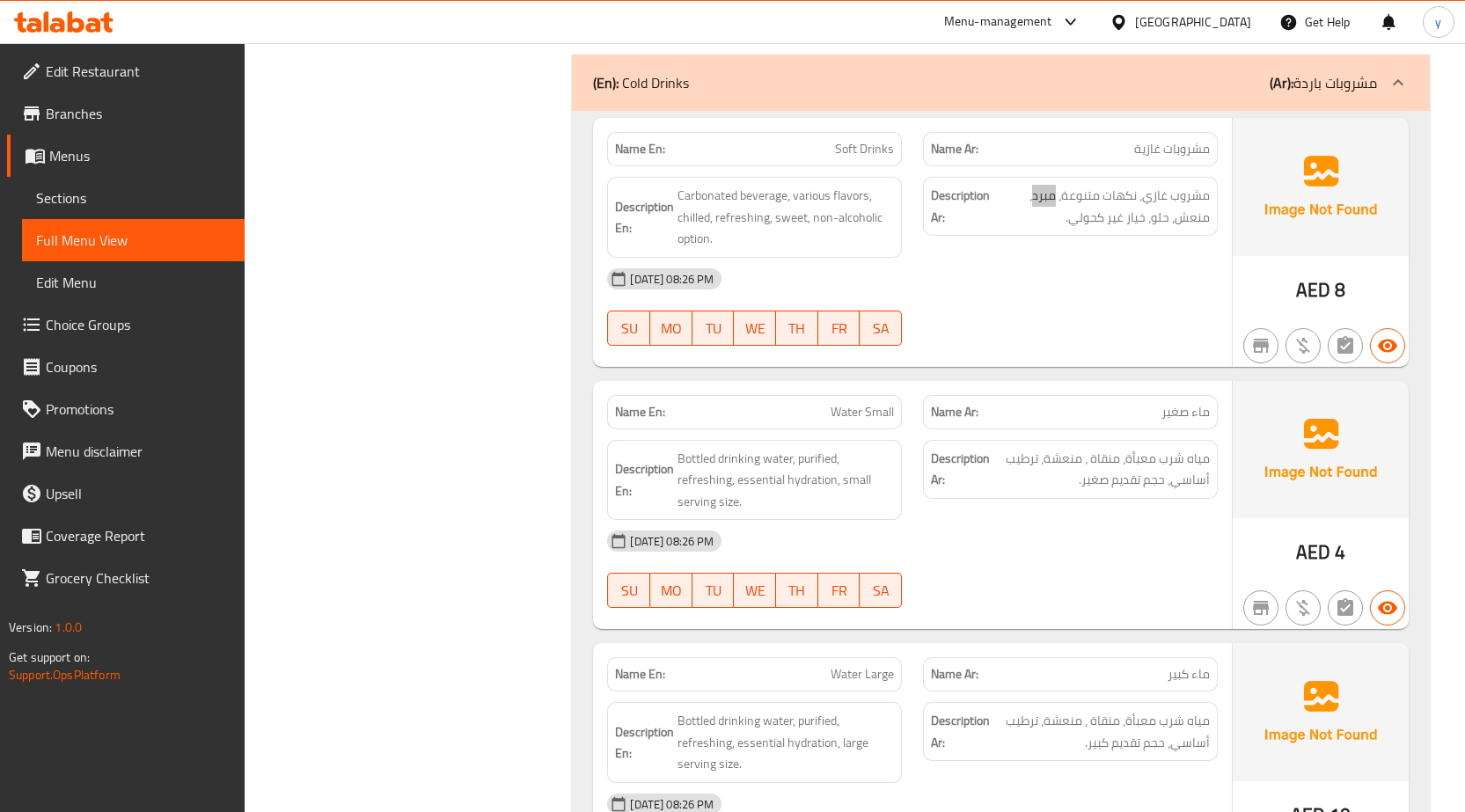
scroll to position [1056, 0]
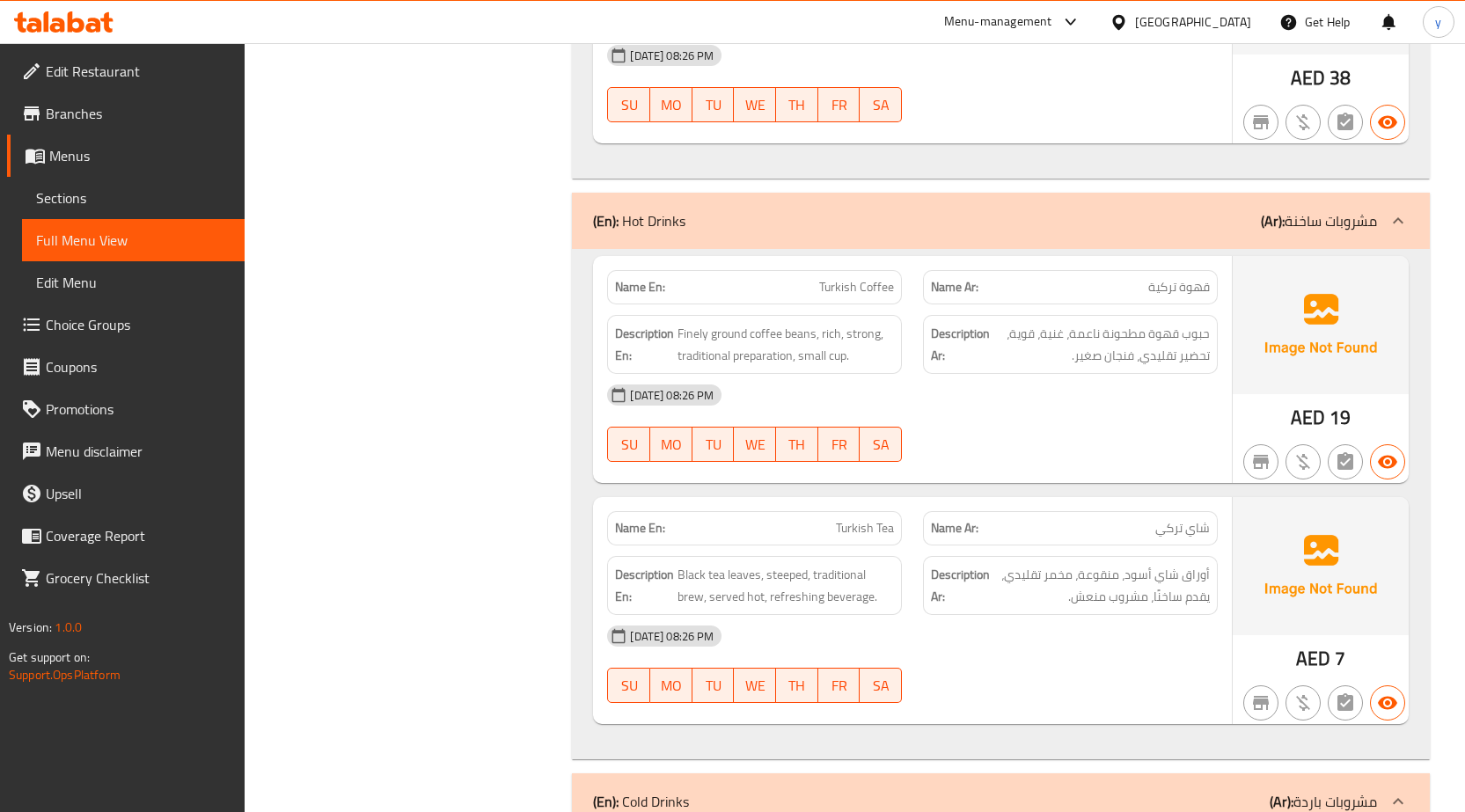
scroll to position [968, 0]
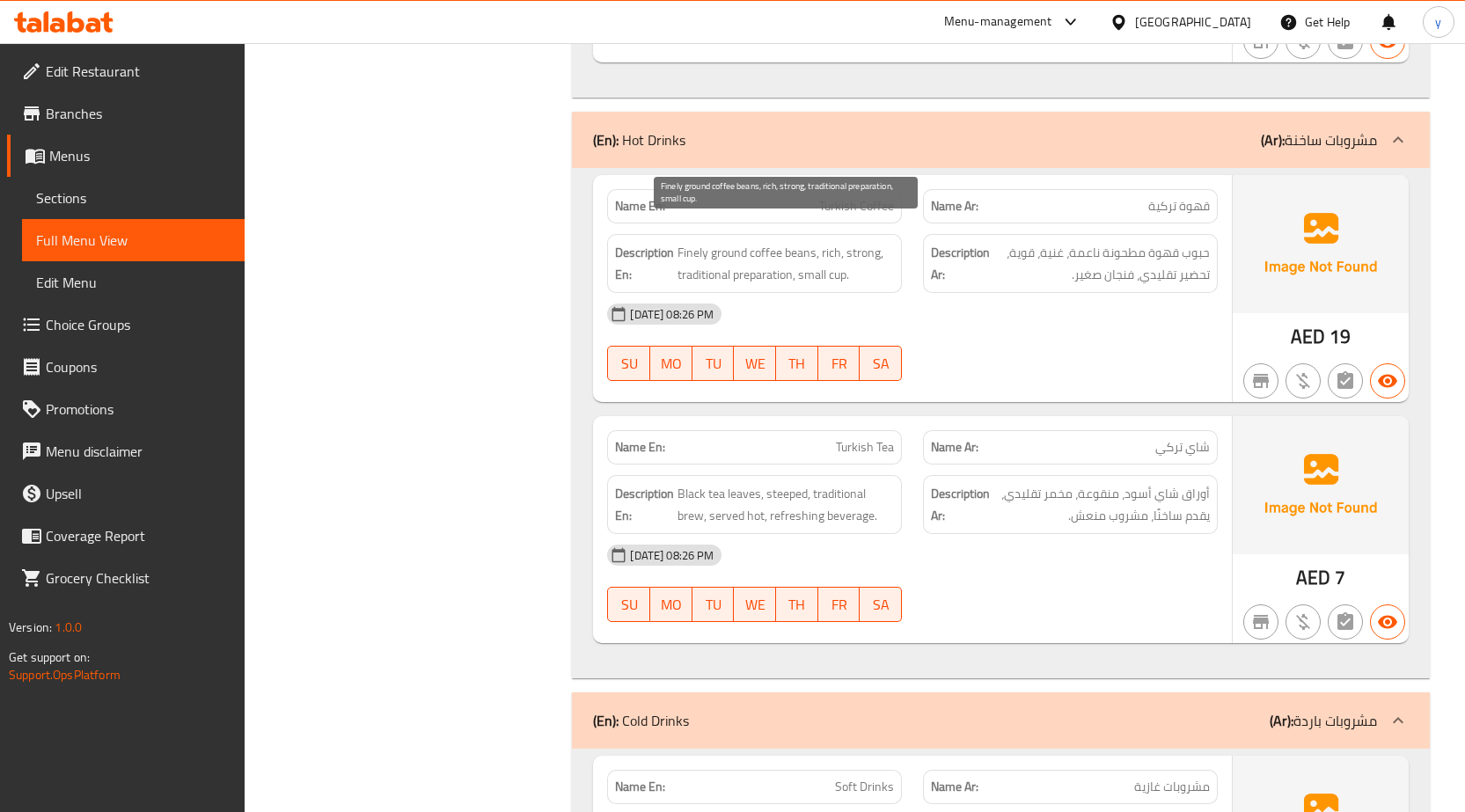
click at [685, 242] on span "Finely ground coffee beans, rich, strong, traditional preparation, small cup." at bounding box center [786, 263] width 216 height 43
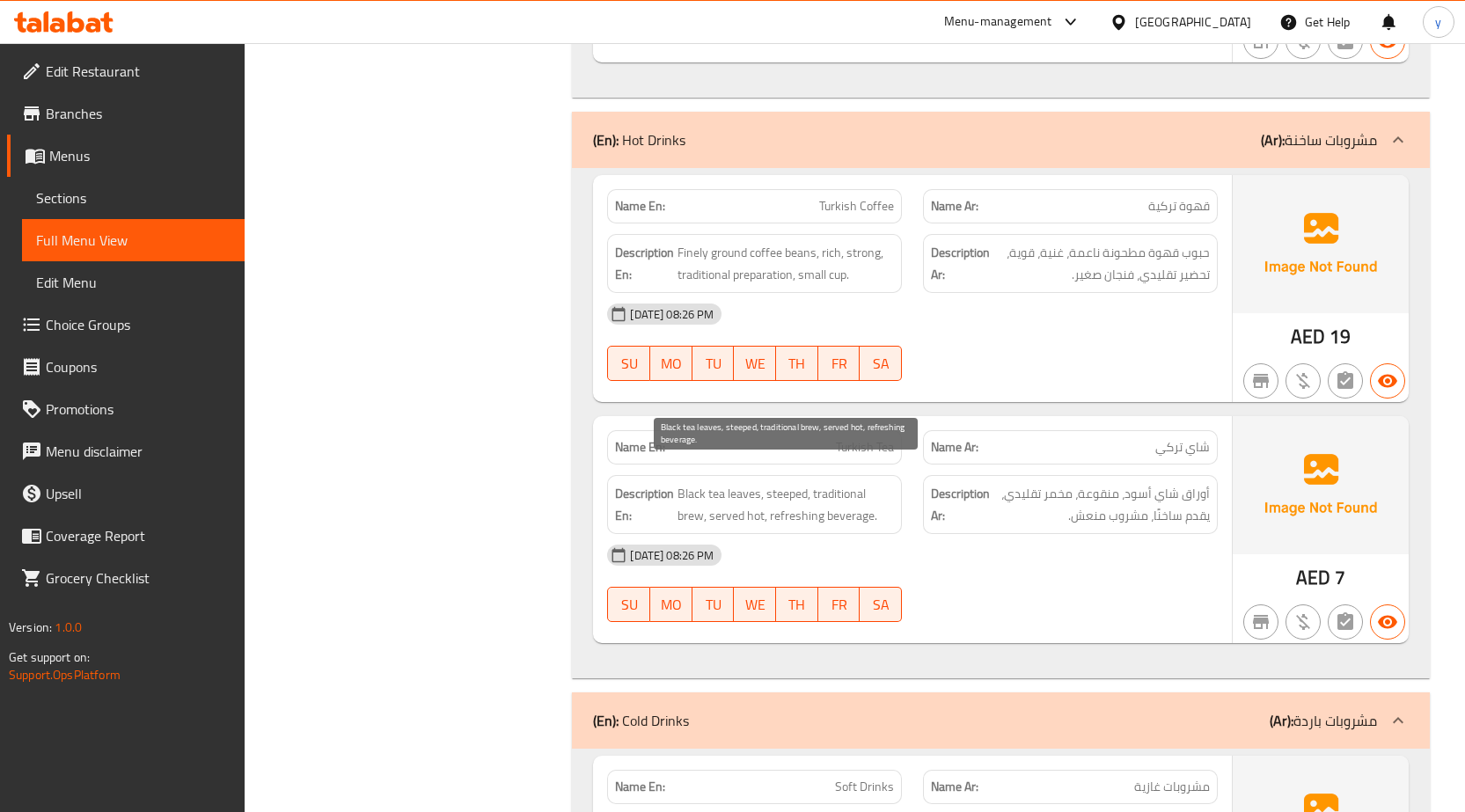
click at [782, 483] on span "Black tea leaves, steeped, traditional brew, served hot, refreshing beverage." at bounding box center [786, 504] width 216 height 43
click at [781, 483] on span "Black tea leaves, steeped, traditional brew, served hot, refreshing beverage." at bounding box center [786, 504] width 216 height 43
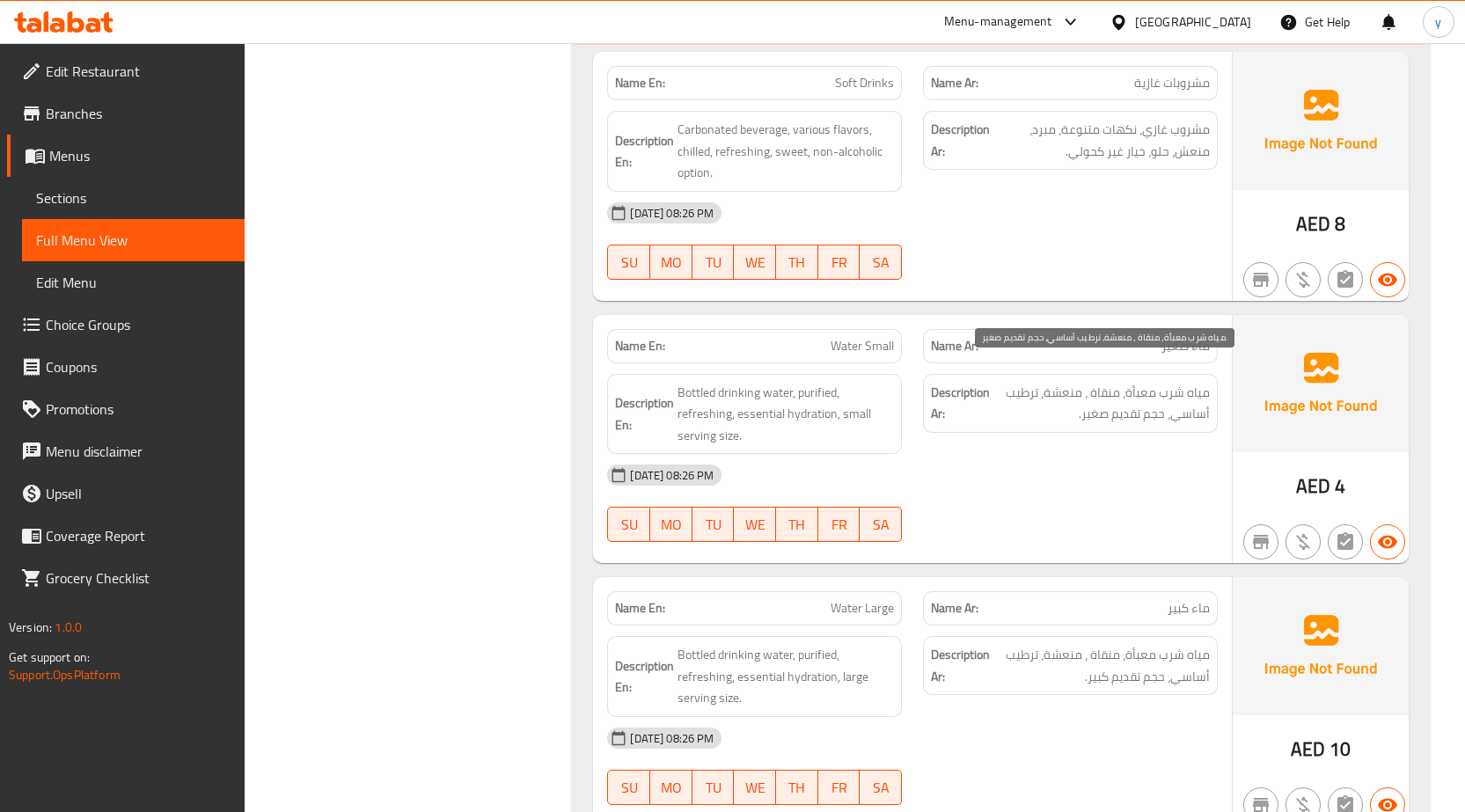
scroll to position [1496, 0]
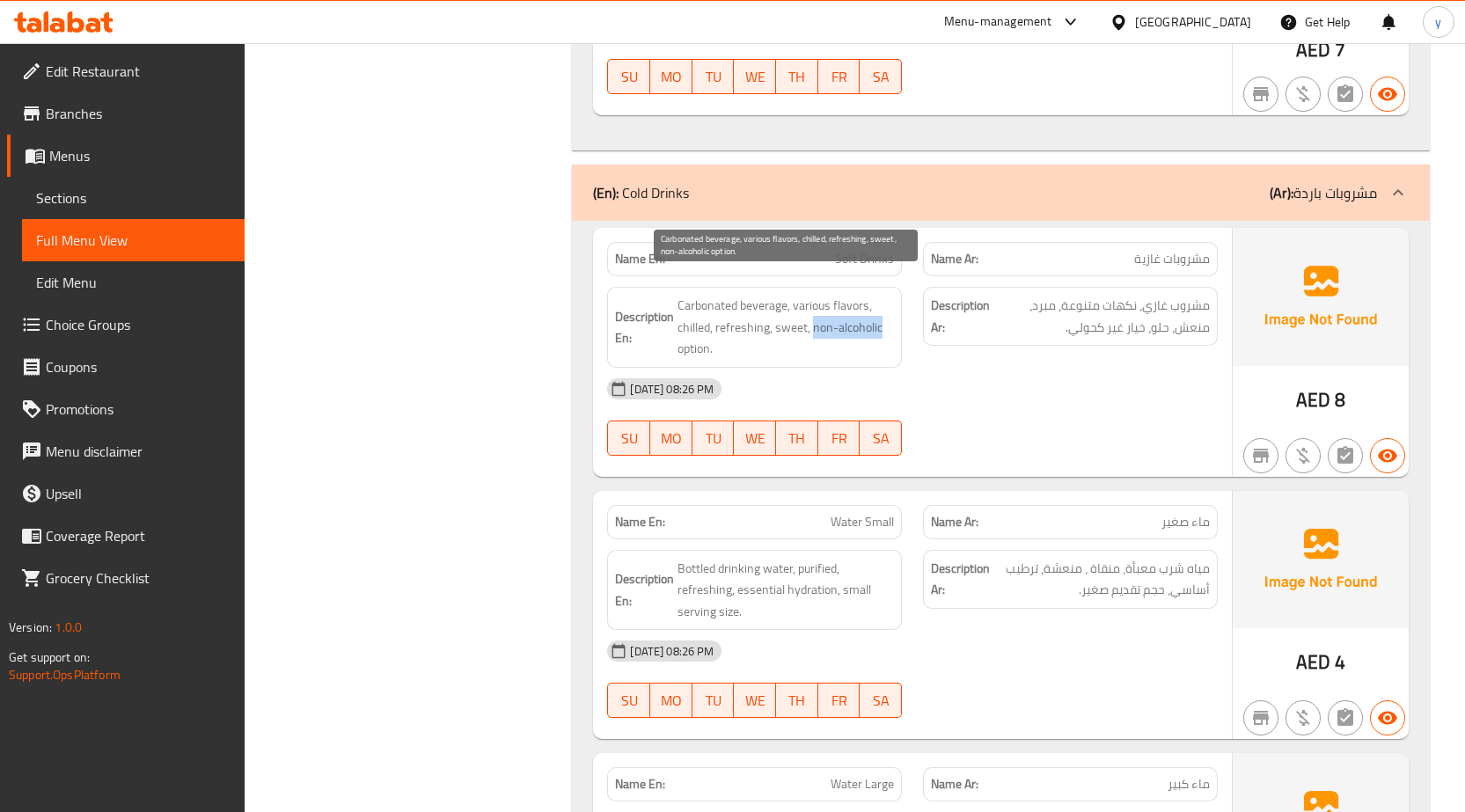
drag, startPoint x: 811, startPoint y: 306, endPoint x: 884, endPoint y: 308, distance: 73.0
click at [884, 308] on span "Carbonated beverage, various flavors, chilled, refreshing, sweet, non-alcoholic…" at bounding box center [786, 326] width 216 height 65
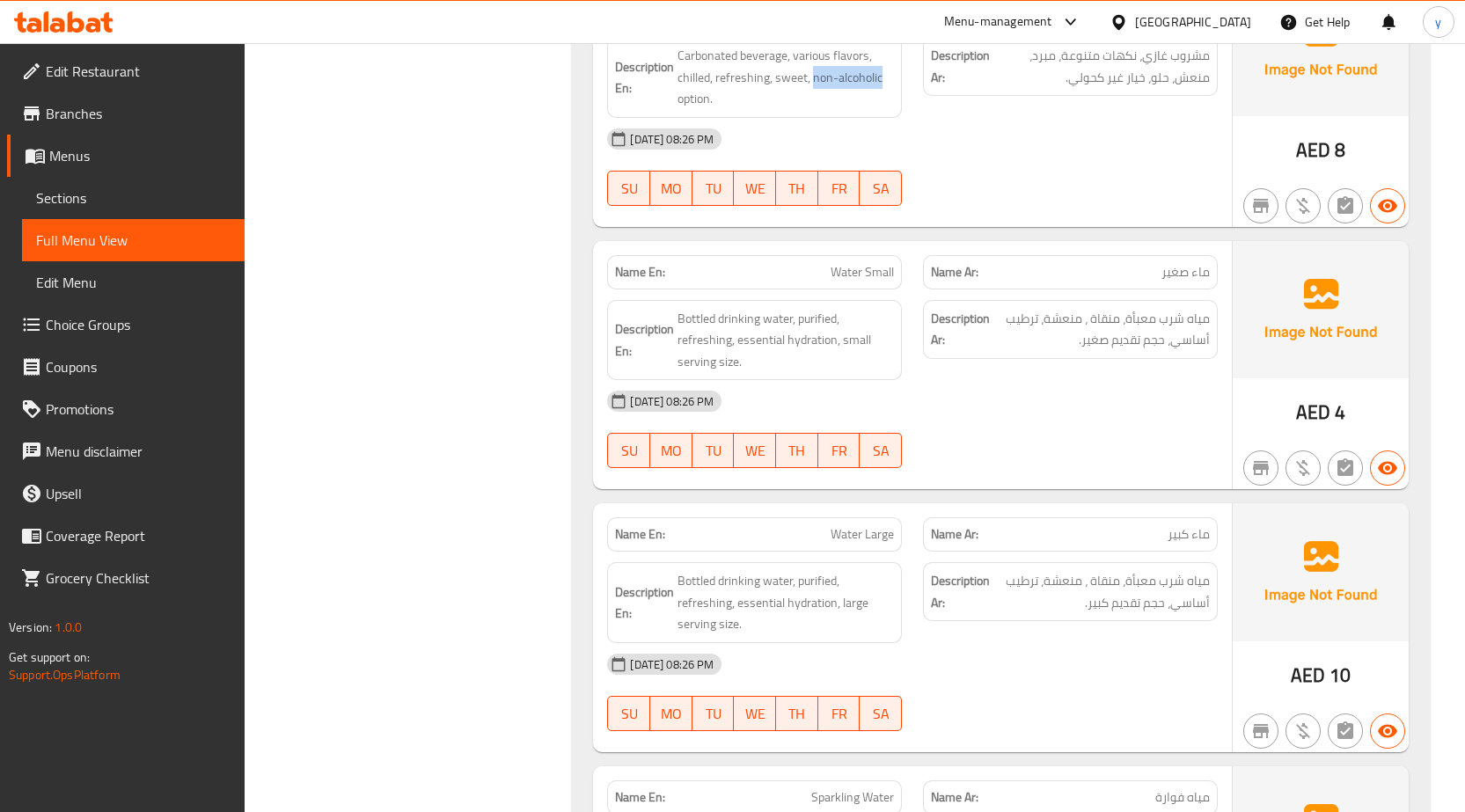
scroll to position [1848, 0]
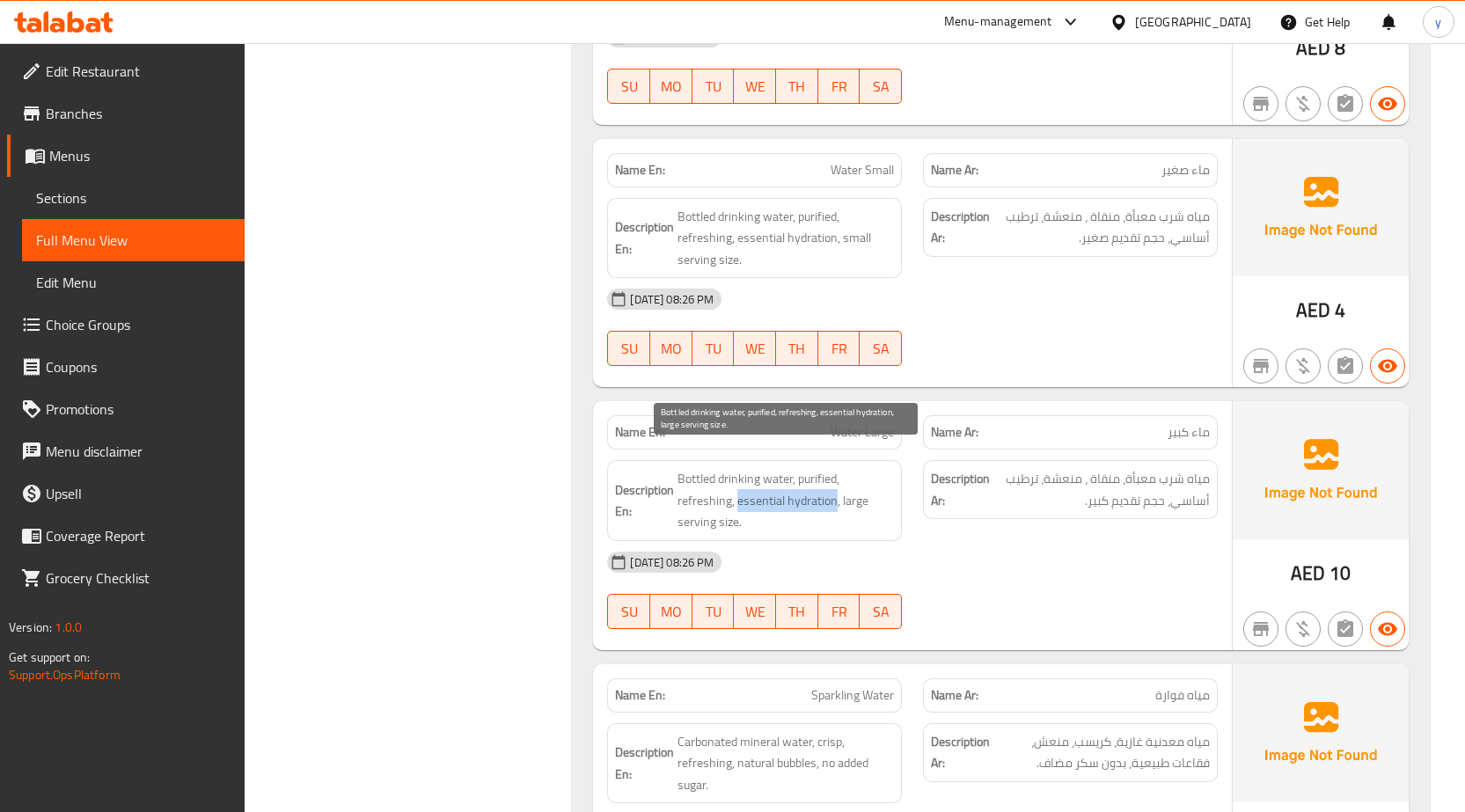
drag, startPoint x: 739, startPoint y: 479, endPoint x: 833, endPoint y: 486, distance: 94.3
click at [833, 486] on span "Bottled drinking water, purified, refreshing, essential hydration, large servin…" at bounding box center [786, 501] width 216 height 65
click at [760, 483] on span "Bottled drinking water, purified, refreshing, essential hydration, large servin…" at bounding box center [786, 501] width 216 height 65
click at [762, 483] on span "Bottled drinking water, purified, refreshing, essential hydration, large servin…" at bounding box center [786, 501] width 216 height 65
click at [768, 481] on span "Bottled drinking water, purified, refreshing, essential hydration, large servin…" at bounding box center [786, 501] width 216 height 65
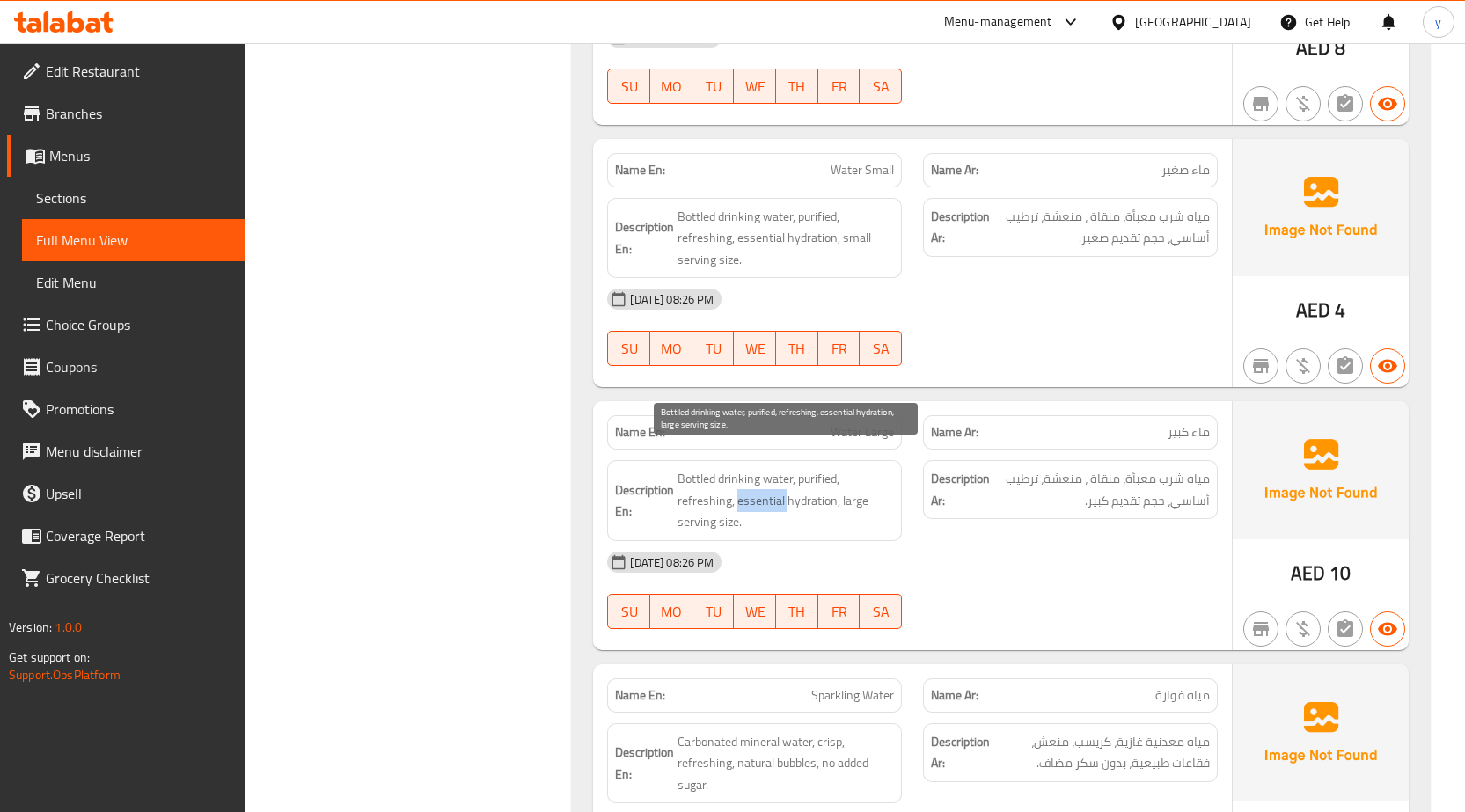
click at [768, 480] on span "Bottled drinking water, purified, refreshing, essential hydration, large servin…" at bounding box center [786, 501] width 216 height 65
click at [805, 486] on span "Bottled drinking water, purified, refreshing, essential hydration, large servin…" at bounding box center [786, 501] width 216 height 65
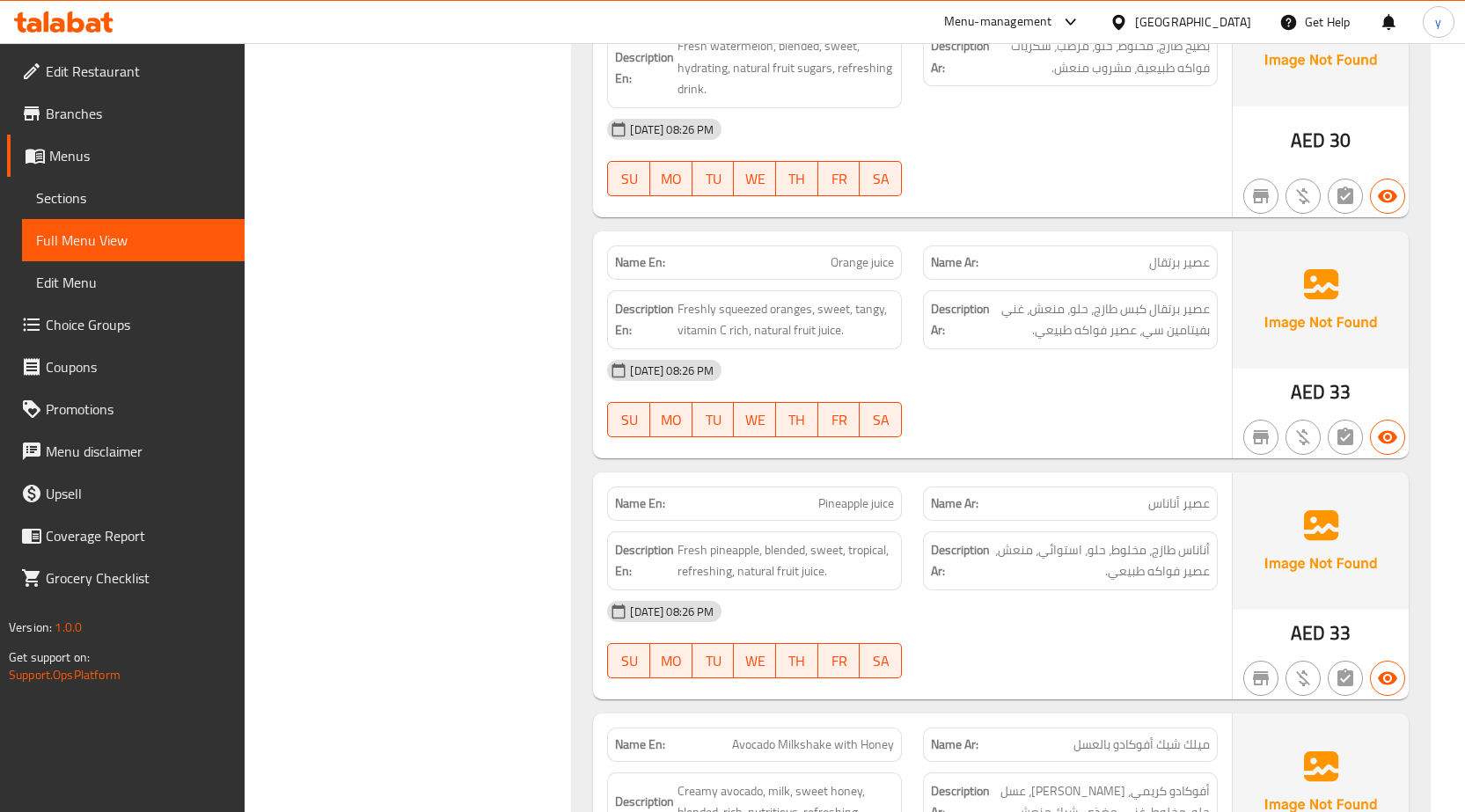
scroll to position [2992, 0]
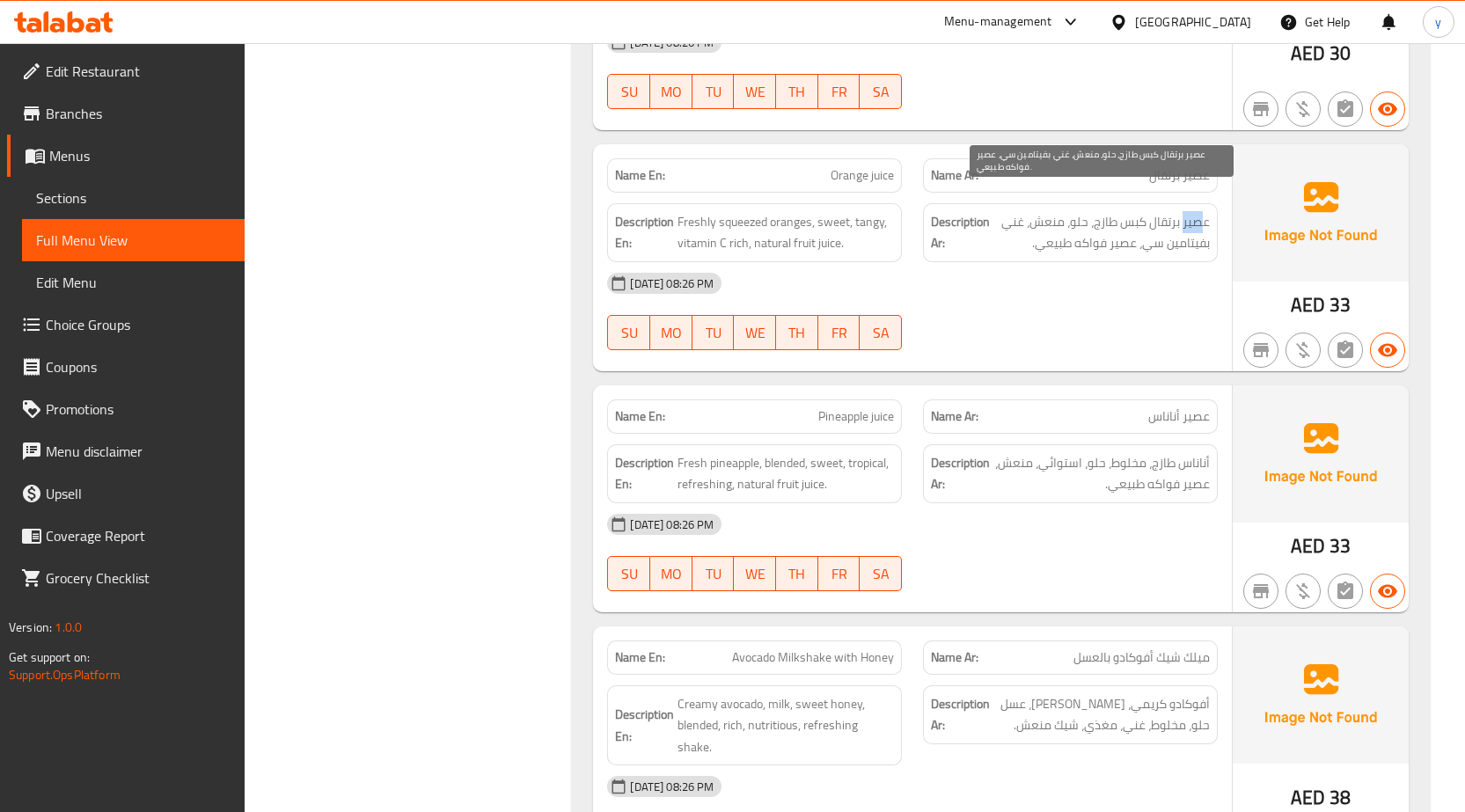
drag, startPoint x: 1183, startPoint y: 195, endPoint x: 1174, endPoint y: 200, distance: 10.3
click at [1190, 211] on span "عصير برتقال كبس طازج، حلو، منعش، غني بفيتامين سي، عصير فواكه طبيعي." at bounding box center [1102, 232] width 216 height 43
drag, startPoint x: 1110, startPoint y: 220, endPoint x: 1129, endPoint y: 224, distance: 19.4
click at [1129, 224] on span "عصير برتقال كبس طازج، حلو، منعش، غني بفيتامين سي، عصير فواكه طبيعي." at bounding box center [1102, 232] width 216 height 43
click at [1043, 340] on div at bounding box center [1071, 350] width 316 height 21
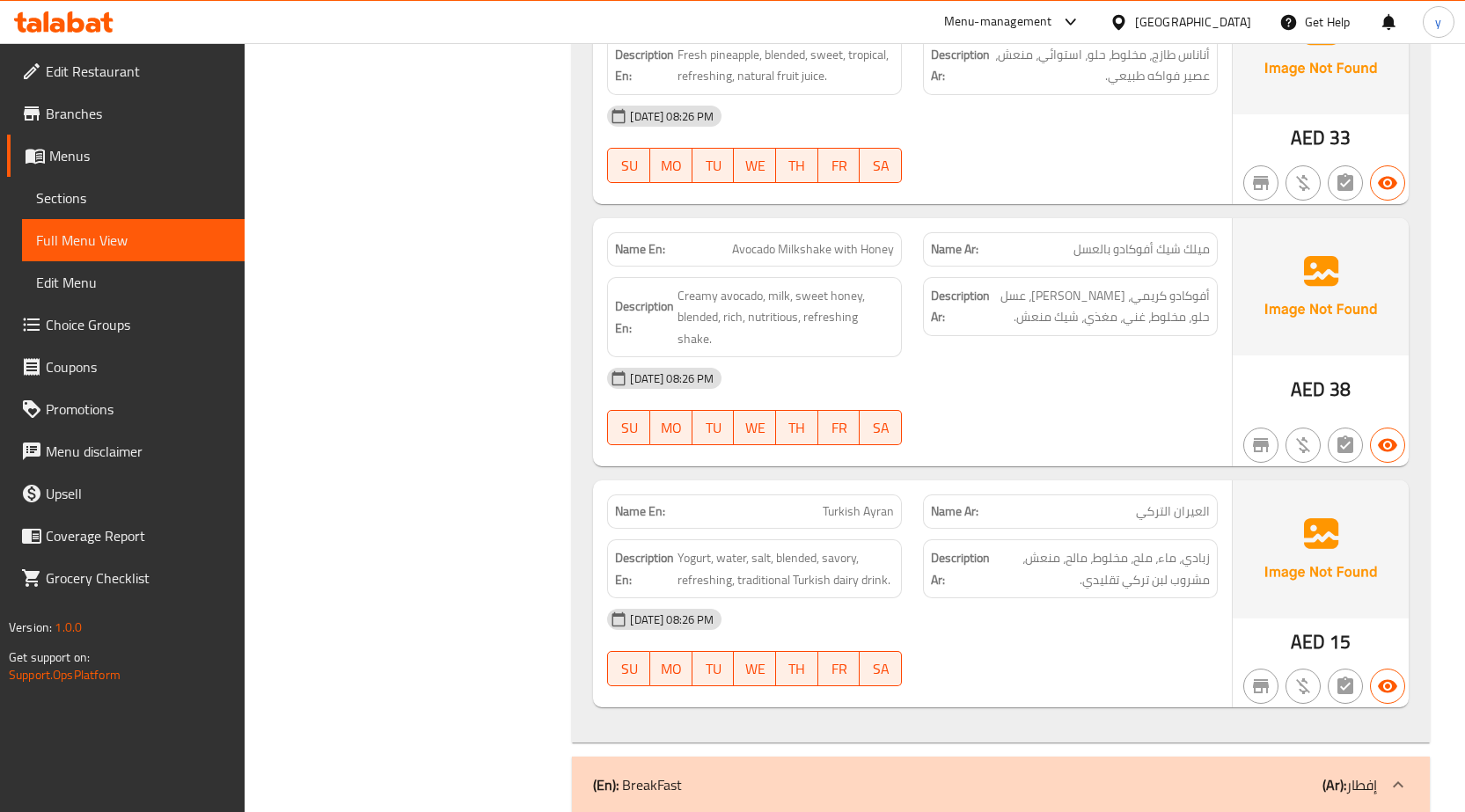
scroll to position [3432, 0]
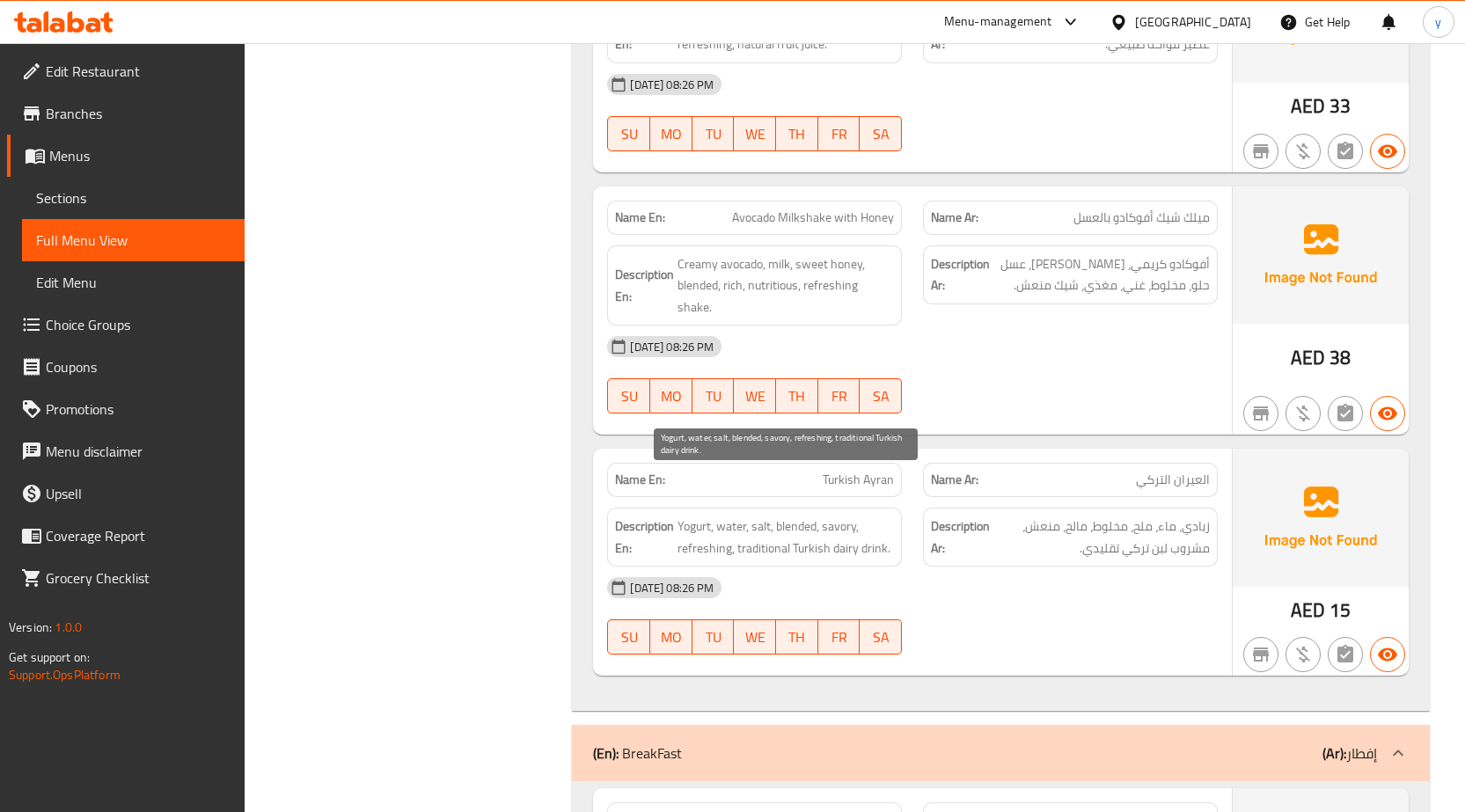
click at [841, 516] on span "Yogurt, water, salt, blended, savory, refreshing, traditional Turkish dairy dri…" at bounding box center [786, 537] width 216 height 43
click at [840, 516] on span "Yogurt, water, salt, blended, savory, refreshing, traditional Turkish dairy dri…" at bounding box center [786, 537] width 216 height 43
click at [963, 575] on div "[DATE] 08:26 PM SU MO TU WE TH FR SA" at bounding box center [913, 615] width 632 height 99
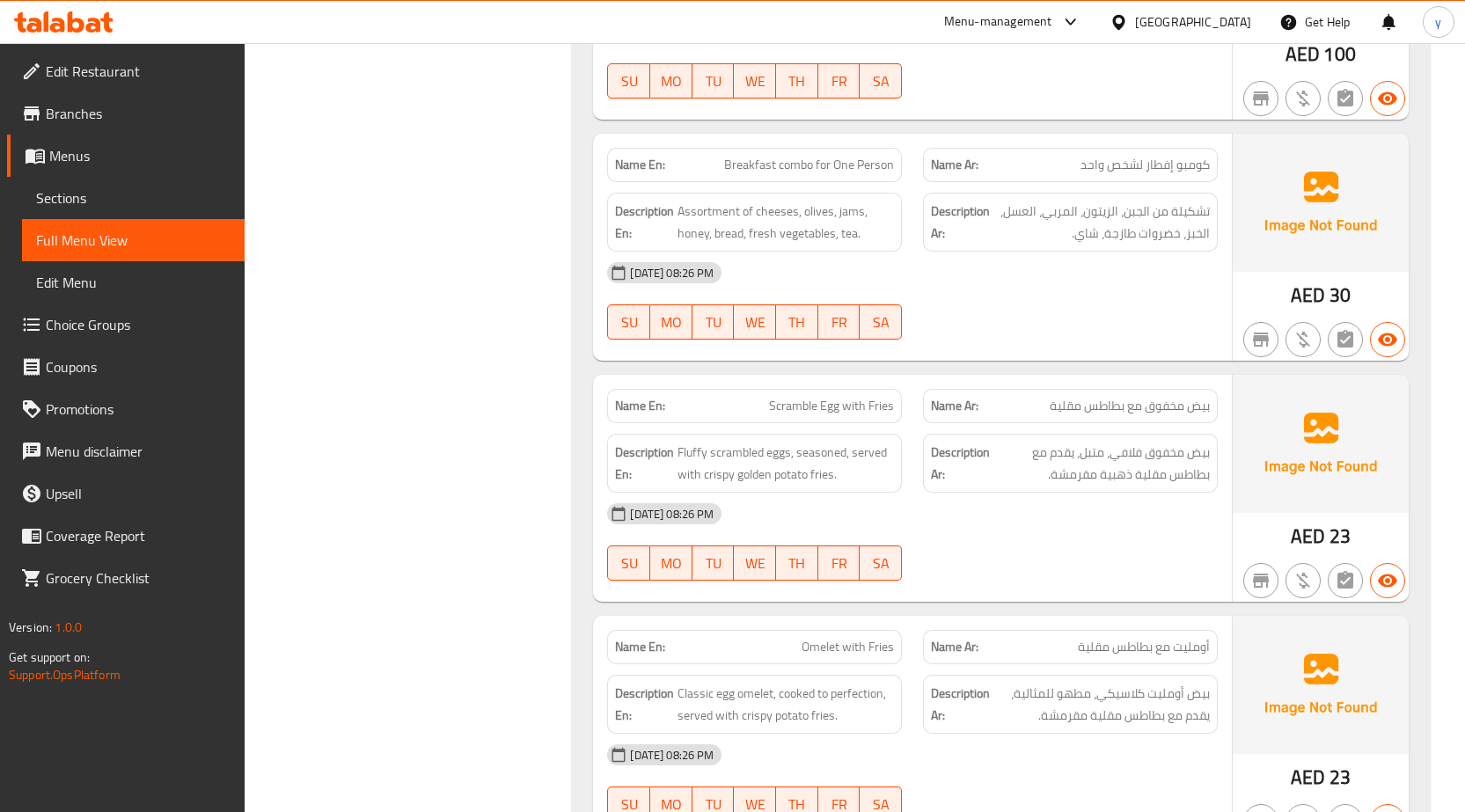
scroll to position [4576, 0]
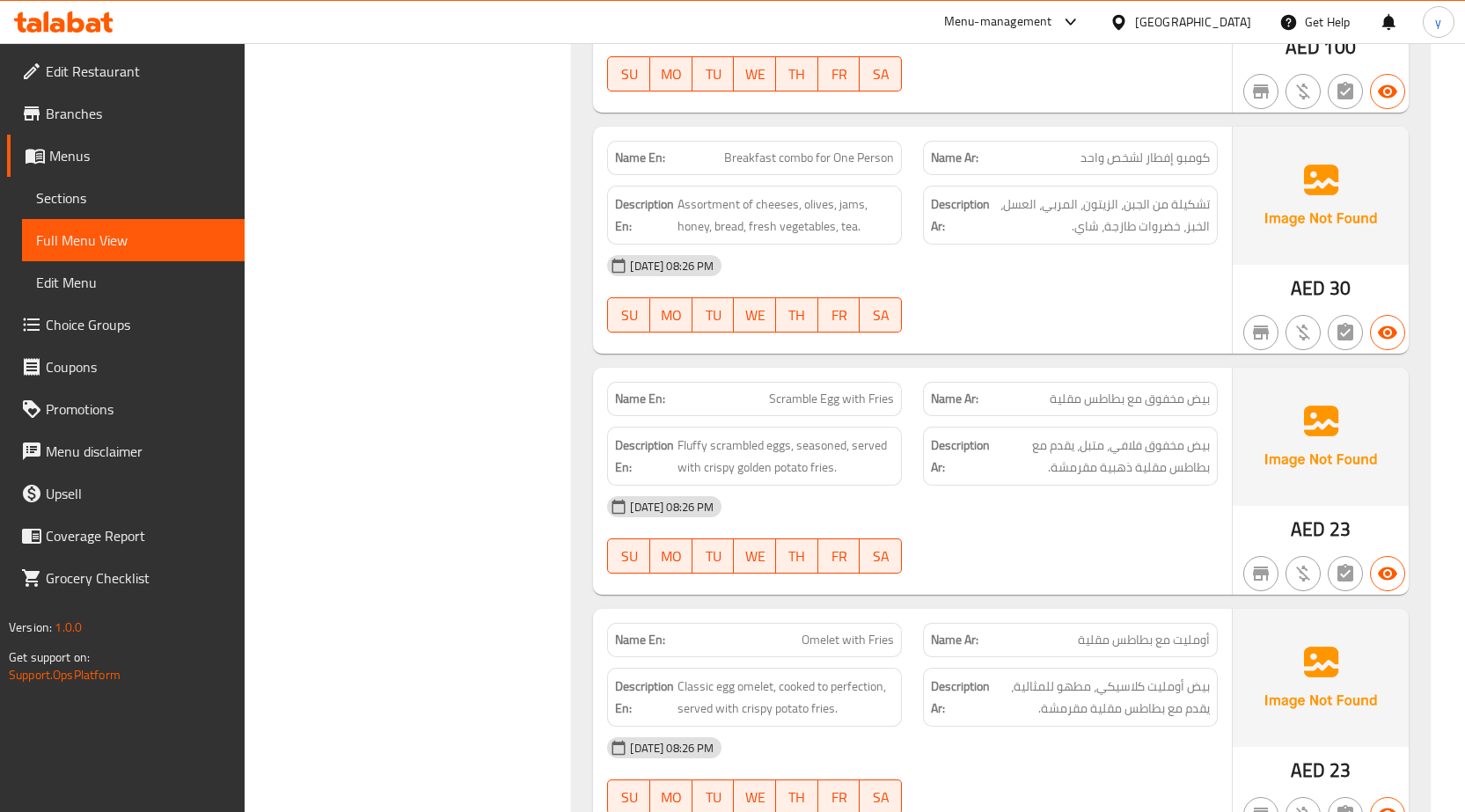
click at [795, 390] on span "Scramble Egg with Fries" at bounding box center [831, 399] width 125 height 19
click at [794, 390] on span "Scramble Egg with Fries" at bounding box center [831, 399] width 125 height 19
copy span "Scramble"
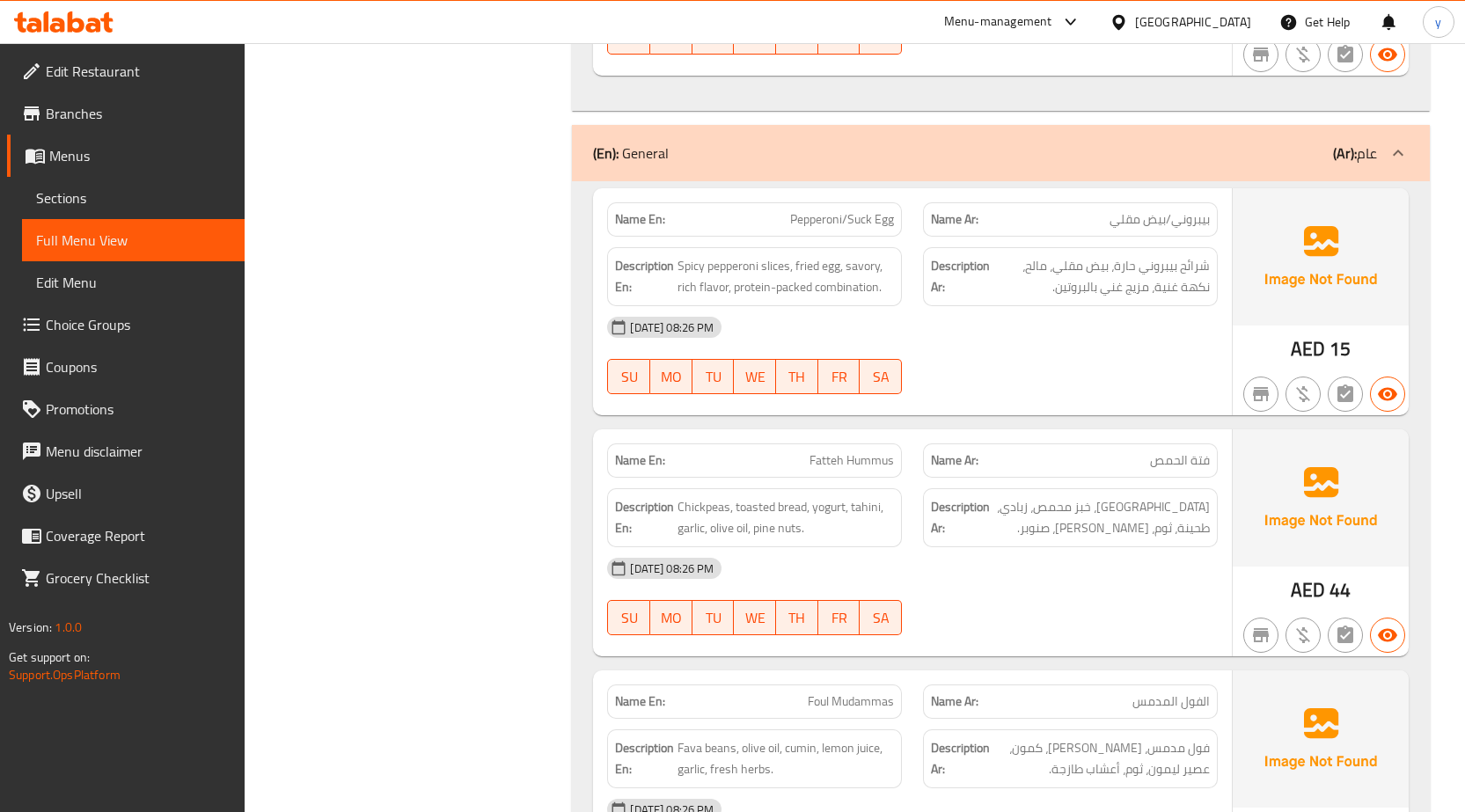
scroll to position [6336, 0]
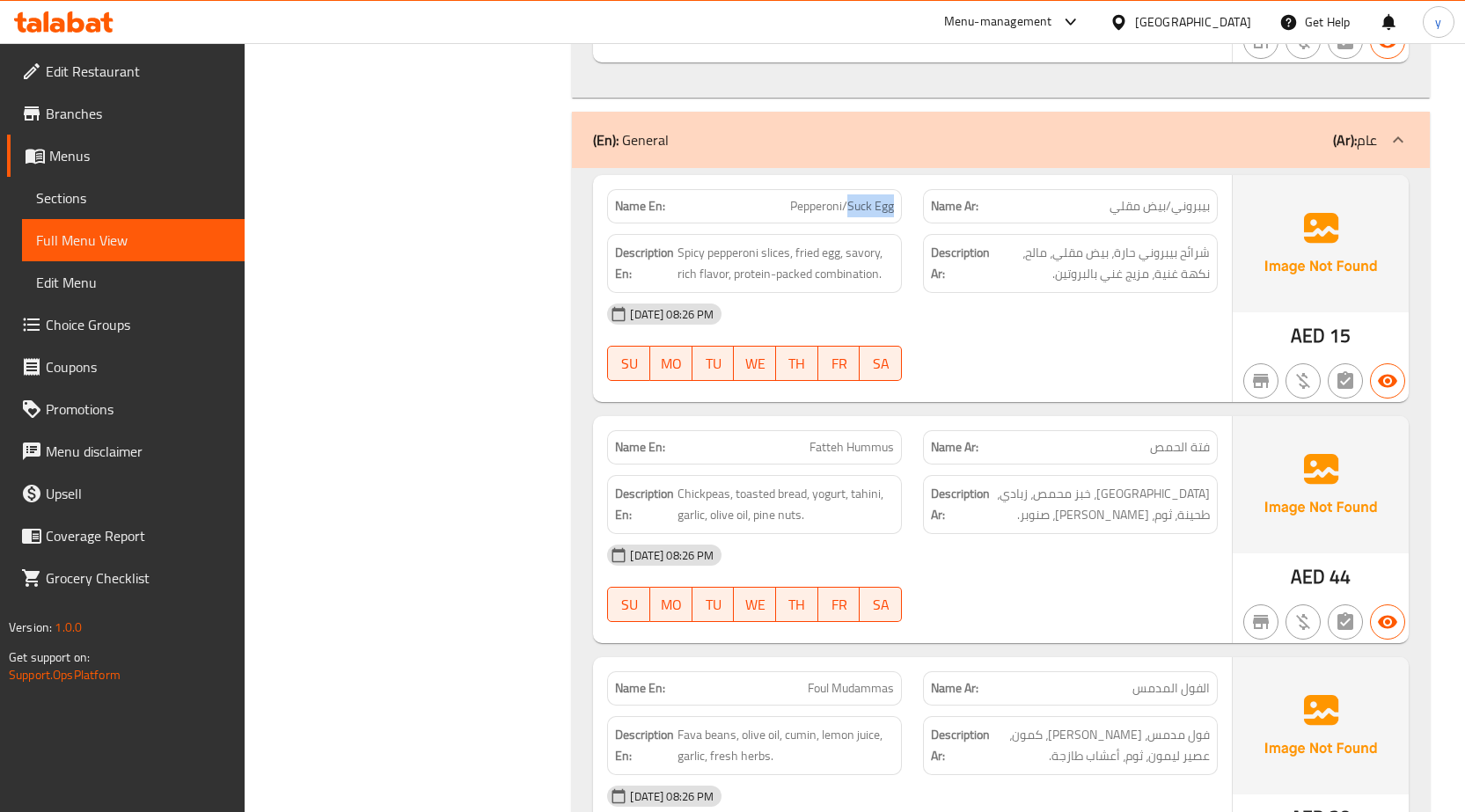
drag, startPoint x: 848, startPoint y: 141, endPoint x: 899, endPoint y: 150, distance: 51.8
click at [899, 189] on div "Name En: Pepperoni/Suck Egg" at bounding box center [754, 206] width 295 height 34
click at [854, 198] on span "Pepperoni/Suck Egg" at bounding box center [842, 207] width 104 height 19
click at [855, 198] on span "Pepperoni/Suck Egg" at bounding box center [842, 207] width 104 height 19
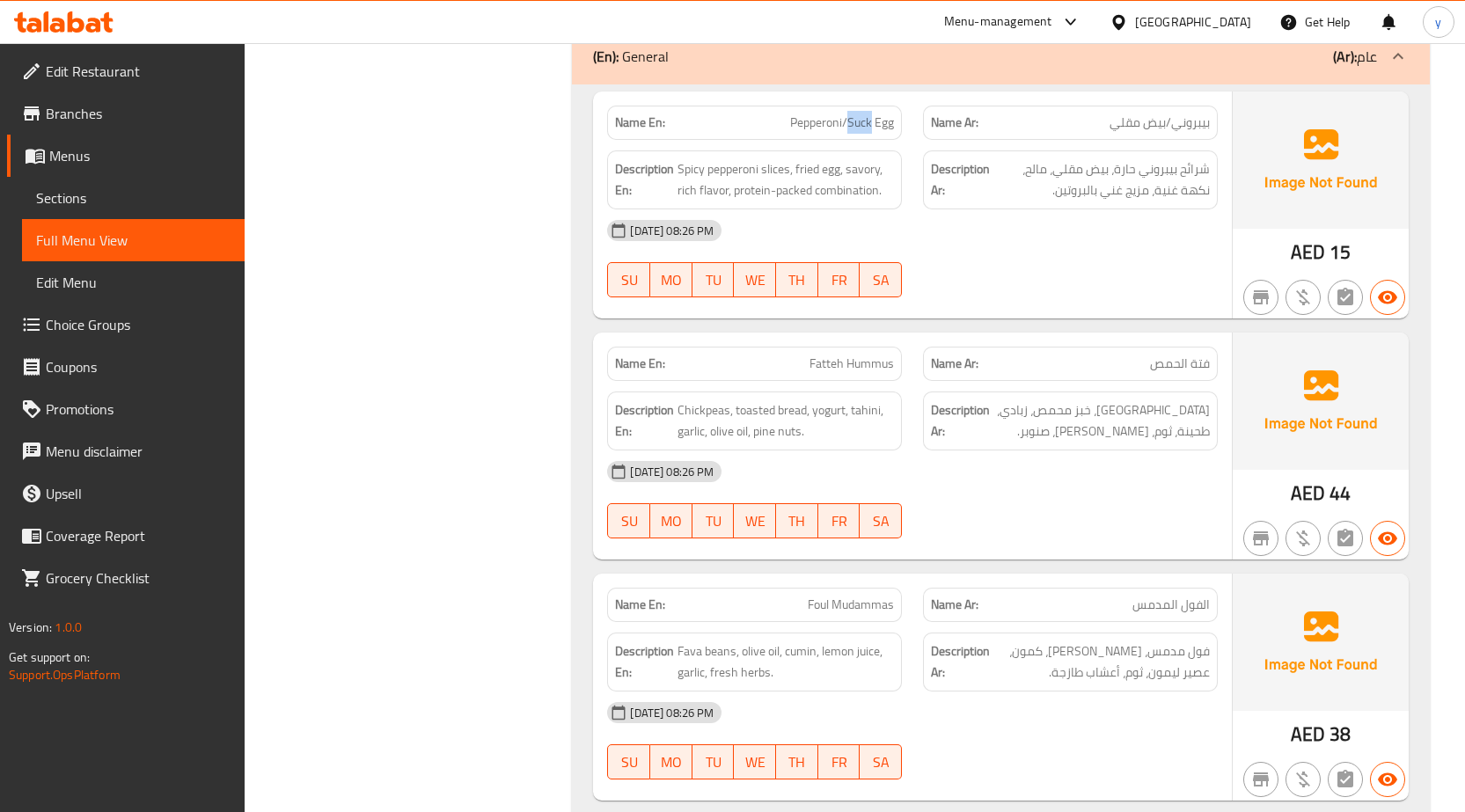
scroll to position [6424, 0]
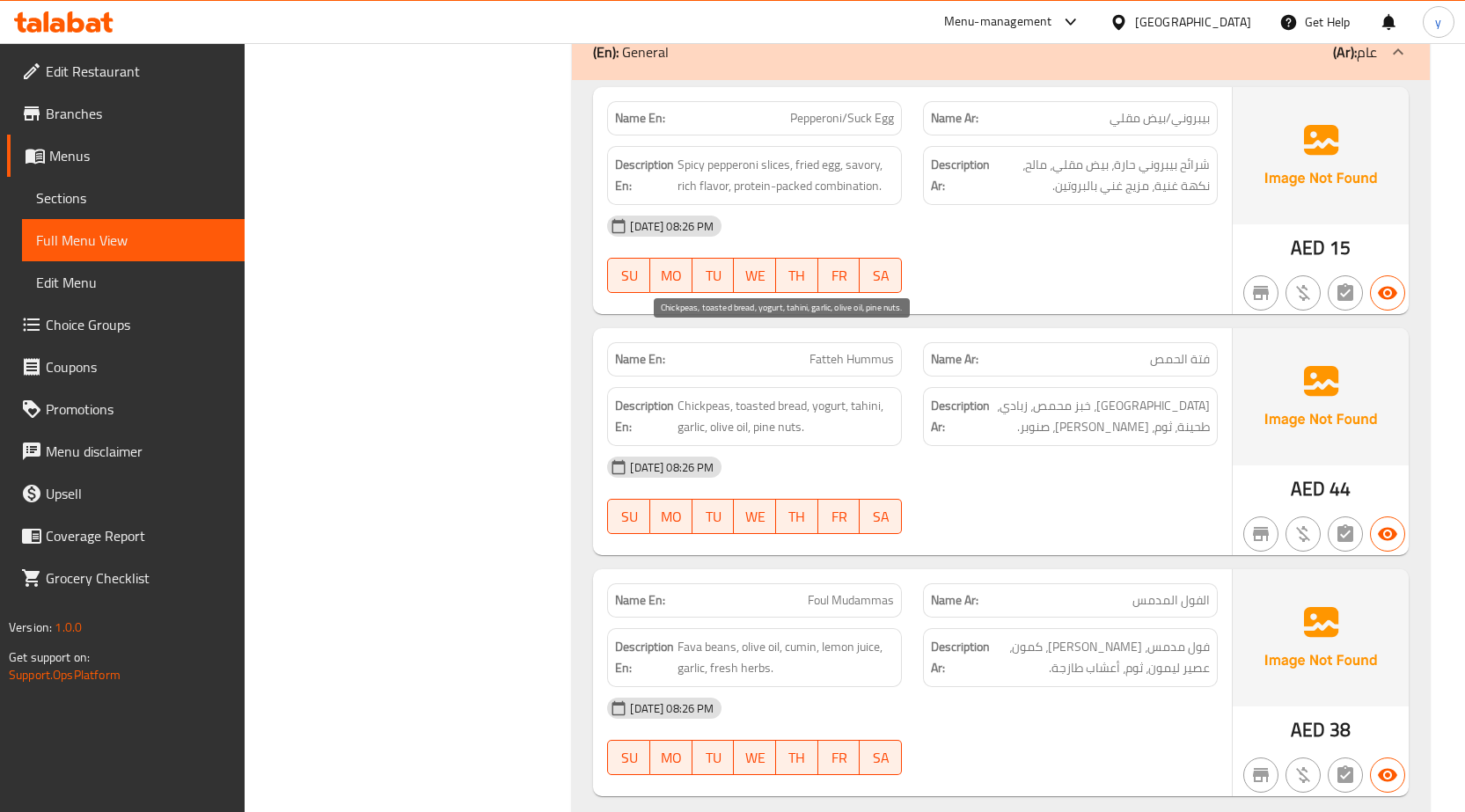
click at [684, 395] on span "Chickpeas, toasted bread, yogurt, tahini, garlic, olive oil, pine nuts." at bounding box center [786, 417] width 216 height 43
click at [685, 395] on span "Chickpeas, toasted bread, yogurt, tahini, garlic, olive oil, pine nuts." at bounding box center [786, 417] width 216 height 43
click at [757, 395] on span "Chickpeas, toasted bread, yogurt, tahini, garlic, olive oil, pine nuts." at bounding box center [786, 417] width 216 height 43
click at [758, 395] on span "Chickpeas, toasted bread, yogurt, tahini, garlic, olive oil, pine nuts." at bounding box center [786, 417] width 216 height 43
click at [838, 395] on span "Chickpeas, toasted bread, yogurt, tahini, garlic, olive oil, pine nuts." at bounding box center [786, 417] width 216 height 43
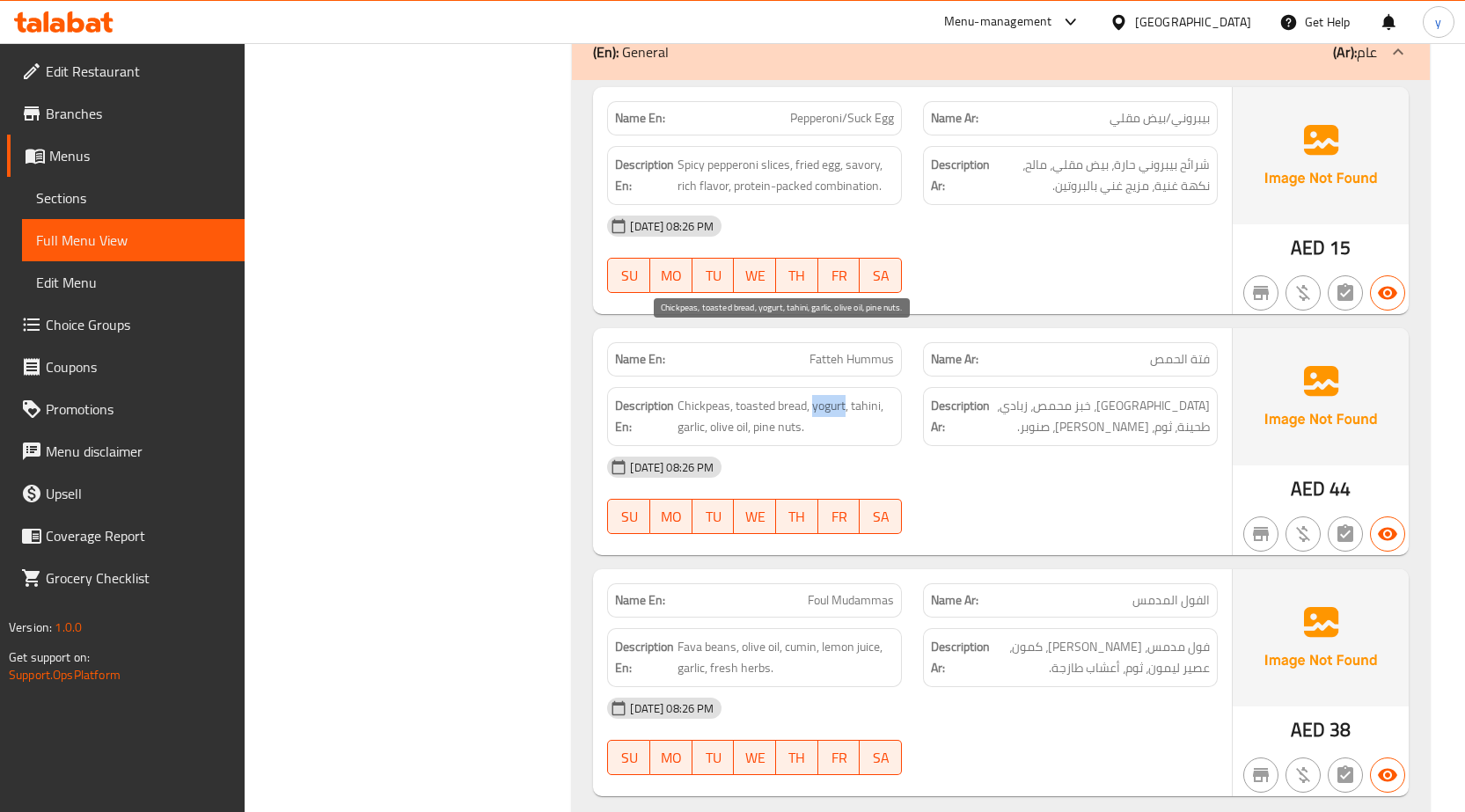
drag, startPoint x: 838, startPoint y: 347, endPoint x: 859, endPoint y: 352, distance: 21.6
click at [841, 395] on span "Chickpeas, toasted bread, yogurt, tahini, garlic, olive oil, pine nuts." at bounding box center [786, 417] width 216 height 43
click at [867, 395] on span "Chickpeas, toasted bread, yogurt, tahini, garlic, olive oil, pine nuts." at bounding box center [786, 417] width 216 height 43
click at [864, 395] on span "Chickpeas, toasted bread, yogurt, tahini, garlic, olive oil, pine nuts." at bounding box center [786, 417] width 216 height 43
click at [689, 395] on span "Chickpeas, toasted bread, yogurt, tahini, garlic, olive oil, pine nuts." at bounding box center [786, 417] width 216 height 43
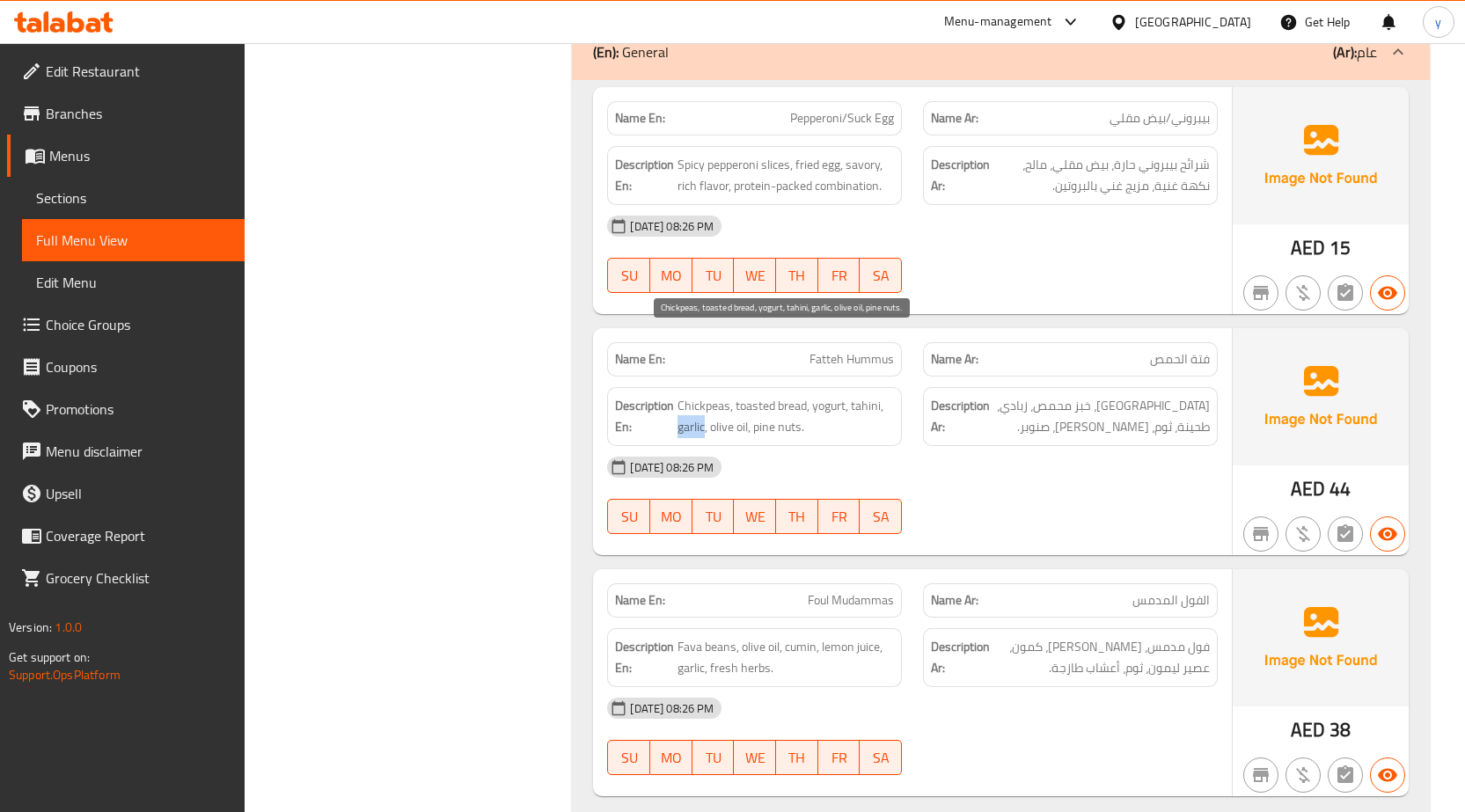
drag, startPoint x: 687, startPoint y: 361, endPoint x: 704, endPoint y: 366, distance: 17.7
click at [696, 395] on span "Chickpeas, toasted bread, yogurt, tahini, garlic, olive oil, pine nuts." at bounding box center [786, 417] width 216 height 43
click at [729, 395] on span "Chickpeas, toasted bread, yogurt, tahini, garlic, olive oil, pine nuts." at bounding box center [786, 417] width 216 height 43
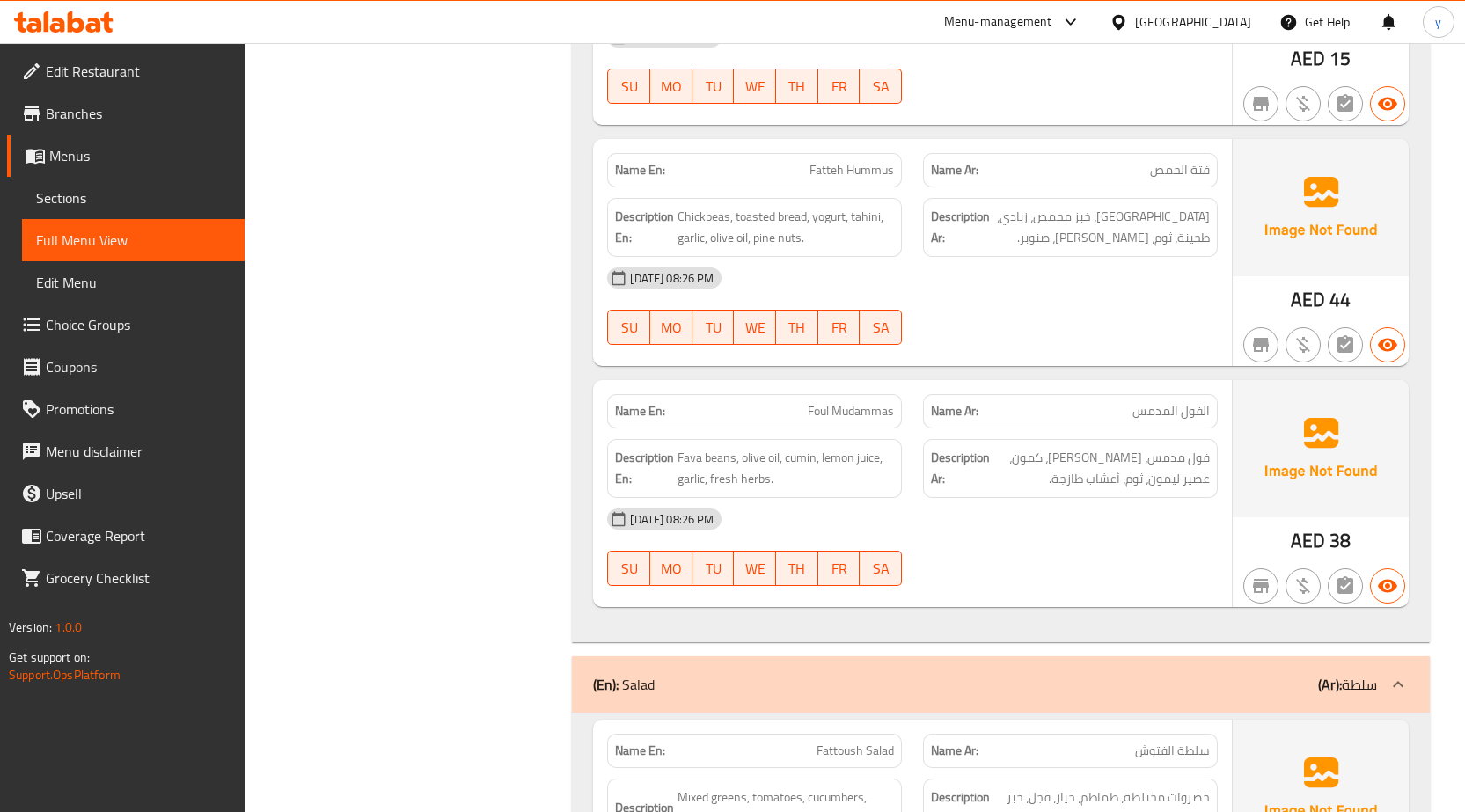
scroll to position [6688, 0]
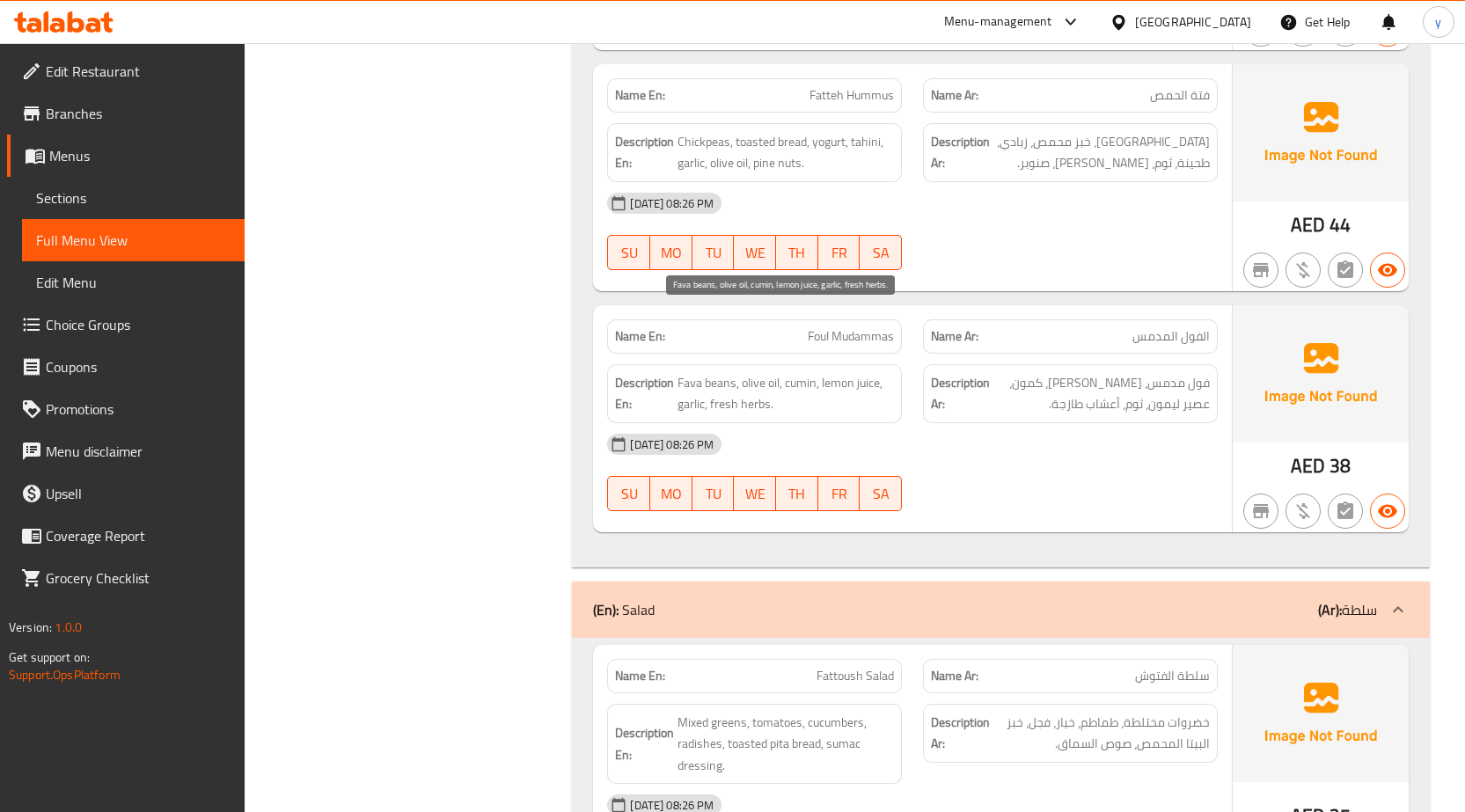
click at [697, 373] on span "Fava beans, olive oil, cumin, lemon juice, garlic, fresh herbs." at bounding box center [786, 394] width 216 height 43
click at [727, 373] on span "Fava beans, olive oil, cumin, lemon juice, garlic, fresh herbs." at bounding box center [786, 394] width 216 height 43
click at [726, 373] on span "Fava beans, olive oil, cumin, lemon juice, garlic, fresh herbs." at bounding box center [786, 394] width 216 height 43
click at [754, 373] on span "Fava beans, olive oil, cumin, lemon juice, garlic, fresh herbs." at bounding box center [786, 394] width 216 height 43
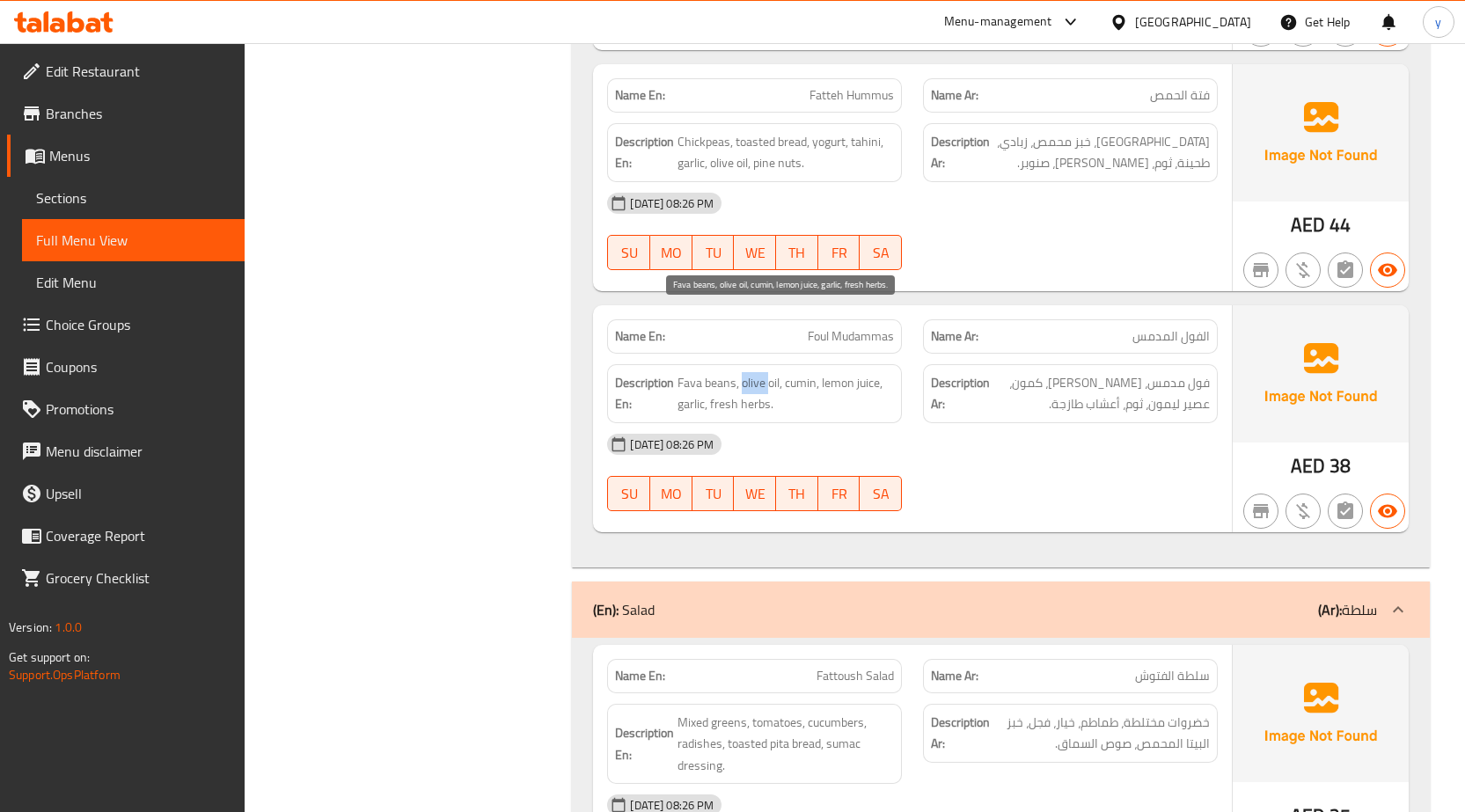
click at [754, 373] on span "Fava beans, olive oil, cumin, lemon juice, garlic, fresh herbs." at bounding box center [786, 394] width 216 height 43
click at [790, 373] on span "Fava beans, olive oil, cumin, lemon juice, garlic, fresh herbs." at bounding box center [786, 394] width 216 height 43
click at [778, 373] on span "Fava beans, olive oil, cumin, lemon juice, garlic, fresh herbs." at bounding box center [786, 394] width 216 height 43
drag, startPoint x: 778, startPoint y: 320, endPoint x: 791, endPoint y: 320, distance: 13.0
click at [779, 373] on span "Fava beans, olive oil, cumin, lemon juice, garlic, fresh herbs." at bounding box center [786, 394] width 216 height 43
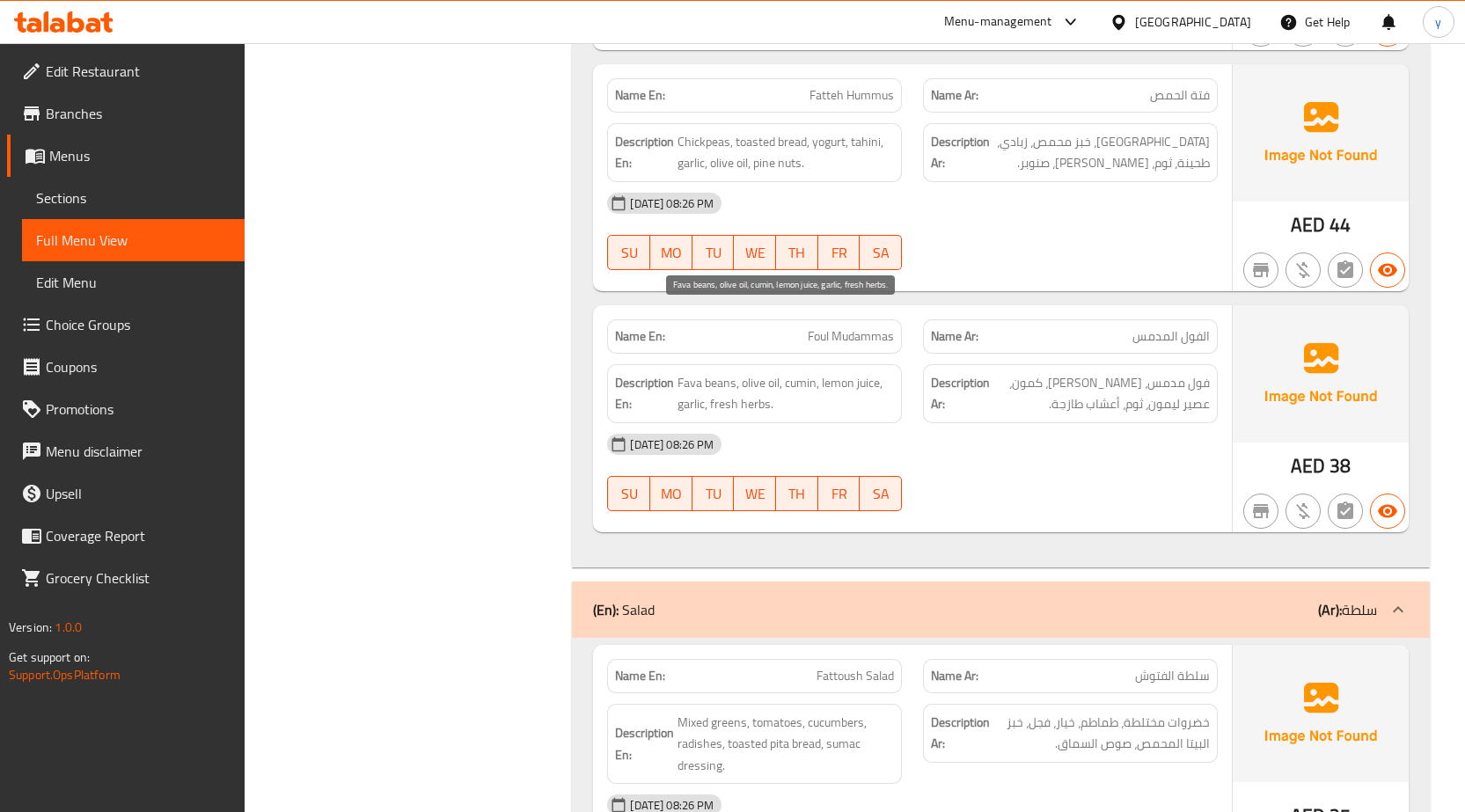
click at [799, 373] on span "Fava beans, olive oil, cumin, lemon juice, garlic, fresh herbs." at bounding box center [786, 394] width 216 height 43
click at [804, 373] on span "Fava beans, olive oil, cumin, lemon juice, garlic, fresh herbs." at bounding box center [786, 394] width 216 height 43
click at [826, 373] on span "Fava beans, olive oil, cumin, lemon juice, garlic, fresh herbs." at bounding box center [786, 394] width 216 height 43
drag, startPoint x: 826, startPoint y: 320, endPoint x: 842, endPoint y: 318, distance: 16.1
click at [829, 373] on span "Fava beans, olive oil, cumin, lemon juice, garlic, fresh herbs." at bounding box center [786, 394] width 216 height 43
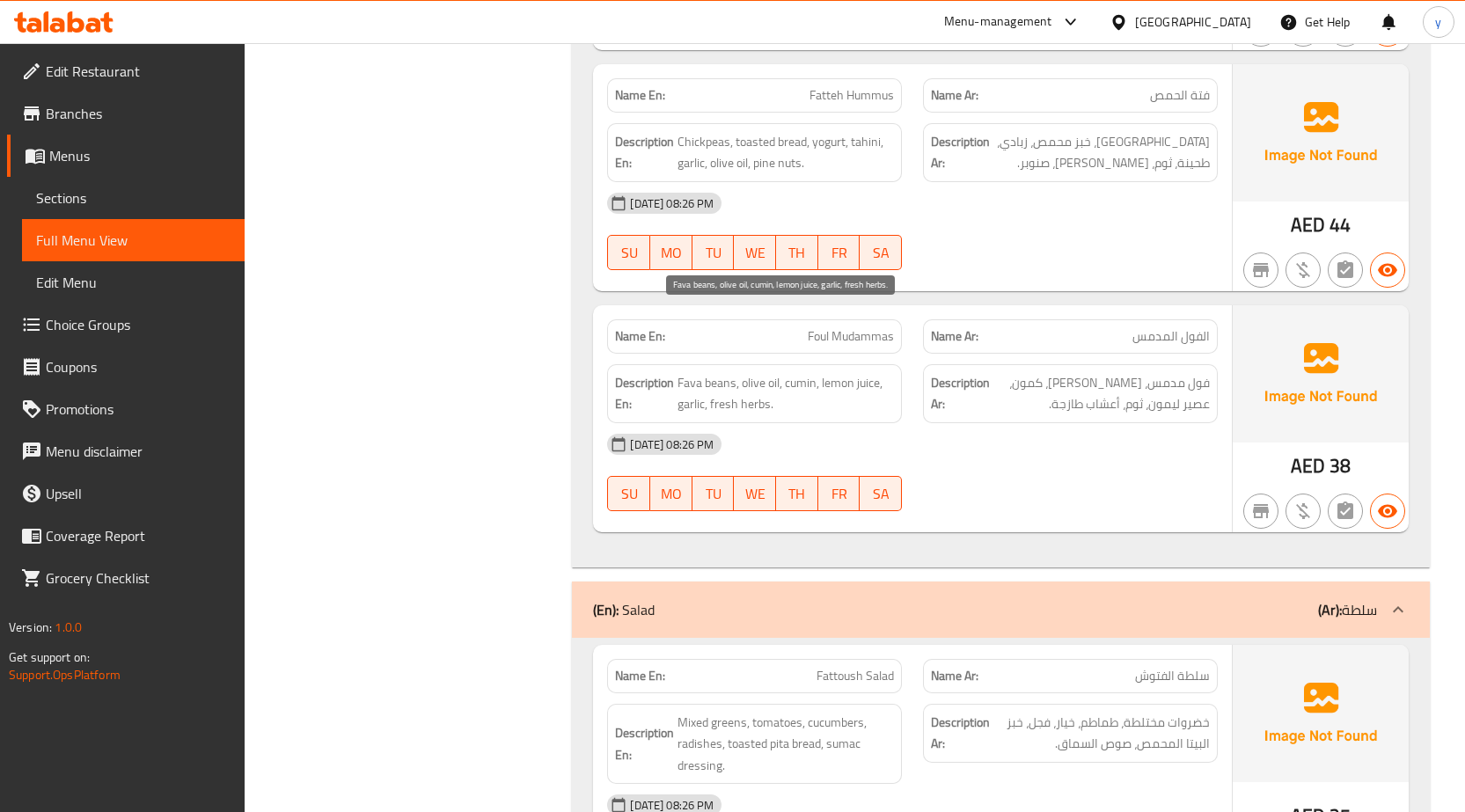
click at [867, 373] on span "Fava beans, olive oil, cumin, lemon juice, garlic, fresh herbs." at bounding box center [786, 394] width 216 height 43
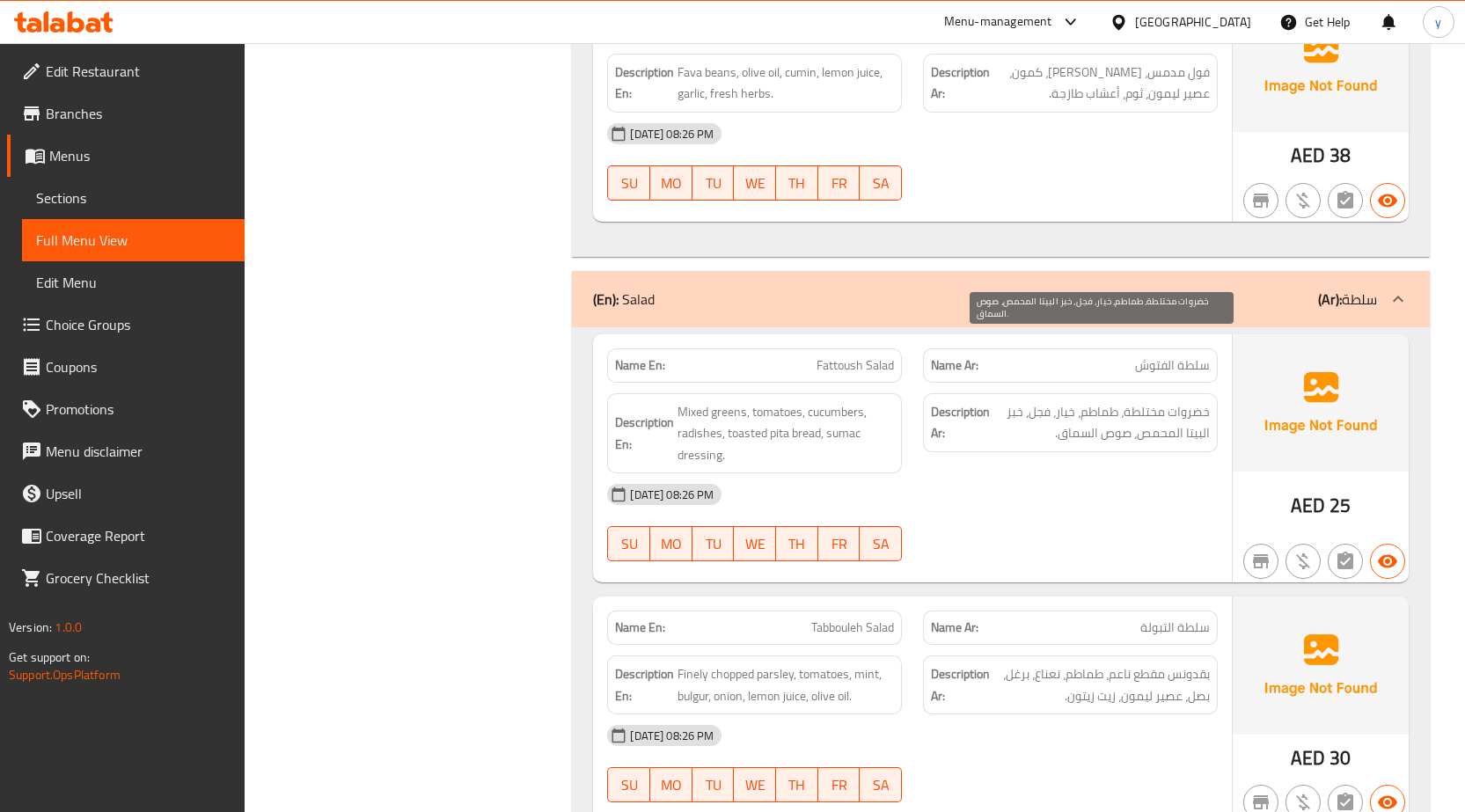
scroll to position [7040, 0]
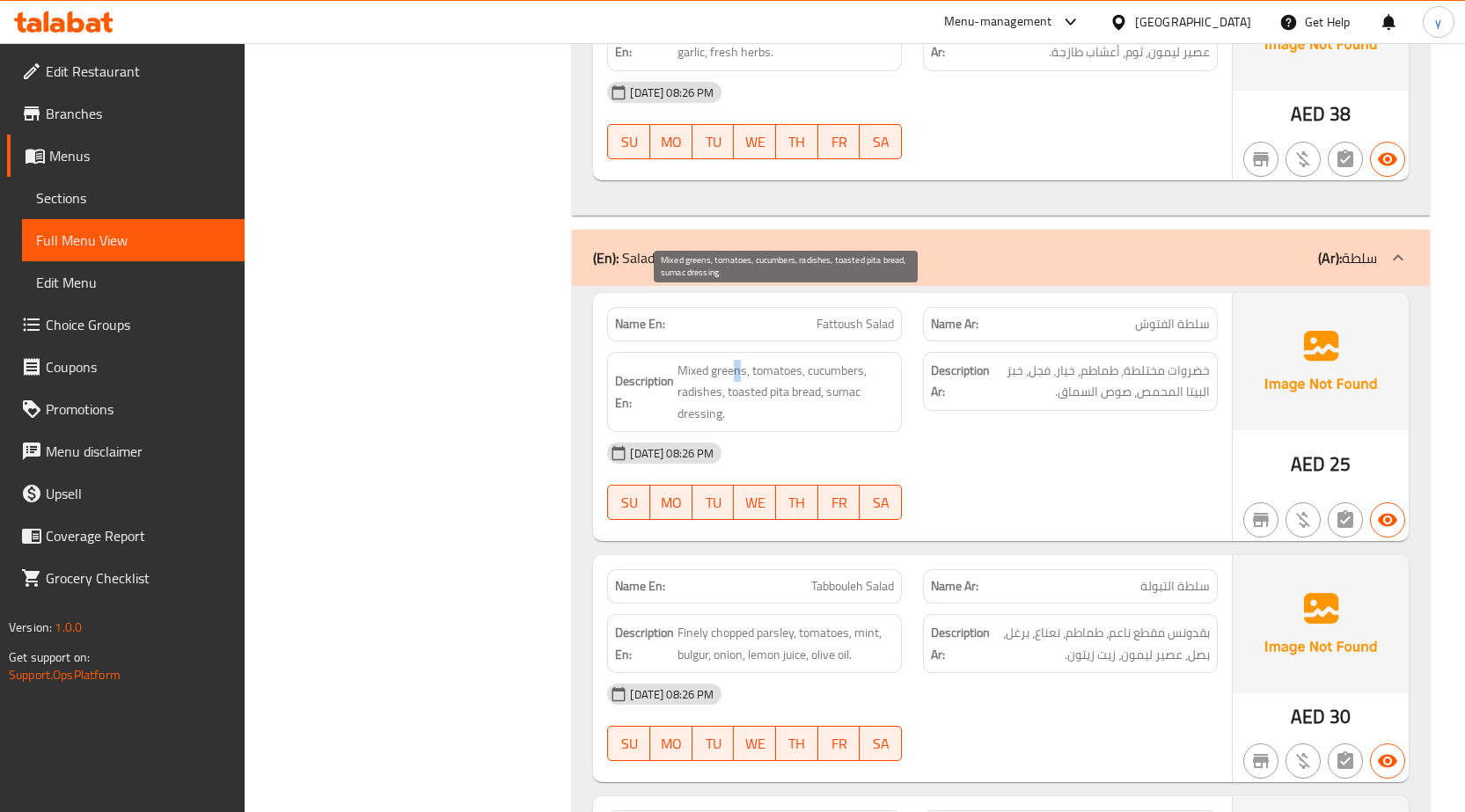
click at [738, 360] on span "Mixed greens, tomatoes, cucumbers, radishes, toasted pita bread, sumac dressing." at bounding box center [786, 392] width 216 height 65
click at [732, 360] on span "Mixed greens, tomatoes, cucumbers, radishes, toasted pita bread, sumac dressing." at bounding box center [786, 392] width 216 height 65
click at [731, 360] on span "Mixed greens, tomatoes, cucumbers, radishes, toasted pita bread, sumac dressing." at bounding box center [786, 392] width 216 height 65
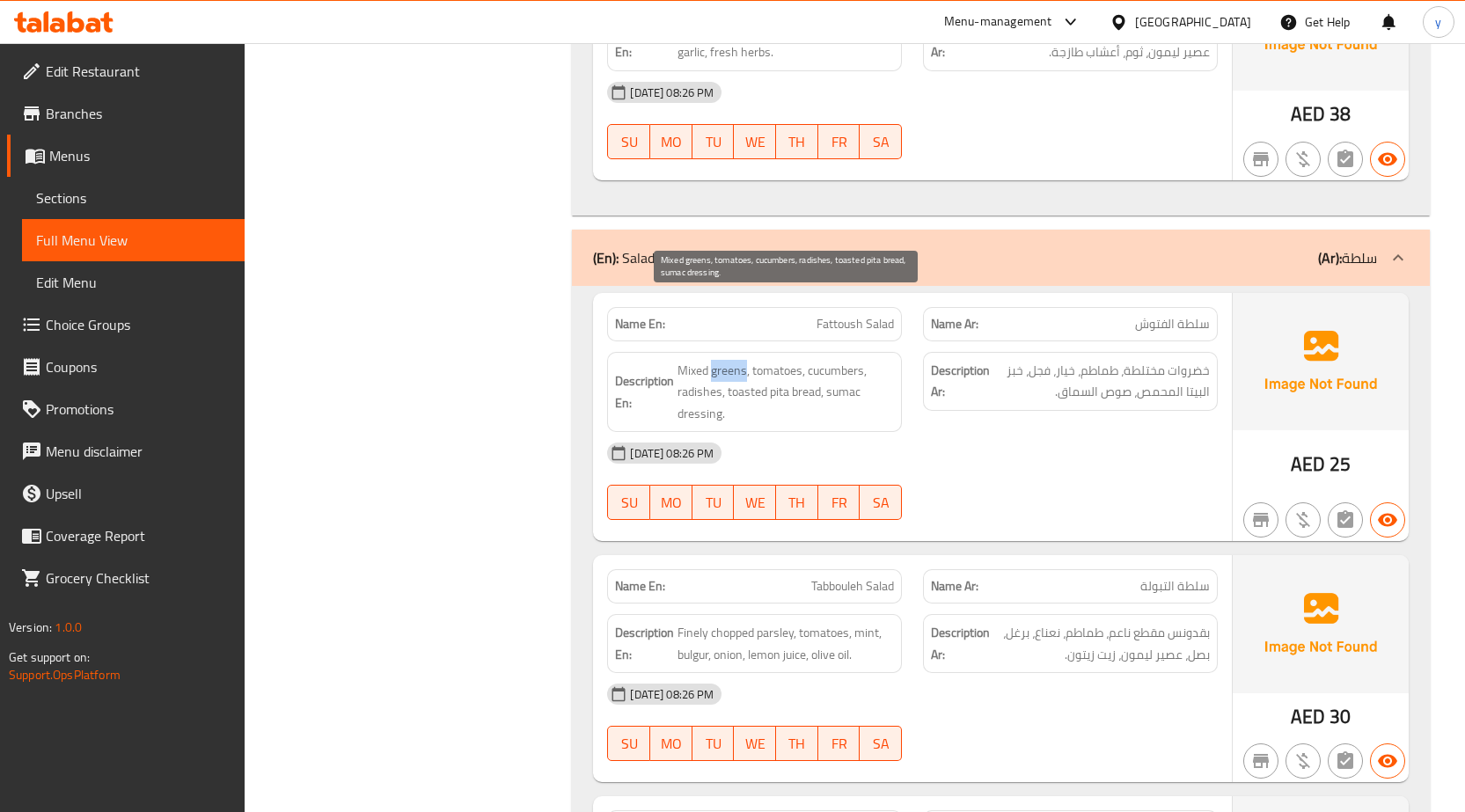
copy span "greens"
click at [694, 360] on span "Mixed greens, tomatoes, cucumbers, radishes, toasted pita bread, sumac dressing." at bounding box center [786, 392] width 216 height 65
drag, startPoint x: 693, startPoint y: 332, endPoint x: 986, endPoint y: 387, distance: 298.1
click at [986, 432] on div "[DATE] 08:26 PM" at bounding box center [913, 453] width 632 height 42
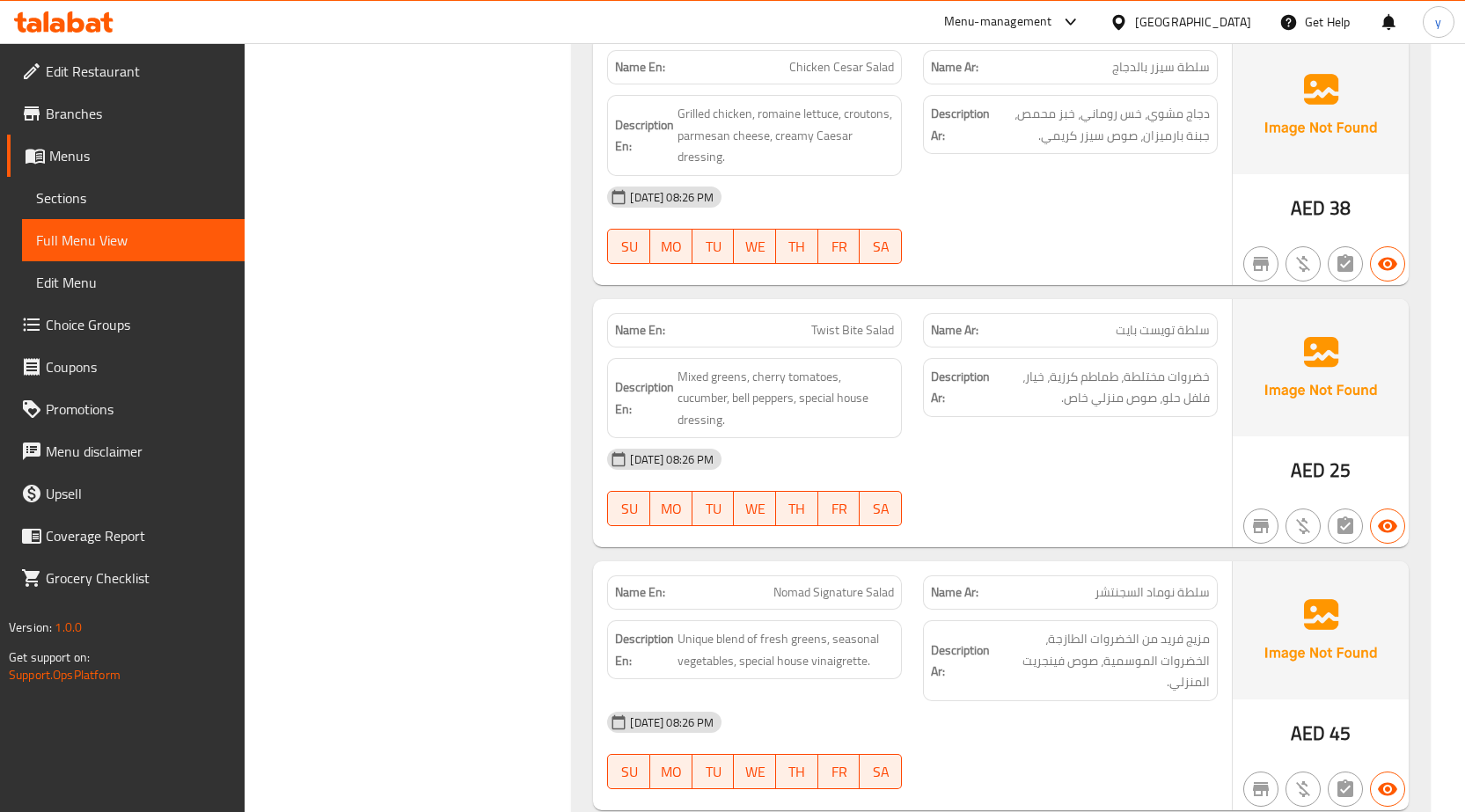
scroll to position [7832, 0]
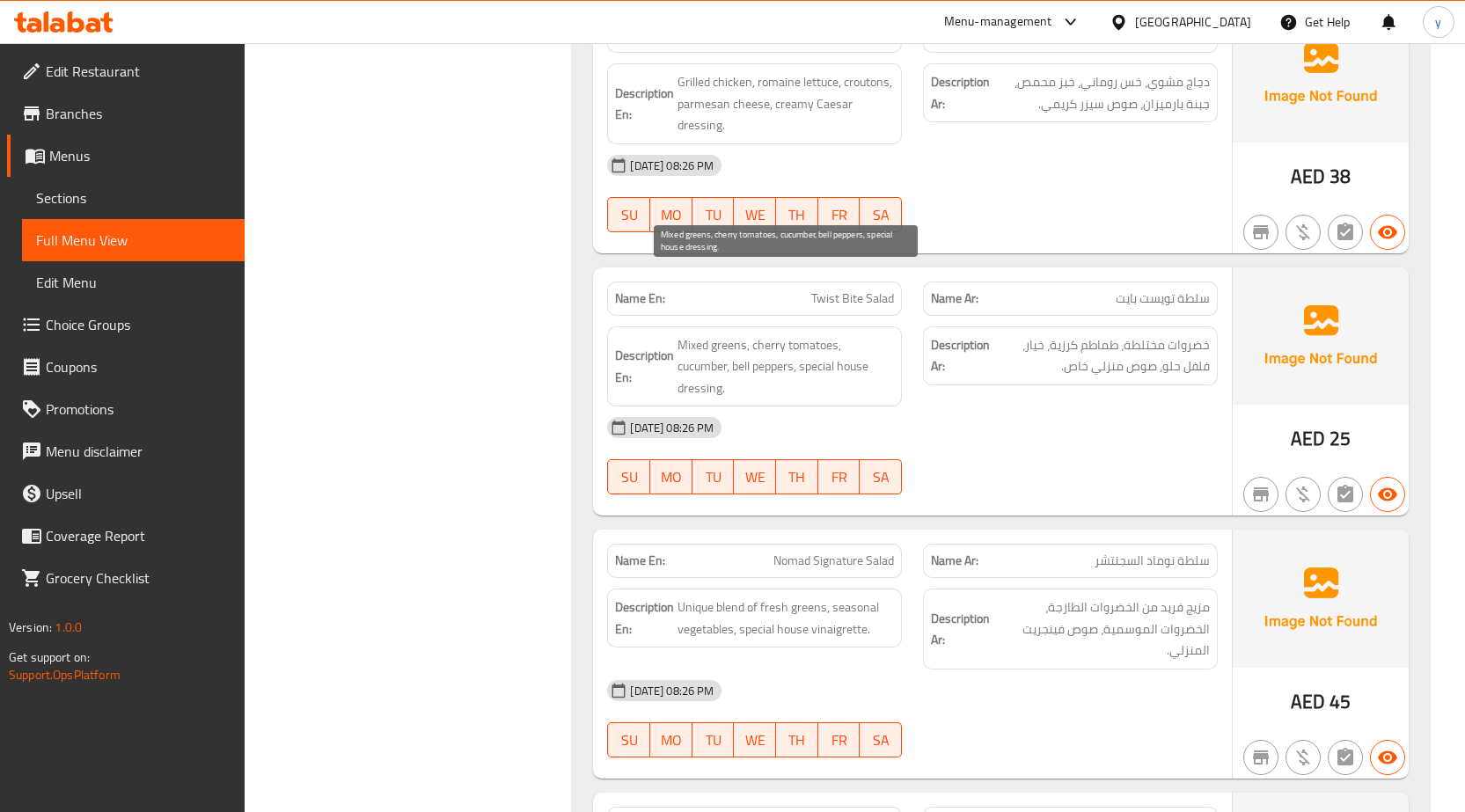
click at [721, 334] on span "Mixed greens, cherry tomatoes, cucumber, bell peppers, special house dressing." at bounding box center [786, 366] width 216 height 65
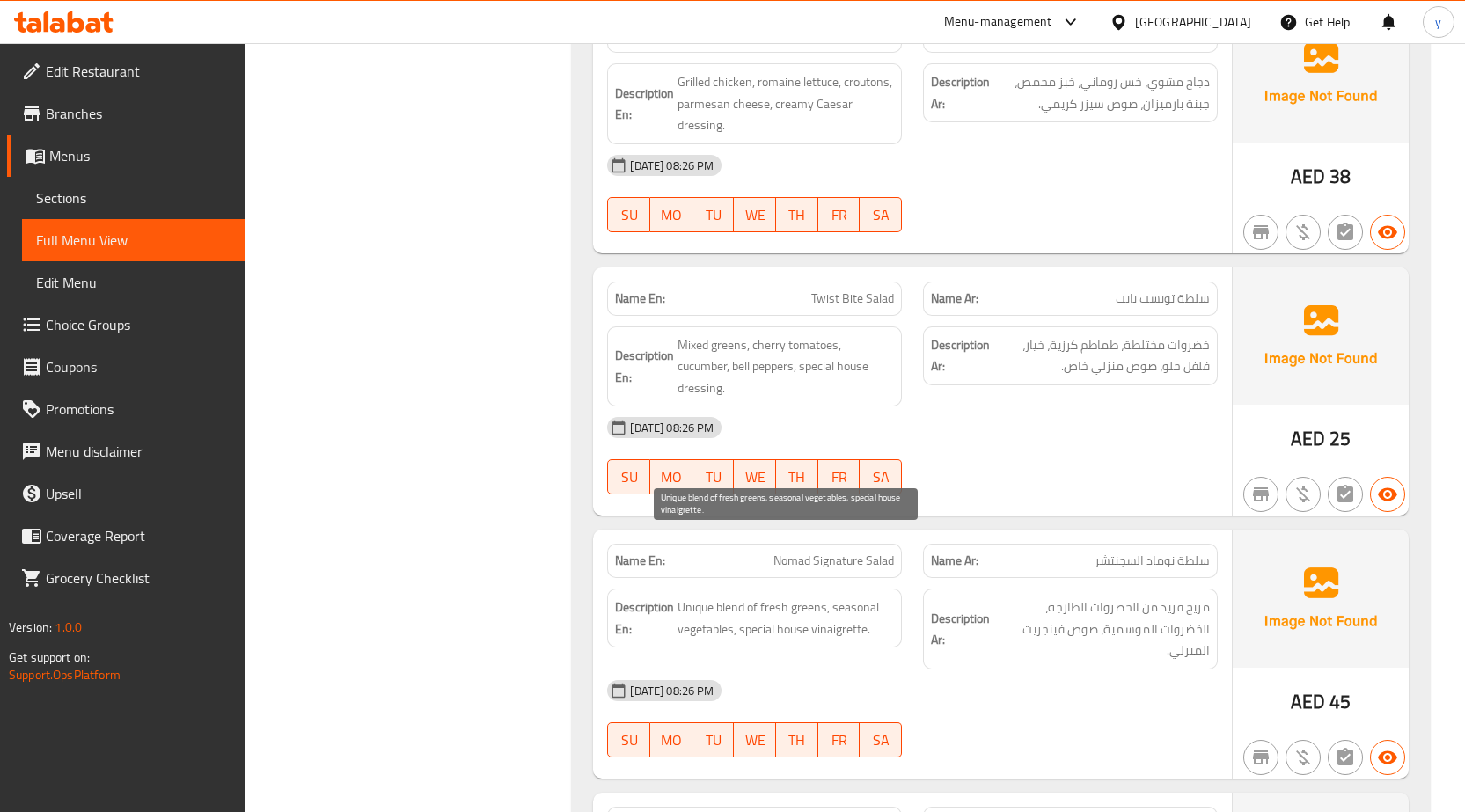
click at [801, 597] on span "Unique blend of fresh greens, seasonal vegetables, special house vinaigrette." at bounding box center [786, 618] width 216 height 43
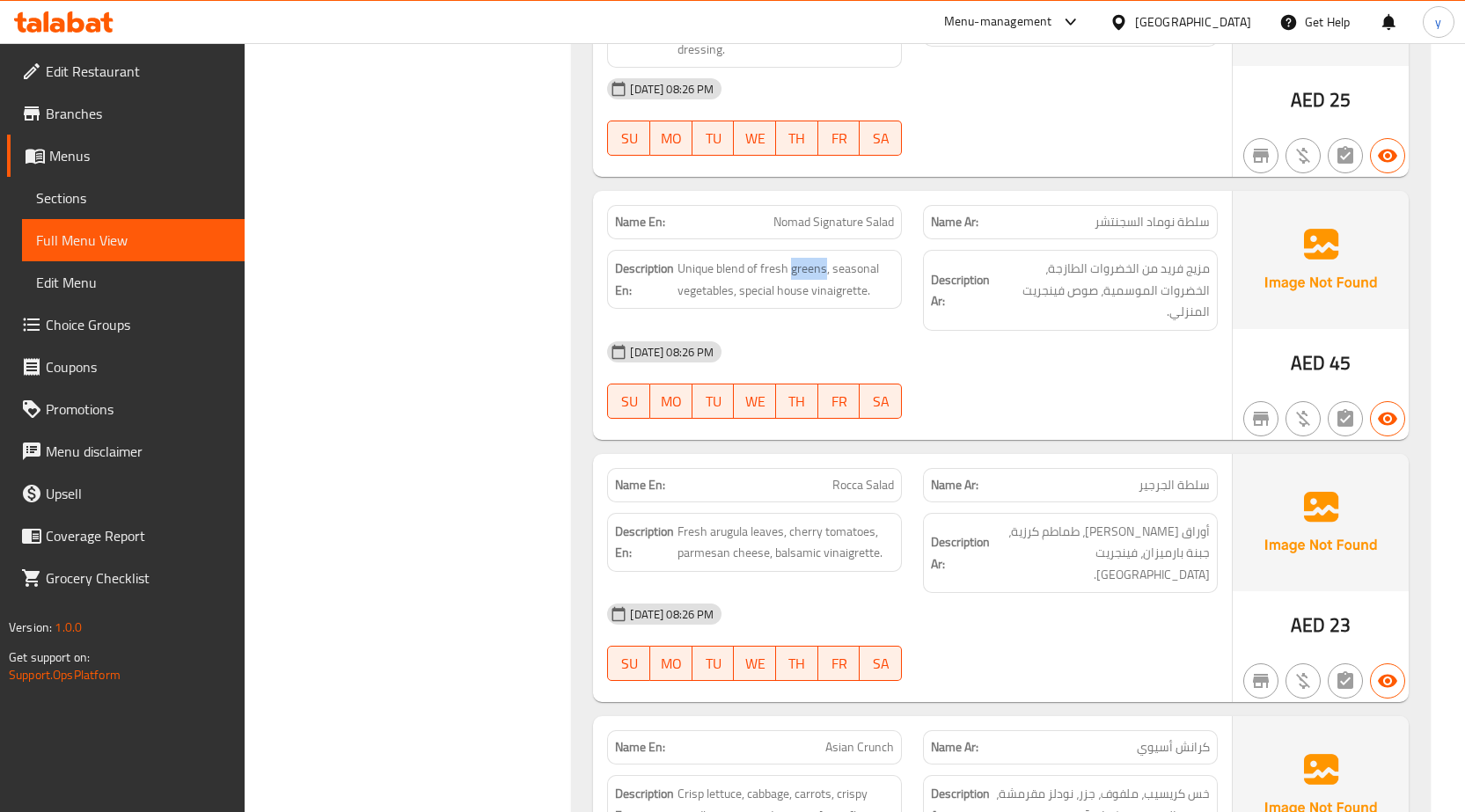
scroll to position [8008, 0]
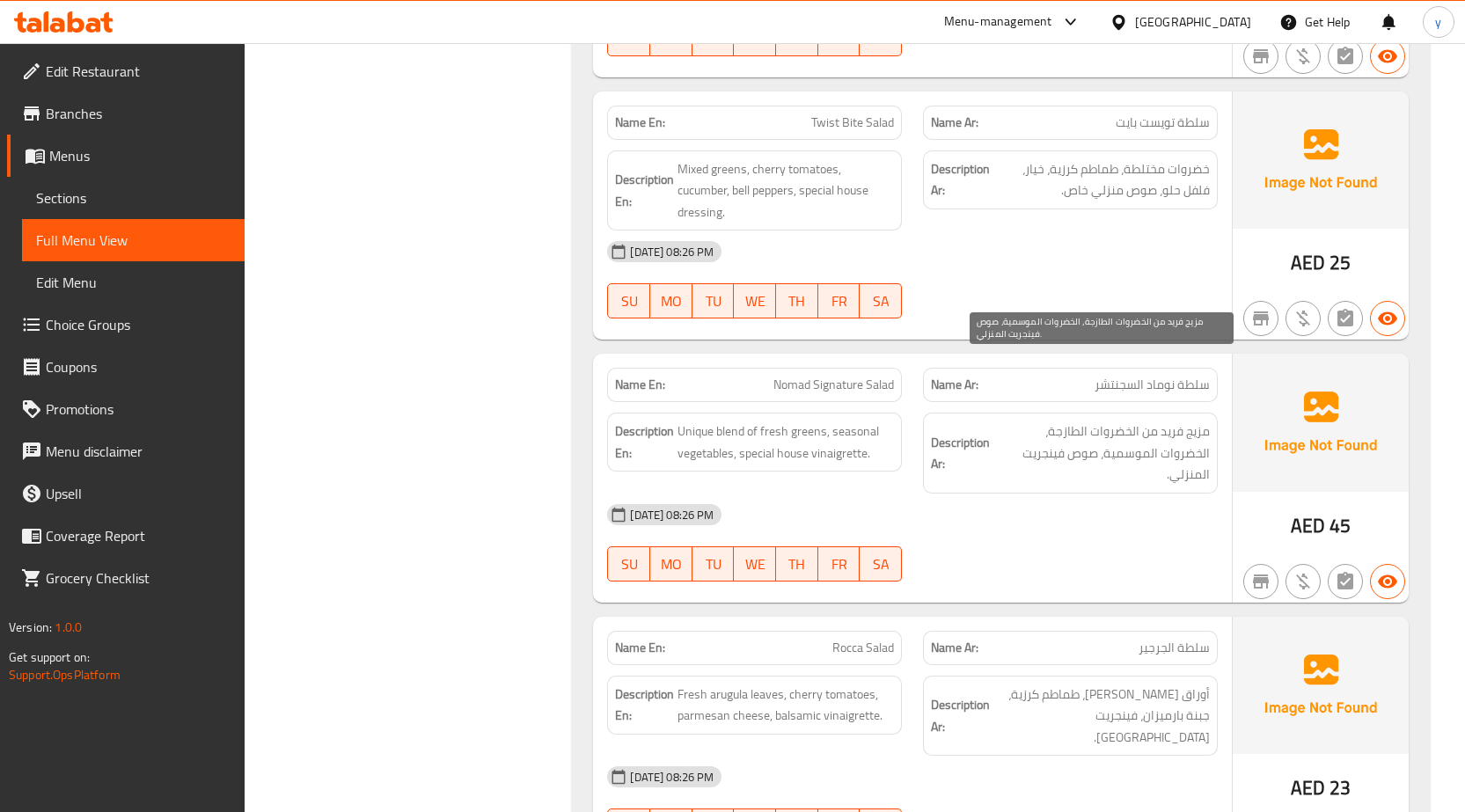
click at [1035, 421] on span "مزيج فريد من الخضروات الطازجة، الخضروات الموسمية، صوص فينجريت المنزلي." at bounding box center [1102, 453] width 216 height 65
drag, startPoint x: 756, startPoint y: 314, endPoint x: 894, endPoint y: 335, distance: 139.6
click at [894, 368] on div "Name En: Nomad Signature Salad" at bounding box center [754, 385] width 295 height 34
drag, startPoint x: 809, startPoint y: 62, endPoint x: 919, endPoint y: 68, distance: 110.2
click at [919, 95] on div "Name En: Twist Bite Salad Name Ar: سلطة تويست بايت" at bounding box center [913, 122] width 632 height 56
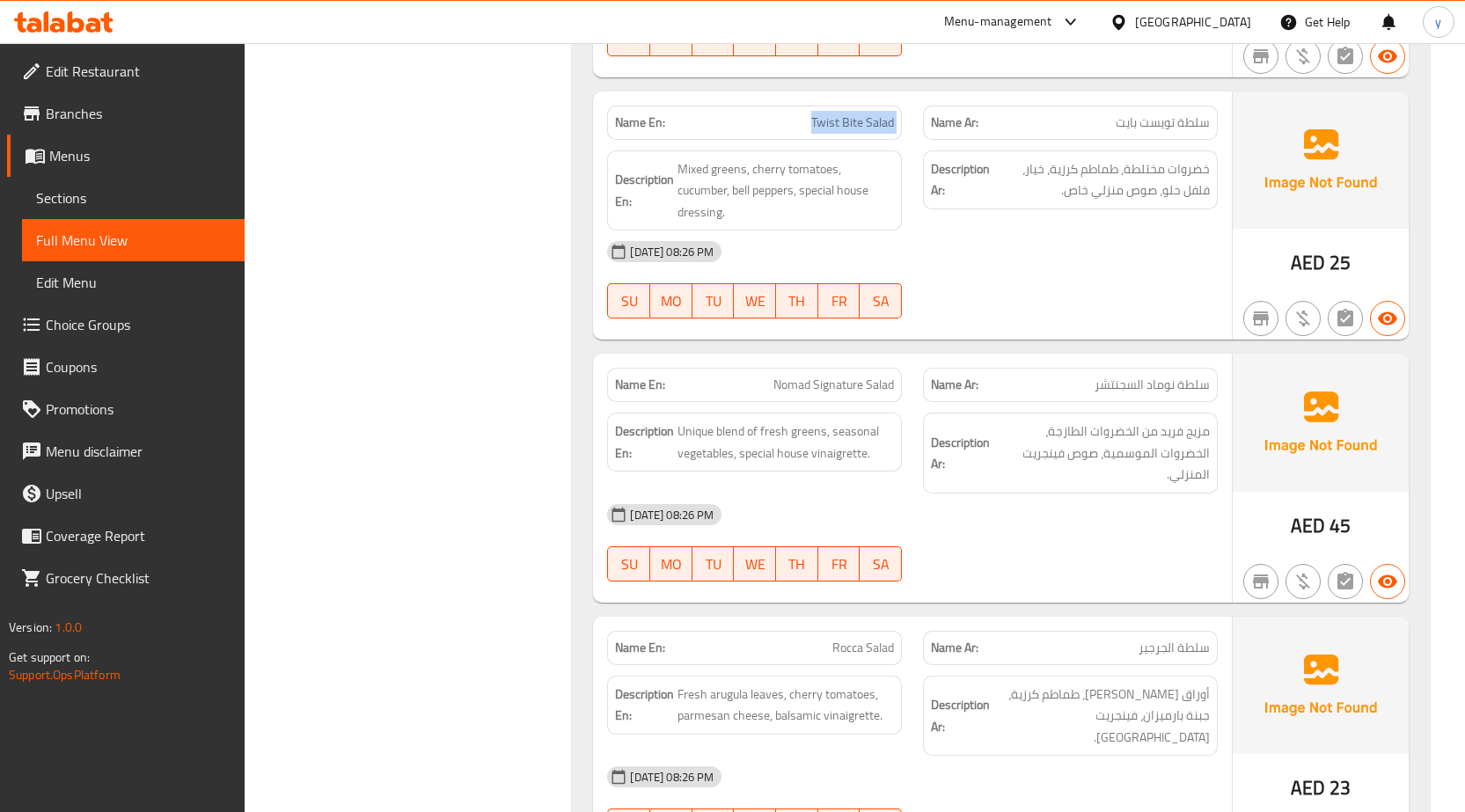
copy span "Twist Bite Salad"
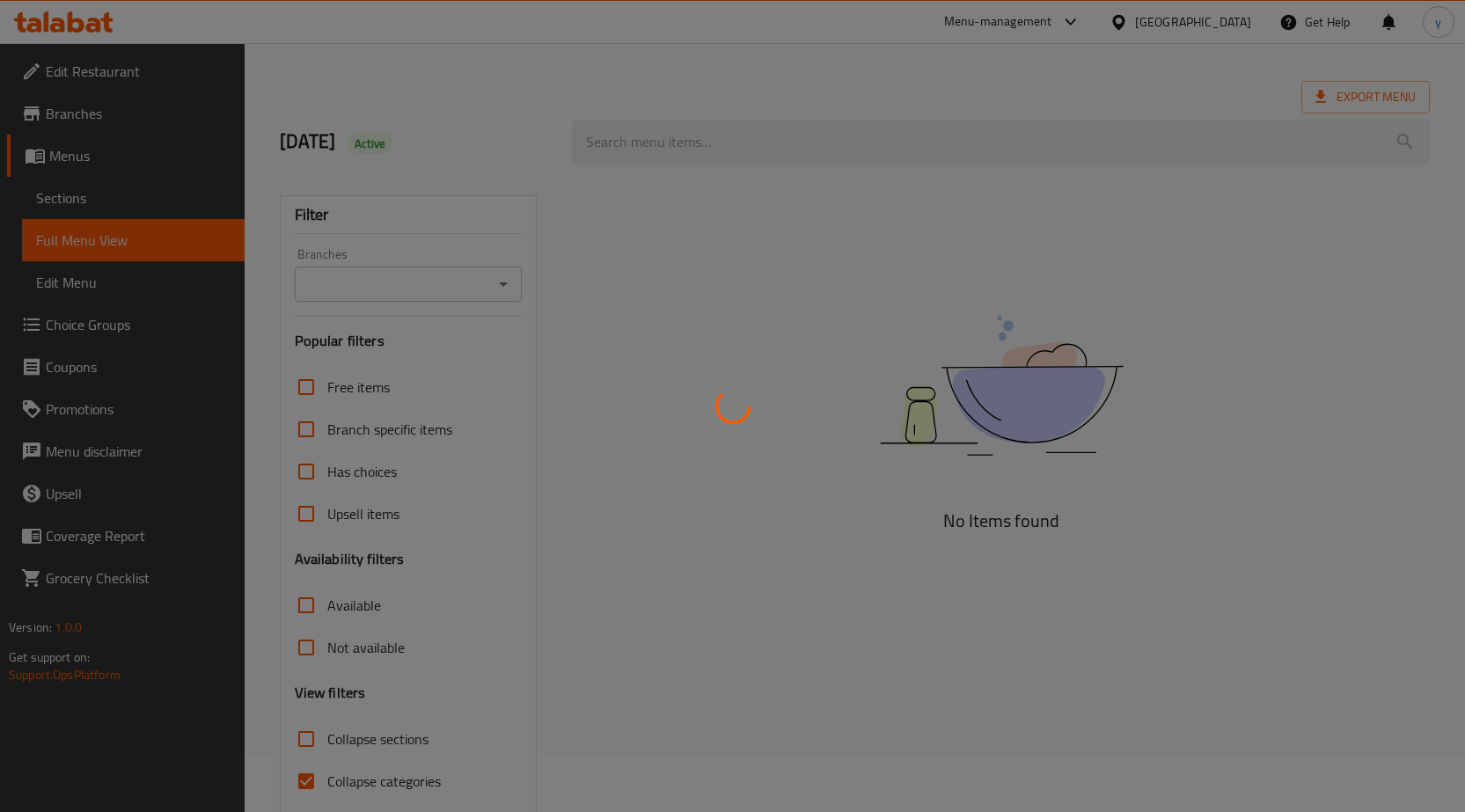
scroll to position [120, 0]
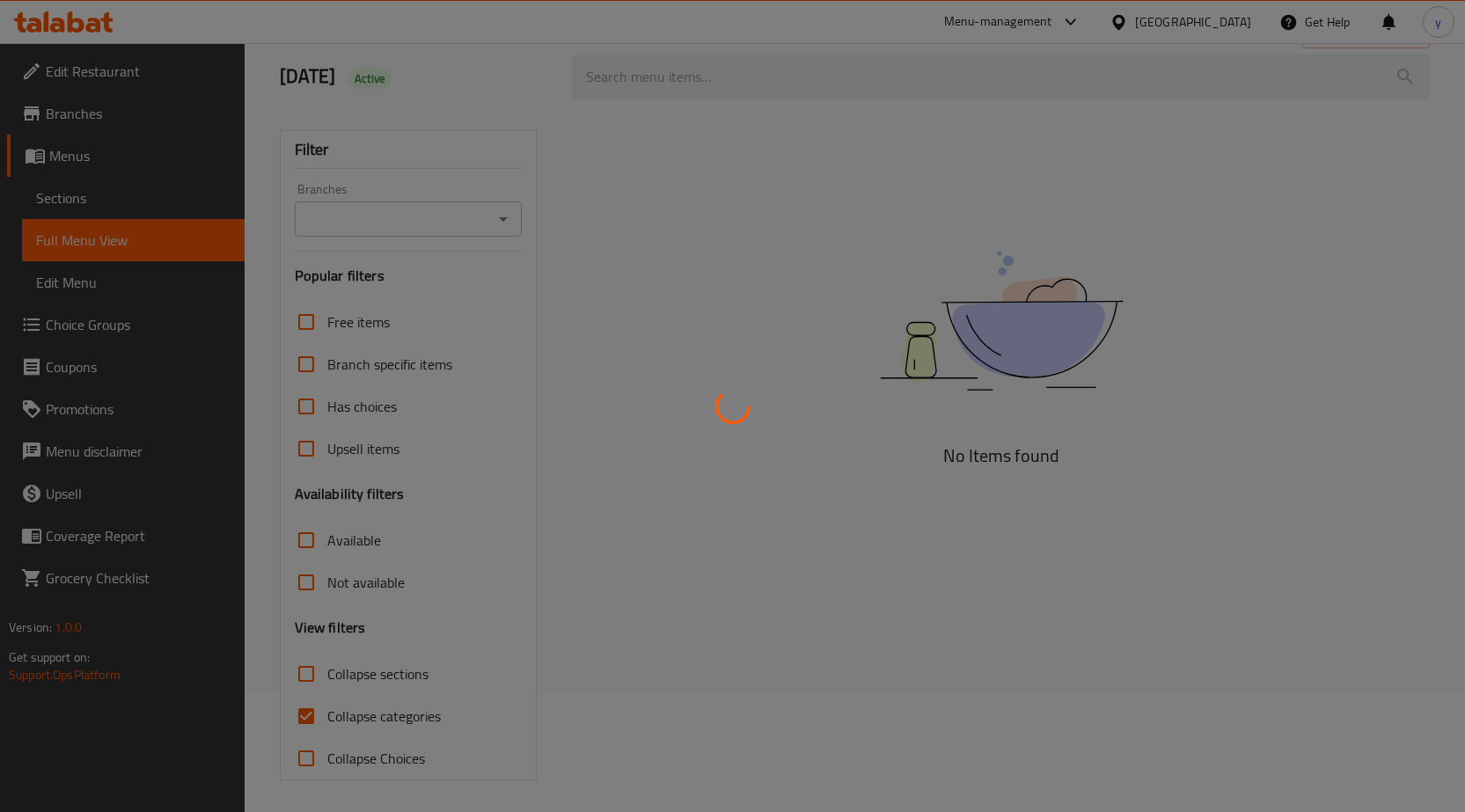
click at [302, 705] on div at bounding box center [732, 406] width 1465 height 812
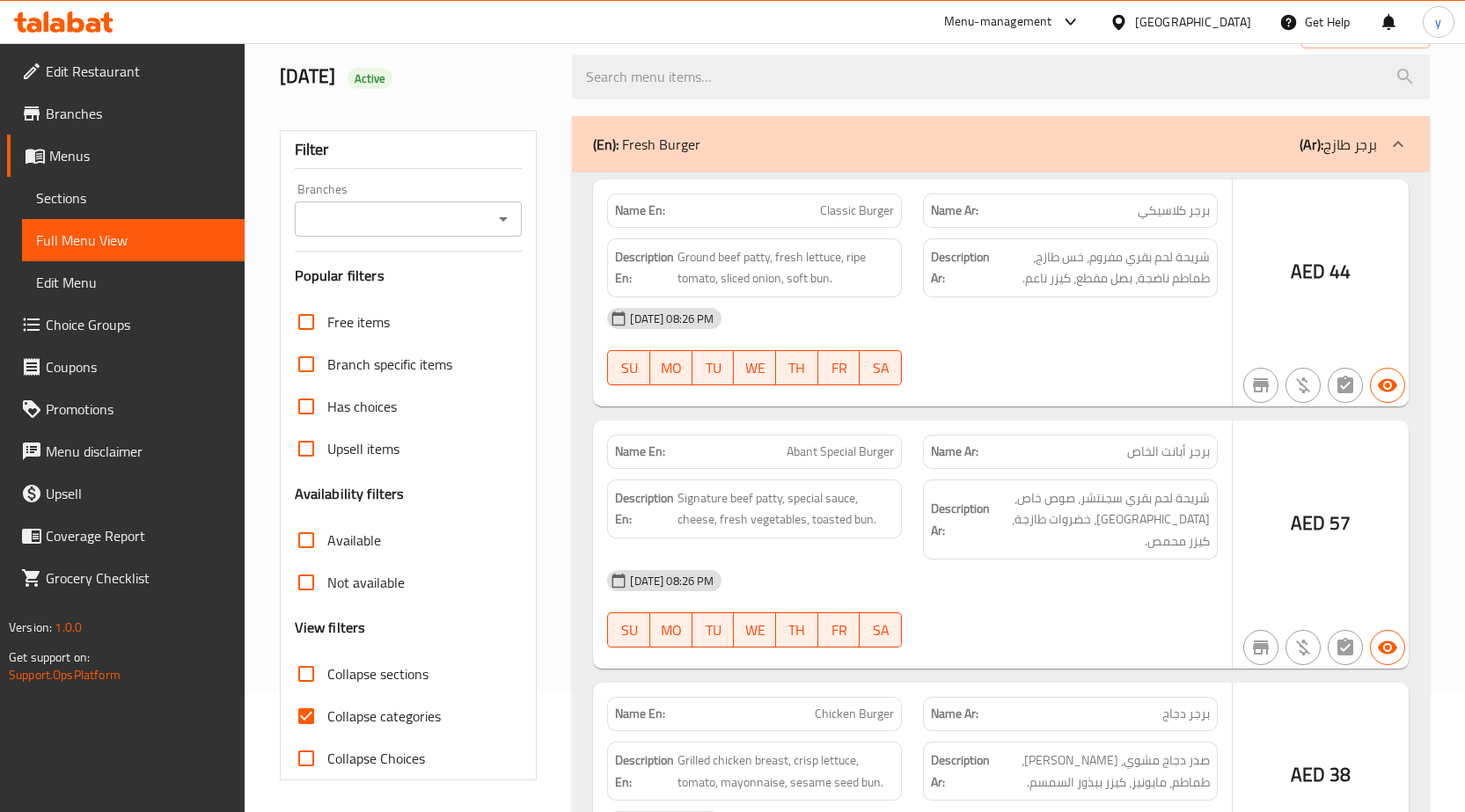
click at [302, 714] on div at bounding box center [732, 406] width 1465 height 812
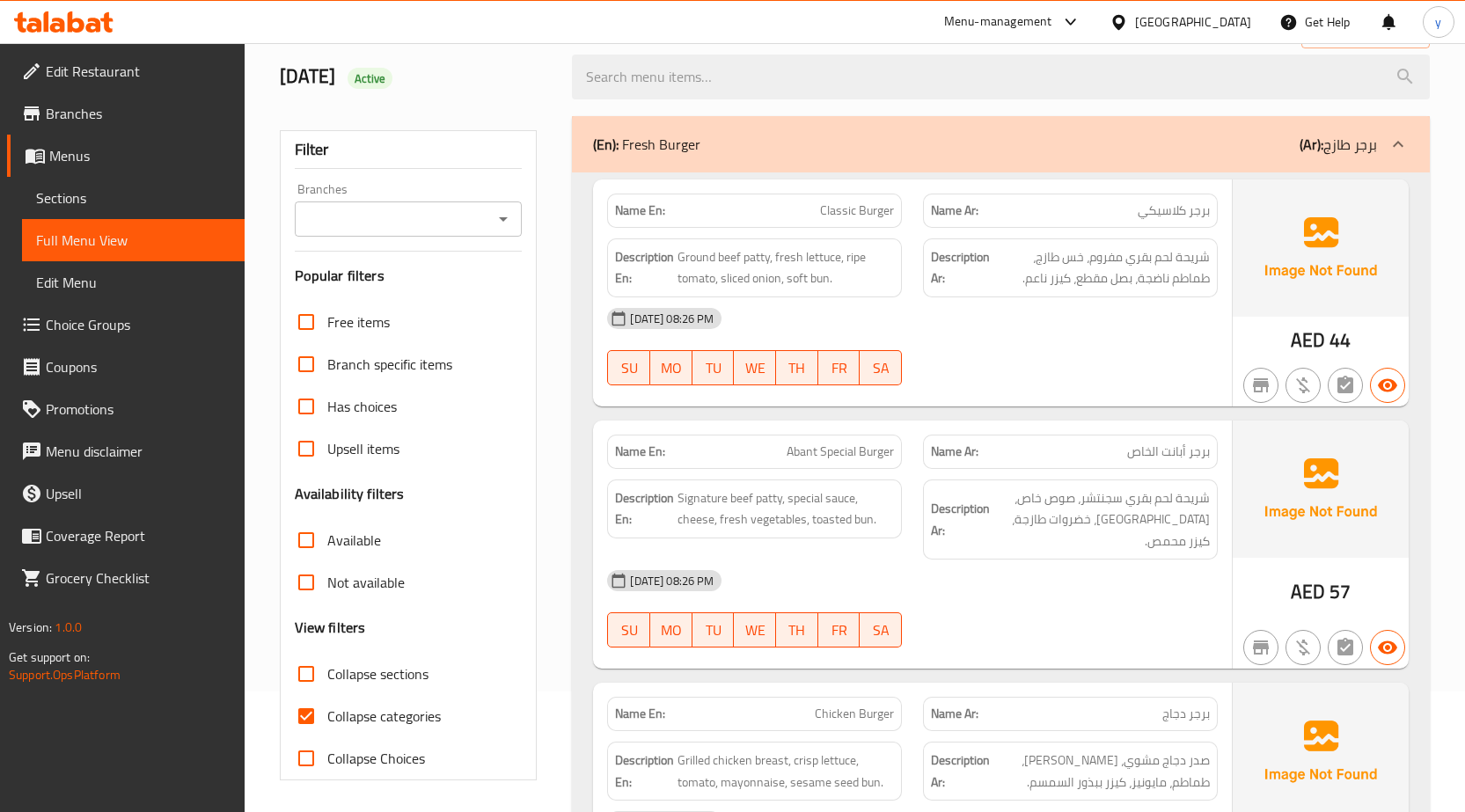
scroll to position [124, 0]
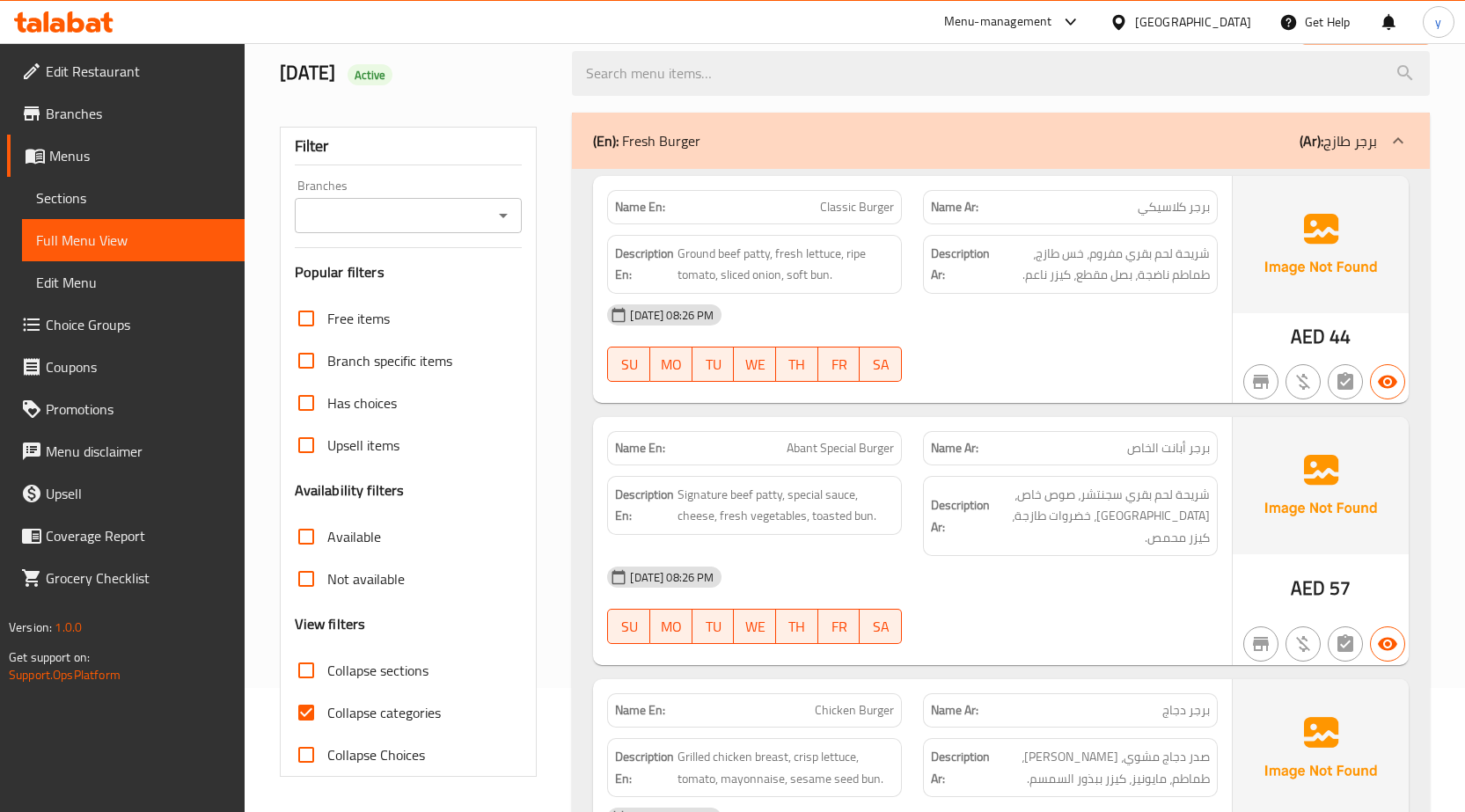
click at [308, 708] on input "Collapse categories" at bounding box center [306, 712] width 42 height 42
checkbox input "false"
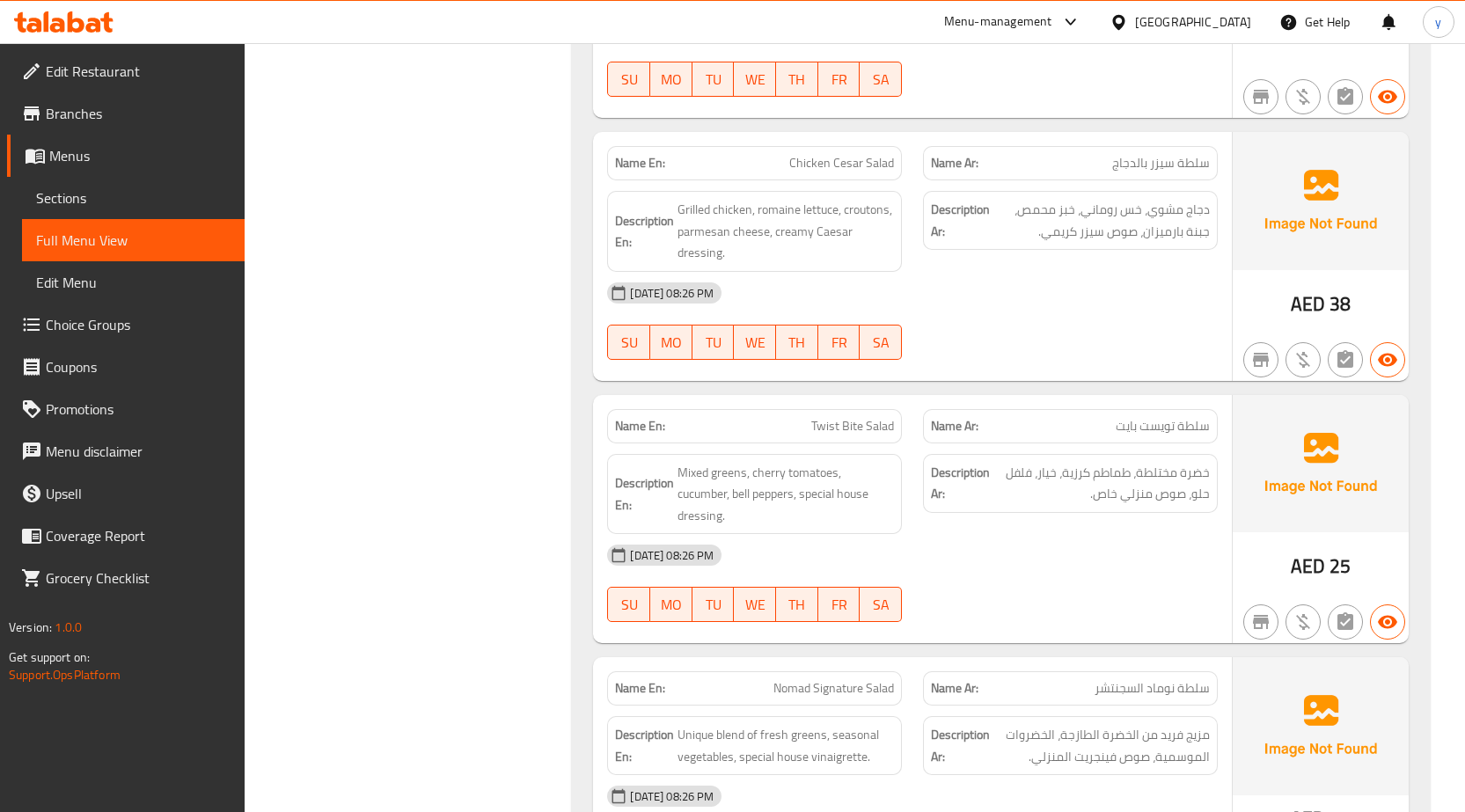
scroll to position [7836, 0]
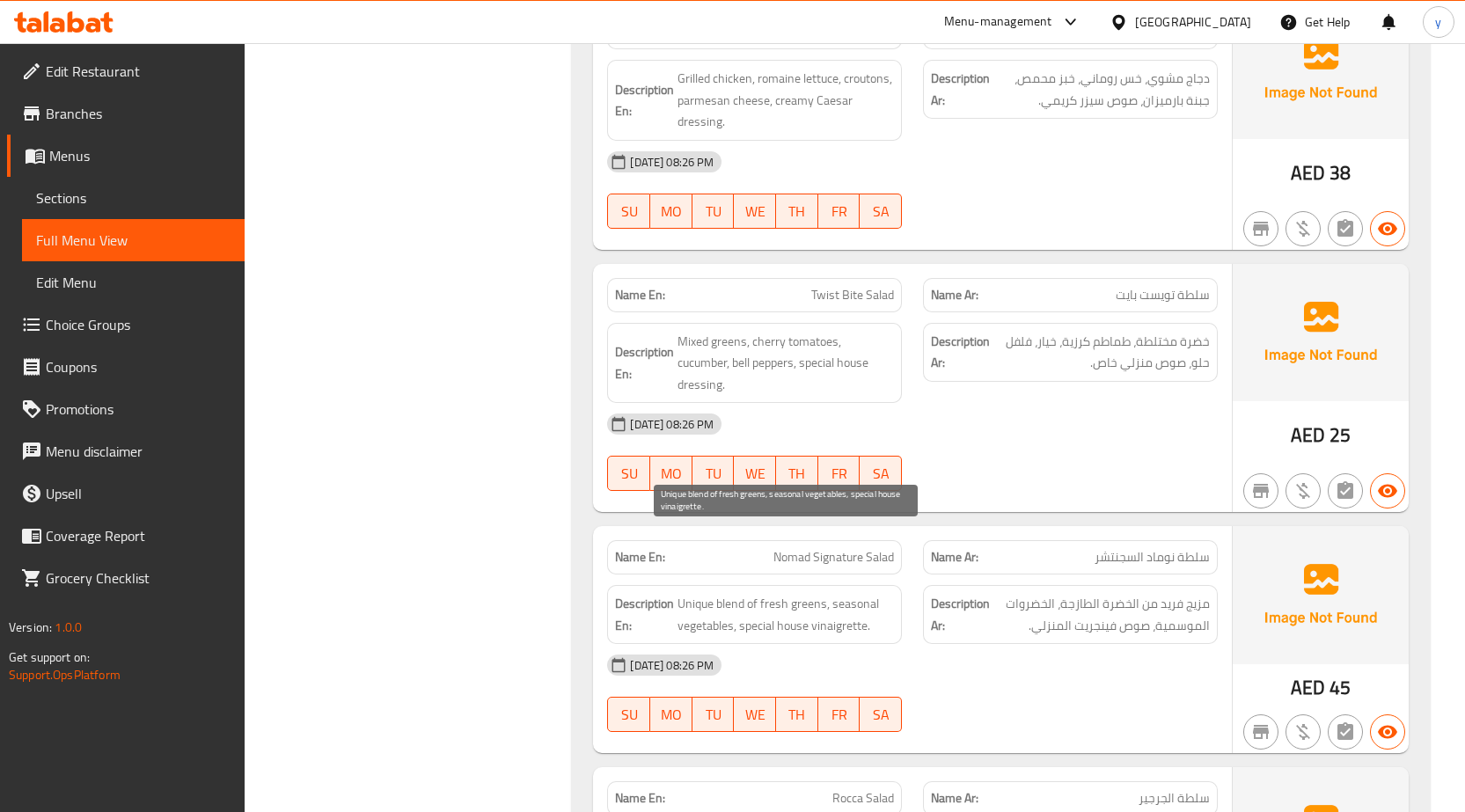
click at [848, 593] on span "Unique blend of fresh greens, seasonal vegetables, special house vinaigrette." at bounding box center [786, 614] width 216 height 43
click at [827, 593] on span "Unique blend of fresh greens, seasonal vegetables, special house vinaigrette." at bounding box center [786, 614] width 216 height 43
copy span "vinaigrette"
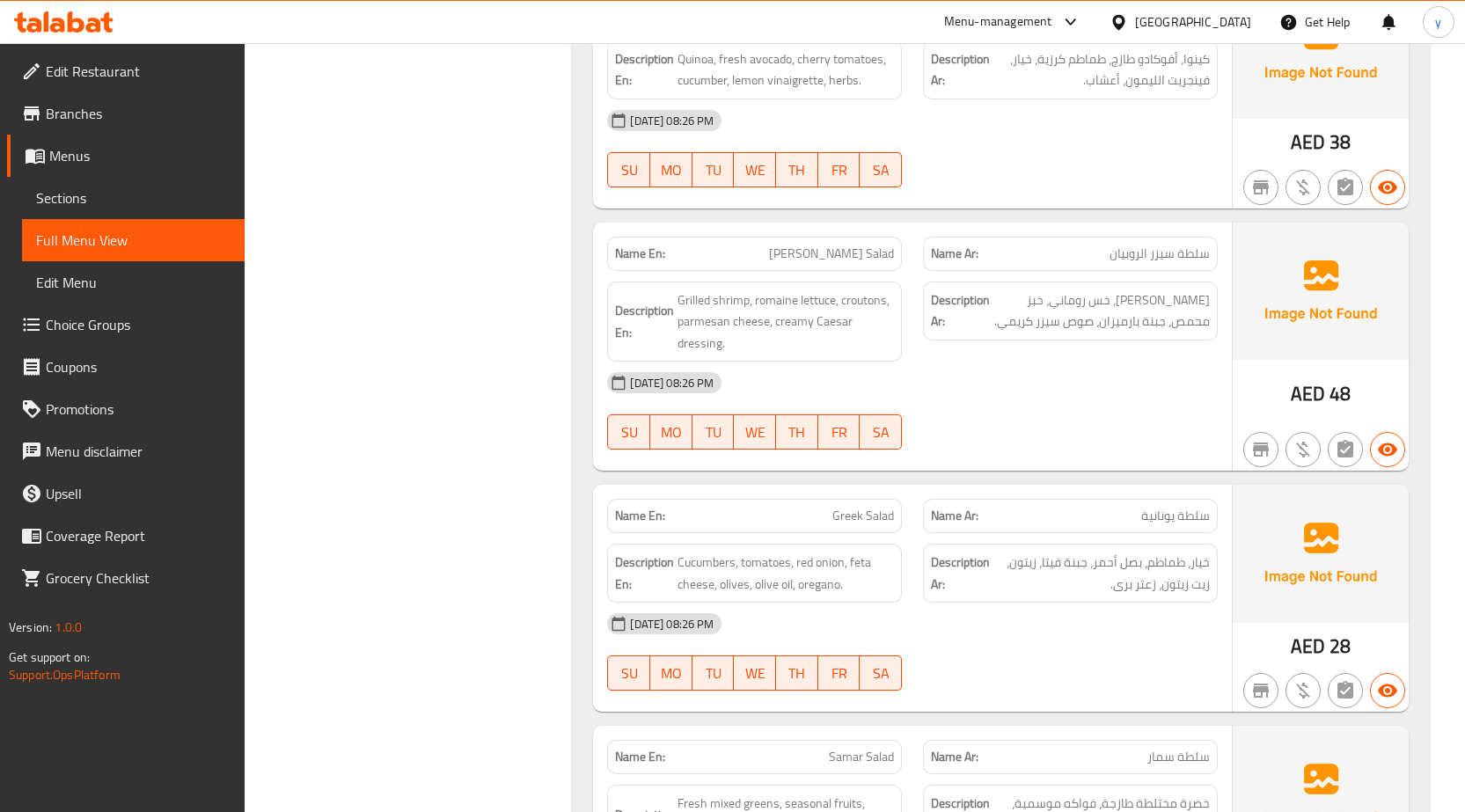
scroll to position [9243, 0]
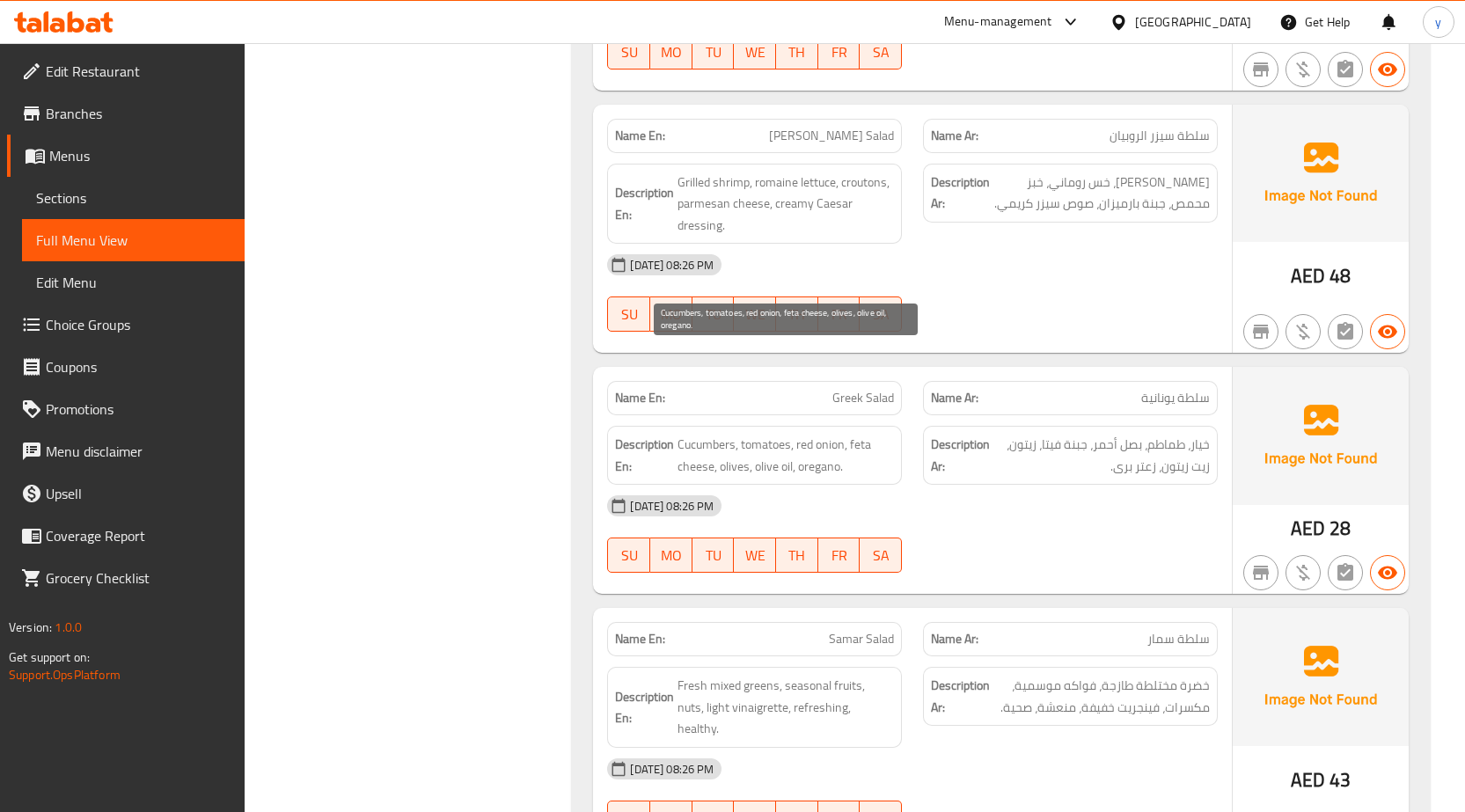
click at [820, 434] on span "Cucumbers, tomatoes, red onion, feta cheese, olives, olive oil, oregano." at bounding box center [786, 455] width 216 height 43
click at [820, 434] on span "Cucumbers, tomatoes, red onion, feta cheese, olives, olive oil, oregano." at bounding box center [786, 455] width 216 height 43
copy span "oregano"
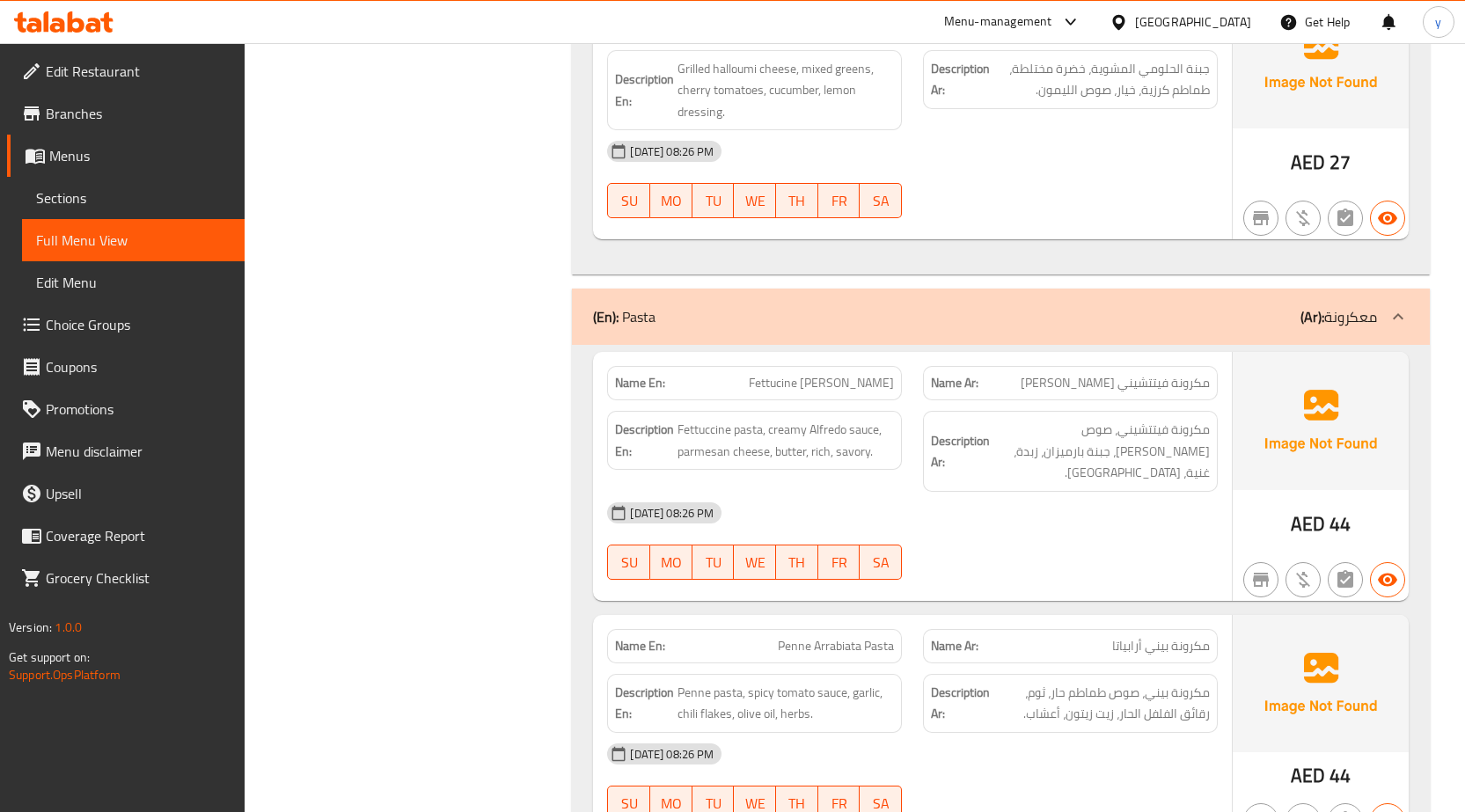
scroll to position [10212, 0]
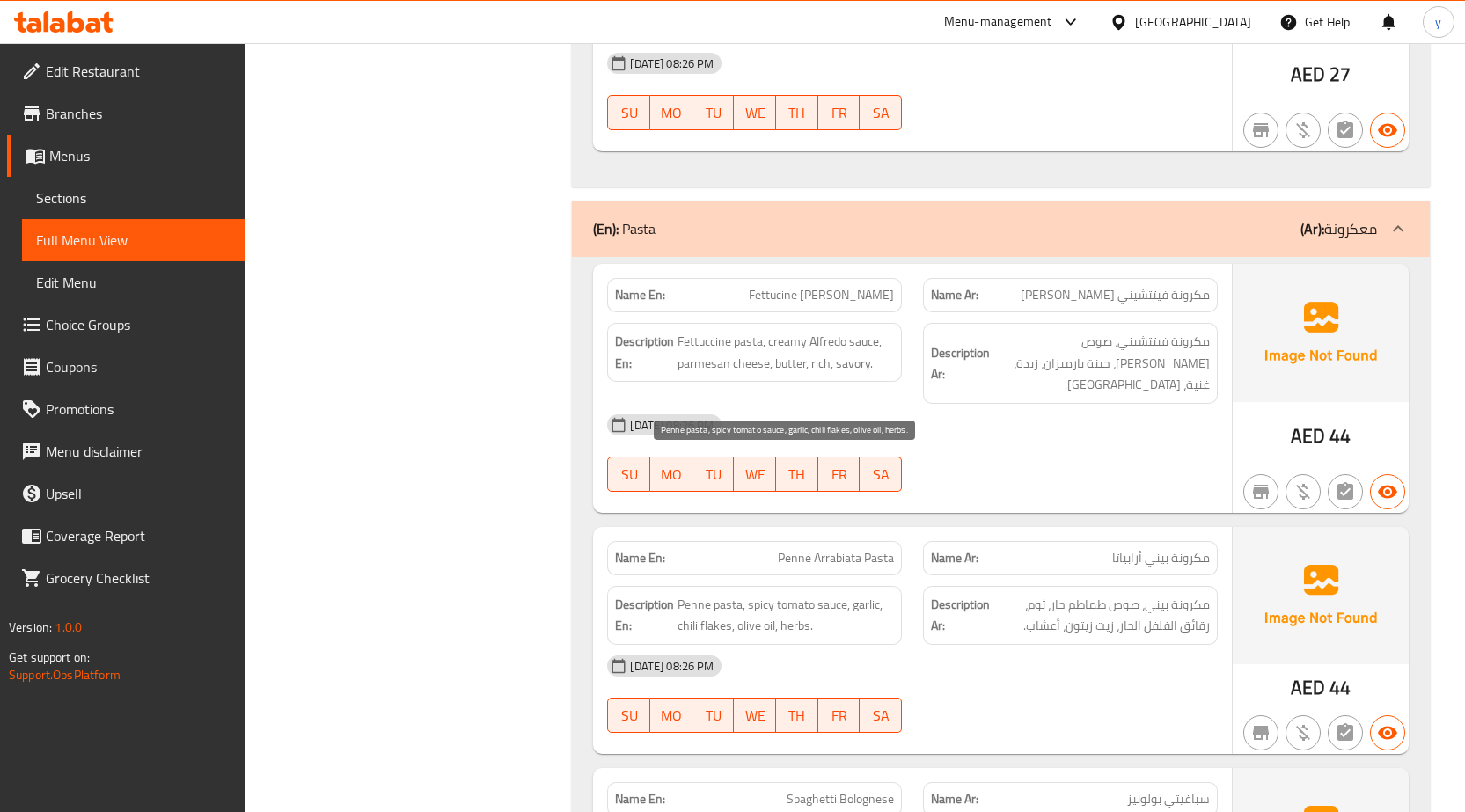
click at [700, 594] on span "Penne pasta, spicy tomato sauce, garlic, chili flakes, olive oil, herbs." at bounding box center [786, 615] width 216 height 43
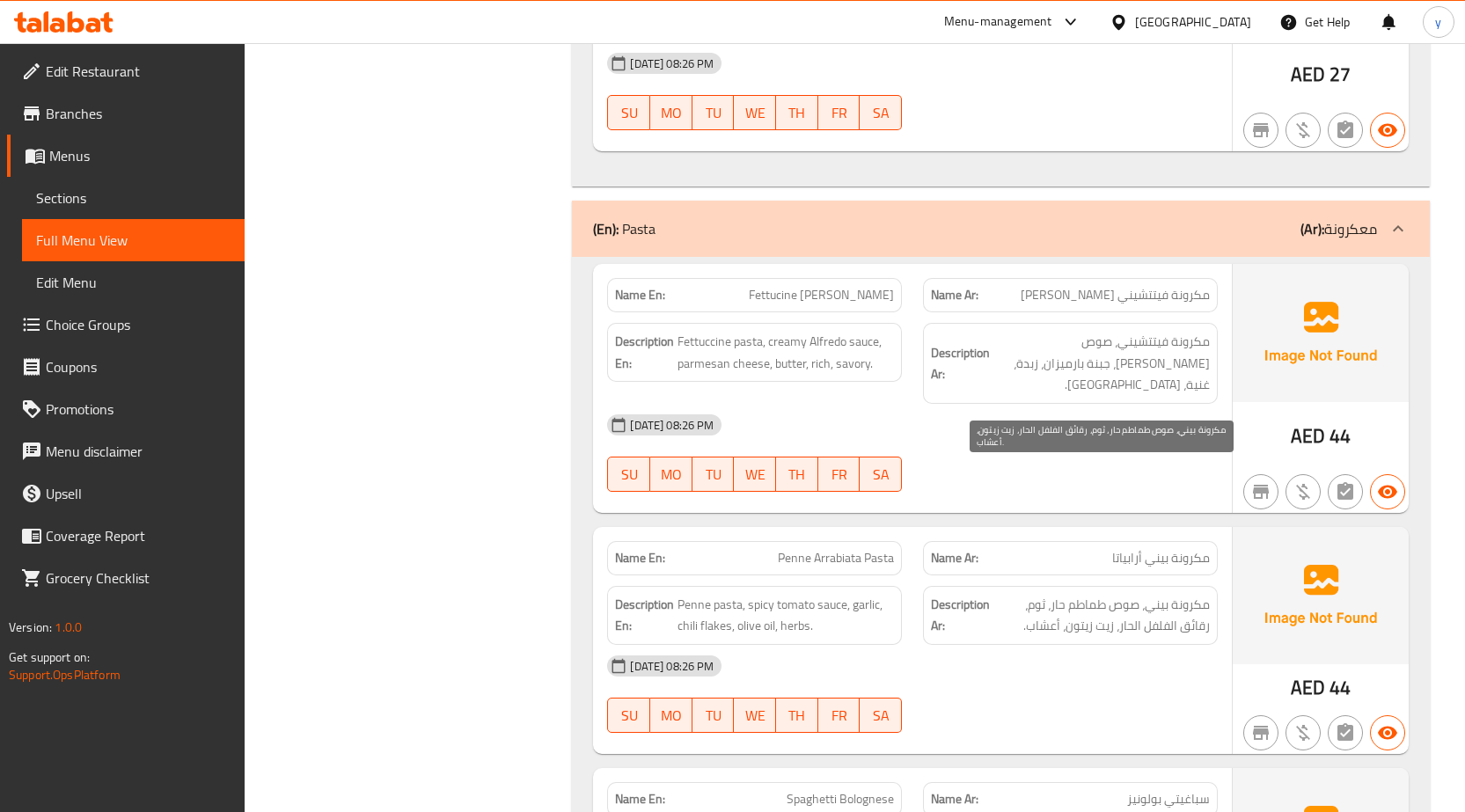
click at [1121, 594] on span "مكرونة بيني، صوص طماطم حار، ثوم، رقائق الفلفل الحار، زيت زيتون، أعشاب." at bounding box center [1102, 615] width 216 height 43
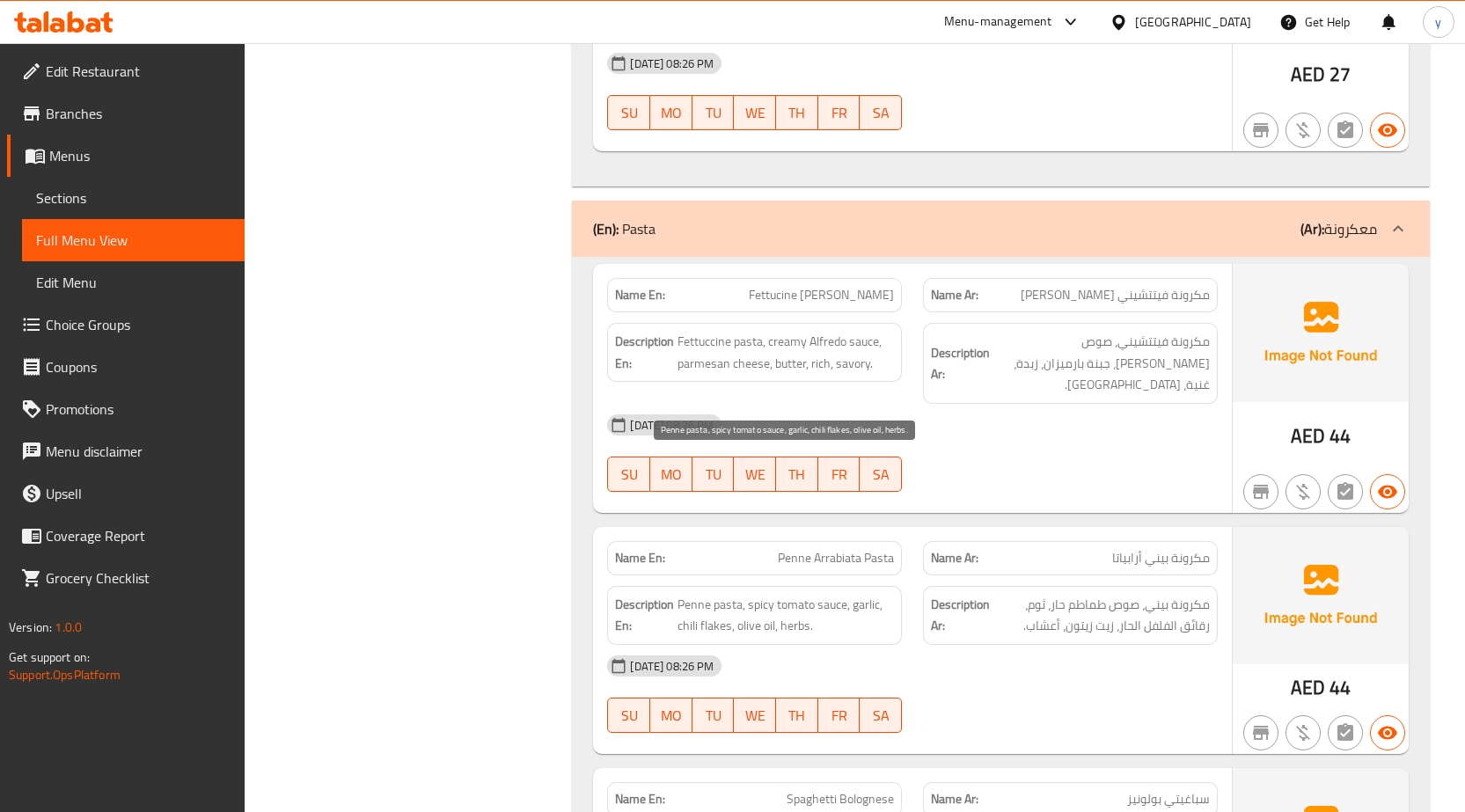
click at [799, 594] on span "Penne pasta, spicy tomato sauce, garlic, chili flakes, olive oil, herbs." at bounding box center [786, 615] width 216 height 43
click at [836, 594] on span "Penne pasta, spicy tomato sauce, garlic, chili flakes, olive oil, herbs." at bounding box center [786, 615] width 216 height 43
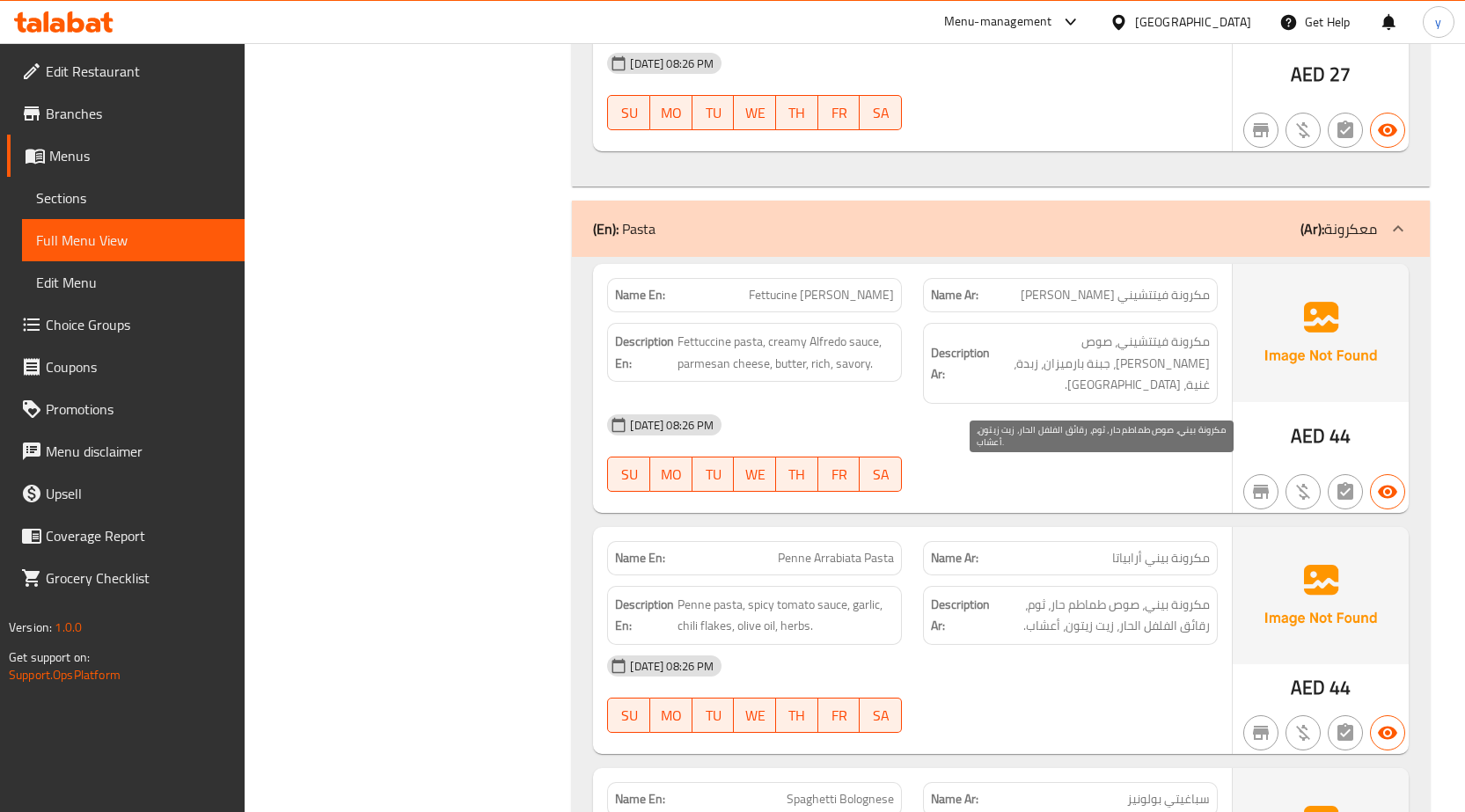
click at [1034, 594] on span "مكرونة بيني، صوص طماطم حار، ثوم، رقائق الفلفل الحار، زيت زيتون، أعشاب." at bounding box center [1102, 615] width 216 height 43
click at [1190, 594] on span "مكرونة بيني، صوص طماطم حار، ثوم، رقائق الفلفل الحار، زيت زيتون، أعشاب." at bounding box center [1102, 615] width 216 height 43
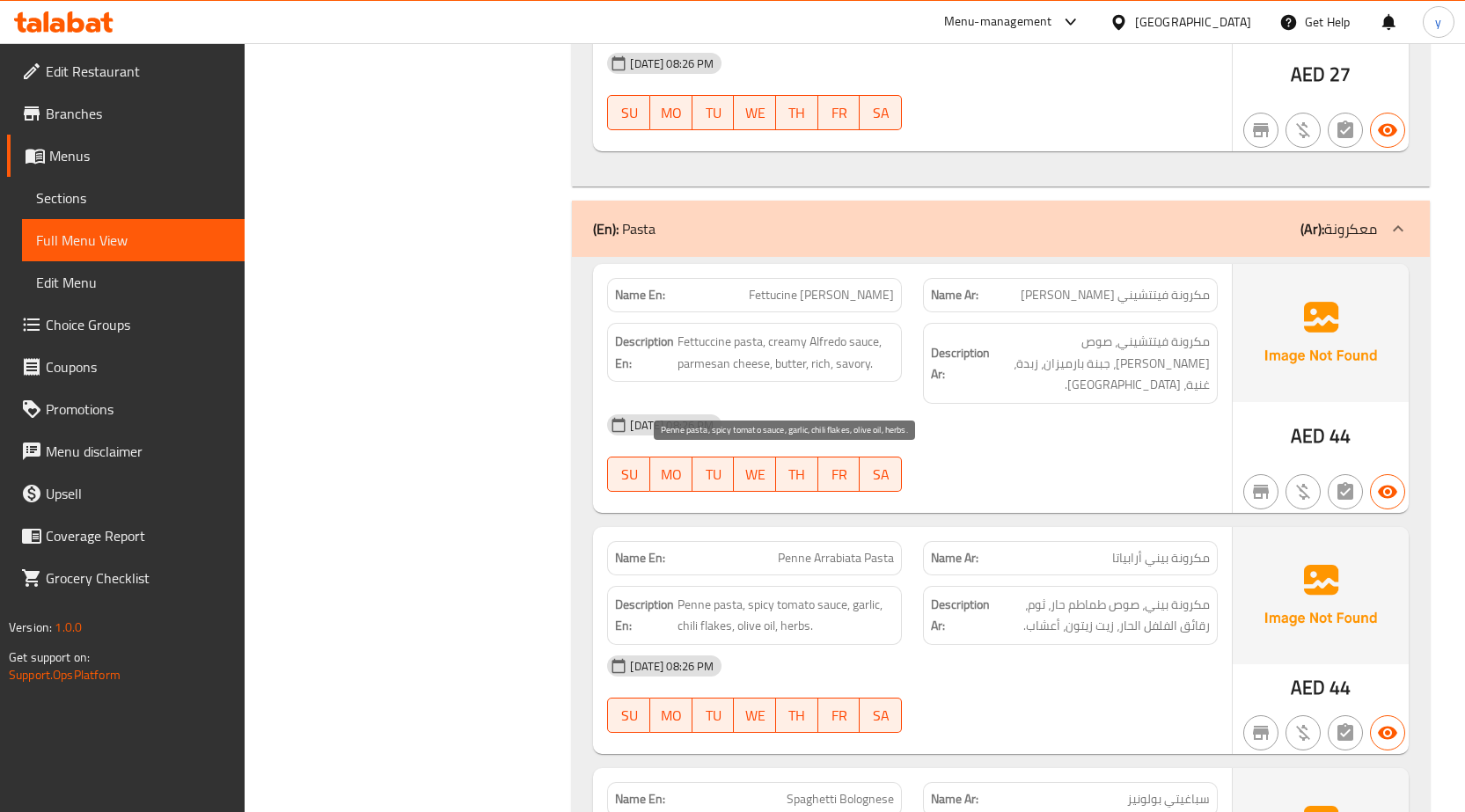
click at [713, 594] on span "Penne pasta, spicy tomato sauce, garlic, chili flakes, olive oil, herbs." at bounding box center [786, 615] width 216 height 43
copy span "flakes"
click at [715, 594] on span "Penne pasta, spicy tomato sauce, garlic, chili flakes, olive oil, herbs." at bounding box center [786, 615] width 216 height 43
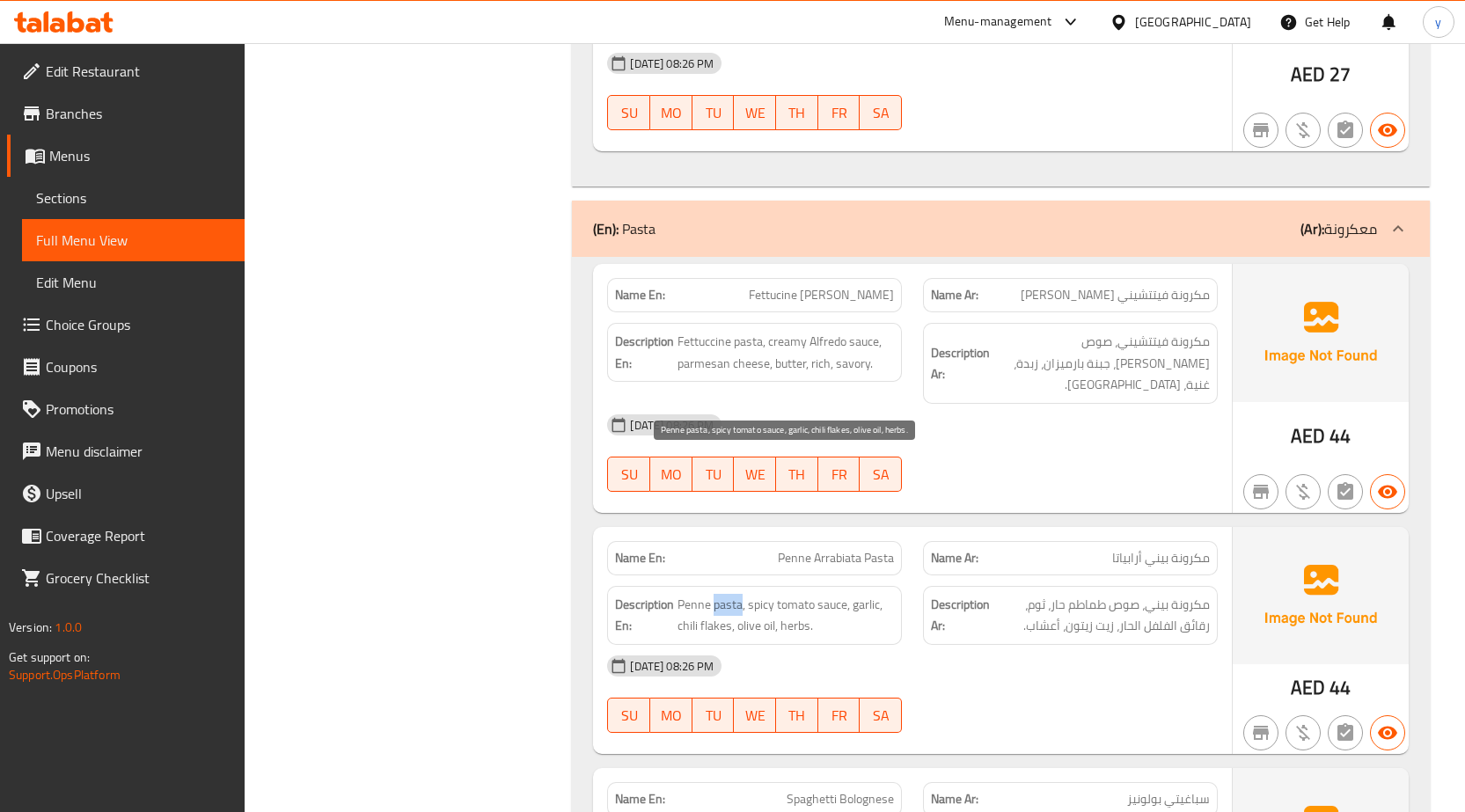
copy span "pasta"
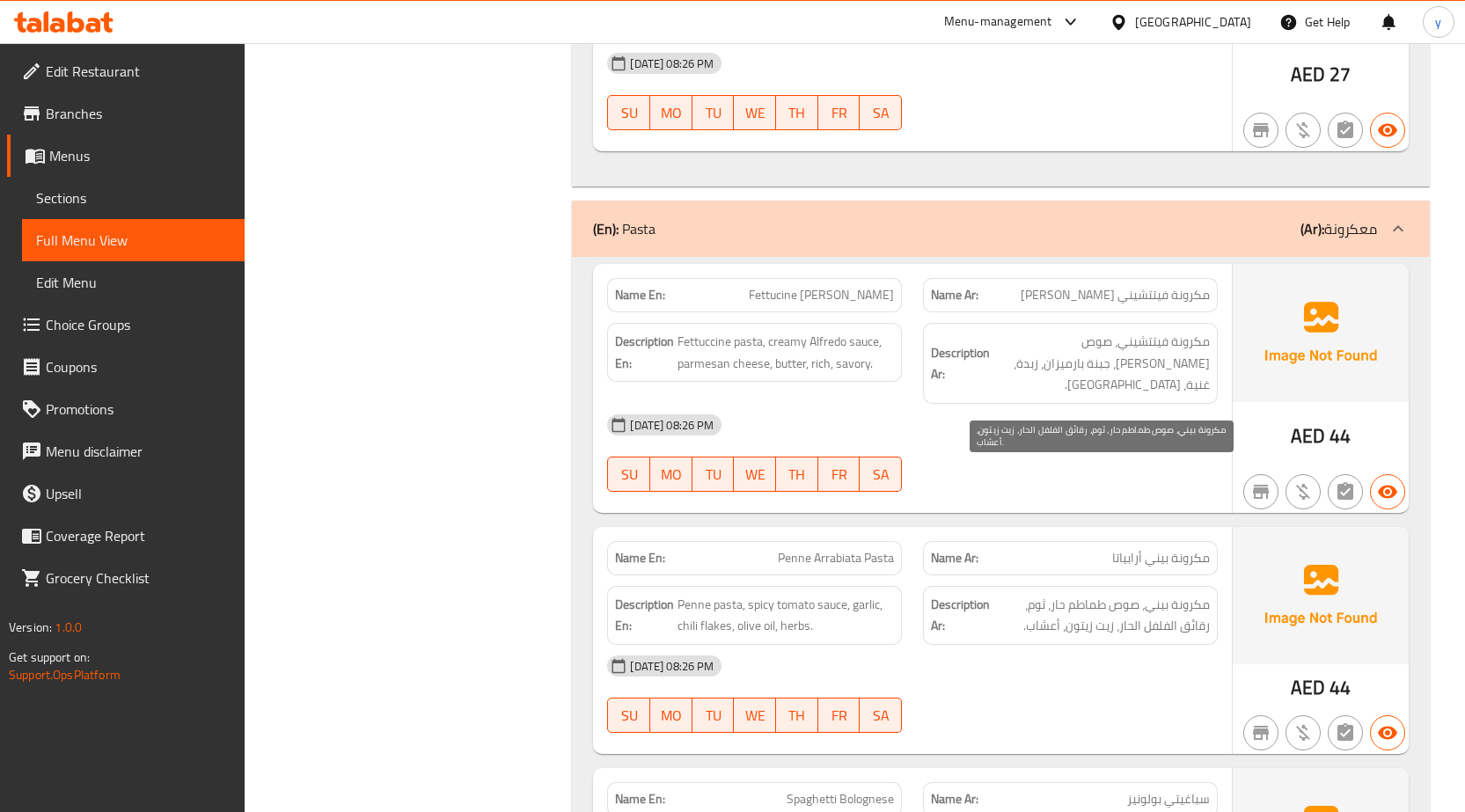
click at [1182, 594] on span "مكرونة بيني، صوص طماطم حار، ثوم، رقائق الفلفل الحار، زيت زيتون، أعشاب." at bounding box center [1102, 615] width 216 height 43
click at [1111, 594] on span "مكرونة بيني، صوص طماطم حار، ثوم، رقائق الفلفل الحار، زيت زيتون، أعشاب." at bounding box center [1102, 615] width 216 height 43
click at [1041, 594] on span "مكرونة بيني، صوص طماطم حار، ثوم، رقائق الفلفل الحار، زيت زيتون، أعشاب." at bounding box center [1102, 615] width 216 height 43
click at [1181, 594] on span "مكرونة بيني، صوص طماطم حار، ثوم، رقائق الفلفل الحار، زيت زيتون، أعشاب." at bounding box center [1102, 615] width 216 height 43
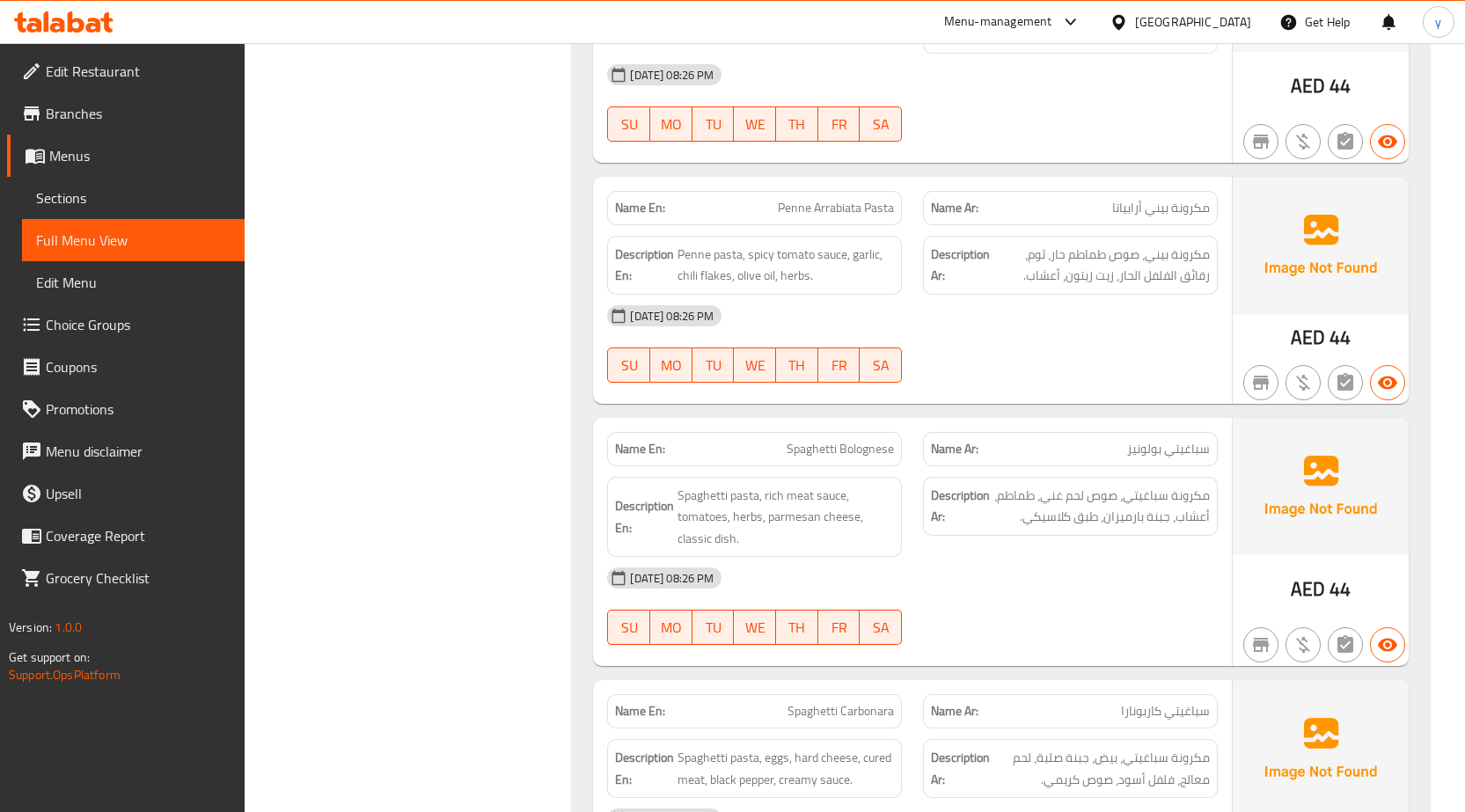
scroll to position [10564, 0]
click at [802, 438] on span "Spaghetti Bolognese" at bounding box center [840, 448] width 107 height 19
click at [852, 438] on span "Spaghetti Bolognese" at bounding box center [840, 448] width 107 height 19
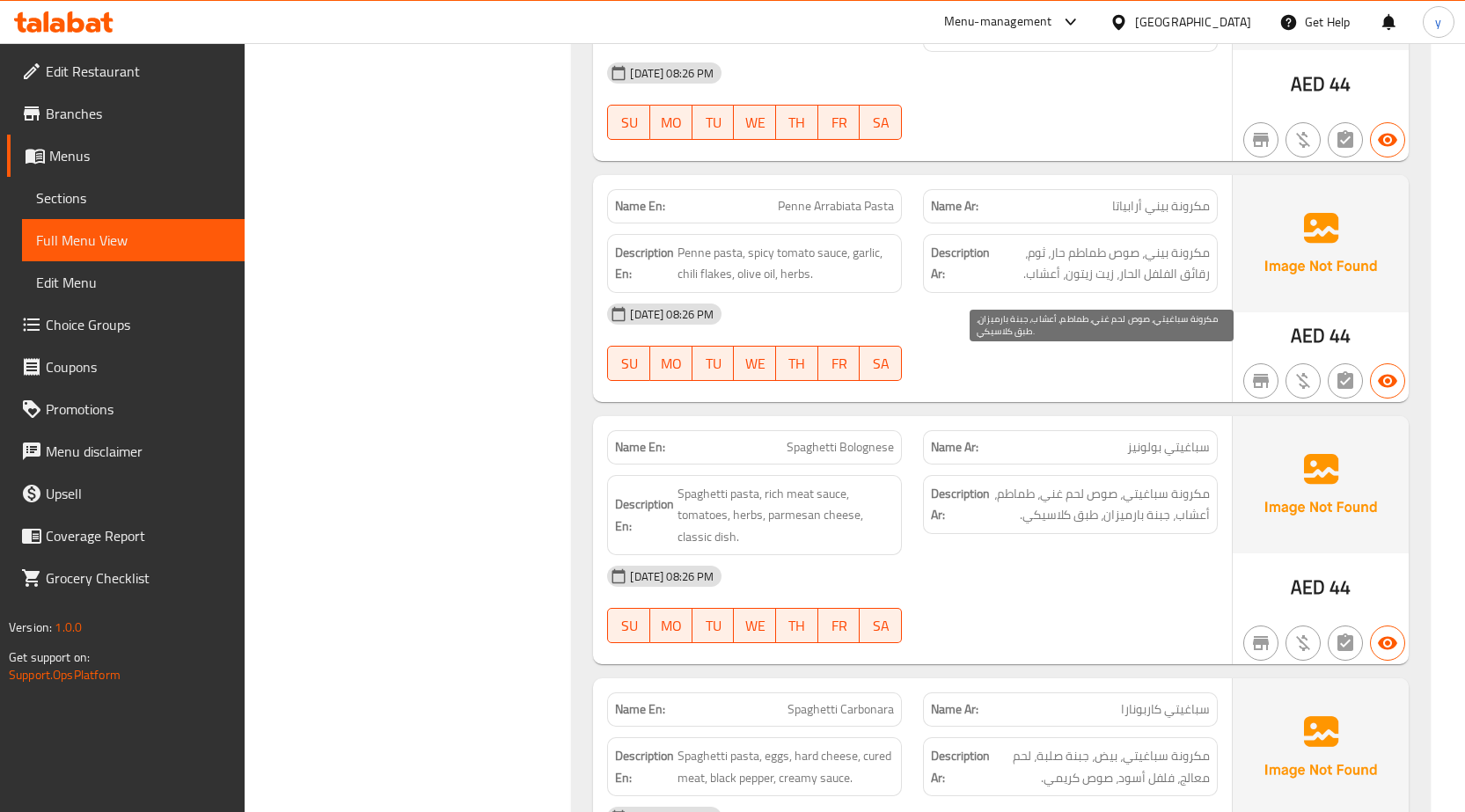
click at [1168, 483] on span "مكرونة سباغيتي، صوص لحم غني، طماطم، أعشاب، جبنة بارميزان، طبق كلاسيكي." at bounding box center [1102, 504] width 216 height 43
click at [1106, 483] on span "مكرونة سباغيتي، صوص لحم غني، طماطم، أعشاب، جبنة بارميزان، طبق كلاسيكي." at bounding box center [1102, 504] width 216 height 43
click at [1029, 483] on span "مكرونة سباغيتي، صوص لحم غني، طماطم، أعشاب، جبنة بارميزان، طبق كلاسيكي." at bounding box center [1102, 504] width 216 height 43
click at [1028, 483] on span "مكرونة سباغيتي، صوص لحم غني، طماطم، أعشاب، جبنة بارميزان، طبق كلاسيكي." at bounding box center [1102, 504] width 216 height 43
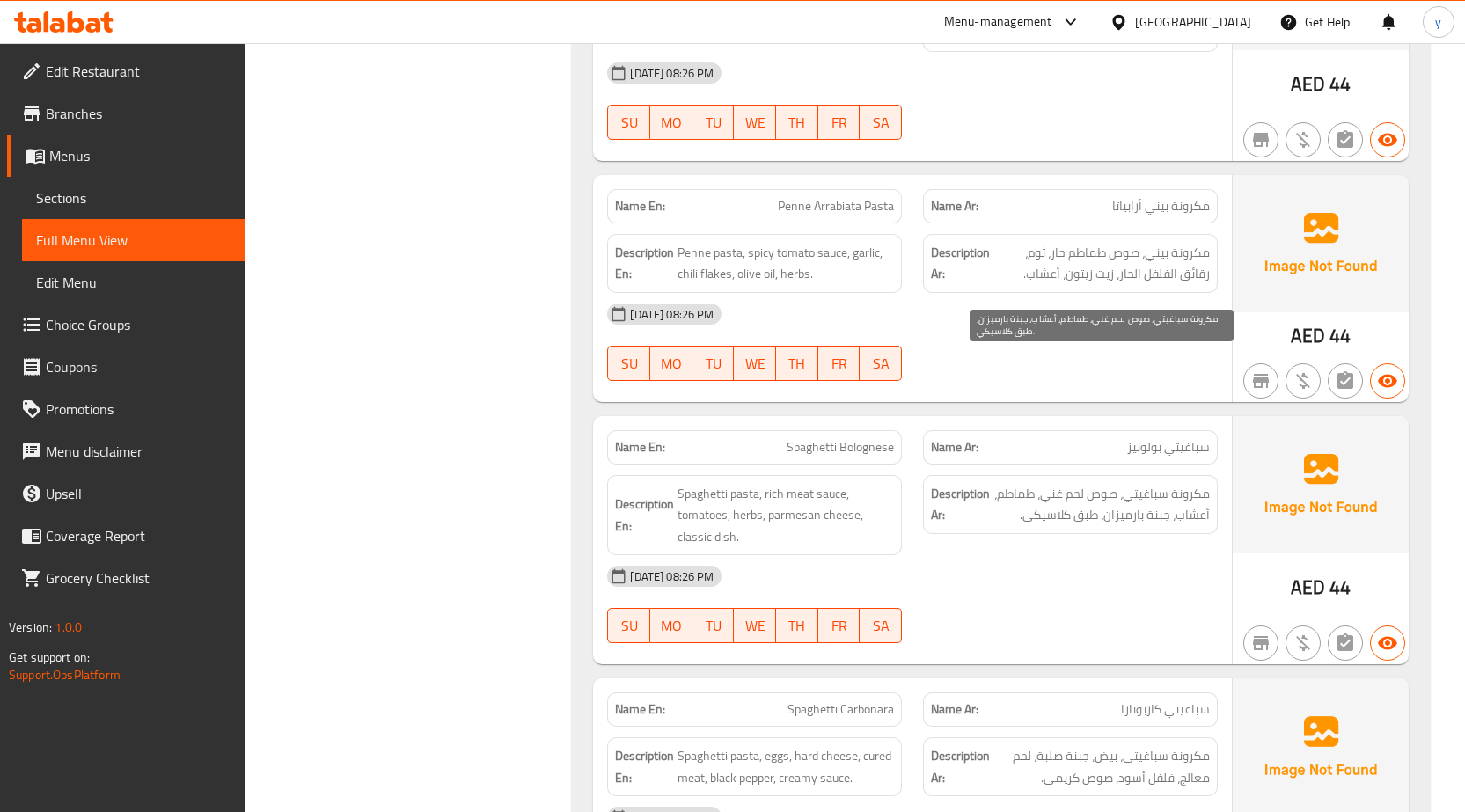
click at [1197, 483] on span "مكرونة سباغيتي، صوص لحم غني، طماطم، أعشاب، جبنة بارميزان، طبق كلاسيكي." at bounding box center [1102, 504] width 216 height 43
click at [1198, 483] on span "مكرونة سباغيتي، صوص لحم غني، طماطم، أعشاب، جبنة بارميزان، طبق كلاسيكي." at bounding box center [1102, 504] width 216 height 43
click at [1146, 483] on span "مكرونة سباغيتي، صوص لحم غني، طماطم، أعشاب، جبنة بارميزان، طبق كلاسيكي." at bounding box center [1102, 504] width 216 height 43
click at [1097, 483] on span "مكرونة سباغيتي، صوص لحم غني، طماطم، أعشاب، جبنة بارميزان، طبق كلاسيكي." at bounding box center [1102, 504] width 216 height 43
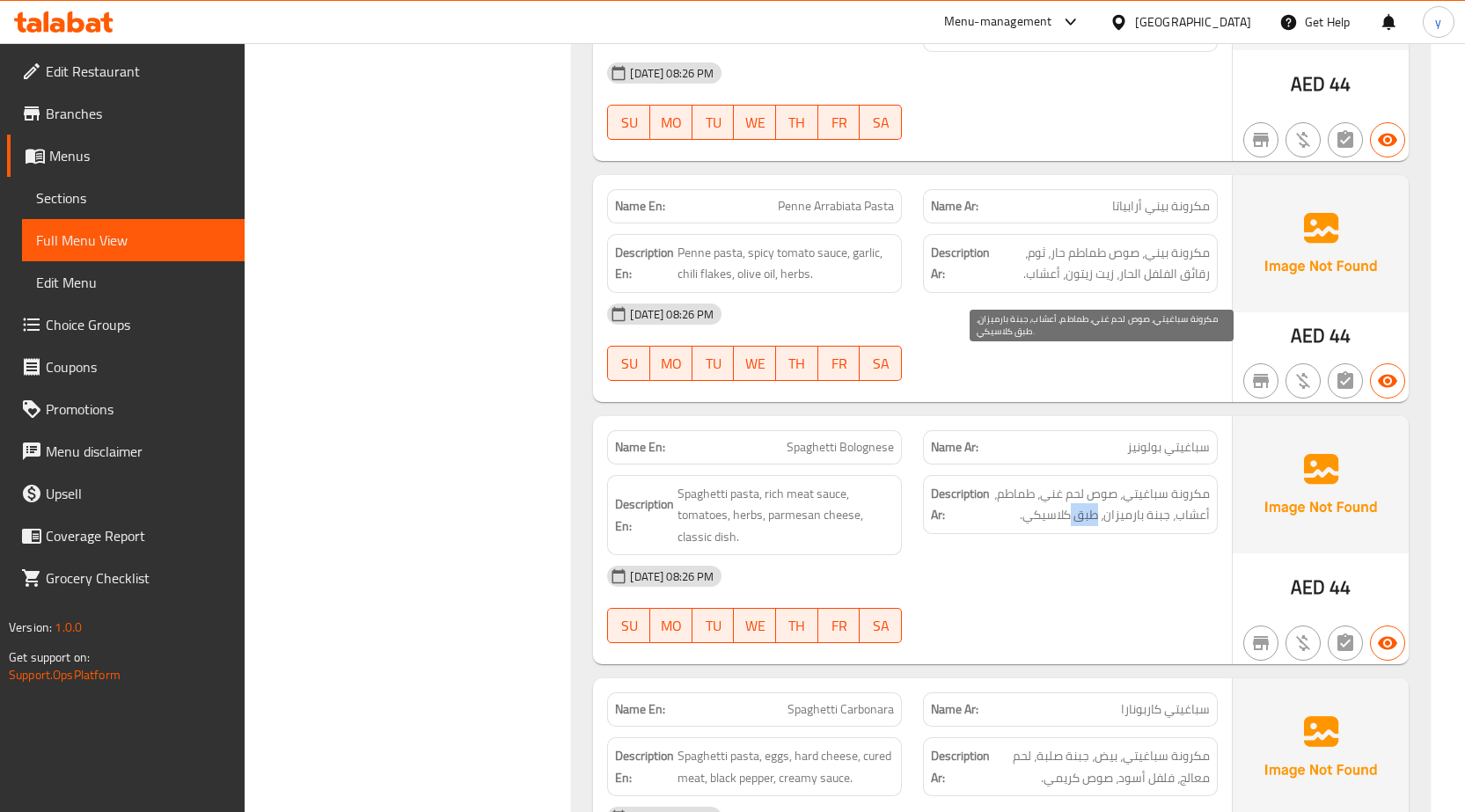
click at [1097, 483] on span "مكرونة سباغيتي، صوص لحم غني، طماطم، أعشاب، جبنة بارميزان، طبق كلاسيكي." at bounding box center [1102, 504] width 216 height 43
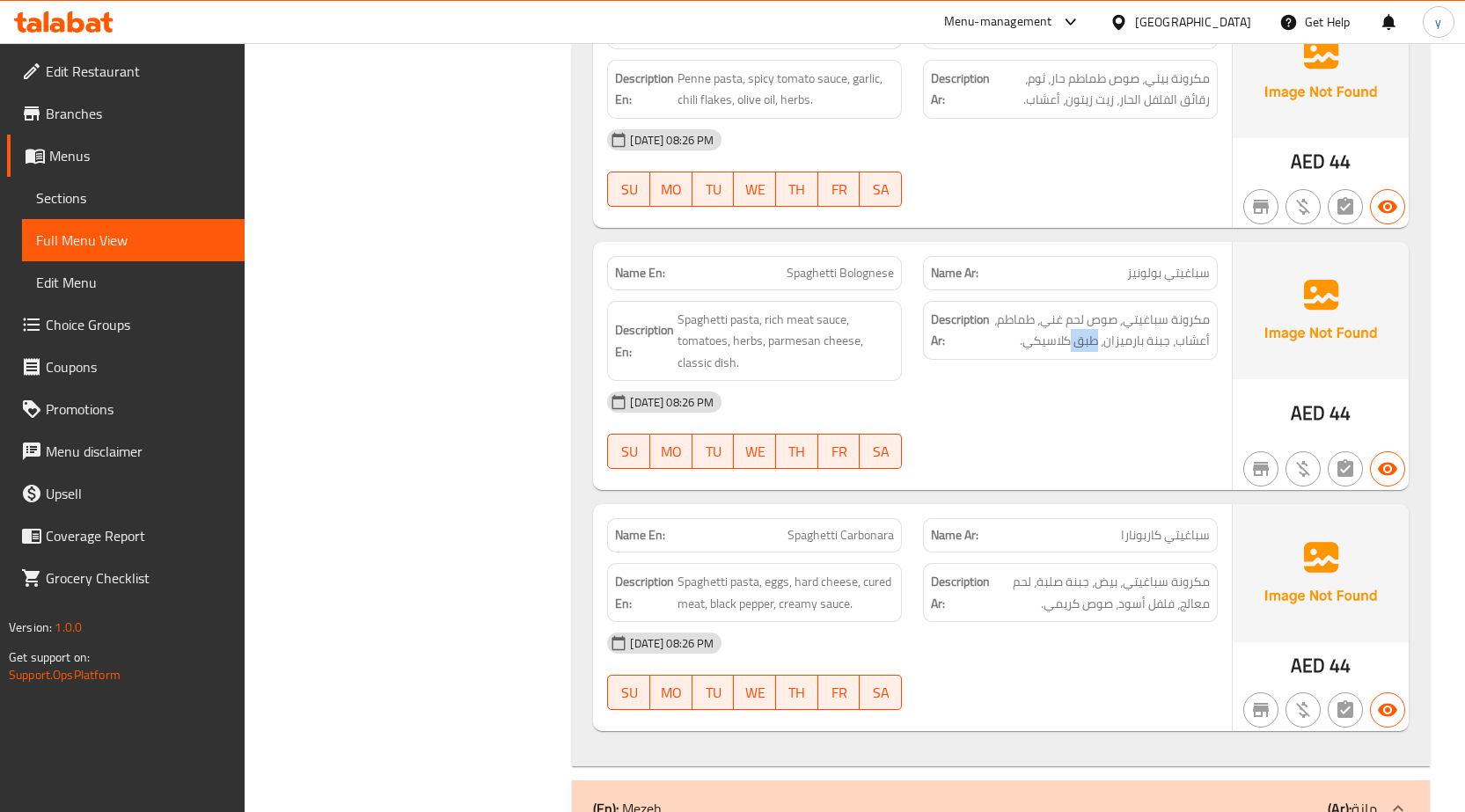
scroll to position [10739, 0]
click at [995, 289] on div "Description Ar: مكرونة سباغيتي، صوص لحم غني، طماطم، أعشاب، جبنة بارميزان، طبق ك…" at bounding box center [1071, 340] width 316 height 102
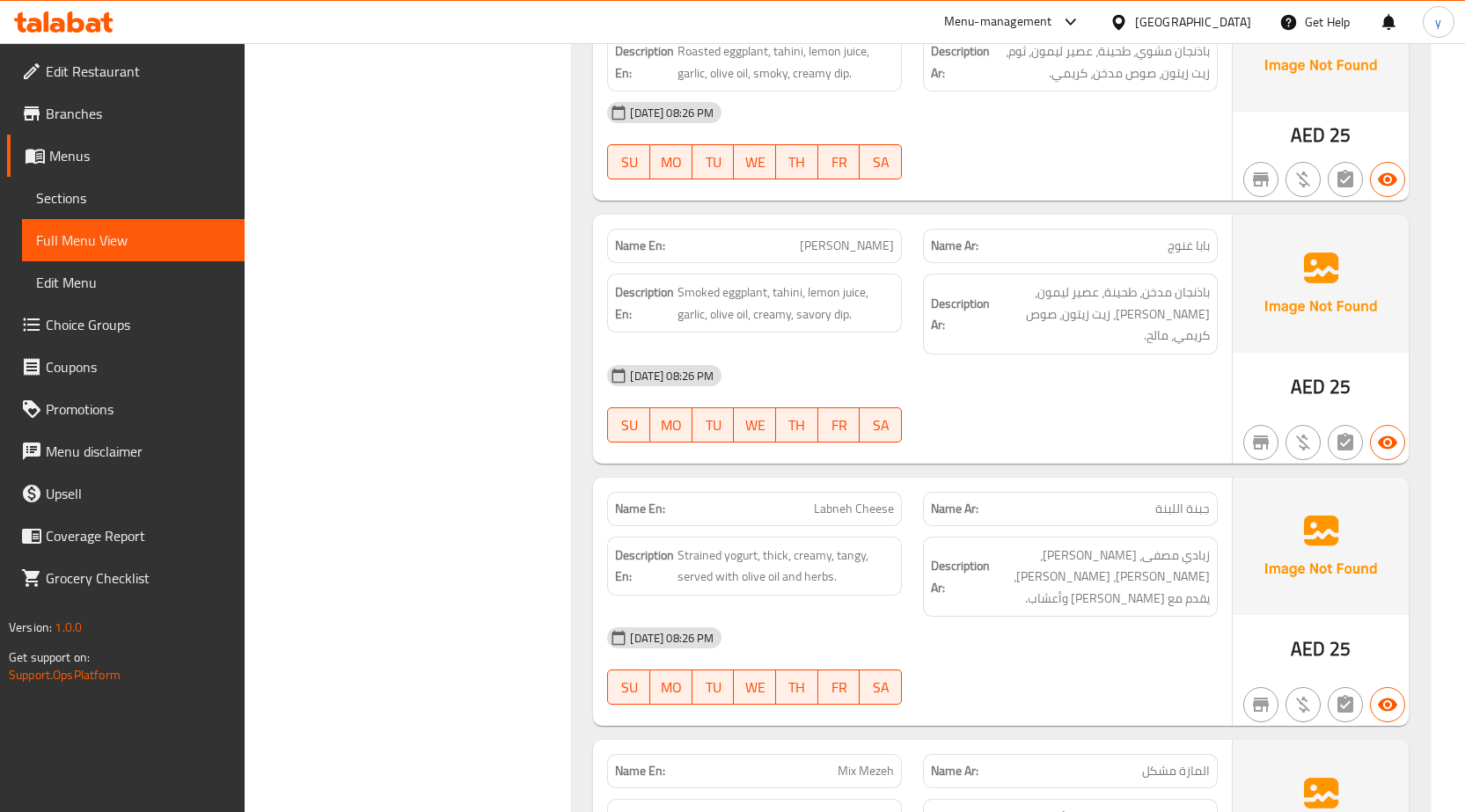
scroll to position [12500, 0]
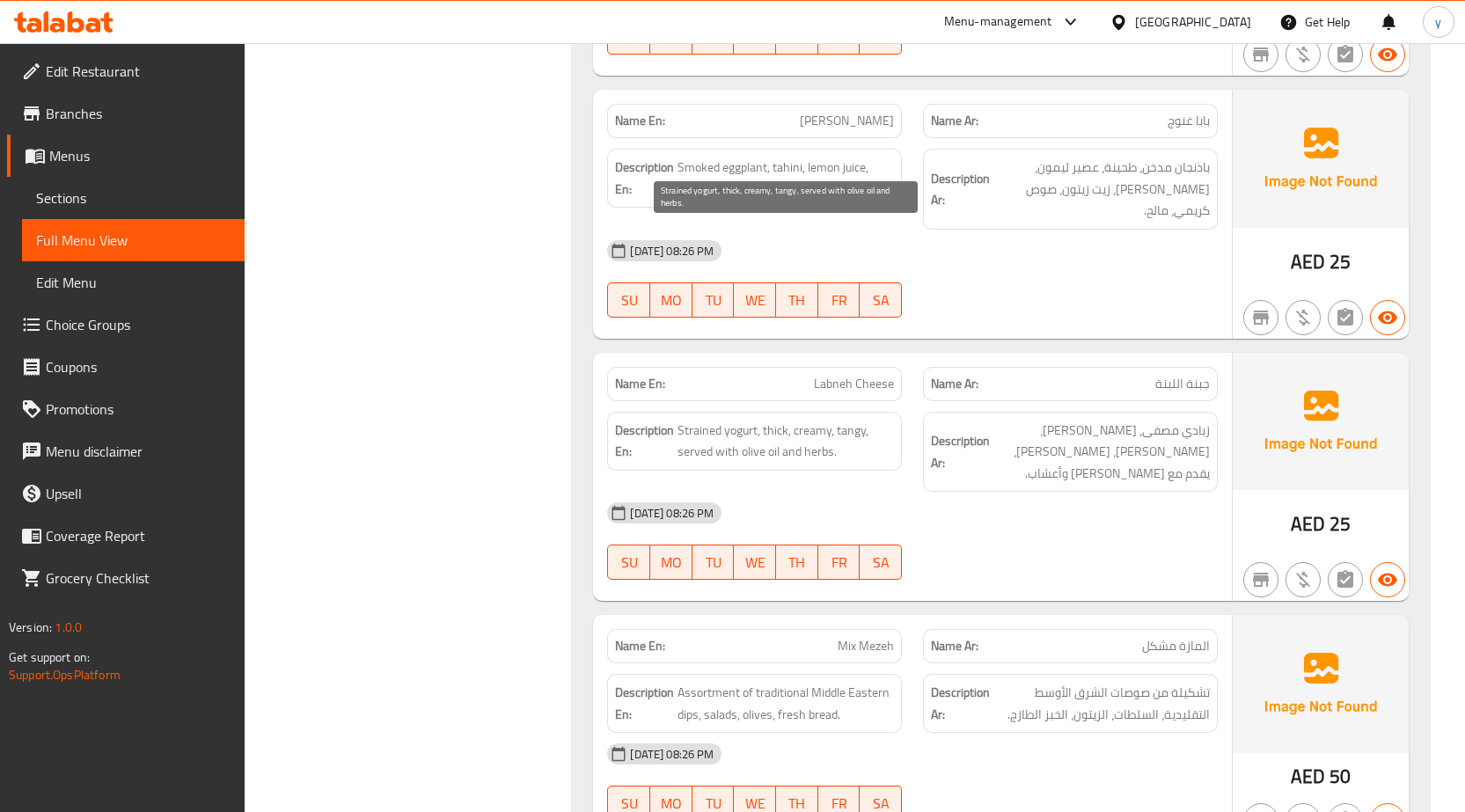
click at [692, 420] on span "Strained yogurt, thick, creamy, tangy, served with olive oil and herbs." at bounding box center [786, 441] width 216 height 43
click at [705, 420] on span "Strained yogurt, thick, creamy, tangy, served with olive oil and herbs." at bounding box center [786, 441] width 216 height 43
drag, startPoint x: 755, startPoint y: 232, endPoint x: 726, endPoint y: 234, distance: 29.1
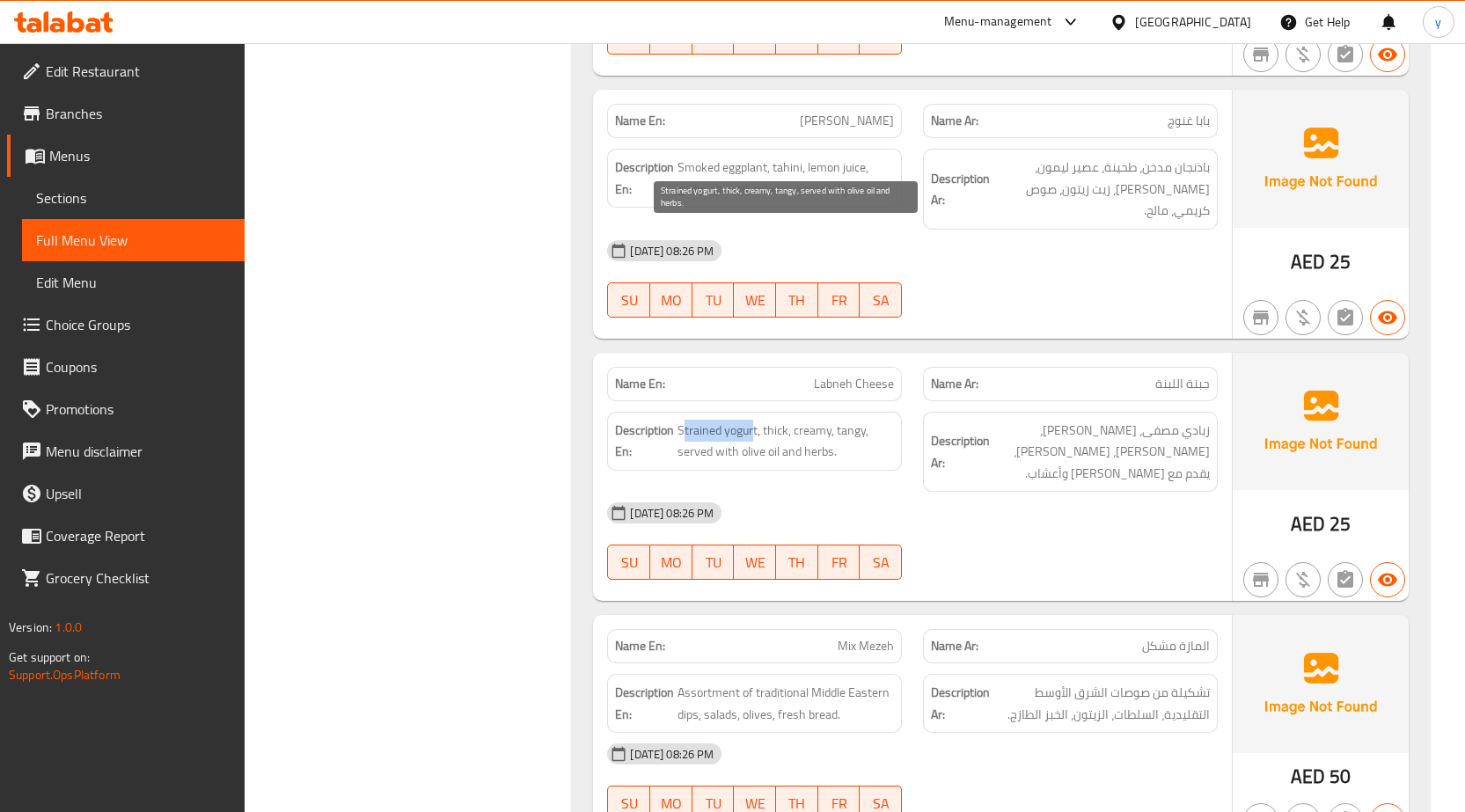
click at [715, 420] on span "Strained yogurt, thick, creamy, tangy, served with olive oil and herbs." at bounding box center [786, 441] width 216 height 43
click at [757, 420] on span "Strained yogurt, thick, creamy, tangy, served with olive oil and herbs." at bounding box center [786, 441] width 216 height 43
click at [765, 420] on span "Strained yogurt, thick, creamy, tangy, served with olive oil and herbs." at bounding box center [786, 441] width 216 height 43
drag, startPoint x: 758, startPoint y: 238, endPoint x: 679, endPoint y: 226, distance: 79.9
click at [679, 420] on span "Strained yogurt, thick, creamy, tangy, served with olive oil and herbs." at bounding box center [786, 441] width 216 height 43
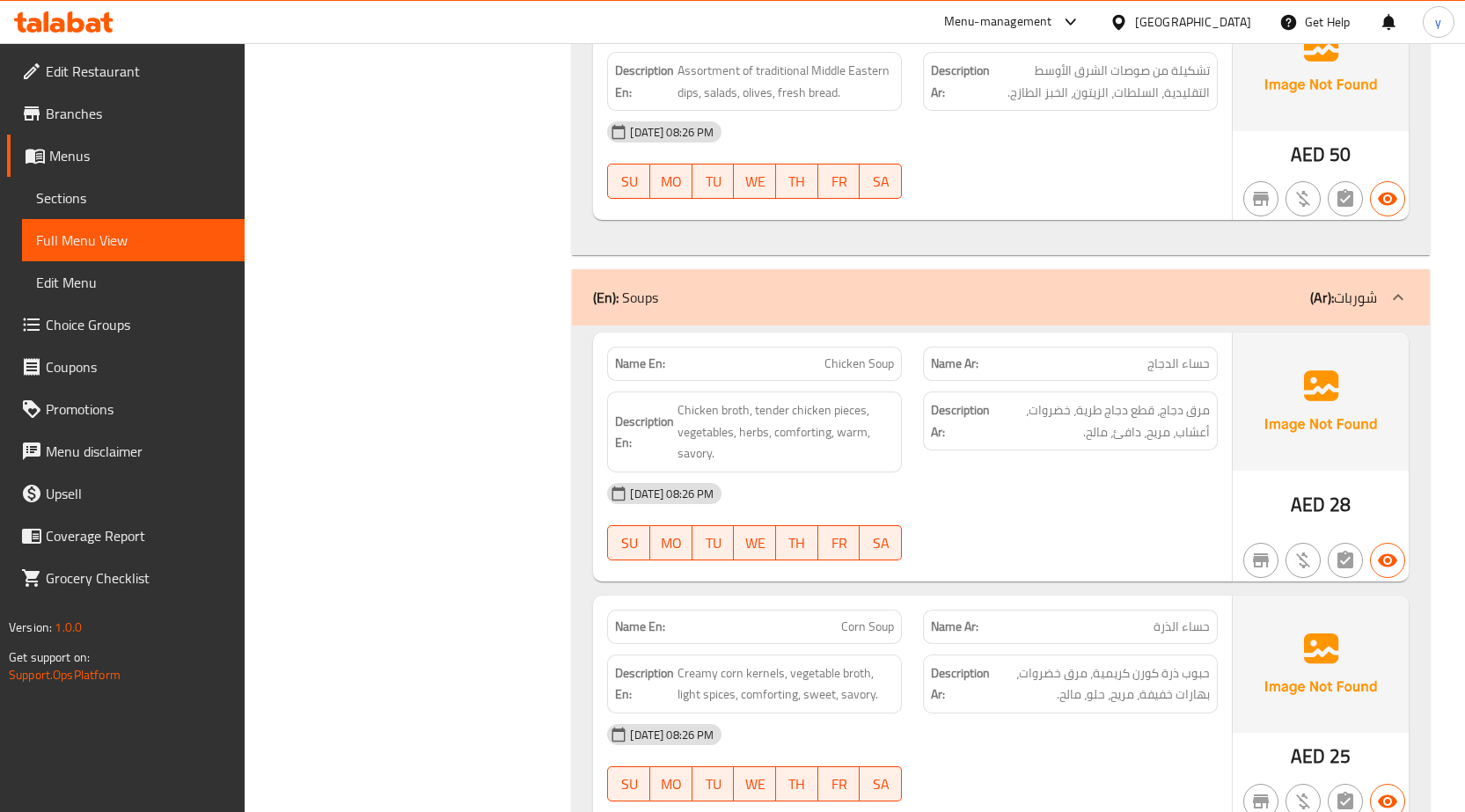
scroll to position [13116, 0]
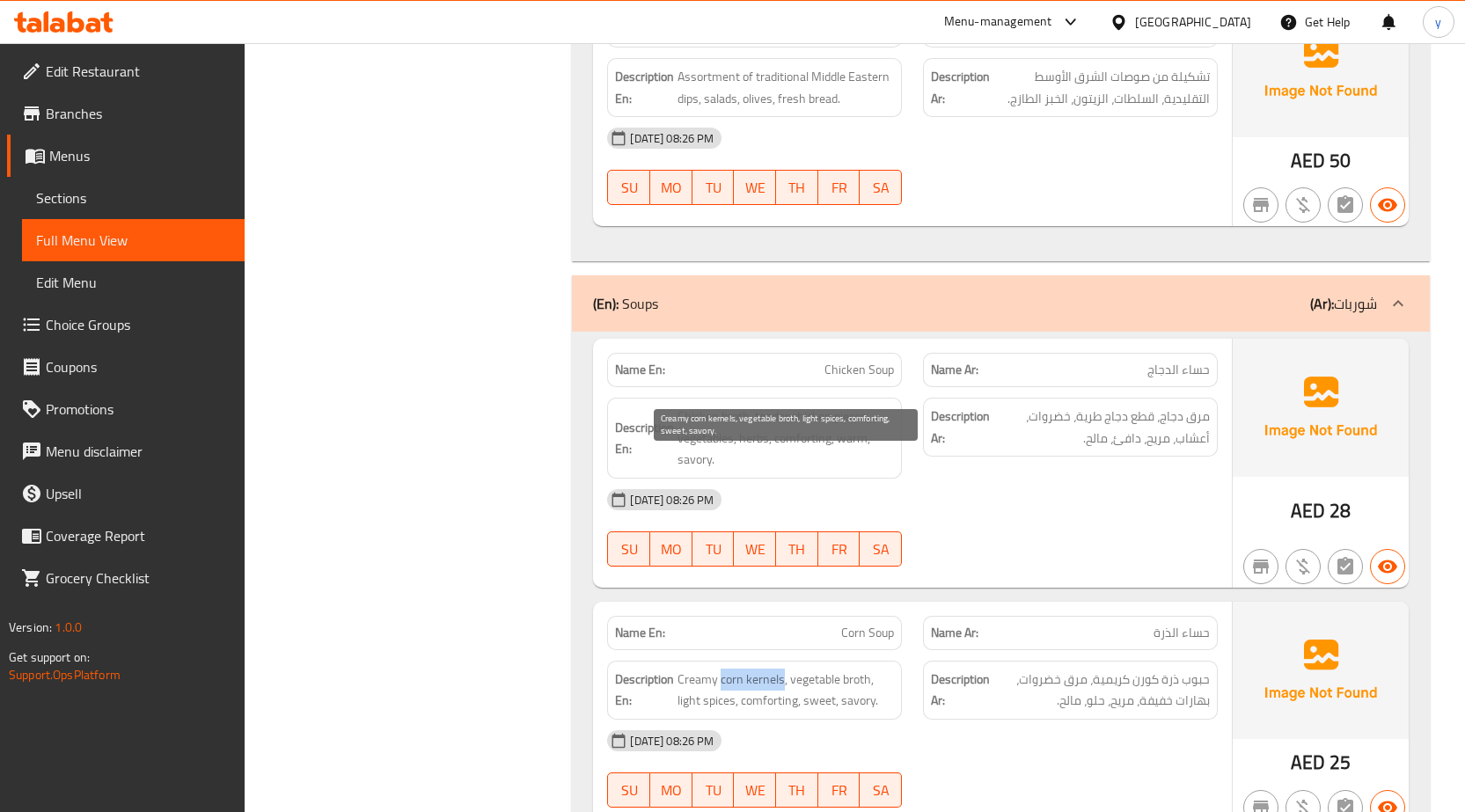
drag, startPoint x: 782, startPoint y: 464, endPoint x: 722, endPoint y: 459, distance: 60.2
click at [722, 669] on span "Creamy corn kernels, vegetable broth, light spices, comforting, sweet, savory." at bounding box center [786, 691] width 216 height 43
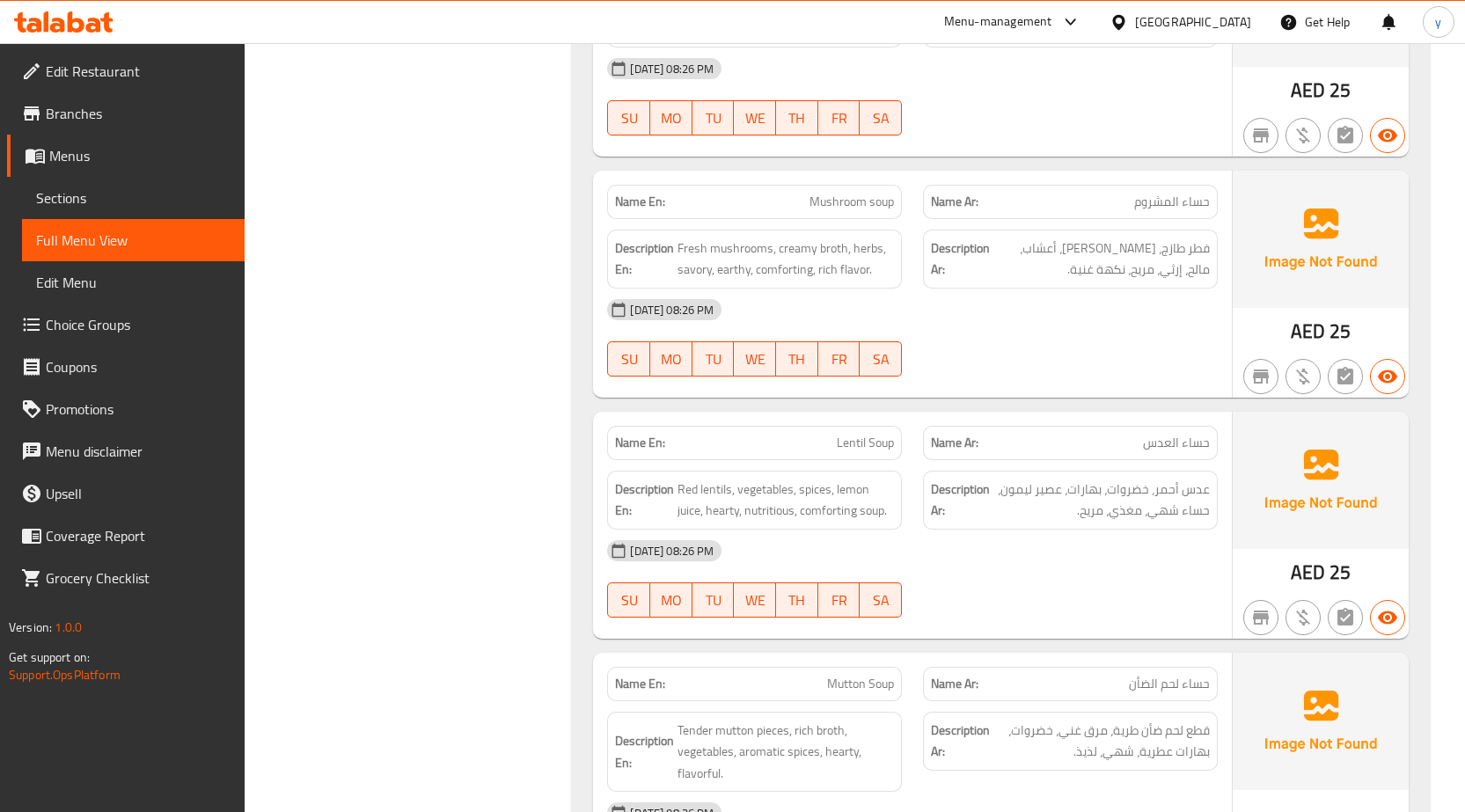
scroll to position [13820, 0]
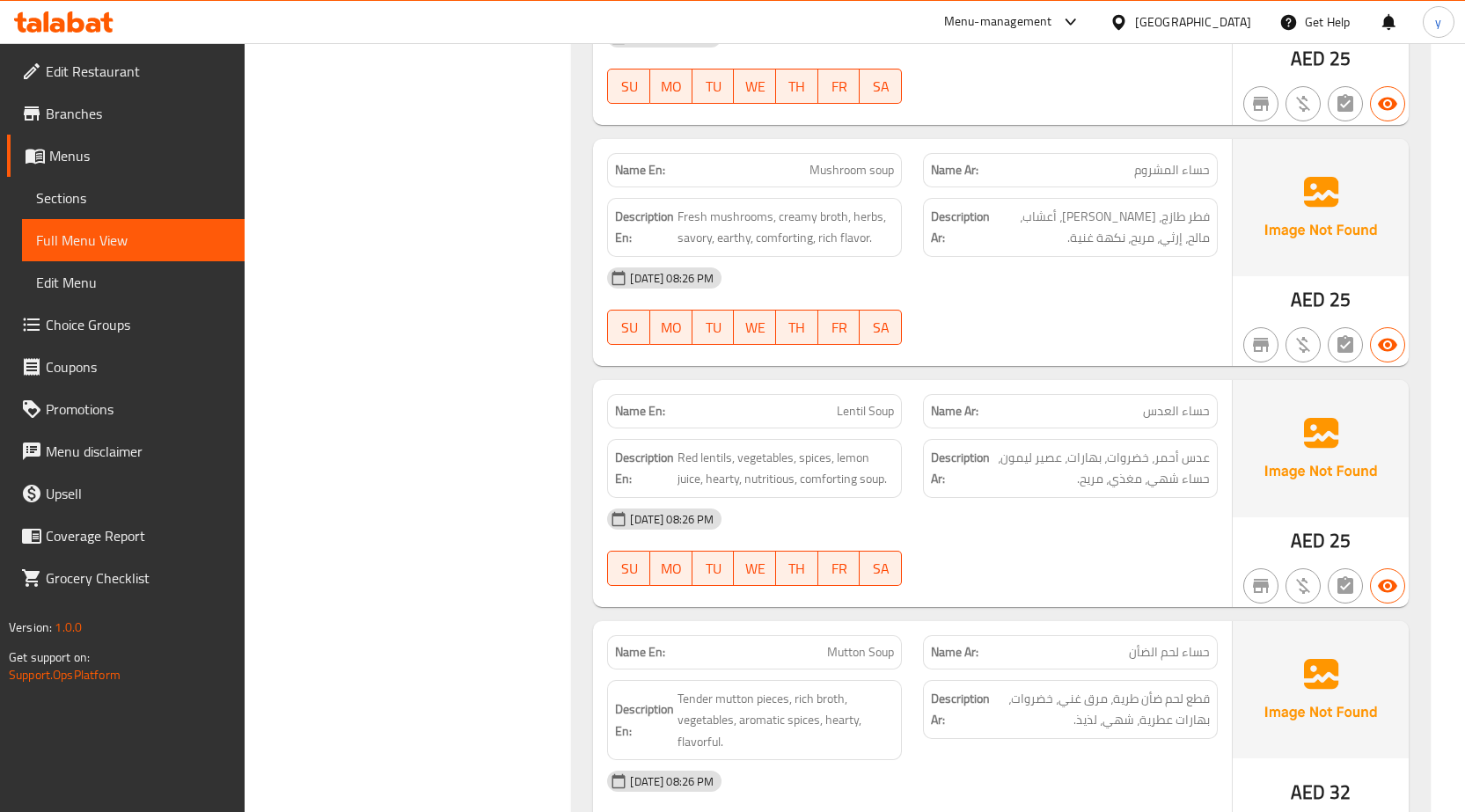
click at [832, 644] on span "Mutton Soup" at bounding box center [860, 653] width 67 height 19
click at [836, 644] on span "Mutton Soup" at bounding box center [860, 653] width 67 height 19
copy span "Mutton"
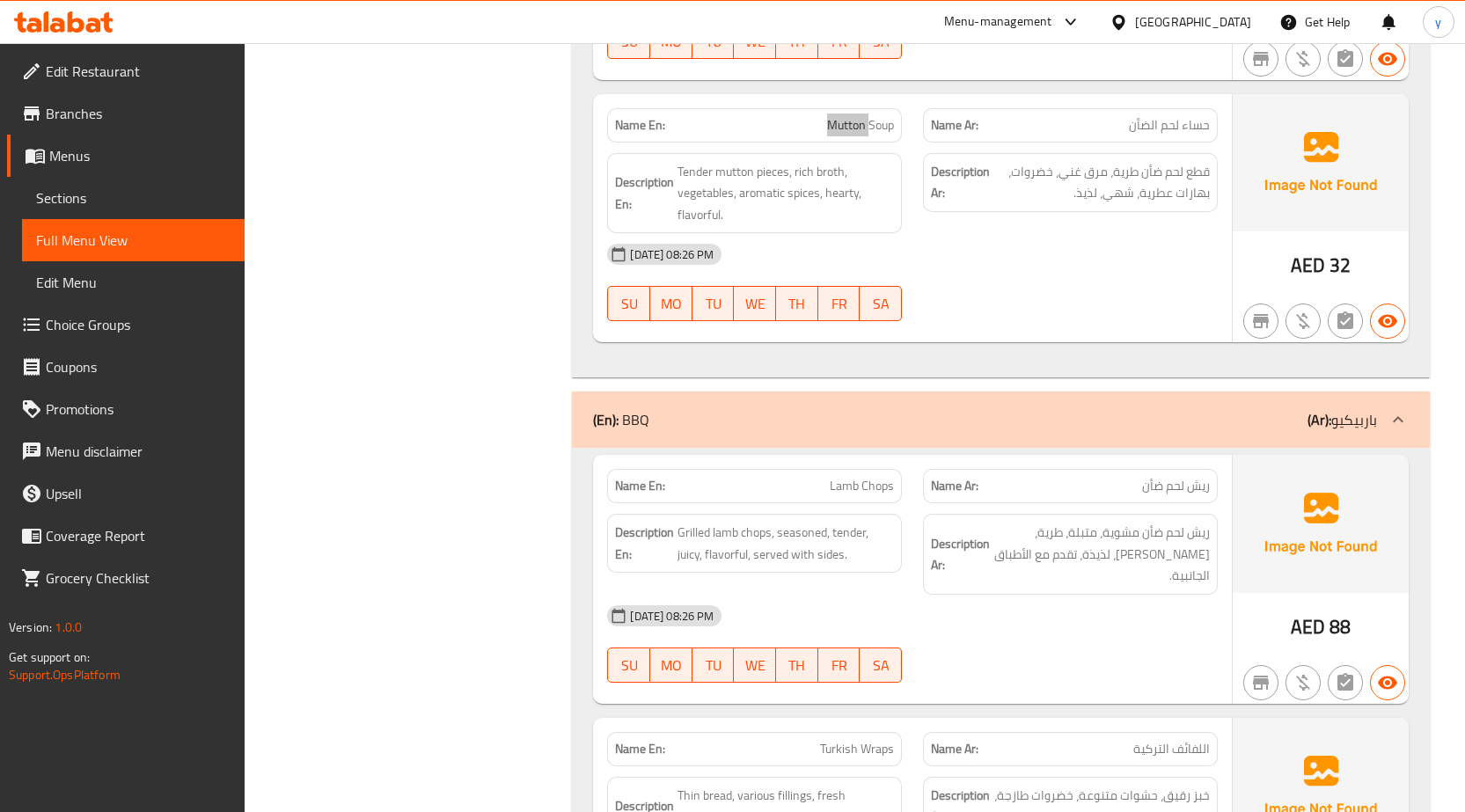
scroll to position [14348, 0]
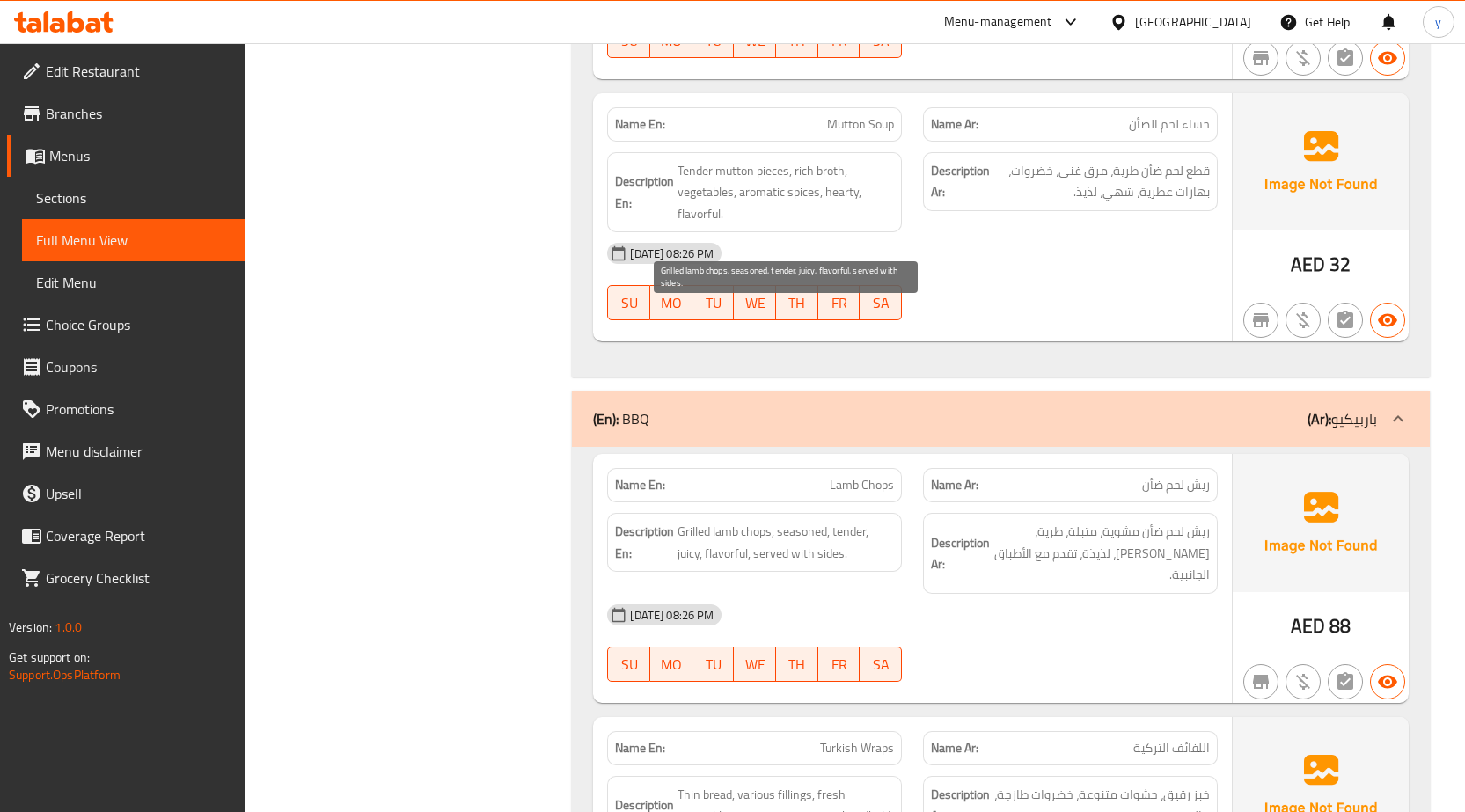
click at [837, 521] on span "Grilled lamb chops, seasoned, tender, juicy, flavorful, served with sides." at bounding box center [786, 543] width 216 height 43
click at [693, 521] on span "Grilled lamb chops, seasoned, tender, juicy, flavorful, served with sides." at bounding box center [786, 543] width 216 height 43
click at [727, 521] on span "Grilled lamb chops, seasoned, tender, juicy, flavorful, served with sides." at bounding box center [786, 543] width 216 height 43
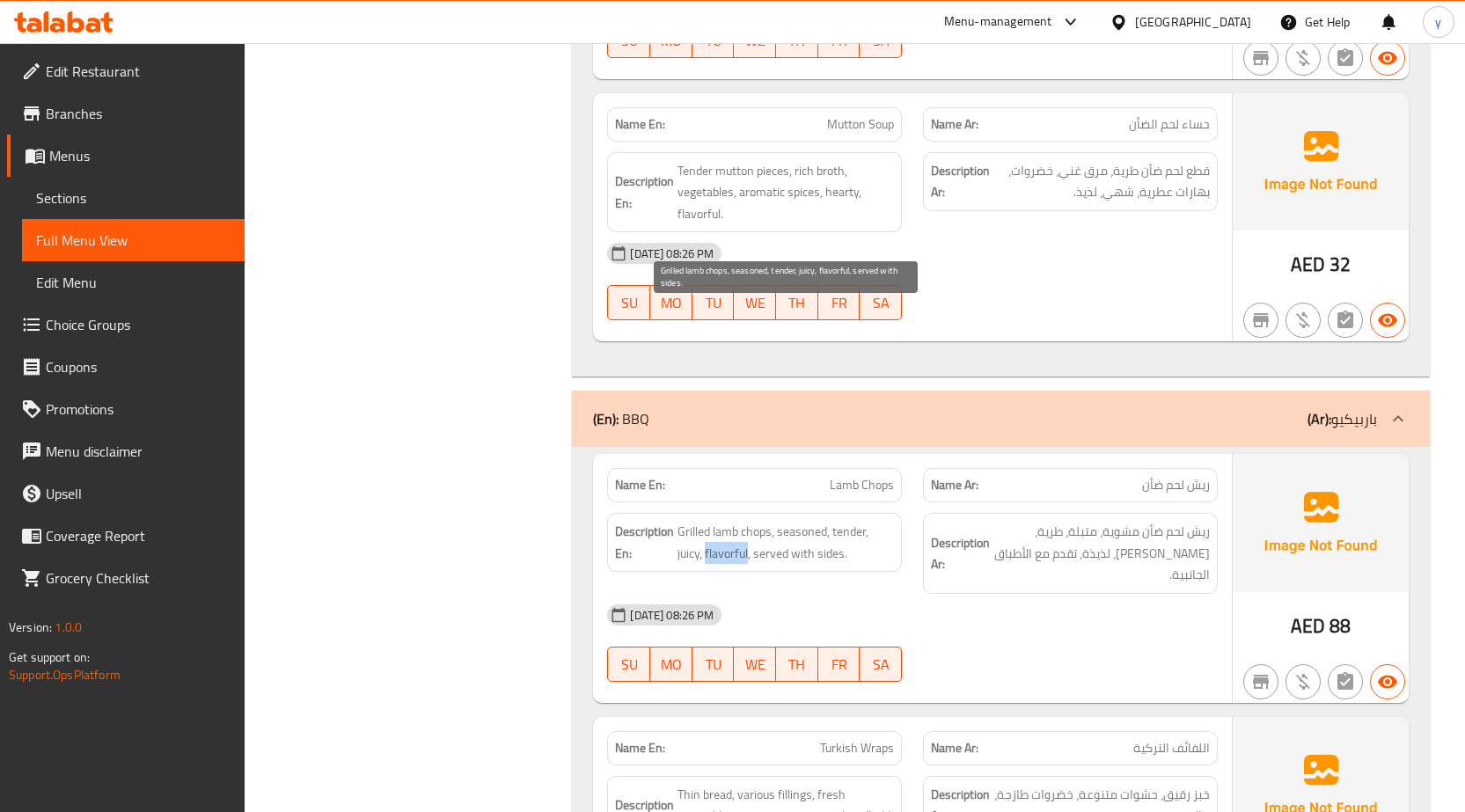
click at [727, 521] on span "Grilled lamb chops, seasoned, tender, juicy, flavorful, served with sides." at bounding box center [786, 543] width 216 height 43
click at [773, 521] on span "Grilled lamb chops, seasoned, tender, juicy, flavorful, served with sides." at bounding box center [786, 543] width 216 height 43
click at [774, 521] on span "Grilled lamb chops, seasoned, tender, juicy, flavorful, served with sides." at bounding box center [786, 543] width 216 height 43
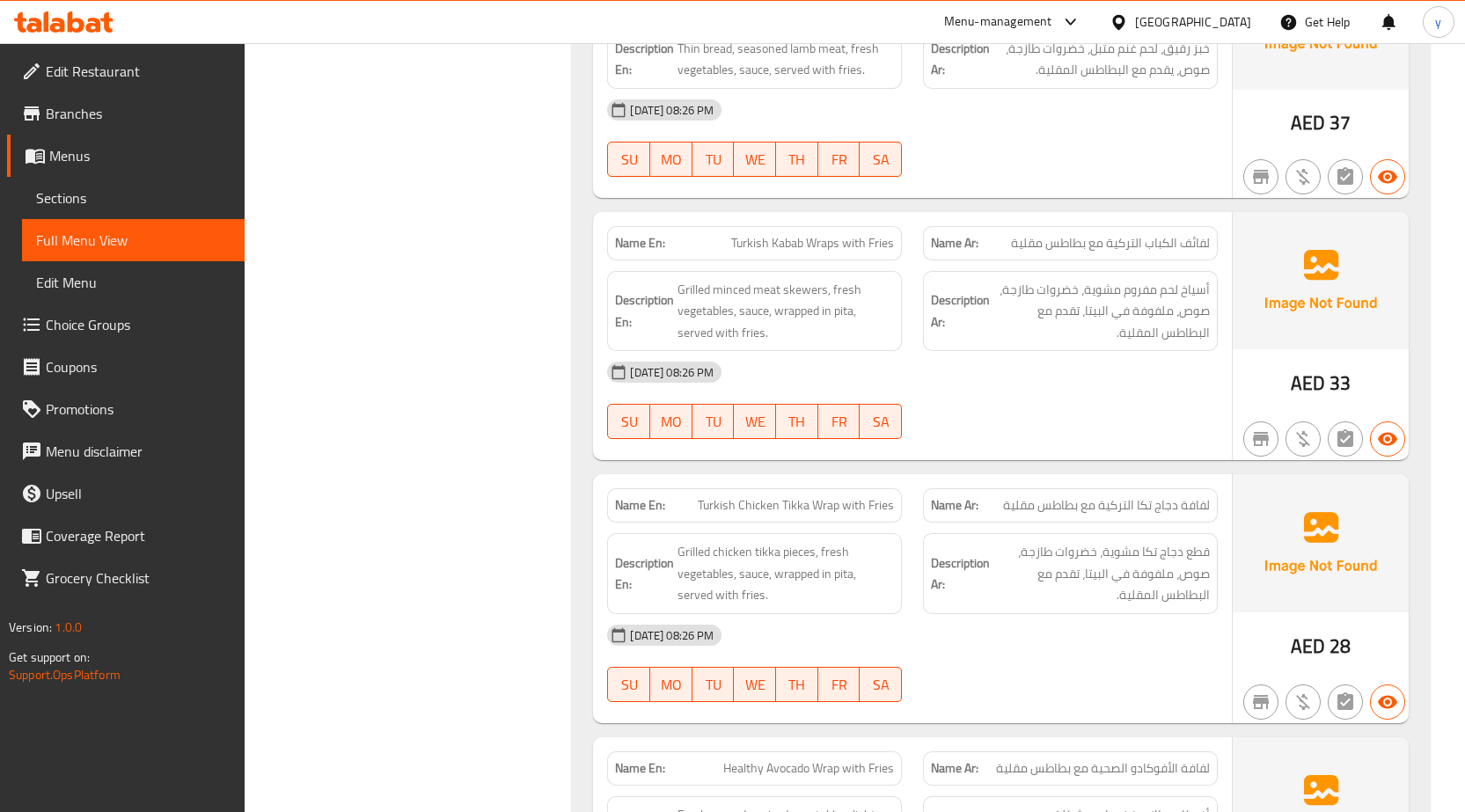
scroll to position [15755, 0]
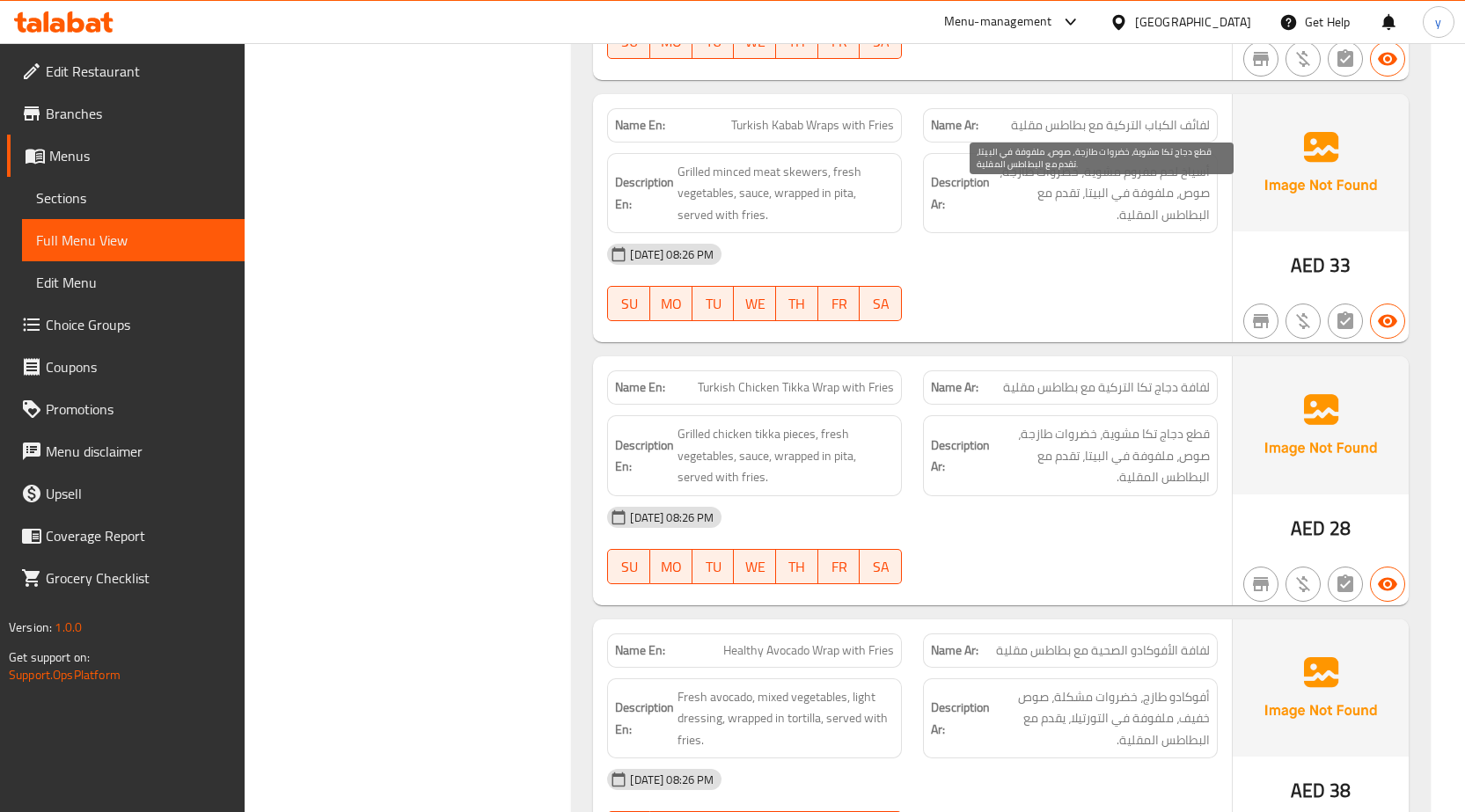
click at [1070, 423] on span "قطع دجاج تكا مشوية، خضروات طازجة، صوص، ملفوفة في البيتا، تقدم مع البطاطس المقلي…" at bounding box center [1102, 455] width 216 height 65
click at [1036, 423] on span "قطع دجاج تكا مشوية، خضروات طازجة، صوص، ملفوفة في البيتا، تقدم مع البطاطس المقلي…" at bounding box center [1102, 455] width 216 height 65
drag, startPoint x: 1036, startPoint y: 219, endPoint x: 1117, endPoint y: 237, distance: 83.0
click at [1036, 423] on span "قطع دجاج تكا مشوية، خضروات طازجة، صوص، ملفوفة في البيتا، تقدم مع البطاطس المقلي…" at bounding box center [1102, 455] width 216 height 65
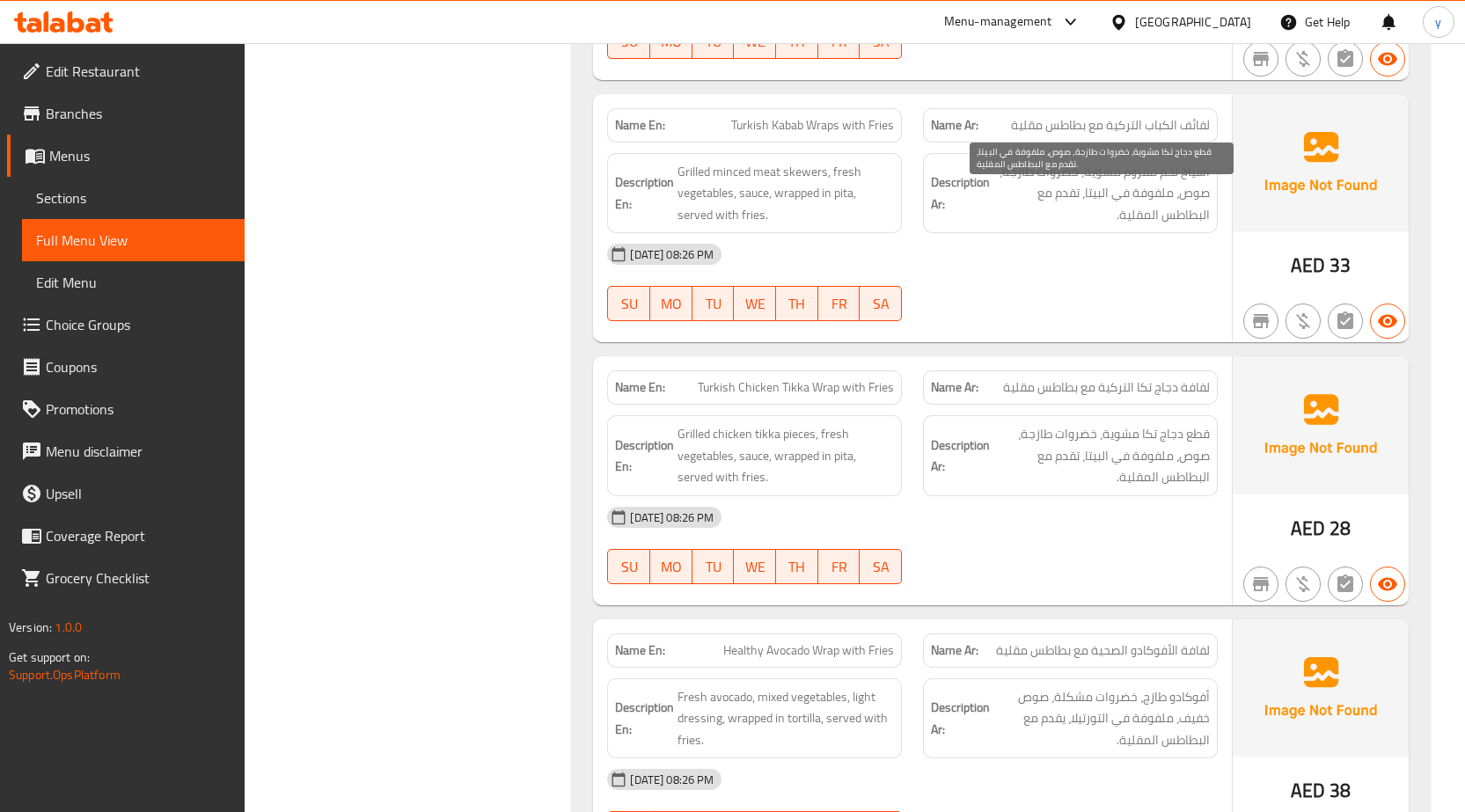
click at [1160, 423] on span "قطع دجاج تكا مشوية، خضروات طازجة، صوص، ملفوفة في البيتا، تقدم مع البطاطس المقلي…" at bounding box center [1102, 455] width 216 height 65
click at [1123, 423] on span "قطع دجاج تكا مشوية، خضروات طازجة، صوص، ملفوفة في البيتا، تقدم مع البطاطس المقلي…" at bounding box center [1102, 455] width 216 height 65
click at [1100, 423] on span "قطع دجاج تكا مشوية، خضروات طازجة، صوص، ملفوفة في البيتا، تقدم مع البطاطس المقلي…" at bounding box center [1102, 455] width 216 height 65
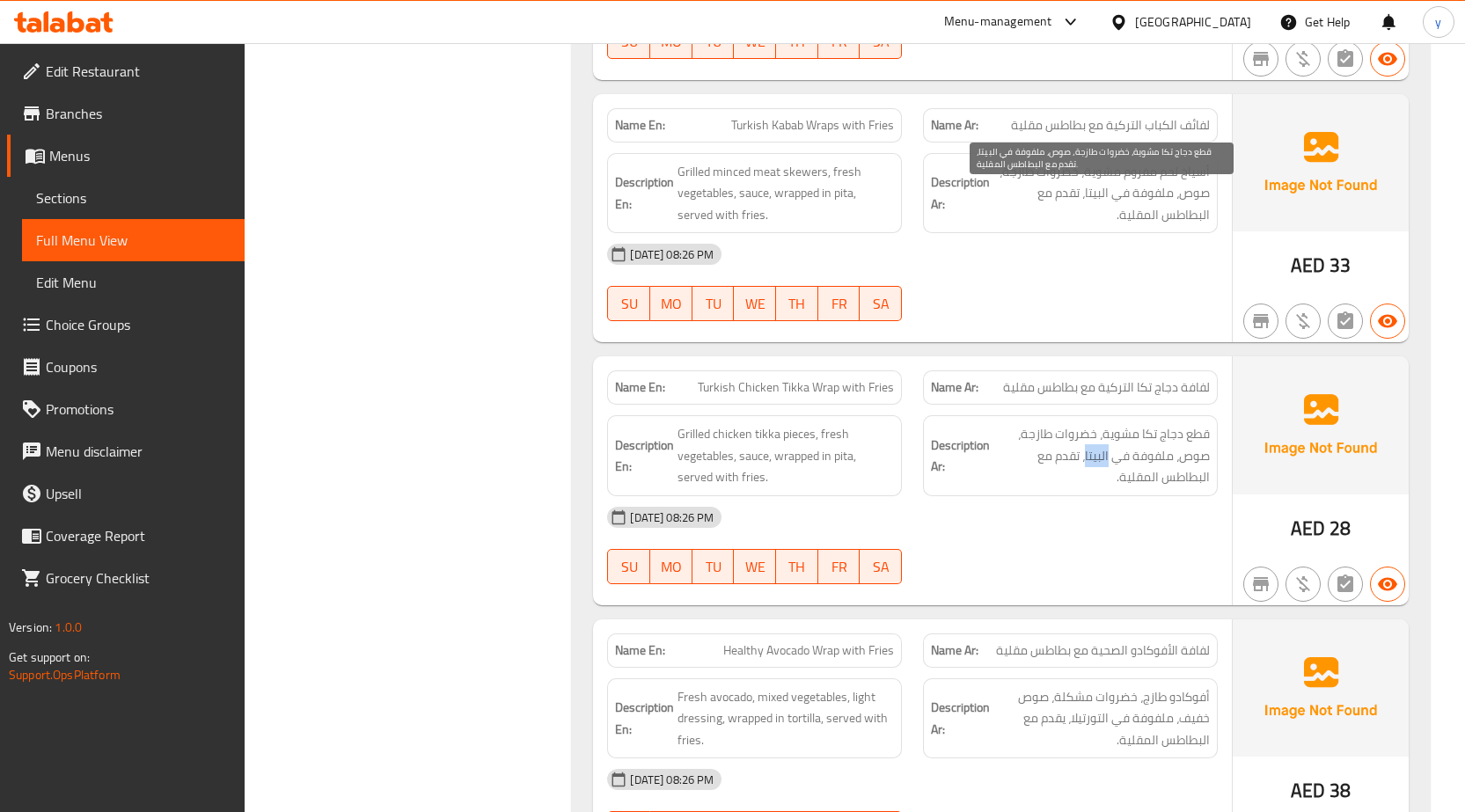
click at [1100, 423] on span "قطع دجاج تكا مشوية، خضروات طازجة، صوص، ملفوفة في البيتا، تقدم مع البطاطس المقلي…" at bounding box center [1102, 455] width 216 height 65
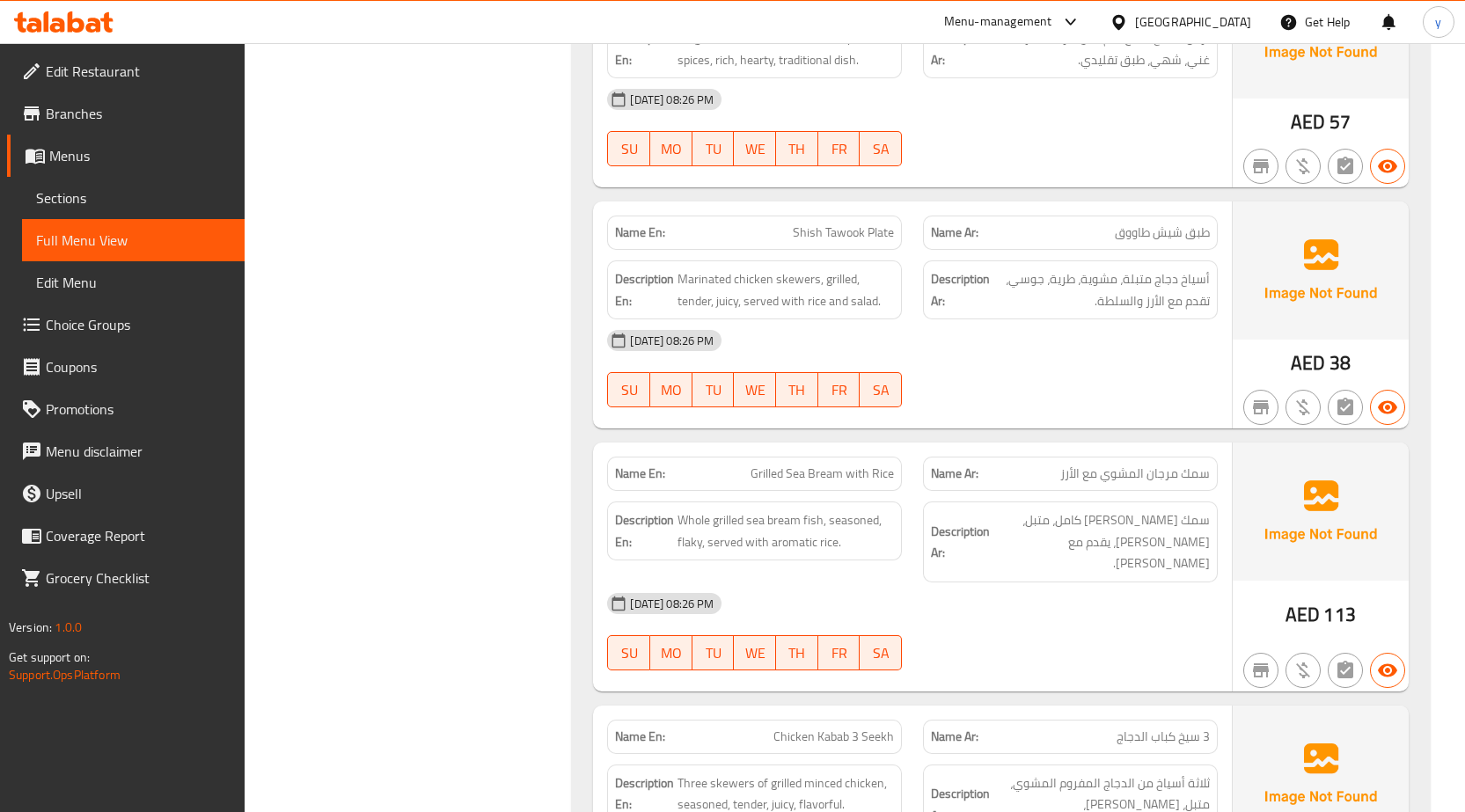
scroll to position [17427, 0]
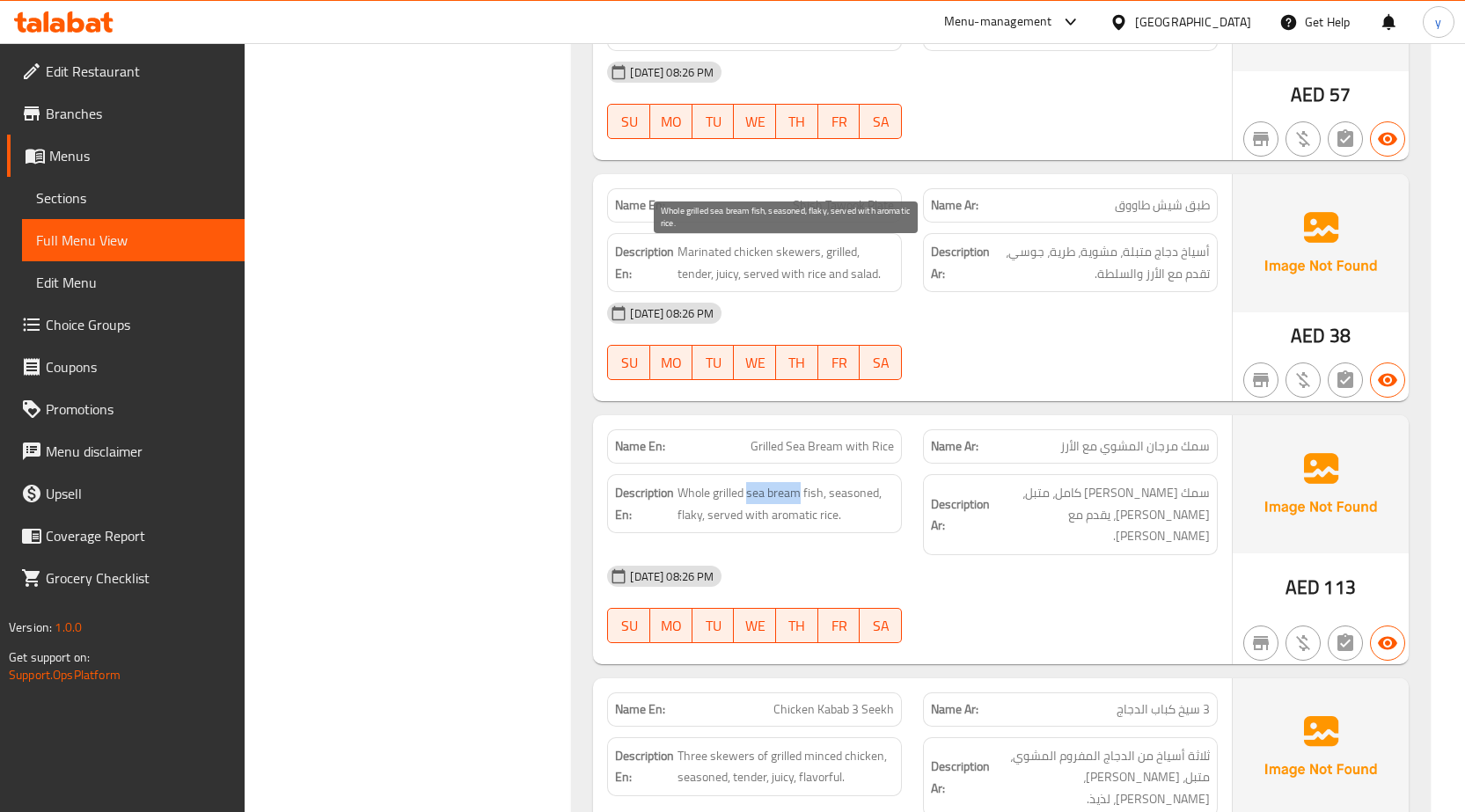
drag, startPoint x: 750, startPoint y: 259, endPoint x: 802, endPoint y: 259, distance: 52.0
click at [802, 483] on span "Whole grilled sea bream fish, seasoned, flaky, served with aromatic rice." at bounding box center [786, 504] width 216 height 43
copy span "sea bream"
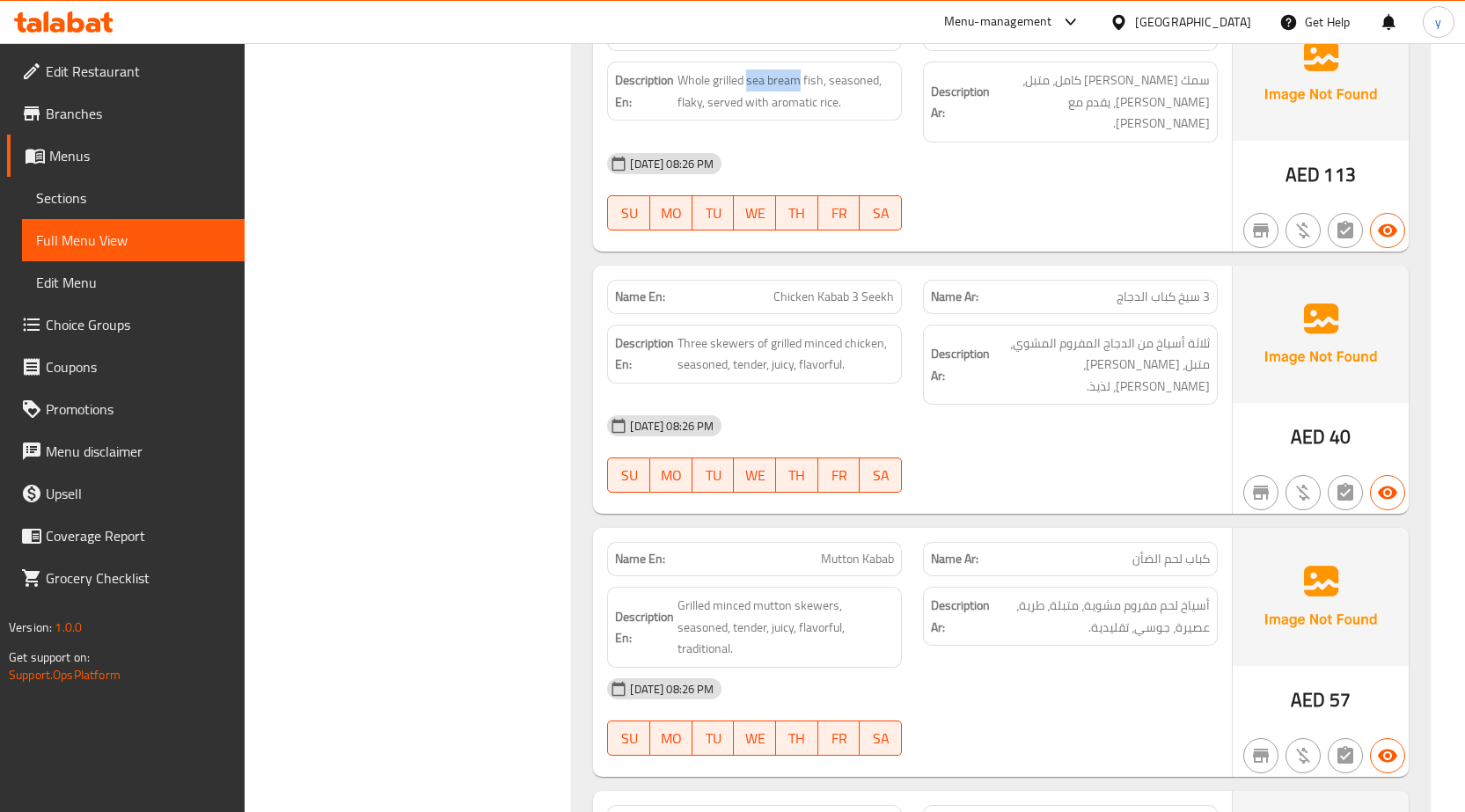
scroll to position [17868, 0]
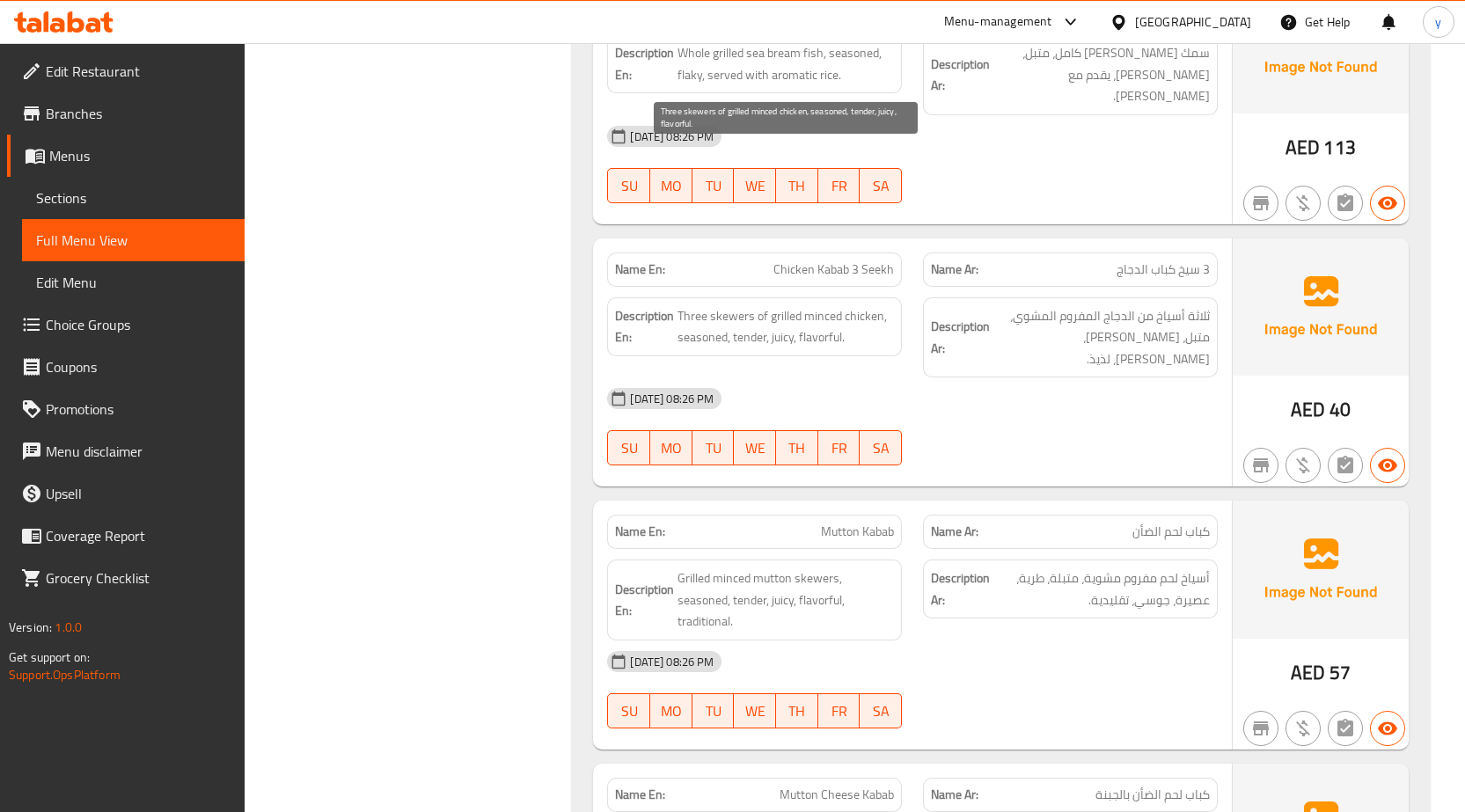
click at [788, 306] on span "Three skewers of grilled minced chicken, seasoned, tender, juicy, flavorful." at bounding box center [786, 327] width 216 height 43
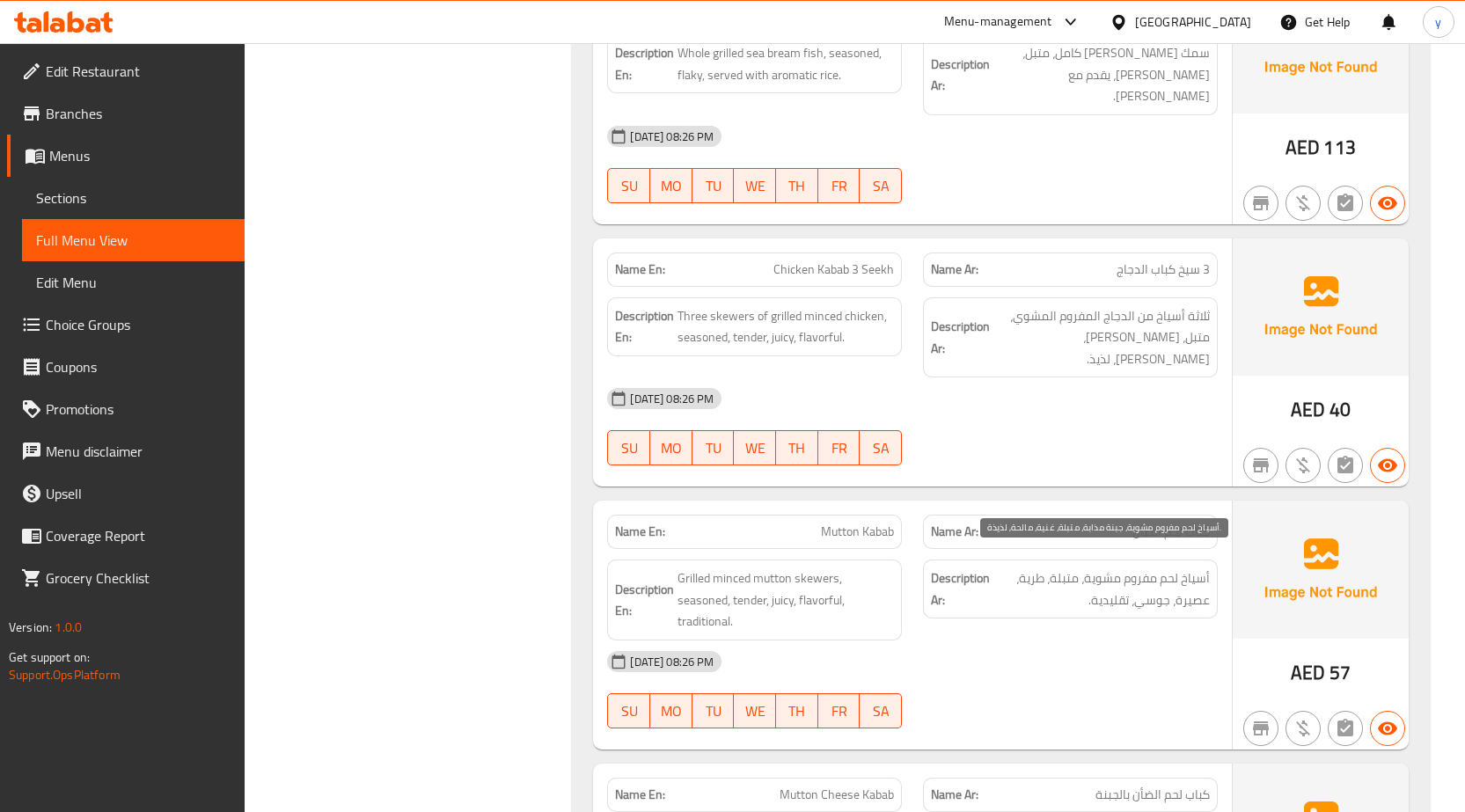
drag, startPoint x: 772, startPoint y: 505, endPoint x: 900, endPoint y: 524, distance: 129.4
click at [900, 778] on div "Name En: Mutton Cheese Kabab" at bounding box center [754, 795] width 295 height 34
drag, startPoint x: 864, startPoint y: 515, endPoint x: 940, endPoint y: 399, distance: 138.7
click at [940, 641] on div "[DATE] 08:26 PM" at bounding box center [913, 661] width 632 height 42
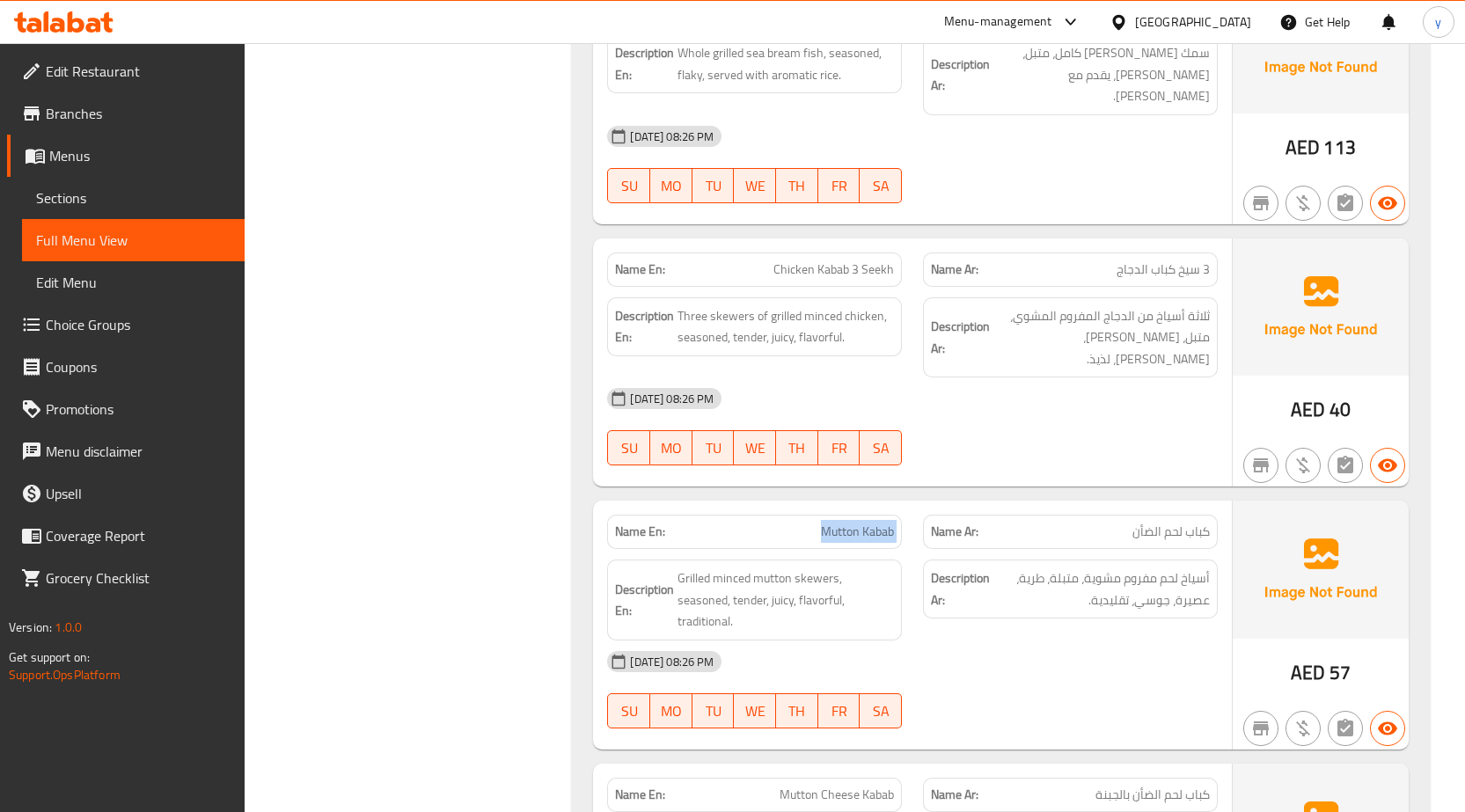
drag, startPoint x: 896, startPoint y: 253, endPoint x: 916, endPoint y: 258, distance: 20.6
click at [916, 504] on div "Name En: Mutton Kabab Name Ar: كباب لحم الضأن" at bounding box center [913, 532] width 632 height 56
click at [863, 523] on span "Mutton Kabab" at bounding box center [858, 533] width 73 height 19
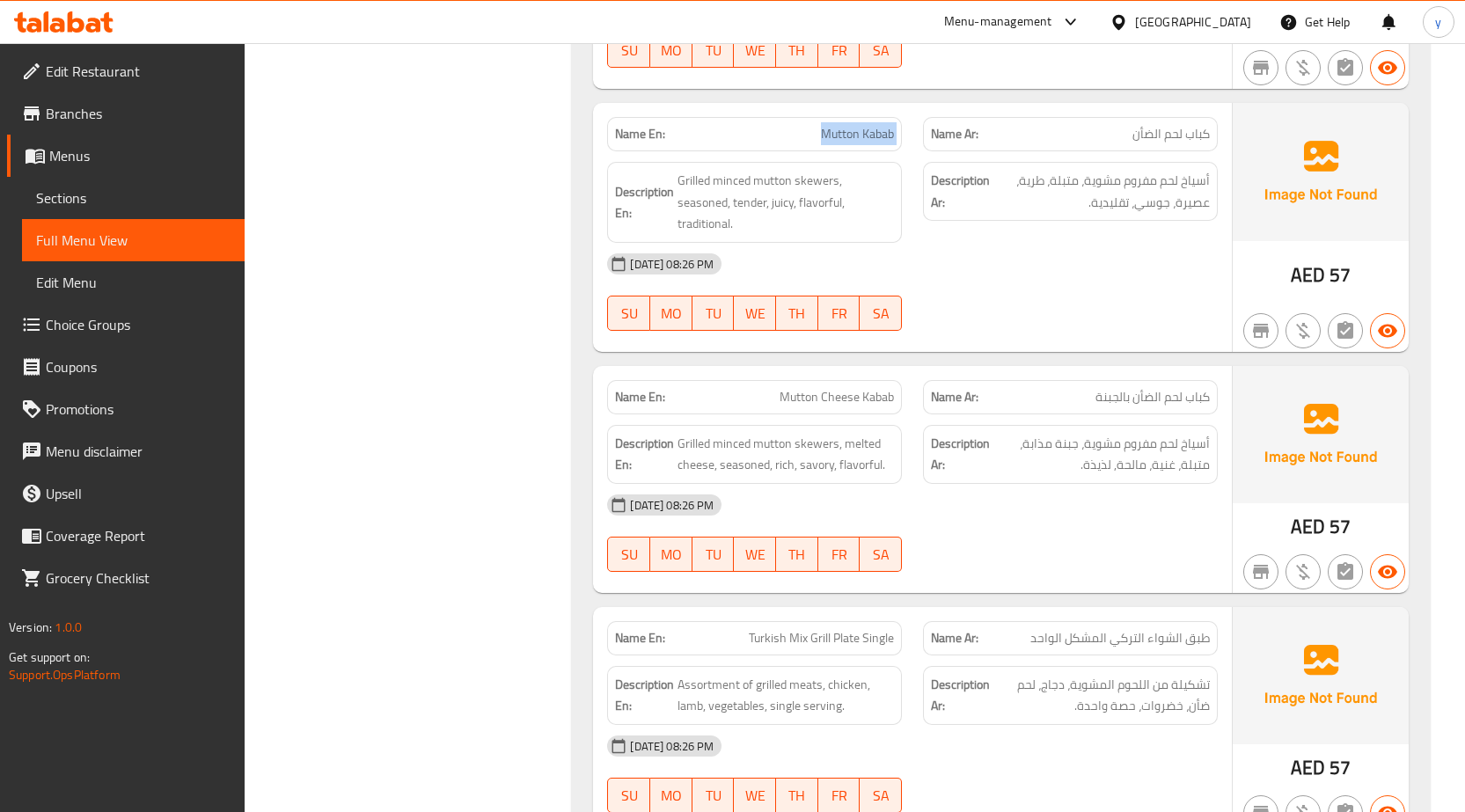
scroll to position [18308, 0]
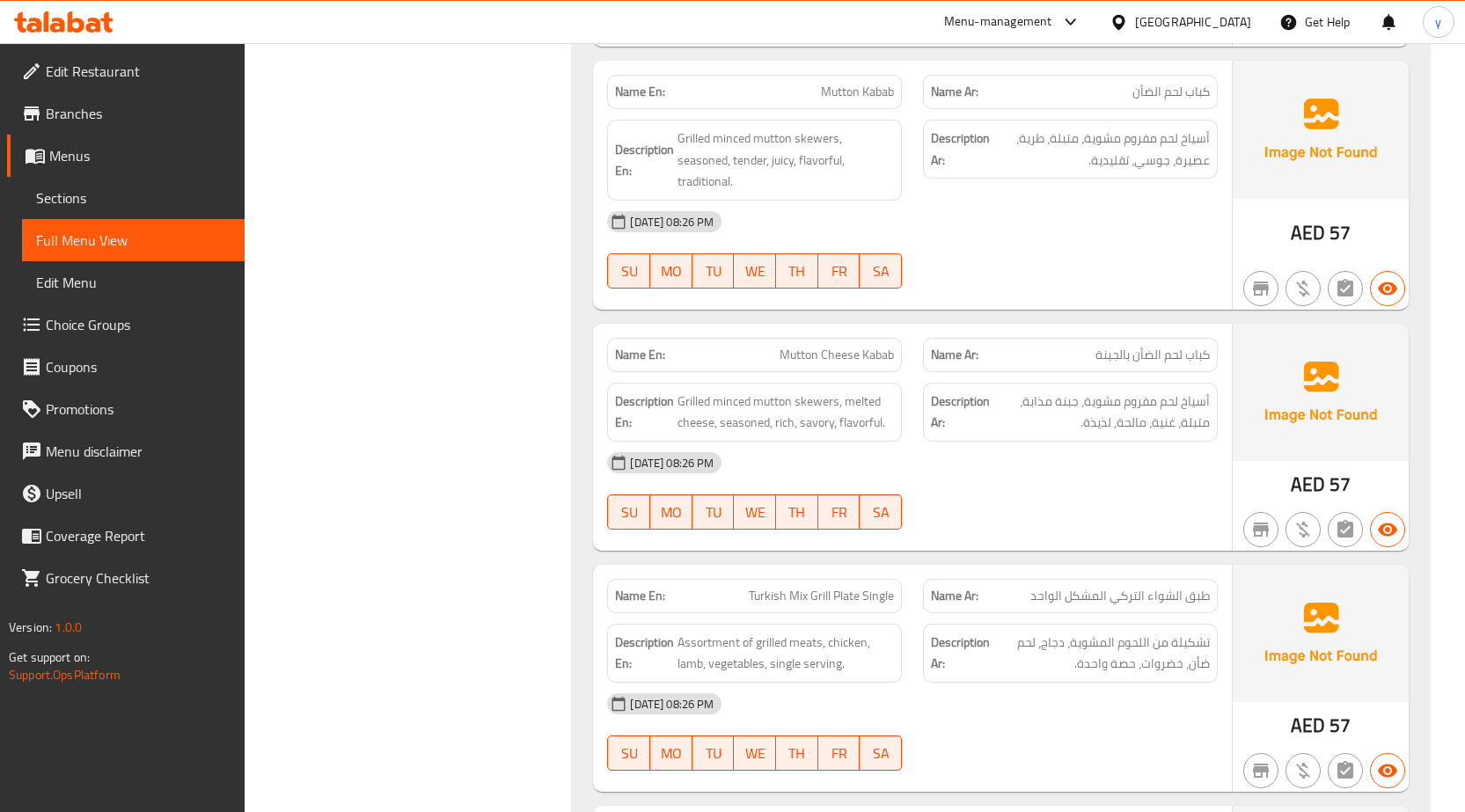
click at [789, 587] on span "Turkish Mix Grill Plate Single" at bounding box center [821, 597] width 145 height 19
copy span "Turkish Mix Grill Plate Single"
click at [874, 587] on span "Turkish Mix Grill Plate Single" at bounding box center [821, 597] width 145 height 19
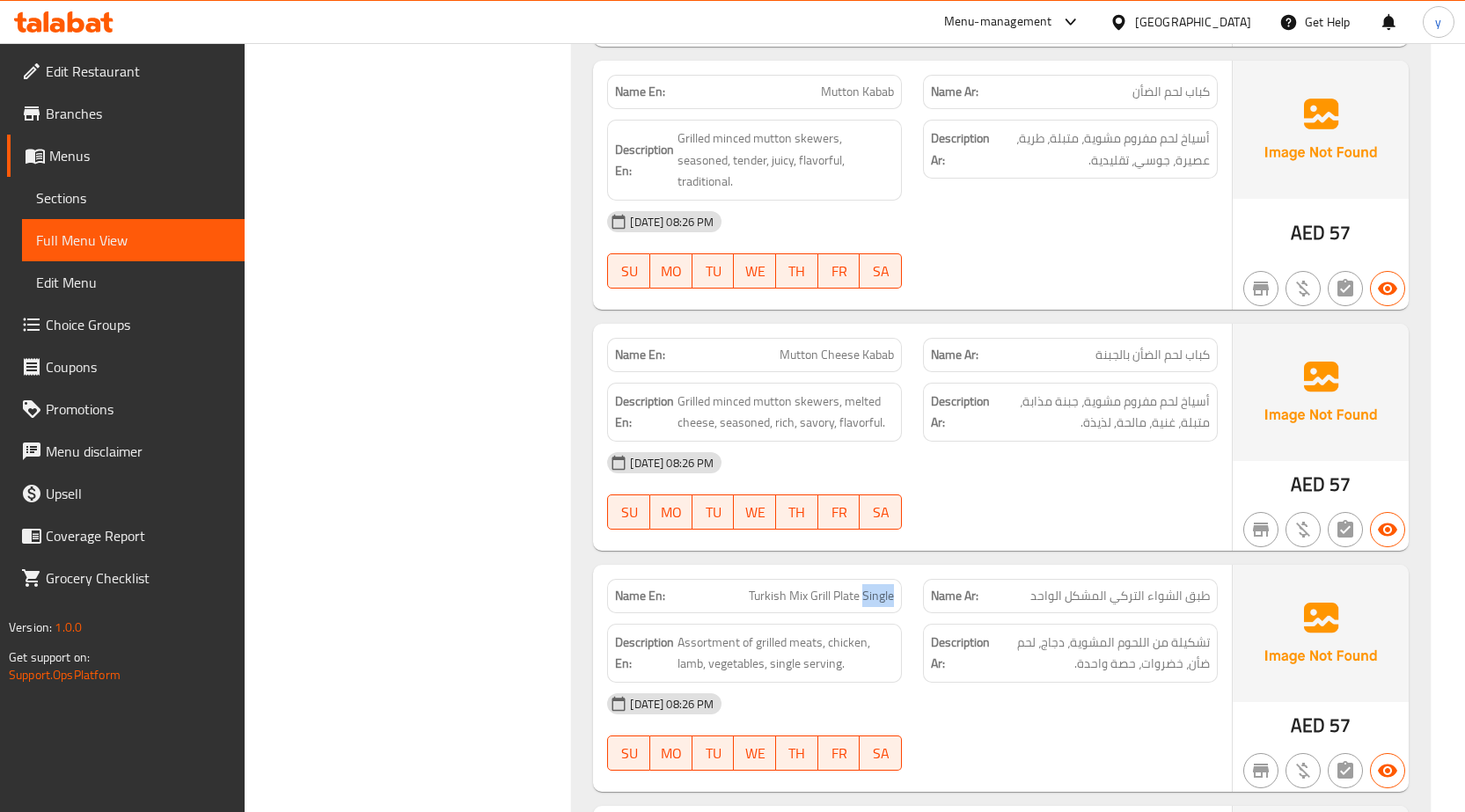
click at [874, 587] on span "Turkish Mix Grill Plate Single" at bounding box center [821, 597] width 145 height 19
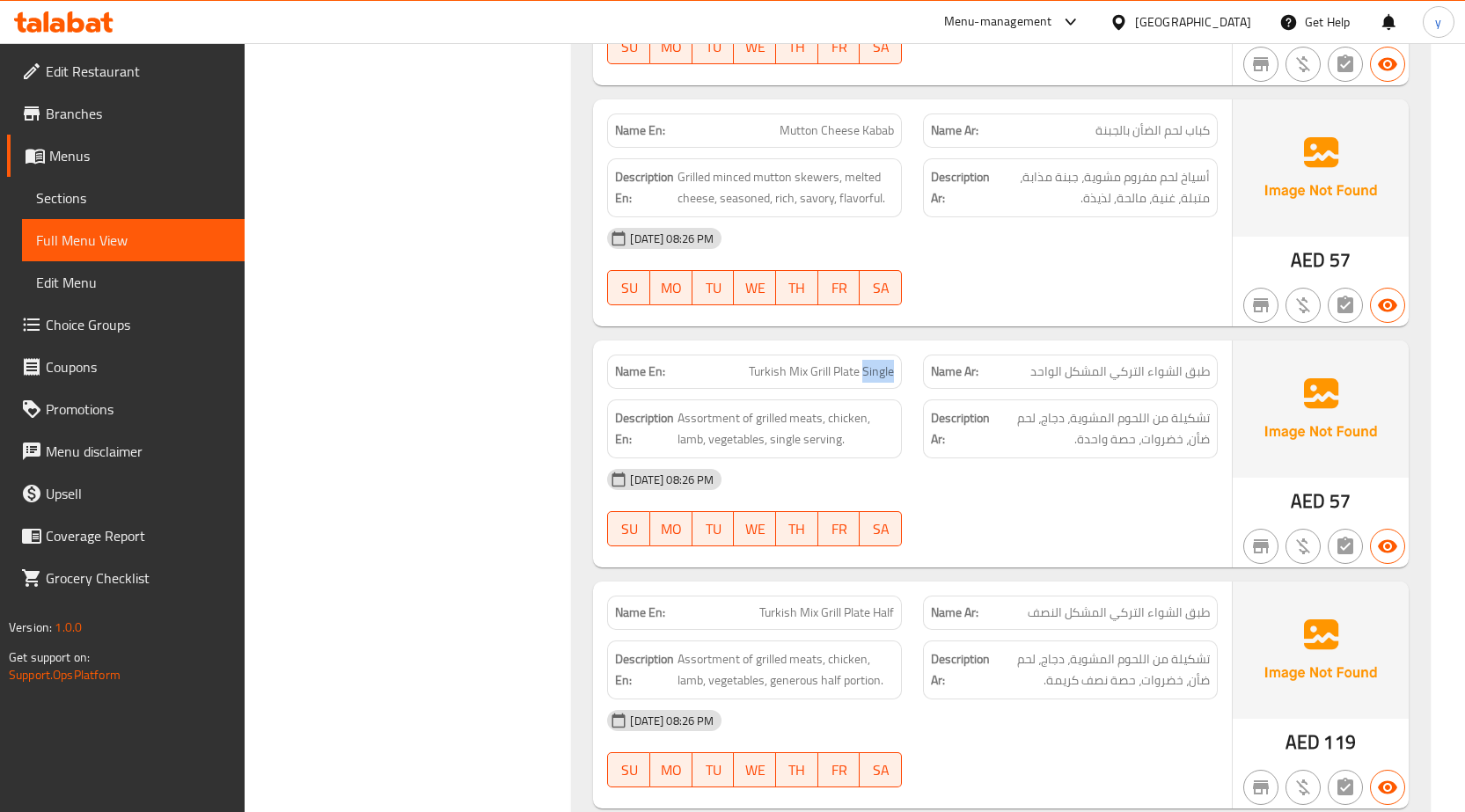
scroll to position [18572, 0]
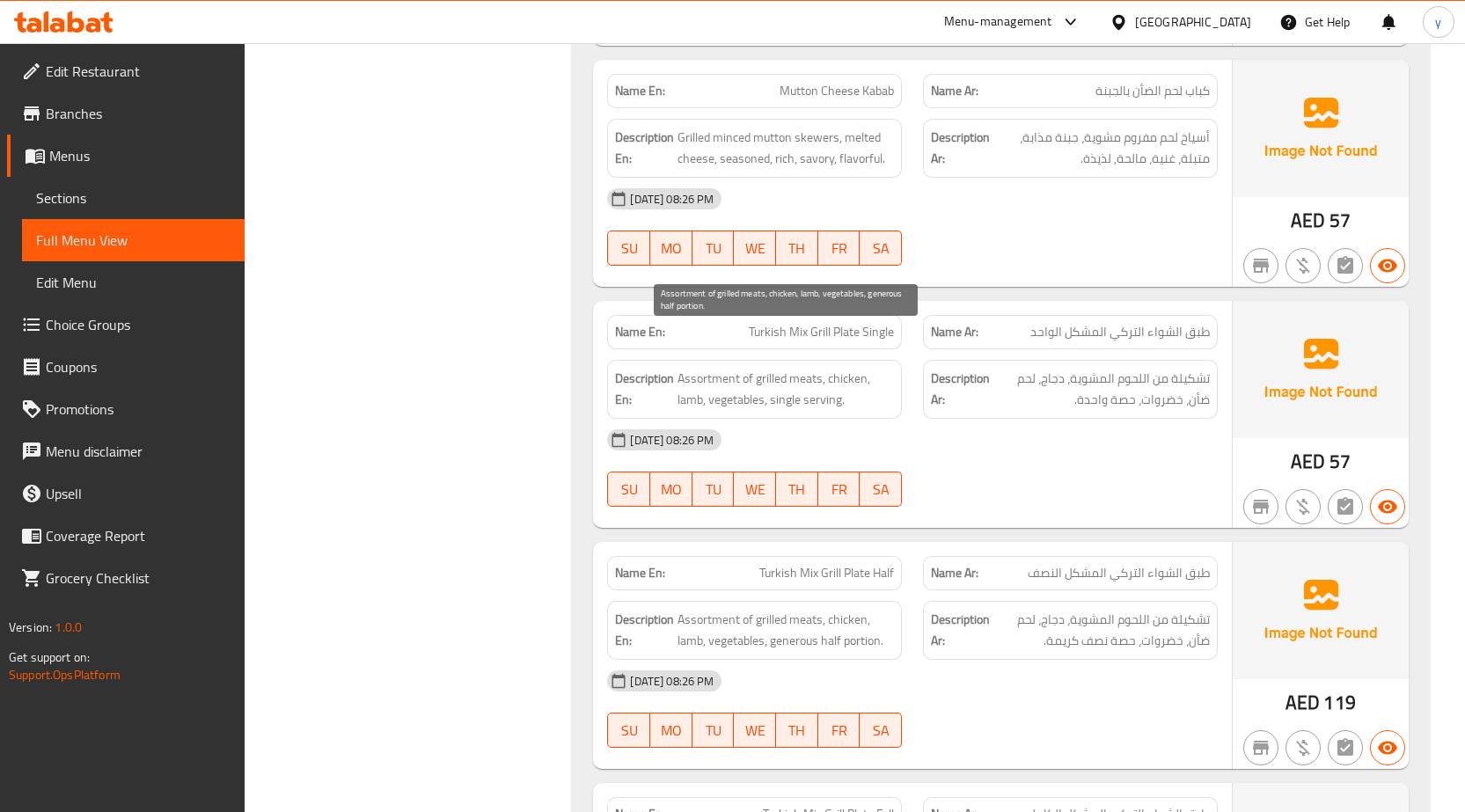
click at [783, 609] on span "Assortment of grilled meats, chicken, lamb, vegetables, generous half portion." at bounding box center [786, 630] width 216 height 43
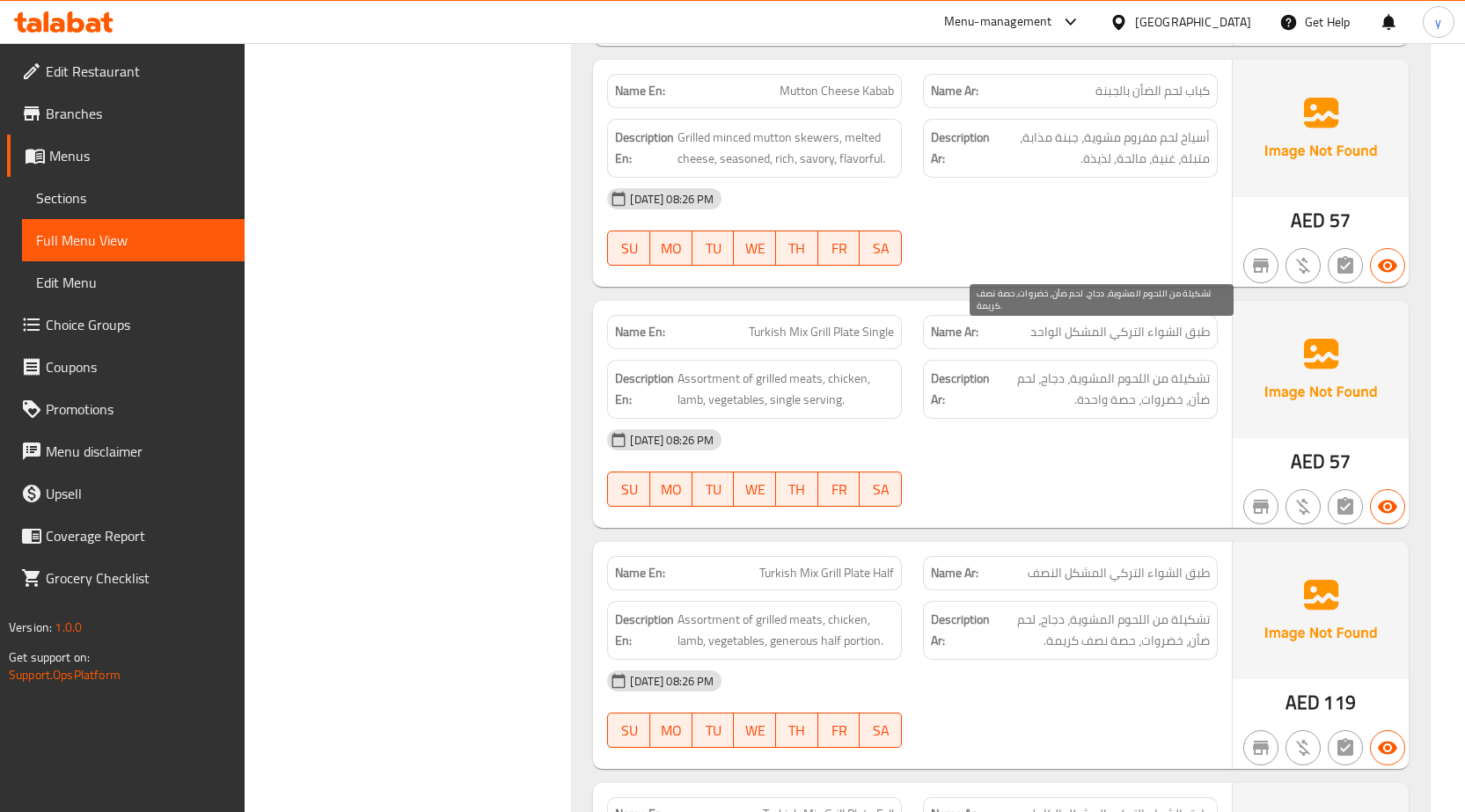
click at [1062, 609] on span "تشكيلة من اللحوم المشوية، دجاج، لحم ضأن، خضروات، حصة نصف كريمة." at bounding box center [1102, 630] width 216 height 43
click at [817, 565] on span "Turkish Mix Grill Plate Half" at bounding box center [826, 574] width 135 height 19
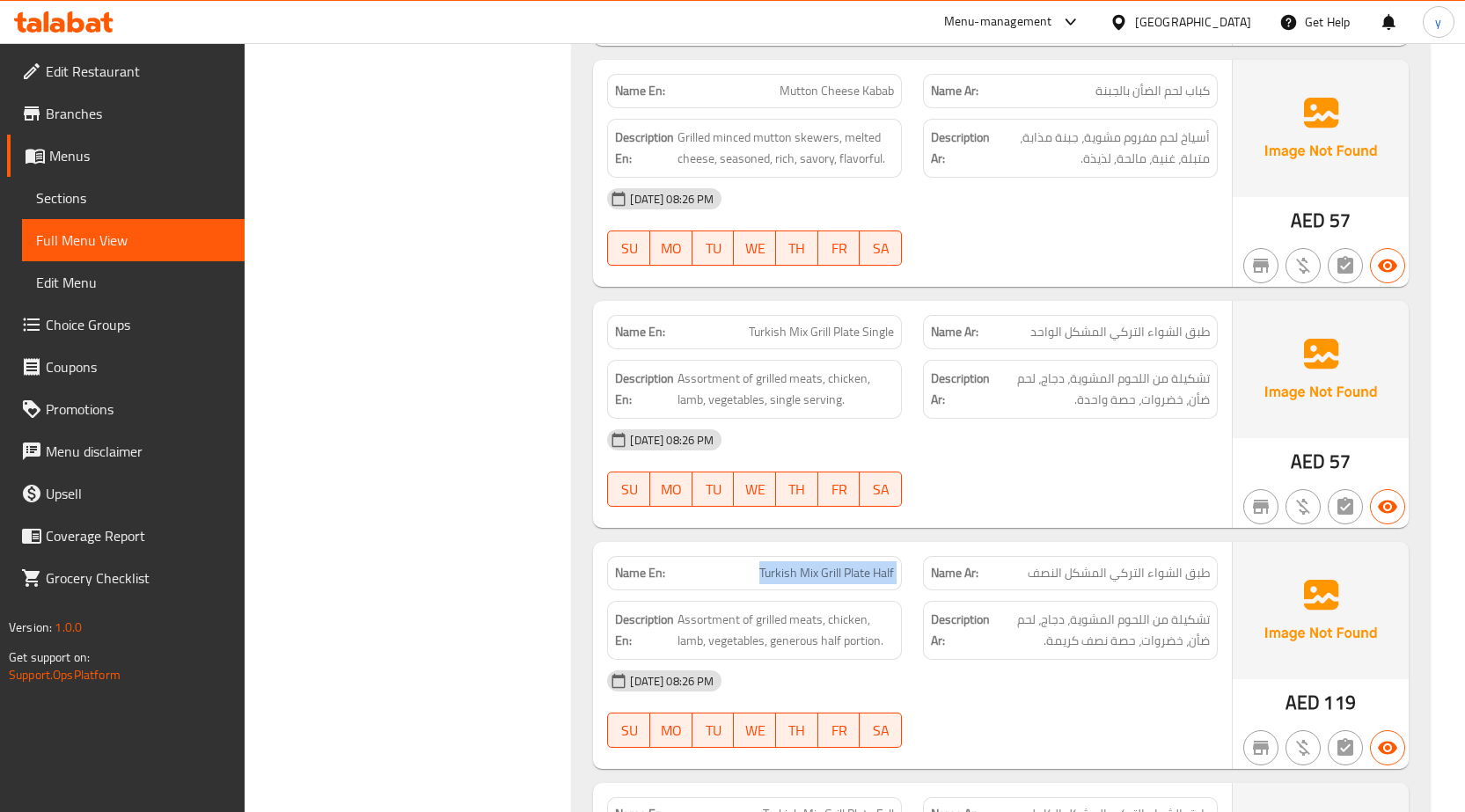
click at [817, 565] on span "Turkish Mix Grill Plate Half" at bounding box center [826, 574] width 135 height 19
copy span "Turkish Mix Grill Plate Half"
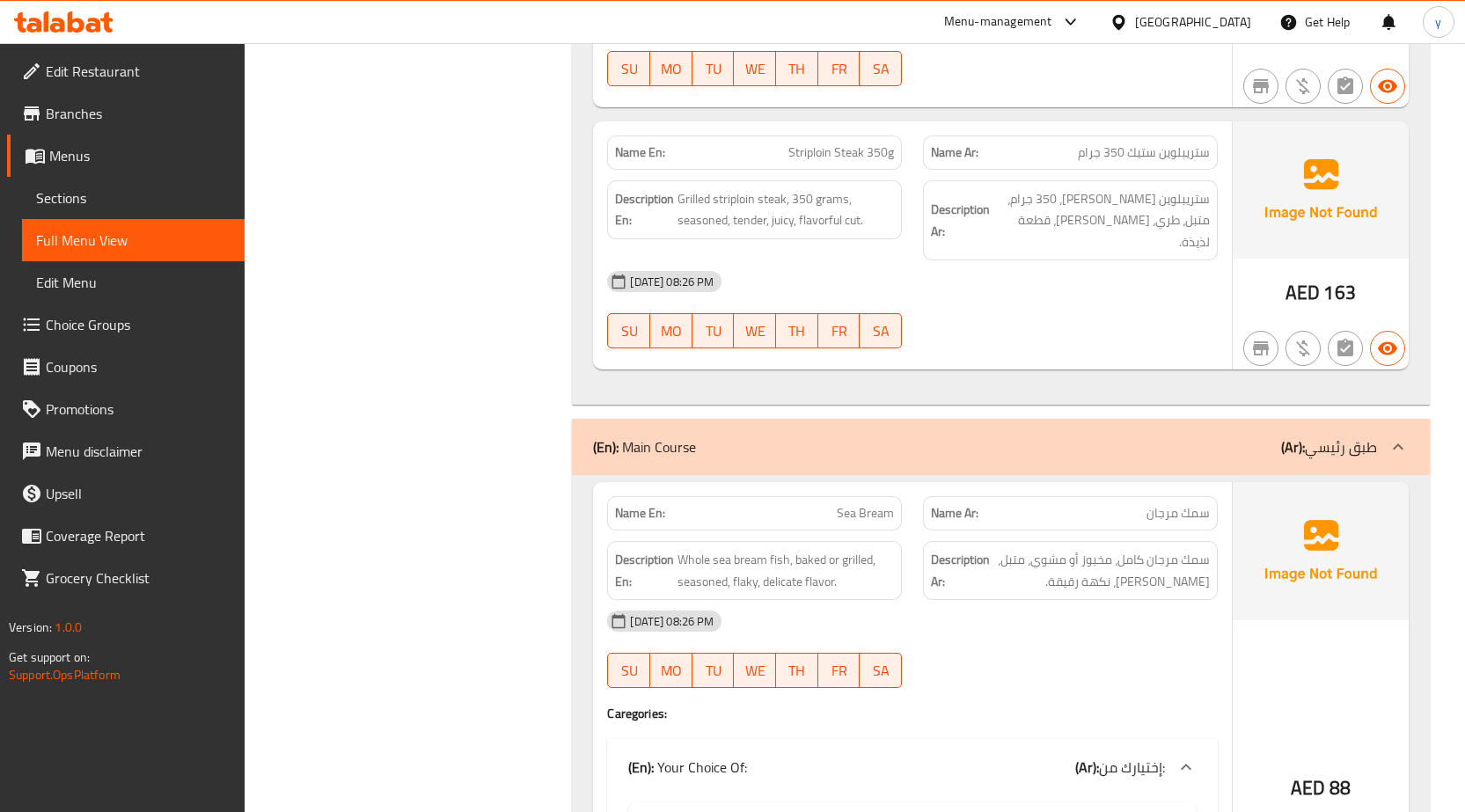
scroll to position [20948, 0]
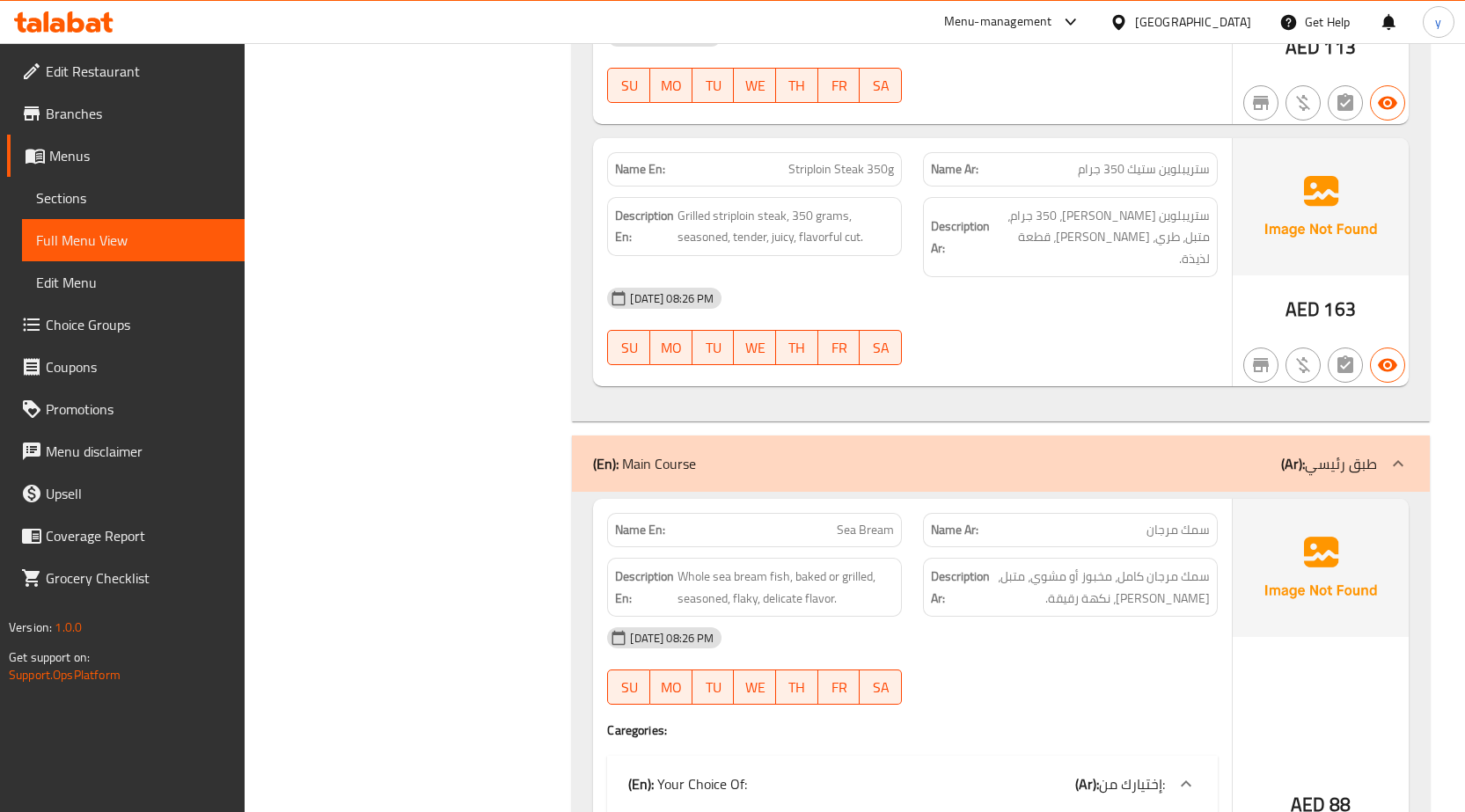
click at [874, 521] on span "Sea Bream" at bounding box center [865, 531] width 57 height 19
click at [875, 521] on span "Sea Bream" at bounding box center [865, 531] width 57 height 19
copy span "Sea Bream"
click at [774, 565] on span "Whole sea bream fish, baked or grilled, seasoned, flaky, delicate flavor." at bounding box center [786, 587] width 216 height 43
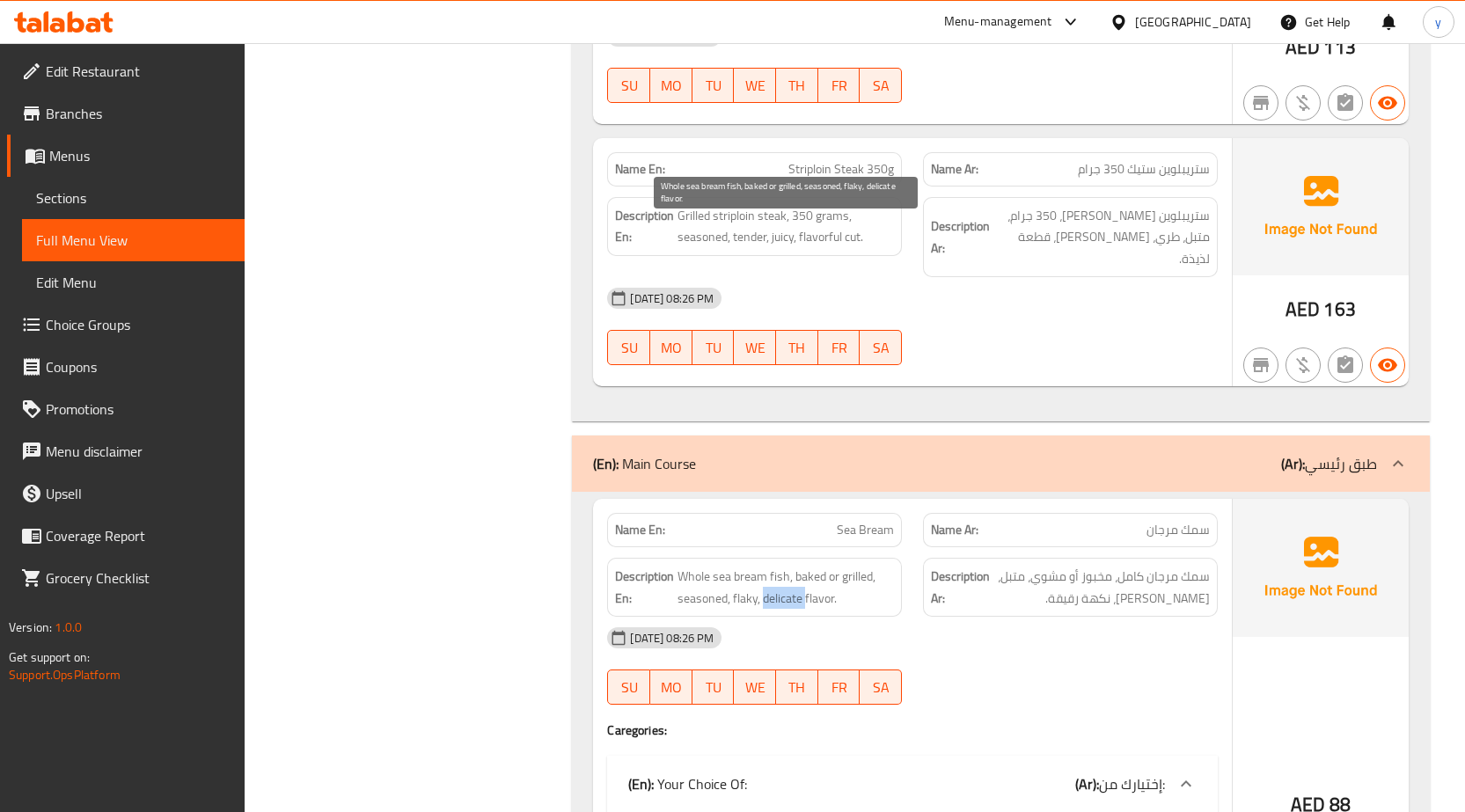
click at [774, 565] on span "Whole sea bream fish, baked or grilled, seasoned, flaky, delicate flavor." at bounding box center [786, 587] width 216 height 43
copy span "delicate"
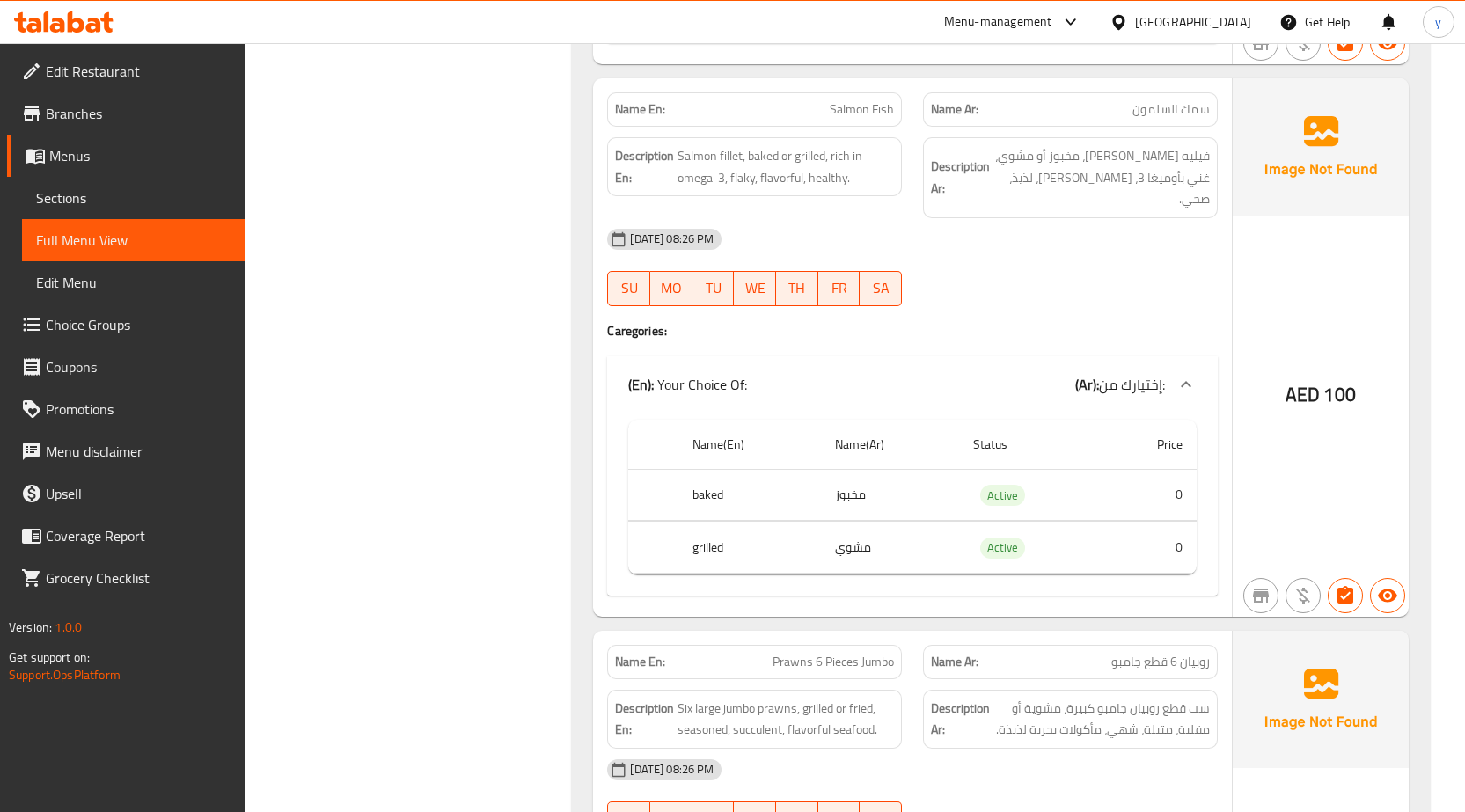
scroll to position [22972, 0]
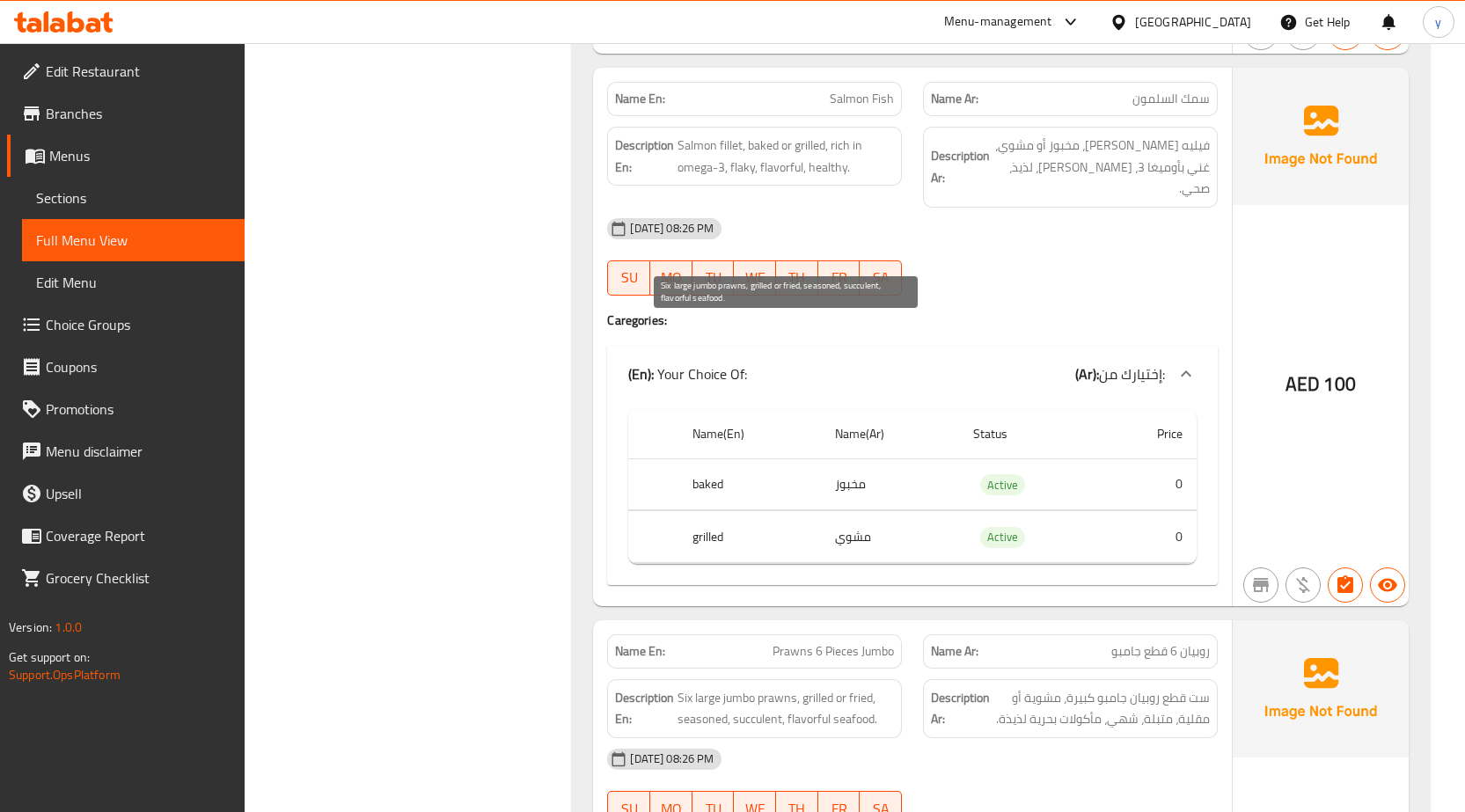
click at [770, 687] on span "Six large jumbo prawns, grilled or fried, seasoned, succulent, flavorful seafoo…" at bounding box center [786, 709] width 216 height 43
click at [822, 643] on span "Prawns 6 Pieces Jumbo" at bounding box center [833, 652] width 121 height 19
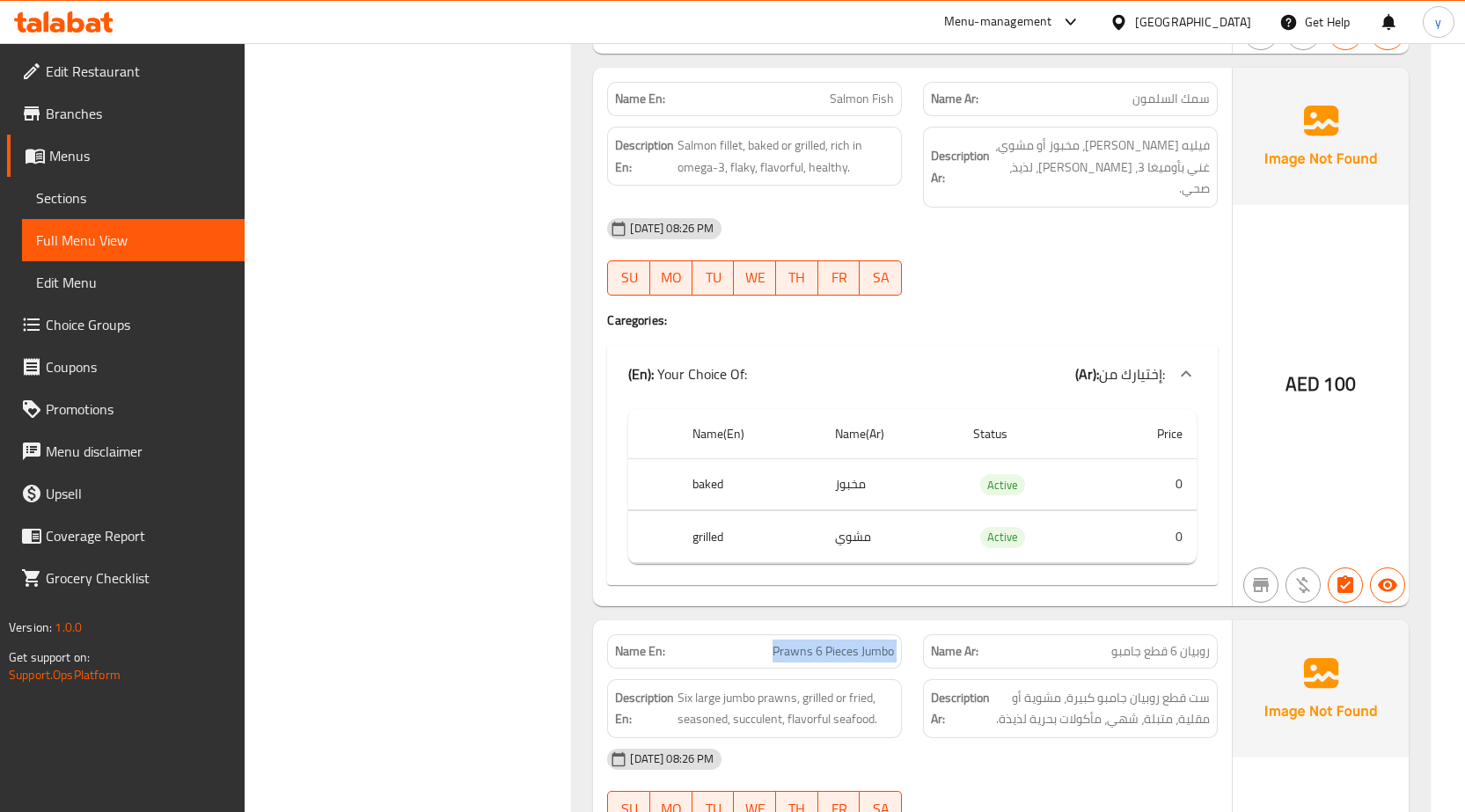
click at [822, 643] on span "Prawns 6 Pieces Jumbo" at bounding box center [833, 652] width 121 height 19
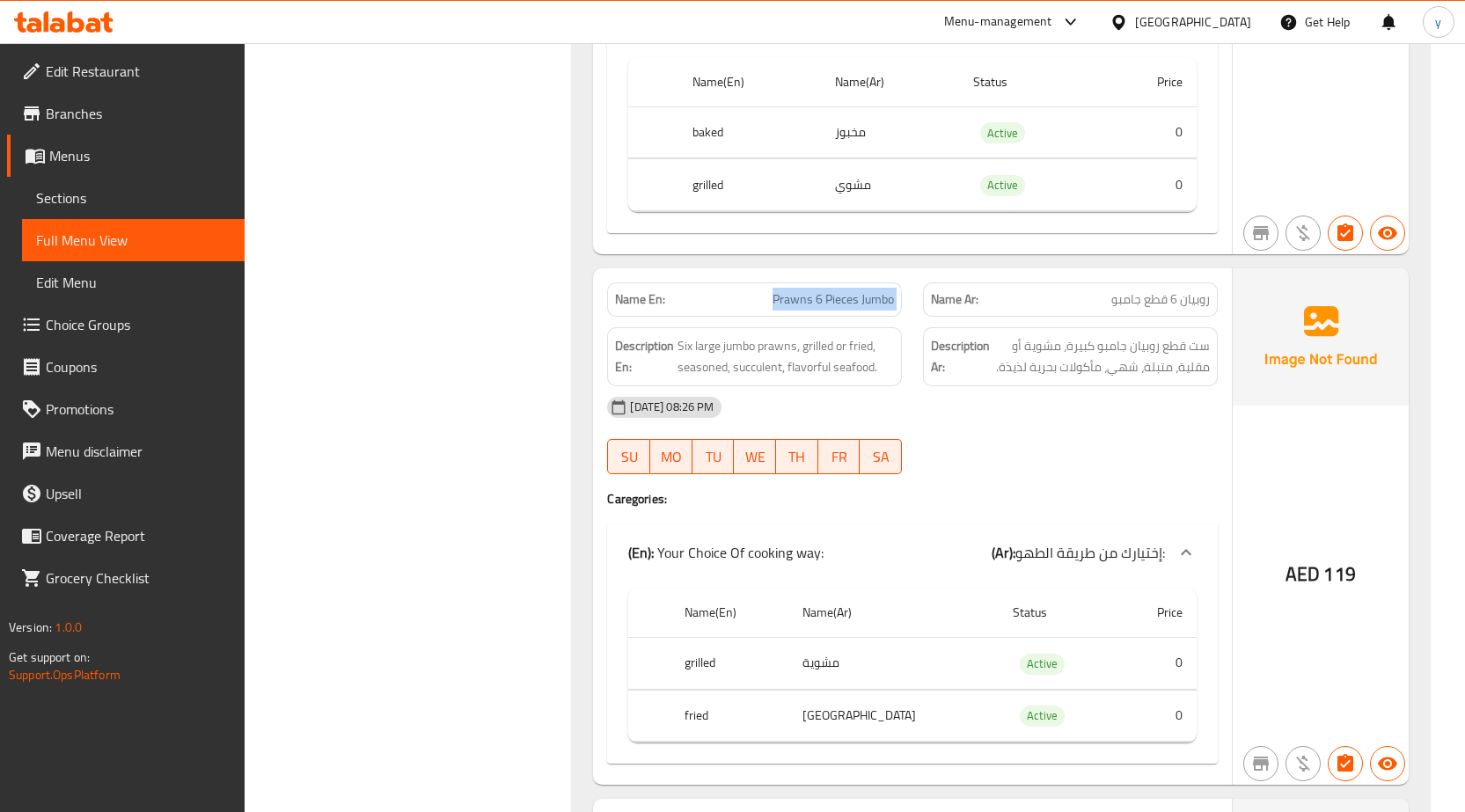
scroll to position [23412, 0]
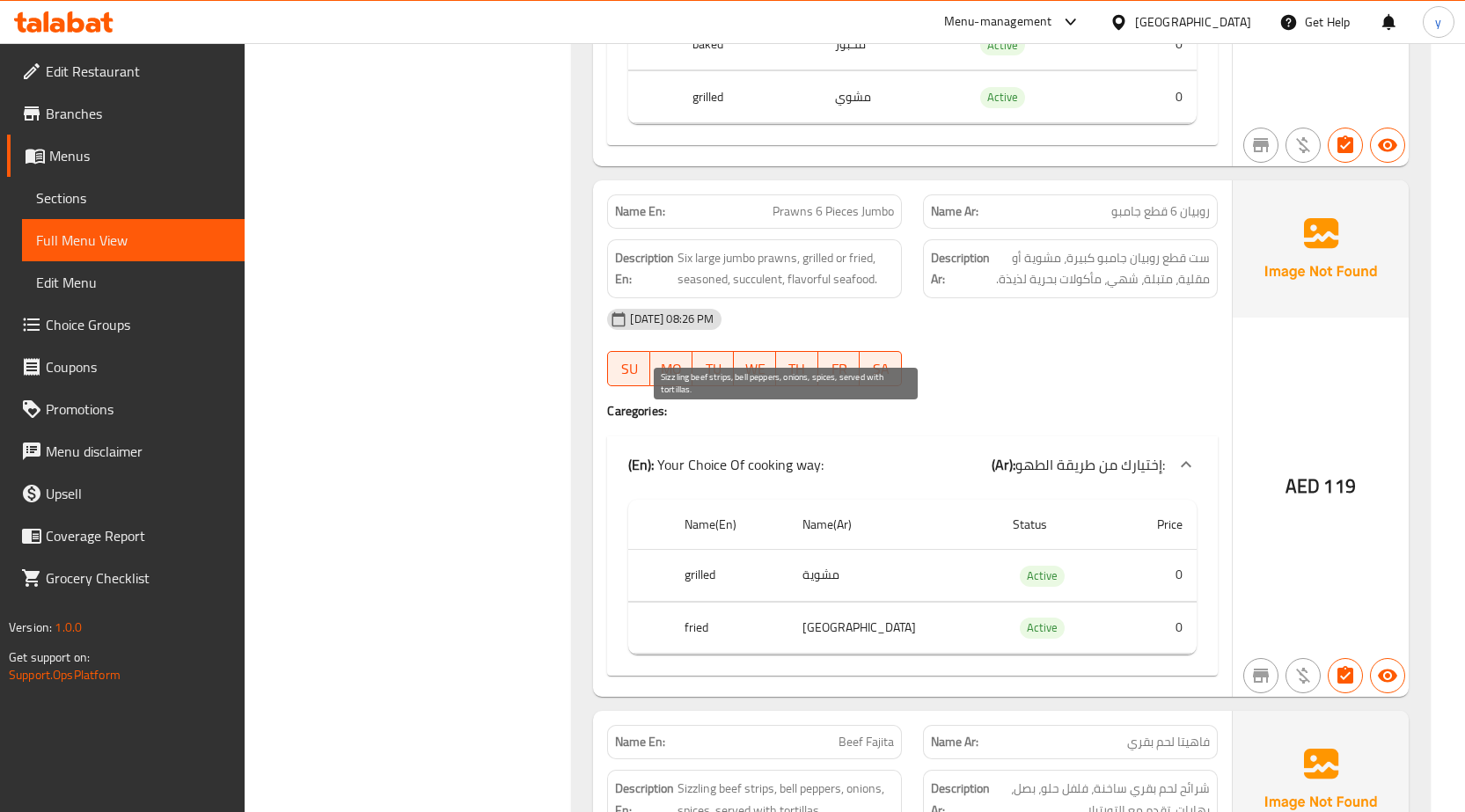
click at [688, 778] on span "Sizzling beef strips, bell peppers, onions, spices, served with tortillas." at bounding box center [786, 800] width 216 height 43
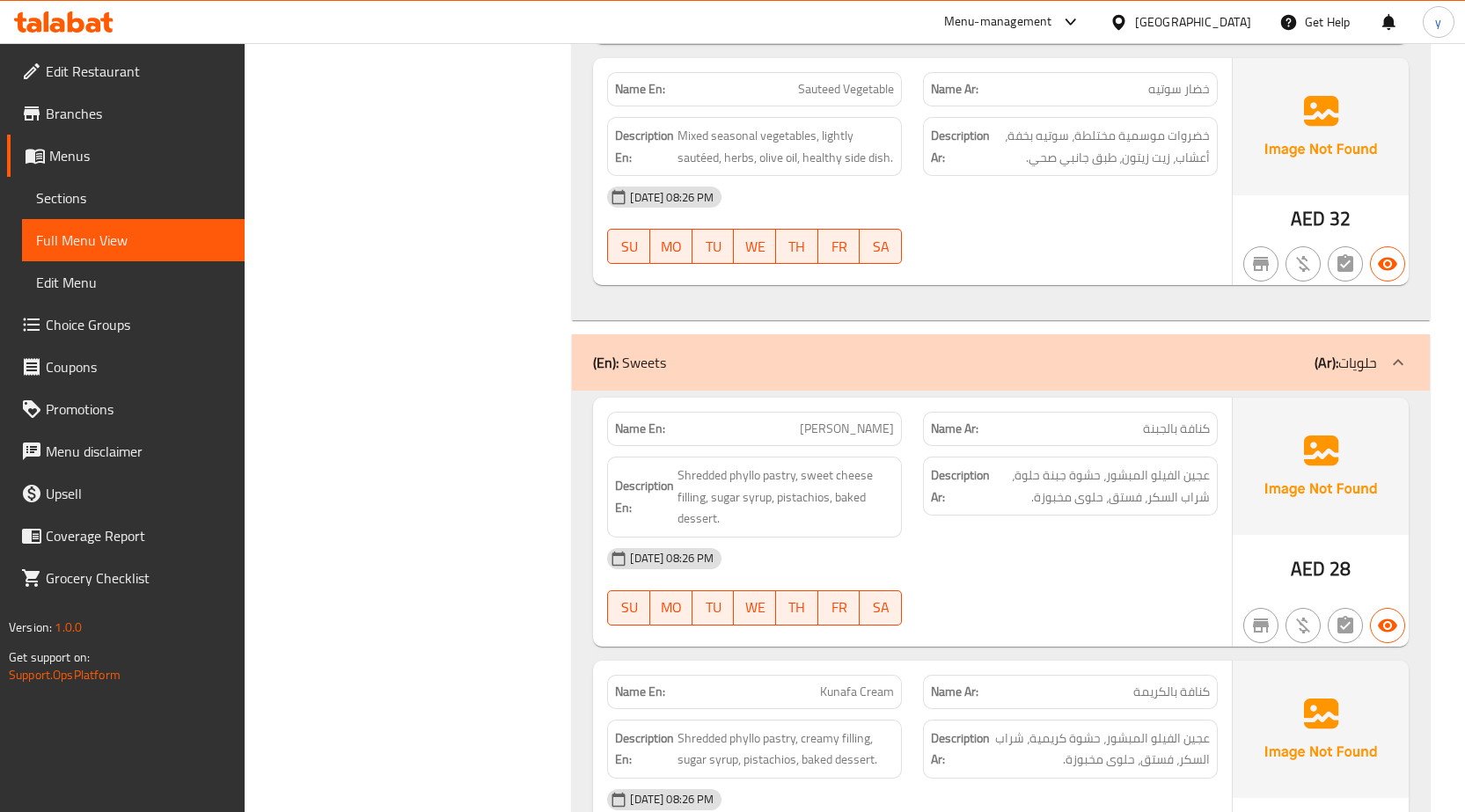
scroll to position [24820, 0]
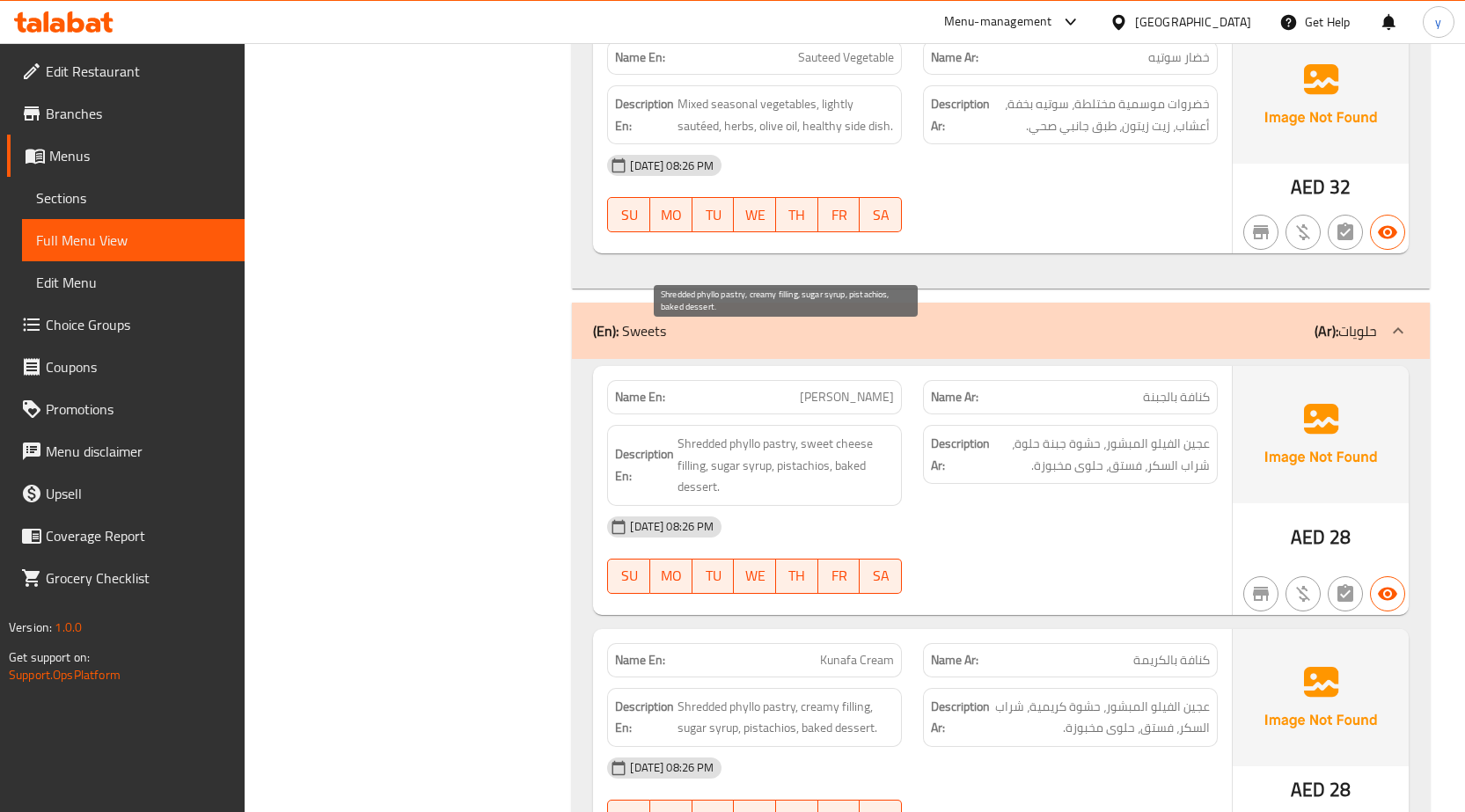
click at [782, 696] on span "Shredded phyllo pastry, creamy filling, sugar syrup, pistachios, baked dessert." at bounding box center [786, 718] width 216 height 43
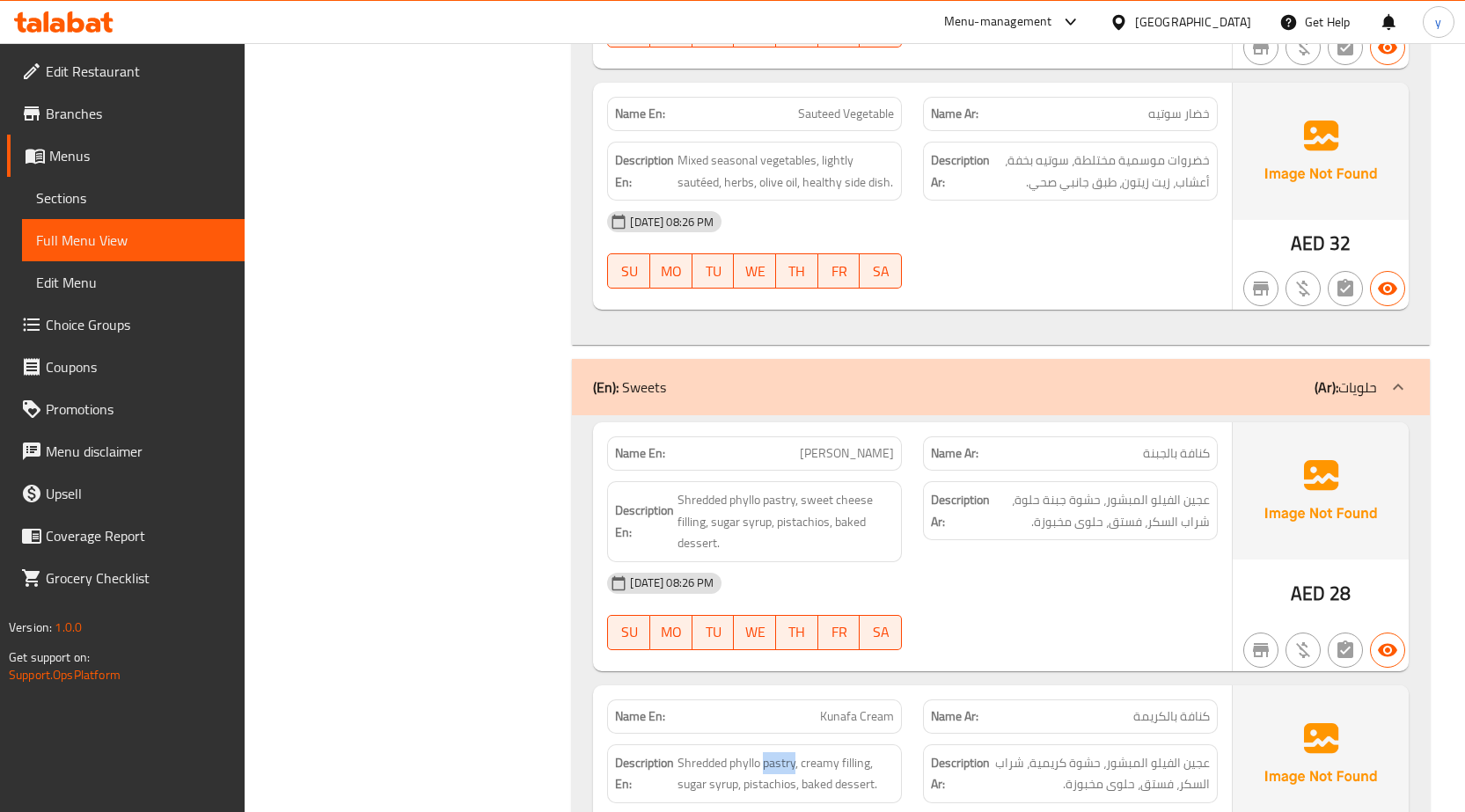
scroll to position [24732, 0]
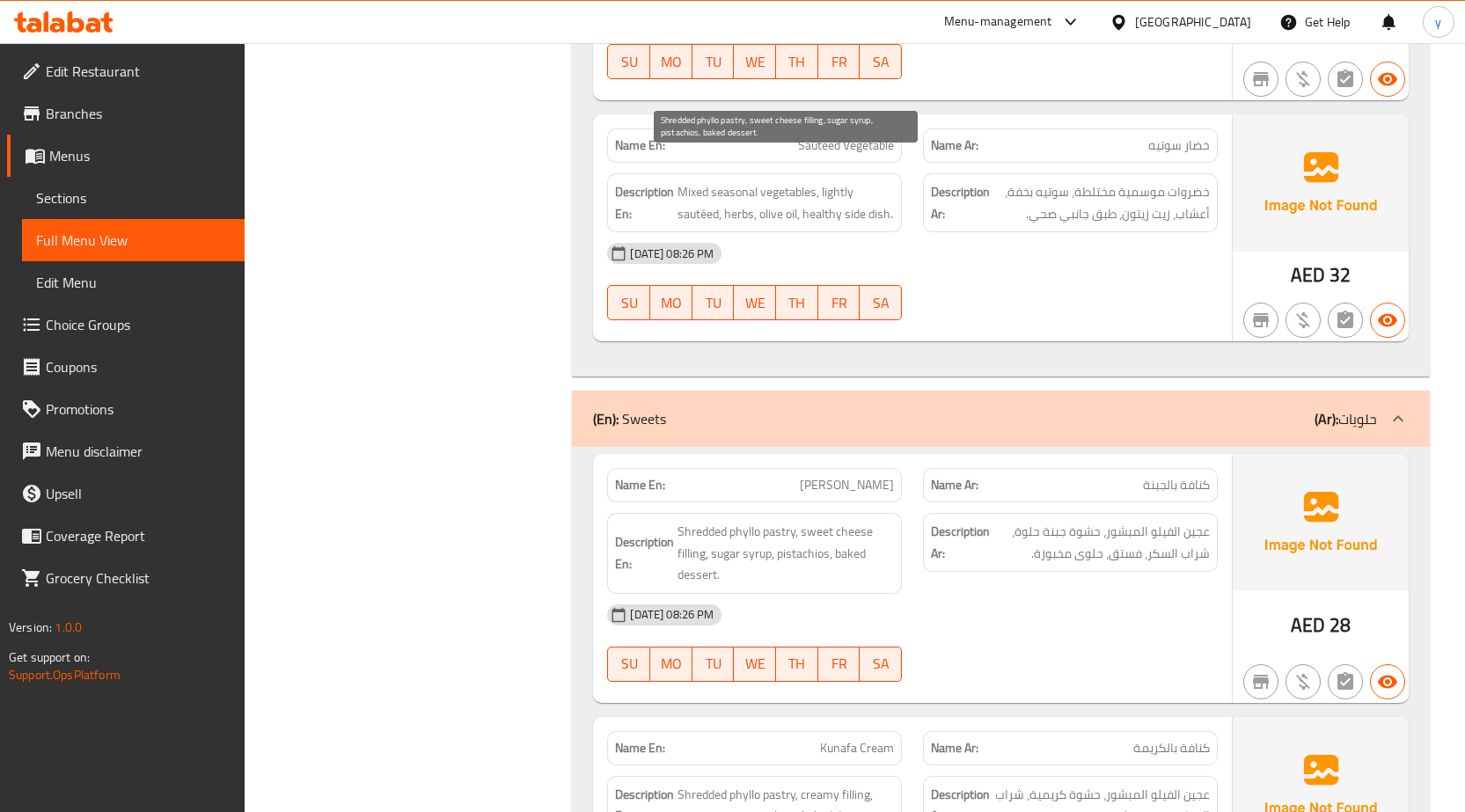
click at [778, 521] on span "Shredded phyllo pastry, sweet cheese filling, sugar syrup, pistachios, baked de…" at bounding box center [786, 553] width 216 height 65
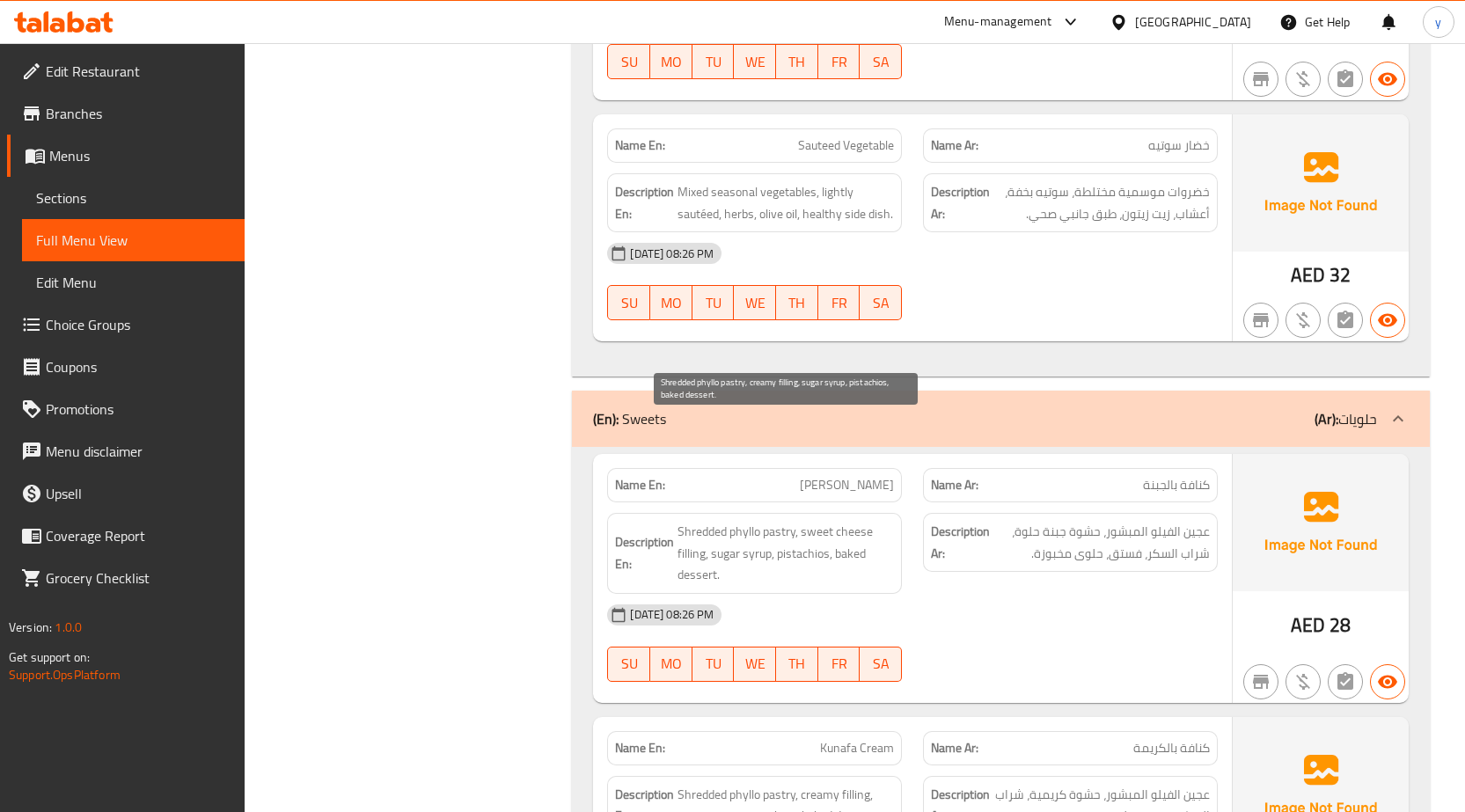
click at [779, 784] on span "Shredded phyllo pastry, creamy filling, sugar syrup, pistachios, baked dessert." at bounding box center [786, 805] width 216 height 43
click at [777, 784] on span "Shredded phyllo pastry, creamy filling, sugar syrup, pistachios, baked dessert." at bounding box center [786, 805] width 216 height 43
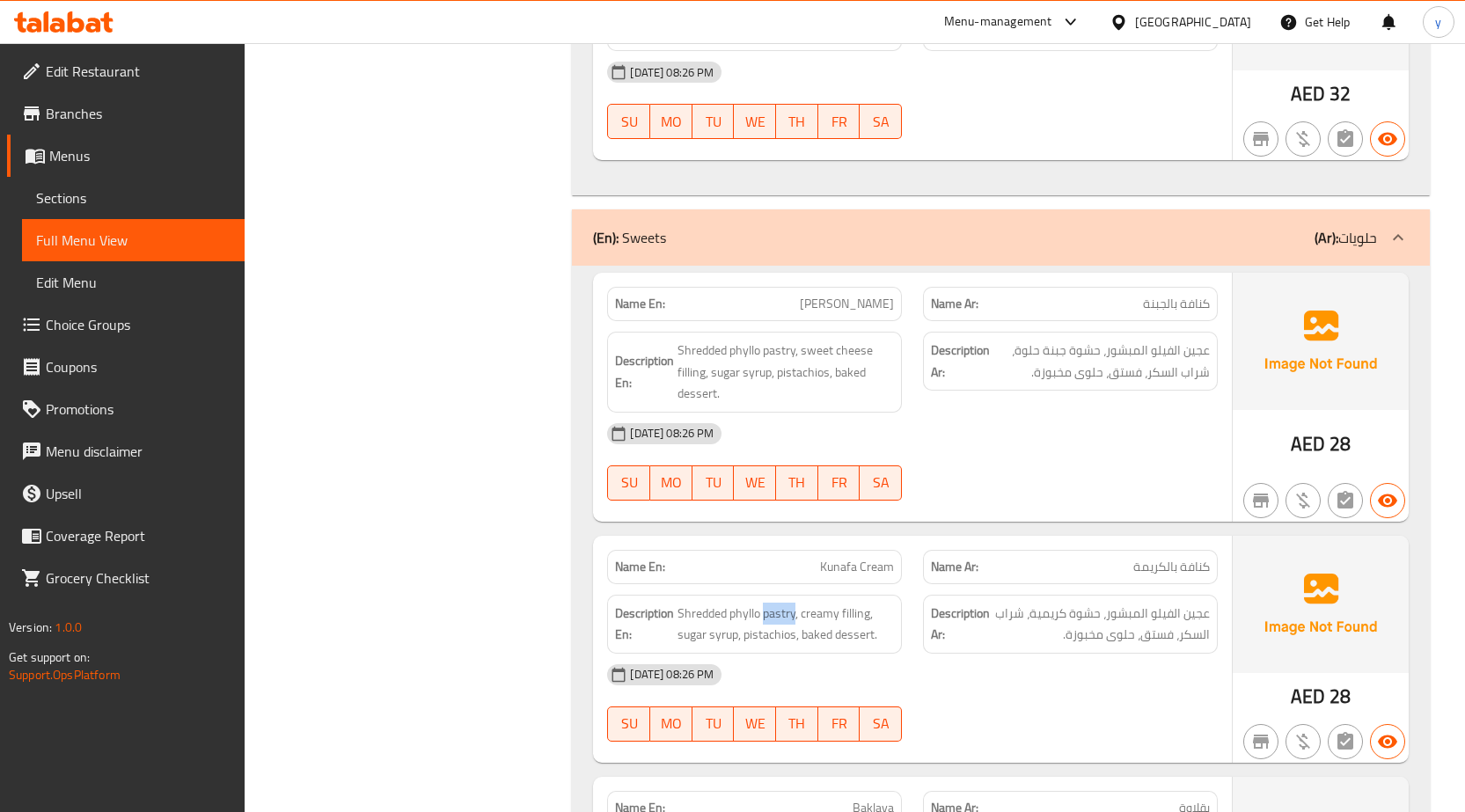
scroll to position [24908, 0]
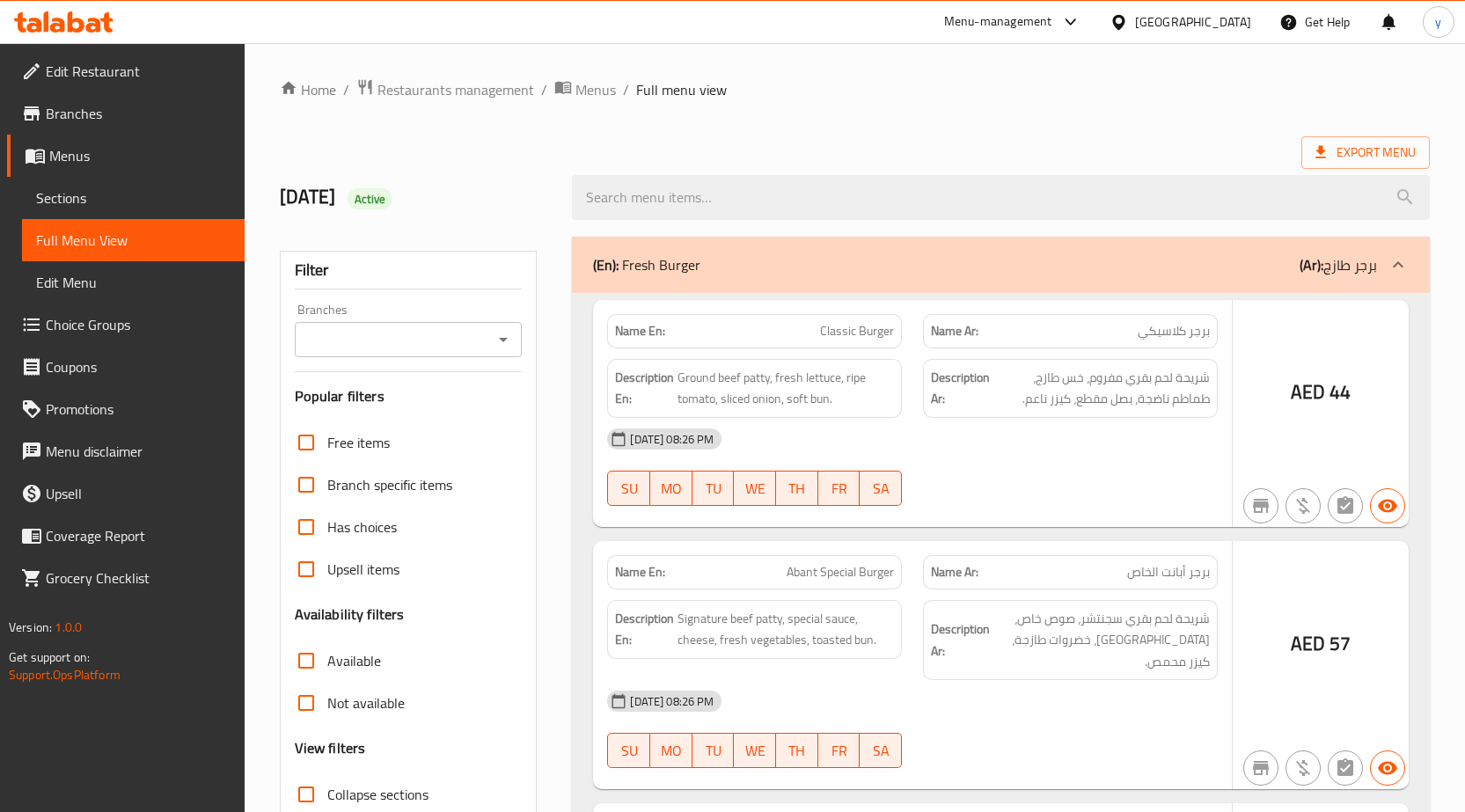
click at [315, 581] on div at bounding box center [732, 406] width 1465 height 812
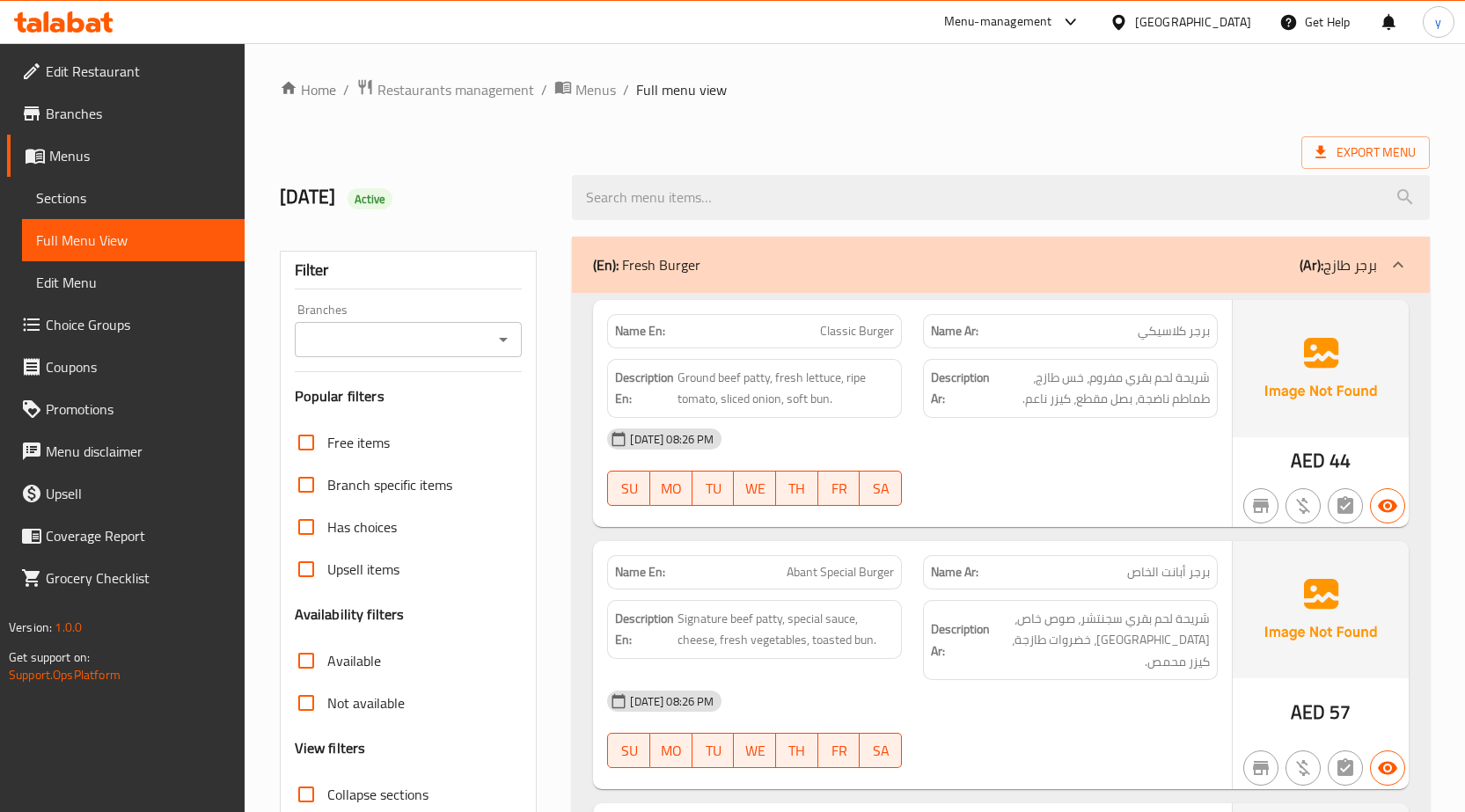
scroll to position [264, 0]
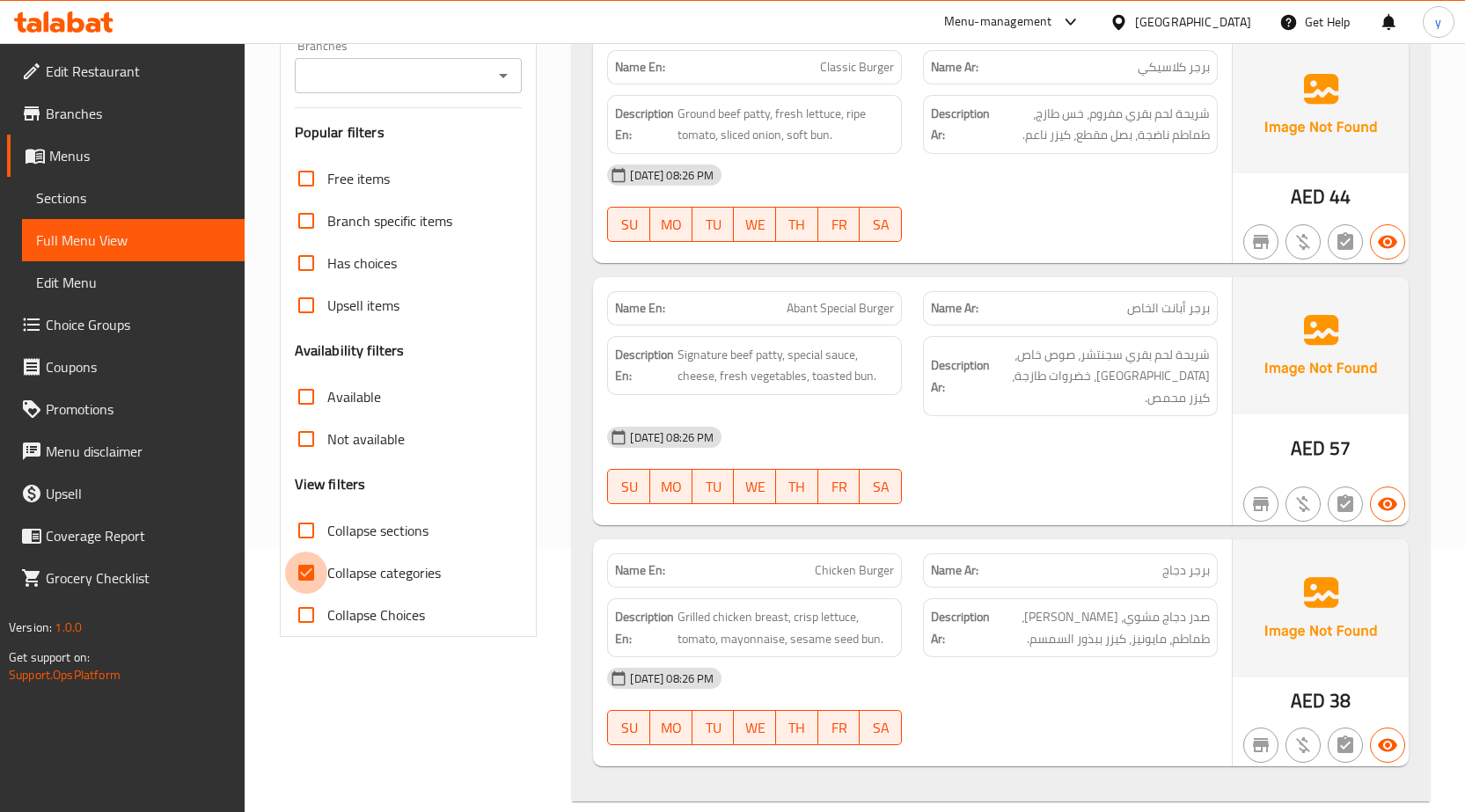
click at [315, 581] on input "Collapse categories" at bounding box center [306, 572] width 42 height 42
checkbox input "false"
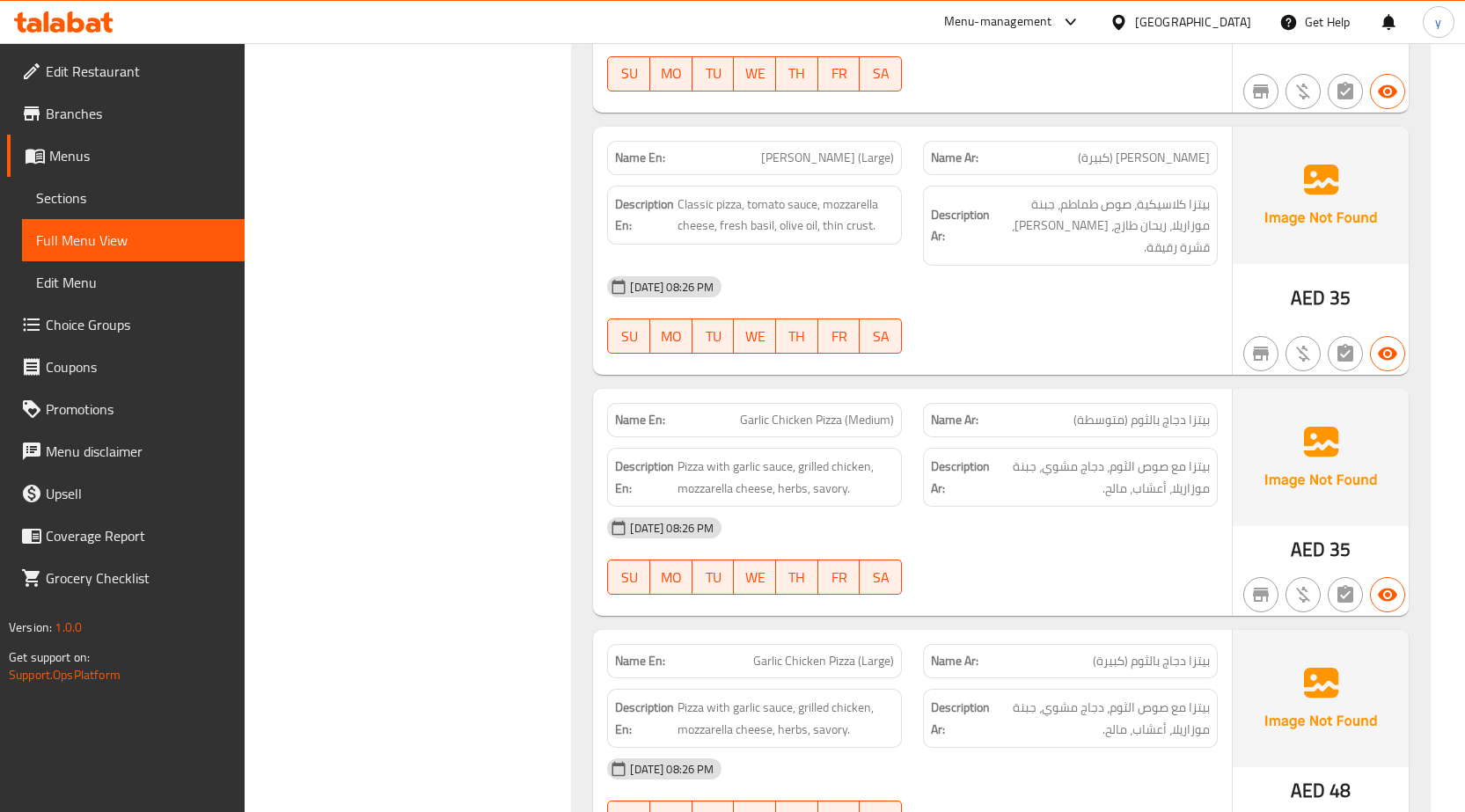
scroll to position [26553, 0]
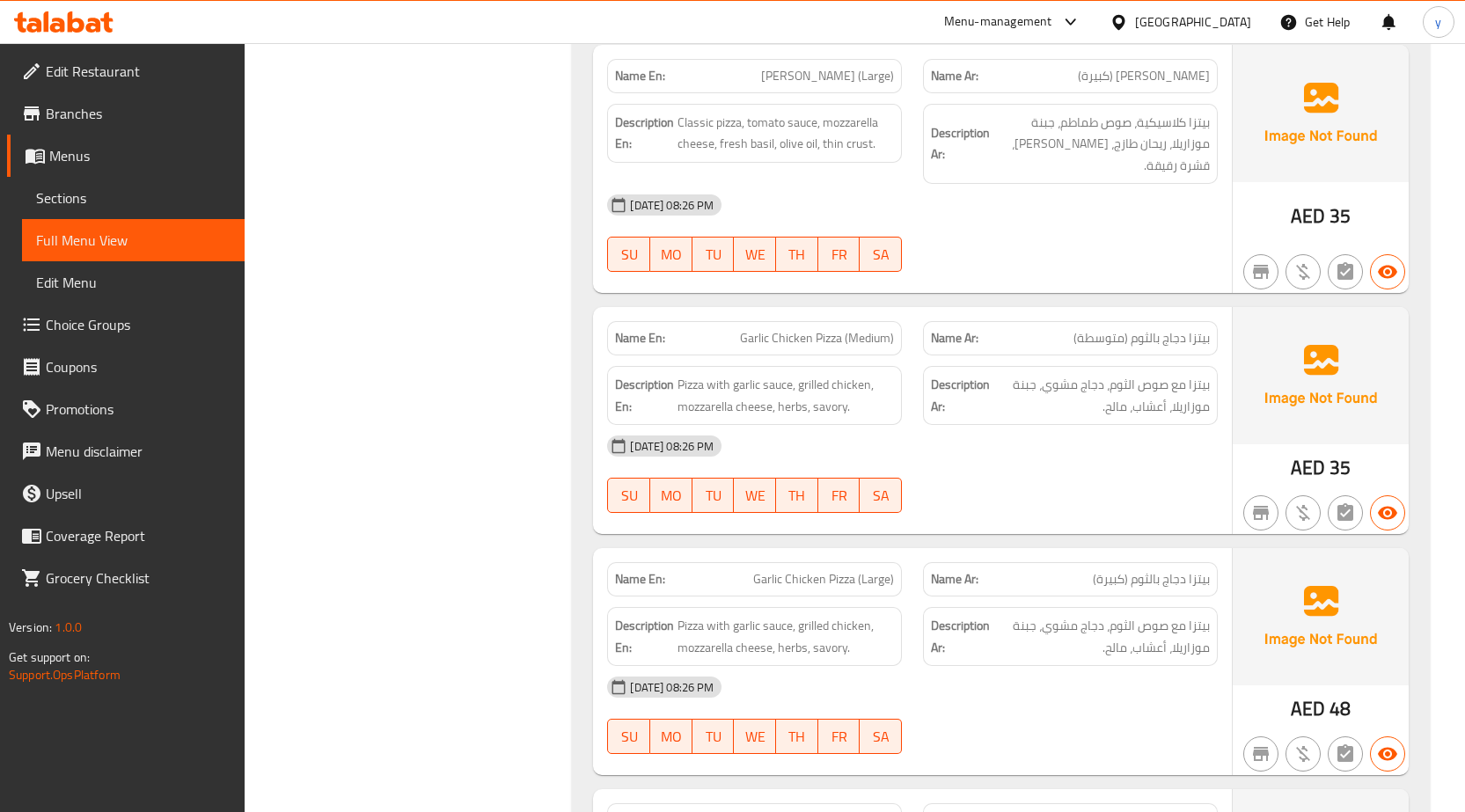
click at [930, 666] on div "[DATE] 08:26 PM SU MO TU WE TH FR SA" at bounding box center [913, 715] width 632 height 99
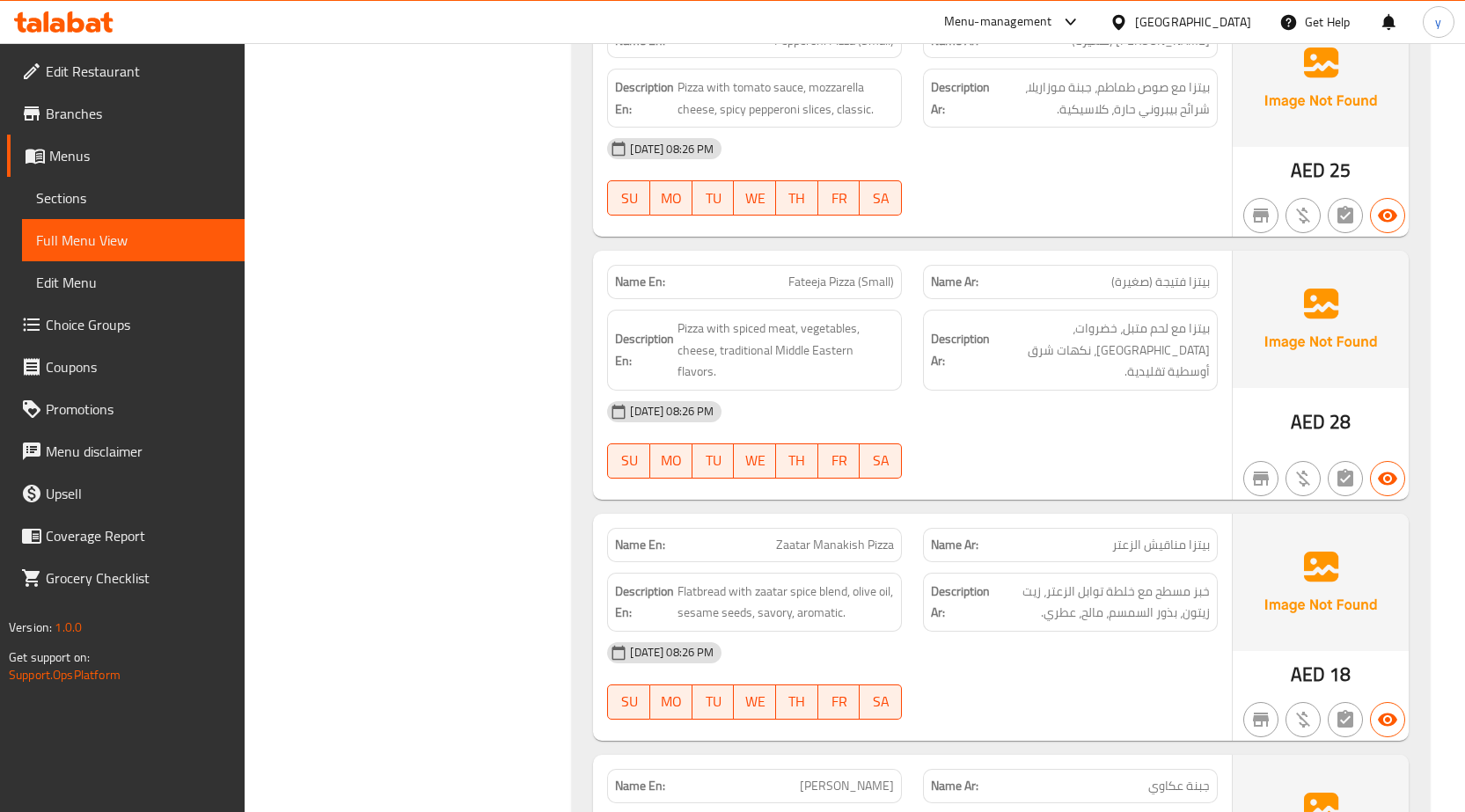
scroll to position [29313, 0]
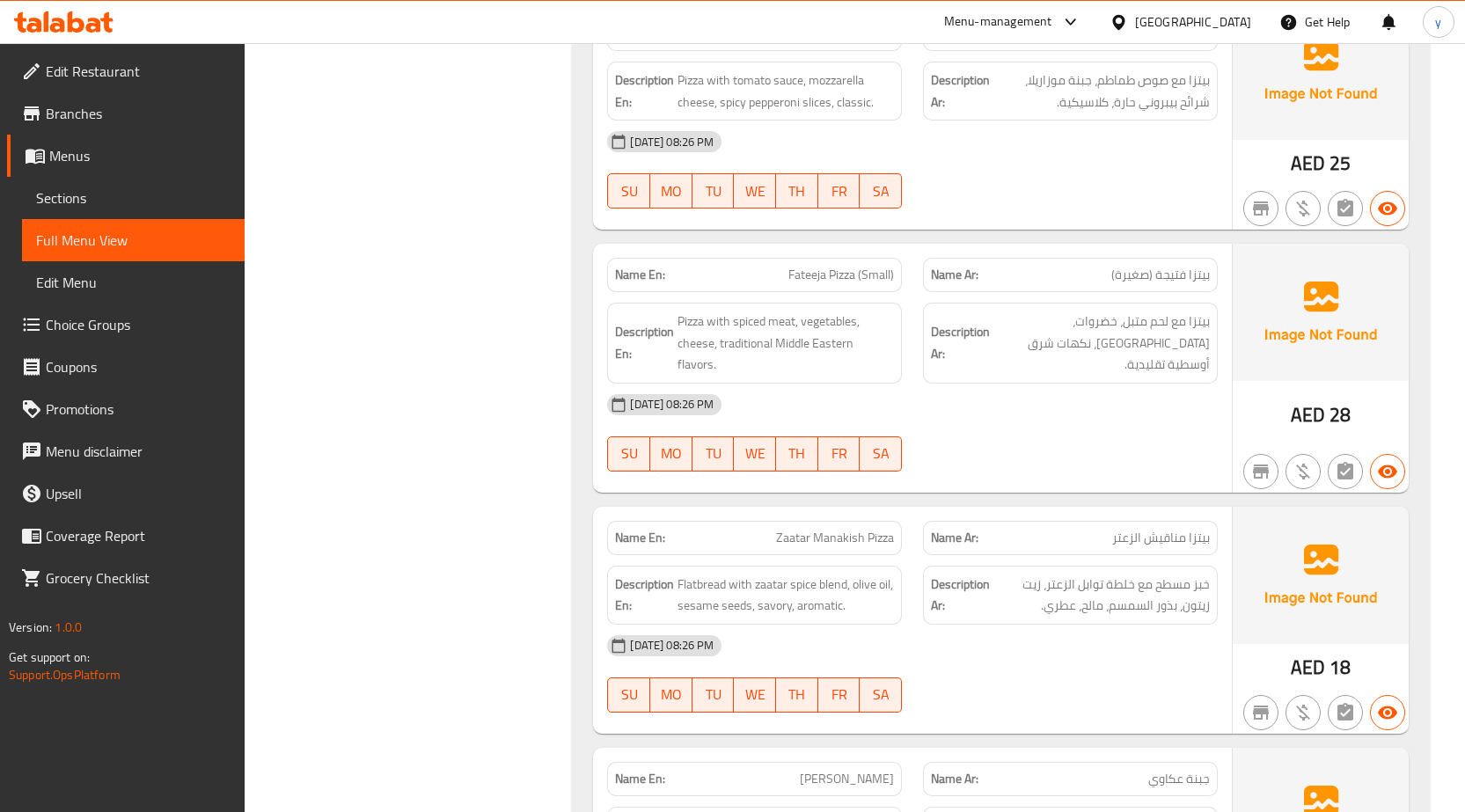
click at [843, 770] on span "[PERSON_NAME]" at bounding box center [847, 779] width 94 height 19
click at [832, 770] on span "[PERSON_NAME]" at bounding box center [847, 779] width 94 height 19
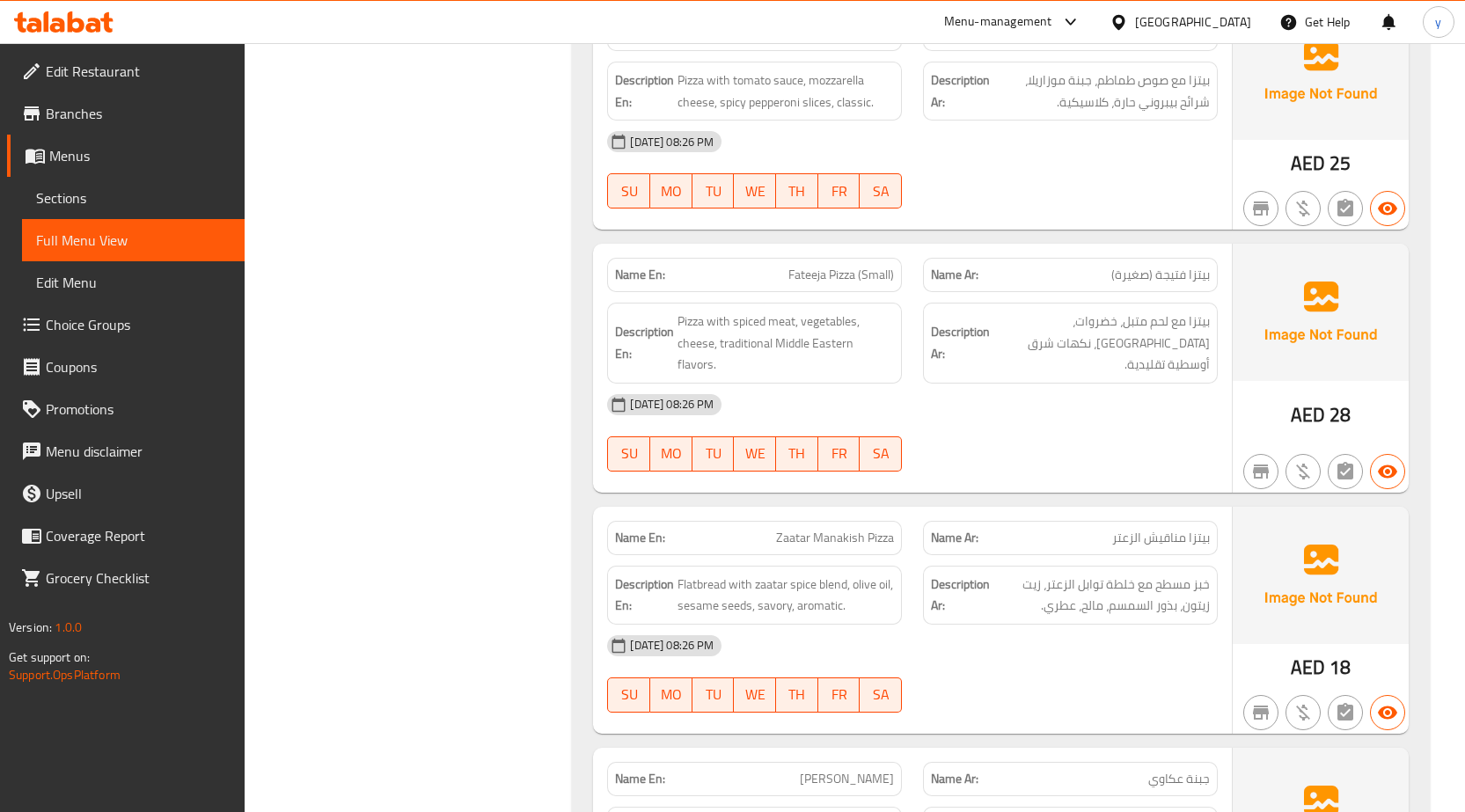
click at [880, 770] on span "[PERSON_NAME]" at bounding box center [847, 779] width 94 height 19
click at [879, 770] on span "[PERSON_NAME]" at bounding box center [847, 779] width 94 height 19
copy span "[PERSON_NAME]"
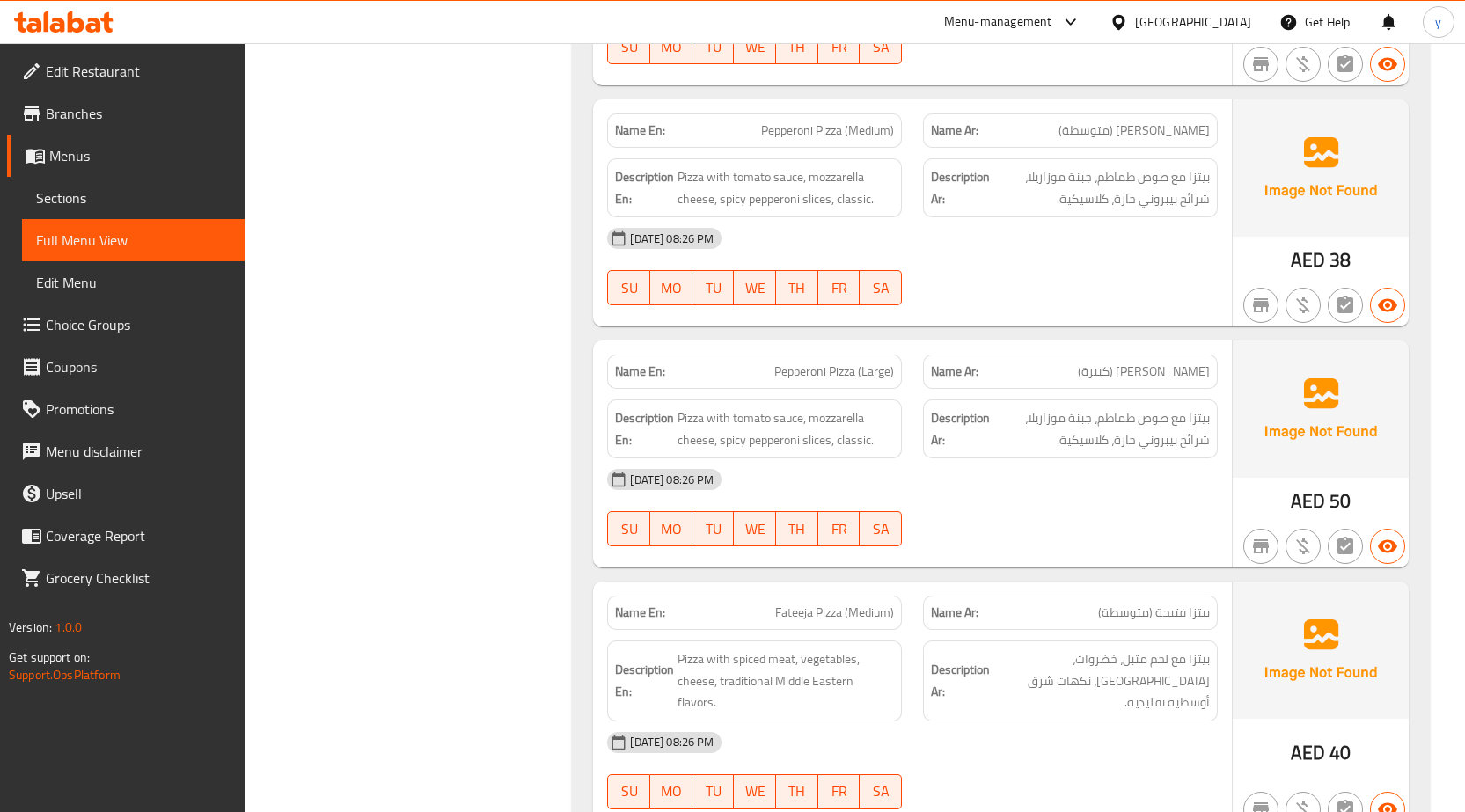
scroll to position [27640, 0]
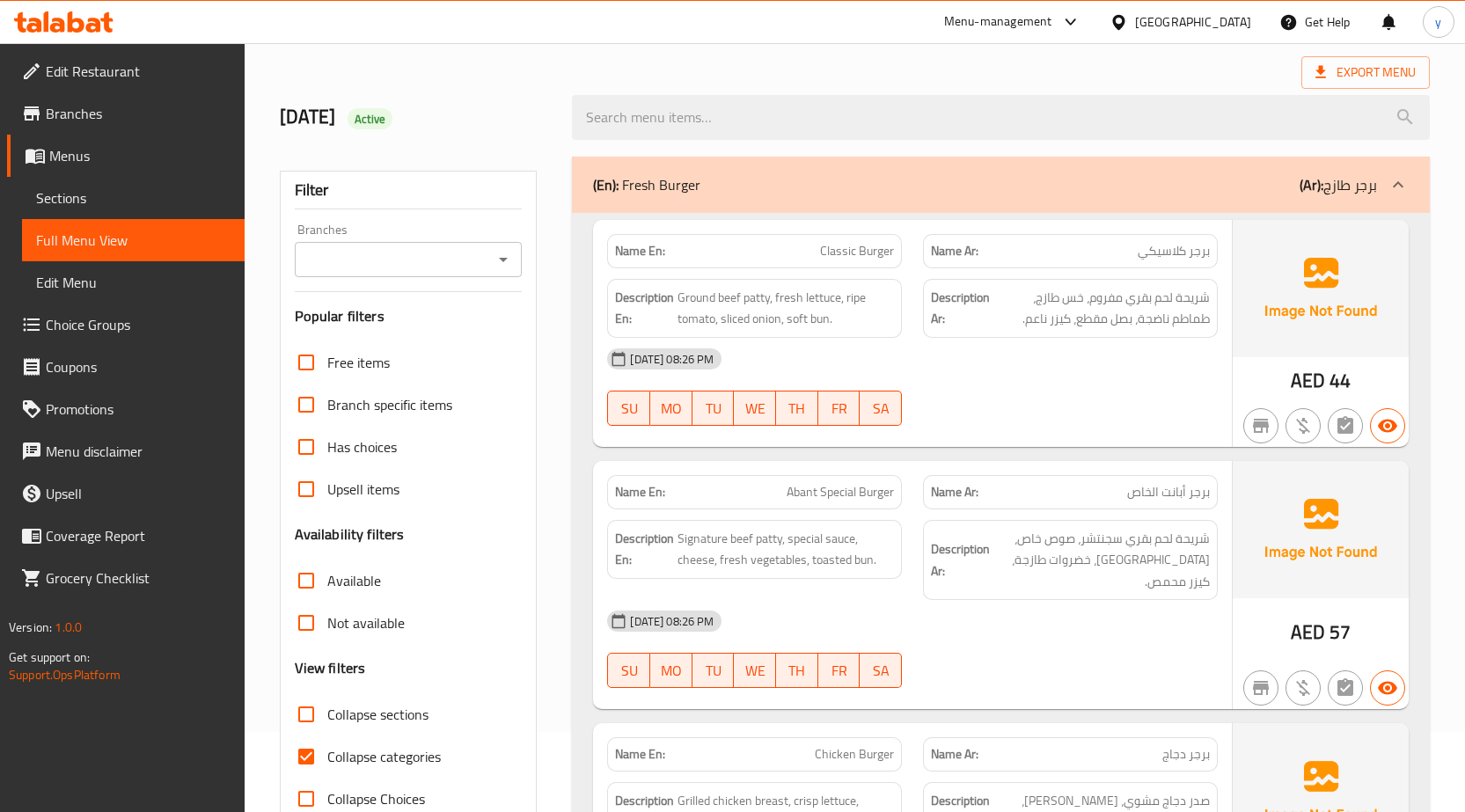
scroll to position [176, 0]
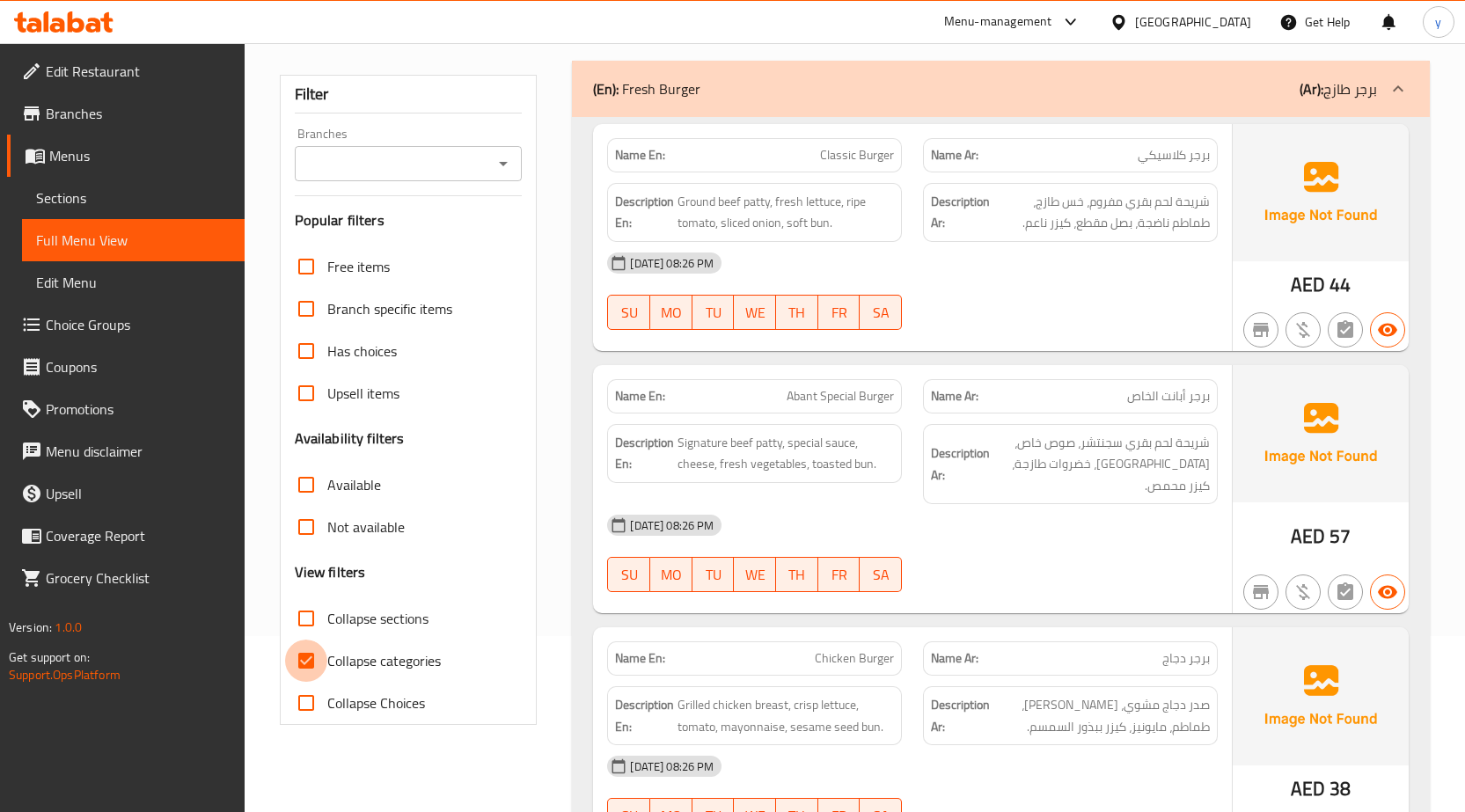
click at [306, 661] on input "Collapse categories" at bounding box center [306, 661] width 42 height 42
checkbox input "false"
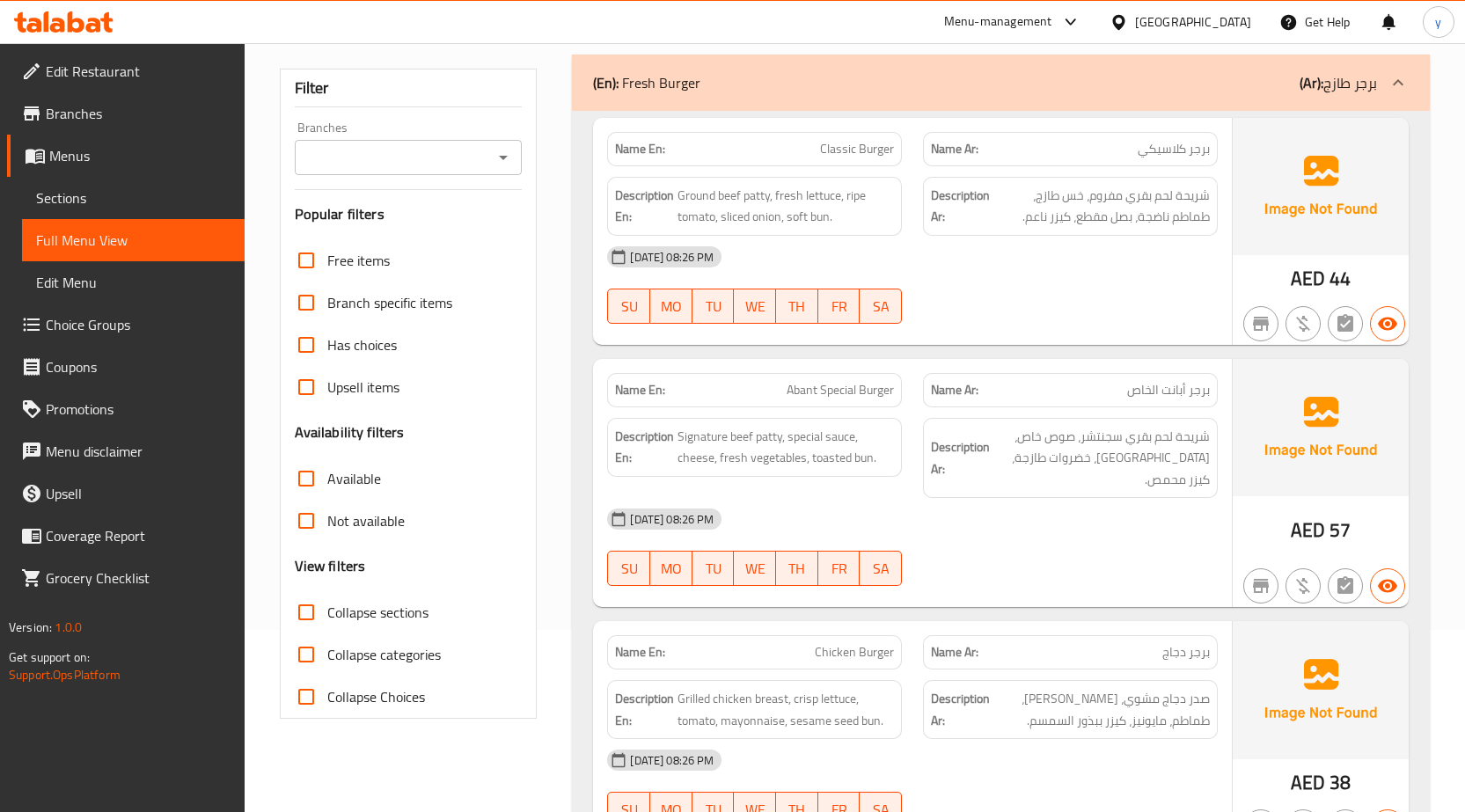
scroll to position [80, 0]
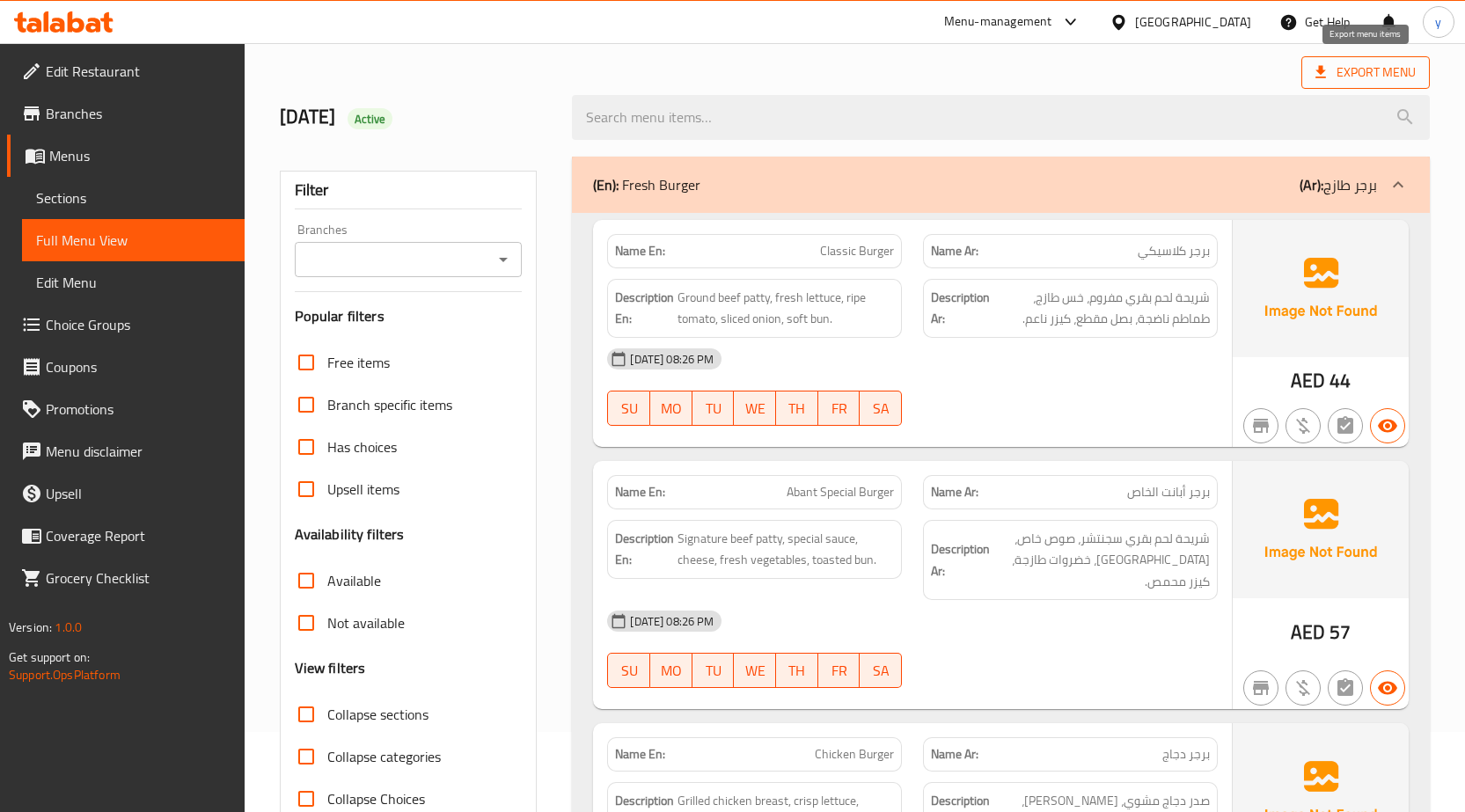
click at [1364, 74] on span "Export Menu" at bounding box center [1365, 72] width 101 height 22
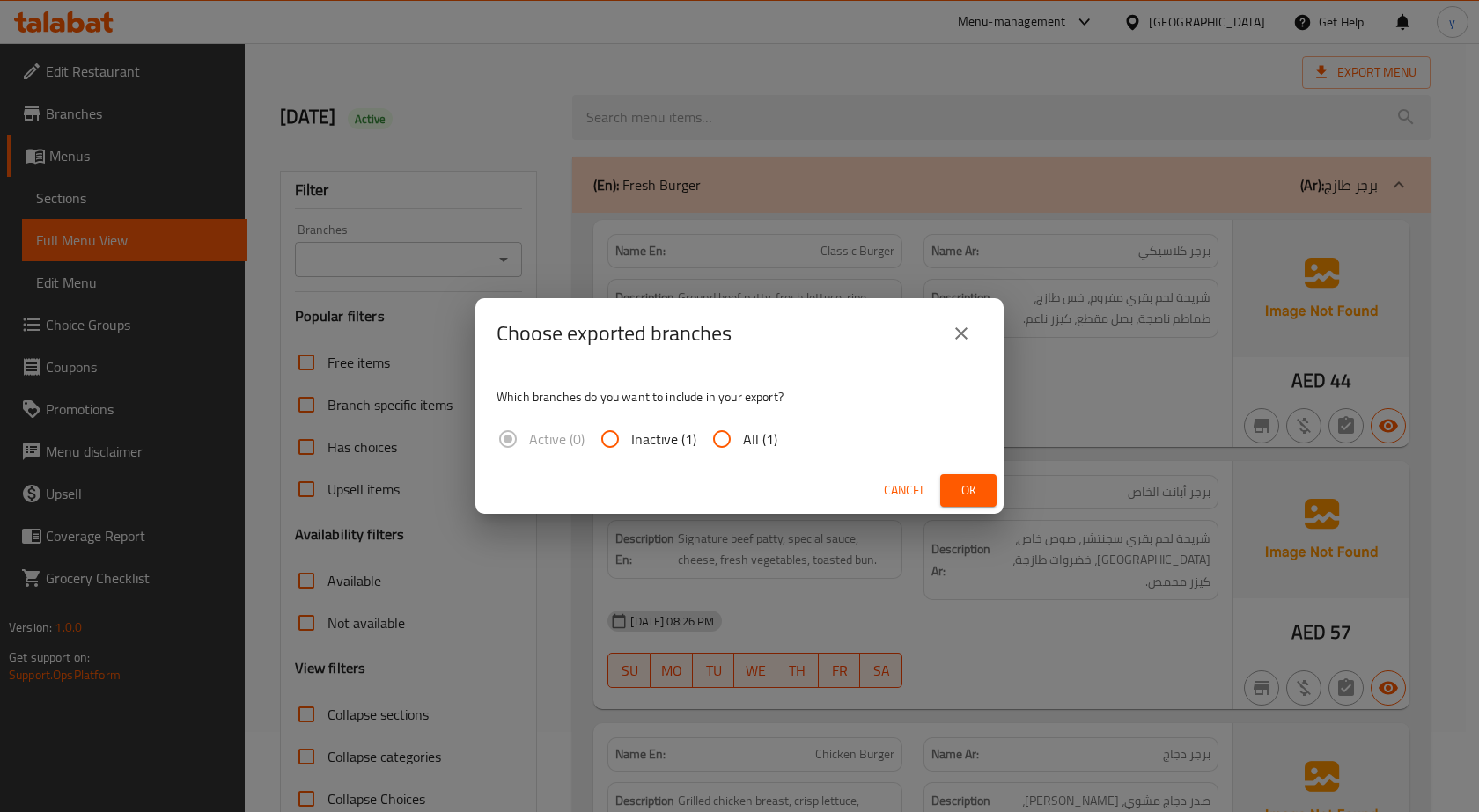
click at [732, 437] on input "All (1)" at bounding box center [721, 438] width 42 height 42
radio input "true"
click at [945, 475] on button "Ok" at bounding box center [969, 490] width 56 height 33
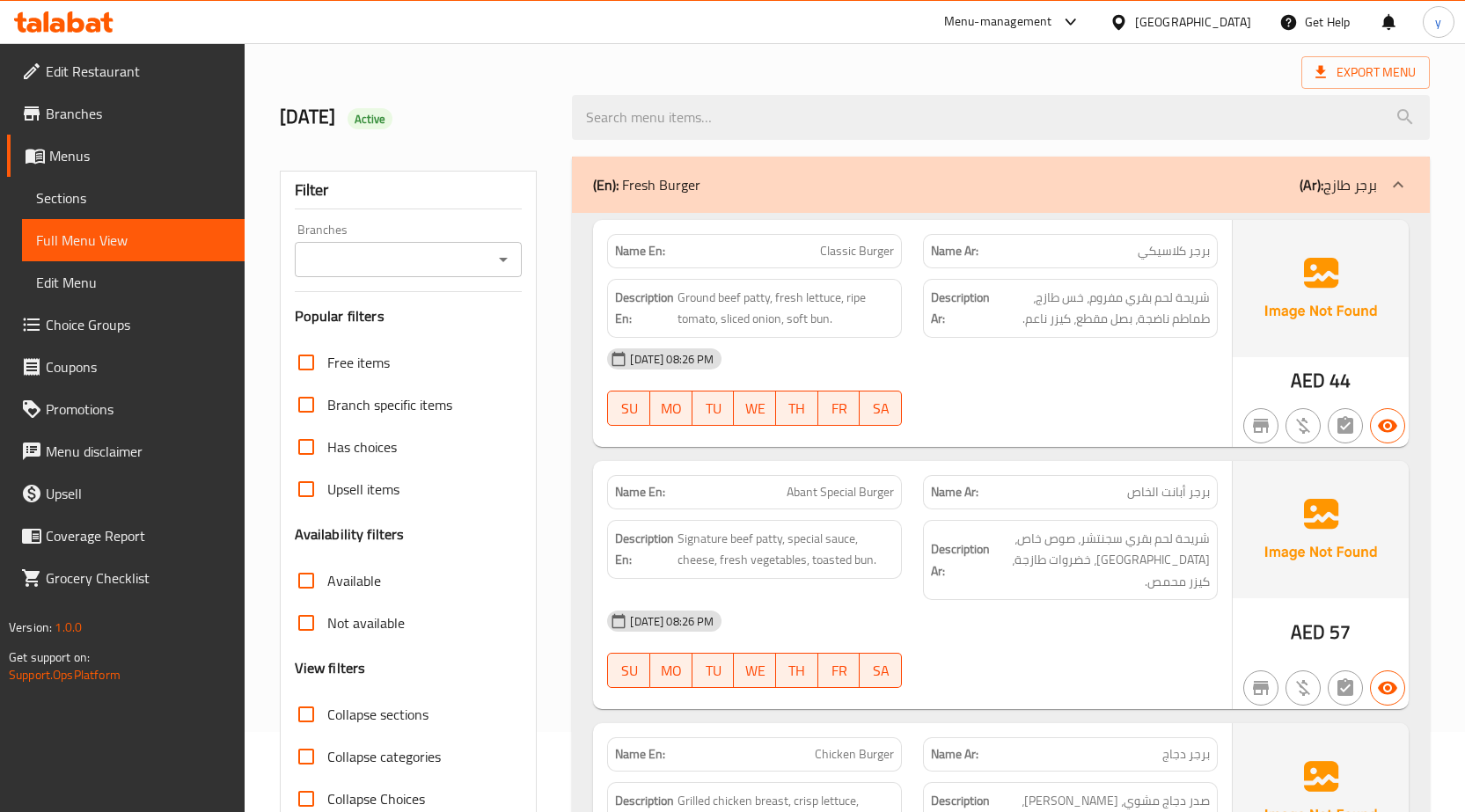
click at [102, 170] on link "Menus" at bounding box center [125, 155] width 238 height 42
